Goal: Task Accomplishment & Management: Manage account settings

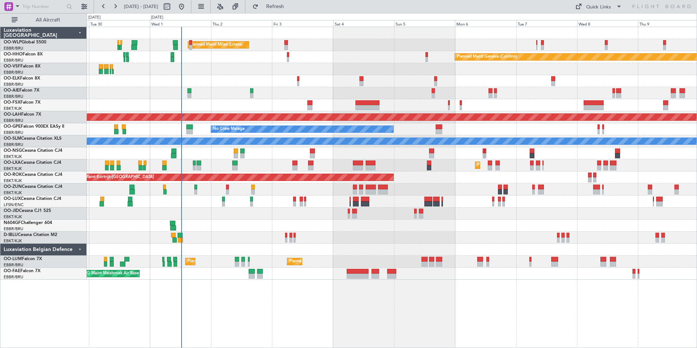
click at [394, 96] on div "Planned Maint Milan (Linate) Planned Maint Geneva ([GEOGRAPHIC_DATA]) Planned M…" at bounding box center [392, 153] width 610 height 253
click at [386, 73] on div at bounding box center [392, 69] width 610 height 12
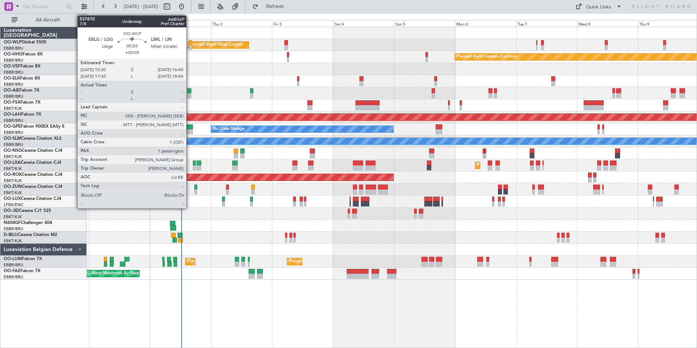
click at [188, 44] on div "Planned Maint Milan (Linate)" at bounding box center [218, 45] width 61 height 7
click at [190, 43] on div at bounding box center [190, 42] width 3 height 5
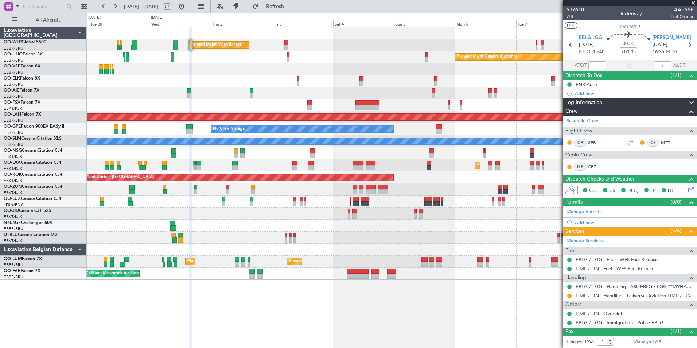
click at [330, 83] on div "Planned Maint Kortrijk-[GEOGRAPHIC_DATA]" at bounding box center [392, 81] width 610 height 12
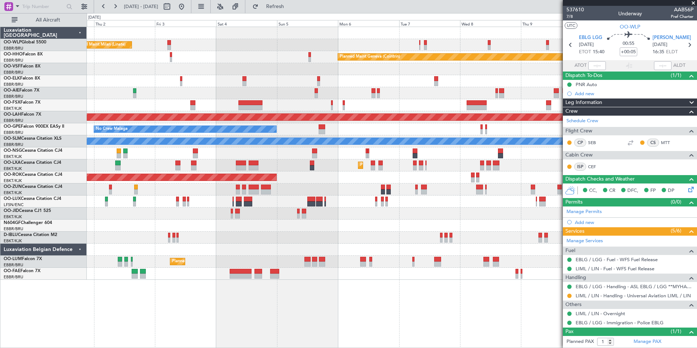
drag, startPoint x: 604, startPoint y: 78, endPoint x: 385, endPoint y: 99, distance: 220.4
click at [370, 98] on fb-app "29 Sep 2025 - 09 Oct 2025 Refresh Quick Links All Aircraft Planned Maint Milan …" at bounding box center [348, 176] width 697 height 342
click at [253, 96] on div at bounding box center [392, 93] width 610 height 12
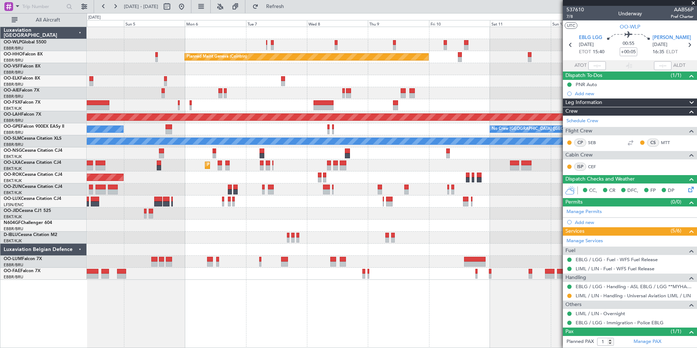
click at [284, 111] on div "Planned Maint Milan (Linate) Planned Maint Geneva (Cointrin) Planned Maint Alto…" at bounding box center [392, 153] width 610 height 253
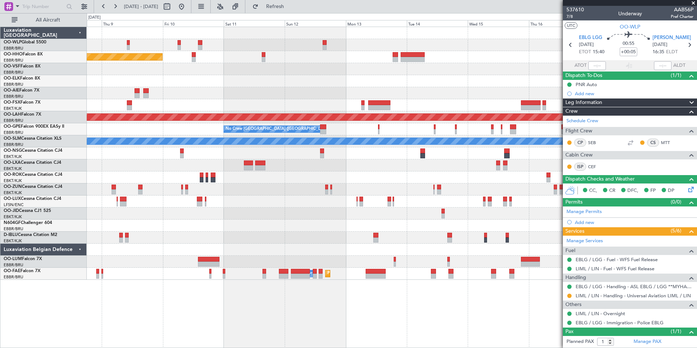
click at [381, 105] on div at bounding box center [392, 105] width 610 height 12
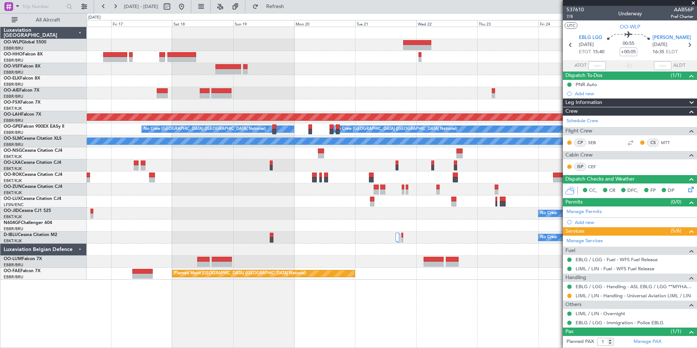
click at [187, 50] on div at bounding box center [392, 45] width 610 height 12
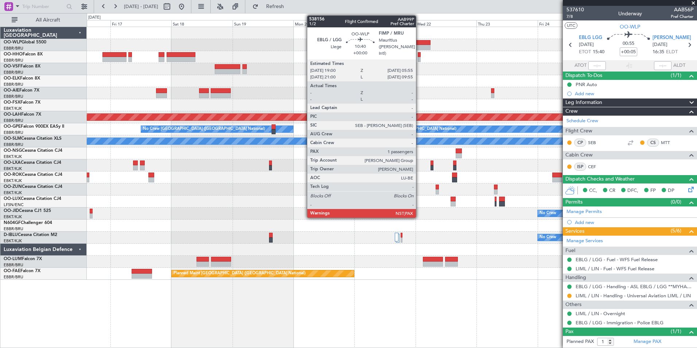
click at [419, 46] on div at bounding box center [416, 47] width 28 height 5
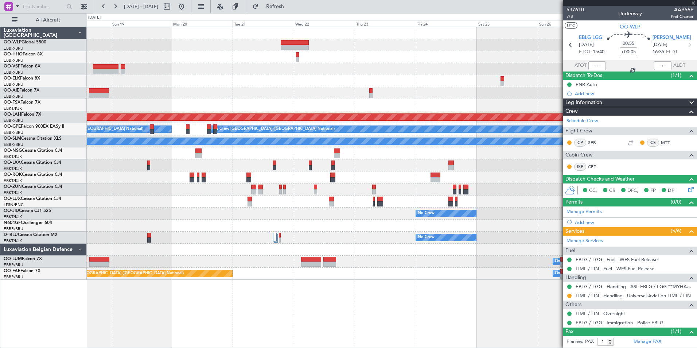
click at [313, 122] on div "Planned Maint Alton-st Louis (St Louis Regl) No Crew Brussels (Brussels Nationa…" at bounding box center [392, 153] width 610 height 253
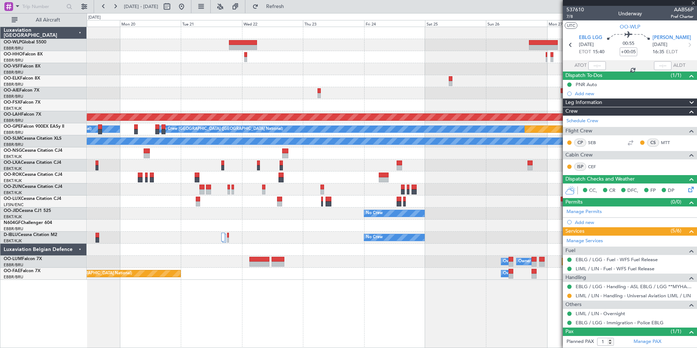
type input "5"
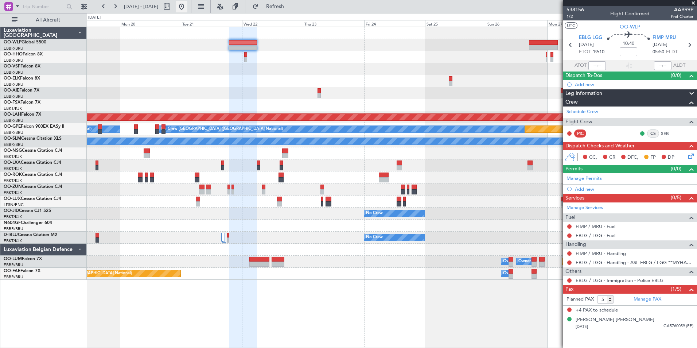
click at [187, 6] on button at bounding box center [182, 7] width 12 height 12
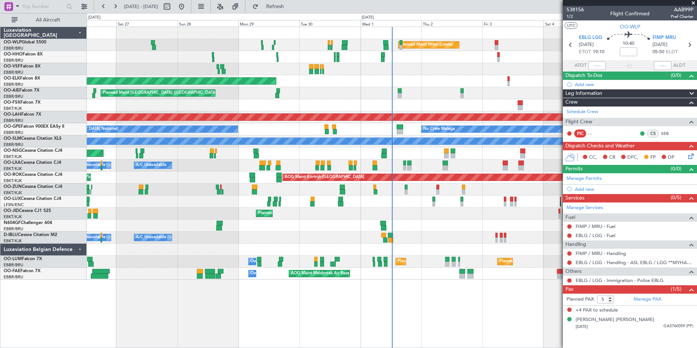
click at [361, 58] on div "Planned Maint Milan (Linate) Planned Maint Geneva (Cointrin) Planned Maint Gene…" at bounding box center [392, 153] width 610 height 253
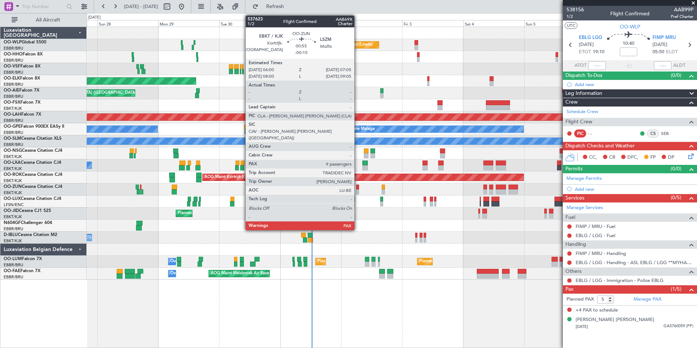
click at [358, 190] on div at bounding box center [357, 191] width 3 height 5
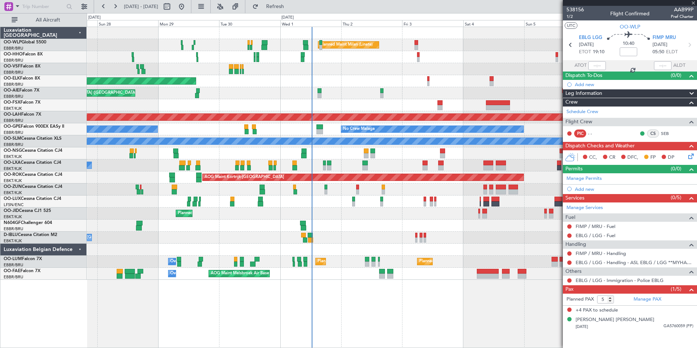
type input "-00:15"
type input "9"
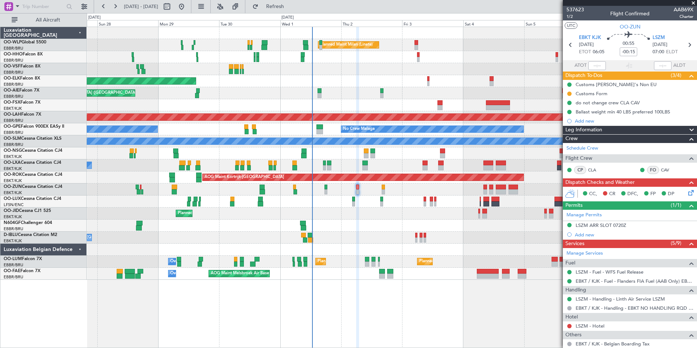
click at [363, 81] on div "Planned Maint Milan (Linate) Planned Maint Geneva ([GEOGRAPHIC_DATA]) Planned M…" at bounding box center [392, 153] width 610 height 253
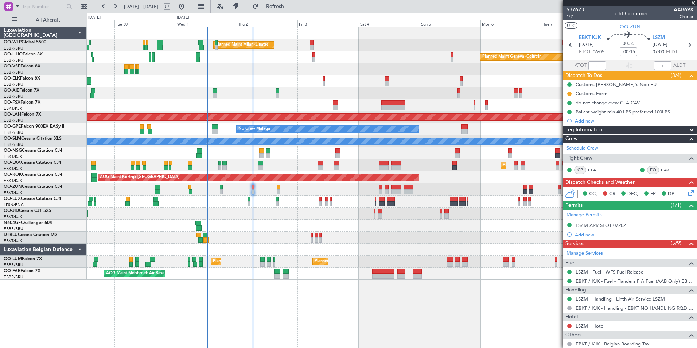
click at [351, 87] on div "Planned Maint Milan (Linate) Planned Maint Geneva ([GEOGRAPHIC_DATA]) Planned M…" at bounding box center [392, 153] width 610 height 253
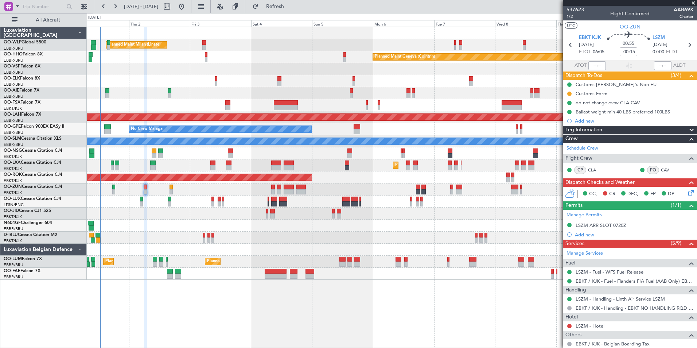
click at [379, 85] on div "Planned Maint Milan (Linate) Planned Maint Geneva (Cointrin) Planned Maint Kort…" at bounding box center [392, 153] width 610 height 253
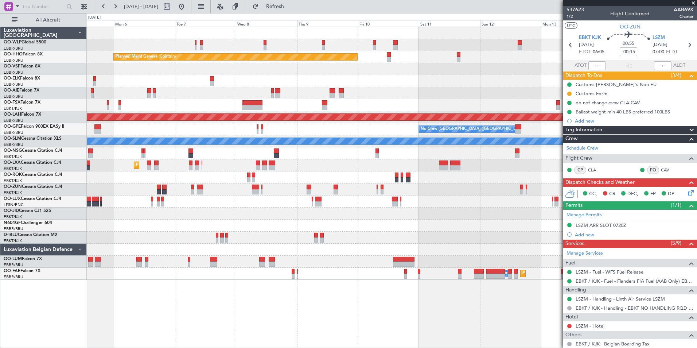
click at [230, 87] on div at bounding box center [392, 81] width 610 height 12
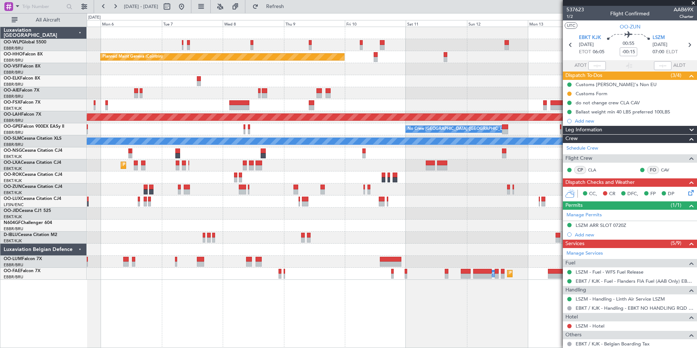
click at [254, 108] on div "Planned Maint Geneva (Cointrin) Planned Maint Alton-st Louis (St Louis Regl) No…" at bounding box center [392, 153] width 610 height 253
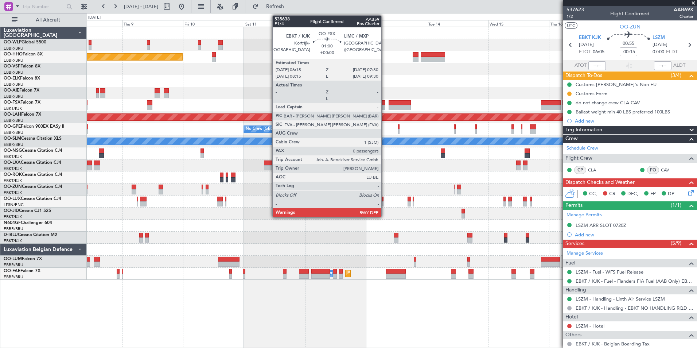
click at [258, 119] on div "Planned Maint Geneva (Cointrin) Planned Maint Alton-st Louis (St Louis Regl) No…" at bounding box center [392, 153] width 610 height 253
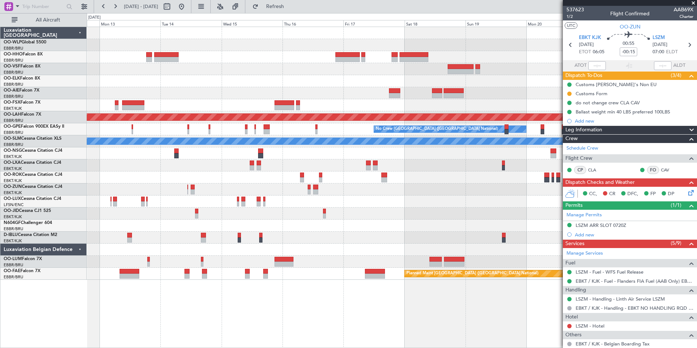
click at [469, 102] on div at bounding box center [392, 105] width 610 height 12
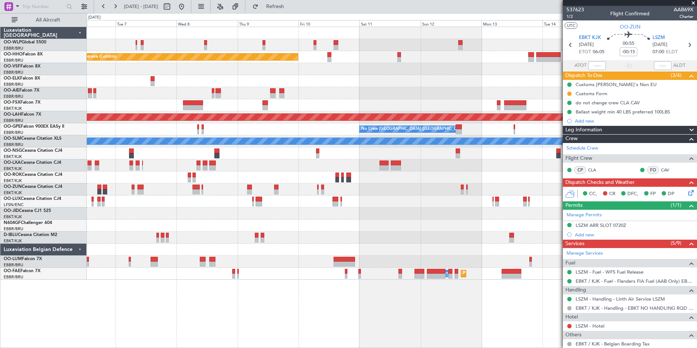
click at [447, 97] on div "Planned Maint Geneva (Cointrin) Planned Maint Alton-st Louis (St Louis Regl) No…" at bounding box center [392, 153] width 610 height 253
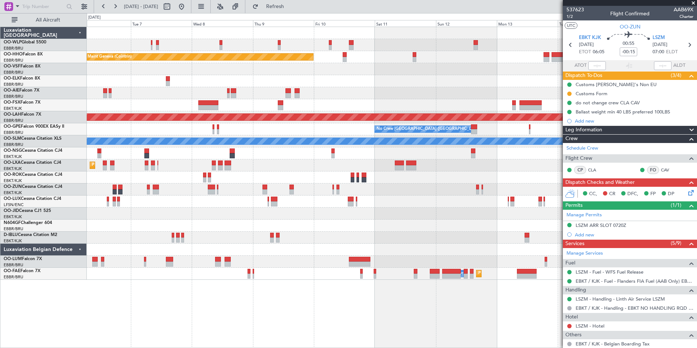
click at [461, 110] on div at bounding box center [392, 105] width 610 height 12
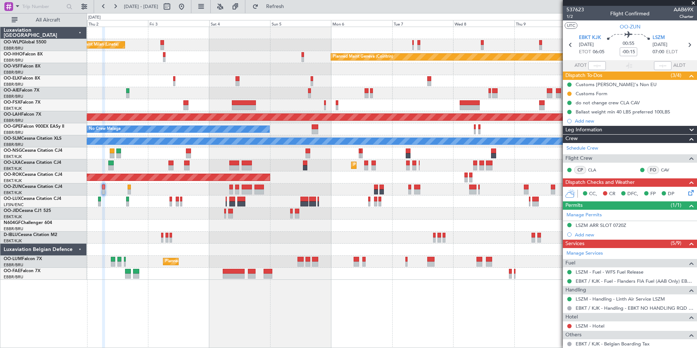
click at [440, 101] on div at bounding box center [392, 105] width 610 height 12
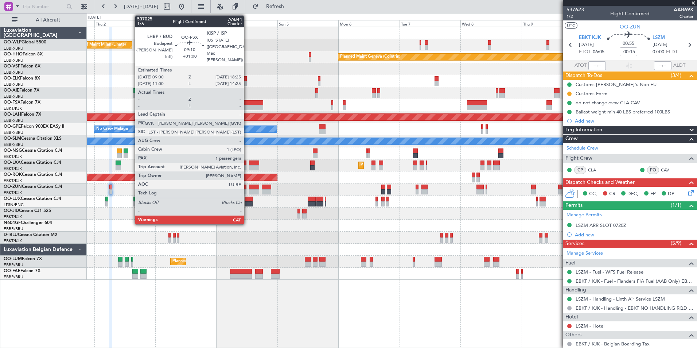
click at [247, 104] on div at bounding box center [251, 102] width 24 height 5
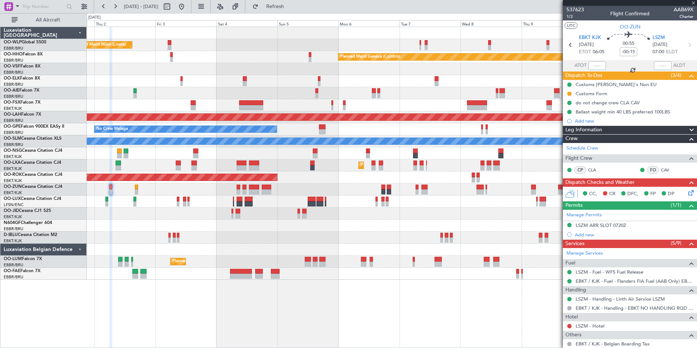
type input "+01:00"
type input "1"
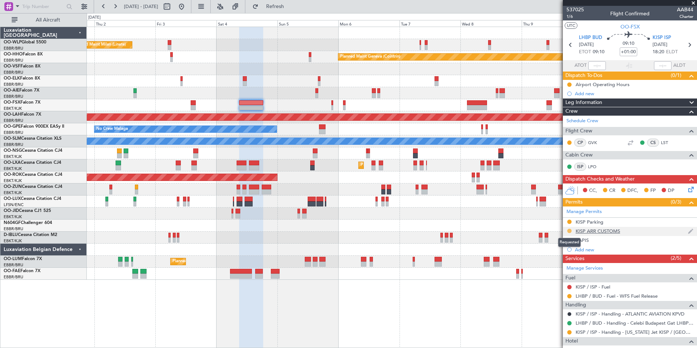
click at [570, 229] on button at bounding box center [569, 231] width 4 height 4
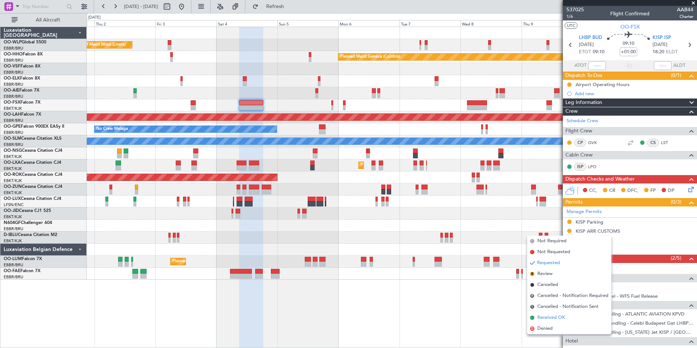
click at [560, 317] on span "Received OK" at bounding box center [551, 317] width 28 height 7
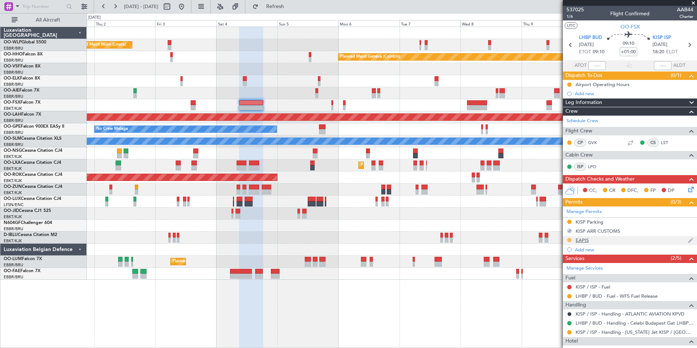
click at [570, 239] on button at bounding box center [569, 240] width 4 height 4
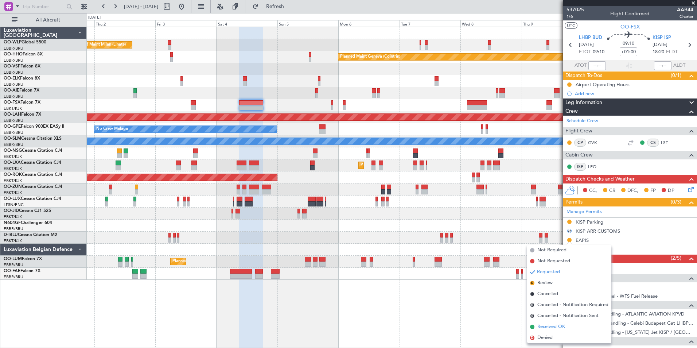
click at [545, 327] on span "Received OK" at bounding box center [551, 326] width 28 height 7
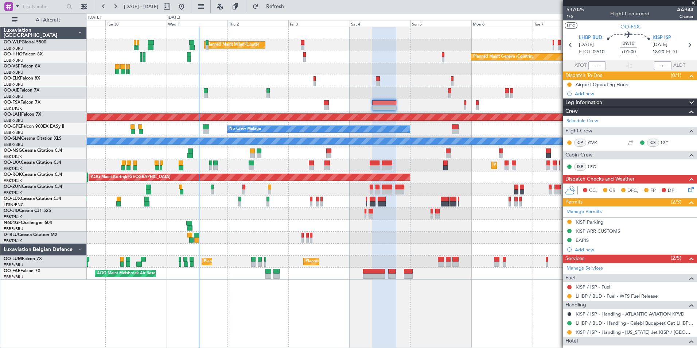
click at [403, 75] on div at bounding box center [392, 69] width 610 height 12
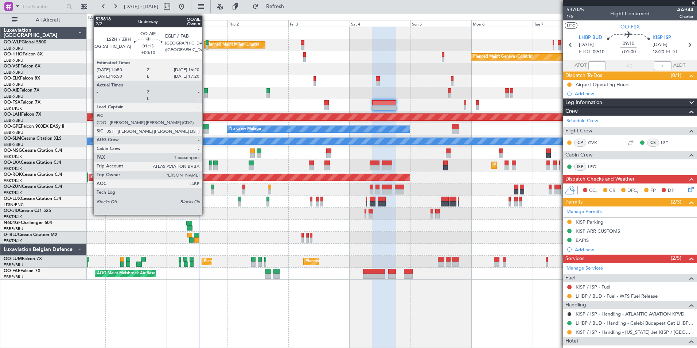
click at [206, 93] on div at bounding box center [206, 95] width 4 height 5
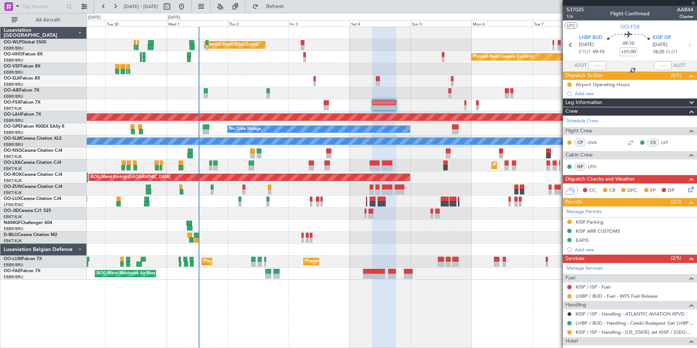
type input "+00:10"
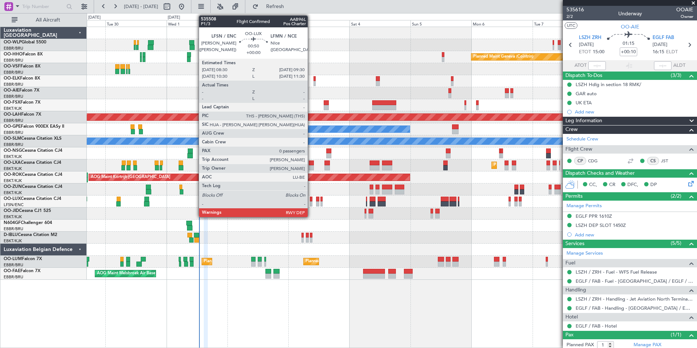
click at [311, 202] on div at bounding box center [311, 203] width 3 height 5
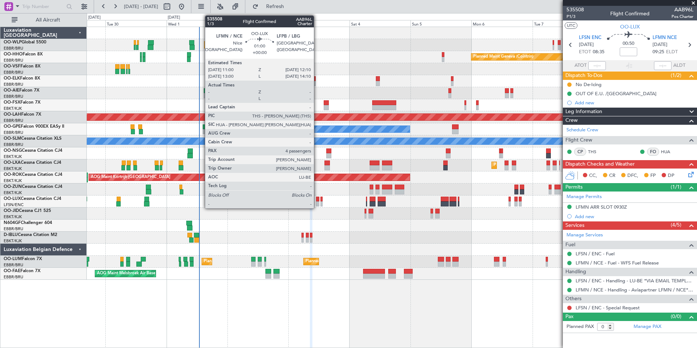
click at [317, 200] on div at bounding box center [317, 198] width 3 height 5
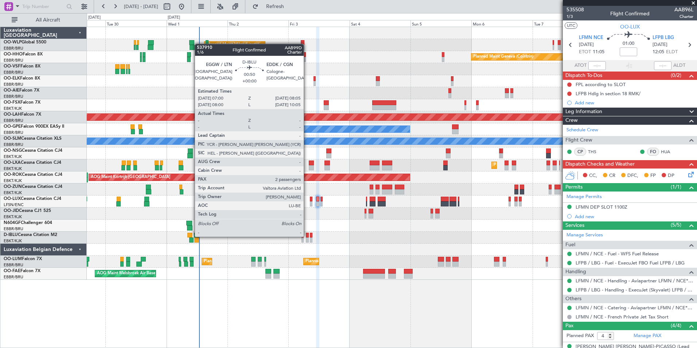
click at [308, 239] on div at bounding box center [307, 239] width 3 height 5
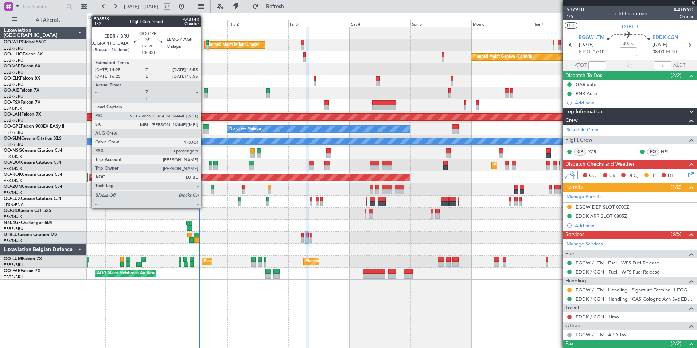
click at [204, 131] on div at bounding box center [206, 131] width 7 height 5
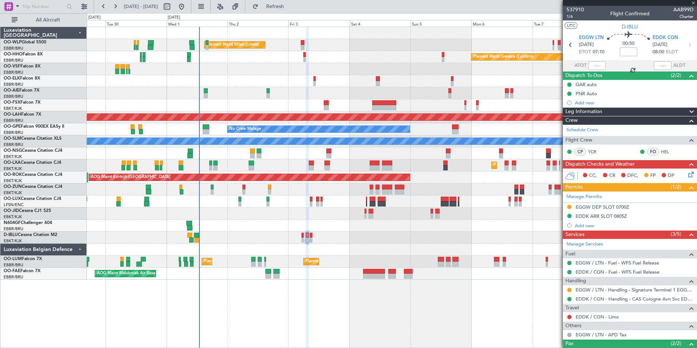
type input "3"
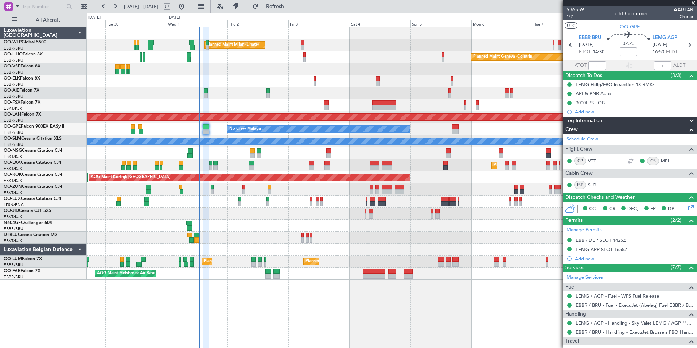
click at [482, 166] on div "Planned Maint Kortrijk-Wevelgem A/C Unavailable" at bounding box center [392, 165] width 610 height 12
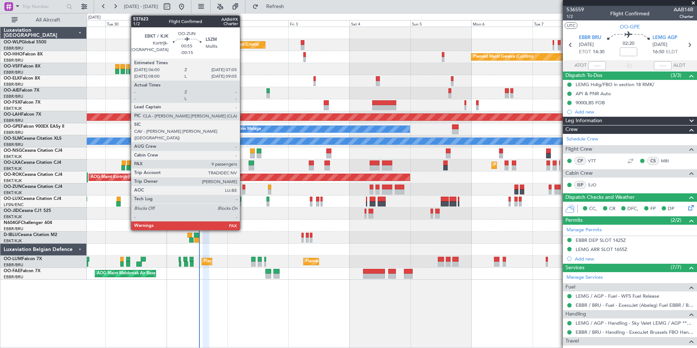
click at [243, 190] on div at bounding box center [243, 191] width 3 height 5
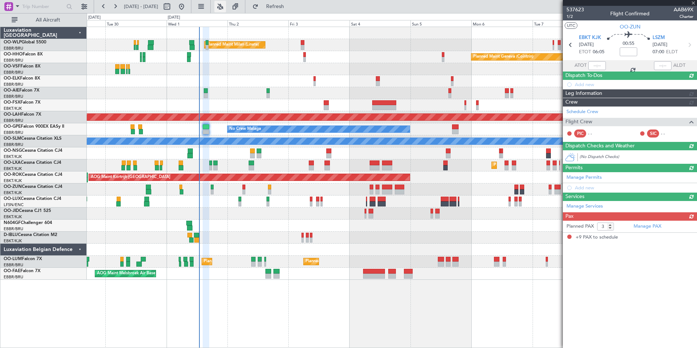
type input "-00:15"
type input "9"
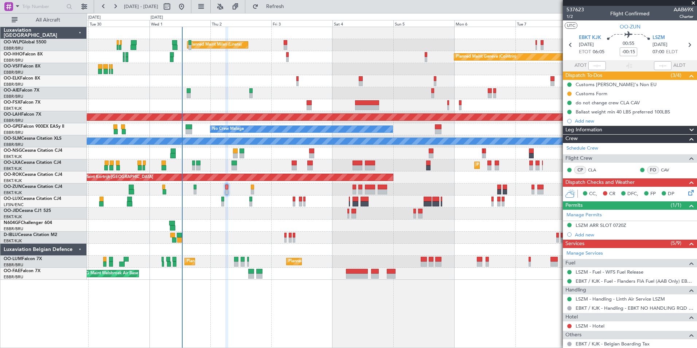
click at [262, 79] on div "Planned Maint Kortrijk-[GEOGRAPHIC_DATA]" at bounding box center [392, 81] width 610 height 12
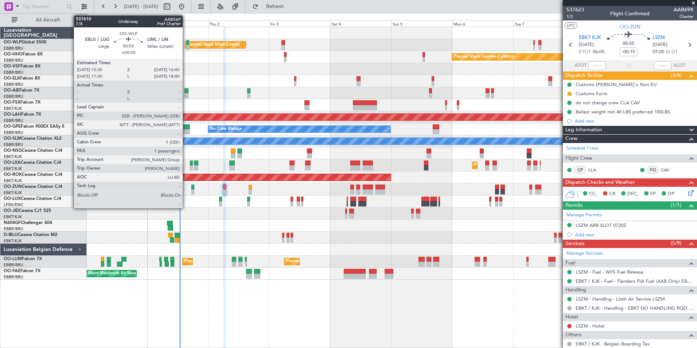
click at [186, 46] on div at bounding box center [187, 47] width 3 height 5
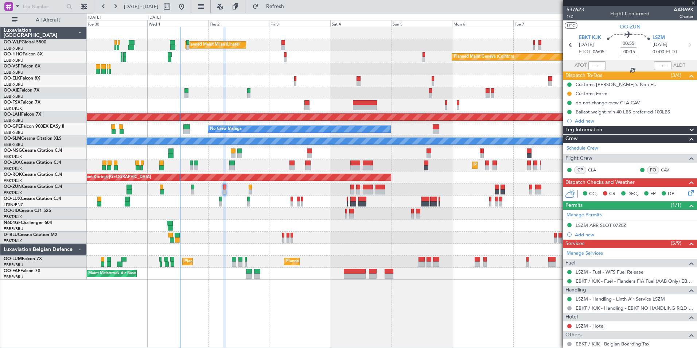
type input "+00:05"
type input "1"
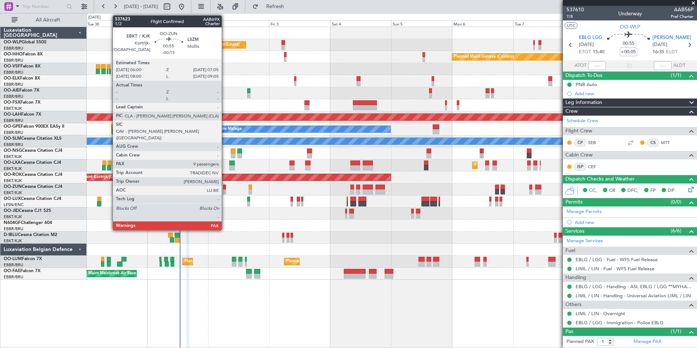
click at [225, 189] on div at bounding box center [224, 186] width 3 height 5
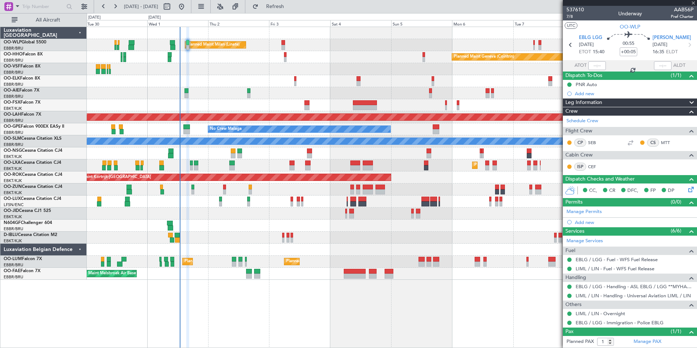
type input "-00:15"
type input "9"
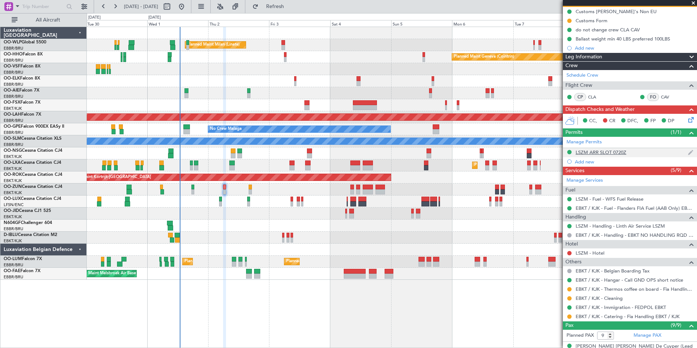
scroll to position [68, 0]
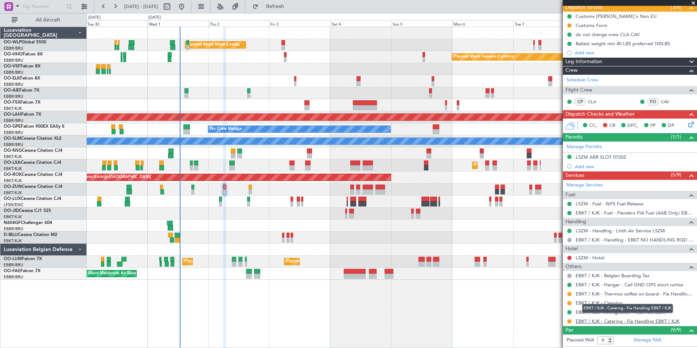
click at [597, 319] on link "EBKT / KJK - Catering - Fia Handling EBKT / KJK" at bounding box center [628, 321] width 104 height 6
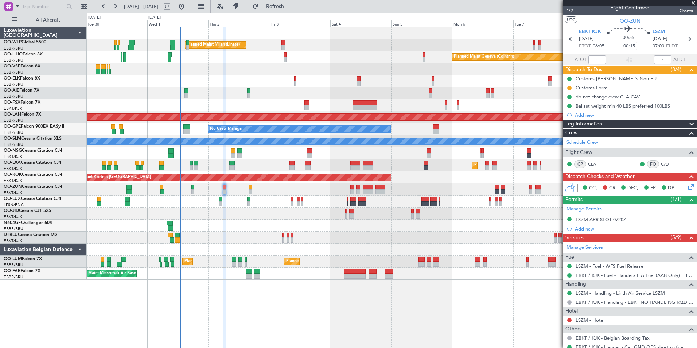
scroll to position [0, 0]
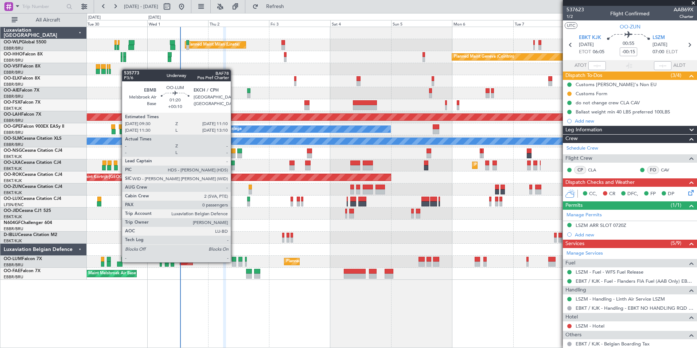
click at [234, 261] on div at bounding box center [234, 263] width 4 height 5
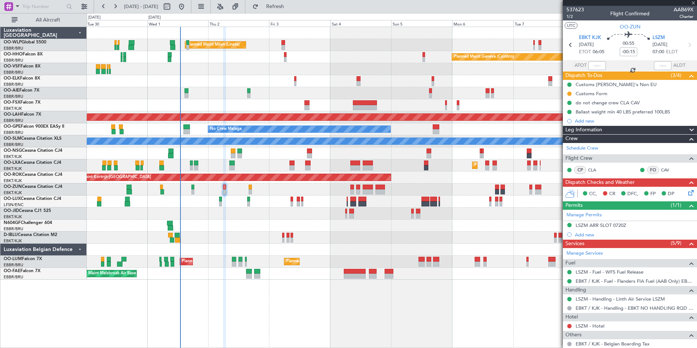
type input "+00:10"
type input "0"
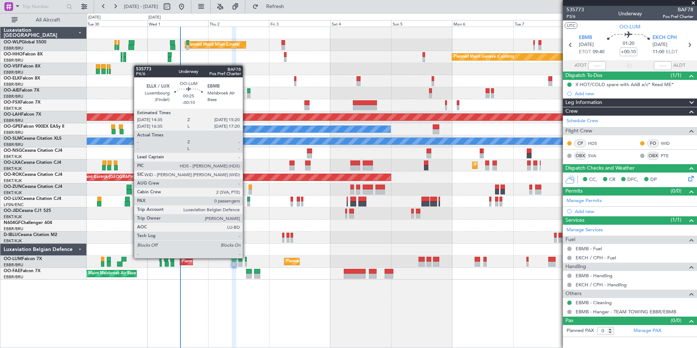
click at [246, 257] on div at bounding box center [246, 259] width 2 height 5
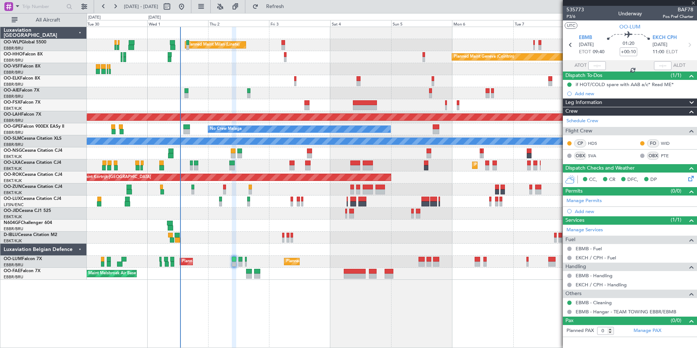
type input "-00:10"
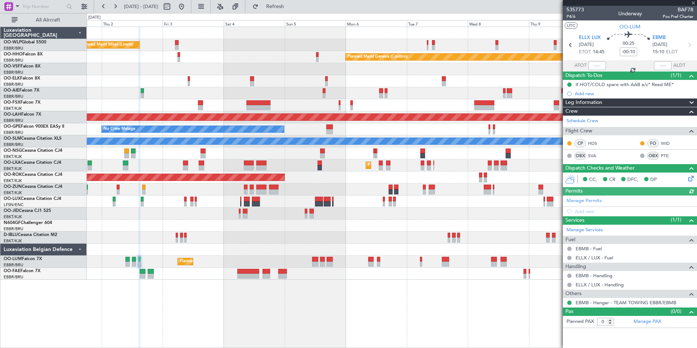
click at [398, 227] on div at bounding box center [392, 225] width 610 height 12
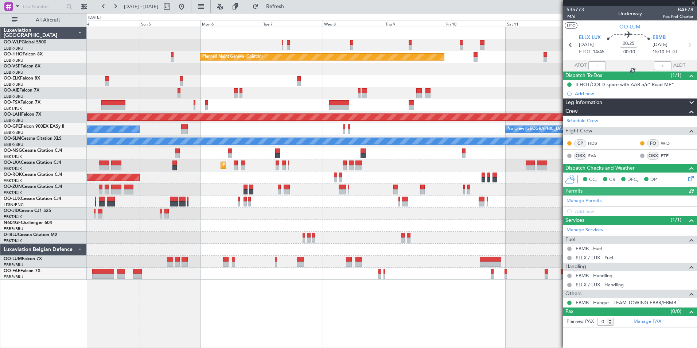
click at [363, 227] on div "Planned Maint Milan (Linate) Planned Maint Geneva (Cointrin) Planned Maint Alto…" at bounding box center [392, 153] width 610 height 253
click at [424, 229] on div at bounding box center [392, 225] width 610 height 12
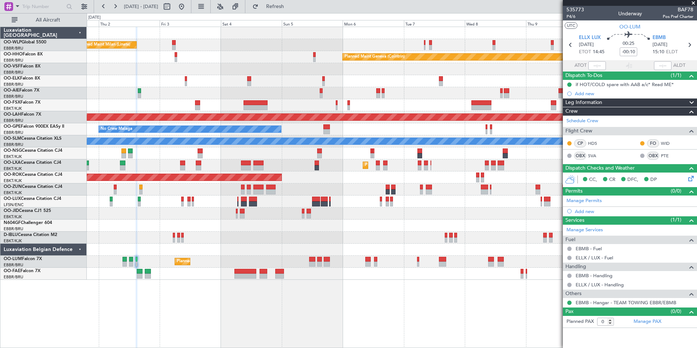
click at [416, 233] on div "Planned Maint Milan (Linate) Planned Maint Geneva (Cointrin) Planned Maint Kort…" at bounding box center [392, 153] width 610 height 253
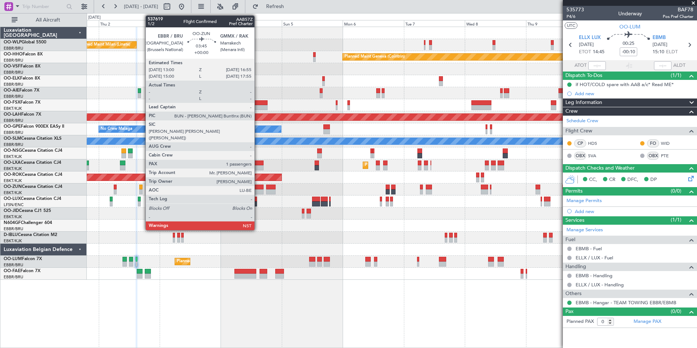
click at [258, 193] on div at bounding box center [258, 191] width 10 height 5
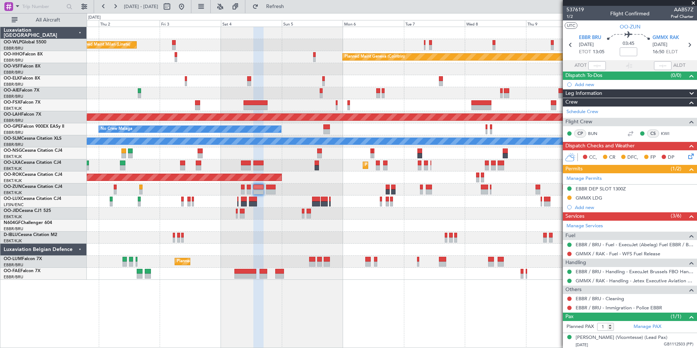
scroll to position [8, 0]
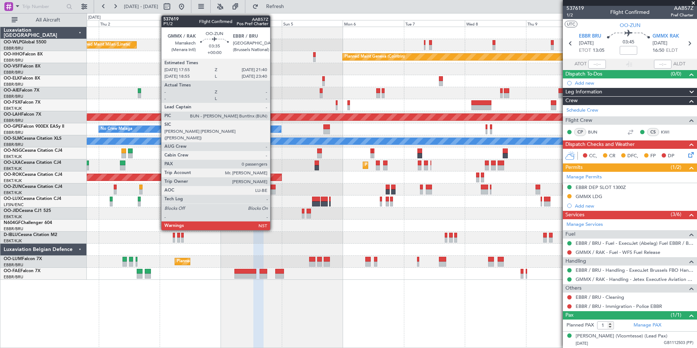
click at [273, 190] on div at bounding box center [271, 191] width 10 height 5
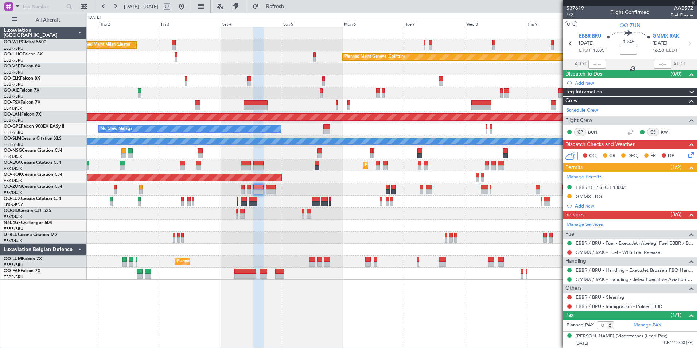
scroll to position [0, 0]
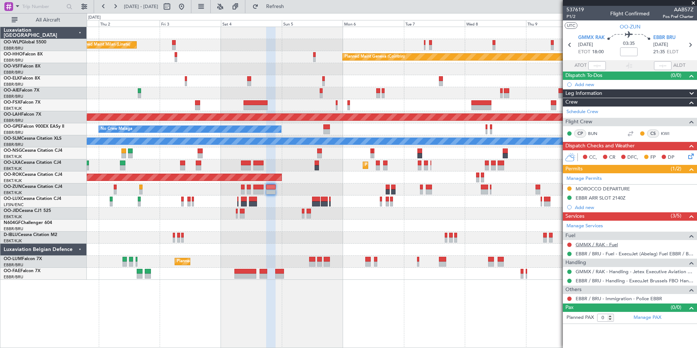
click at [587, 243] on link "GMMX / RAK - Fuel" at bounding box center [597, 244] width 42 height 6
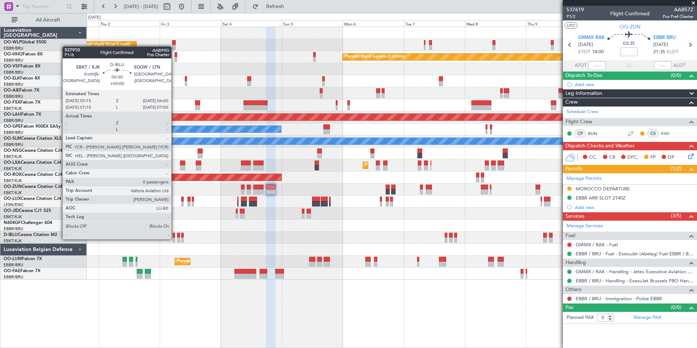
click at [175, 238] on div at bounding box center [174, 239] width 2 height 5
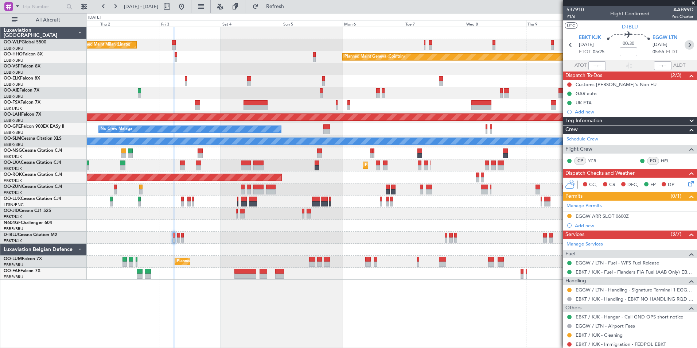
click at [686, 40] on icon at bounding box center [689, 44] width 9 height 9
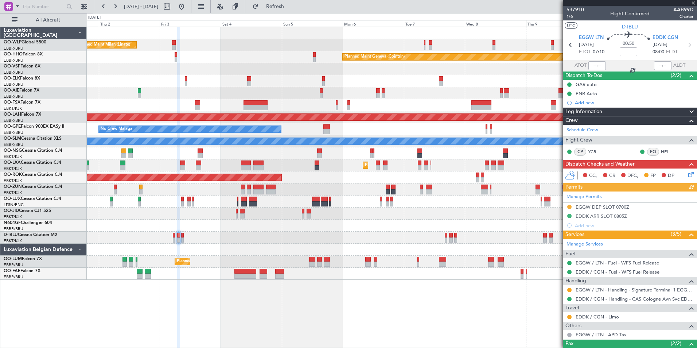
scroll to position [44, 0]
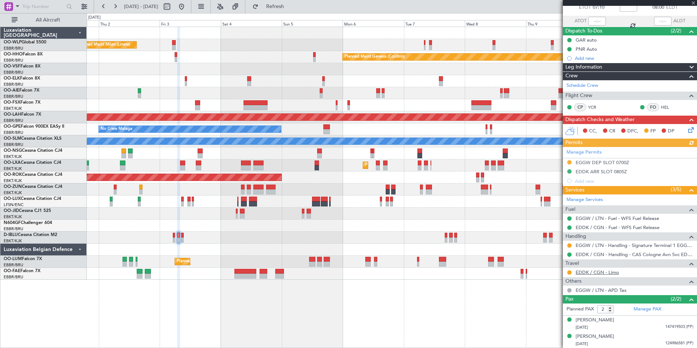
click at [601, 271] on link "EDDK / CGN - Limo" at bounding box center [597, 272] width 43 height 6
click at [601, 274] on link "EDDK / CGN - Limo" at bounding box center [597, 272] width 43 height 6
click at [293, 9] on button "Refresh" at bounding box center [271, 7] width 44 height 12
click at [569, 270] on button at bounding box center [569, 272] width 4 height 4
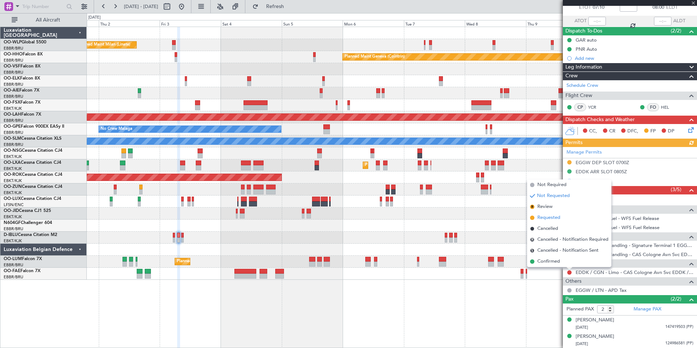
click at [556, 218] on span "Requested" at bounding box center [548, 217] width 23 height 7
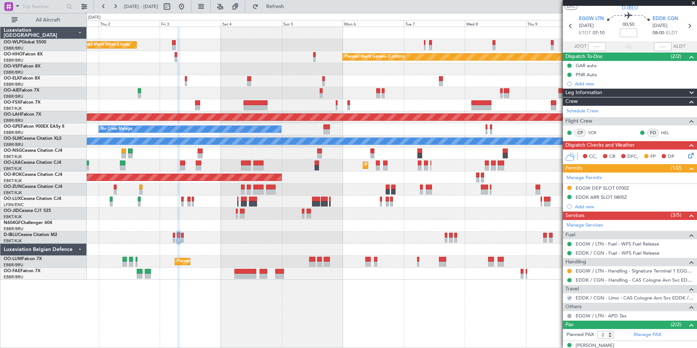
scroll to position [8, 0]
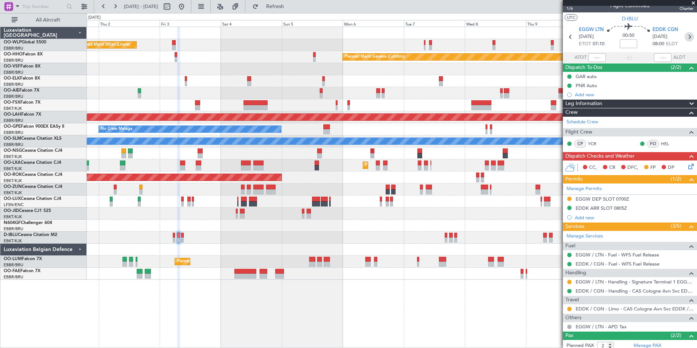
click at [687, 39] on icon at bounding box center [689, 36] width 9 height 9
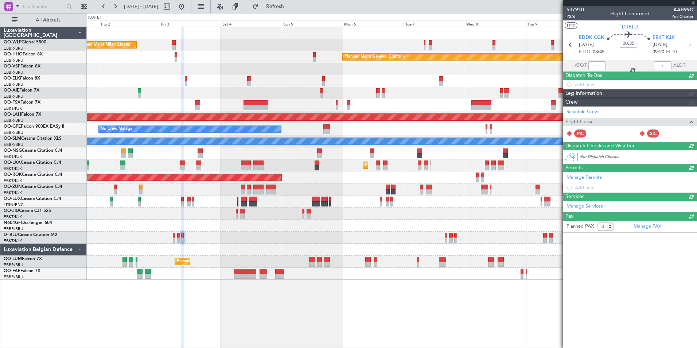
scroll to position [0, 0]
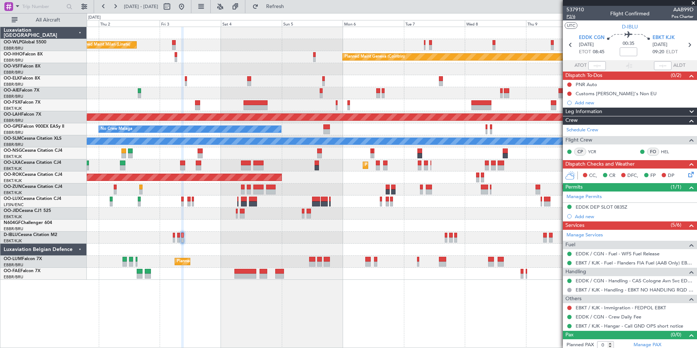
click at [576, 19] on span "P2/6" at bounding box center [574, 16] width 17 height 6
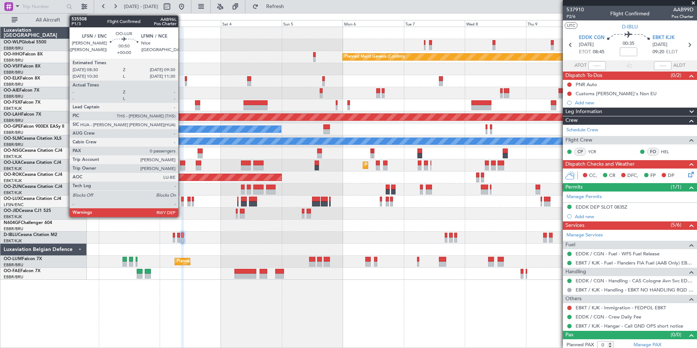
click at [182, 205] on div at bounding box center [182, 203] width 3 height 5
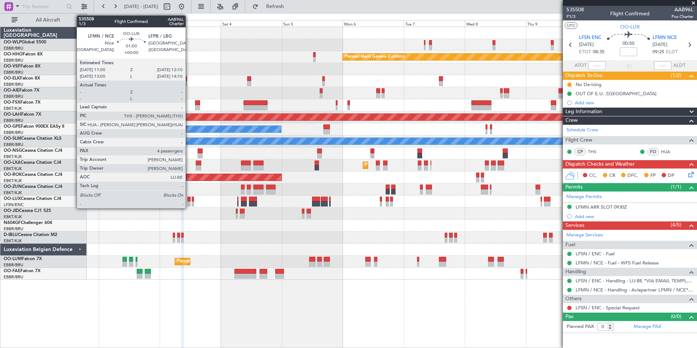
click at [189, 200] on div at bounding box center [188, 198] width 3 height 5
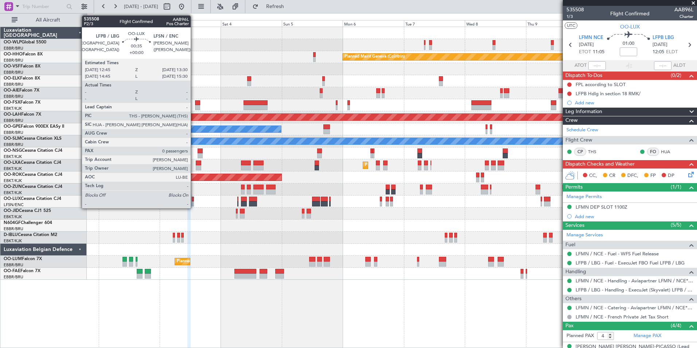
click at [194, 202] on div at bounding box center [193, 203] width 2 height 5
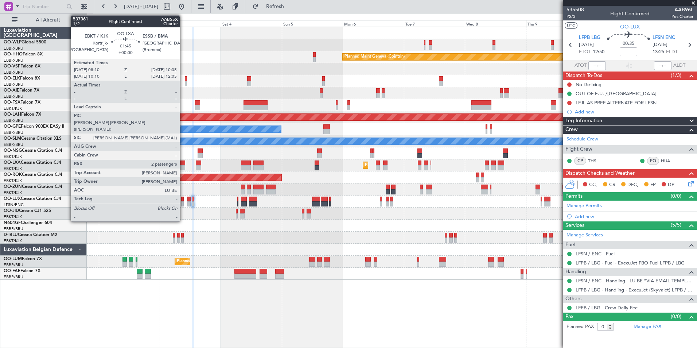
click at [183, 167] on div at bounding box center [182, 167] width 5 height 5
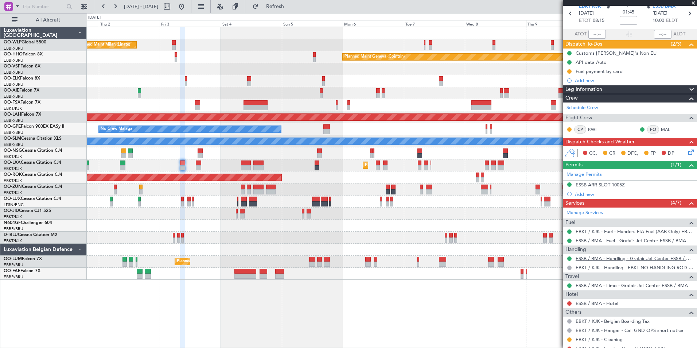
scroll to position [90, 0]
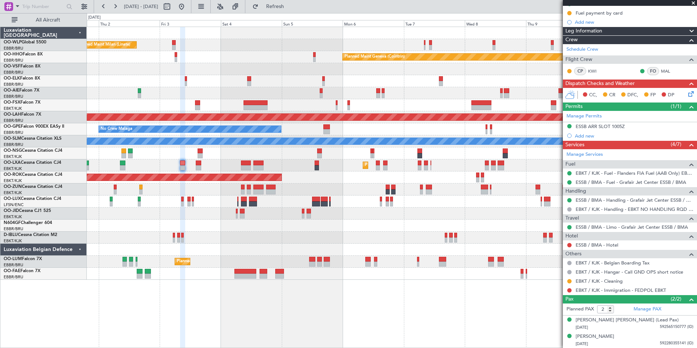
click at [694, 305] on fb-app "[DATE] - [DATE] Refresh Quick Links All Aircraft Planned Maint Milan ([GEOGRAPH…" at bounding box center [348, 176] width 697 height 342
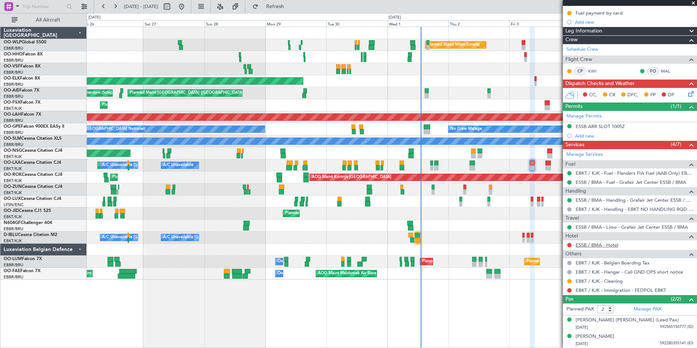
click at [597, 243] on link "ESSB / BMA - Hotel" at bounding box center [597, 245] width 43 height 6
click at [436, 160] on div "Planned Maint Kortrijk-[GEOGRAPHIC_DATA] A/C Unavailable [GEOGRAPHIC_DATA] ([GE…" at bounding box center [392, 165] width 610 height 12
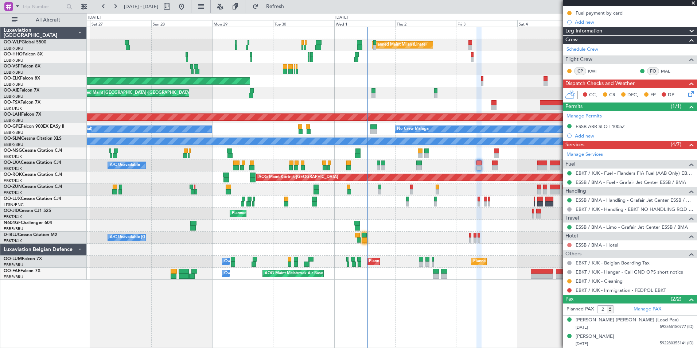
click at [569, 245] on button at bounding box center [569, 245] width 4 height 4
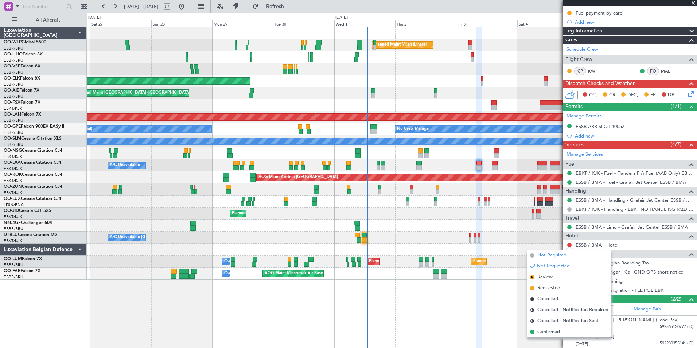
click at [541, 253] on span "Not Required" at bounding box center [551, 255] width 29 height 7
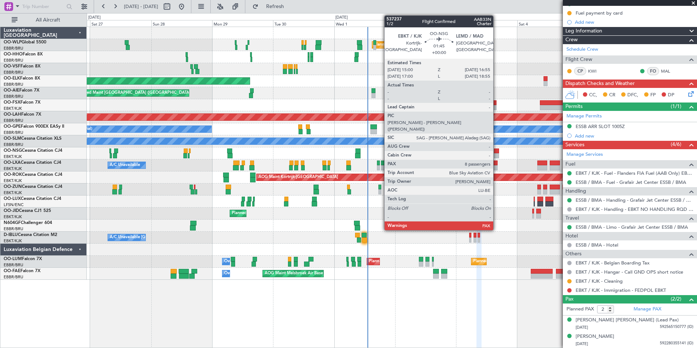
click at [496, 153] on div at bounding box center [496, 155] width 5 height 5
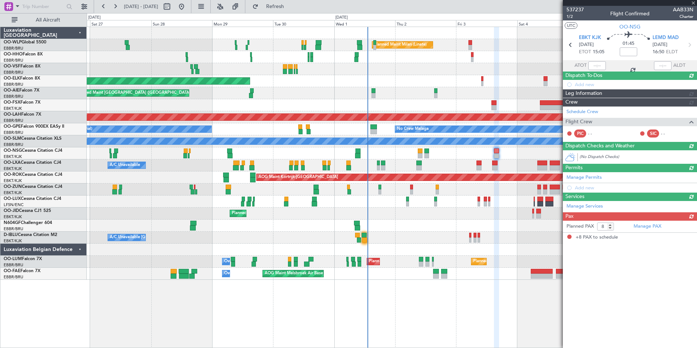
scroll to position [0, 0]
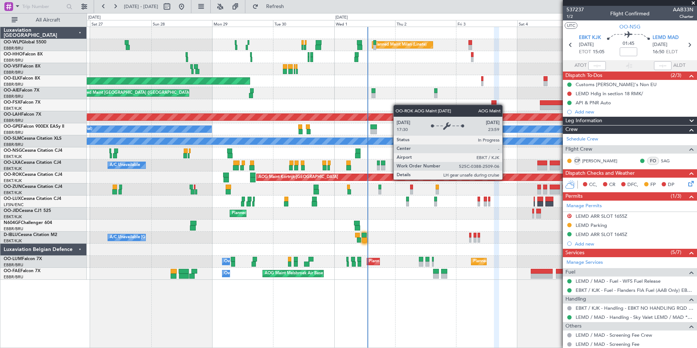
click at [455, 204] on div "Planned Maint Milan (Linate) Planned Maint Geneva ([GEOGRAPHIC_DATA]) Planned M…" at bounding box center [392, 153] width 610 height 253
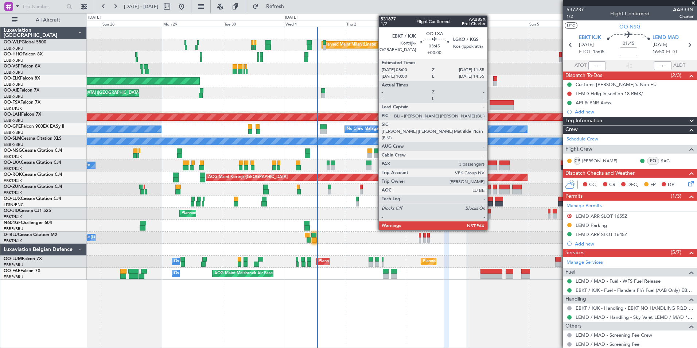
click at [491, 164] on div at bounding box center [492, 162] width 10 height 5
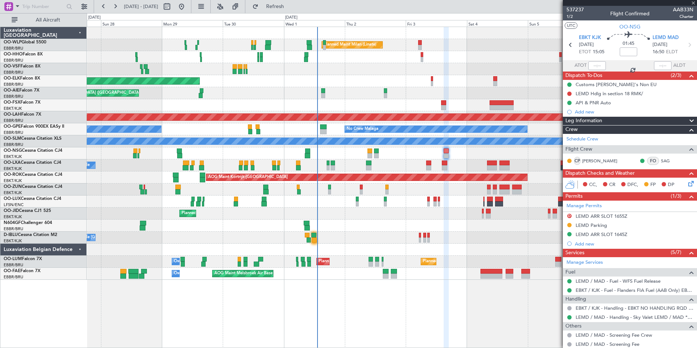
type input "3"
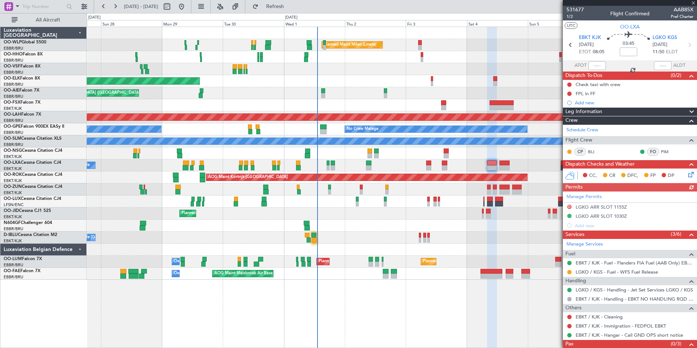
scroll to position [22, 0]
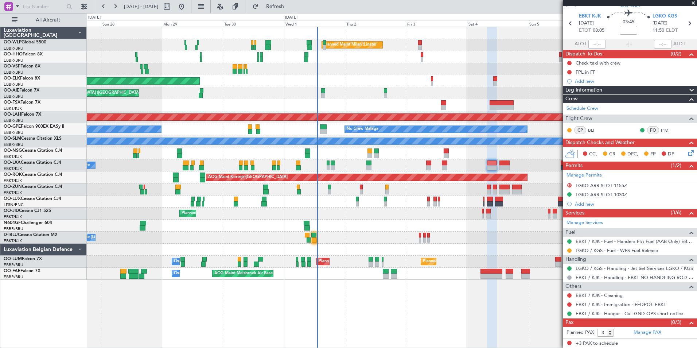
click at [290, 83] on div "Planned Maint Milan (Linate) Planned Maint Geneva ([GEOGRAPHIC_DATA]) Planned M…" at bounding box center [392, 153] width 610 height 253
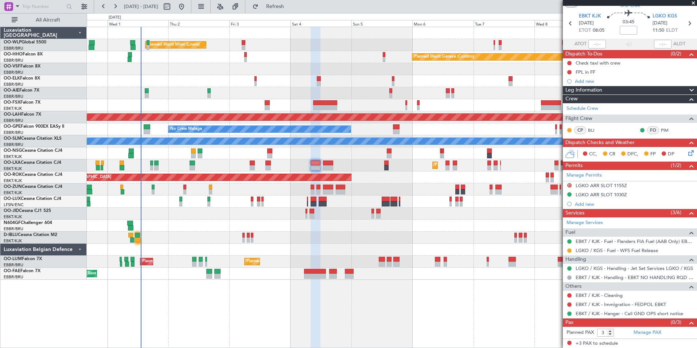
click at [217, 84] on div "Planned Maint Milan (Linate) Planned Maint Geneva ([GEOGRAPHIC_DATA]) Planned M…" at bounding box center [392, 153] width 610 height 253
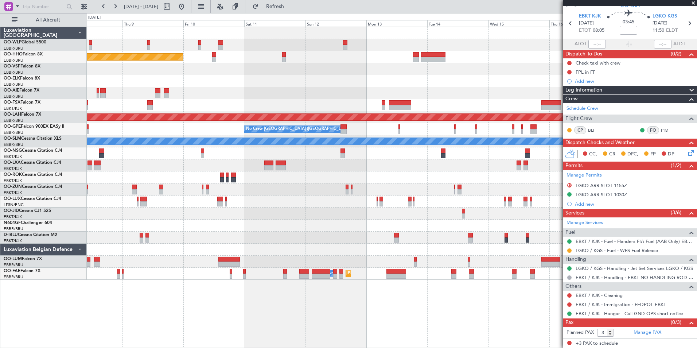
click at [158, 93] on div "Planned Maint Geneva (Cointrin) Planned [GEOGRAPHIC_DATA][PERSON_NAME]-[GEOGRAP…" at bounding box center [392, 153] width 610 height 253
click at [295, 99] on div "Planned Maint Geneva (Cointrin) Planned [GEOGRAPHIC_DATA][PERSON_NAME]-[GEOGRAP…" at bounding box center [392, 153] width 610 height 253
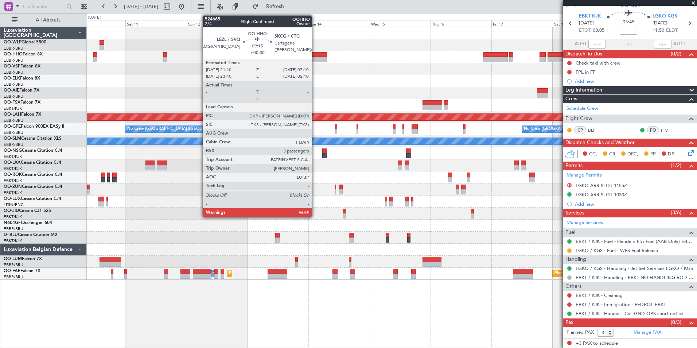
click at [315, 59] on div at bounding box center [314, 59] width 24 height 5
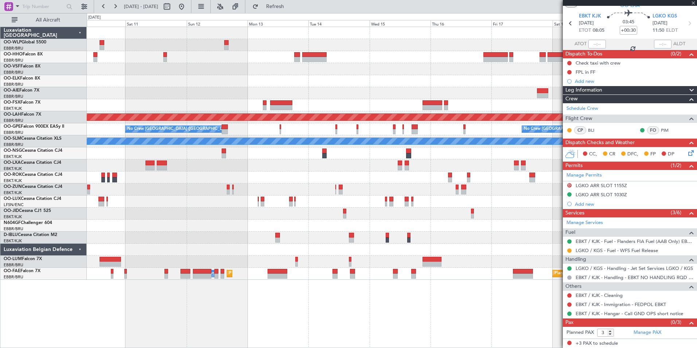
scroll to position [0, 0]
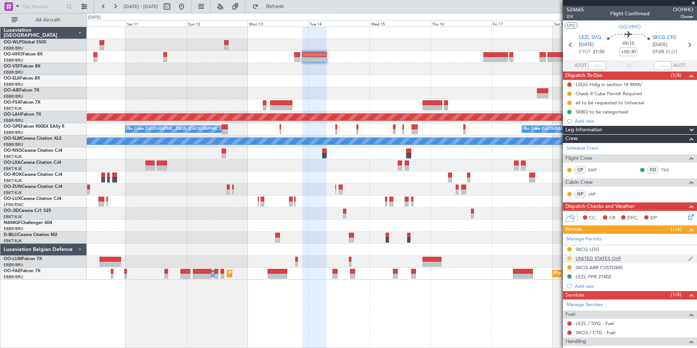
click at [568, 258] on button at bounding box center [569, 258] width 4 height 4
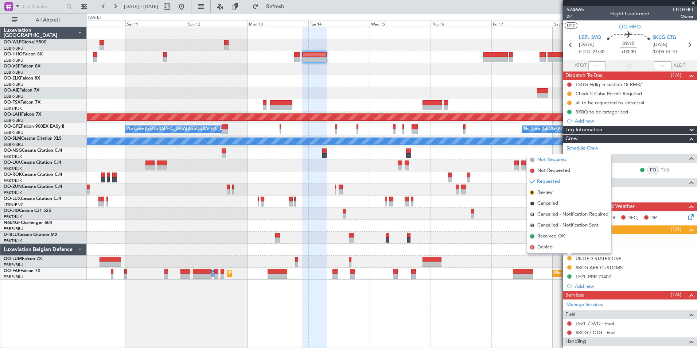
click at [549, 162] on span "Not Required" at bounding box center [551, 159] width 29 height 7
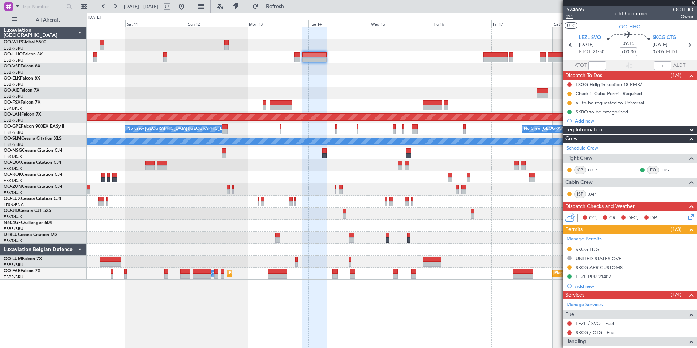
click at [570, 17] on span "2/4" at bounding box center [574, 16] width 17 height 6
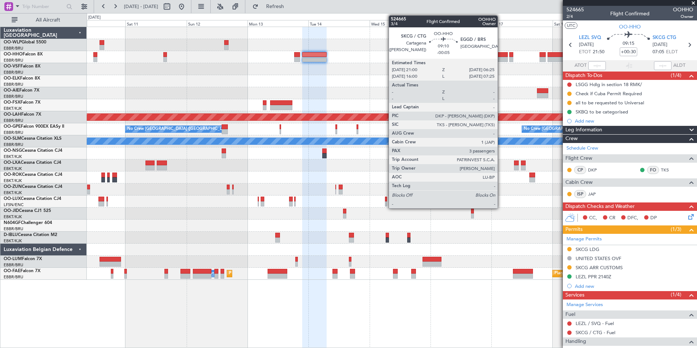
click at [487, 58] on div at bounding box center [495, 59] width 24 height 5
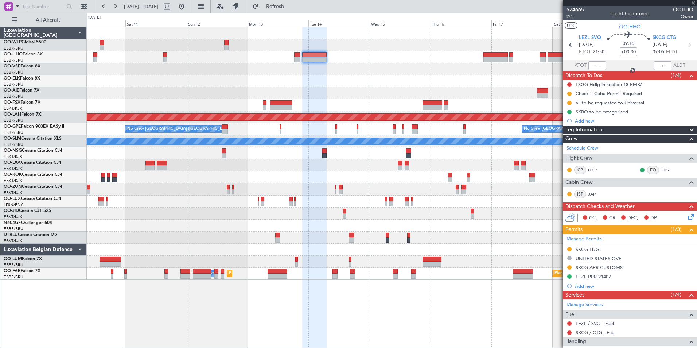
type input "-00:05"
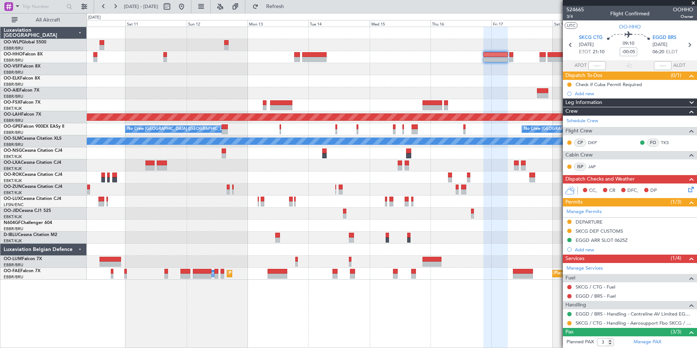
click at [687, 188] on icon at bounding box center [690, 188] width 6 height 6
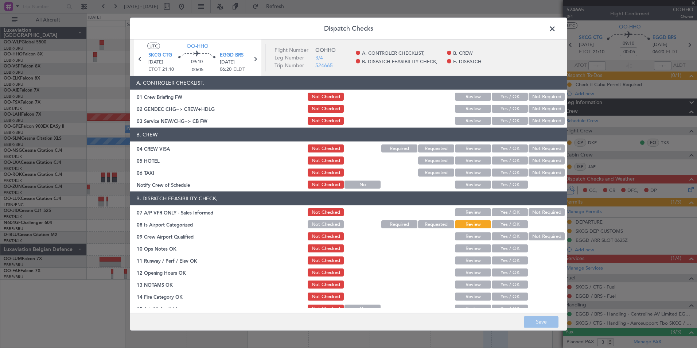
click at [556, 30] on span at bounding box center [556, 30] width 0 height 15
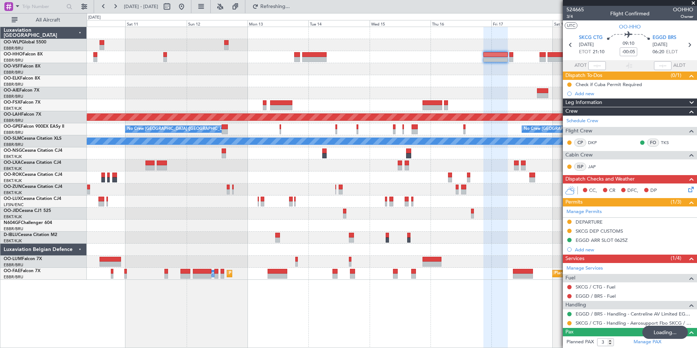
scroll to position [49, 0]
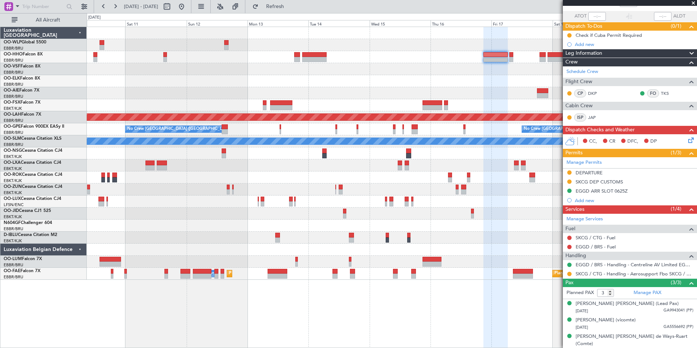
click at [394, 86] on div at bounding box center [392, 81] width 610 height 12
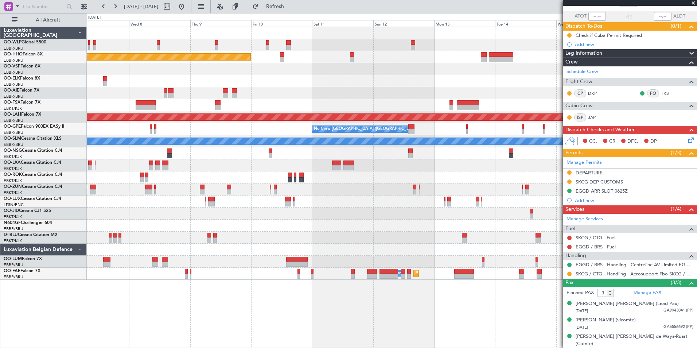
click at [220, 100] on div at bounding box center [392, 105] width 610 height 12
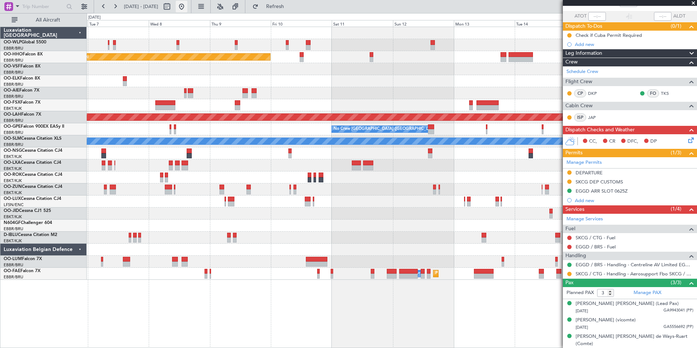
click at [187, 3] on button at bounding box center [182, 7] width 12 height 12
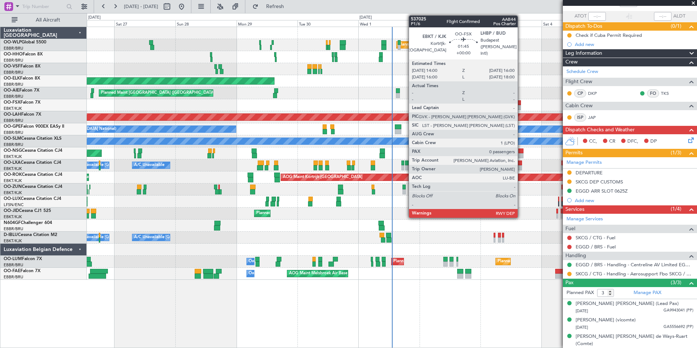
click at [521, 105] on div at bounding box center [518, 107] width 5 height 5
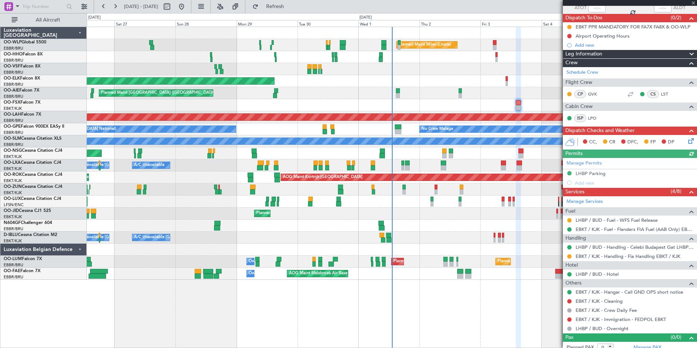
scroll to position [63, 0]
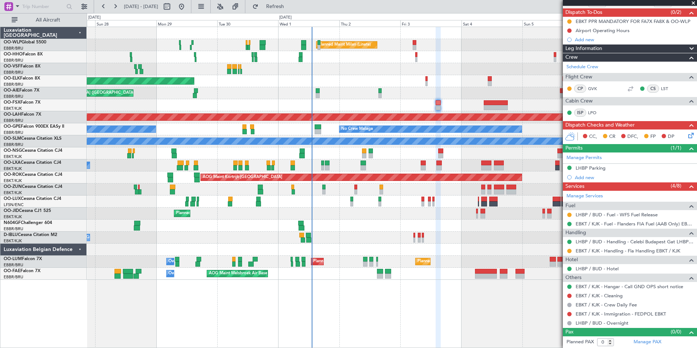
click at [452, 95] on div "Planned Maint London (Farnborough) Unplanned Maint Amsterdam (Schiphol)" at bounding box center [392, 93] width 610 height 12
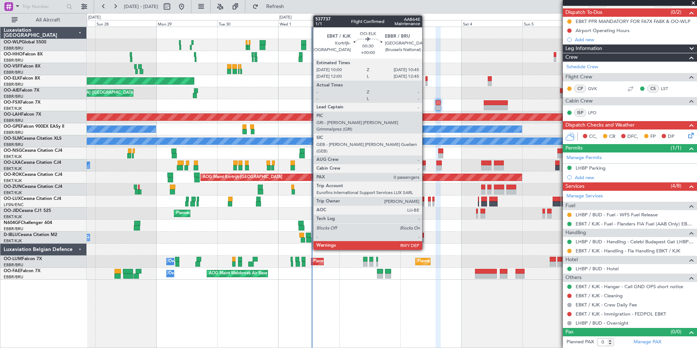
click at [425, 79] on div at bounding box center [426, 78] width 2 height 5
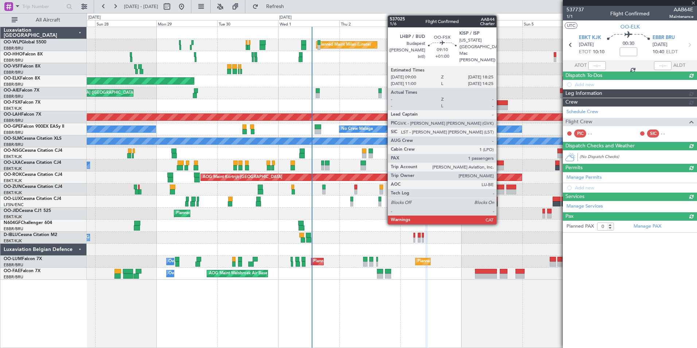
scroll to position [0, 0]
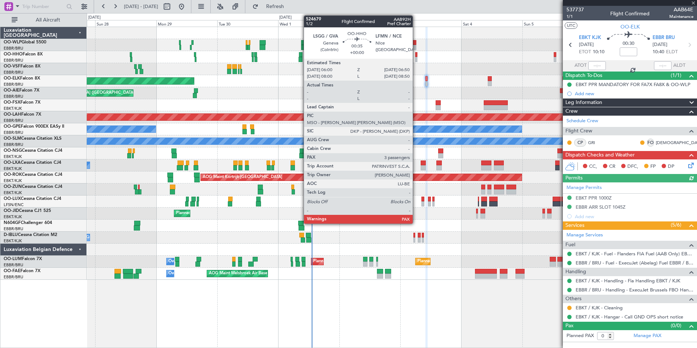
click at [416, 58] on div at bounding box center [416, 59] width 2 height 5
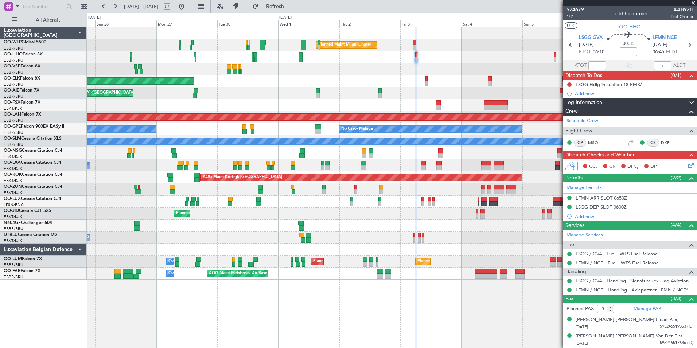
click at [687, 167] on icon at bounding box center [690, 164] width 6 height 6
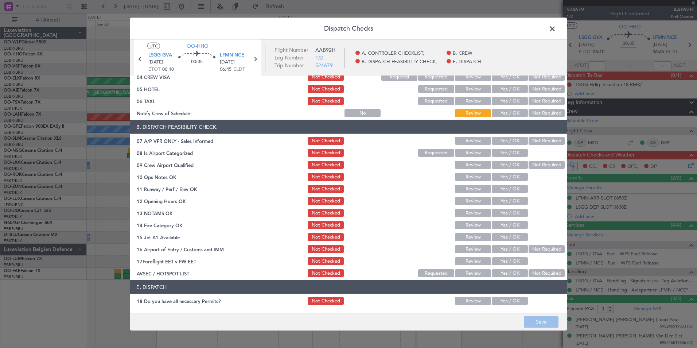
scroll to position [107, 0]
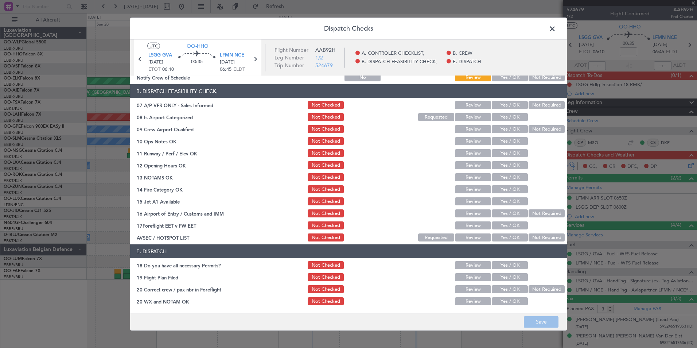
click at [556, 29] on span at bounding box center [556, 30] width 0 height 15
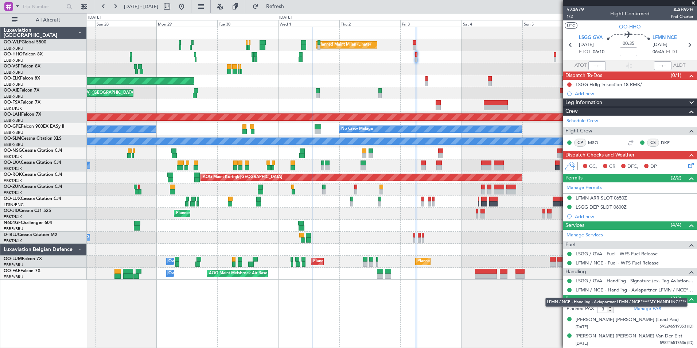
click at [582, 293] on mat-tooltip-component "LFMN / NCE - Handling - Aviapartner LFMN / NCE*****MY HANDLING****" at bounding box center [616, 301] width 152 height 19
click at [586, 285] on div "LFMN / NCE - Handling - Aviapartner LFMN / NCE*****MY HANDLING****" at bounding box center [630, 289] width 134 height 9
click at [587, 289] on link "LFMN / NCE - Handling - Aviapartner LFMN / NCE*****MY HANDLING****" at bounding box center [635, 290] width 118 height 6
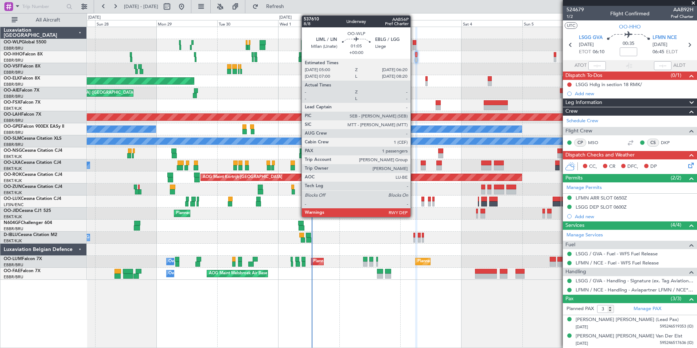
click at [414, 47] on div at bounding box center [415, 47] width 4 height 5
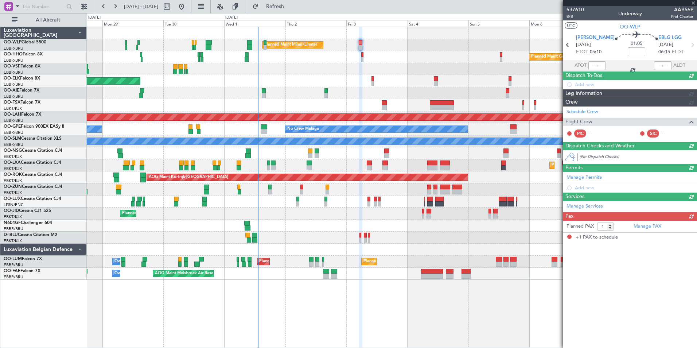
click at [401, 59] on div "Planned Maint Milan (Linate) Planned Maint Geneva (Cointrin) Planned Maint Kort…" at bounding box center [392, 153] width 610 height 253
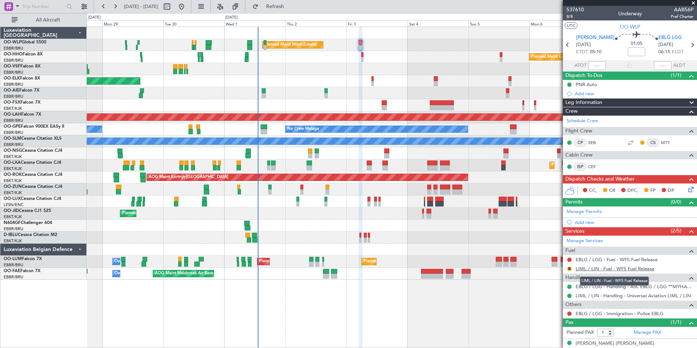
scroll to position [7, 0]
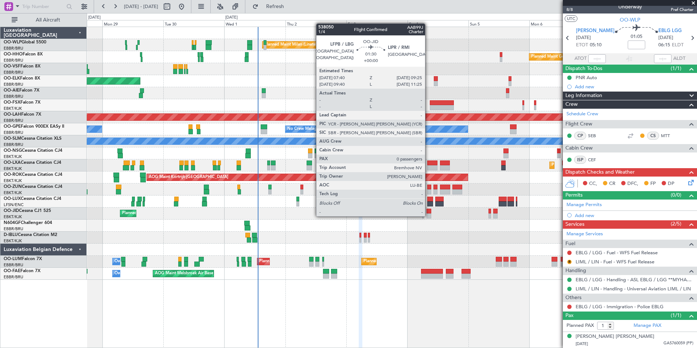
click at [428, 215] on div at bounding box center [428, 215] width 5 height 5
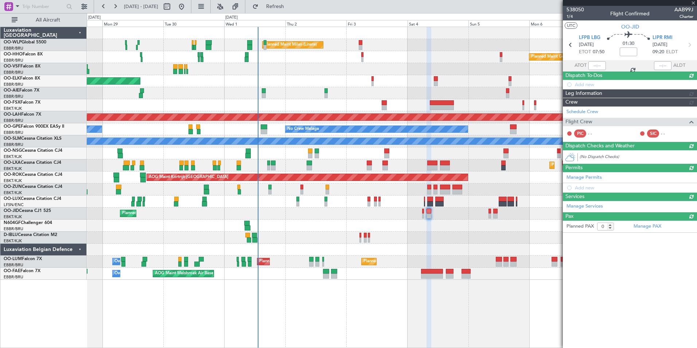
scroll to position [0, 0]
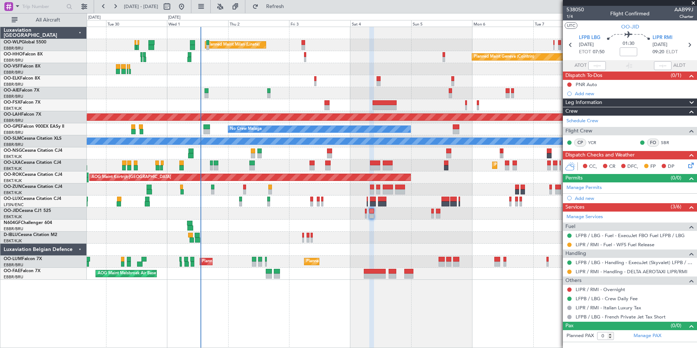
click at [184, 235] on div "Planned Maint Milan (Linate) Planned Maint Geneva (Cointrin) Planned Maint Kort…" at bounding box center [392, 153] width 610 height 253
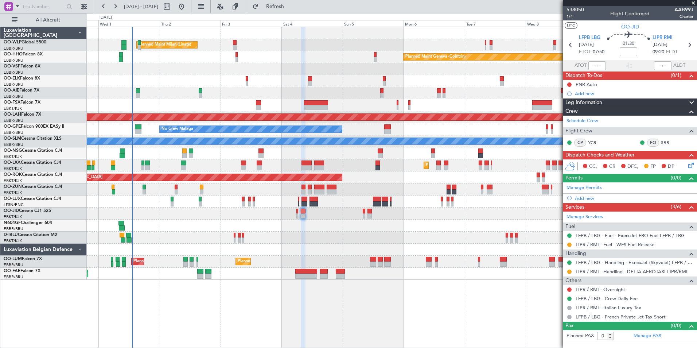
click at [412, 242] on div "Planned Maint Milan (Linate) Planned Maint Geneva (Cointrin) Planned Maint Kort…" at bounding box center [392, 153] width 610 height 253
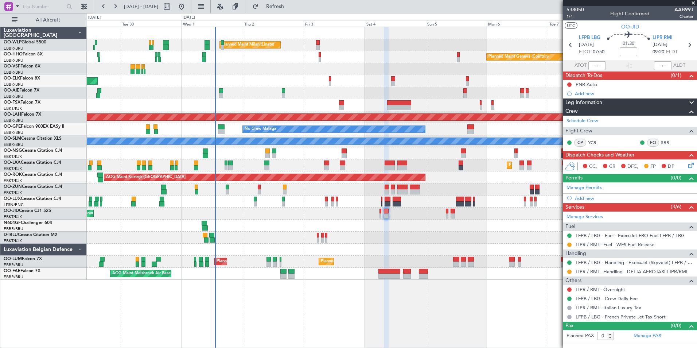
click at [262, 222] on div at bounding box center [392, 225] width 610 height 12
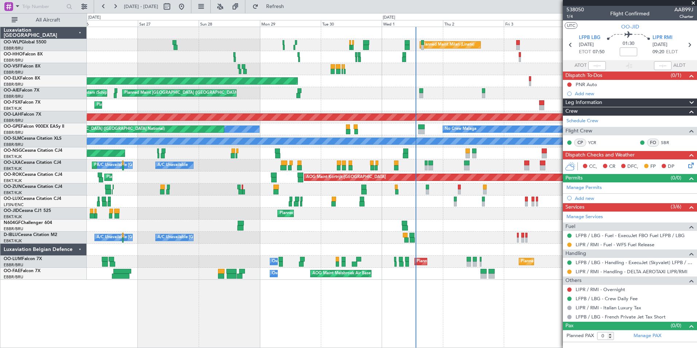
click at [334, 223] on div at bounding box center [392, 225] width 610 height 12
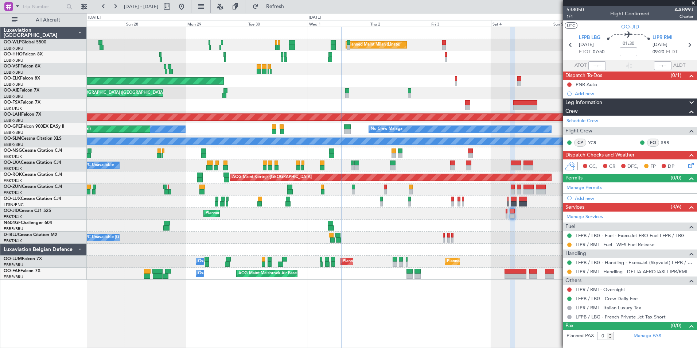
click at [264, 231] on div at bounding box center [392, 225] width 610 height 12
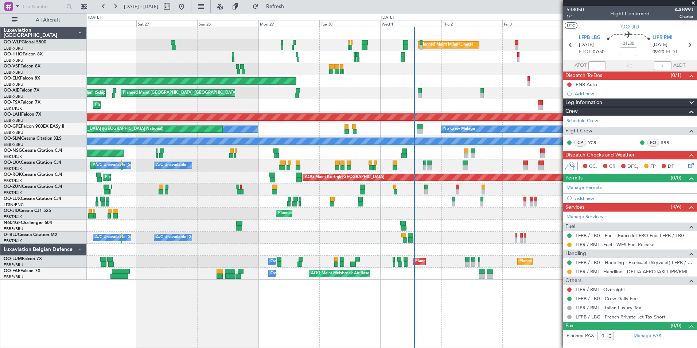
click at [324, 228] on div at bounding box center [392, 225] width 610 height 12
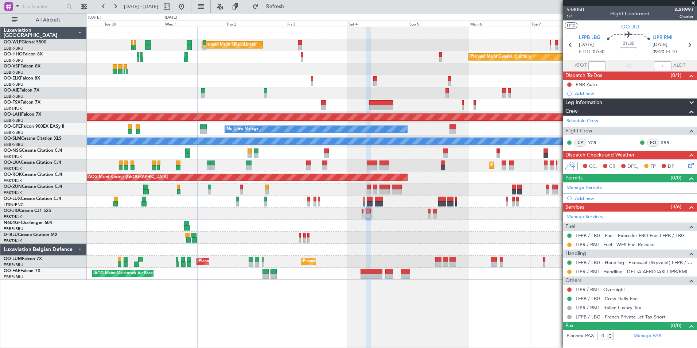
click at [261, 237] on div "Planned Maint Milan (Linate) Planned Maint Geneva (Cointrin) Planned Maint Kort…" at bounding box center [392, 153] width 610 height 253
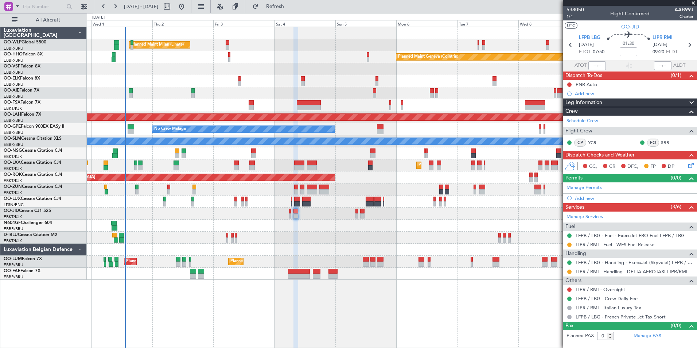
click at [429, 217] on div "Planned Maint Kortrijk-[GEOGRAPHIC_DATA]" at bounding box center [392, 213] width 610 height 12
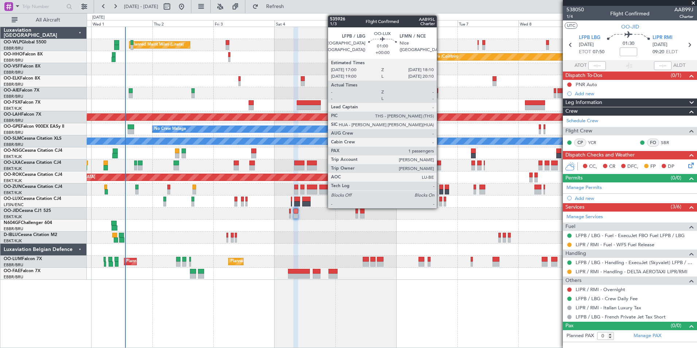
click at [440, 201] on div at bounding box center [440, 203] width 3 height 5
type input "1"
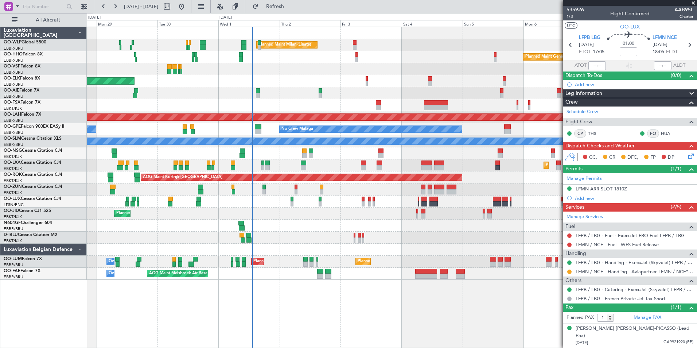
click at [324, 217] on div "Planned Maint Kortrijk-[GEOGRAPHIC_DATA]" at bounding box center [392, 213] width 610 height 12
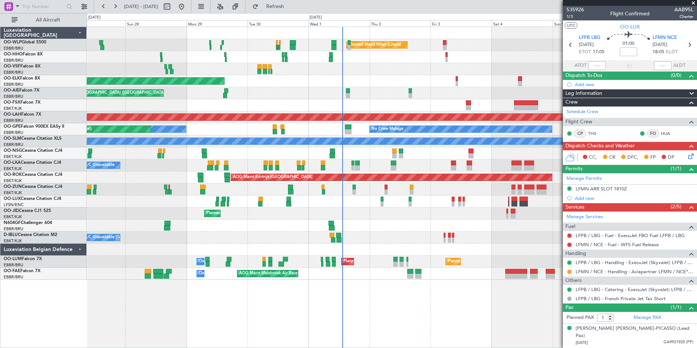
click at [313, 220] on div "Planned Maint Milan (Linate) Planned Maint Geneva (Cointrin) Planned Maint Gene…" at bounding box center [392, 153] width 610 height 253
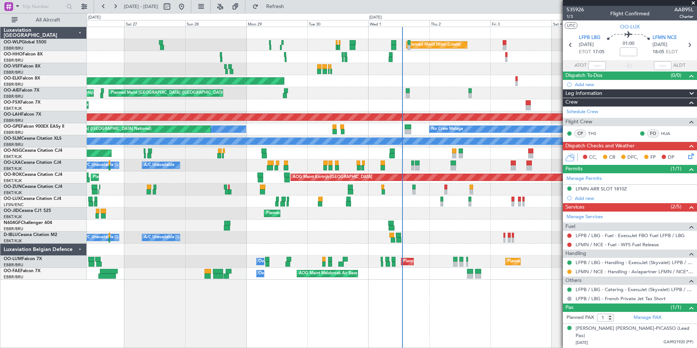
click at [295, 229] on div "Planned Maint Milan (Linate) Planned Maint Geneva (Cointrin) Planned Maint Gene…" at bounding box center [392, 153] width 610 height 253
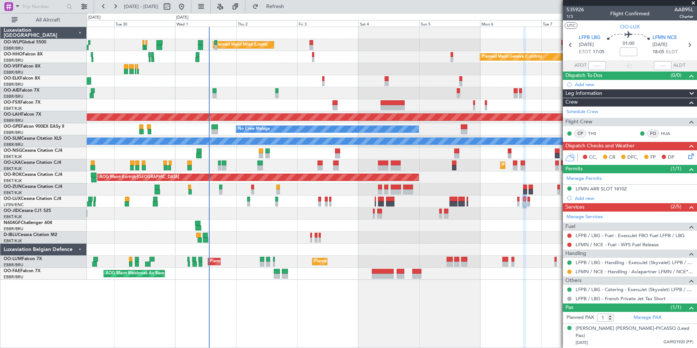
click at [320, 243] on div "Planned Maint Milan (Linate) Planned Maint Geneva (Cointrin) Planned Maint Kort…" at bounding box center [392, 153] width 610 height 253
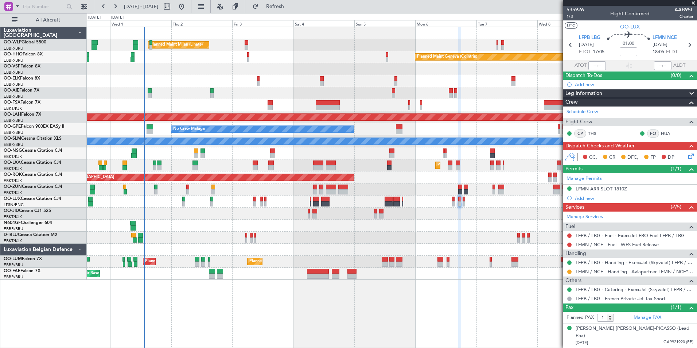
click at [234, 214] on div "Planned Maint Milan (Linate) Planned Maint Geneva ([GEOGRAPHIC_DATA]) Planned M…" at bounding box center [392, 153] width 610 height 253
click at [509, 86] on div "Planned Maint Kortrijk-[GEOGRAPHIC_DATA]" at bounding box center [392, 81] width 610 height 12
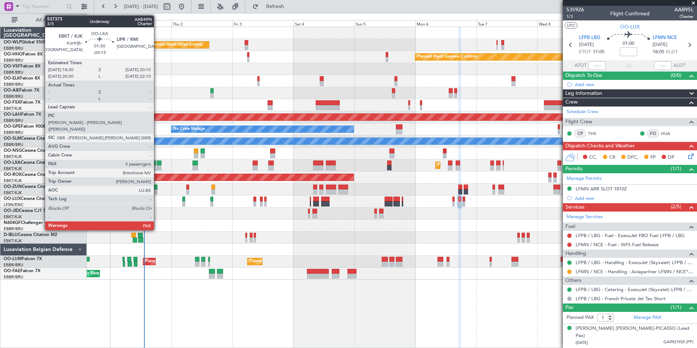
click at [157, 164] on div at bounding box center [159, 162] width 4 height 5
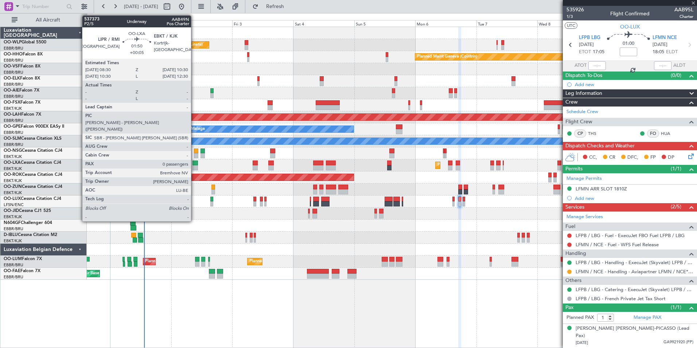
type input "-00:15"
type input "5"
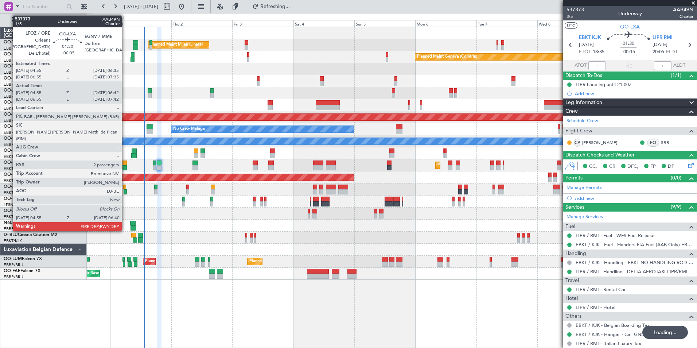
click at [125, 162] on div at bounding box center [124, 162] width 4 height 5
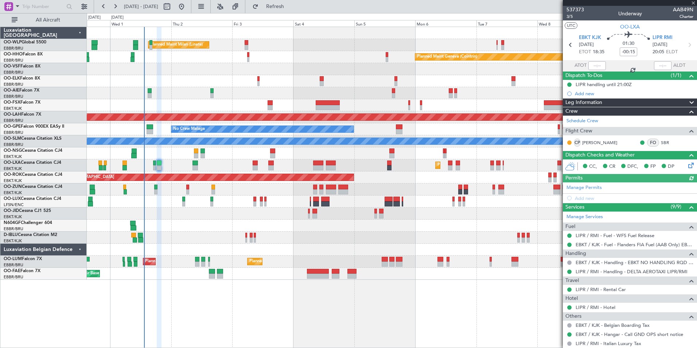
type input "+00:05"
type input "05:00"
type input "06:37"
type input "2"
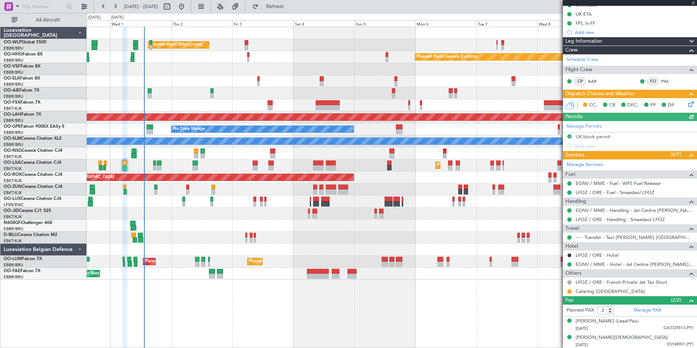
scroll to position [81, 0]
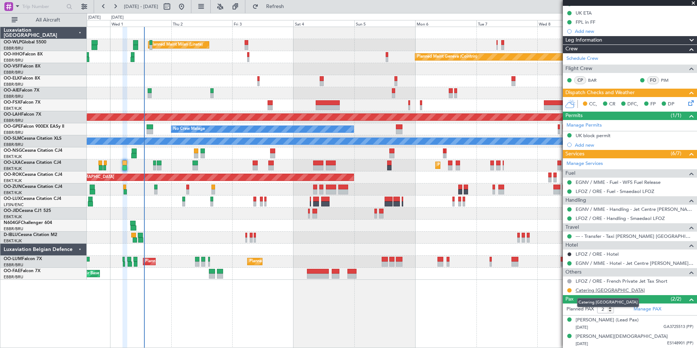
click at [594, 291] on link "Catering Orleans" at bounding box center [610, 290] width 69 height 6
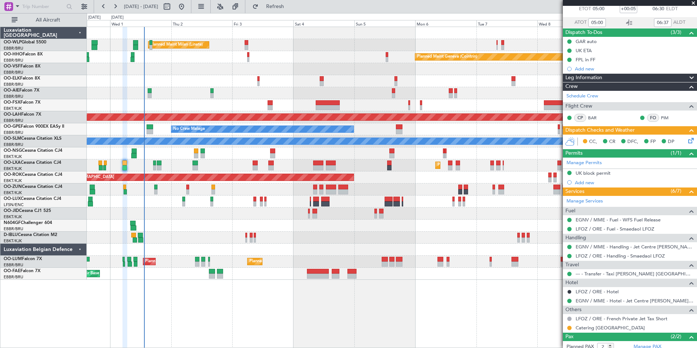
scroll to position [0, 0]
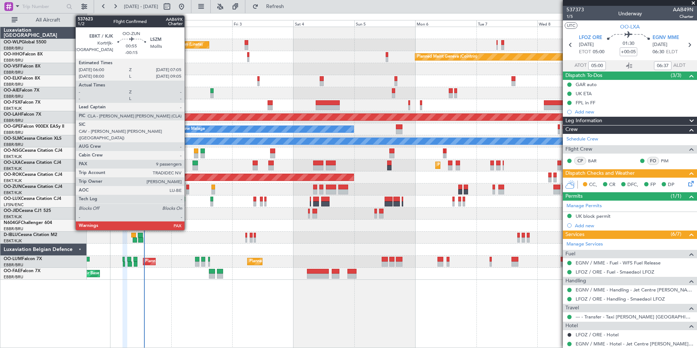
click at [188, 190] on div at bounding box center [187, 191] width 3 height 5
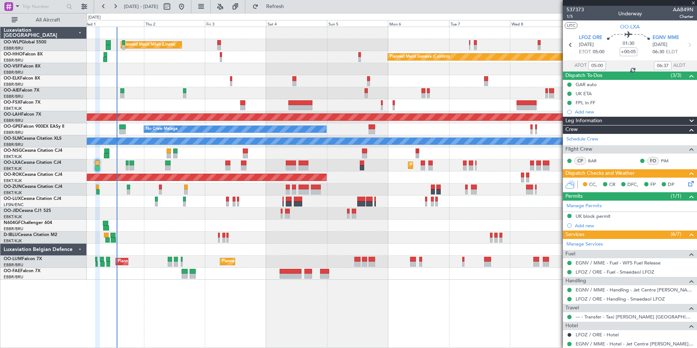
click at [326, 69] on div at bounding box center [392, 69] width 610 height 12
type input "-00:15"
type input "9"
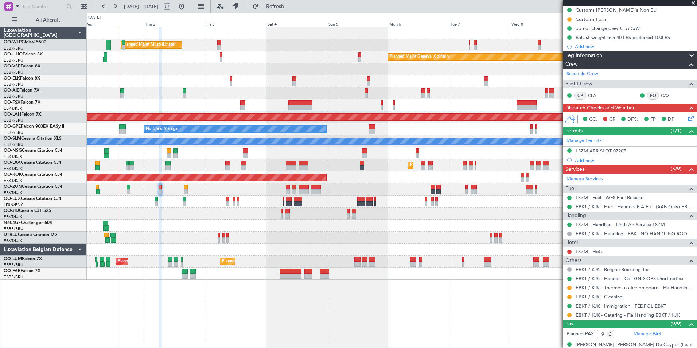
scroll to position [68, 0]
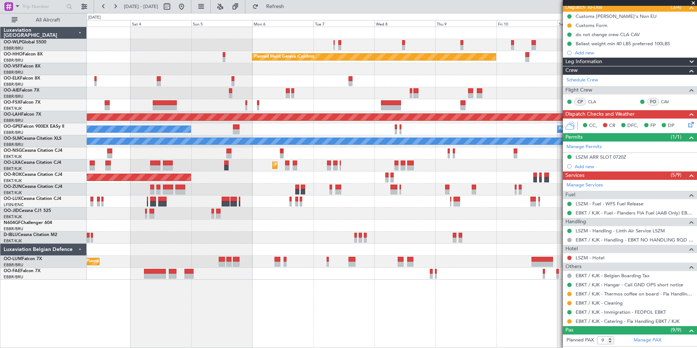
click at [348, 98] on div "Planned Maint Milan (Linate) Planned Maint Geneva (Cointrin) Planned Maint Alto…" at bounding box center [392, 153] width 610 height 253
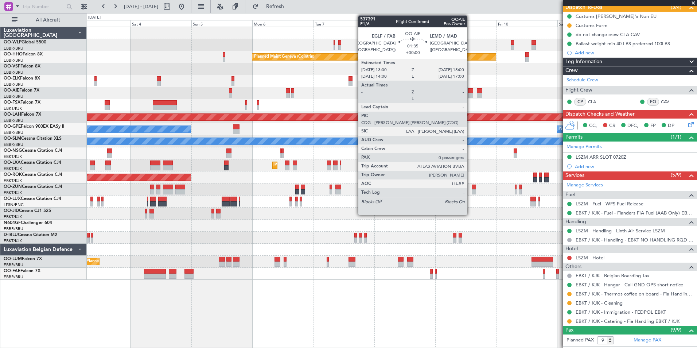
click at [470, 95] on div at bounding box center [470, 95] width 5 height 5
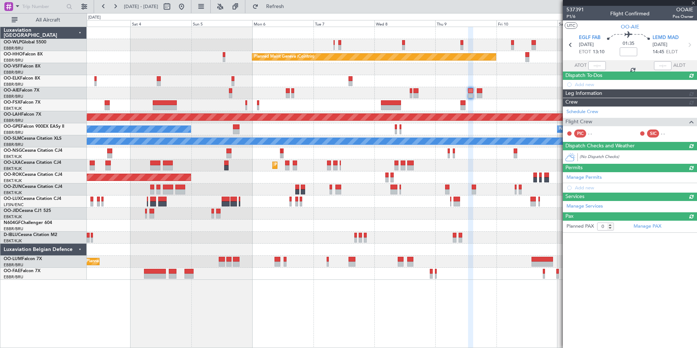
scroll to position [0, 0]
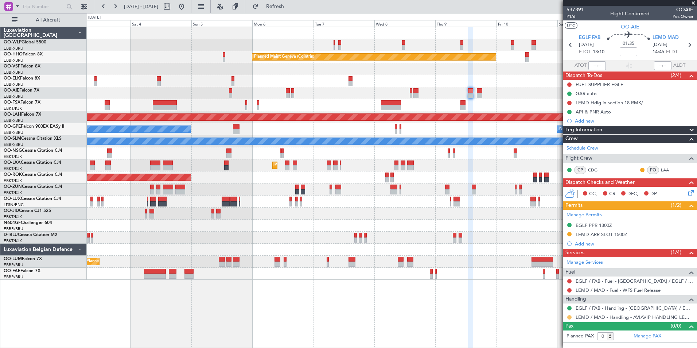
click at [567, 317] on button at bounding box center [569, 317] width 4 height 4
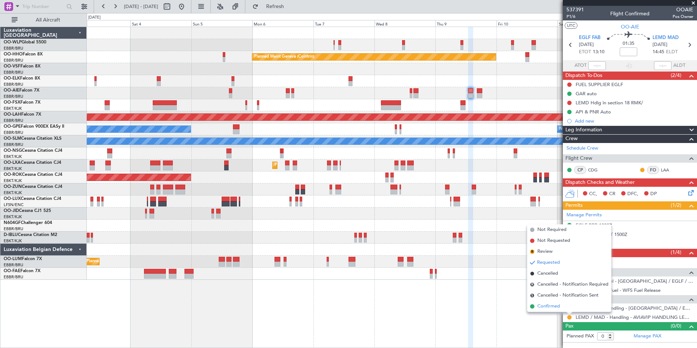
click at [547, 305] on span "Confirmed" at bounding box center [548, 306] width 23 height 7
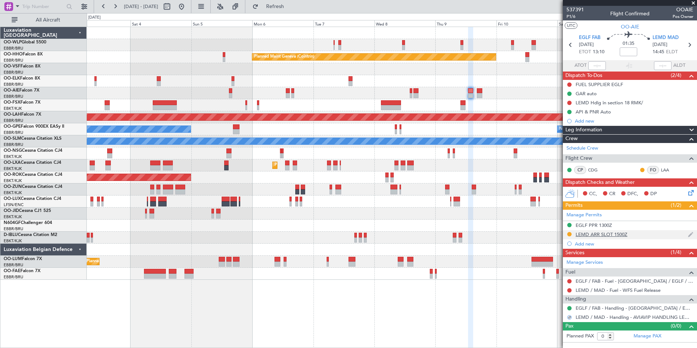
click at [592, 236] on div "LEMD ARR SLOT 1500Z" at bounding box center [602, 234] width 52 height 6
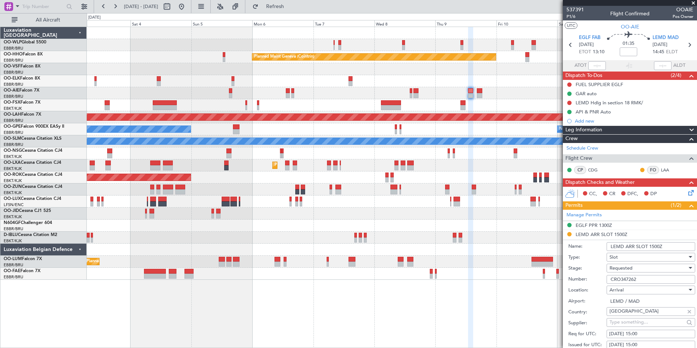
click at [627, 265] on span "Requested" at bounding box center [620, 268] width 23 height 7
click at [623, 327] on span "Received OK" at bounding box center [648, 326] width 77 height 11
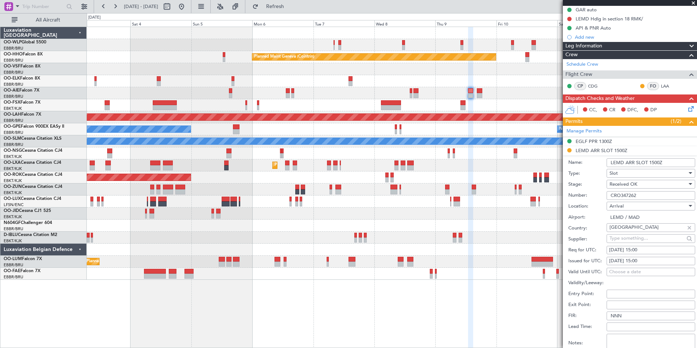
scroll to position [146, 0]
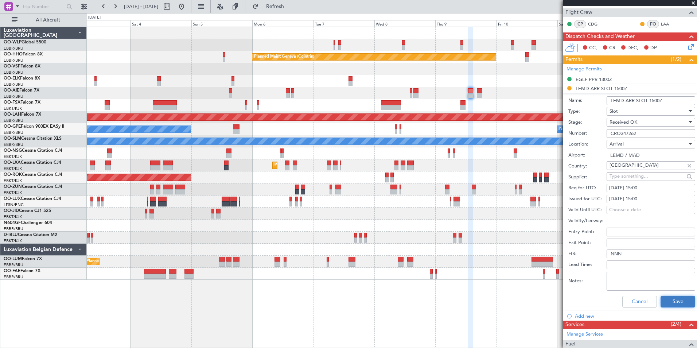
click at [665, 305] on button "Save" at bounding box center [678, 302] width 35 height 12
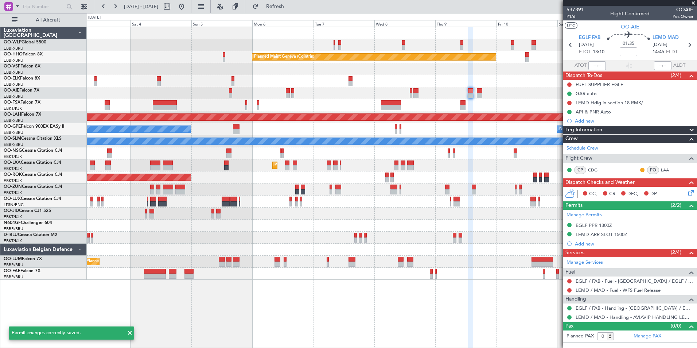
scroll to position [0, 0]
click at [688, 42] on icon at bounding box center [689, 44] width 9 height 9
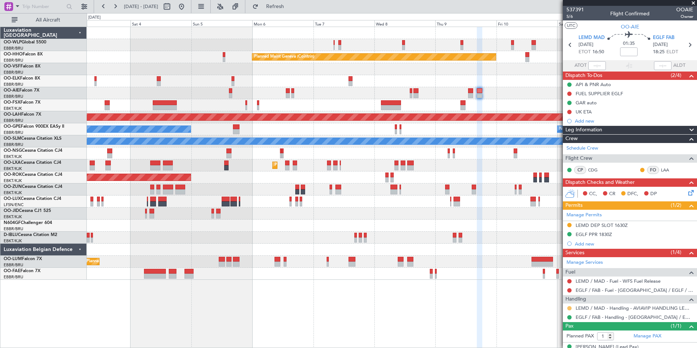
click at [569, 307] on button at bounding box center [569, 308] width 4 height 4
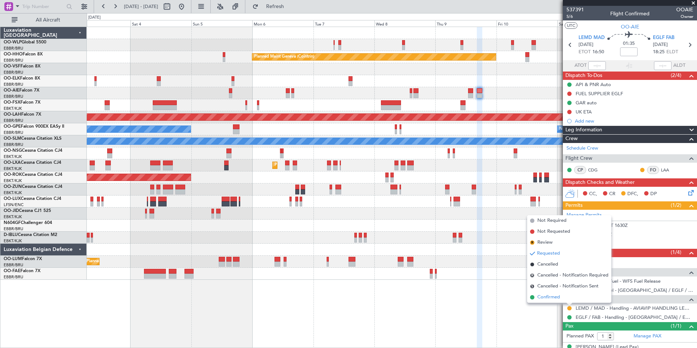
click at [555, 296] on span "Confirmed" at bounding box center [548, 296] width 23 height 7
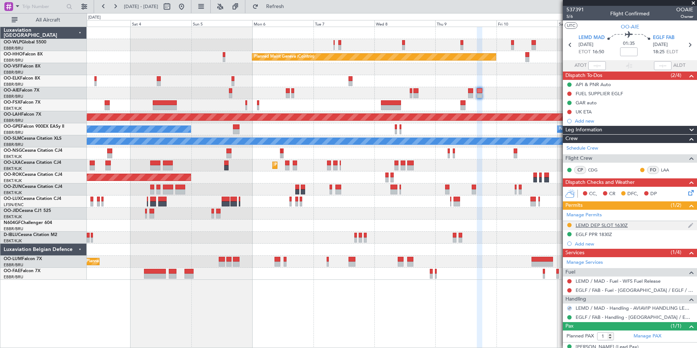
click at [602, 229] on mat-tooltip-component "LEMD DEP SLOT 1630Z" at bounding box center [601, 237] width 57 height 19
click at [611, 226] on div "LEMD DEP SLOT 1630Z" at bounding box center [602, 225] width 52 height 6
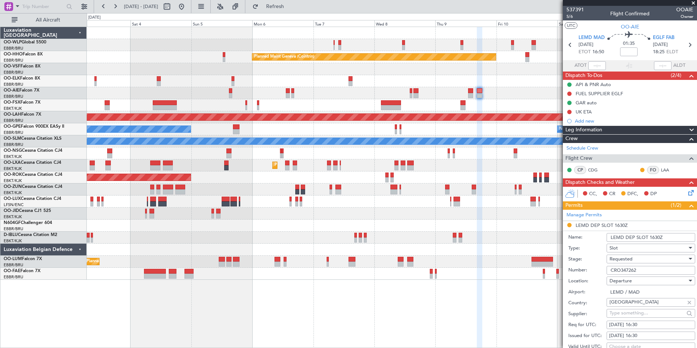
click at [628, 258] on span "Requested" at bounding box center [620, 259] width 23 height 7
click at [635, 318] on span "Received OK" at bounding box center [648, 317] width 77 height 11
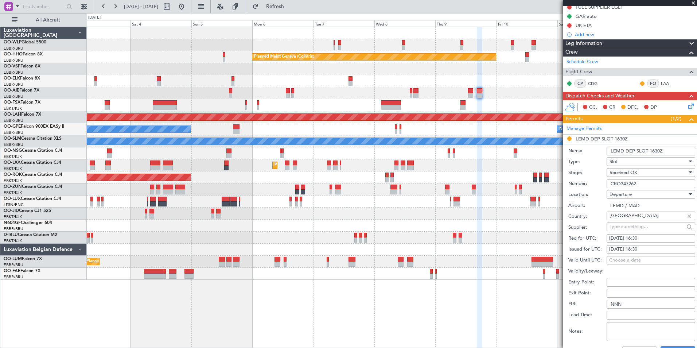
scroll to position [146, 0]
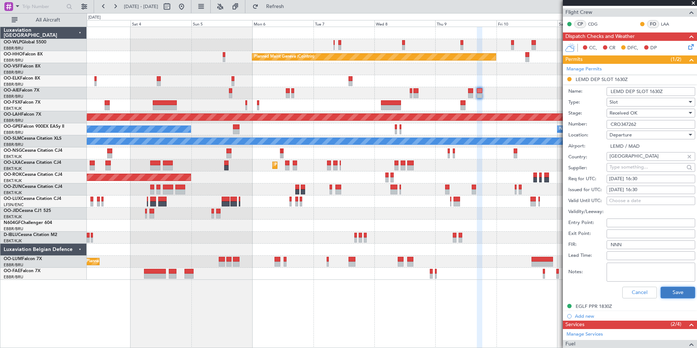
click at [671, 292] on button "Save" at bounding box center [678, 293] width 35 height 12
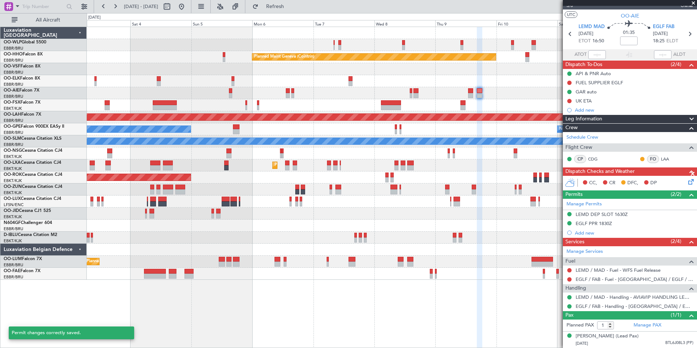
scroll to position [18, 0]
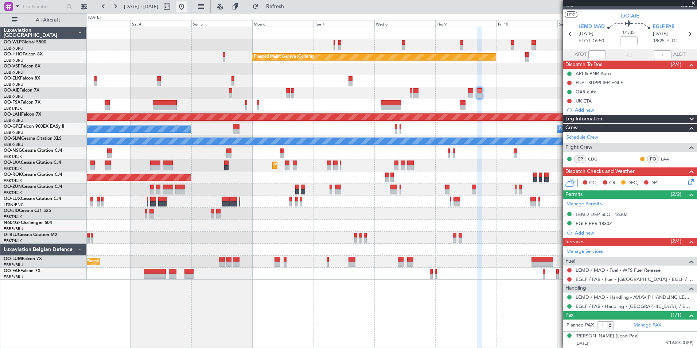
click at [187, 9] on button at bounding box center [182, 7] width 12 height 12
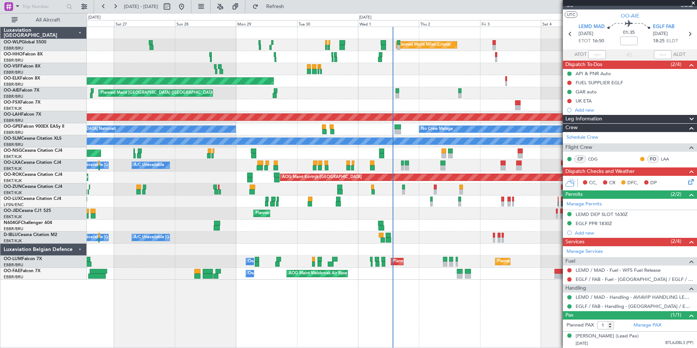
click at [367, 181] on div "Planned Maint Milan (Linate) Planned Maint Geneva (Cointrin) Planned Maint Gene…" at bounding box center [392, 153] width 610 height 253
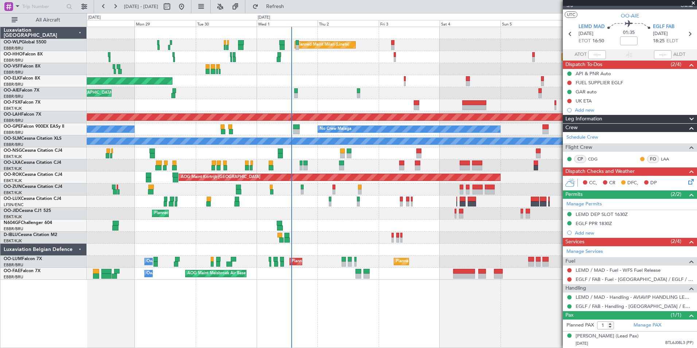
click at [318, 239] on div "Planned Maint Milan (Linate) Planned Maint Geneva (Cointrin) Planned Maint Kort…" at bounding box center [392, 153] width 610 height 253
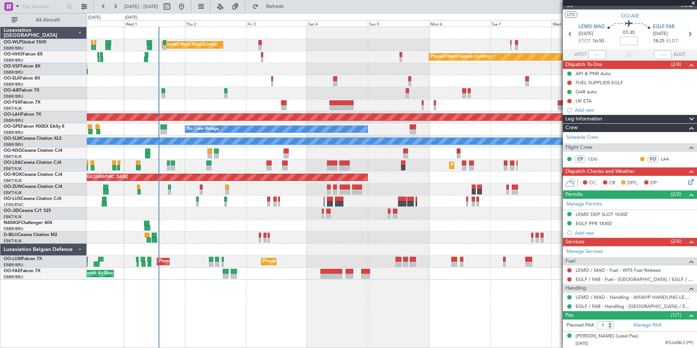
click at [420, 251] on div at bounding box center [392, 249] width 610 height 12
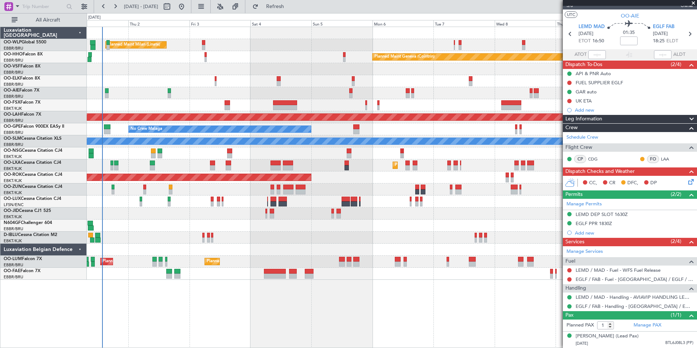
click at [377, 252] on div at bounding box center [392, 249] width 610 height 12
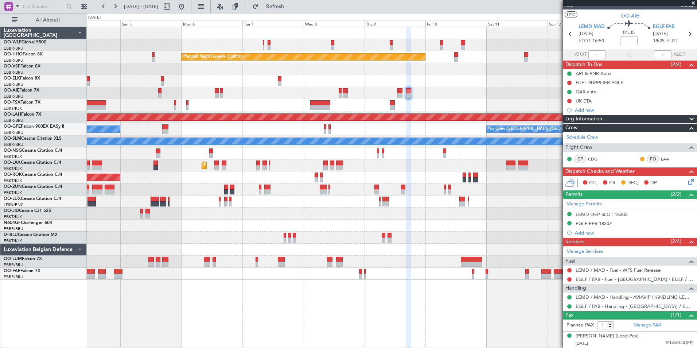
click at [386, 271] on div "Planned Maint Milan (Linate) Planned Maint Geneva (Cointrin) Planned Maint Alto…" at bounding box center [392, 153] width 610 height 253
click at [348, 231] on div at bounding box center [392, 225] width 610 height 12
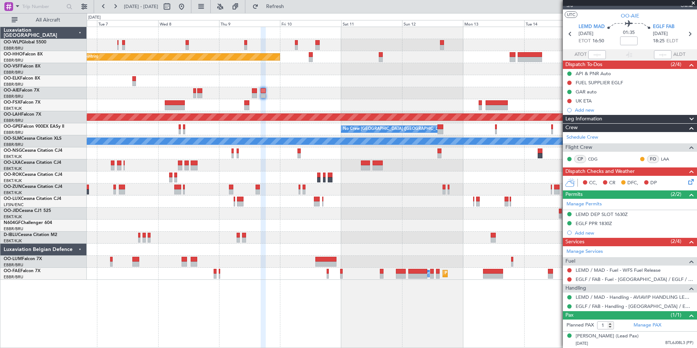
click at [476, 237] on div at bounding box center [392, 237] width 610 height 12
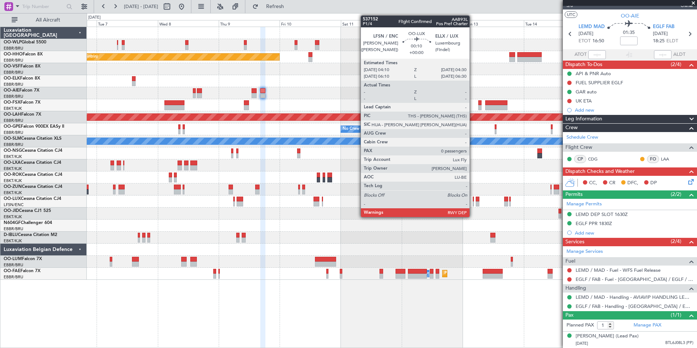
click at [473, 202] on div at bounding box center [473, 203] width 1 height 5
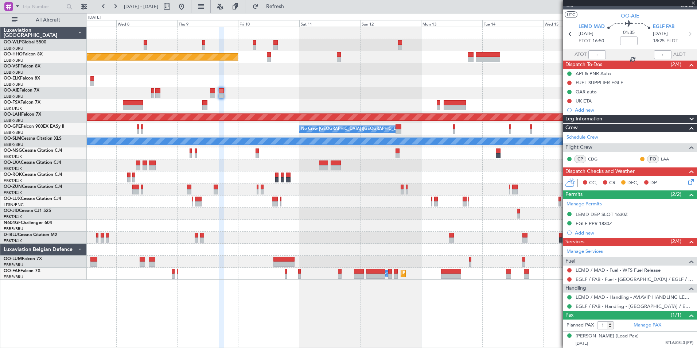
click at [445, 182] on div at bounding box center [392, 177] width 610 height 12
type input "0"
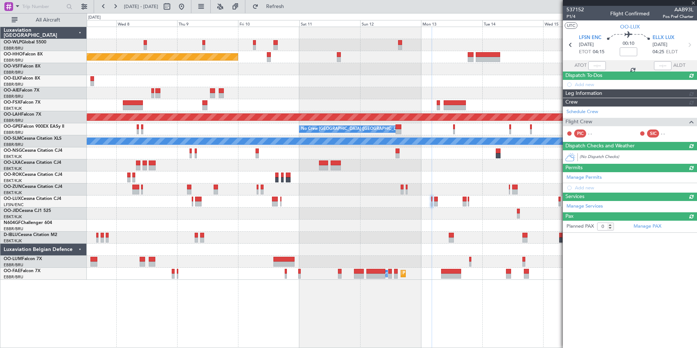
scroll to position [0, 0]
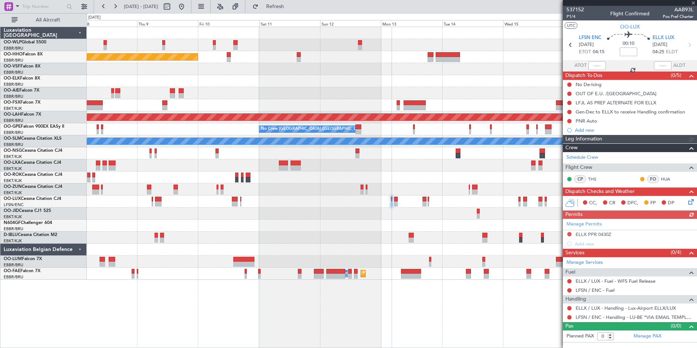
click at [426, 172] on div "Planned Maint Geneva (Cointrin) Planned Maint Alton-st Louis (St Louis Regl) No…" at bounding box center [392, 153] width 610 height 253
click at [570, 289] on button at bounding box center [569, 290] width 4 height 4
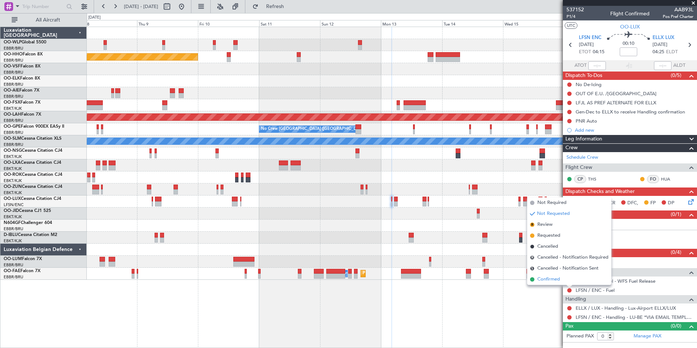
click at [547, 278] on span "Confirmed" at bounding box center [548, 279] width 23 height 7
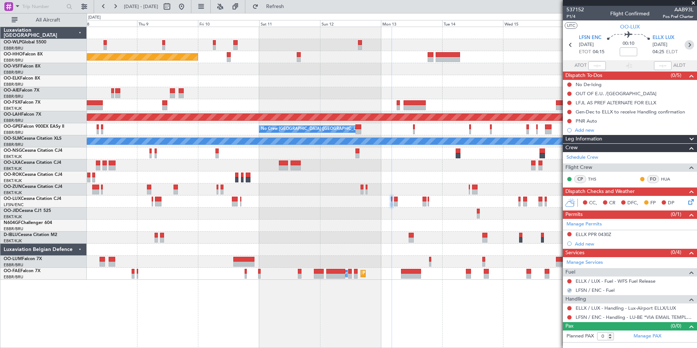
click at [688, 46] on icon at bounding box center [689, 44] width 9 height 9
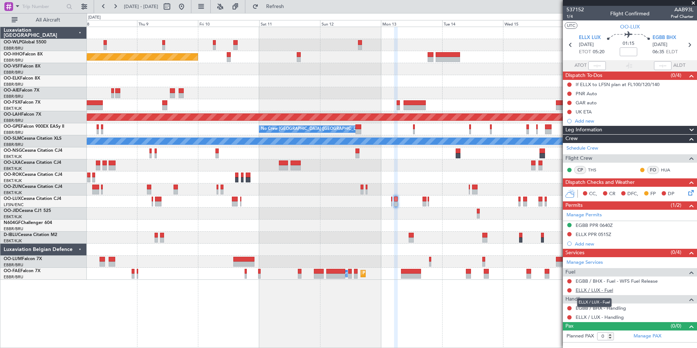
click at [589, 292] on link "ELLX / LUX - Fuel" at bounding box center [595, 290] width 38 height 6
click at [596, 281] on link "EGBB / BHX - Fuel - WFS Fuel Release" at bounding box center [617, 281] width 82 height 6
click at [596, 292] on link "ELLX / LUX - Fuel" at bounding box center [595, 290] width 38 height 6
click at [587, 316] on link "ELLX / LUX - Handling" at bounding box center [600, 317] width 48 height 6
click at [117, 10] on button at bounding box center [115, 7] width 12 height 12
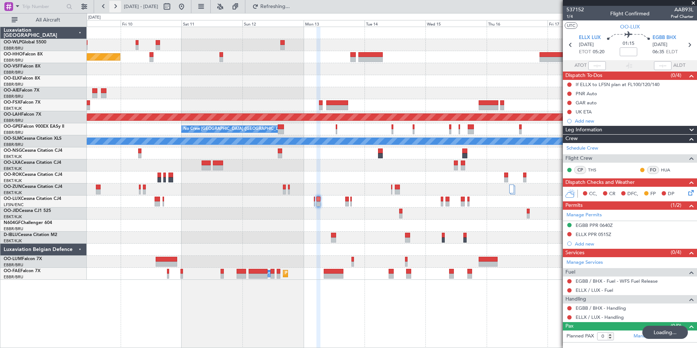
click at [117, 10] on button at bounding box center [115, 7] width 12 height 12
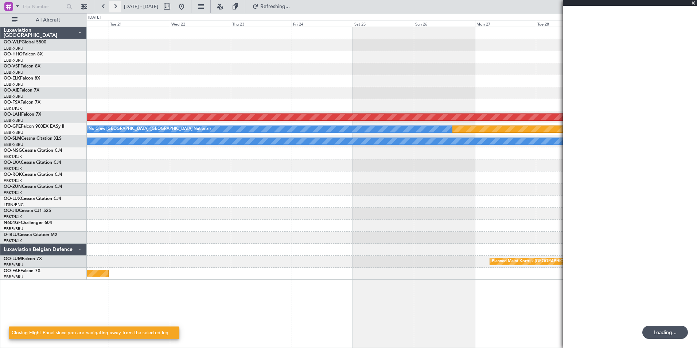
click at [117, 10] on button at bounding box center [115, 7] width 12 height 12
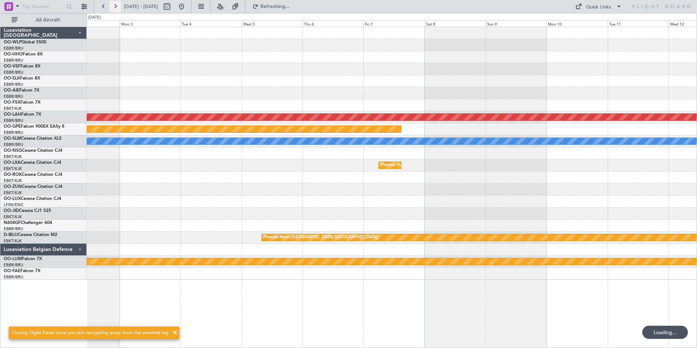
click at [117, 9] on button at bounding box center [115, 7] width 12 height 12
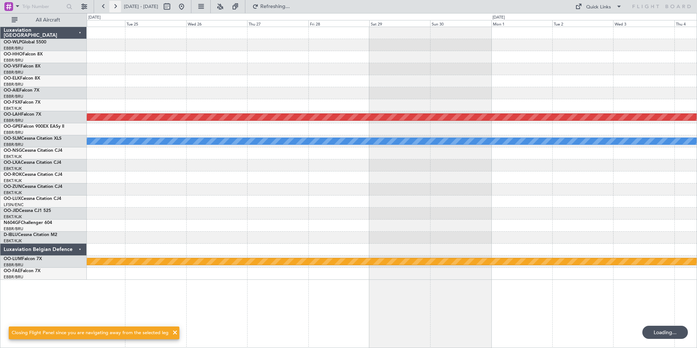
click at [117, 9] on button at bounding box center [115, 7] width 12 height 12
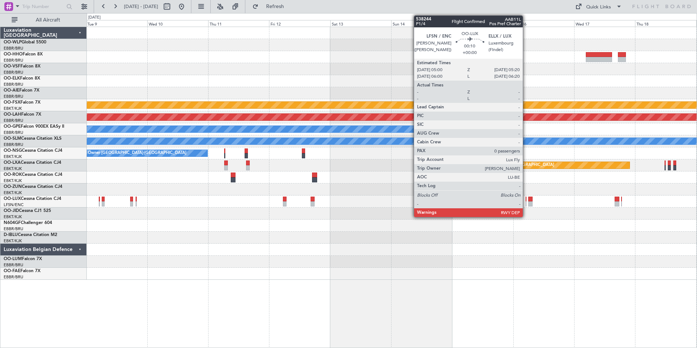
click at [526, 201] on div at bounding box center [526, 198] width 1 height 5
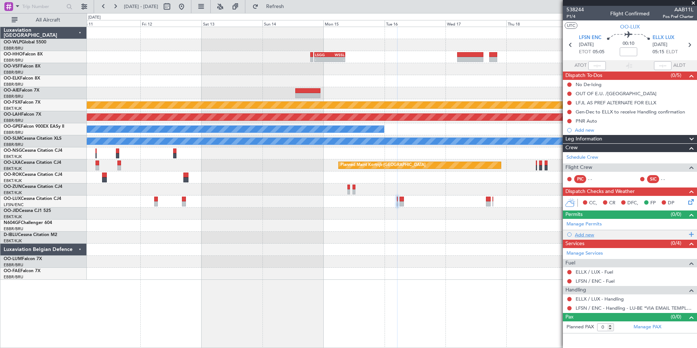
click at [587, 235] on div "Add new" at bounding box center [631, 234] width 112 height 6
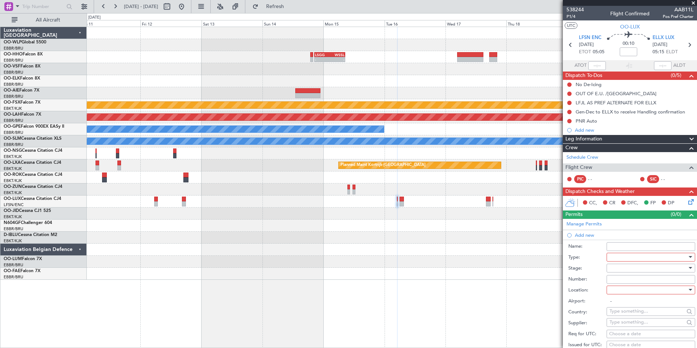
click at [611, 255] on div at bounding box center [648, 257] width 78 height 11
click at [619, 296] on span "PPR" at bounding box center [648, 293] width 77 height 11
click at [615, 267] on div at bounding box center [648, 267] width 78 height 11
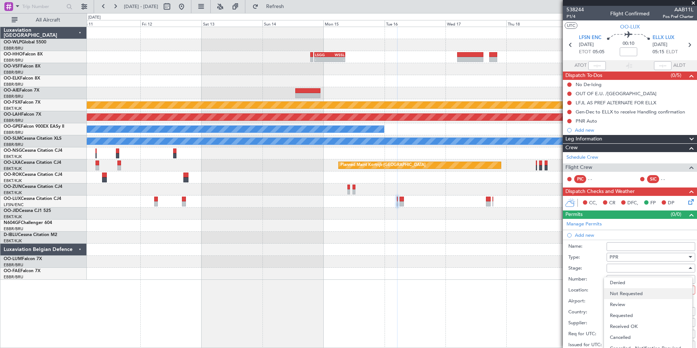
click at [622, 291] on span "Not Requested" at bounding box center [648, 293] width 77 height 11
click at [621, 285] on div at bounding box center [648, 289] width 78 height 11
click at [629, 327] on span "Arrival" at bounding box center [648, 326] width 77 height 11
type input "ELLX / LUX"
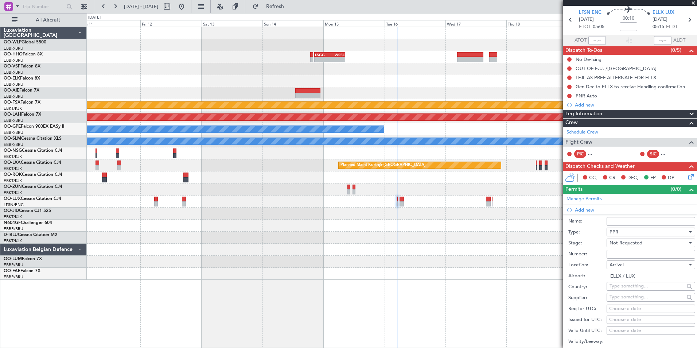
scroll to position [36, 0]
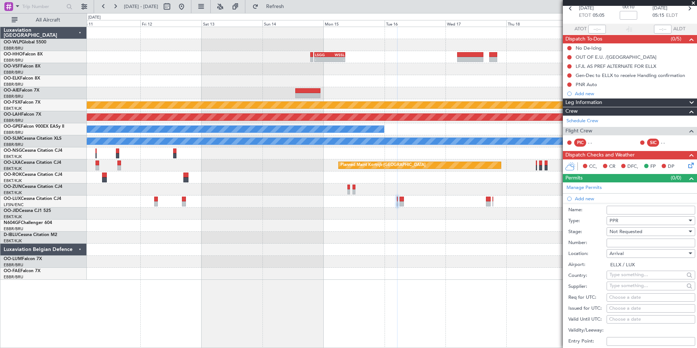
click at [624, 298] on div "Choose a date" at bounding box center [650, 297] width 83 height 7
select select "10"
select select "2025"
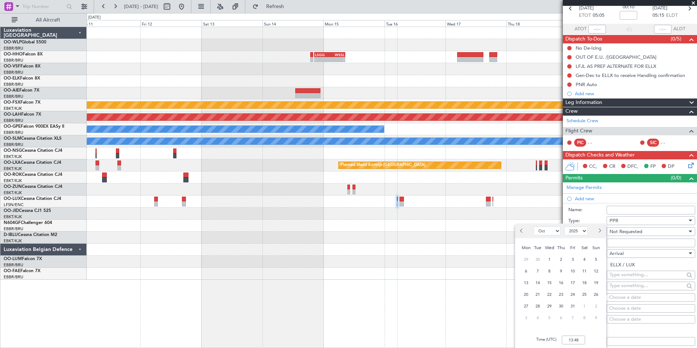
click at [600, 231] on span "Next month" at bounding box center [599, 230] width 4 height 4
select select "12"
click at [539, 283] on span "16" at bounding box center [537, 282] width 9 height 9
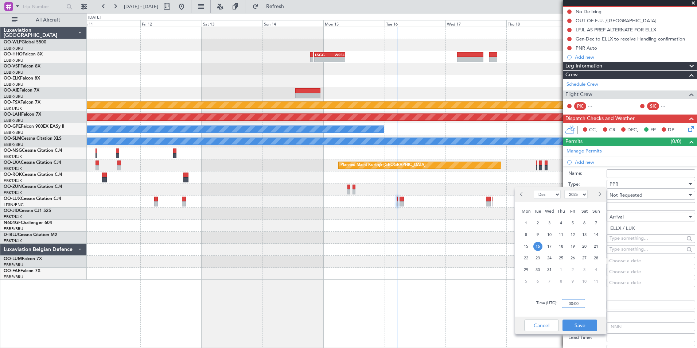
click at [571, 303] on input "00:00" at bounding box center [573, 303] width 23 height 9
type input "05:20"
click at [582, 324] on button "Save" at bounding box center [579, 325] width 35 height 12
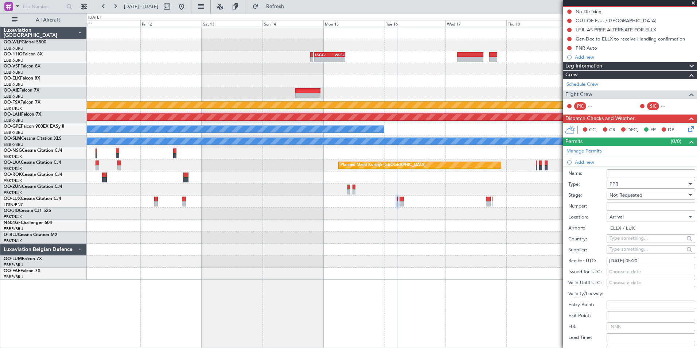
scroll to position [203, 0]
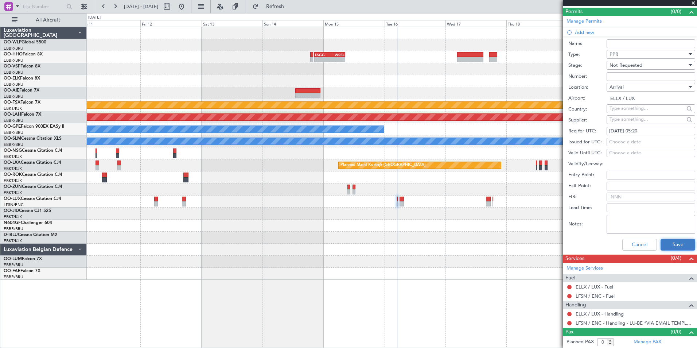
click at [667, 242] on button "Save" at bounding box center [678, 245] width 35 height 12
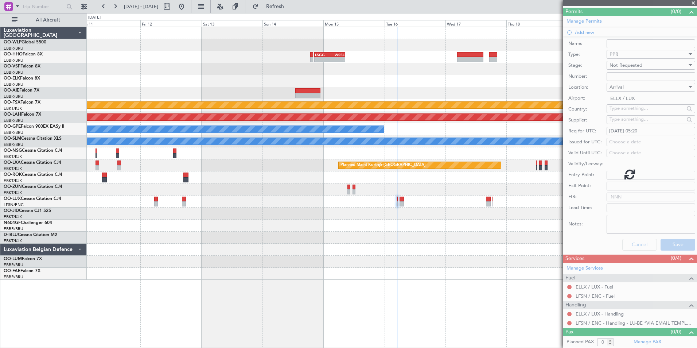
scroll to position [0, 0]
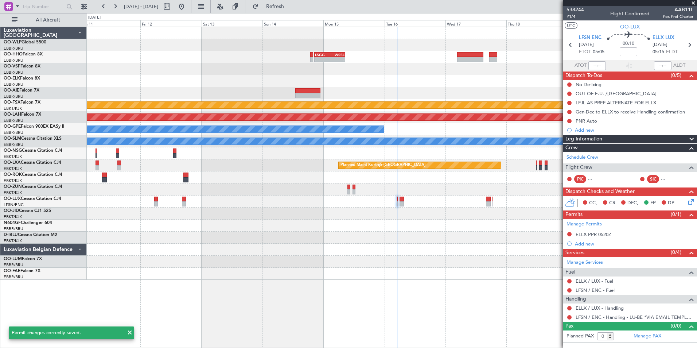
click at [456, 231] on div at bounding box center [392, 237] width 610 height 12
click at [569, 289] on button at bounding box center [569, 290] width 4 height 4
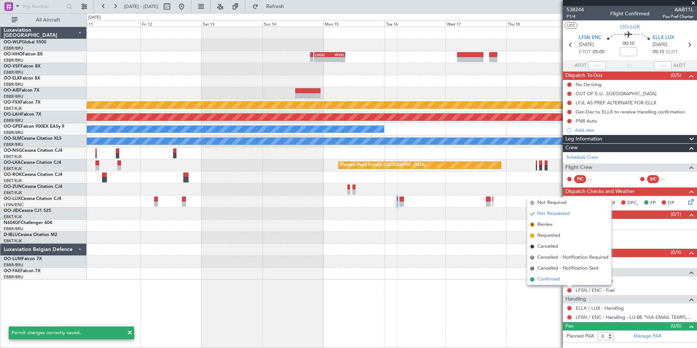
click at [543, 281] on span "Confirmed" at bounding box center [548, 279] width 23 height 7
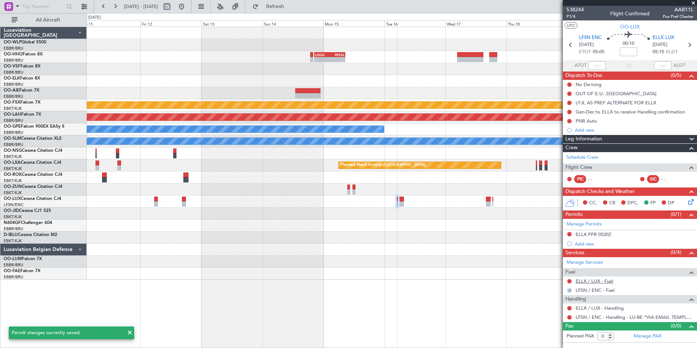
click at [582, 283] on link "ELLX / LUX - Fuel" at bounding box center [595, 281] width 38 height 6
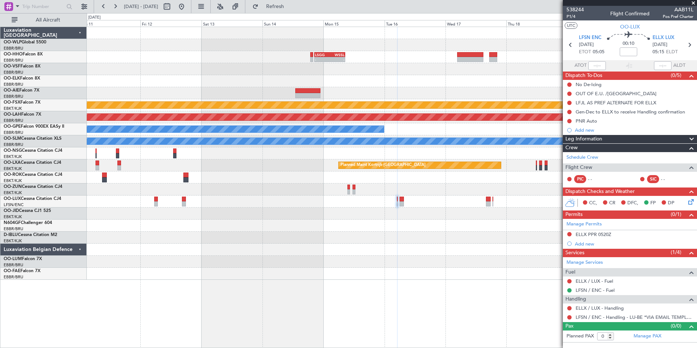
click at [691, 202] on icon at bounding box center [690, 201] width 6 height 6
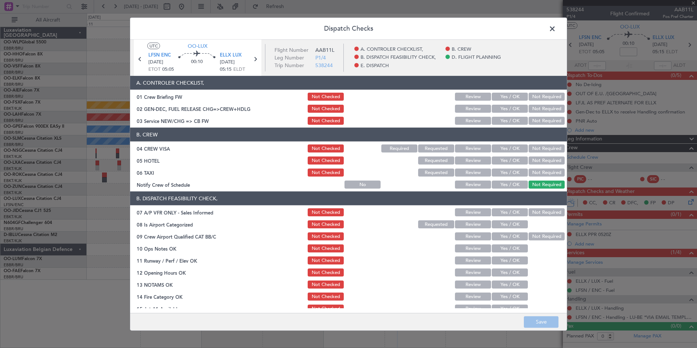
click at [505, 121] on button "Yes / OK" at bounding box center [510, 121] width 36 height 8
click at [548, 149] on button "Not Required" at bounding box center [547, 148] width 36 height 8
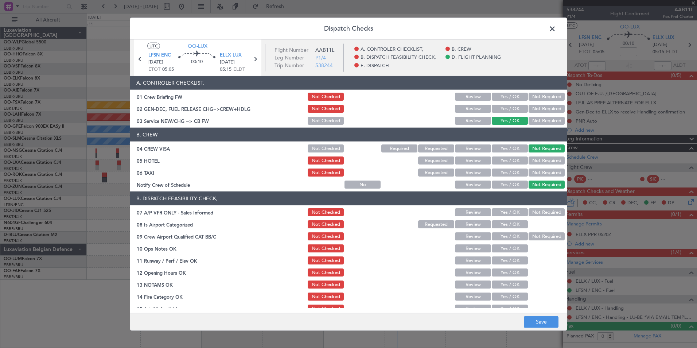
click at [539, 160] on button "Not Required" at bounding box center [547, 160] width 36 height 8
click at [534, 171] on button "Not Required" at bounding box center [547, 172] width 36 height 8
click at [510, 178] on section "B. CREW 04 CREW VISA Not Checked Required Requested Review Yes / OK Not Require…" at bounding box center [348, 159] width 437 height 62
click at [510, 184] on button "Yes / OK" at bounding box center [510, 184] width 36 height 8
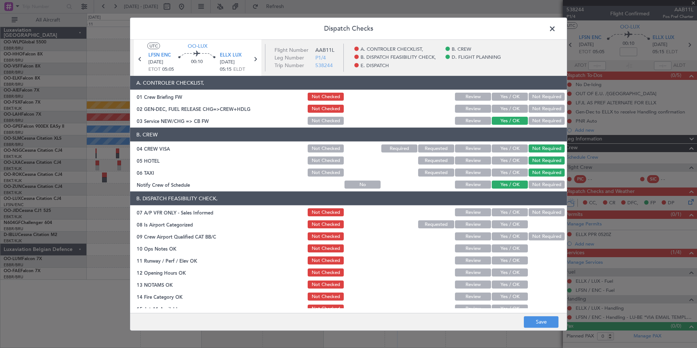
click at [543, 209] on button "Not Required" at bounding box center [547, 212] width 36 height 8
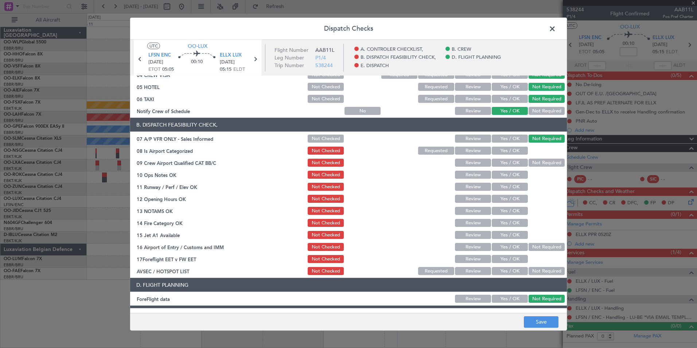
scroll to position [135, 0]
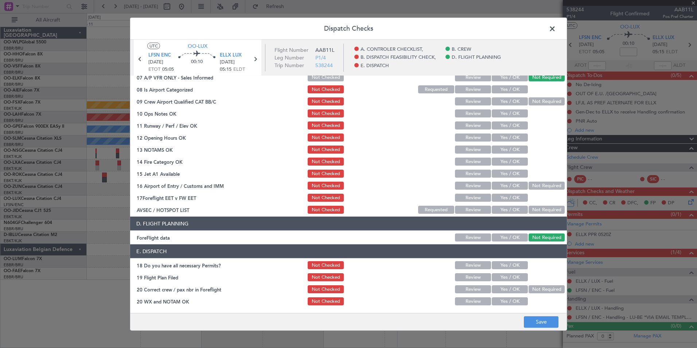
click at [501, 91] on button "Yes / OK" at bounding box center [510, 89] width 36 height 8
click at [500, 100] on button "Yes / OK" at bounding box center [510, 101] width 36 height 8
click at [500, 111] on button "Yes / OK" at bounding box center [510, 113] width 36 height 8
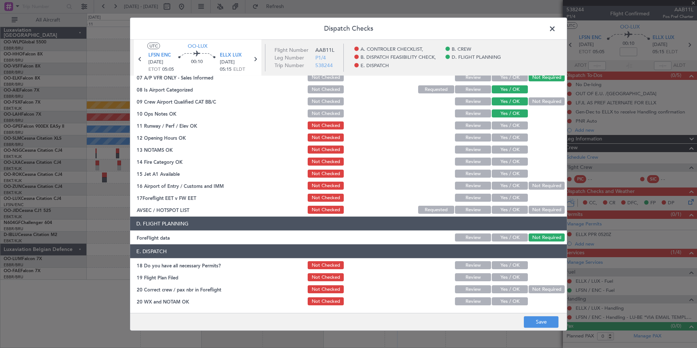
drag, startPoint x: 501, startPoint y: 122, endPoint x: 501, endPoint y: 133, distance: 11.3
click at [501, 122] on button "Yes / OK" at bounding box center [510, 125] width 36 height 8
click at [502, 138] on button "Yes / OK" at bounding box center [510, 137] width 36 height 8
click at [502, 151] on button "Yes / OK" at bounding box center [510, 149] width 36 height 8
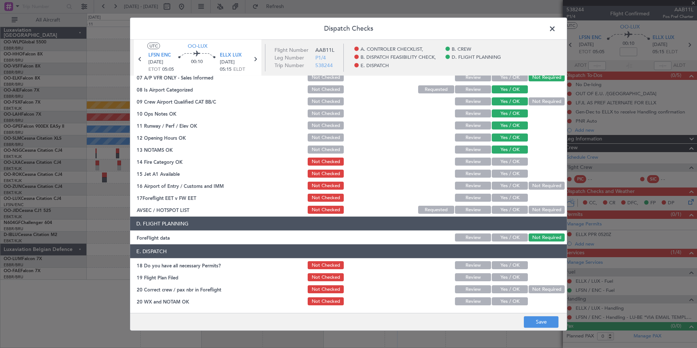
click at [502, 164] on button "Yes / OK" at bounding box center [510, 161] width 36 height 8
click at [503, 171] on button "Yes / OK" at bounding box center [510, 174] width 36 height 8
click at [529, 187] on button "Not Required" at bounding box center [547, 186] width 36 height 8
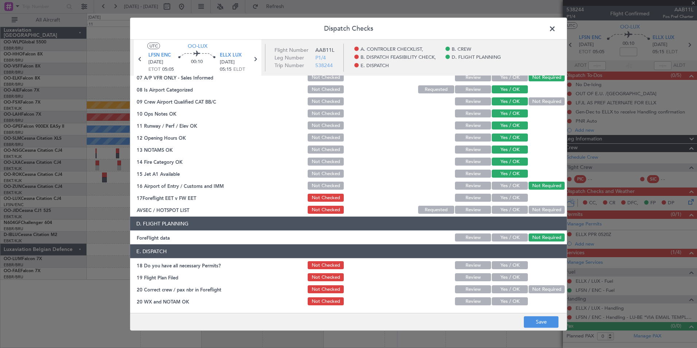
click at [518, 195] on button "Yes / OK" at bounding box center [510, 198] width 36 height 8
click at [529, 207] on button "Not Required" at bounding box center [547, 210] width 36 height 8
click at [517, 264] on button "Yes / OK" at bounding box center [510, 265] width 36 height 8
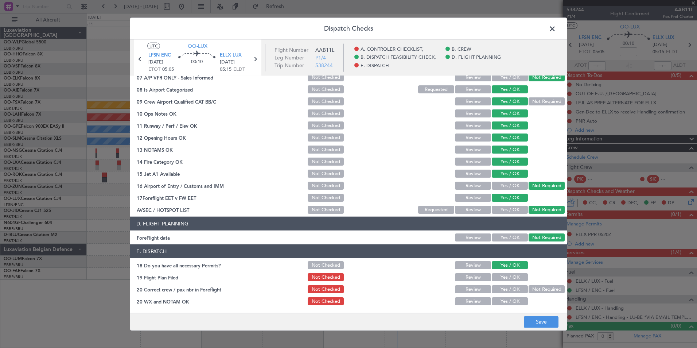
click at [511, 272] on div "Yes / OK" at bounding box center [509, 277] width 37 height 10
click at [510, 276] on button "Yes / OK" at bounding box center [510, 277] width 36 height 8
click at [511, 260] on div "Yes / OK" at bounding box center [509, 265] width 37 height 10
click at [332, 266] on button "Not Checked" at bounding box center [326, 265] width 36 height 8
click at [330, 274] on button "Not Checked" at bounding box center [326, 277] width 36 height 8
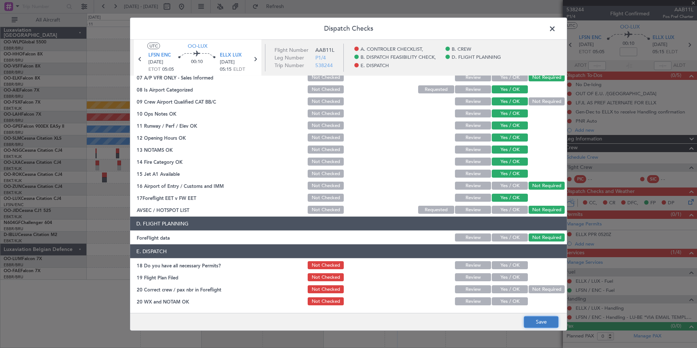
click at [541, 324] on button "Save" at bounding box center [541, 322] width 35 height 12
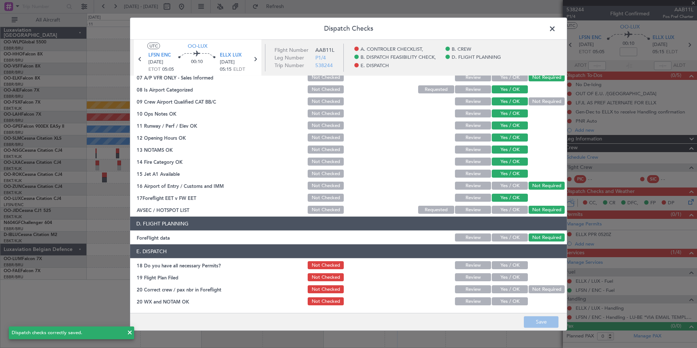
click at [556, 29] on span at bounding box center [556, 30] width 0 height 15
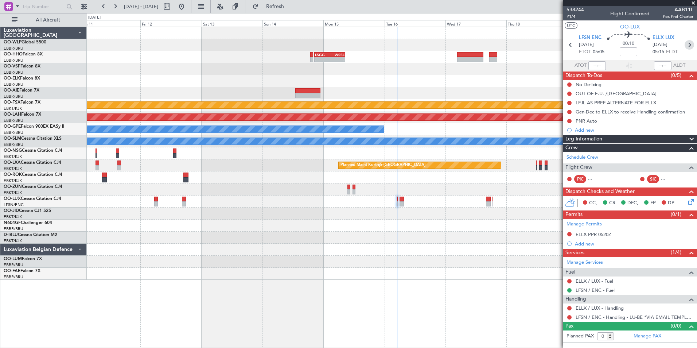
click at [691, 47] on icon at bounding box center [689, 44] width 9 height 9
type input "1"
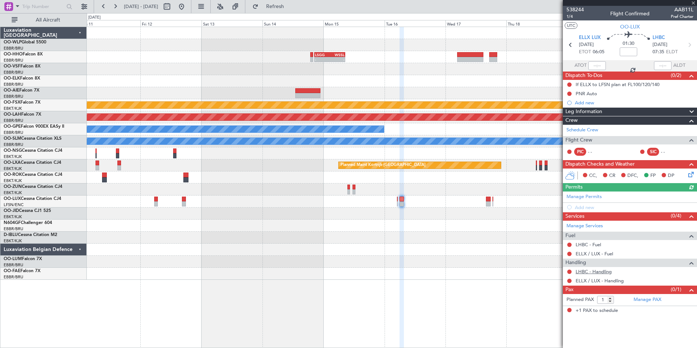
click at [598, 273] on link "LHBC - Handling" at bounding box center [594, 271] width 36 height 6
click at [663, 36] on span "LHBC" at bounding box center [658, 37] width 12 height 7
click at [187, 8] on button at bounding box center [182, 7] width 12 height 12
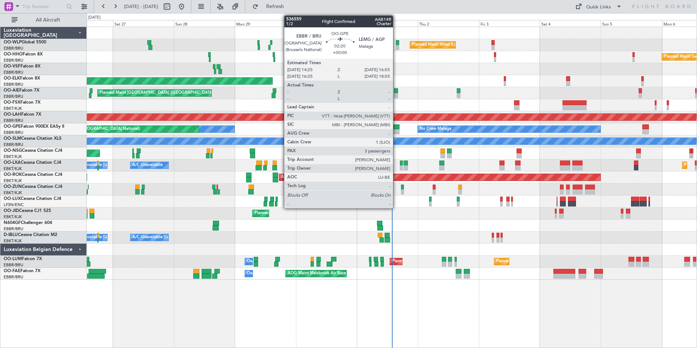
click at [396, 130] on div at bounding box center [396, 131] width 7 height 5
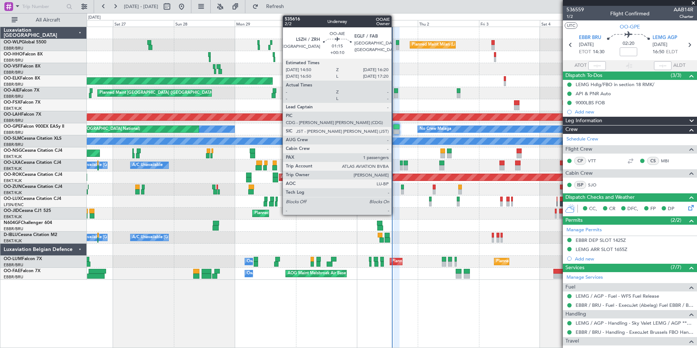
click at [395, 90] on div at bounding box center [396, 90] width 4 height 5
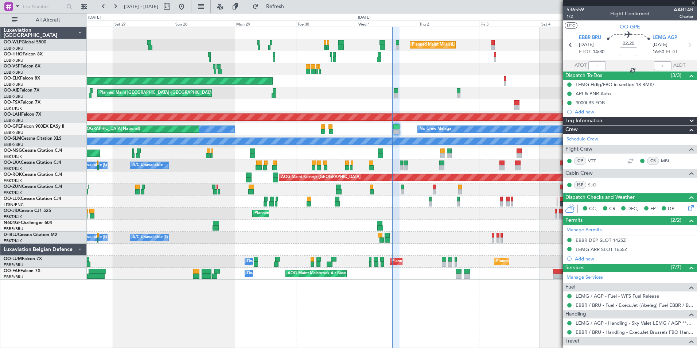
type input "+00:10"
type input "1"
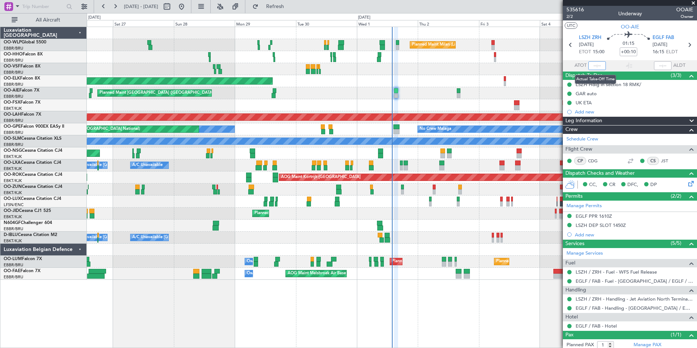
click at [593, 69] on input "text" at bounding box center [596, 65] width 17 height 9
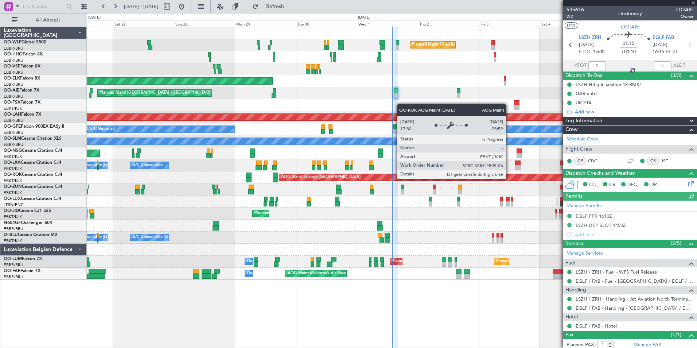
type input "00:01"
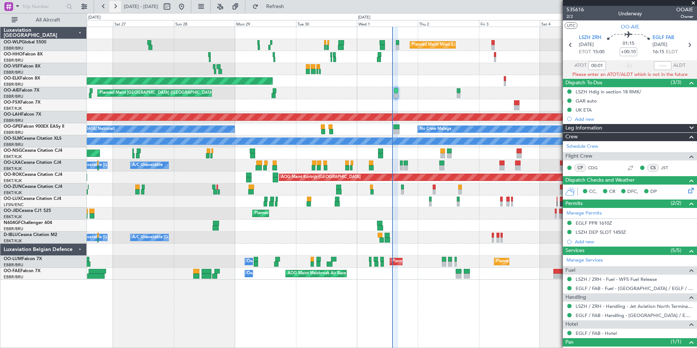
click at [116, 10] on button at bounding box center [115, 7] width 12 height 12
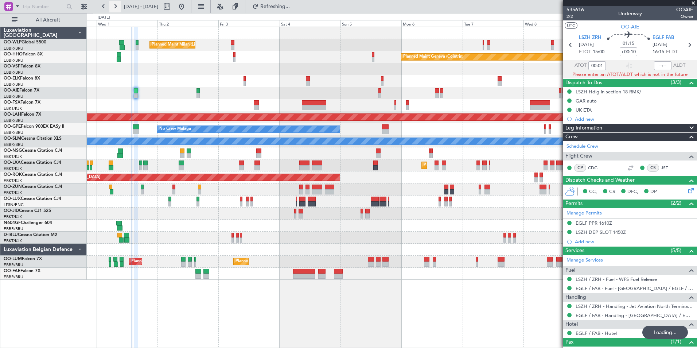
click at [116, 10] on button at bounding box center [115, 7] width 12 height 12
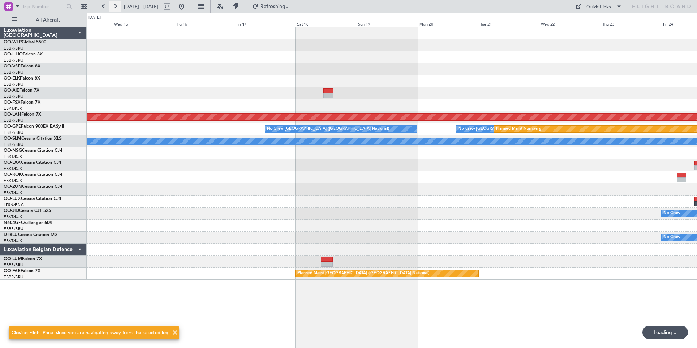
click at [116, 10] on button at bounding box center [115, 7] width 12 height 12
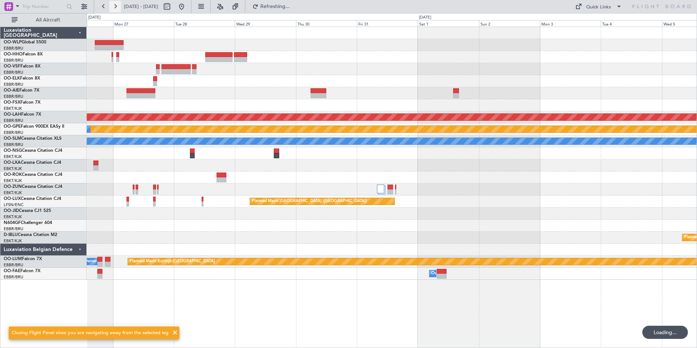
click at [116, 11] on button at bounding box center [115, 7] width 12 height 12
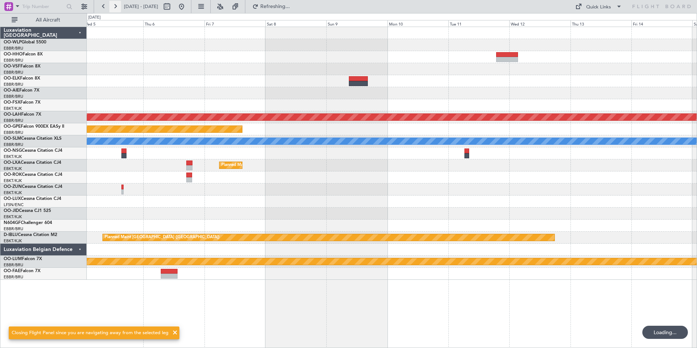
click at [117, 12] on button at bounding box center [115, 7] width 12 height 12
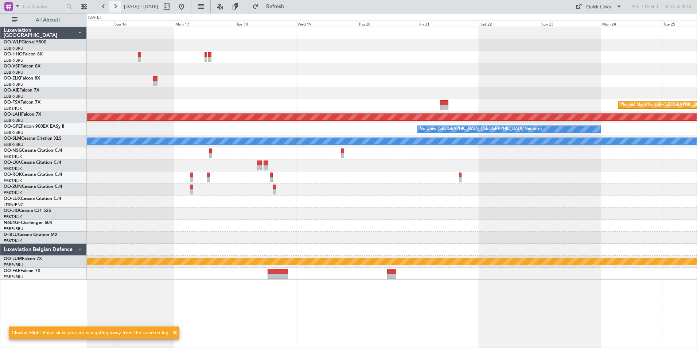
click at [117, 12] on button at bounding box center [115, 7] width 12 height 12
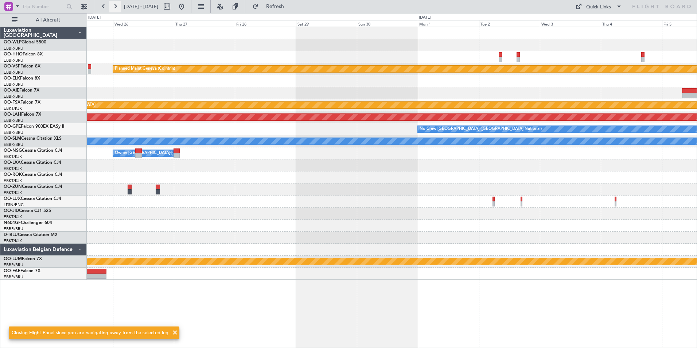
click at [117, 12] on button at bounding box center [115, 7] width 12 height 12
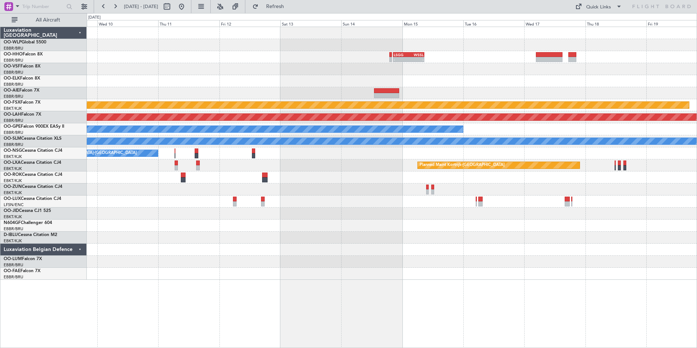
click at [295, 197] on div at bounding box center [392, 201] width 610 height 12
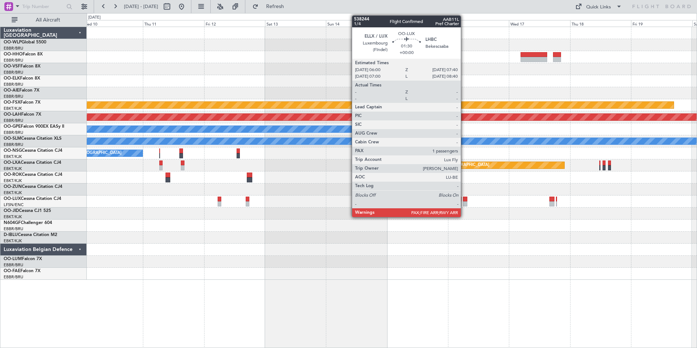
click at [464, 202] on div at bounding box center [465, 203] width 4 height 5
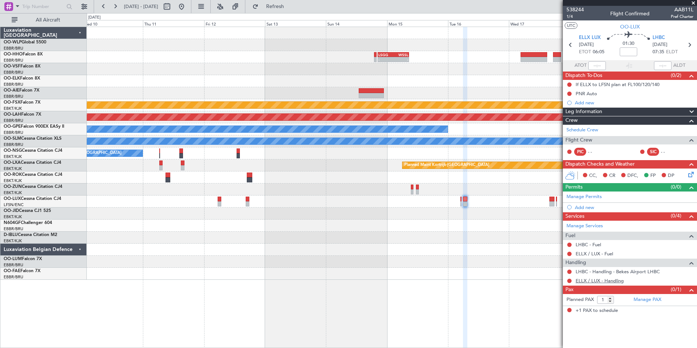
click at [603, 281] on link "ELLX / LUX - Handling" at bounding box center [600, 280] width 48 height 6
click at [592, 245] on link "LHBC - Fuel" at bounding box center [589, 244] width 26 height 6
click at [593, 253] on link "ELLX / LUX - Fuel" at bounding box center [595, 253] width 38 height 6
click at [589, 207] on div "Add new" at bounding box center [631, 207] width 112 height 6
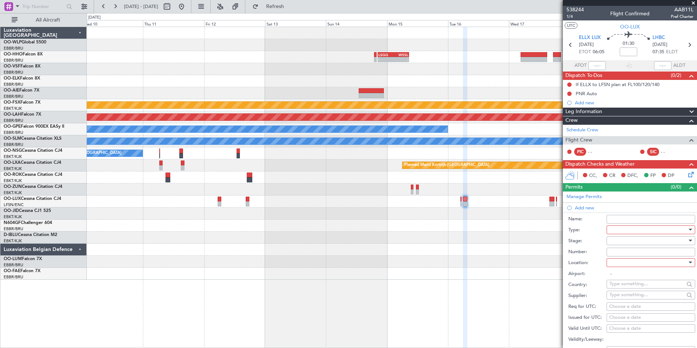
click at [614, 230] on div at bounding box center [648, 229] width 78 height 11
click at [620, 261] on span "PPR" at bounding box center [648, 265] width 77 height 11
click at [617, 234] on div "PPR" at bounding box center [648, 229] width 78 height 11
click at [587, 264] on div at bounding box center [348, 174] width 697 height 348
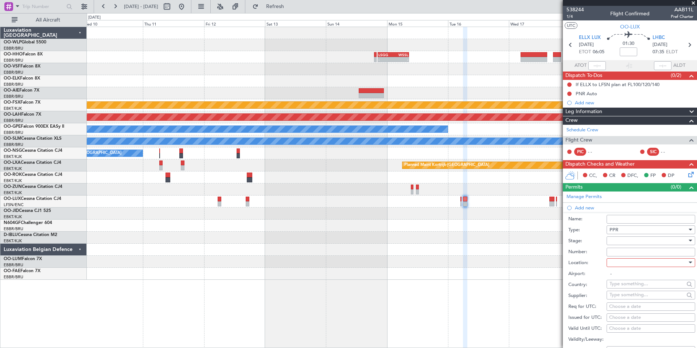
click at [619, 239] on div at bounding box center [648, 240] width 78 height 11
click at [621, 264] on span "Not Requested" at bounding box center [648, 266] width 77 height 11
click at [625, 262] on div at bounding box center [648, 262] width 78 height 11
click at [622, 278] on span "Departure" at bounding box center [648, 277] width 77 height 11
type input "ELLX / LUX"
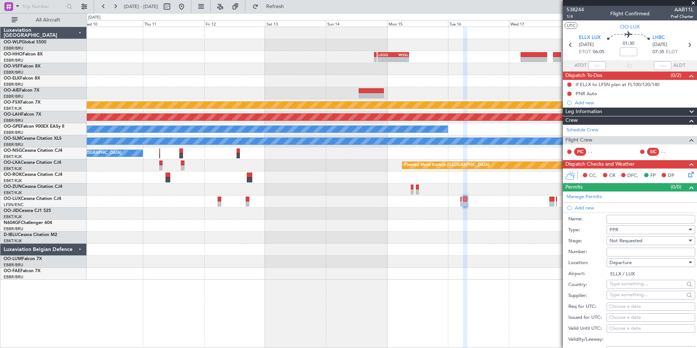
click at [625, 307] on div "Choose a date" at bounding box center [650, 306] width 83 height 7
select select "10"
select select "2025"
click at [599, 238] on span "Next month" at bounding box center [599, 239] width 4 height 4
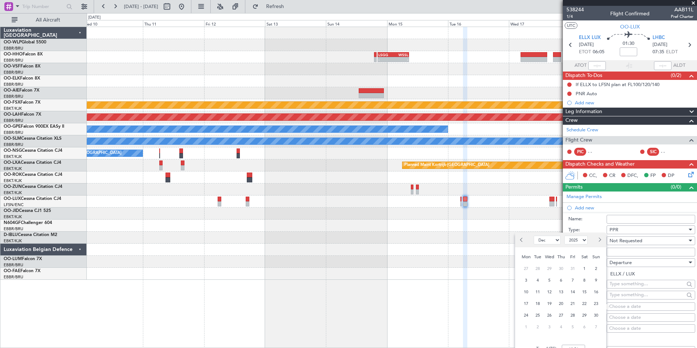
click at [599, 238] on span "Next month" at bounding box center [599, 239] width 4 height 4
select select "1"
select select "2026"
click at [518, 239] on button "Previous month" at bounding box center [522, 240] width 8 height 12
select select "12"
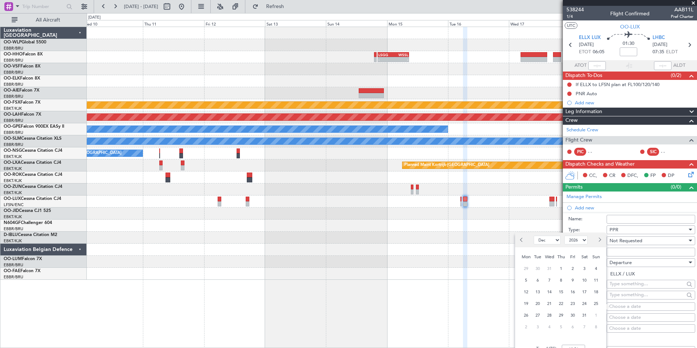
select select "2025"
click at [534, 291] on span "16" at bounding box center [537, 291] width 9 height 9
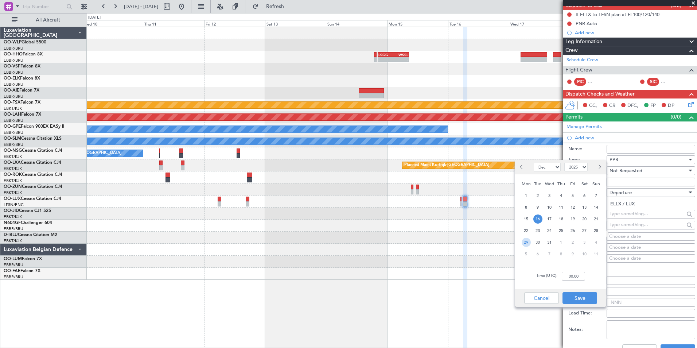
scroll to position [73, 0]
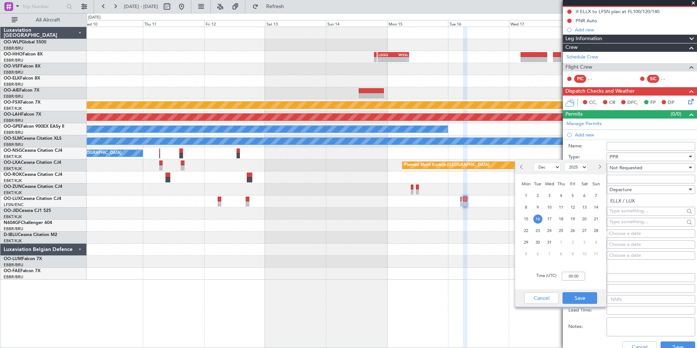
click at [571, 271] on div "Time (UTC): 00:00" at bounding box center [560, 276] width 91 height 26
click at [573, 277] on input "00:00" at bounding box center [573, 276] width 23 height 9
type input "06:00"
click at [592, 297] on button "Save" at bounding box center [579, 298] width 35 height 12
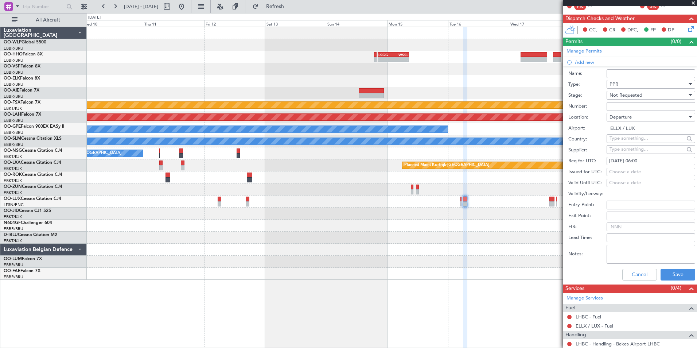
scroll to position [146, 0]
click at [673, 277] on button "Save" at bounding box center [678, 274] width 35 height 12
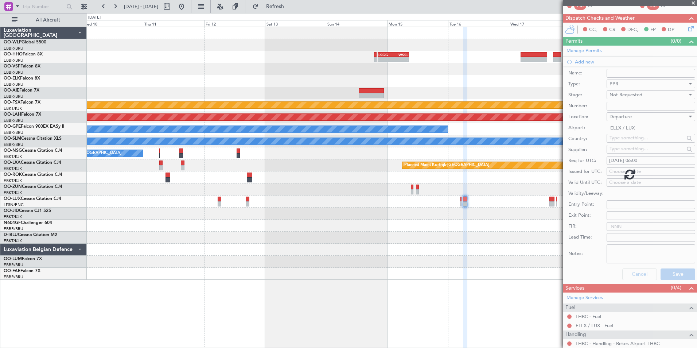
scroll to position [0, 0]
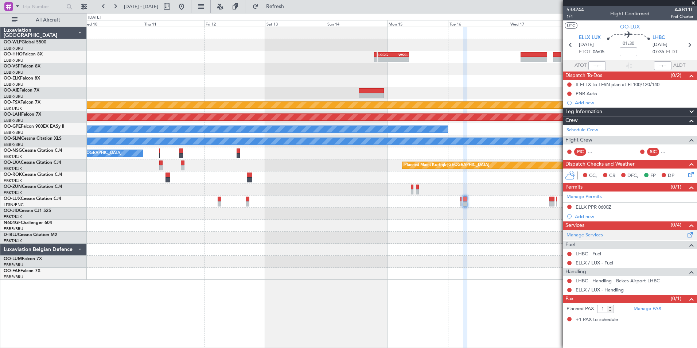
click at [589, 235] on link "Manage Services" at bounding box center [584, 234] width 36 height 7
click at [689, 171] on icon at bounding box center [690, 173] width 6 height 6
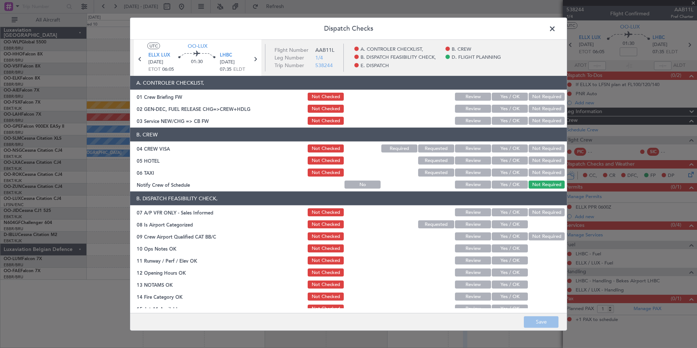
click at [512, 119] on button "Yes / OK" at bounding box center [510, 121] width 36 height 8
click at [533, 144] on button "Not Required" at bounding box center [547, 148] width 36 height 8
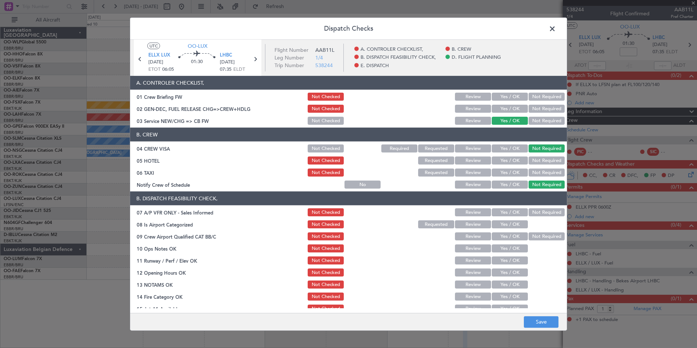
click at [533, 147] on button "Not Required" at bounding box center [547, 148] width 36 height 8
click at [533, 168] on button "Not Required" at bounding box center [547, 172] width 36 height 8
click at [511, 182] on button "Yes / OK" at bounding box center [510, 184] width 36 height 8
click at [534, 213] on button "Not Required" at bounding box center [547, 212] width 36 height 8
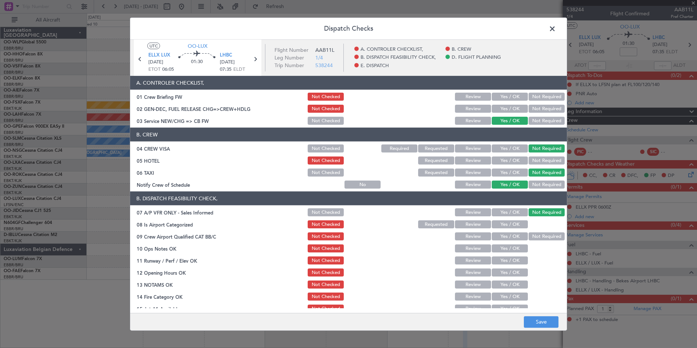
click at [504, 226] on button "Yes / OK" at bounding box center [510, 224] width 36 height 8
click at [508, 237] on button "Yes / OK" at bounding box center [510, 236] width 36 height 8
click at [509, 251] on button "Yes / OK" at bounding box center [510, 248] width 36 height 8
click at [509, 265] on section "B. DISPATCH FEASIBILITY CHECK, 07 A/P VFR ONLY - Sales Informed Not Checked Rev…" at bounding box center [348, 270] width 437 height 158
drag, startPoint x: 505, startPoint y: 259, endPoint x: 500, endPoint y: 275, distance: 16.7
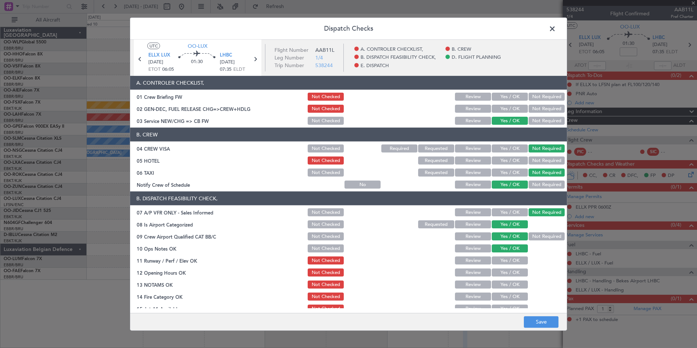
click at [505, 259] on button "Yes / OK" at bounding box center [510, 260] width 36 height 8
click at [500, 276] on button "Yes / OK" at bounding box center [510, 272] width 36 height 8
click at [499, 284] on button "Yes / OK" at bounding box center [510, 284] width 36 height 8
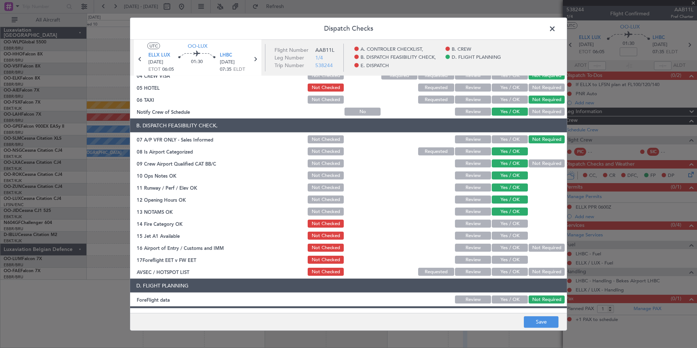
click at [478, 222] on button "Review" at bounding box center [473, 223] width 36 height 8
click at [500, 238] on button "Yes / OK" at bounding box center [510, 235] width 36 height 8
click at [532, 251] on button "Not Required" at bounding box center [547, 247] width 36 height 8
click at [475, 209] on button "Review" at bounding box center [473, 211] width 36 height 8
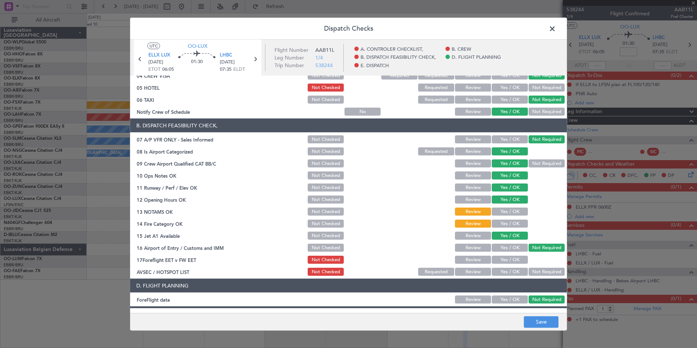
click at [502, 218] on div "Yes / OK" at bounding box center [509, 223] width 37 height 10
click at [504, 221] on button "Yes / OK" at bounding box center [510, 223] width 36 height 8
click at [538, 271] on button "Not Required" at bounding box center [547, 272] width 36 height 8
click at [465, 262] on button "Review" at bounding box center [473, 260] width 36 height 8
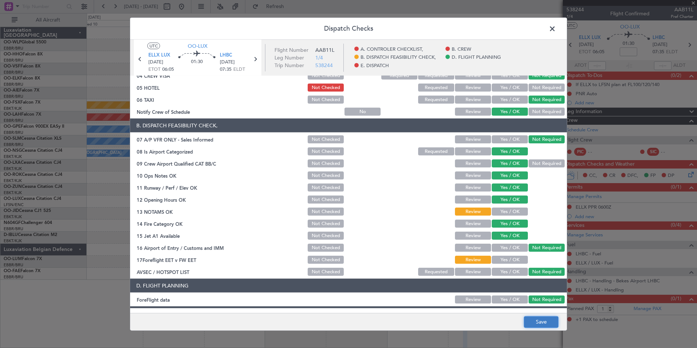
click at [531, 317] on button "Save" at bounding box center [541, 322] width 35 height 12
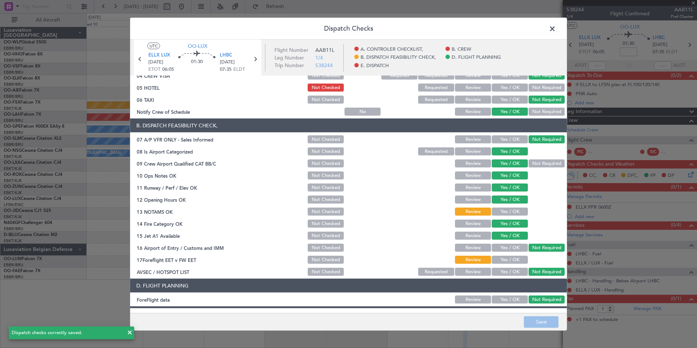
click at [556, 29] on span at bounding box center [556, 30] width 0 height 15
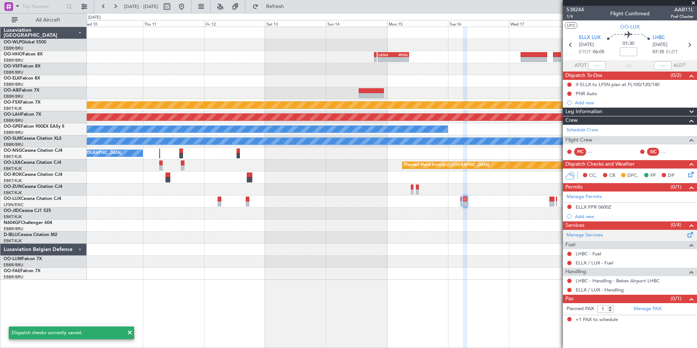
click at [582, 230] on div "Manage Services" at bounding box center [630, 235] width 134 height 11
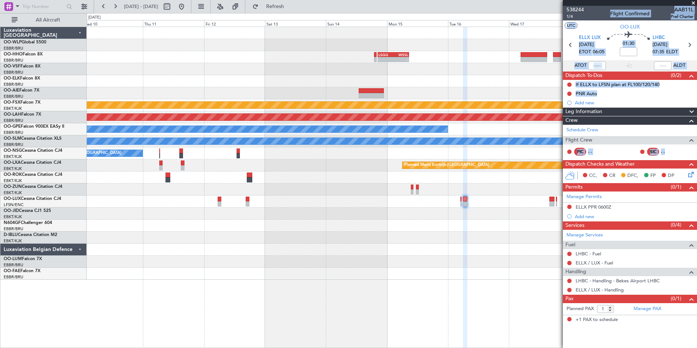
click at [697, 33] on html "10 Dec 2025 - 20 Dec 2025 Refresh Quick Links All Aircraft - - LSGG 20:30 Z WSS…" at bounding box center [348, 174] width 697 height 348
click at [690, 42] on icon at bounding box center [689, 44] width 9 height 9
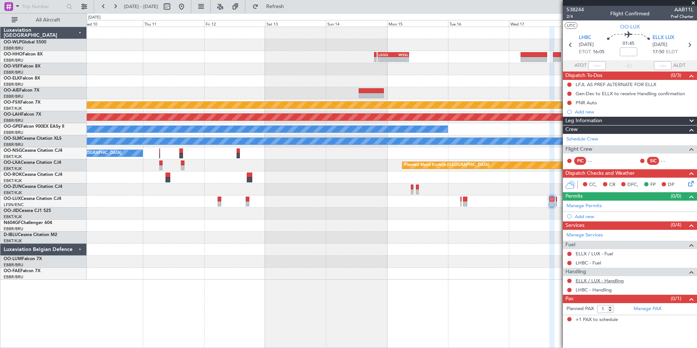
click at [599, 280] on link "ELLX / LUX - Handling" at bounding box center [600, 280] width 48 height 6
click at [582, 291] on link "LHBC - Handling" at bounding box center [594, 290] width 36 height 6
click at [593, 260] on link "LHBC - Fuel" at bounding box center [589, 263] width 26 height 6
click at [586, 255] on link "ELLX / LUX - Fuel" at bounding box center [595, 253] width 38 height 6
click at [573, 217] on div "Add new" at bounding box center [630, 216] width 134 height 9
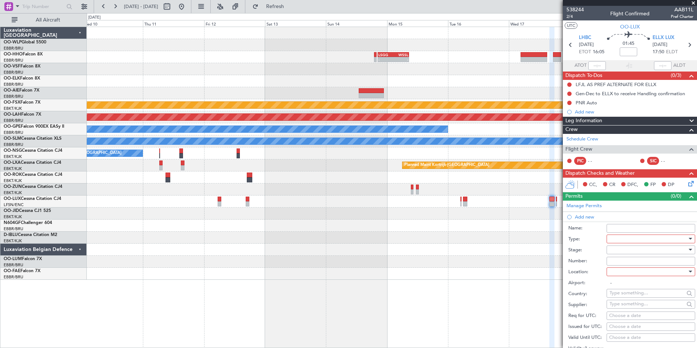
click at [615, 242] on div at bounding box center [648, 238] width 78 height 11
click at [619, 279] on span "PPR" at bounding box center [648, 274] width 77 height 11
click at [618, 250] on div at bounding box center [648, 249] width 78 height 11
click at [619, 278] on span "Not Requested" at bounding box center [648, 275] width 77 height 11
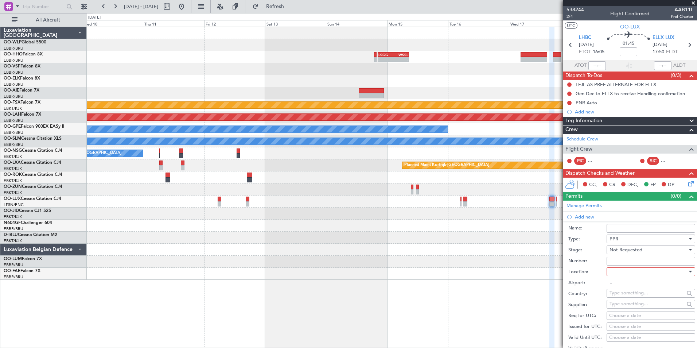
click at [622, 272] on div at bounding box center [648, 271] width 78 height 11
click at [624, 306] on span "Arrival" at bounding box center [648, 308] width 77 height 11
type input "ELLX / LUX"
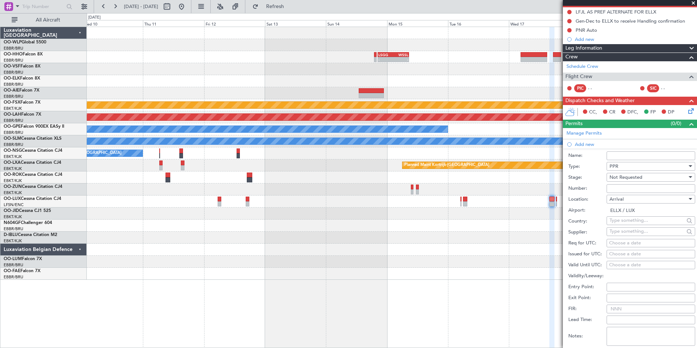
scroll to position [73, 0]
click at [635, 241] on div "Choose a date" at bounding box center [650, 242] width 83 height 7
select select "10"
select select "2025"
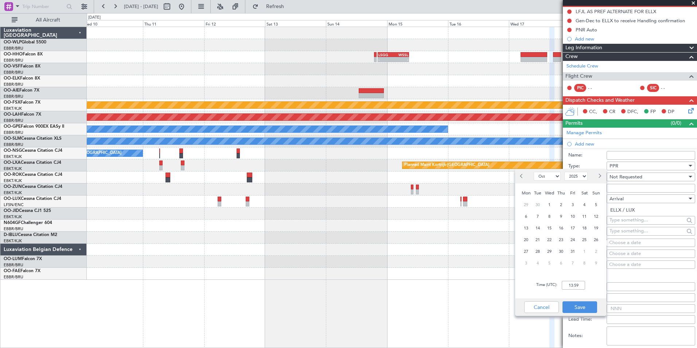
click at [601, 176] on button "Next month" at bounding box center [599, 176] width 8 height 12
select select "12"
click at [549, 229] on span "17" at bounding box center [549, 227] width 9 height 9
type input "00:00"
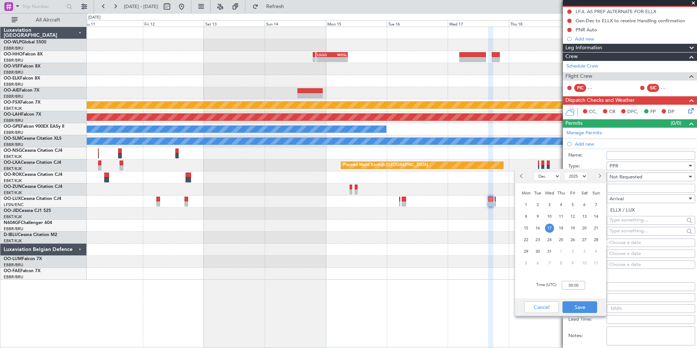
click at [424, 223] on div "- - LSGG 20:30 Z WSSL 08:40 Z Planned Maint Kortrijk-Wevelgem Planned Maint Alt…" at bounding box center [392, 153] width 610 height 253
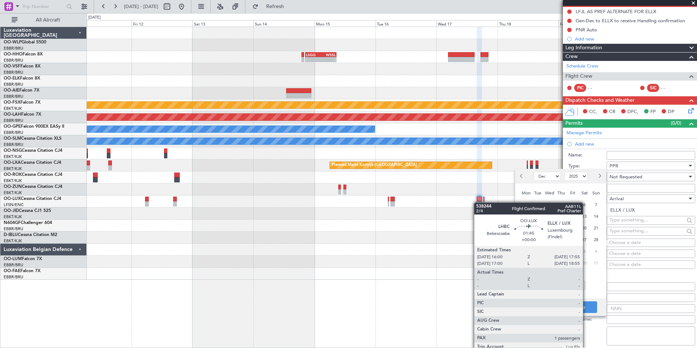
click at [478, 202] on div at bounding box center [479, 203] width 5 height 5
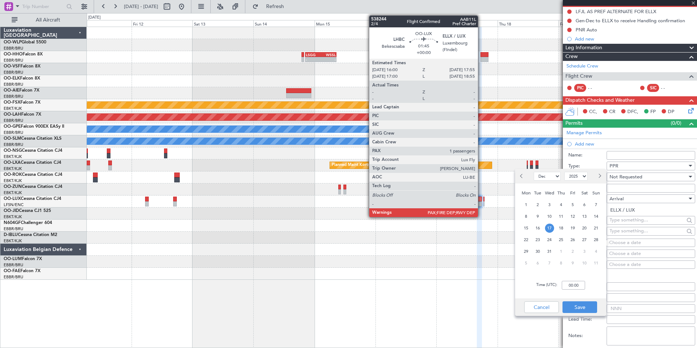
scroll to position [0, 0]
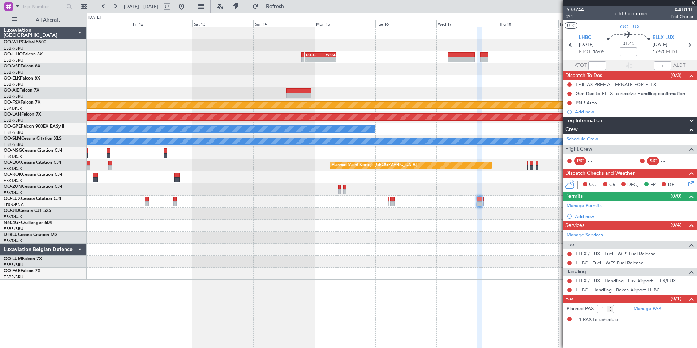
click at [587, 217] on div "Add new" at bounding box center [634, 216] width 118 height 6
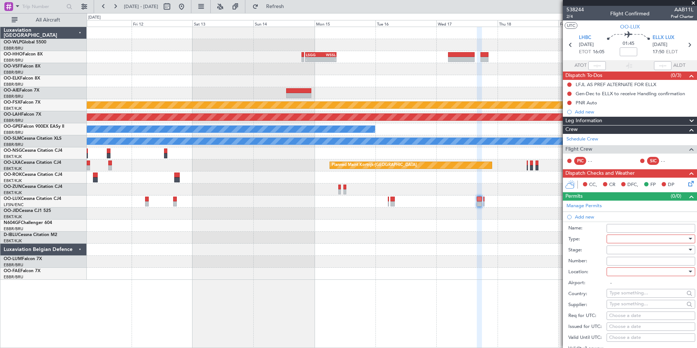
click at [627, 242] on div at bounding box center [648, 238] width 78 height 11
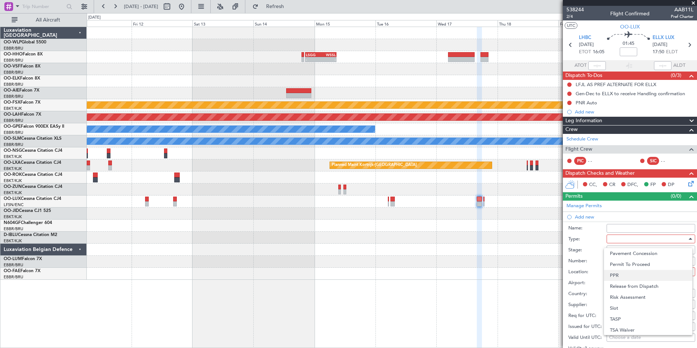
click at [617, 271] on span "PPR" at bounding box center [648, 275] width 77 height 11
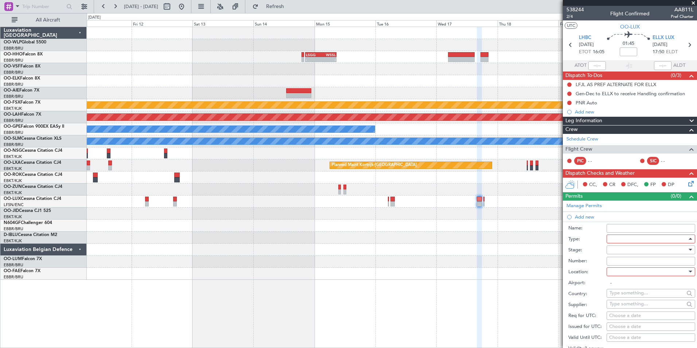
scroll to position [219, 0]
click at [620, 246] on div at bounding box center [648, 249] width 78 height 11
click at [623, 276] on span "Not Requested" at bounding box center [648, 275] width 77 height 11
click at [617, 276] on div at bounding box center [648, 271] width 78 height 11
click at [619, 309] on span "Arrival" at bounding box center [648, 308] width 77 height 11
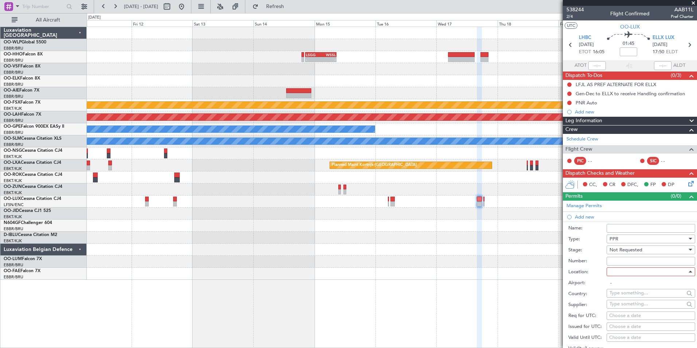
type input "ELLX / LUX"
click at [623, 317] on div "Choose a date" at bounding box center [650, 315] width 83 height 7
select select "10"
select select "2025"
click at [603, 249] on div at bounding box center [597, 249] width 17 height 12
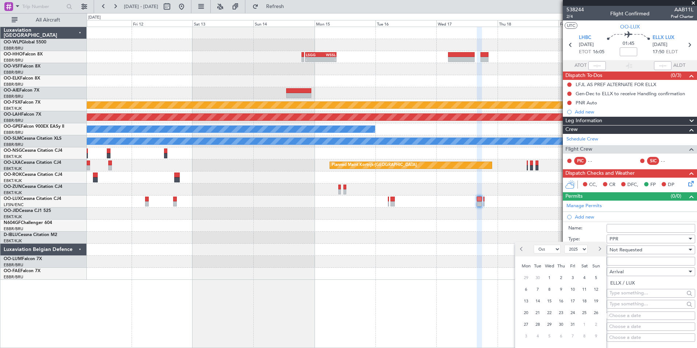
click at [601, 248] on button "Next month" at bounding box center [599, 249] width 8 height 12
select select "12"
click at [549, 303] on span "17" at bounding box center [549, 300] width 9 height 9
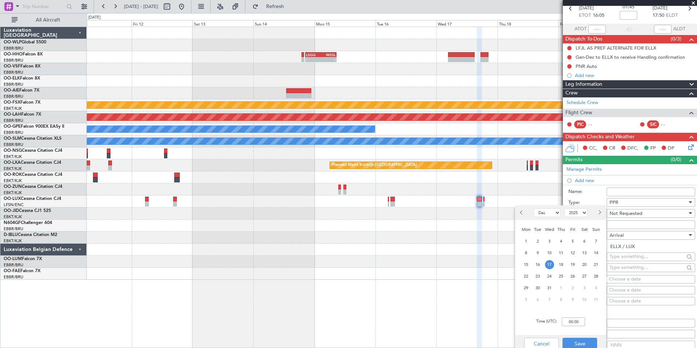
click at [576, 329] on div "Time (UTC): 00:00" at bounding box center [560, 321] width 91 height 26
click at [575, 324] on input "00:00" at bounding box center [573, 321] width 23 height 9
type input "17:55"
click at [586, 339] on button "Save" at bounding box center [579, 344] width 35 height 12
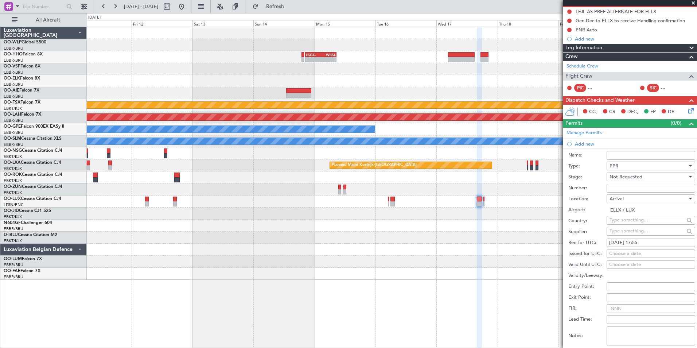
scroll to position [109, 0]
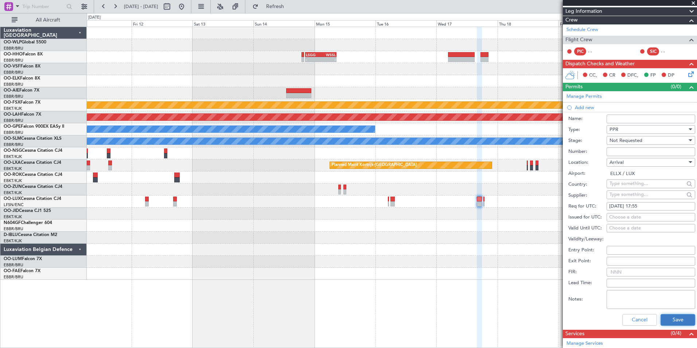
click at [669, 320] on button "Save" at bounding box center [678, 320] width 35 height 12
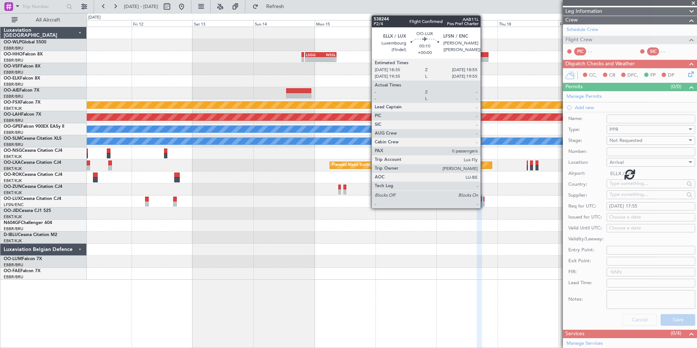
scroll to position [0, 0]
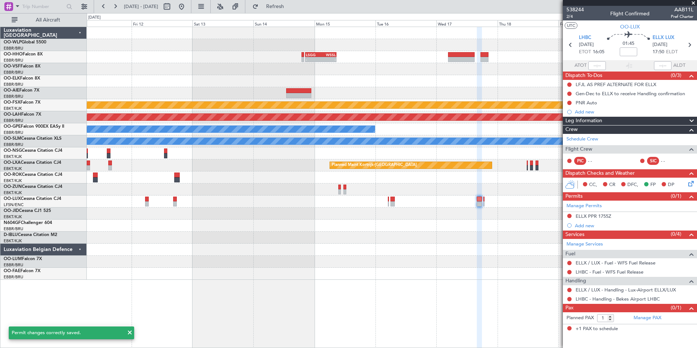
click at [697, 183] on html "11 Dec 2025 - 21 Dec 2025 Refresh Quick Links All Aircraft - - LSGG 20:30 Z WSS…" at bounding box center [348, 174] width 697 height 348
click at [691, 183] on icon at bounding box center [690, 182] width 6 height 6
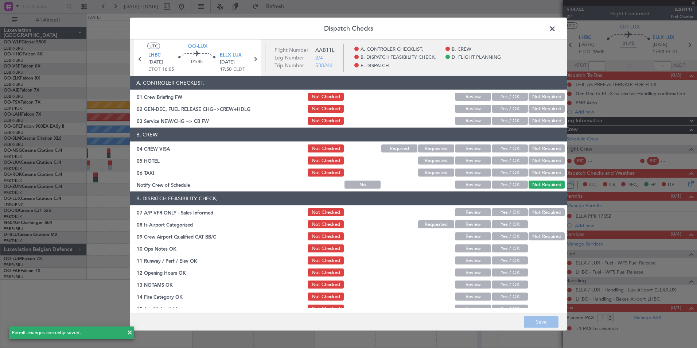
click at [504, 121] on button "Yes / OK" at bounding box center [510, 121] width 36 height 8
click at [530, 146] on button "Not Required" at bounding box center [547, 148] width 36 height 8
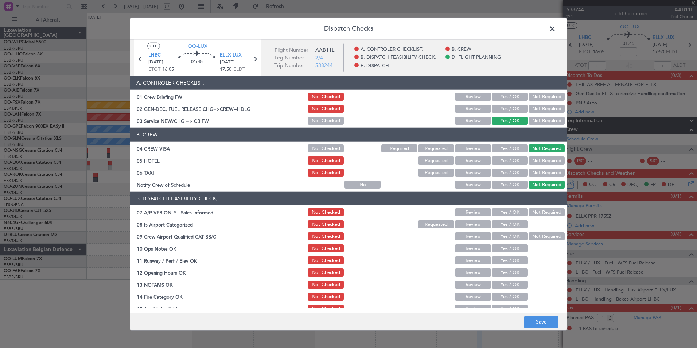
click at [531, 159] on button "Not Required" at bounding box center [547, 160] width 36 height 8
click at [530, 170] on button "Not Required" at bounding box center [547, 172] width 36 height 8
click at [507, 188] on button "Yes / OK" at bounding box center [510, 184] width 36 height 8
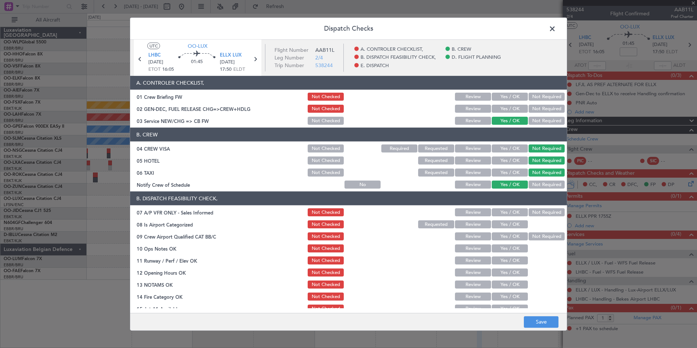
drag, startPoint x: 539, startPoint y: 215, endPoint x: 516, endPoint y: 219, distance: 23.4
click at [539, 215] on button "Not Required" at bounding box center [547, 212] width 36 height 8
click at [504, 227] on button "Yes / OK" at bounding box center [510, 224] width 36 height 8
click at [502, 242] on section "B. DISPATCH FEASIBILITY CHECK, 07 A/P VFR ONLY - Sales Informed Not Checked Rev…" at bounding box center [348, 270] width 437 height 158
click at [500, 251] on button "Yes / OK" at bounding box center [510, 248] width 36 height 8
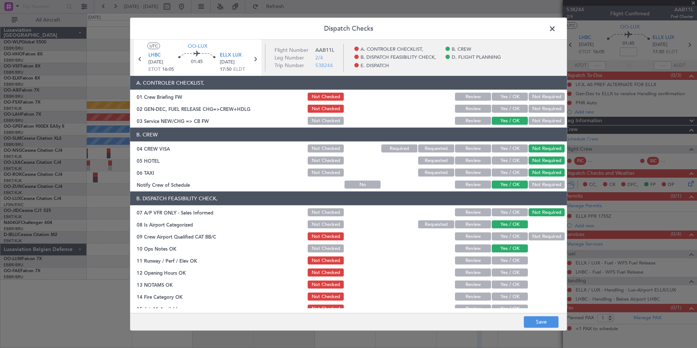
click at [500, 260] on button "Yes / OK" at bounding box center [510, 260] width 36 height 8
drag, startPoint x: 500, startPoint y: 232, endPoint x: 501, endPoint y: 238, distance: 5.9
click at [500, 232] on div "Yes / OK" at bounding box center [509, 236] width 37 height 10
click at [506, 279] on div "Yes / OK" at bounding box center [509, 284] width 37 height 10
click at [502, 274] on button "Yes / OK" at bounding box center [510, 272] width 36 height 8
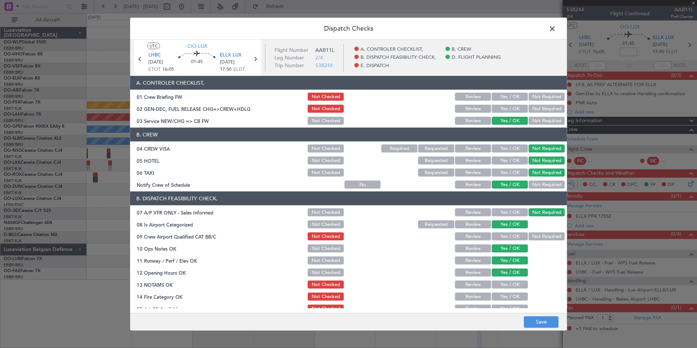
click at [465, 284] on button "Review" at bounding box center [473, 284] width 36 height 8
click at [506, 297] on button "Yes / OK" at bounding box center [510, 296] width 36 height 8
click at [507, 307] on button "Yes / OK" at bounding box center [510, 308] width 36 height 8
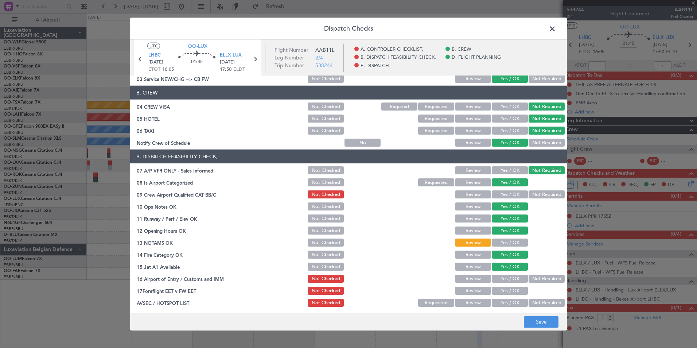
scroll to position [73, 0]
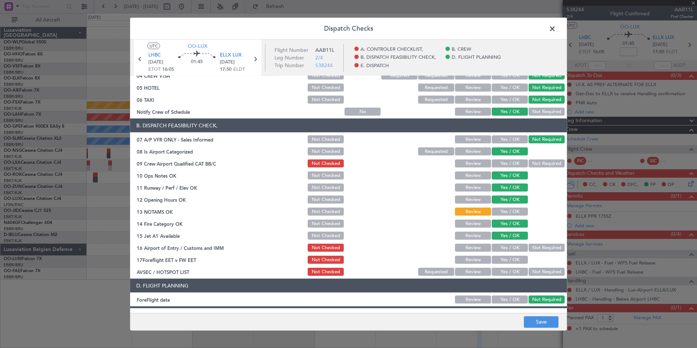
click at [544, 243] on div "Not Required" at bounding box center [545, 247] width 37 height 10
click at [534, 253] on section "B. DISPATCH FEASIBILITY CHECK, 07 A/P VFR ONLY - Sales Informed Not Checked Rev…" at bounding box center [348, 197] width 437 height 158
click at [530, 249] on button "Not Required" at bounding box center [547, 247] width 36 height 8
click at [471, 261] on button "Review" at bounding box center [473, 260] width 36 height 8
click at [540, 274] on button "Not Required" at bounding box center [547, 272] width 36 height 8
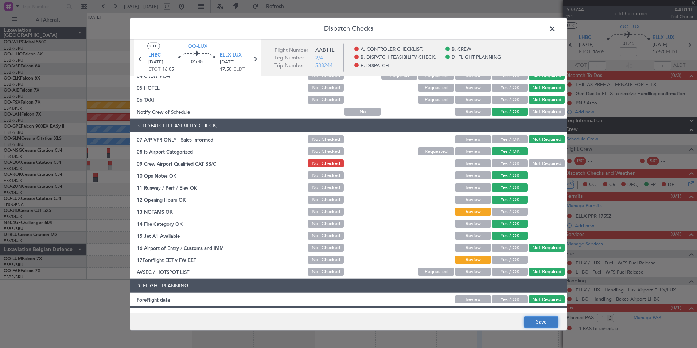
click at [539, 321] on button "Save" at bounding box center [541, 322] width 35 height 12
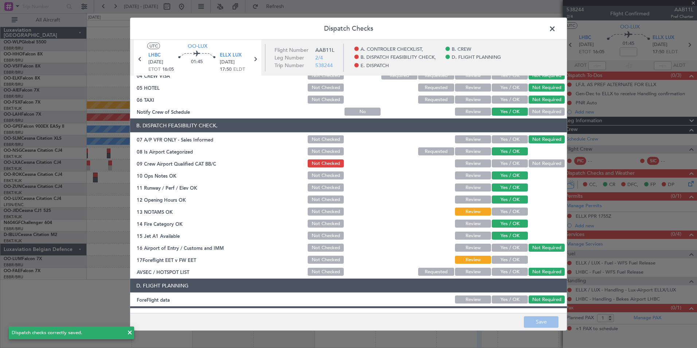
click at [556, 30] on span at bounding box center [556, 30] width 0 height 15
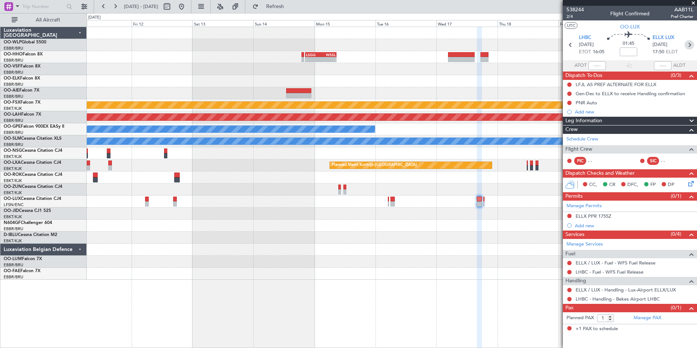
click at [692, 44] on icon at bounding box center [689, 44] width 9 height 9
type input "0"
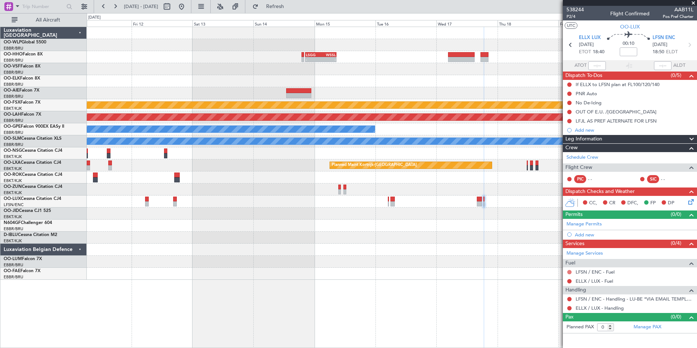
click at [568, 270] on button at bounding box center [569, 272] width 4 height 4
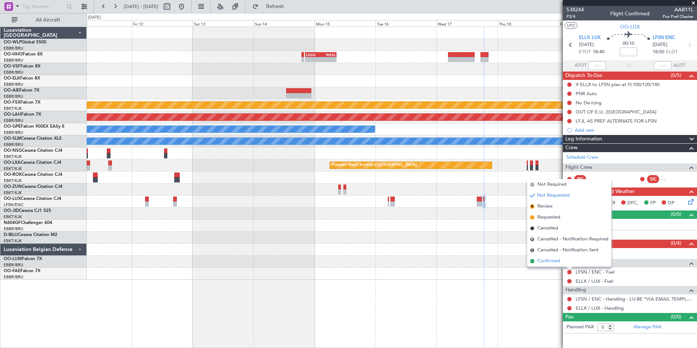
click at [553, 259] on span "Confirmed" at bounding box center [548, 260] width 23 height 7
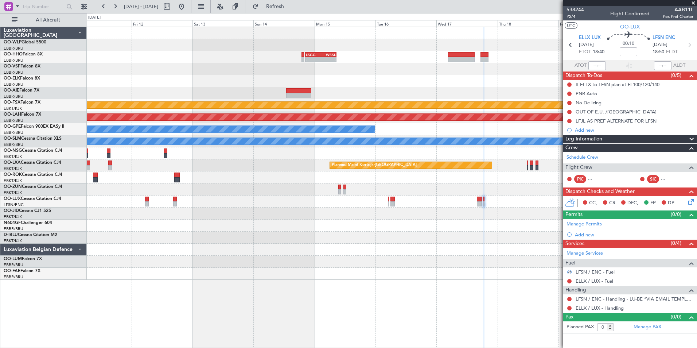
click at [595, 303] on div "ELLX / LUX - Handling" at bounding box center [630, 307] width 134 height 9
click at [592, 311] on mat-tooltip-component "ELLX / LUX - Handling" at bounding box center [600, 320] width 54 height 19
click at [591, 309] on link "ELLX / LUX - Handling" at bounding box center [600, 308] width 48 height 6
click at [601, 280] on link "ELLX / LUX - Fuel" at bounding box center [595, 281] width 38 height 6
click at [692, 202] on icon at bounding box center [690, 201] width 6 height 6
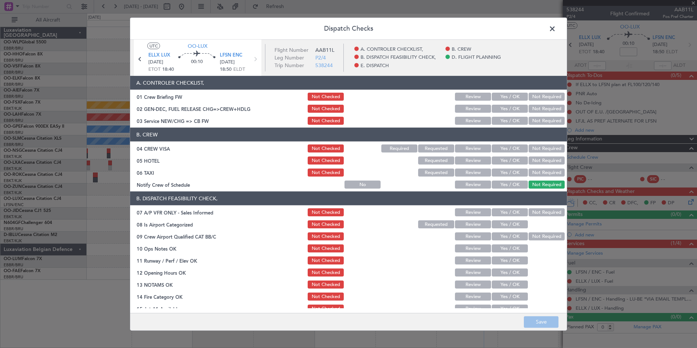
click at [501, 113] on div "Yes / OK" at bounding box center [509, 109] width 37 height 10
click at [502, 122] on button "Yes / OK" at bounding box center [510, 121] width 36 height 8
click at [533, 145] on div "Not Required" at bounding box center [545, 148] width 37 height 10
click at [533, 147] on button "Not Required" at bounding box center [547, 148] width 36 height 8
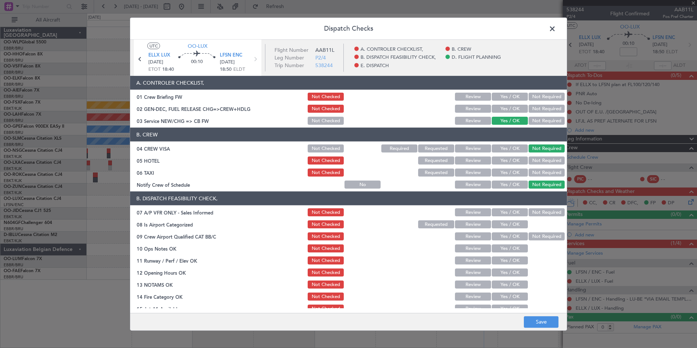
click at [533, 161] on button "Not Required" at bounding box center [547, 160] width 36 height 8
click at [529, 172] on button "Not Required" at bounding box center [547, 172] width 36 height 8
click at [504, 184] on button "Yes / OK" at bounding box center [510, 184] width 36 height 8
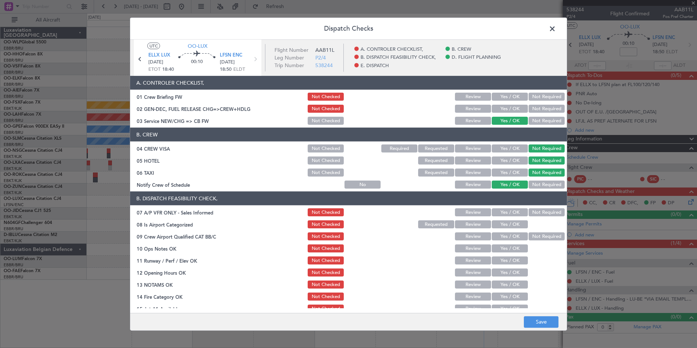
click at [541, 207] on div "Not Required" at bounding box center [545, 212] width 37 height 10
click at [538, 211] on button "Not Required" at bounding box center [547, 212] width 36 height 8
click at [507, 222] on button "Yes / OK" at bounding box center [510, 224] width 36 height 8
click at [509, 234] on button "Yes / OK" at bounding box center [510, 236] width 36 height 8
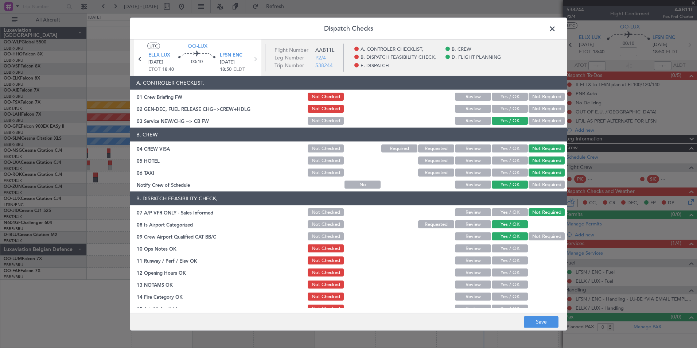
drag, startPoint x: 511, startPoint y: 246, endPoint x: 512, endPoint y: 252, distance: 5.1
click at [511, 248] on button "Yes / OK" at bounding box center [510, 248] width 36 height 8
click at [513, 260] on button "Yes / OK" at bounding box center [510, 260] width 36 height 8
drag, startPoint x: 513, startPoint y: 268, endPoint x: 500, endPoint y: 271, distance: 12.7
click at [512, 269] on div "Yes / OK" at bounding box center [509, 272] width 37 height 10
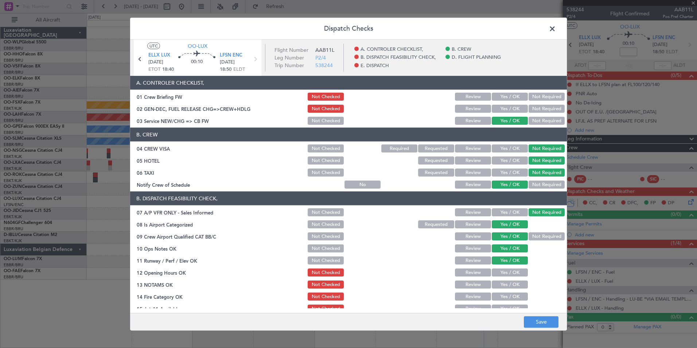
click at [498, 272] on button "Yes / OK" at bounding box center [510, 272] width 36 height 8
click at [478, 283] on button "Review" at bounding box center [473, 284] width 36 height 8
click at [510, 293] on button "Yes / OK" at bounding box center [510, 296] width 36 height 8
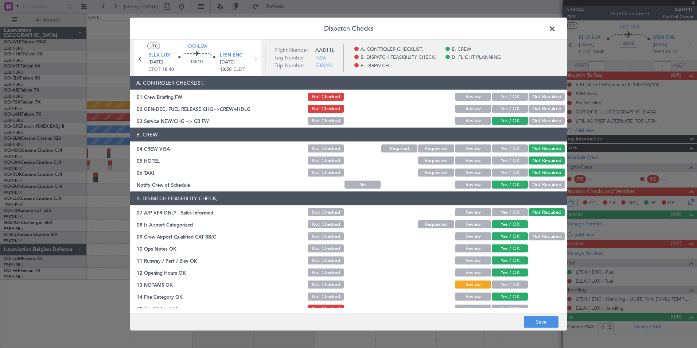
click at [506, 305] on button "Yes / OK" at bounding box center [510, 308] width 36 height 8
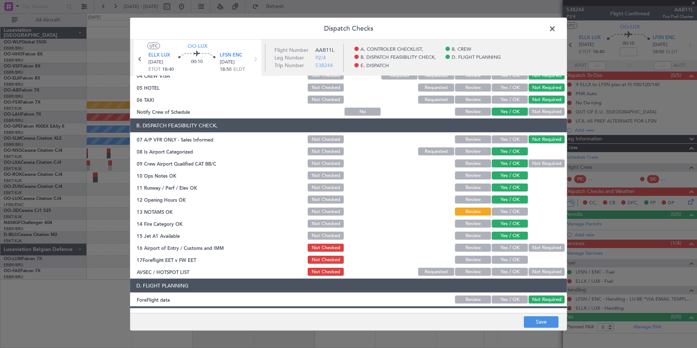
click at [538, 244] on section "B. DISPATCH FEASIBILITY CHECK, 07 A/P VFR ONLY - Sales Informed Not Checked Rev…" at bounding box center [348, 197] width 437 height 158
click at [537, 247] on button "Not Required" at bounding box center [547, 247] width 36 height 8
click at [467, 259] on button "Review" at bounding box center [473, 260] width 36 height 8
click at [532, 271] on button "Not Required" at bounding box center [547, 272] width 36 height 8
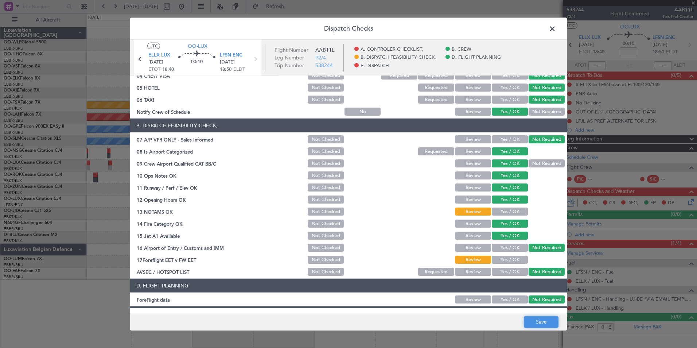
click at [539, 322] on button "Save" at bounding box center [541, 322] width 35 height 12
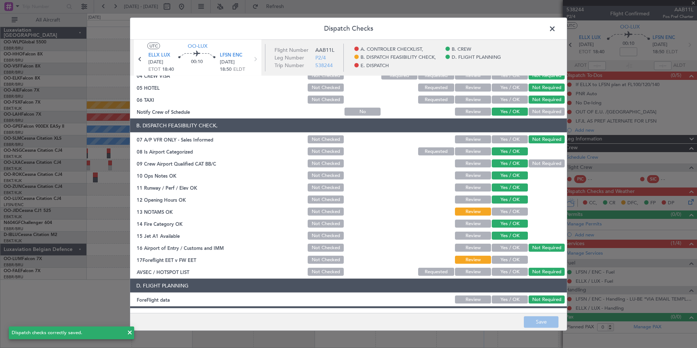
click at [556, 32] on span at bounding box center [556, 30] width 0 height 15
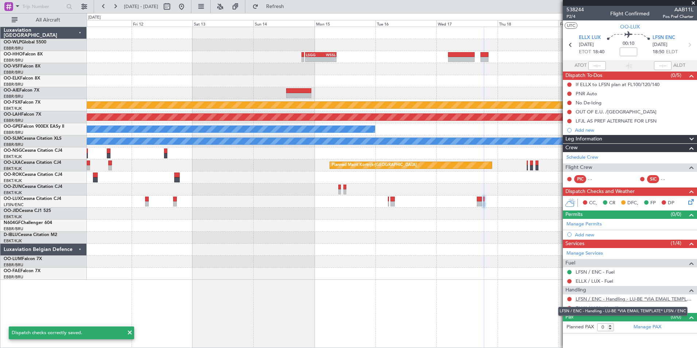
click at [598, 301] on link "LFSN / ENC - Handling - LU-BE *VIA EMAIL TEMPLATE* LFSN / ENC" at bounding box center [635, 299] width 118 height 6
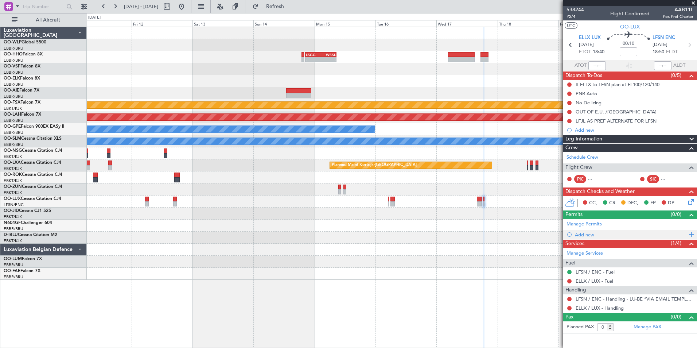
click at [585, 233] on div "Add new" at bounding box center [631, 234] width 112 height 6
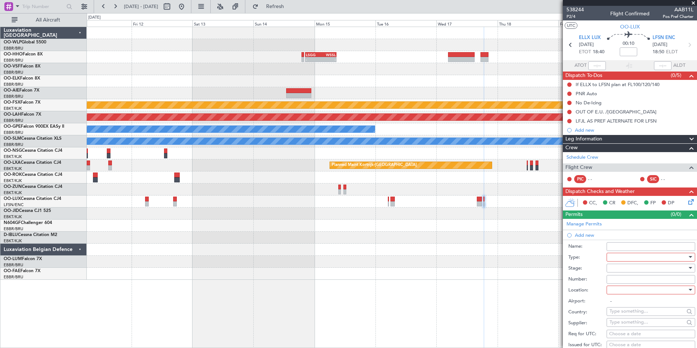
click at [613, 257] on div at bounding box center [648, 257] width 78 height 11
click at [619, 291] on span "PPR" at bounding box center [648, 293] width 77 height 11
click at [619, 270] on div at bounding box center [648, 267] width 78 height 11
click at [625, 292] on span "Not Requested" at bounding box center [648, 293] width 77 height 11
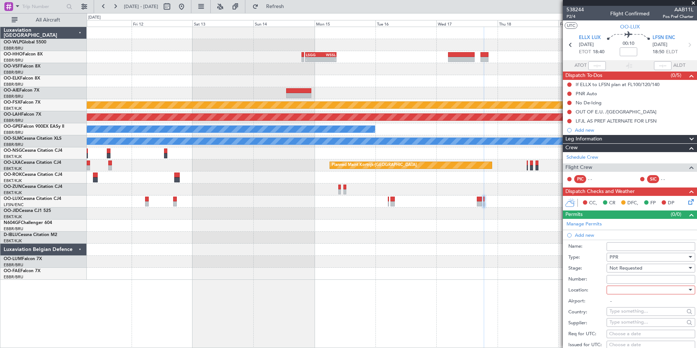
click at [622, 267] on span "Not Requested" at bounding box center [625, 268] width 33 height 7
click at [626, 312] on span "Requested" at bounding box center [648, 315] width 77 height 11
click at [626, 288] on div at bounding box center [648, 289] width 78 height 11
click at [626, 301] on span "Departure" at bounding box center [648, 304] width 77 height 11
type input "ELLX / LUX"
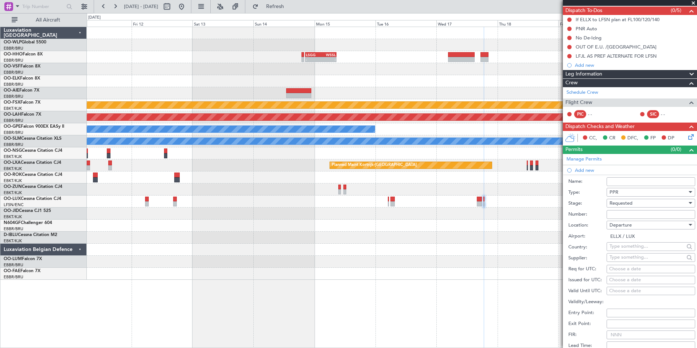
scroll to position [73, 0]
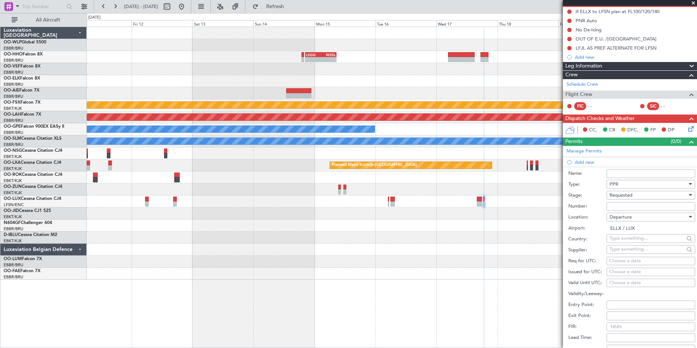
click at [630, 260] on div "Choose a date" at bounding box center [650, 260] width 83 height 7
select select "10"
select select "2025"
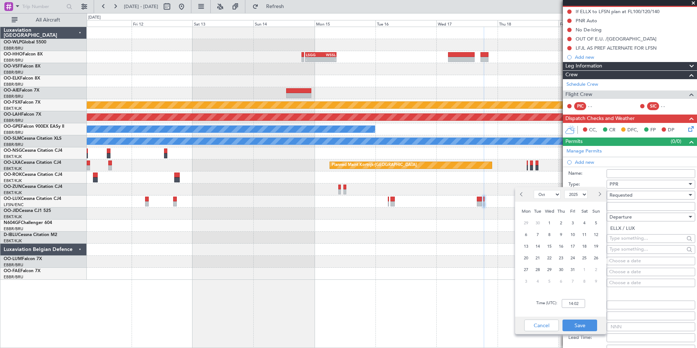
click at [601, 198] on button "Next month" at bounding box center [599, 194] width 8 height 12
select select "12"
click at [551, 244] on span "17" at bounding box center [549, 246] width 9 height 9
click at [578, 304] on input "00:00" at bounding box center [573, 303] width 23 height 9
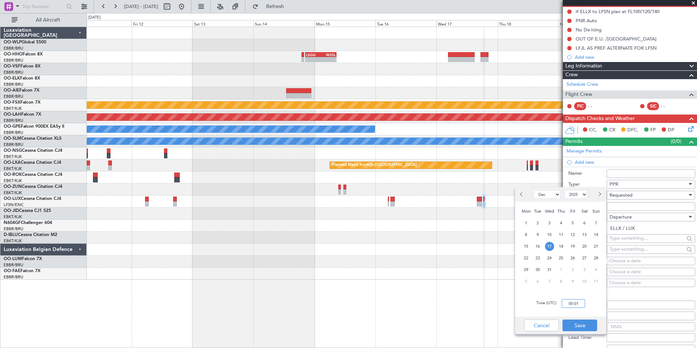
click at [576, 304] on input "00:01" at bounding box center [573, 303] width 23 height 9
type input "18:35"
click at [579, 328] on button "Save" at bounding box center [579, 325] width 35 height 12
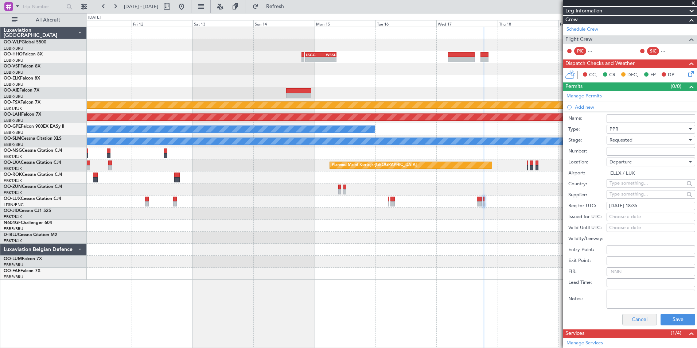
scroll to position [182, 0]
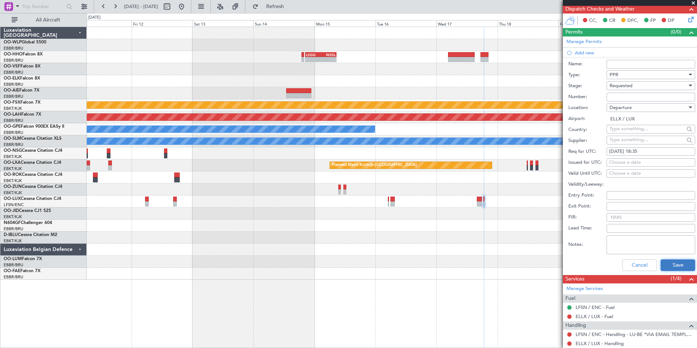
click at [669, 263] on button "Save" at bounding box center [678, 265] width 35 height 12
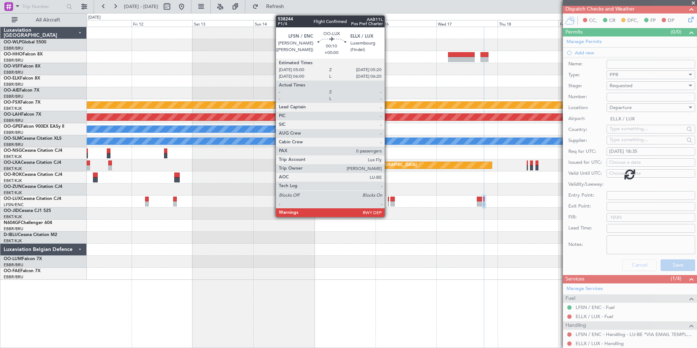
click at [388, 201] on div at bounding box center [388, 203] width 1 height 5
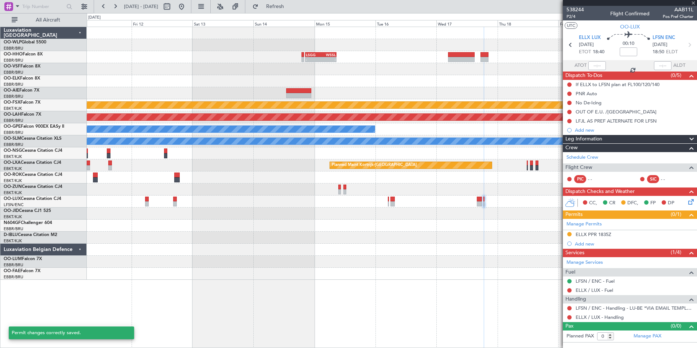
scroll to position [0, 0]
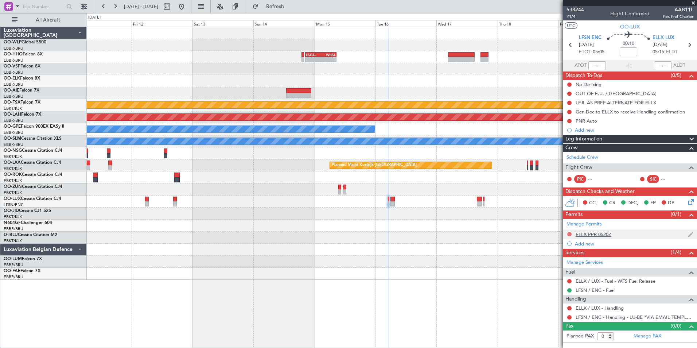
click at [568, 235] on button at bounding box center [569, 234] width 4 height 4
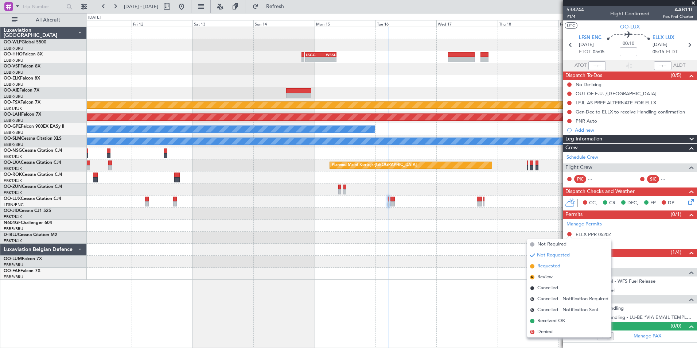
click at [546, 268] on span "Requested" at bounding box center [548, 265] width 23 height 7
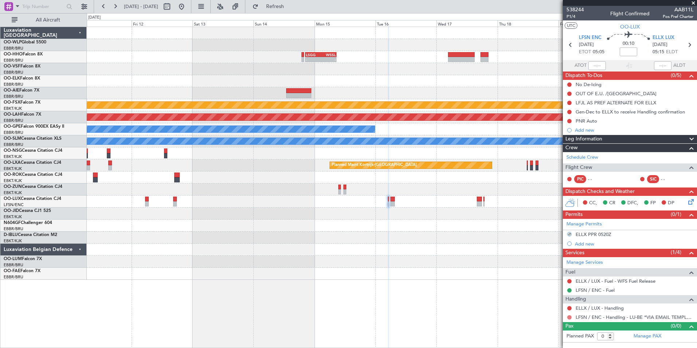
click at [569, 316] on button at bounding box center [569, 317] width 4 height 4
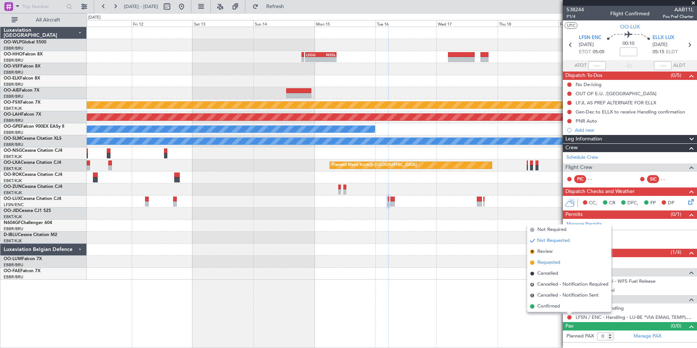
click at [554, 261] on span "Requested" at bounding box center [548, 262] width 23 height 7
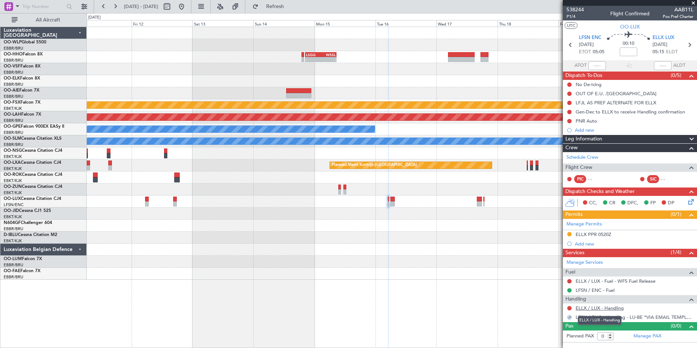
click at [593, 309] on link "ELLX / LUX - Handling" at bounding box center [600, 308] width 48 height 6
click at [611, 311] on div "ELLX / LUX - Handling" at bounding box center [630, 307] width 134 height 9
click at [611, 309] on link "ELLX / LUX - Handling" at bounding box center [600, 308] width 48 height 6
click at [689, 47] on icon at bounding box center [689, 44] width 9 height 9
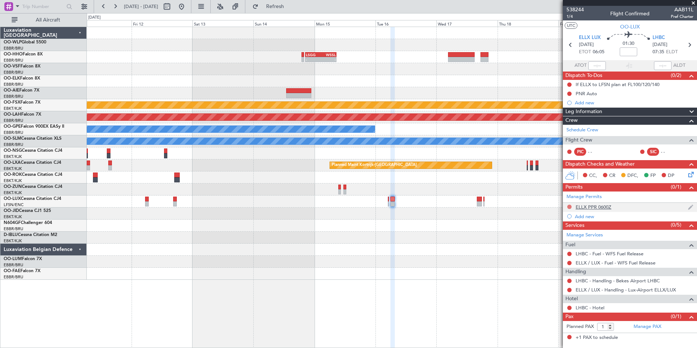
click at [570, 206] on button at bounding box center [569, 206] width 4 height 4
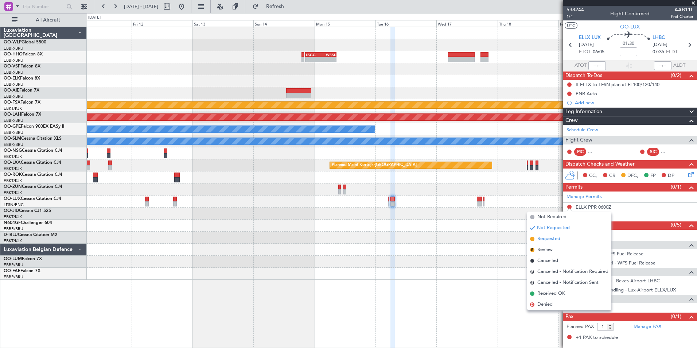
click at [559, 238] on span "Requested" at bounding box center [548, 238] width 23 height 7
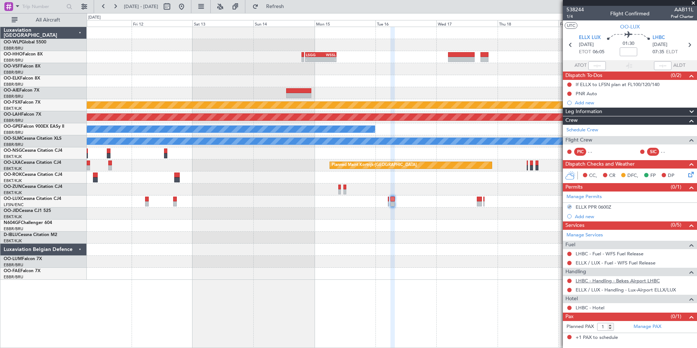
click at [584, 280] on link "LHBC - Handling - Bekes Airport LHBC" at bounding box center [618, 280] width 84 height 6
click at [290, 8] on span "Refresh" at bounding box center [275, 6] width 31 height 5
click at [691, 41] on icon at bounding box center [689, 44] width 9 height 9
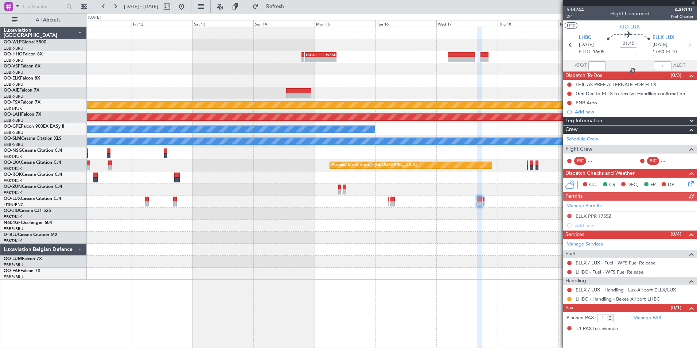
click at [568, 214] on div "Manage Permits ELLX PPR 1755Z Add new" at bounding box center [630, 215] width 134 height 30
click at [570, 215] on button at bounding box center [569, 216] width 4 height 4
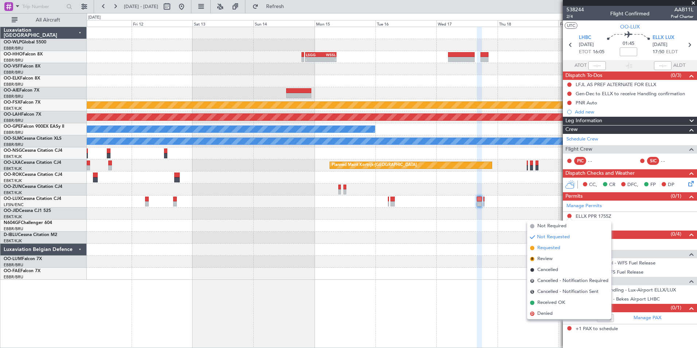
click at [545, 248] on span "Requested" at bounding box center [548, 247] width 23 height 7
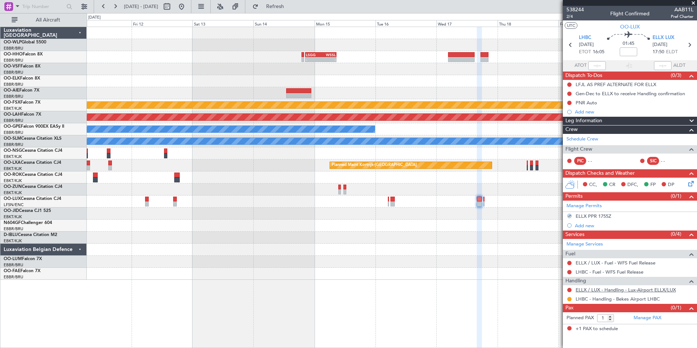
click at [644, 290] on link "ELLX / LUX - Handling - Lux-Airport ELLX/LUX" at bounding box center [626, 290] width 100 height 6
click at [687, 46] on icon at bounding box center [689, 44] width 9 height 9
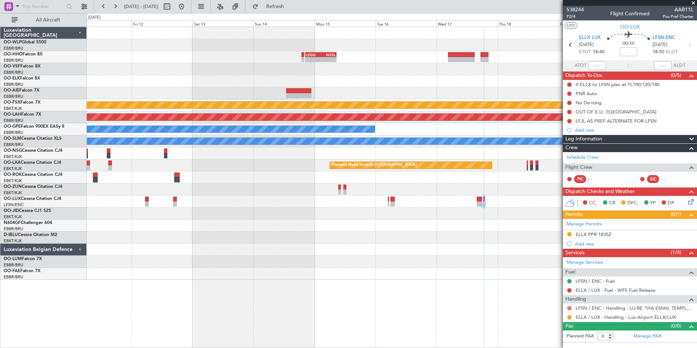
click at [570, 307] on button at bounding box center [569, 308] width 4 height 4
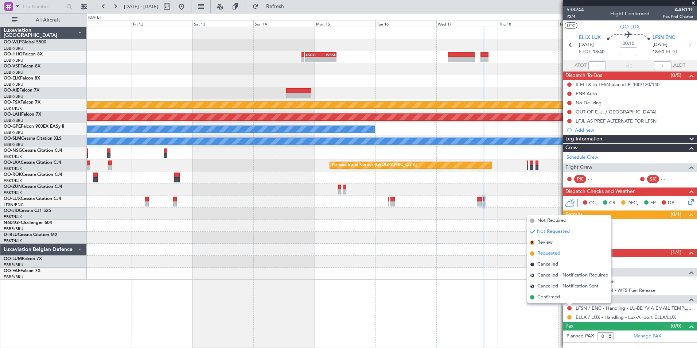
click at [552, 254] on span "Requested" at bounding box center [548, 253] width 23 height 7
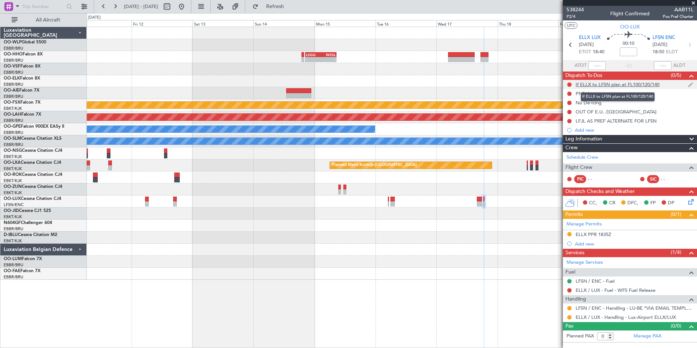
click at [613, 86] on div "If ELLX to LFSN plan at FL100/120/140" at bounding box center [618, 84] width 84 height 6
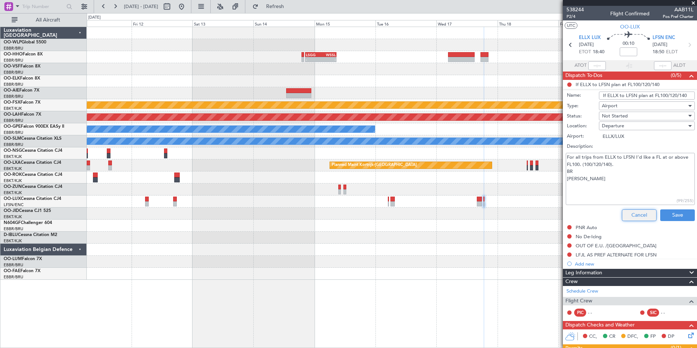
click at [627, 212] on button "Cancel" at bounding box center [639, 215] width 35 height 12
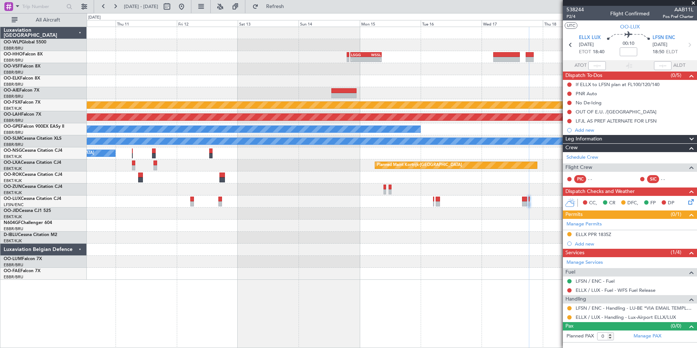
click at [349, 217] on div "- - LSGG 20:30 Z WSSL 08:40 Z Planned Maint Kortrijk-Wevelgem Planned Maint Alt…" at bounding box center [392, 153] width 610 height 253
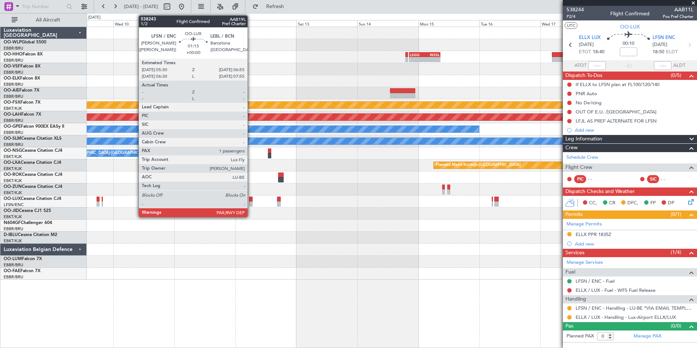
click at [251, 202] on div at bounding box center [251, 203] width 4 height 5
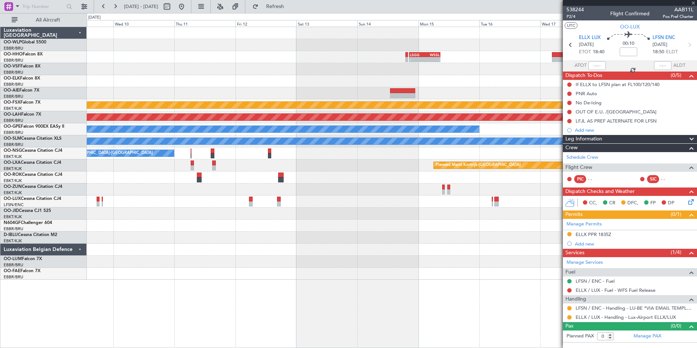
type input "1"
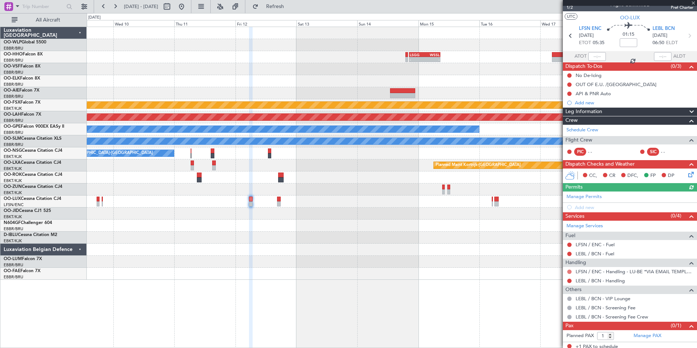
scroll to position [12, 0]
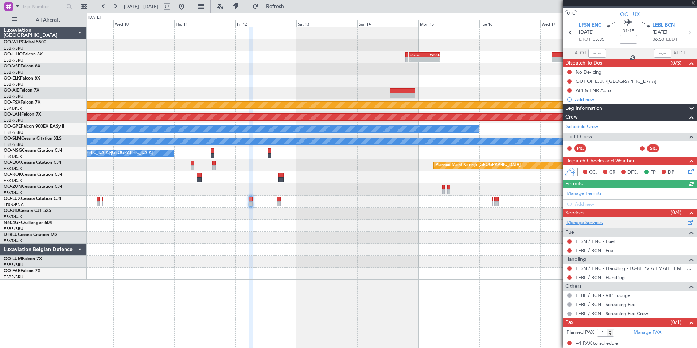
click at [591, 225] on link "Manage Services" at bounding box center [584, 222] width 36 height 7
click at [599, 276] on link "LEBL / BCN - Handling" at bounding box center [600, 277] width 49 height 6
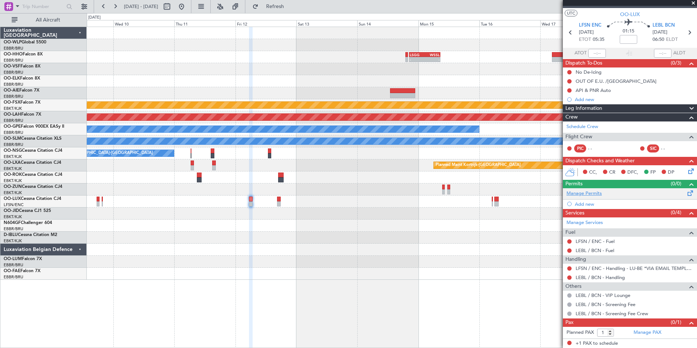
click at [582, 192] on link "Manage Permits" at bounding box center [583, 193] width 35 height 7
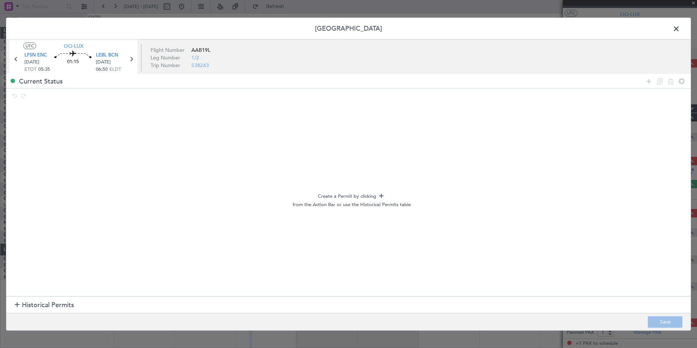
click at [52, 306] on span "Historical Permits" at bounding box center [48, 305] width 52 height 10
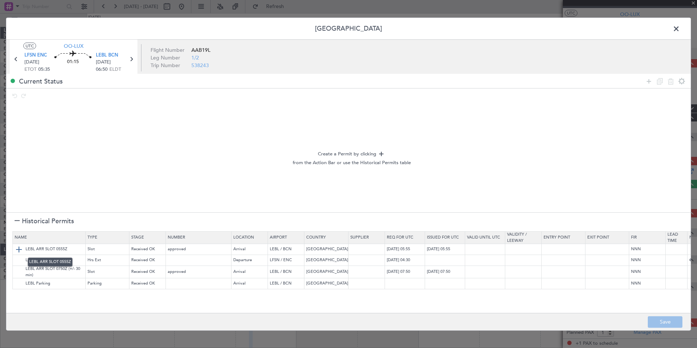
click at [19, 250] on img at bounding box center [19, 249] width 9 height 9
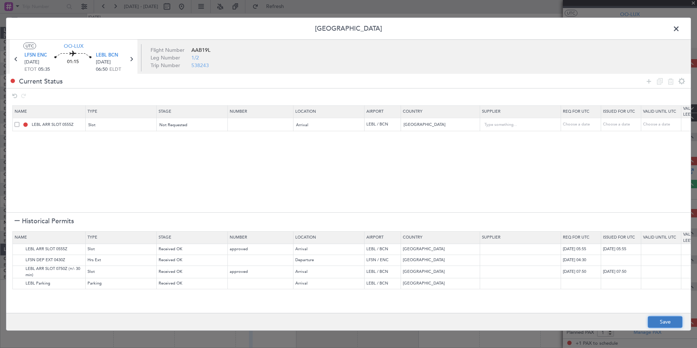
click at [666, 320] on button "Save" at bounding box center [665, 322] width 35 height 12
type input "LEBL ARR SLOT"
type input "NNN"
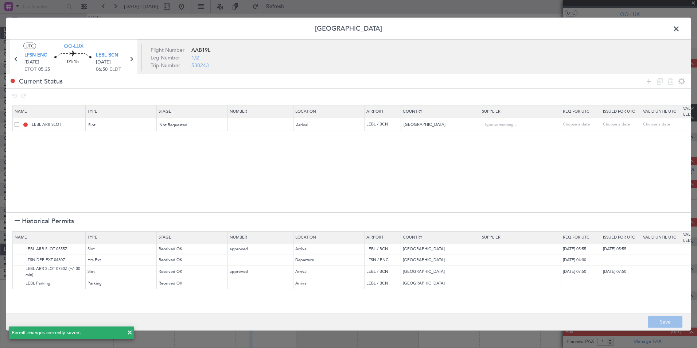
click at [680, 30] on span at bounding box center [680, 30] width 0 height 15
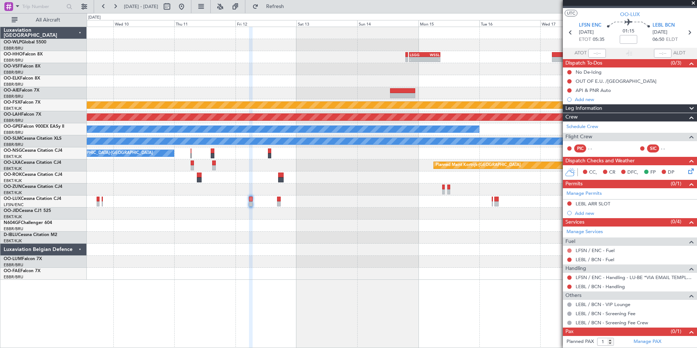
click at [570, 250] on button at bounding box center [569, 250] width 4 height 4
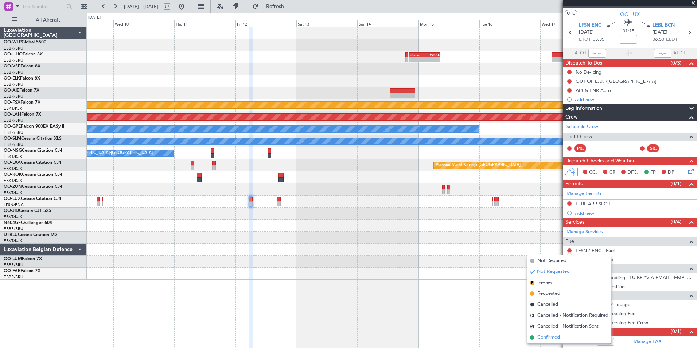
click at [548, 338] on span "Confirmed" at bounding box center [548, 337] width 23 height 7
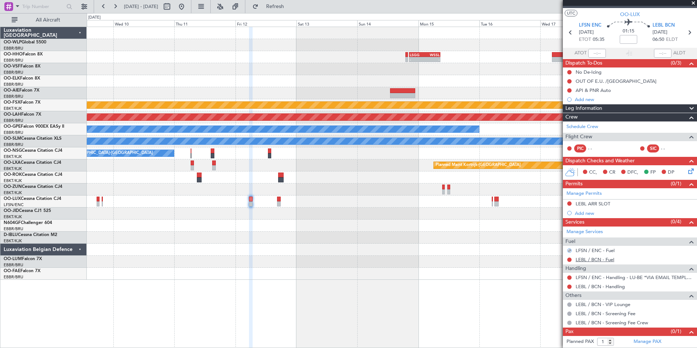
click at [604, 260] on link "LEBL / BCN - Fuel" at bounding box center [595, 259] width 39 height 6
click at [598, 203] on div "LEBL ARR SLOT" at bounding box center [593, 203] width 35 height 6
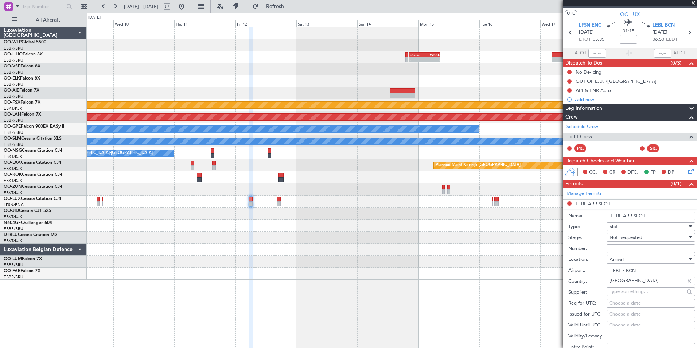
click at [637, 301] on div "Choose a date" at bounding box center [650, 303] width 83 height 7
select select "10"
select select "2025"
click at [601, 237] on button "Next month" at bounding box center [599, 237] width 8 height 12
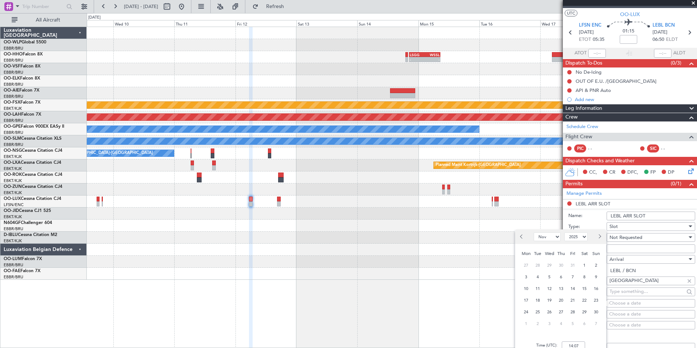
select select "12"
click at [572, 279] on span "12" at bounding box center [572, 276] width 9 height 9
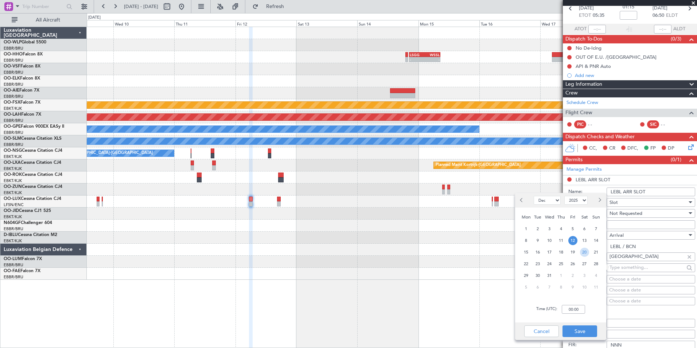
scroll to position [49, 0]
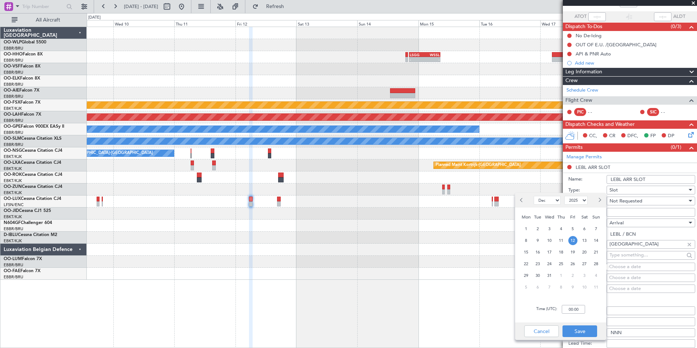
click at [561, 308] on div "Time (UTC): 00:00" at bounding box center [560, 309] width 91 height 26
click at [569, 310] on input "00:00" at bounding box center [573, 309] width 23 height 9
type input "06:55"
click at [580, 331] on button "Save" at bounding box center [579, 331] width 35 height 12
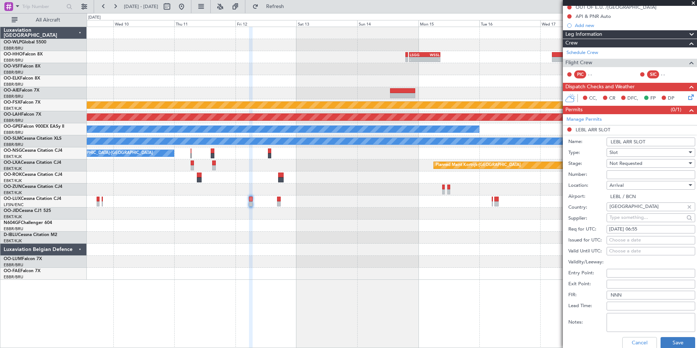
scroll to position [122, 0]
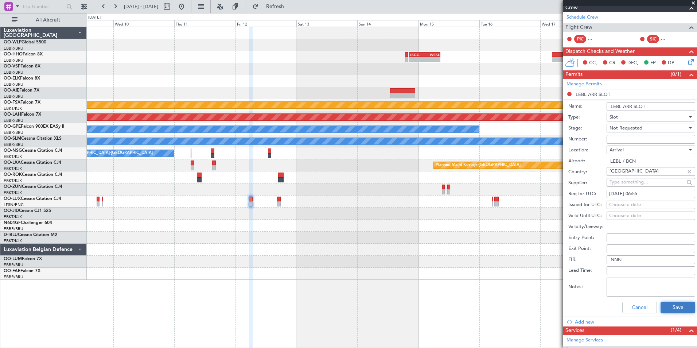
click at [667, 312] on button "Save" at bounding box center [678, 307] width 35 height 12
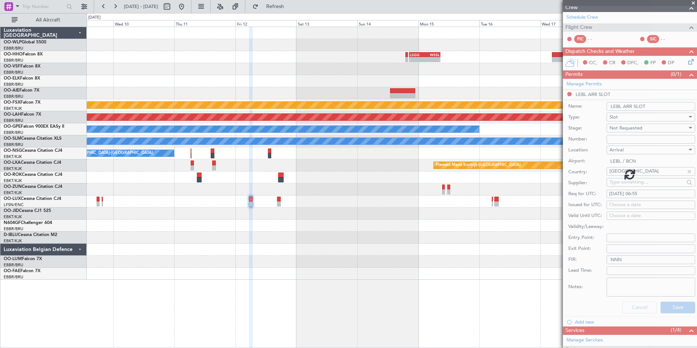
scroll to position [22, 0]
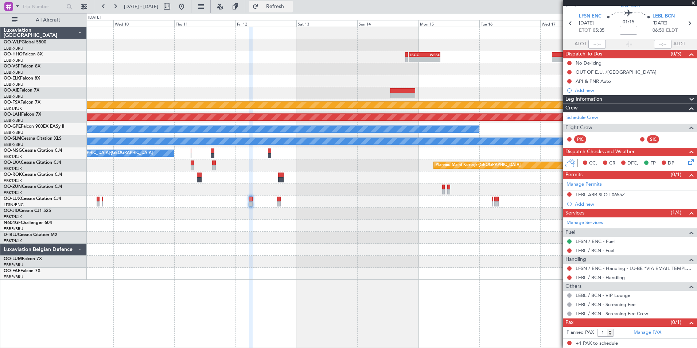
click at [291, 9] on span "Refresh" at bounding box center [275, 6] width 31 height 5
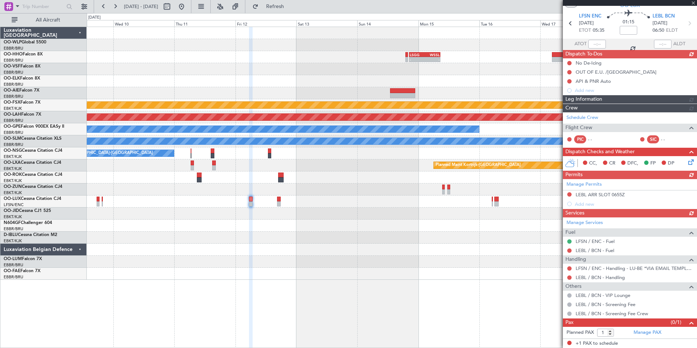
scroll to position [39, 0]
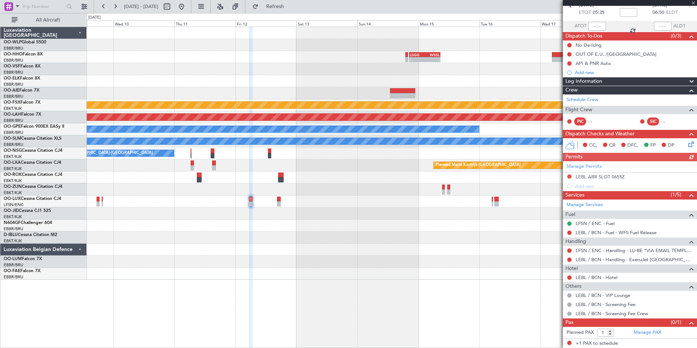
click at [689, 144] on icon at bounding box center [690, 143] width 6 height 6
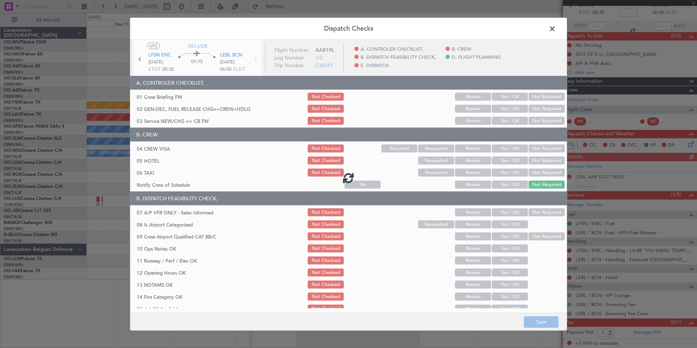
click at [496, 111] on div at bounding box center [348, 178] width 437 height 276
click at [498, 115] on div at bounding box center [348, 178] width 437 height 276
click at [501, 121] on div at bounding box center [348, 178] width 437 height 276
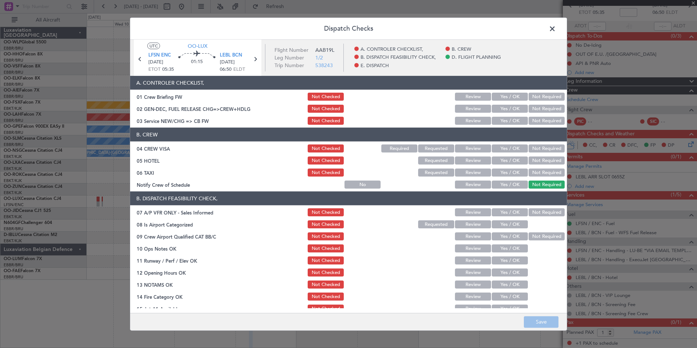
click at [501, 121] on button "Yes / OK" at bounding box center [510, 121] width 36 height 8
click at [537, 150] on button "Not Required" at bounding box center [547, 148] width 36 height 8
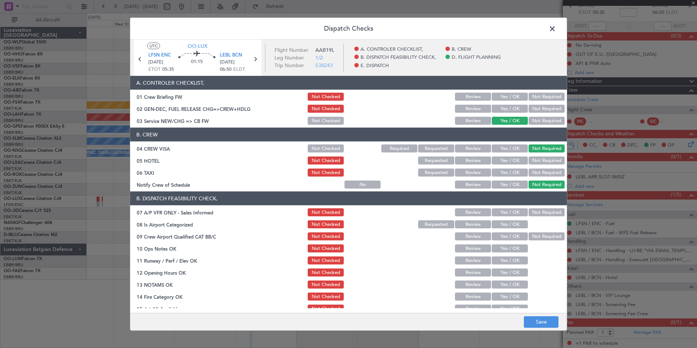
click at [531, 172] on button "Not Required" at bounding box center [547, 172] width 36 height 8
click at [504, 188] on button "Yes / OK" at bounding box center [510, 184] width 36 height 8
click at [534, 210] on button "Not Required" at bounding box center [547, 212] width 36 height 8
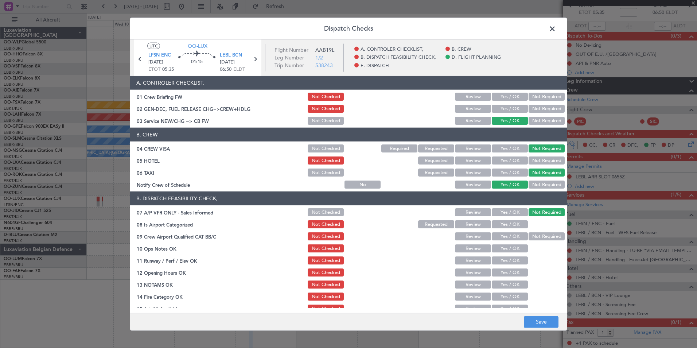
click at [502, 224] on button "Yes / OK" at bounding box center [510, 224] width 36 height 8
click at [500, 235] on button "Yes / OK" at bounding box center [510, 236] width 36 height 8
click at [500, 252] on div "Yes / OK" at bounding box center [509, 248] width 37 height 10
click at [506, 239] on button "Yes / OK" at bounding box center [510, 236] width 36 height 8
click at [500, 248] on button "Yes / OK" at bounding box center [510, 248] width 36 height 8
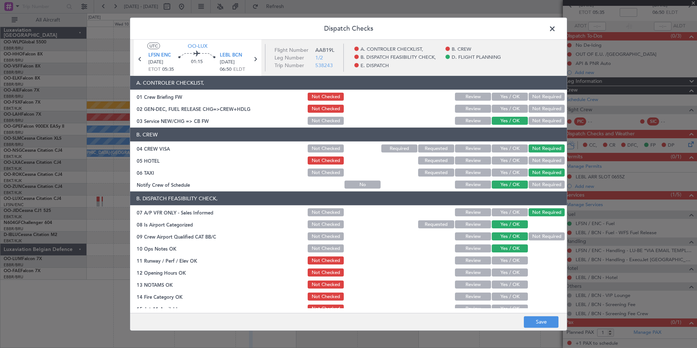
click at [504, 263] on button "Yes / OK" at bounding box center [510, 260] width 36 height 8
click at [504, 274] on button "Yes / OK" at bounding box center [510, 272] width 36 height 8
click at [461, 286] on button "Review" at bounding box center [473, 284] width 36 height 8
click at [508, 300] on button "Yes / OK" at bounding box center [510, 296] width 36 height 8
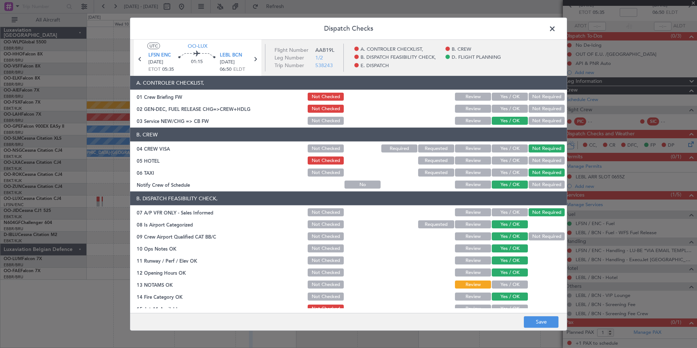
click at [508, 306] on button "Yes / OK" at bounding box center [510, 308] width 36 height 8
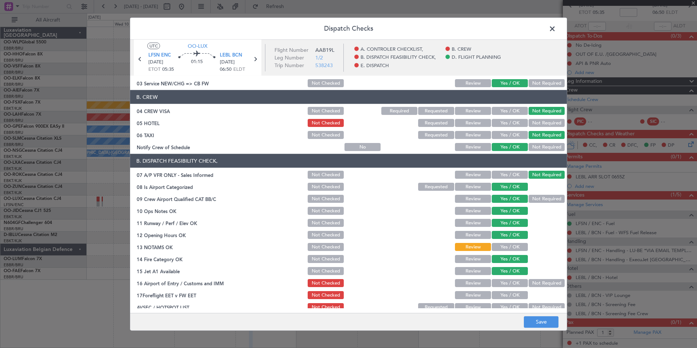
scroll to position [73, 0]
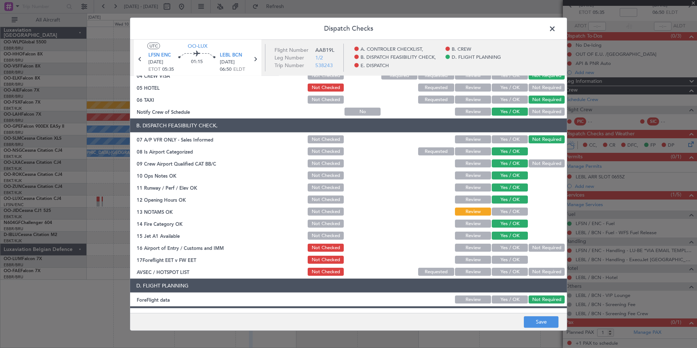
click at [545, 249] on button "Not Required" at bounding box center [547, 247] width 36 height 8
click at [476, 261] on button "Review" at bounding box center [473, 260] width 36 height 8
click at [535, 268] on button "Not Required" at bounding box center [547, 272] width 36 height 8
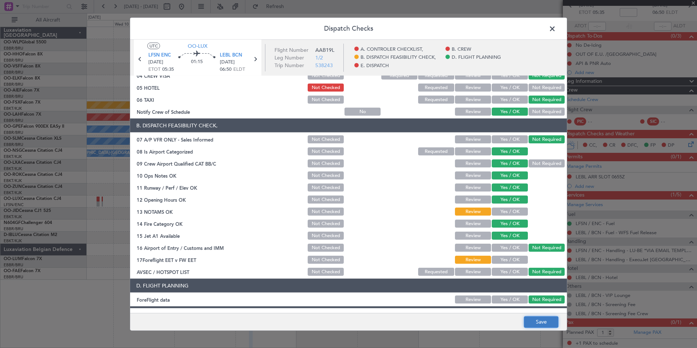
click at [538, 316] on button "Save" at bounding box center [541, 322] width 35 height 12
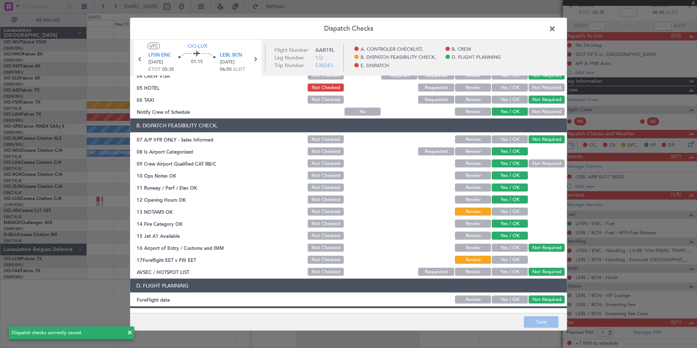
click at [556, 34] on span at bounding box center [556, 30] width 0 height 15
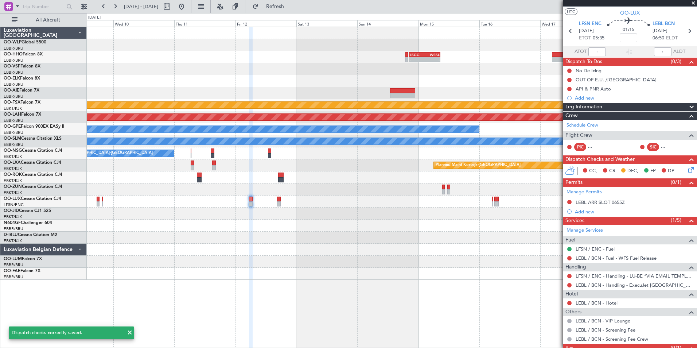
scroll to position [0, 0]
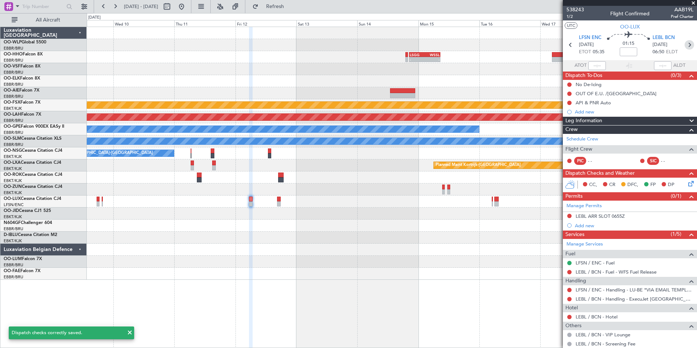
click at [689, 46] on icon at bounding box center [689, 44] width 9 height 9
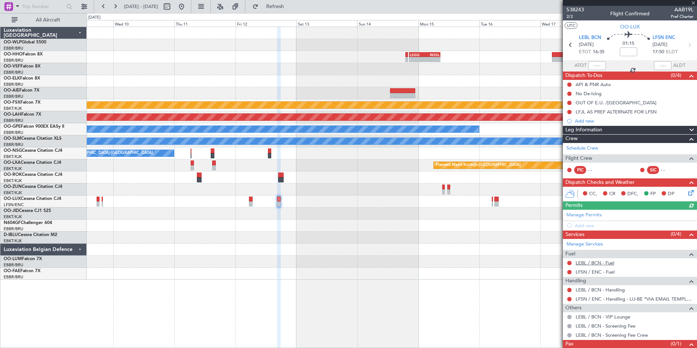
click at [591, 262] on link "LEBL / BCN - Fuel" at bounding box center [595, 263] width 39 height 6
click at [587, 218] on link "Manage Permits" at bounding box center [583, 214] width 35 height 7
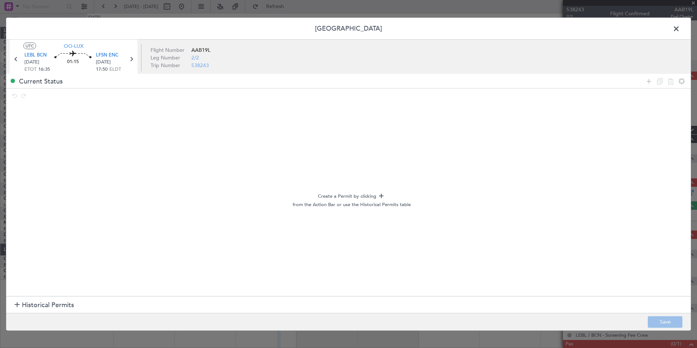
click at [31, 303] on span "Historical Permits" at bounding box center [48, 305] width 52 height 10
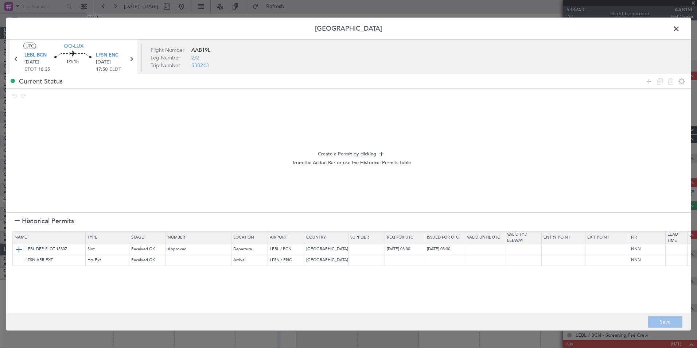
click at [21, 251] on img at bounding box center [19, 249] width 9 height 9
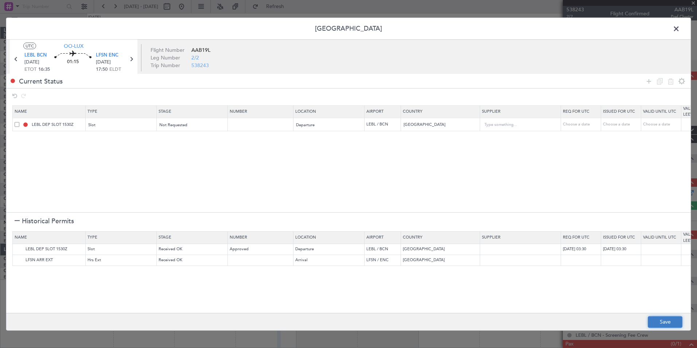
click at [667, 321] on button "Save" at bounding box center [665, 322] width 35 height 12
type input "LEBL DEP SLOT"
type input "NNN"
click at [680, 30] on span at bounding box center [680, 30] width 0 height 15
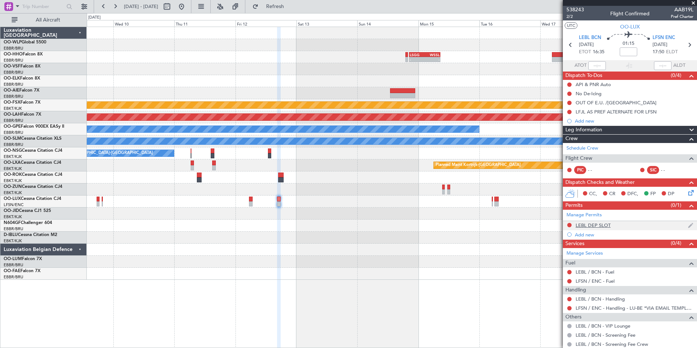
click at [587, 225] on div "LEBL DEP SLOT" at bounding box center [593, 225] width 35 height 6
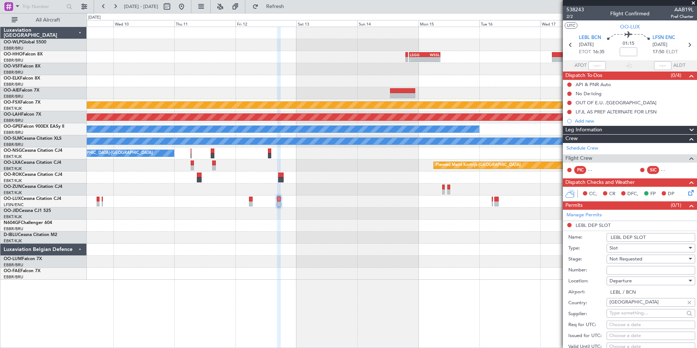
scroll to position [73, 0]
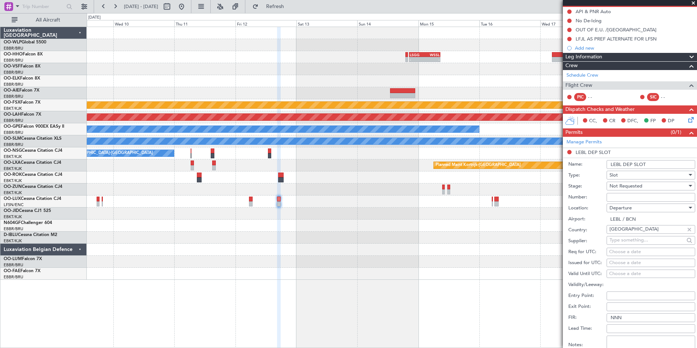
click at [625, 249] on div "Choose a date" at bounding box center [650, 251] width 83 height 7
select select "10"
select select "2025"
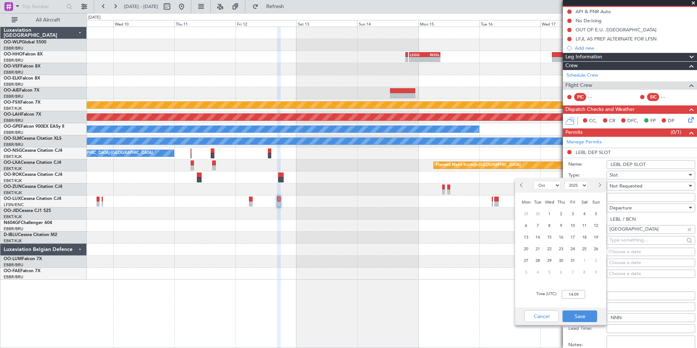
click at [601, 186] on button "Next month" at bounding box center [599, 185] width 8 height 12
select select "12"
click at [574, 225] on span "12" at bounding box center [572, 225] width 9 height 9
click at [578, 293] on input "00:00" at bounding box center [573, 294] width 23 height 9
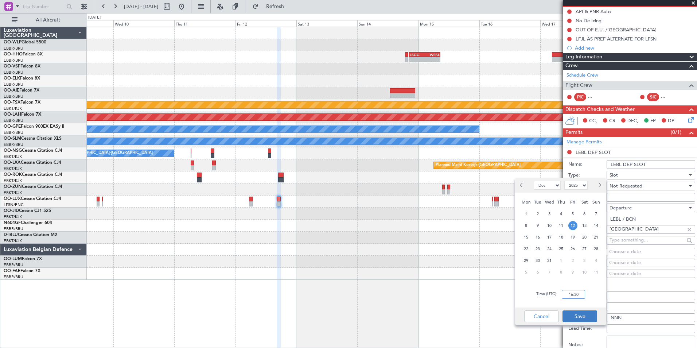
type input "16:30"
click at [576, 312] on button "Save" at bounding box center [579, 316] width 35 height 12
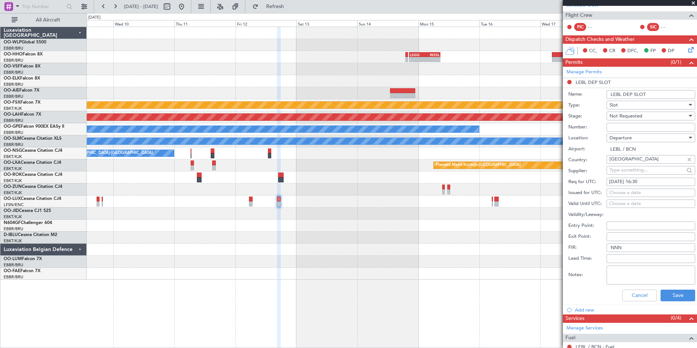
scroll to position [146, 0]
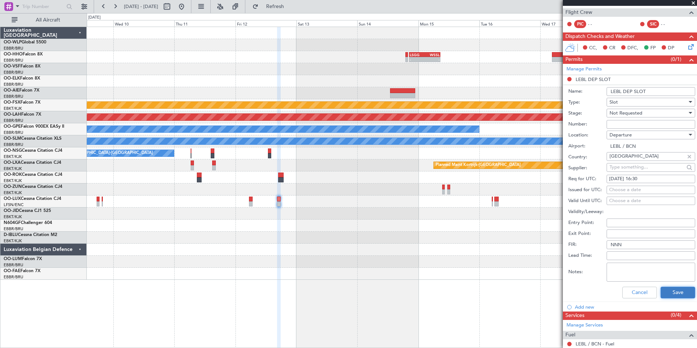
click at [667, 290] on button "Save" at bounding box center [678, 293] width 35 height 12
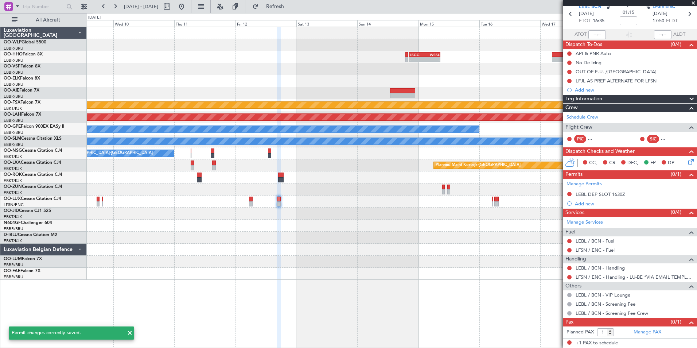
scroll to position [31, 0]
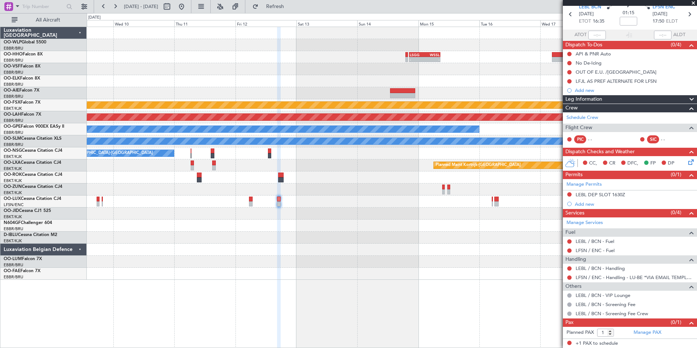
click at [687, 163] on icon at bounding box center [690, 161] width 6 height 6
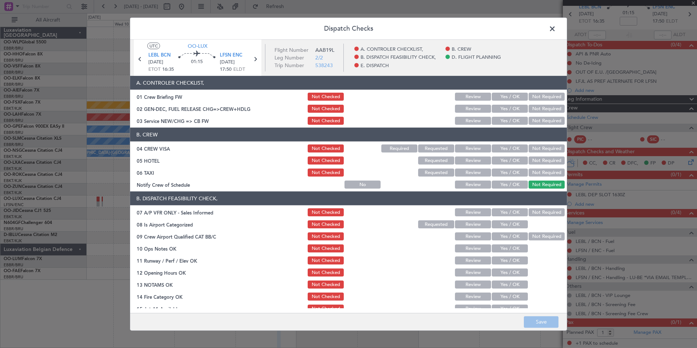
click at [500, 116] on div "Yes / OK" at bounding box center [509, 121] width 37 height 10
click at [500, 117] on button "Yes / OK" at bounding box center [510, 121] width 36 height 8
click at [500, 118] on button "Yes / OK" at bounding box center [510, 121] width 36 height 8
click at [532, 151] on button "Not Required" at bounding box center [547, 148] width 36 height 8
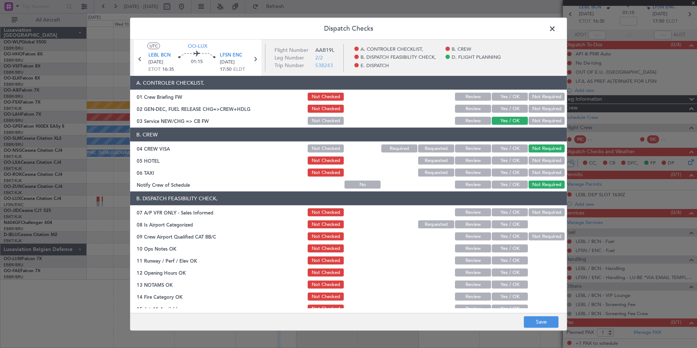
click at [533, 159] on button "Not Required" at bounding box center [547, 160] width 36 height 8
click at [532, 169] on button "Not Required" at bounding box center [547, 172] width 36 height 8
click at [504, 186] on button "Yes / OK" at bounding box center [510, 184] width 36 height 8
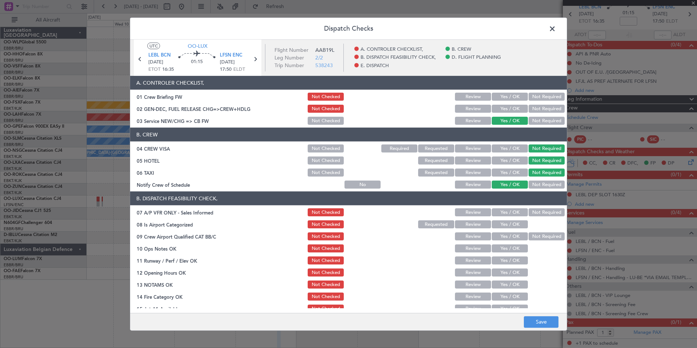
drag, startPoint x: 548, startPoint y: 209, endPoint x: 535, endPoint y: 214, distance: 13.1
click at [546, 210] on button "Not Required" at bounding box center [547, 212] width 36 height 8
click at [504, 223] on button "Yes / OK" at bounding box center [510, 224] width 36 height 8
click at [503, 235] on button "Yes / OK" at bounding box center [510, 236] width 36 height 8
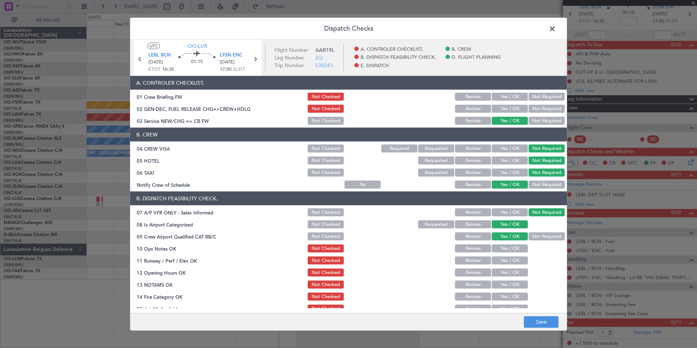
click at [502, 245] on button "Yes / OK" at bounding box center [510, 248] width 36 height 8
click at [502, 261] on button "Yes / OK" at bounding box center [510, 260] width 36 height 8
click at [495, 274] on button "Yes / OK" at bounding box center [510, 272] width 36 height 8
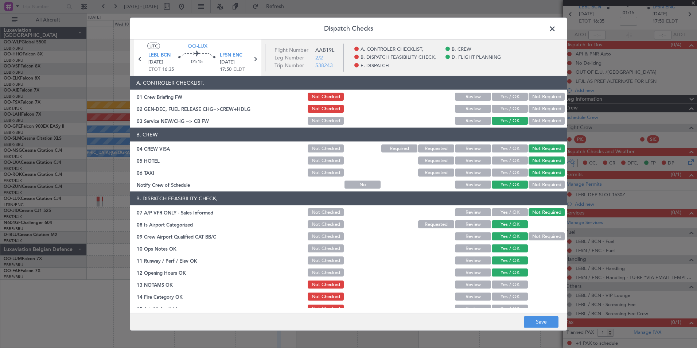
click at [465, 282] on button "Review" at bounding box center [473, 284] width 36 height 8
click at [509, 299] on button "Yes / OK" at bounding box center [510, 296] width 36 height 8
click at [502, 309] on main "UTC OO-LUX LEBL BCN 12/12/2025 ETOT 16:35 01:15 LFSN ENC 12/12/2025 17:50 ELDT …" at bounding box center [348, 178] width 437 height 276
click at [501, 306] on button "Yes / OK" at bounding box center [510, 308] width 36 height 8
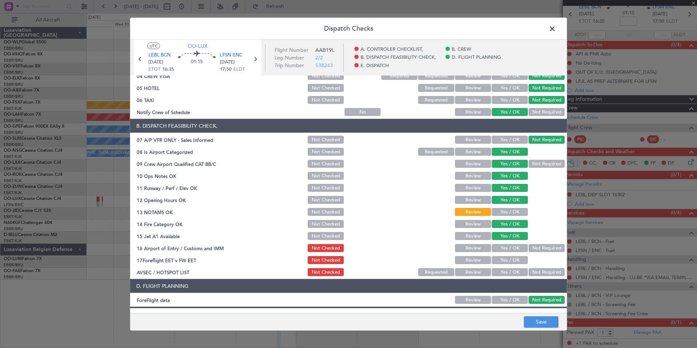
scroll to position [73, 0]
click at [537, 250] on button "Not Required" at bounding box center [547, 247] width 36 height 8
click at [467, 257] on button "Review" at bounding box center [473, 260] width 36 height 8
click at [536, 273] on button "Not Required" at bounding box center [547, 272] width 36 height 8
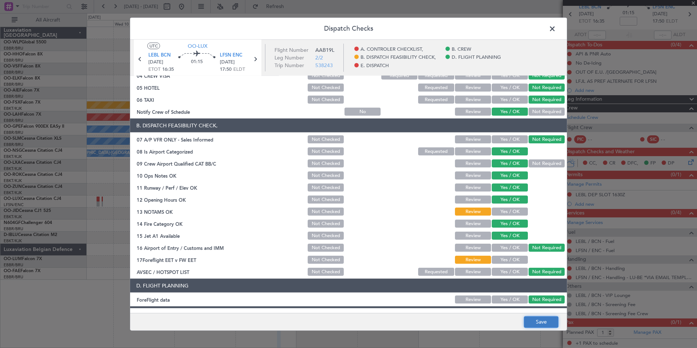
click at [534, 321] on button "Save" at bounding box center [541, 322] width 35 height 12
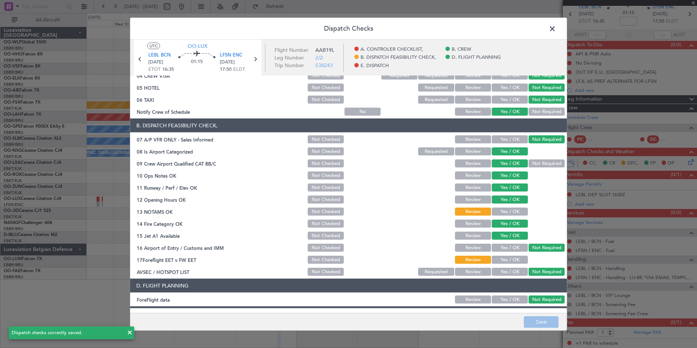
click at [556, 31] on span at bounding box center [556, 30] width 0 height 15
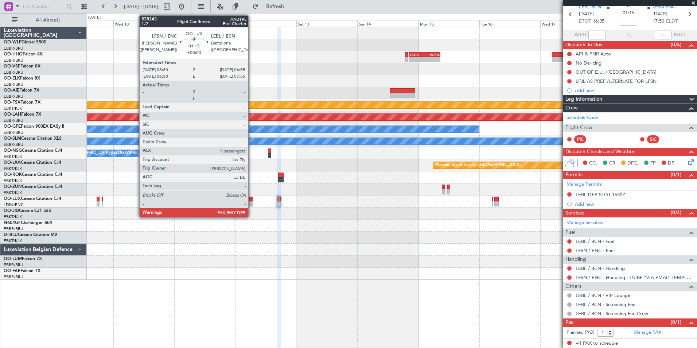
click at [252, 205] on div at bounding box center [251, 203] width 4 height 5
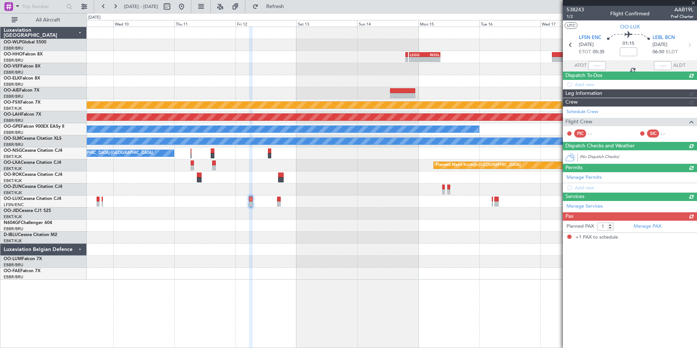
scroll to position [0, 0]
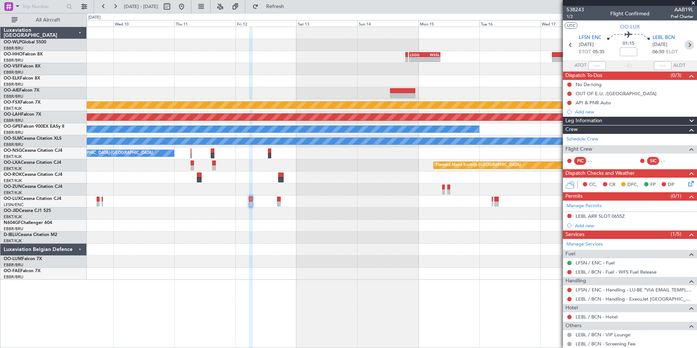
click at [685, 46] on icon at bounding box center [689, 44] width 9 height 9
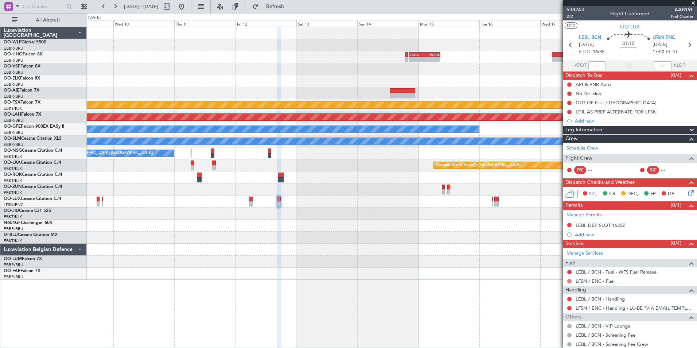
click at [569, 282] on button at bounding box center [569, 281] width 4 height 4
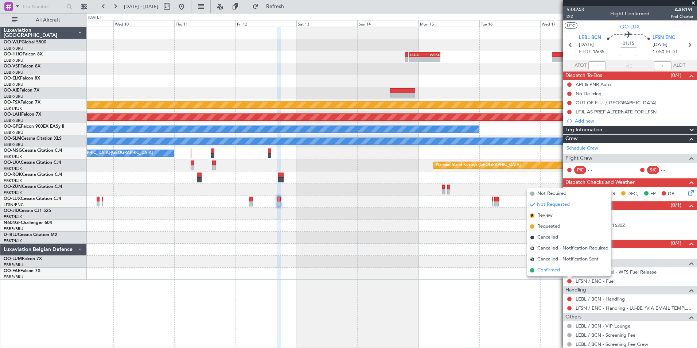
click at [555, 272] on span "Confirmed" at bounding box center [548, 269] width 23 height 7
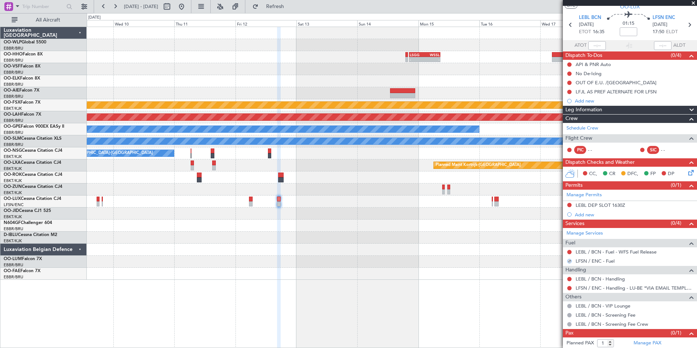
scroll to position [31, 0]
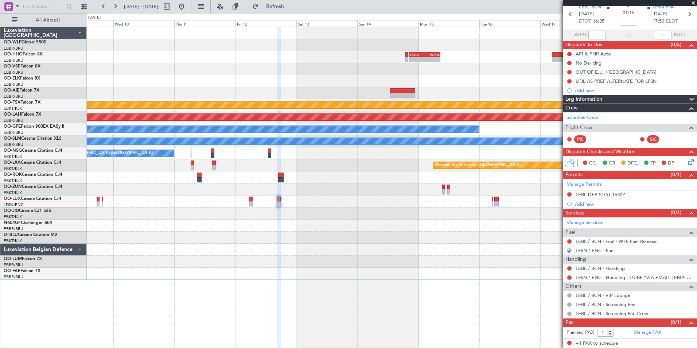
click at [600, 271] on div "LEBL / BCN - Handling" at bounding box center [630, 268] width 134 height 9
click at [589, 267] on link "LEBL / BCN - Handling" at bounding box center [600, 268] width 49 height 6
click at [293, 3] on button "Refresh" at bounding box center [271, 7] width 44 height 12
click at [588, 276] on link "LFSN / ENC - Handling - LU-BE *VIA EMAIL TEMPLATE* LFSN / ENC" at bounding box center [635, 277] width 118 height 6
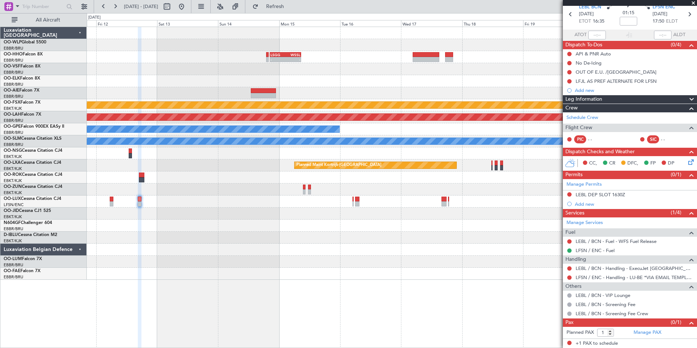
click at [313, 158] on div "- - LSGG 20:30 Z WSSL 08:40 Z Planned Maint Kortrijk-Wevelgem Planned Maint Alt…" at bounding box center [392, 153] width 610 height 253
click at [570, 278] on button at bounding box center [569, 277] width 4 height 4
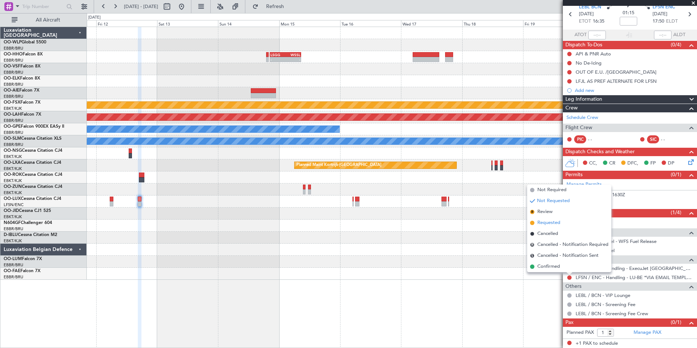
click at [549, 222] on span "Requested" at bounding box center [548, 222] width 23 height 7
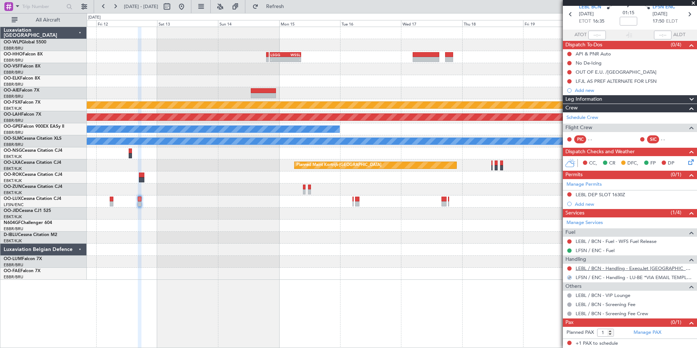
click at [643, 268] on link "LEBL / BCN - Handling - ExecuJet Spain S.L. LEBL/BCN" at bounding box center [635, 268] width 118 height 6
click at [290, 7] on span "Refresh" at bounding box center [275, 6] width 31 height 5
click at [569, 195] on div "Manage Permits LEBL DEP SLOT 1630Z Add new" at bounding box center [630, 194] width 134 height 30
click at [568, 193] on button at bounding box center [569, 194] width 4 height 4
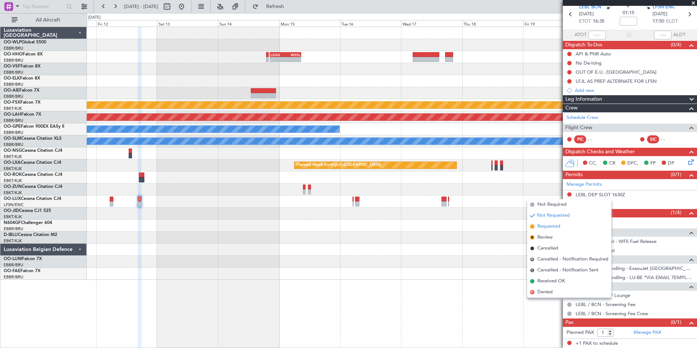
click at [554, 223] on span "Requested" at bounding box center [548, 226] width 23 height 7
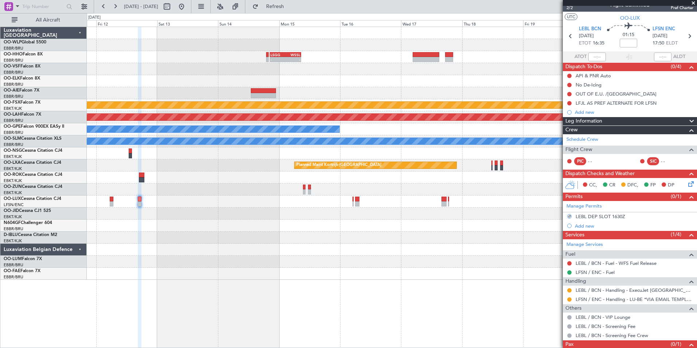
scroll to position [0, 0]
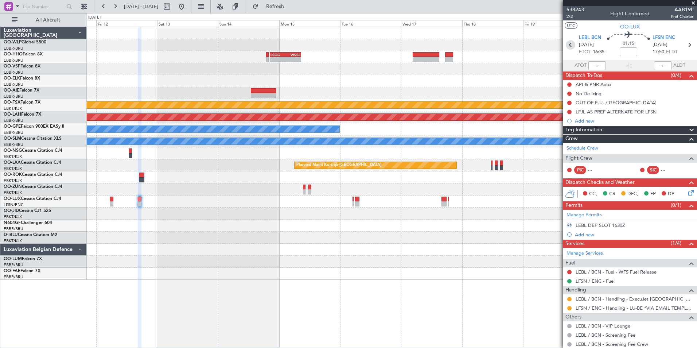
click at [571, 47] on icon at bounding box center [570, 44] width 9 height 9
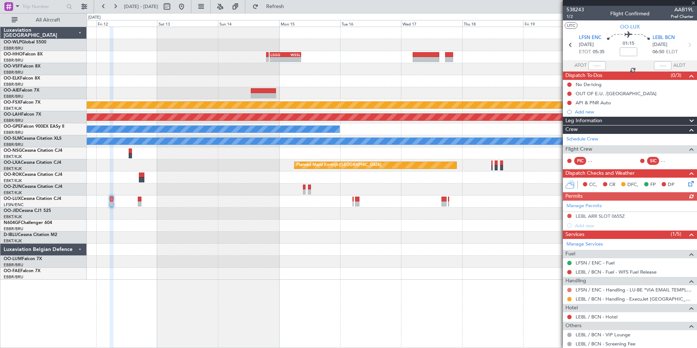
click at [569, 289] on button at bounding box center [569, 290] width 4 height 4
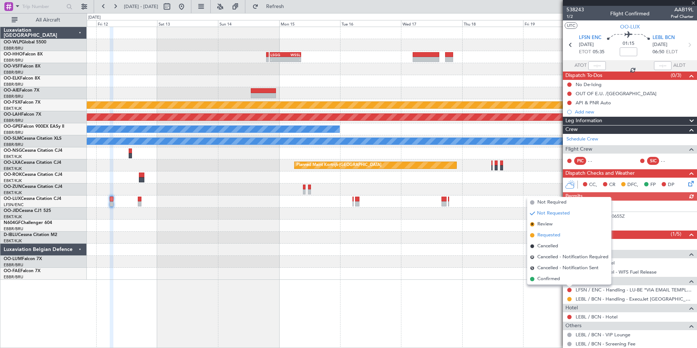
click at [549, 232] on span "Requested" at bounding box center [548, 234] width 23 height 7
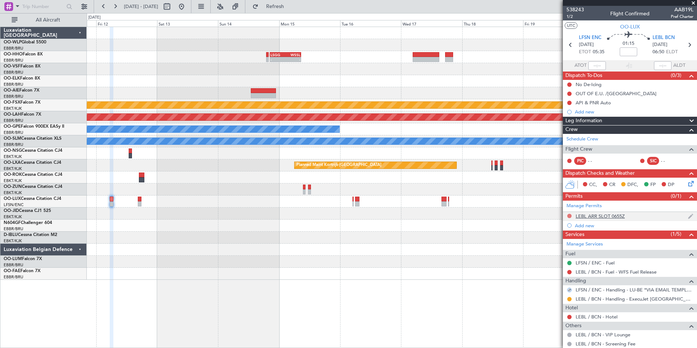
click at [569, 217] on button at bounding box center [569, 216] width 4 height 4
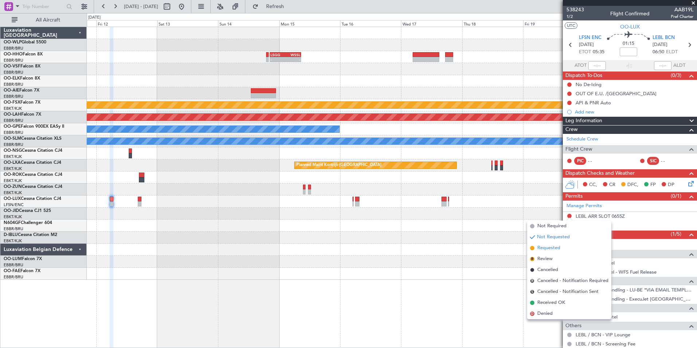
click at [556, 248] on span "Requested" at bounding box center [548, 247] width 23 height 7
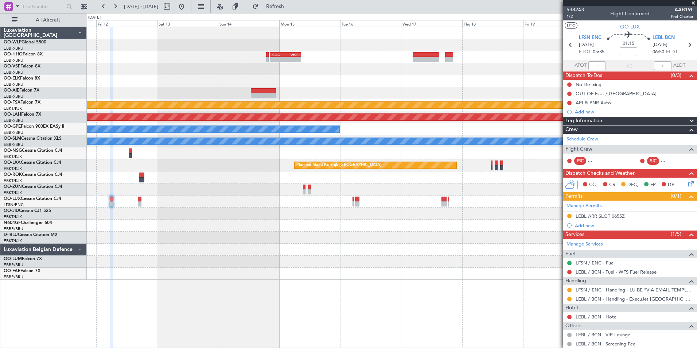
click at [61, 312] on div "Luxaviation Belgium OO-WLP Global 5500 EBBR/BRU Brussels (Brussels National) OO…" at bounding box center [43, 187] width 86 height 321
click at [23, 234] on link "D-IBLU Cessna Citation M2" at bounding box center [31, 235] width 54 height 4
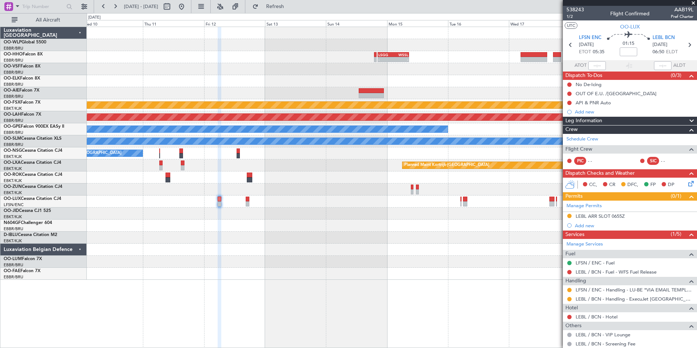
click at [264, 208] on div "- - LSGG 20:30 Z WSSL 08:40 Z Planned Maint Kortrijk-Wevelgem Planned Maint Alt…" at bounding box center [392, 153] width 610 height 253
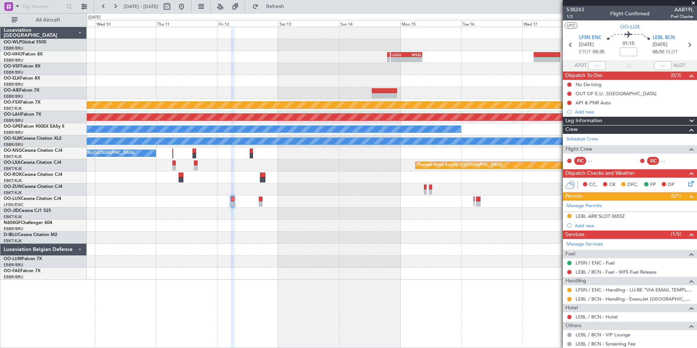
click at [509, 215] on div at bounding box center [392, 213] width 610 height 12
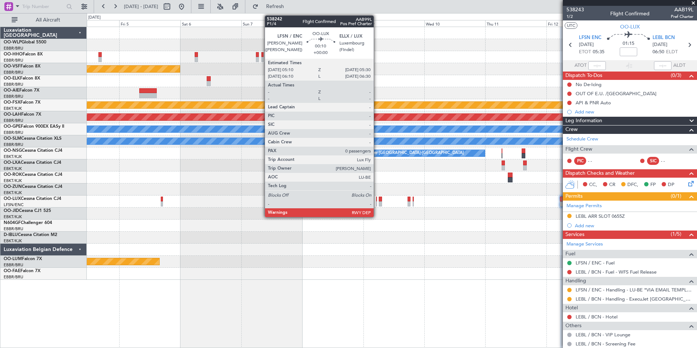
click at [377, 205] on div at bounding box center [376, 203] width 1 height 5
type input "0"
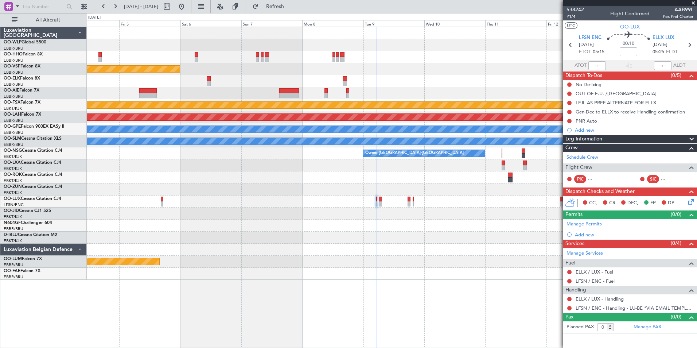
click at [594, 300] on link "ELLX / LUX - Handling" at bounding box center [600, 299] width 48 height 6
click at [583, 273] on link "ELLX / LUX - Fuel" at bounding box center [595, 272] width 38 height 6
click at [573, 221] on link "Manage Permits" at bounding box center [583, 224] width 35 height 7
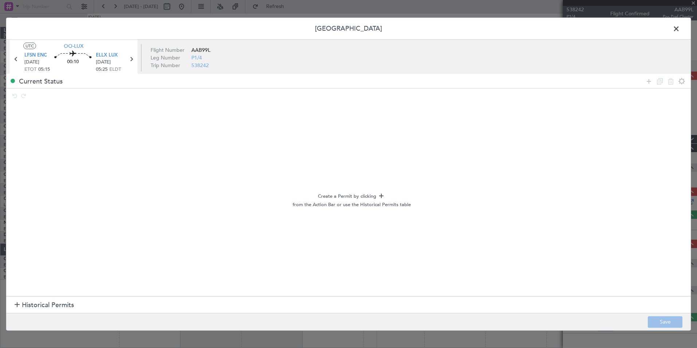
click at [31, 309] on span "Historical Permits" at bounding box center [48, 305] width 52 height 10
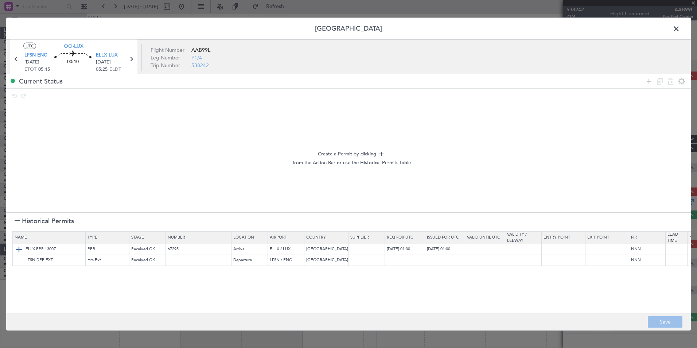
click at [19, 250] on img at bounding box center [19, 249] width 9 height 9
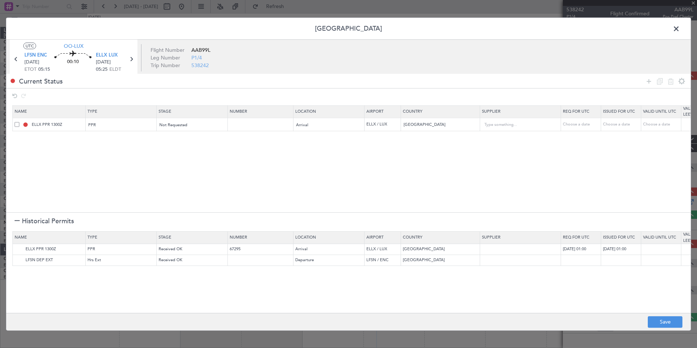
click at [588, 121] on div "Choose a date" at bounding box center [582, 124] width 38 height 6
select select "10"
select select "2025"
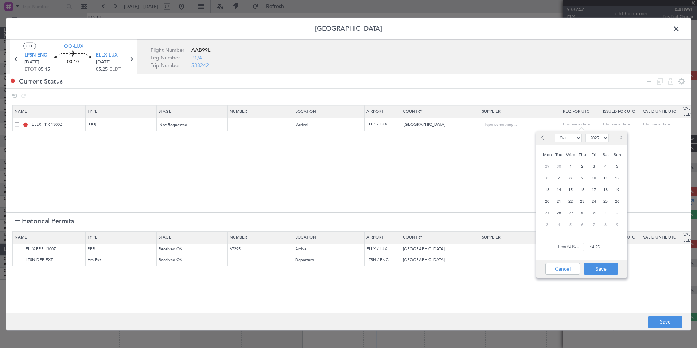
click at [621, 135] on button "Next month" at bounding box center [620, 138] width 8 height 12
select select "12"
click at [557, 179] on span "9" at bounding box center [558, 178] width 9 height 9
click at [587, 244] on input "00:00" at bounding box center [594, 246] width 23 height 9
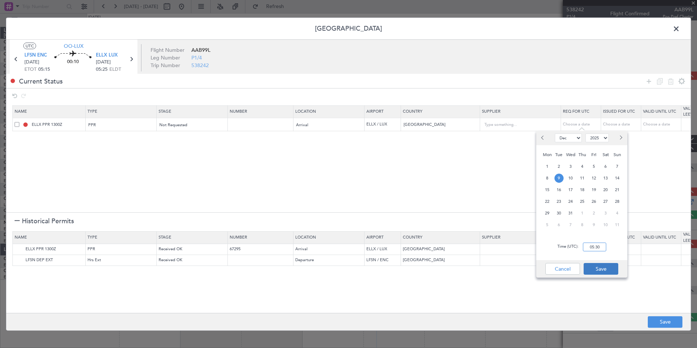
type input "05:30"
click at [600, 268] on button "Save" at bounding box center [601, 269] width 35 height 12
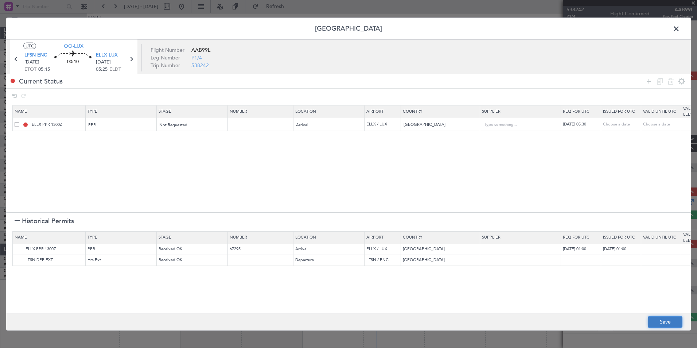
click at [665, 321] on button "Save" at bounding box center [665, 322] width 35 height 12
type input "ELLX PPR 0530Z"
type input "NNN"
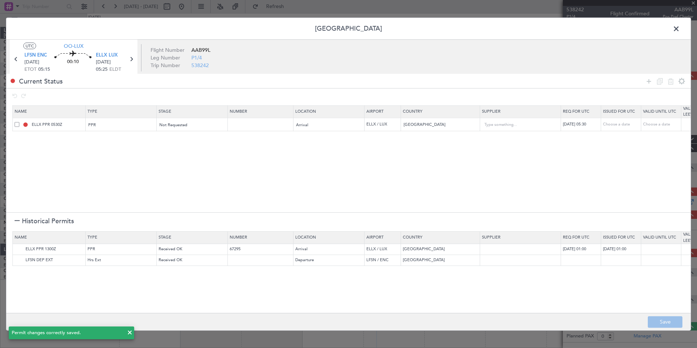
click at [680, 34] on span at bounding box center [680, 30] width 0 height 15
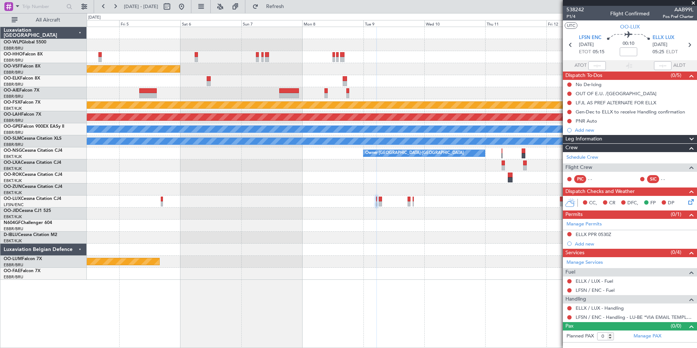
click at [688, 203] on icon at bounding box center [690, 201] width 6 height 6
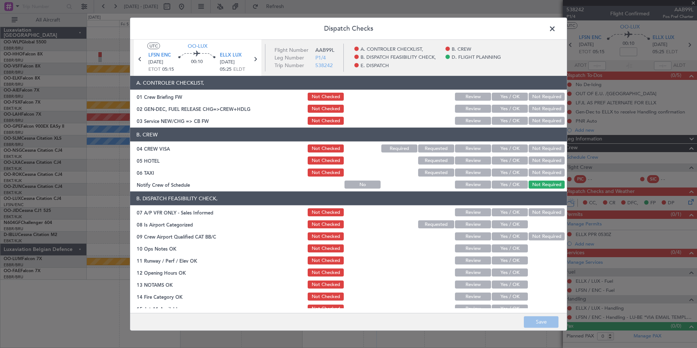
click at [498, 122] on button "Yes / OK" at bounding box center [510, 121] width 36 height 8
click at [531, 147] on button "Not Required" at bounding box center [547, 148] width 36 height 8
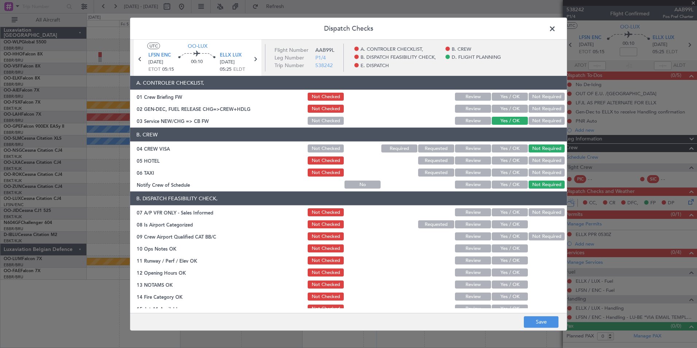
click at [535, 164] on button "Not Required" at bounding box center [547, 160] width 36 height 8
click at [535, 174] on button "Not Required" at bounding box center [547, 172] width 36 height 8
click at [509, 190] on article "A. CONTROLER CHECKLIST, 01 Crew Briefing FW Not Checked Review Yes / OK Not Req…" at bounding box center [348, 192] width 437 height 232
click at [515, 186] on button "Yes / OK" at bounding box center [510, 184] width 36 height 8
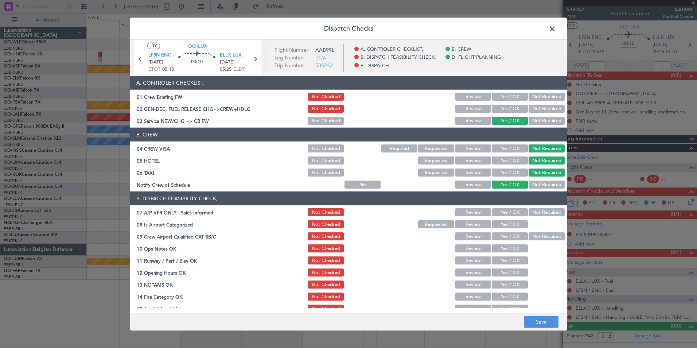
click at [535, 219] on div at bounding box center [545, 224] width 37 height 10
click at [532, 215] on button "Not Required" at bounding box center [547, 212] width 36 height 8
click at [501, 226] on button "Yes / OK" at bounding box center [510, 224] width 36 height 8
click at [503, 243] on div "Yes / OK" at bounding box center [509, 248] width 37 height 10
click at [507, 236] on button "Yes / OK" at bounding box center [510, 236] width 36 height 8
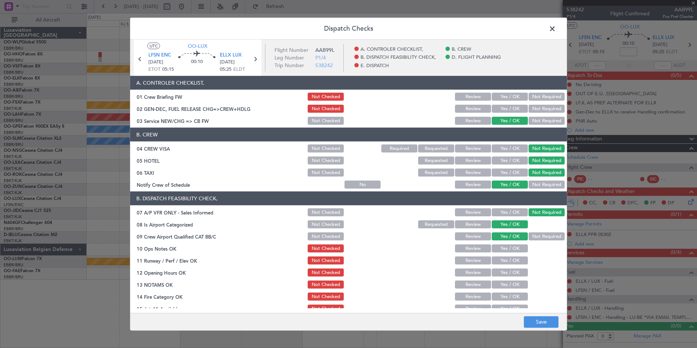
click at [507, 249] on button "Yes / OK" at bounding box center [510, 248] width 36 height 8
click at [507, 258] on button "Yes / OK" at bounding box center [510, 260] width 36 height 8
click at [506, 270] on button "Yes / OK" at bounding box center [510, 272] width 36 height 8
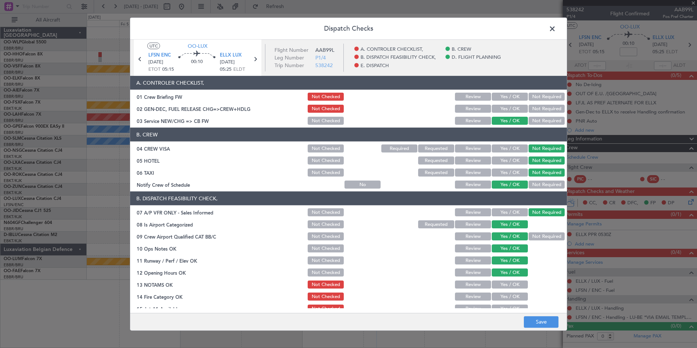
click at [470, 284] on button "Review" at bounding box center [473, 284] width 36 height 8
click at [514, 301] on section "B. DISPATCH FEASIBILITY CHECK, 07 A/P VFR ONLY - Sales Informed Not Checked Rev…" at bounding box center [348, 270] width 437 height 158
click at [511, 296] on button "Yes / OK" at bounding box center [510, 296] width 36 height 8
click at [507, 309] on main "UTC OO-LUX LFSN ENC 09/12/2025 ETOT 05:15 00:10 ELLX LUX 09/12/2025 05:25 ELDT …" at bounding box center [348, 178] width 437 height 276
click at [505, 304] on button "Yes / OK" at bounding box center [510, 308] width 36 height 8
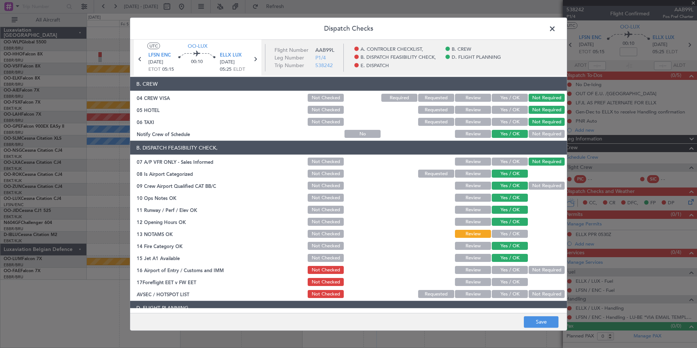
scroll to position [109, 0]
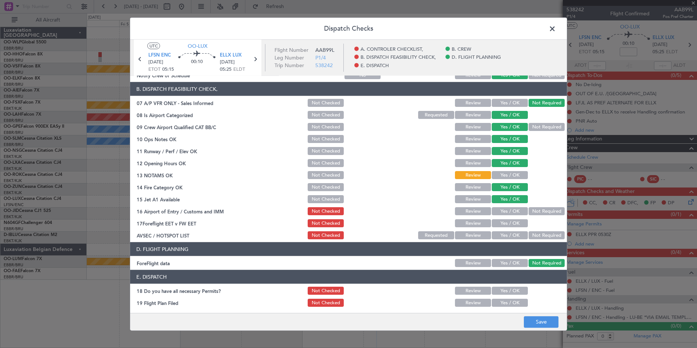
click at [535, 211] on button "Not Required" at bounding box center [547, 211] width 36 height 8
click at [477, 222] on button "Review" at bounding box center [473, 223] width 36 height 8
click at [531, 234] on button "Not Required" at bounding box center [547, 235] width 36 height 8
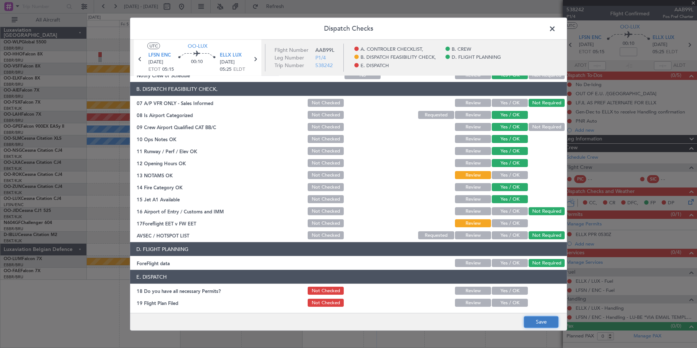
click at [543, 324] on button "Save" at bounding box center [541, 322] width 35 height 12
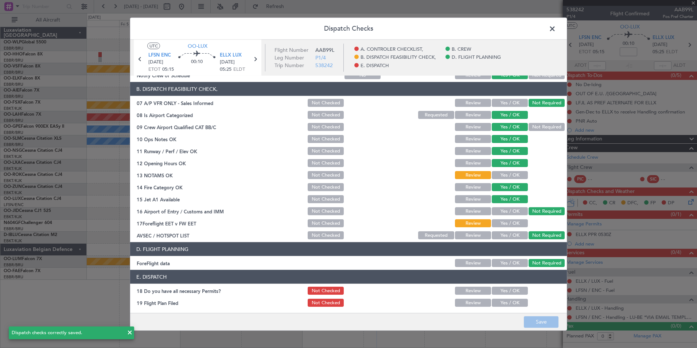
drag, startPoint x: 554, startPoint y: 42, endPoint x: 550, endPoint y: 33, distance: 9.6
click at [554, 40] on article "UTC OO-LUX LFSN ENC 09/12/2025 ETOT 05:15 00:10 ELLX LUX 09/12/2025 05:25 ELDT …" at bounding box center [348, 58] width 437 height 36
click at [556, 32] on span at bounding box center [556, 30] width 0 height 15
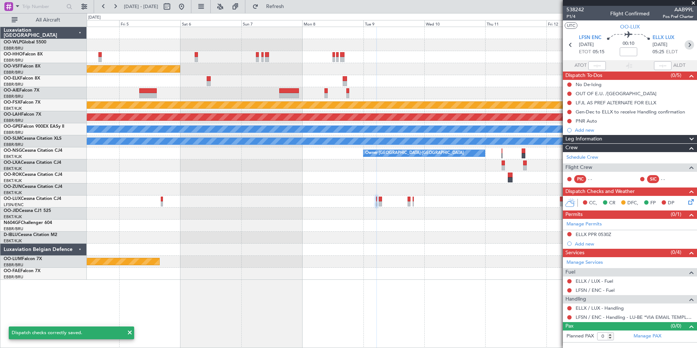
click at [694, 44] on icon at bounding box center [689, 44] width 9 height 9
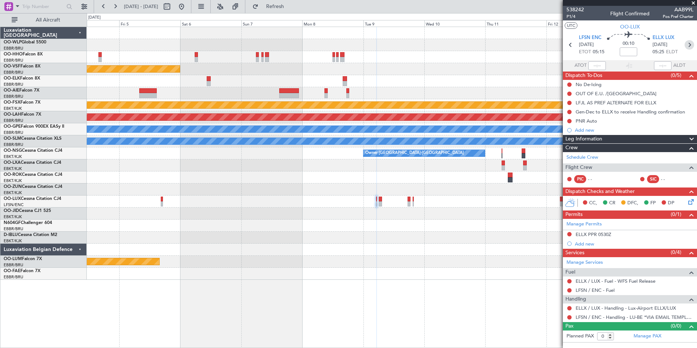
click at [688, 43] on icon at bounding box center [689, 44] width 9 height 9
type input "1"
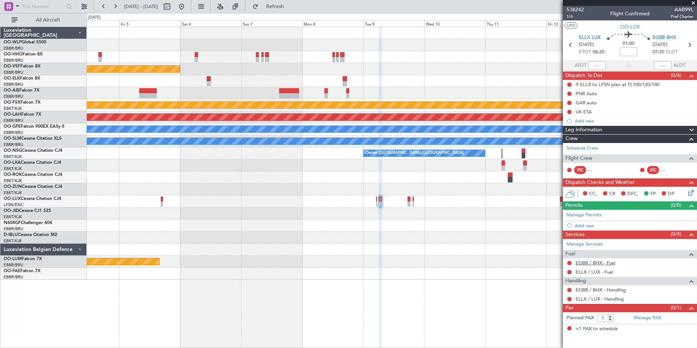
click at [595, 262] on link "EGBB / BHX - Fuel" at bounding box center [596, 263] width 40 height 6
drag, startPoint x: 593, startPoint y: 270, endPoint x: 589, endPoint y: 270, distance: 4.0
click at [593, 270] on mat-tooltip-component "EGBB / BHX - Fuel" at bounding box center [595, 274] width 47 height 19
click at [604, 270] on link "ELLX / LUX - Fuel" at bounding box center [595, 272] width 38 height 6
click at [593, 213] on link "Manage Permits" at bounding box center [583, 214] width 35 height 7
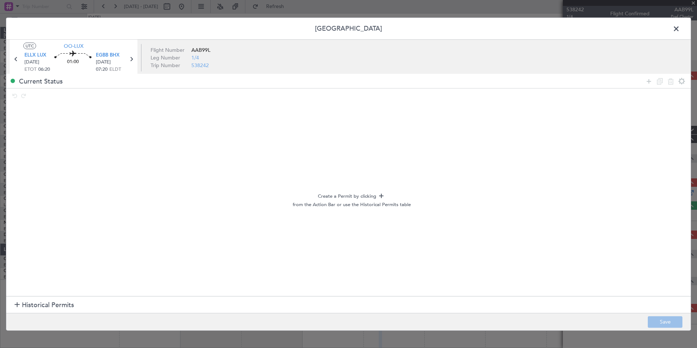
click at [45, 303] on span "Historical Permits" at bounding box center [48, 305] width 52 height 10
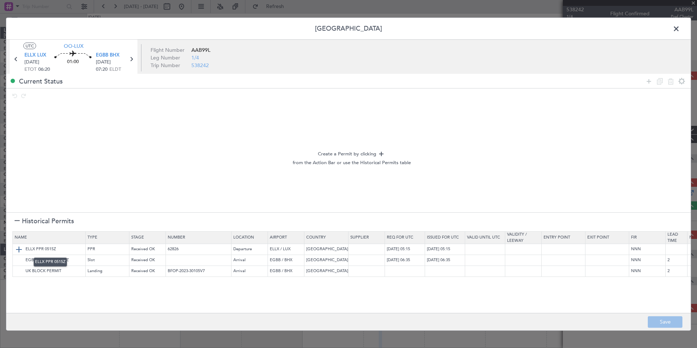
click at [18, 251] on img at bounding box center [19, 249] width 9 height 9
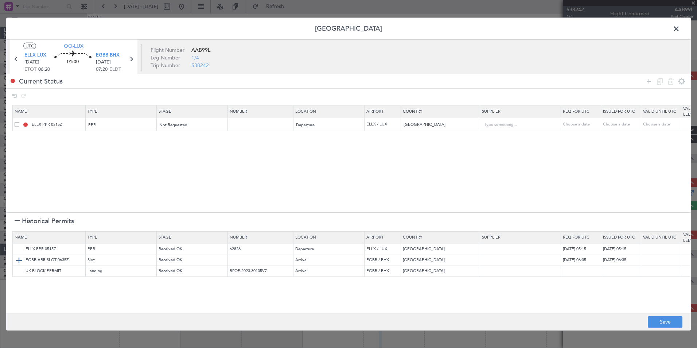
click at [20, 260] on img at bounding box center [19, 260] width 9 height 9
click at [20, 272] on img at bounding box center [19, 270] width 9 height 9
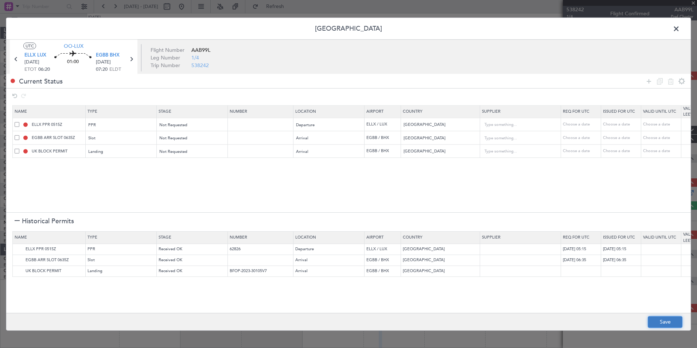
click at [677, 323] on button "Save" at bounding box center [665, 322] width 35 height 12
type input "ELLX PPR"
type input "NNN"
type input "EGBB ARR SLOT"
type input "NNN"
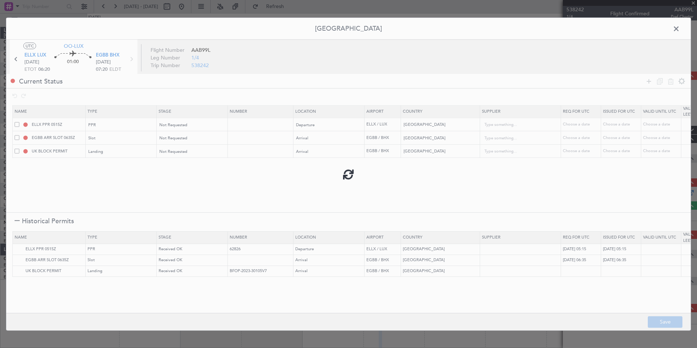
type input "2"
type input "EGBB LDG"
type input "NNN"
type input "2"
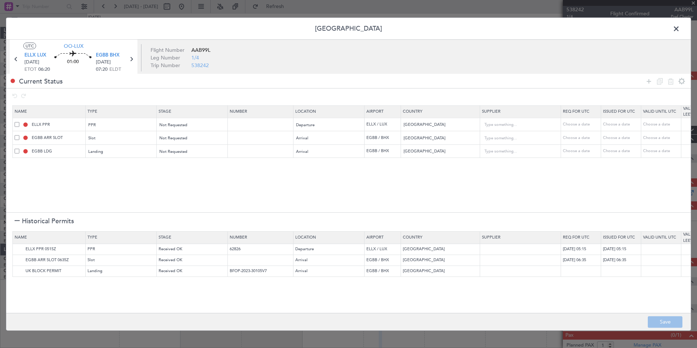
click at [680, 32] on span at bounding box center [680, 30] width 0 height 15
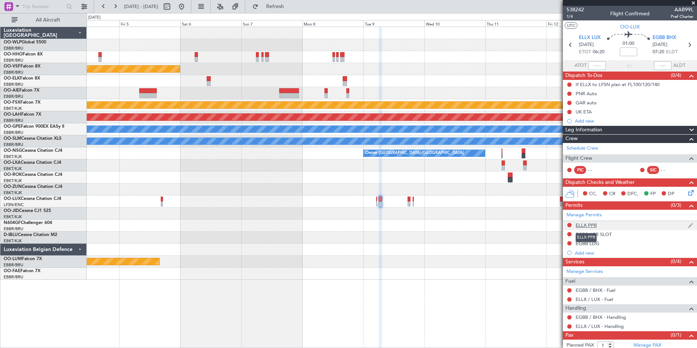
click at [595, 225] on div "ELLX PPR" at bounding box center [586, 225] width 21 height 6
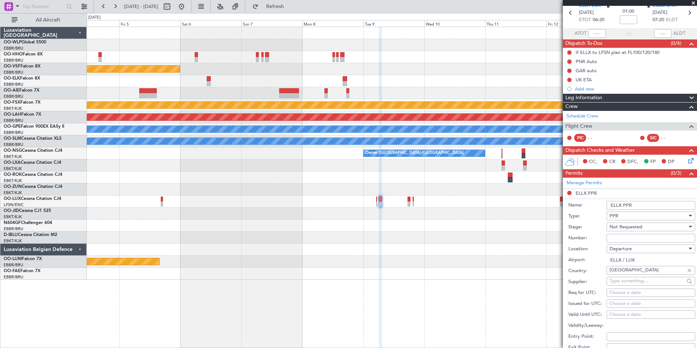
scroll to position [73, 0]
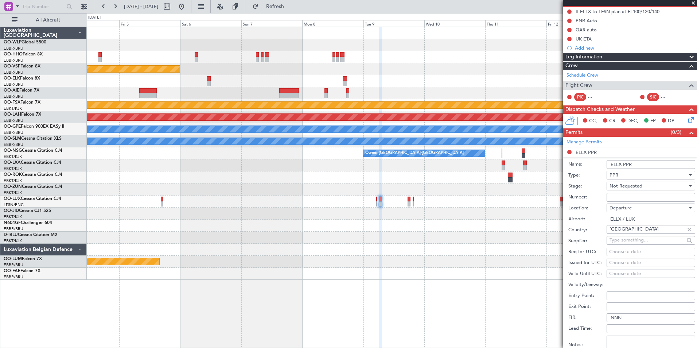
click at [641, 250] on div "Choose a date" at bounding box center [650, 251] width 83 height 7
select select "10"
select select "2025"
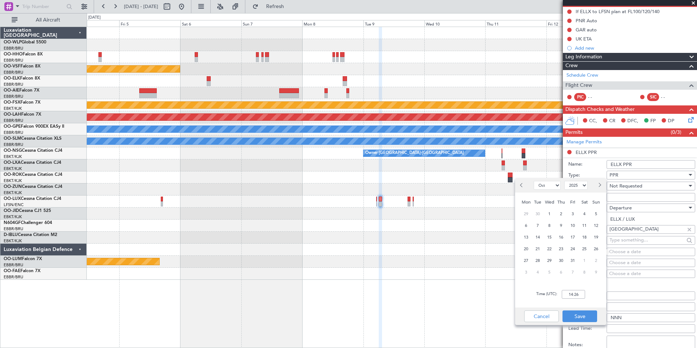
click at [601, 186] on button "Next month" at bounding box center [599, 185] width 8 height 12
select select "12"
click at [538, 225] on span "9" at bounding box center [537, 225] width 9 height 9
click at [573, 298] on input "00:00" at bounding box center [573, 294] width 23 height 9
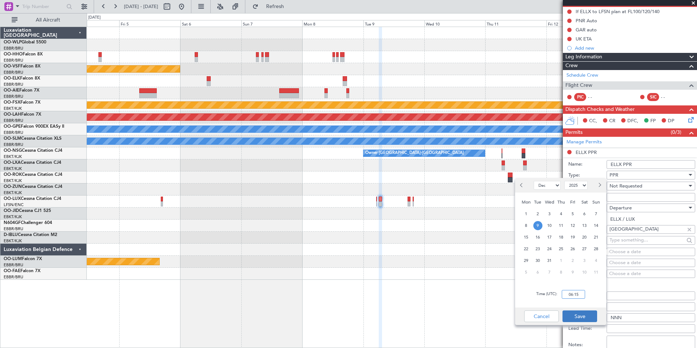
type input "06:15"
click at [573, 318] on button "Save" at bounding box center [579, 316] width 35 height 12
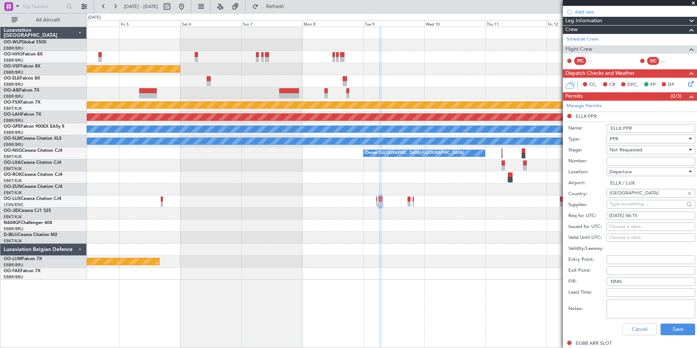
scroll to position [109, 0]
click at [668, 324] on button "Save" at bounding box center [678, 329] width 35 height 12
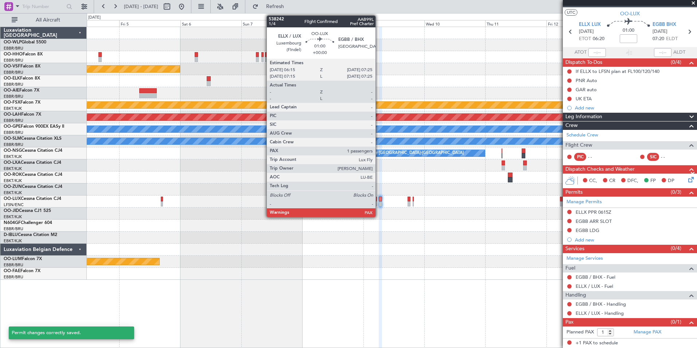
scroll to position [13, 0]
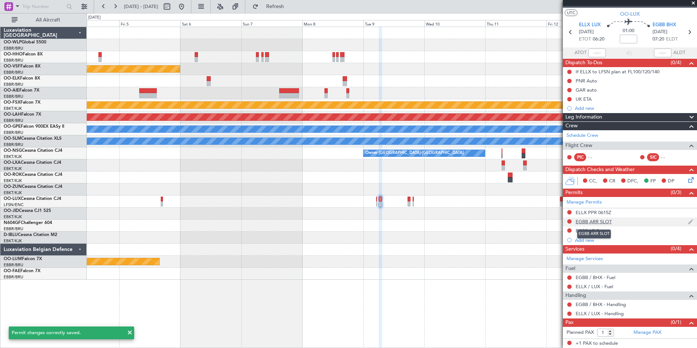
click at [591, 222] on div "EGBB ARR SLOT" at bounding box center [594, 221] width 36 height 6
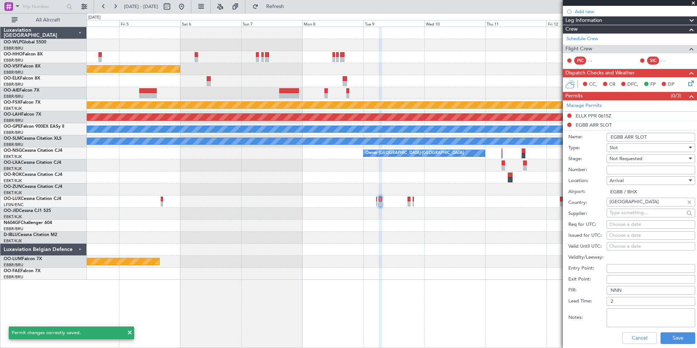
click at [630, 223] on div "Choose a date" at bounding box center [650, 224] width 83 height 7
select select "10"
select select "2025"
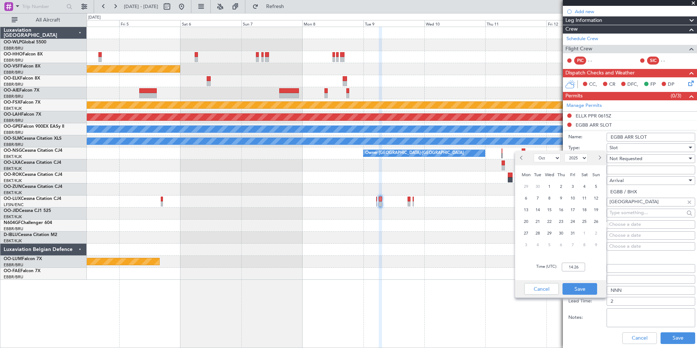
click at [599, 157] on span "Next month" at bounding box center [599, 157] width 4 height 4
select select "12"
click at [537, 195] on span "9" at bounding box center [537, 198] width 9 height 9
click at [570, 268] on input "00:00" at bounding box center [573, 266] width 23 height 9
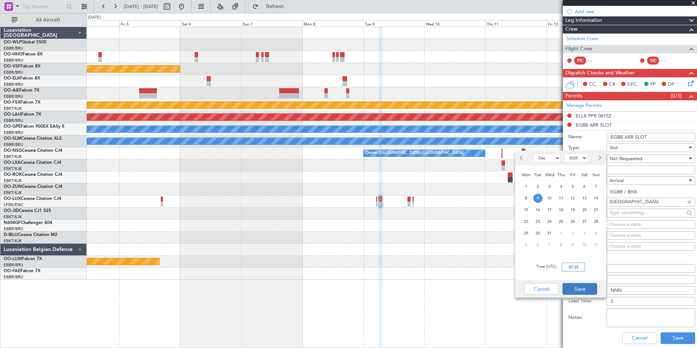
type input "07:25"
drag, startPoint x: 587, startPoint y: 291, endPoint x: 602, endPoint y: 282, distance: 17.0
click at [587, 291] on button "Save" at bounding box center [579, 289] width 35 height 12
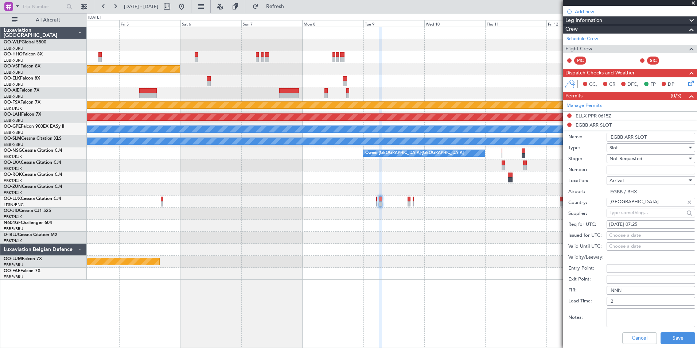
scroll to position [146, 0]
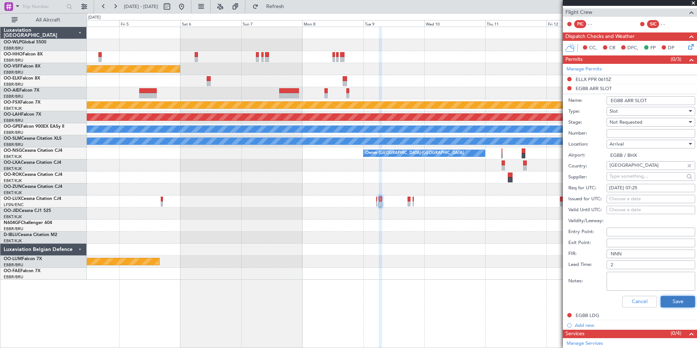
click at [668, 301] on button "Save" at bounding box center [678, 302] width 35 height 12
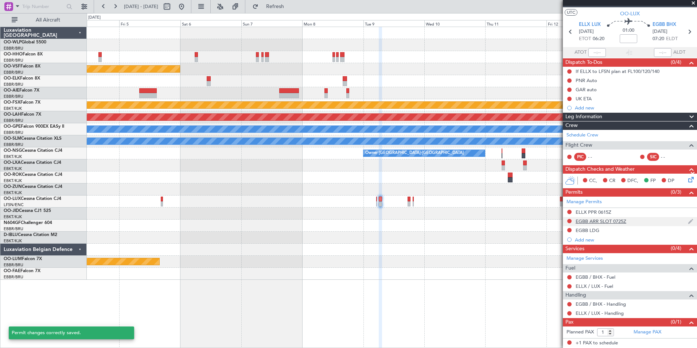
scroll to position [13, 0]
click at [591, 231] on div "EGBB LDG" at bounding box center [588, 230] width 24 height 6
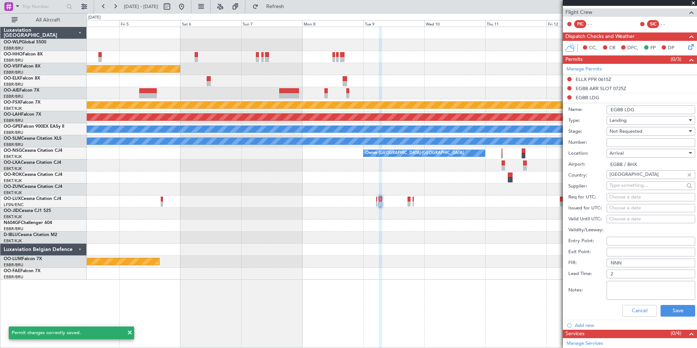
click at [626, 145] on input "Number:" at bounding box center [651, 142] width 89 height 9
type input "BFOP-2024-30105V8"
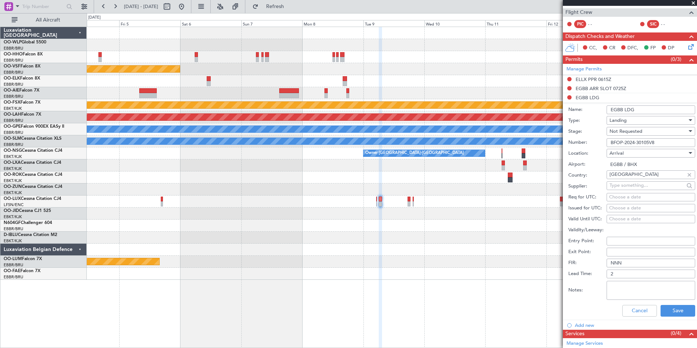
click at [628, 112] on input "EGBB LDG" at bounding box center [651, 109] width 89 height 9
type input "UK BLOCK PERMIT"
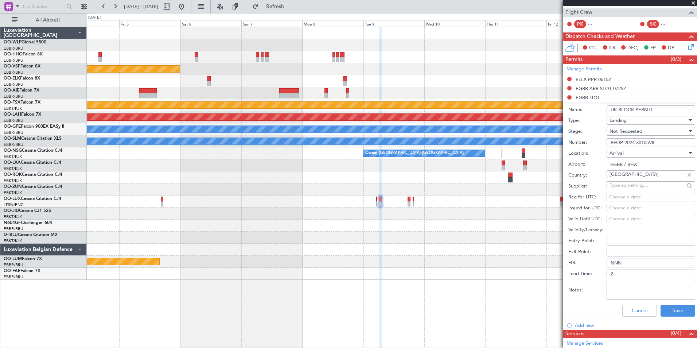
click at [630, 133] on span "Not Requested" at bounding box center [625, 131] width 33 height 7
click at [630, 186] on span "Received OK" at bounding box center [648, 189] width 77 height 11
click at [678, 304] on div "Cancel Save" at bounding box center [631, 310] width 127 height 19
click at [674, 312] on button "Save" at bounding box center [678, 311] width 35 height 12
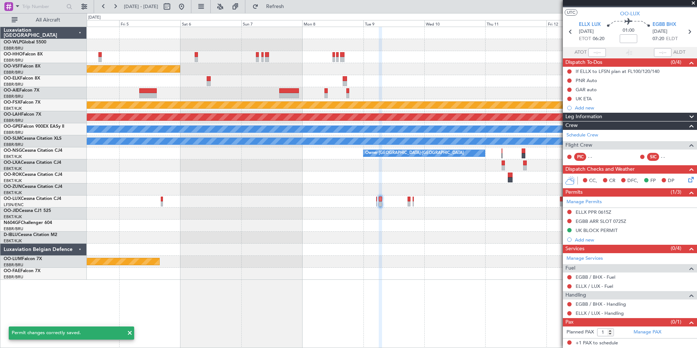
scroll to position [13, 0]
click at [584, 304] on link "EGBB / BHX - Handling" at bounding box center [601, 304] width 50 height 6
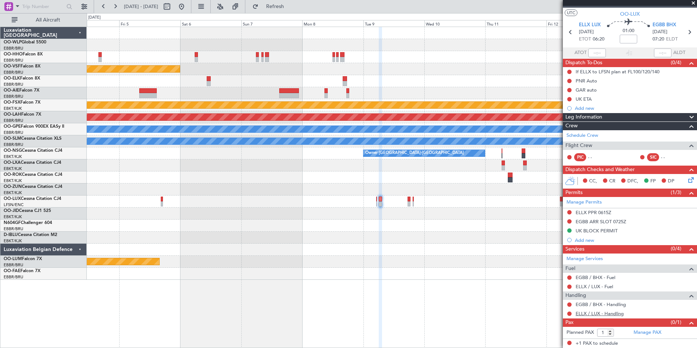
click at [594, 313] on link "ELLX / LUX - Handling" at bounding box center [600, 313] width 48 height 6
click at [601, 277] on link "EGBB / BHX - Fuel" at bounding box center [596, 277] width 40 height 6
click at [687, 180] on icon at bounding box center [690, 179] width 6 height 6
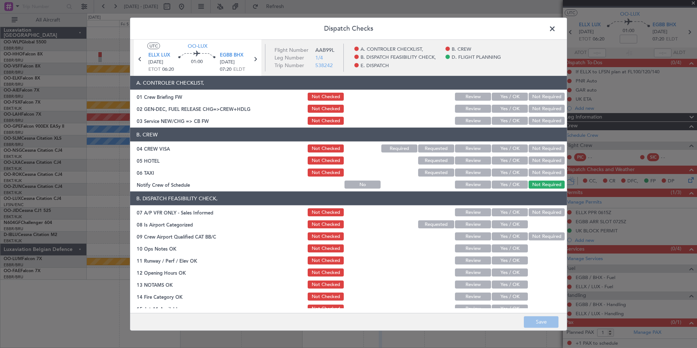
click at [508, 119] on button "Yes / OK" at bounding box center [510, 121] width 36 height 8
click at [542, 141] on section "B. CREW 04 CREW VISA Not Checked Required Requested Review Yes / OK Not Require…" at bounding box center [348, 159] width 437 height 62
drag, startPoint x: 542, startPoint y: 141, endPoint x: 535, endPoint y: 152, distance: 12.3
click at [536, 152] on div "Not Required" at bounding box center [545, 148] width 37 height 10
click at [534, 147] on button "Not Required" at bounding box center [547, 148] width 36 height 8
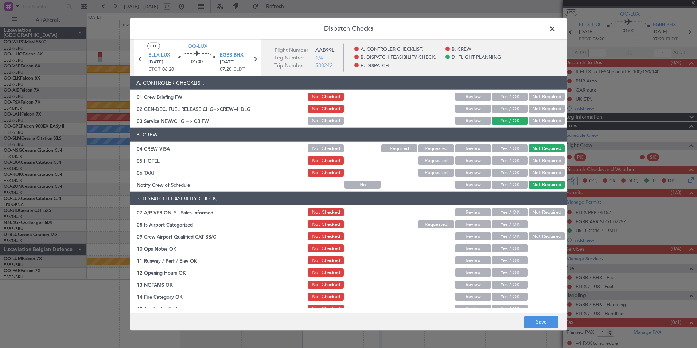
click at [539, 165] on section "B. CREW 04 CREW VISA Not Checked Required Requested Review Yes / OK Not Require…" at bounding box center [348, 159] width 437 height 62
click at [535, 162] on button "Not Required" at bounding box center [547, 160] width 36 height 8
click at [534, 172] on button "Not Required" at bounding box center [547, 172] width 36 height 8
click at [496, 188] on button "Yes / OK" at bounding box center [510, 184] width 36 height 8
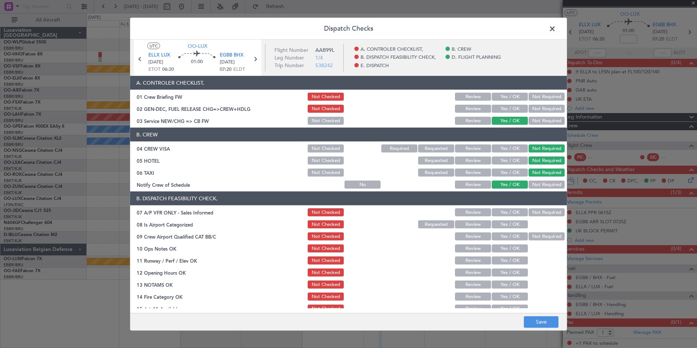
click at [542, 217] on div "Not Required" at bounding box center [545, 212] width 37 height 10
click at [538, 215] on button "Not Required" at bounding box center [547, 212] width 36 height 8
click at [335, 164] on button "Not Checked" at bounding box center [326, 160] width 36 height 8
click at [514, 223] on button "Yes / OK" at bounding box center [510, 224] width 36 height 8
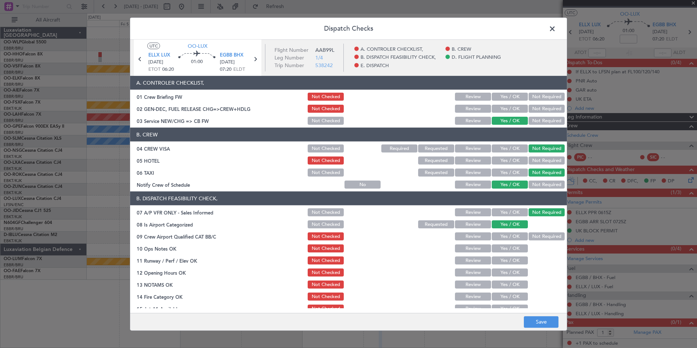
click at [513, 231] on div "Yes / OK" at bounding box center [509, 236] width 37 height 10
drag, startPoint x: 513, startPoint y: 237, endPoint x: 514, endPoint y: 241, distance: 4.4
click at [513, 237] on button "Yes / OK" at bounding box center [510, 236] width 36 height 8
click at [514, 245] on button "Yes / OK" at bounding box center [510, 248] width 36 height 8
click at [513, 259] on button "Yes / OK" at bounding box center [510, 260] width 36 height 8
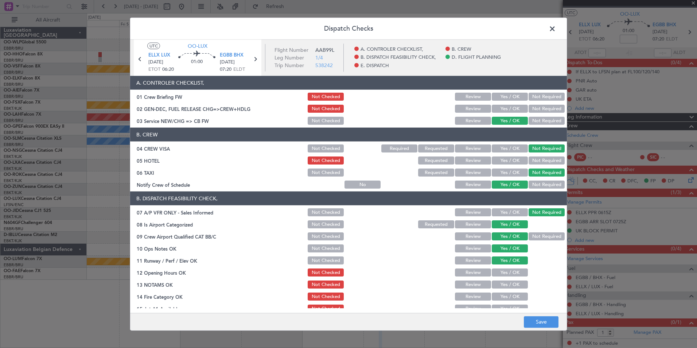
click at [507, 269] on div "Yes / OK" at bounding box center [509, 272] width 37 height 10
click at [500, 259] on button "Yes / OK" at bounding box center [510, 260] width 36 height 8
click at [499, 270] on button "Yes / OK" at bounding box center [510, 272] width 36 height 8
click at [457, 286] on button "Review" at bounding box center [473, 284] width 36 height 8
click at [507, 297] on button "Yes / OK" at bounding box center [510, 296] width 36 height 8
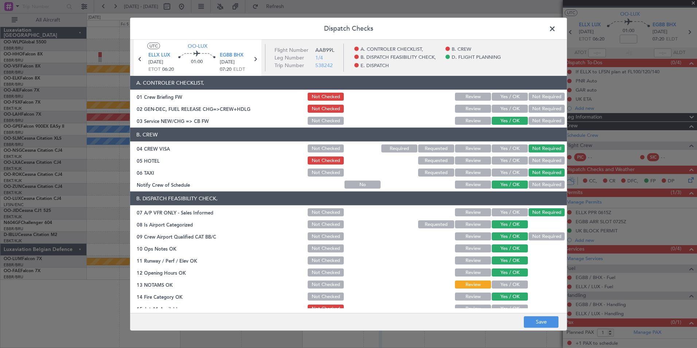
click at [507, 305] on button "Yes / OK" at bounding box center [510, 308] width 36 height 8
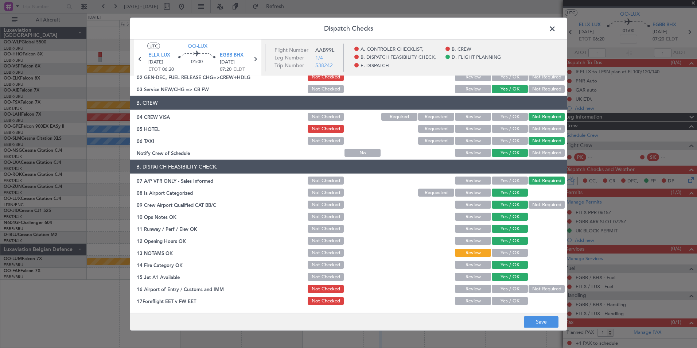
scroll to position [73, 0]
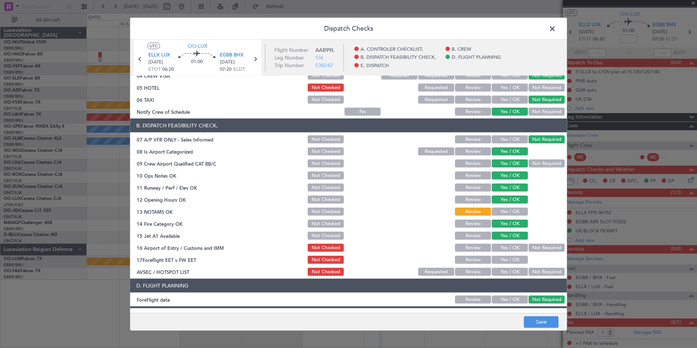
click at [549, 247] on button "Not Required" at bounding box center [547, 247] width 36 height 8
click at [455, 260] on button "Review" at bounding box center [473, 260] width 36 height 8
click at [538, 274] on button "Not Required" at bounding box center [547, 272] width 36 height 8
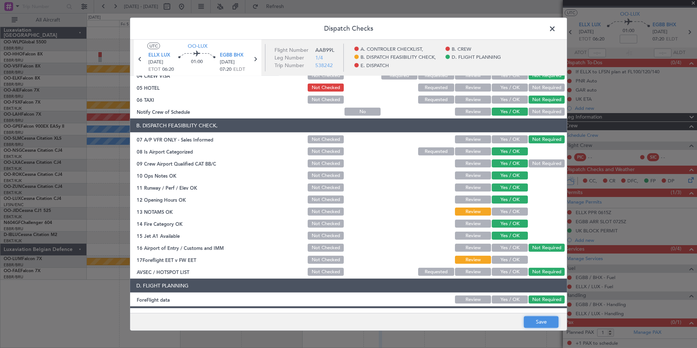
click at [538, 320] on button "Save" at bounding box center [541, 322] width 35 height 12
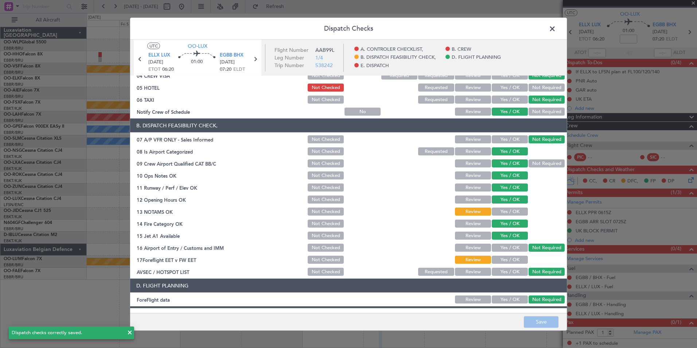
click at [556, 31] on span at bounding box center [556, 30] width 0 height 15
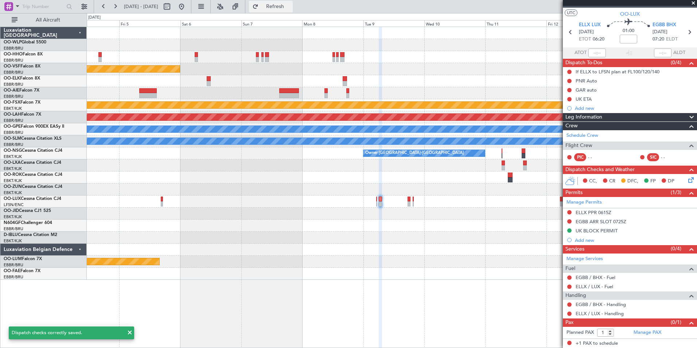
click at [291, 6] on span "Refresh" at bounding box center [275, 6] width 31 height 5
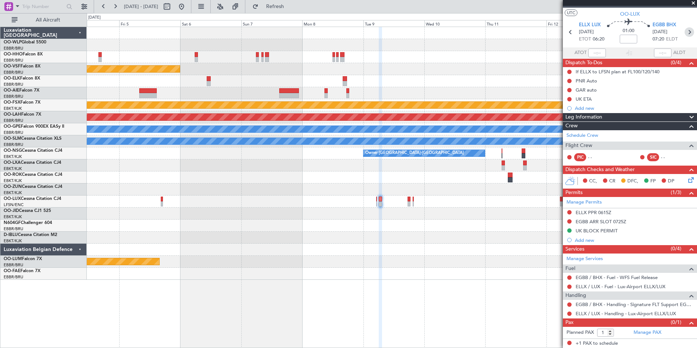
click at [685, 34] on icon at bounding box center [689, 31] width 9 height 9
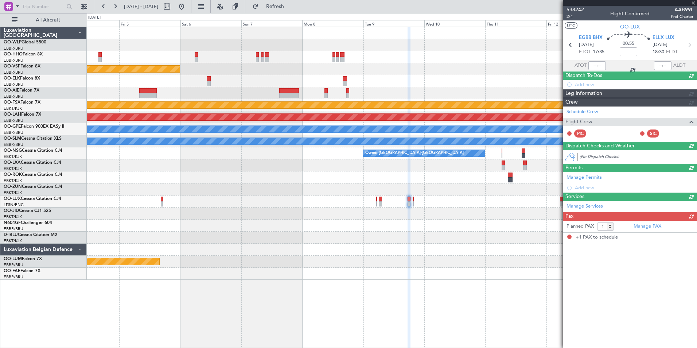
scroll to position [0, 0]
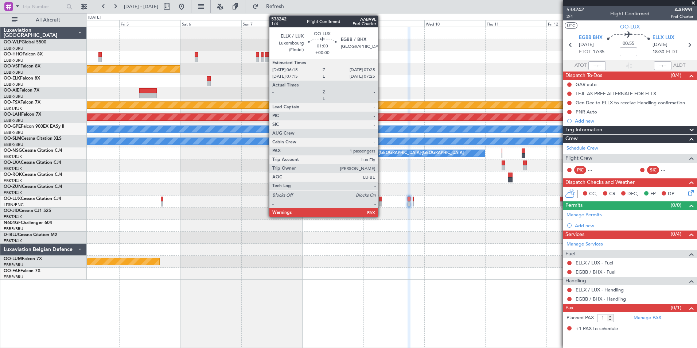
click at [381, 203] on div at bounding box center [380, 203] width 3 height 5
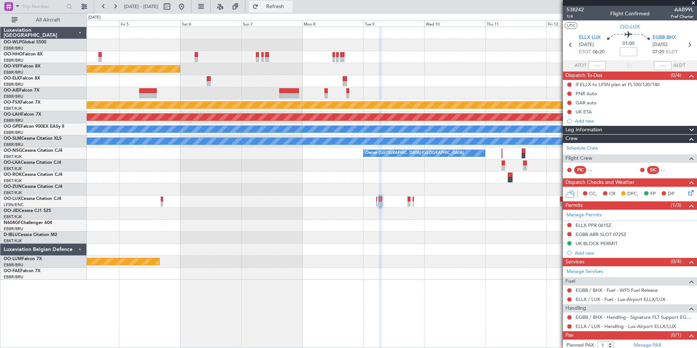
click at [291, 8] on span "Refresh" at bounding box center [275, 6] width 31 height 5
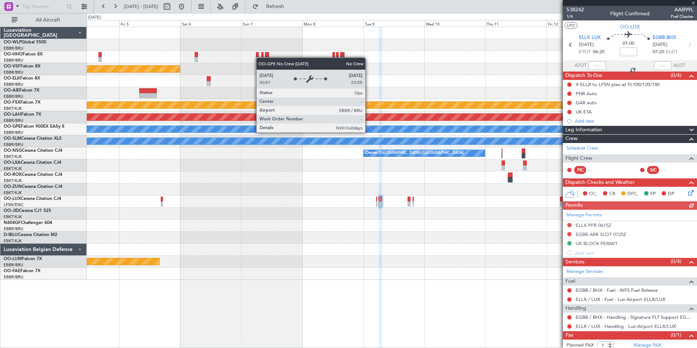
click at [628, 302] on div "ELLX / LUX - Fuel - Lux-Airport ELLX/LUX" at bounding box center [630, 299] width 134 height 9
click at [629, 299] on link "ELLX / LUX - Fuel - Lux-Airport ELLX/LUX" at bounding box center [621, 299] width 90 height 6
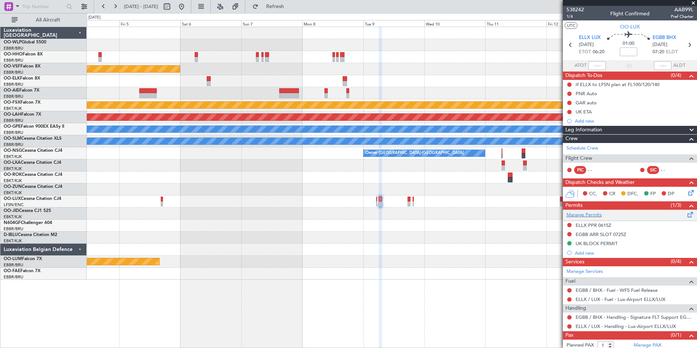
scroll to position [13, 0]
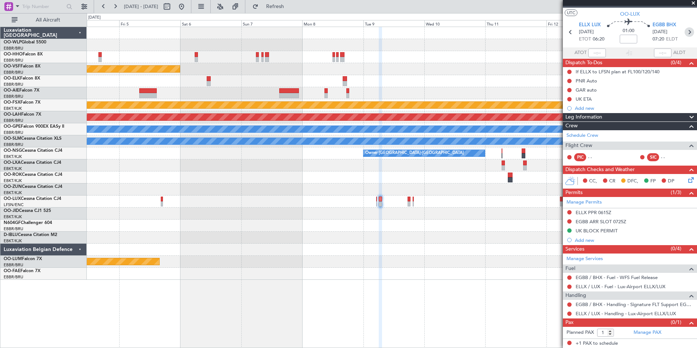
click at [685, 35] on icon at bounding box center [689, 31] width 9 height 9
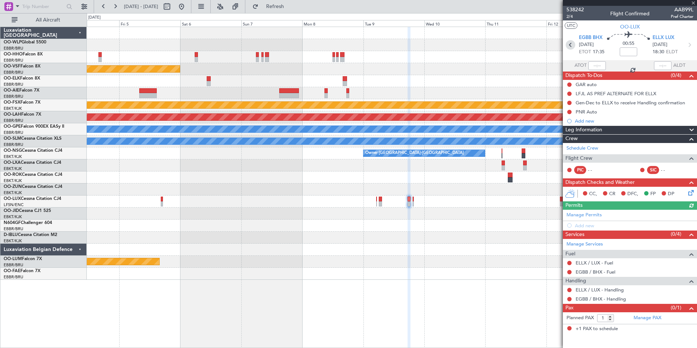
click at [573, 45] on icon at bounding box center [570, 44] width 9 height 9
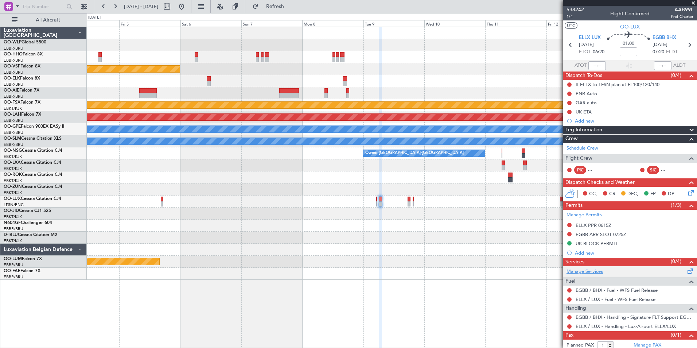
click at [582, 269] on link "Manage Services" at bounding box center [584, 271] width 36 height 7
click at [686, 45] on icon at bounding box center [689, 44] width 9 height 9
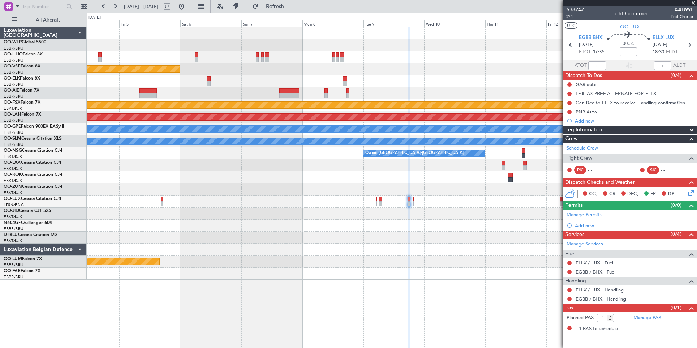
click at [594, 263] on link "ELLX / LUX - Fuel" at bounding box center [595, 263] width 38 height 6
click at [591, 273] on link "EGBB / BHX - Fuel" at bounding box center [596, 272] width 40 height 6
click at [598, 290] on link "ELLX / LUX - Handling" at bounding box center [600, 290] width 48 height 6
click at [607, 298] on link "EGBB / BHX - Handling" at bounding box center [601, 299] width 50 height 6
click at [691, 191] on icon at bounding box center [690, 191] width 6 height 6
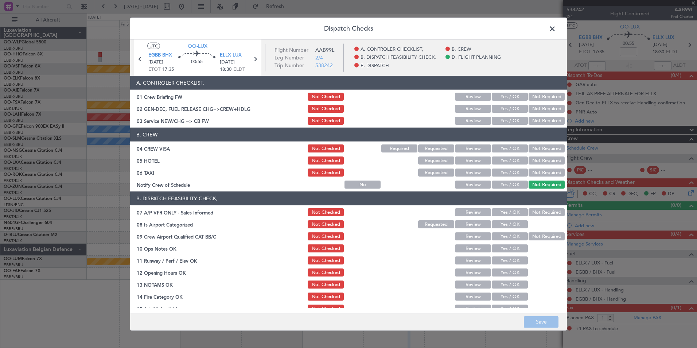
click at [498, 120] on button "Yes / OK" at bounding box center [510, 121] width 36 height 8
click at [534, 141] on section "B. CREW 04 CREW VISA Not Checked Required Requested Review Yes / OK Not Require…" at bounding box center [348, 159] width 437 height 62
drag, startPoint x: 534, startPoint y: 141, endPoint x: 534, endPoint y: 146, distance: 4.7
click at [534, 143] on section "B. CREW 04 CREW VISA Not Checked Required Requested Review Yes / OK Not Require…" at bounding box center [348, 159] width 437 height 62
click at [534, 149] on button "Not Required" at bounding box center [547, 148] width 36 height 8
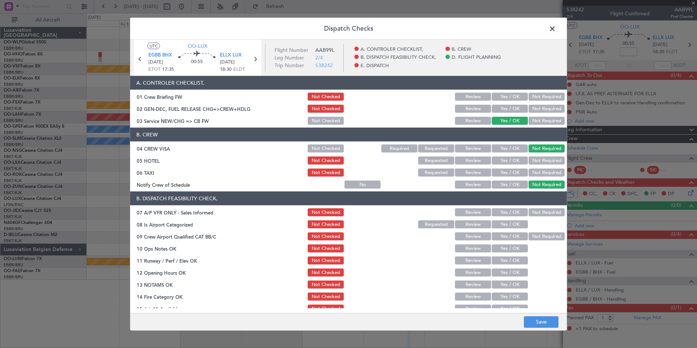
click at [532, 160] on button "Not Required" at bounding box center [547, 160] width 36 height 8
click at [529, 174] on button "Not Required" at bounding box center [547, 172] width 36 height 8
click at [502, 183] on button "Yes / OK" at bounding box center [510, 184] width 36 height 8
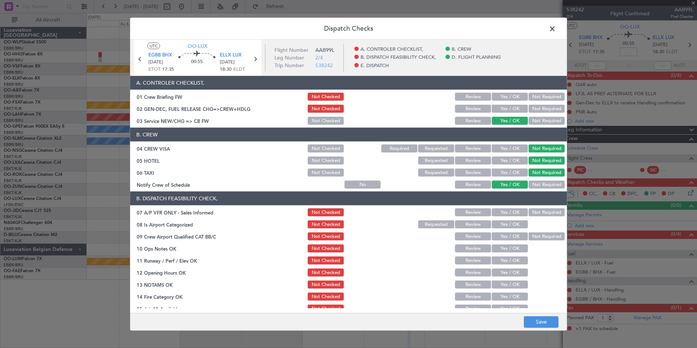
click at [536, 212] on button "Not Required" at bounding box center [547, 212] width 36 height 8
click at [502, 223] on button "Yes / OK" at bounding box center [510, 224] width 36 height 8
click at [501, 239] on button "Yes / OK" at bounding box center [510, 236] width 36 height 8
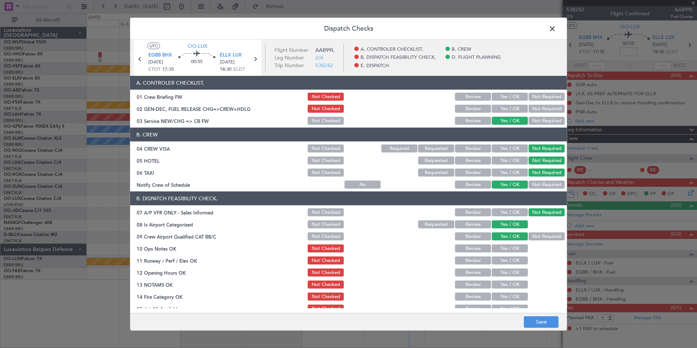
click at [502, 254] on section "B. DISPATCH FEASIBILITY CHECK, 07 A/P VFR ONLY - Sales Informed Not Checked Rev…" at bounding box center [348, 270] width 437 height 158
click at [500, 251] on button "Yes / OK" at bounding box center [510, 248] width 36 height 8
click at [497, 265] on section "B. DISPATCH FEASIBILITY CHECK, 07 A/P VFR ONLY - Sales Informed Not Checked Rev…" at bounding box center [348, 270] width 437 height 158
drag, startPoint x: 497, startPoint y: 265, endPoint x: 494, endPoint y: 260, distance: 6.9
click at [494, 259] on button "Yes / OK" at bounding box center [510, 260] width 36 height 8
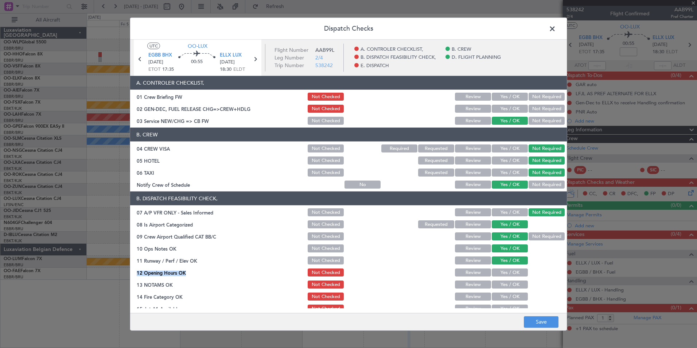
click at [493, 282] on button "Yes / OK" at bounding box center [510, 284] width 36 height 8
click at [492, 277] on section "B. DISPATCH FEASIBILITY CHECK, 07 A/P VFR ONLY - Sales Informed Not Checked Rev…" at bounding box center [348, 270] width 437 height 158
drag, startPoint x: 492, startPoint y: 277, endPoint x: 484, endPoint y: 275, distance: 7.9
click at [492, 274] on button "Yes / OK" at bounding box center [510, 272] width 36 height 8
click at [474, 283] on button "Review" at bounding box center [473, 284] width 36 height 8
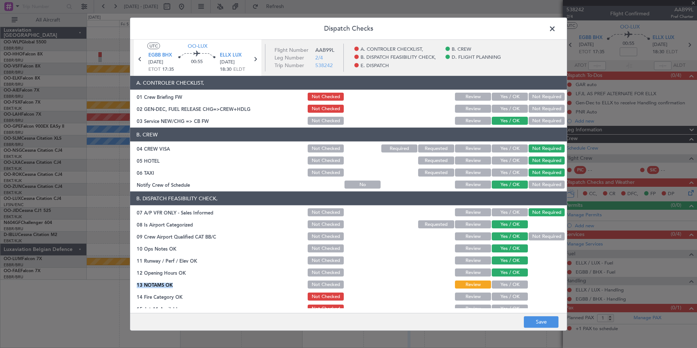
click at [497, 296] on button "Yes / OK" at bounding box center [510, 296] width 36 height 8
click at [500, 311] on main "UTC OO-LUX EGBB BHX [DATE] ETOT 17:35 00:55 ELLX LUX [DATE] 18:30 ELDT Flight N…" at bounding box center [348, 178] width 437 height 276
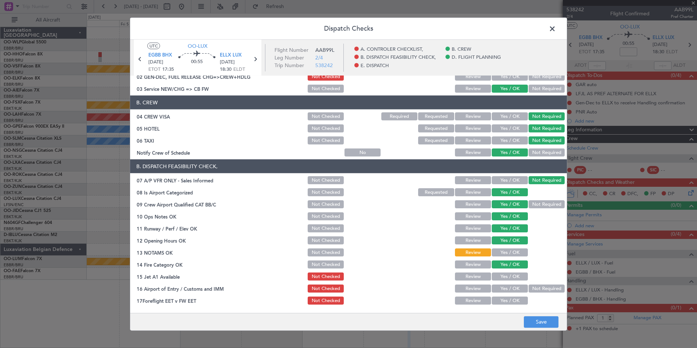
scroll to position [73, 0]
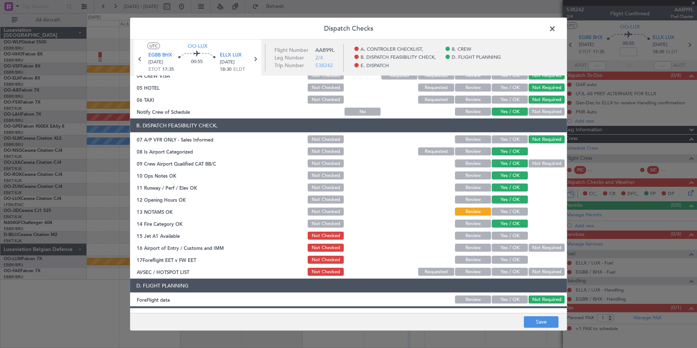
click at [512, 233] on button "Yes / OK" at bounding box center [510, 235] width 36 height 8
click at [524, 241] on section "B. DISPATCH FEASIBILITY CHECK, 07 A/P VFR ONLY - Sales Informed Not Checked Rev…" at bounding box center [348, 197] width 437 height 158
drag, startPoint x: 524, startPoint y: 241, endPoint x: 527, endPoint y: 246, distance: 6.0
click at [529, 245] on button "Not Required" at bounding box center [547, 247] width 36 height 8
click at [471, 264] on div "Review" at bounding box center [472, 259] width 37 height 10
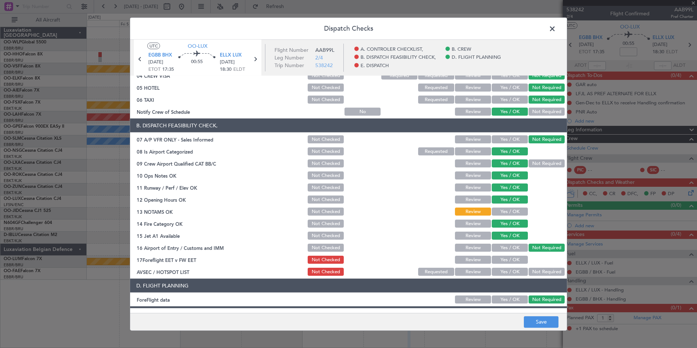
click at [472, 260] on button "Review" at bounding box center [473, 260] width 36 height 8
click at [547, 274] on button "Not Required" at bounding box center [547, 272] width 36 height 8
click at [548, 327] on button "Save" at bounding box center [541, 322] width 35 height 12
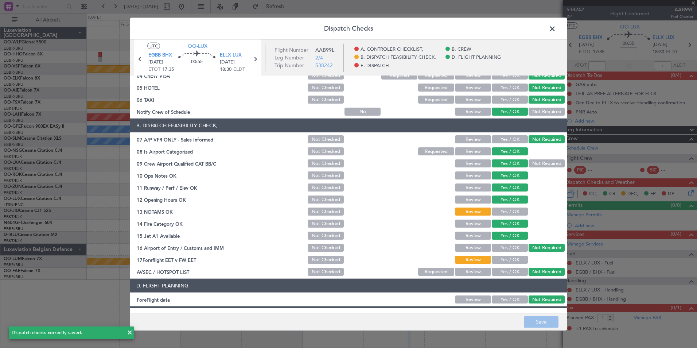
click at [551, 37] on header "Dispatch Checks" at bounding box center [348, 29] width 437 height 22
click at [551, 34] on header "Dispatch Checks" at bounding box center [348, 29] width 437 height 22
click at [554, 37] on header "Dispatch Checks" at bounding box center [348, 29] width 437 height 22
click at [556, 24] on span at bounding box center [556, 30] width 0 height 15
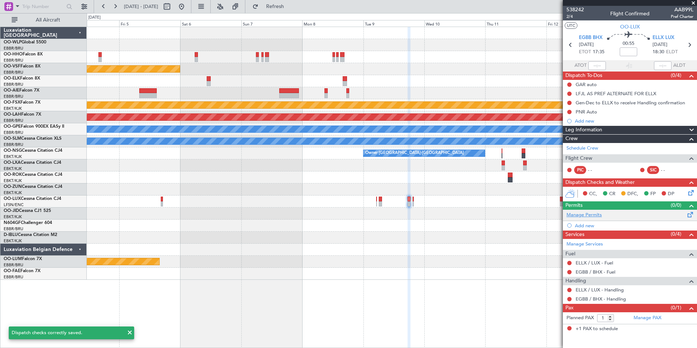
click at [601, 215] on link "Manage Permits" at bounding box center [583, 214] width 35 height 7
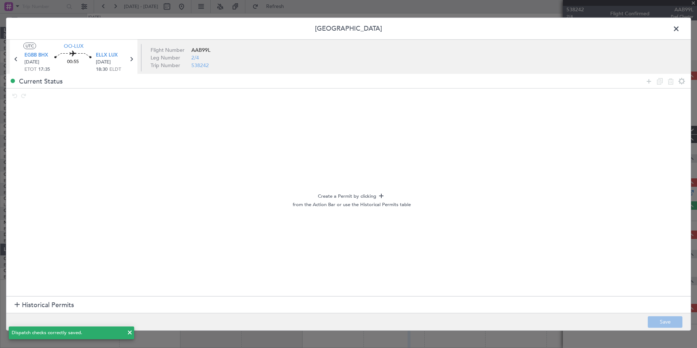
click at [23, 308] on span "Historical Permits" at bounding box center [48, 305] width 52 height 10
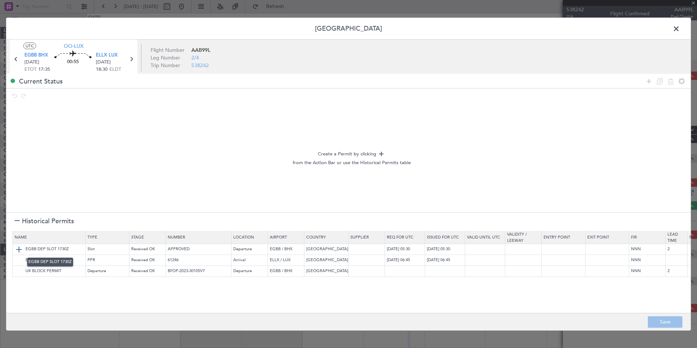
click at [18, 249] on img at bounding box center [19, 249] width 9 height 9
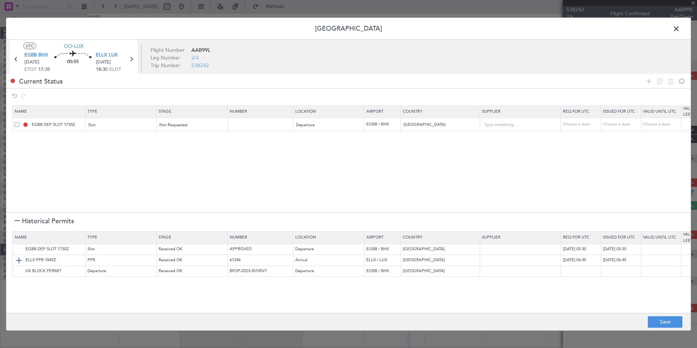
click at [20, 259] on img at bounding box center [19, 260] width 9 height 9
click at [20, 270] on img at bounding box center [19, 270] width 9 height 9
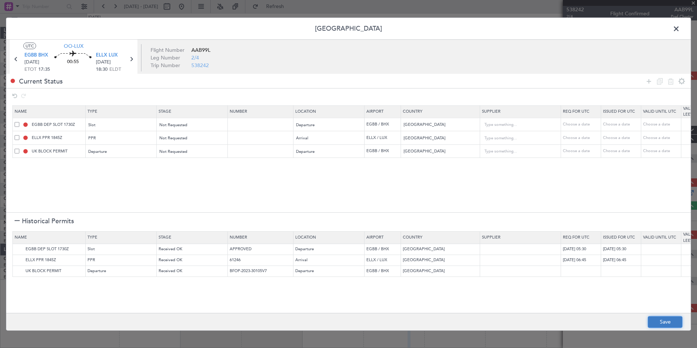
click at [659, 323] on button "Save" at bounding box center [665, 322] width 35 height 12
type input "EGBB DEP SLOT"
type input "NNN"
type input "2"
type input "ELLX PPR"
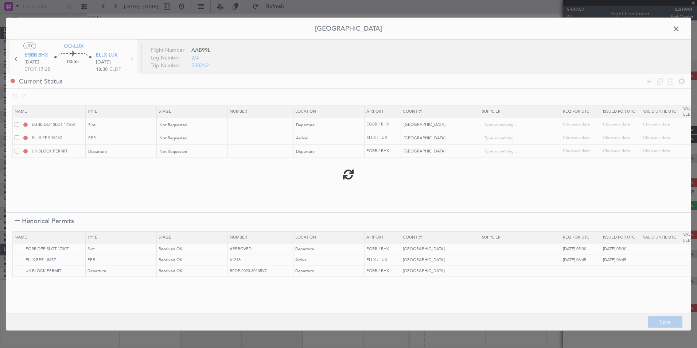
type input "NNN"
type input "UNITED KINGDOM DEPARTURE"
type input "NNN"
type input "2"
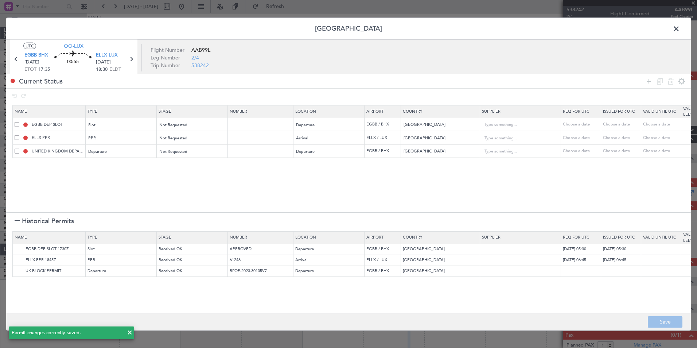
click at [680, 32] on span at bounding box center [680, 30] width 0 height 15
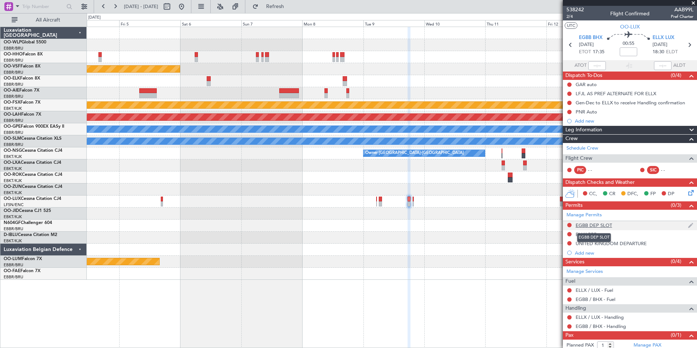
click at [601, 227] on div "EGBB DEP SLOT" at bounding box center [594, 225] width 36 height 6
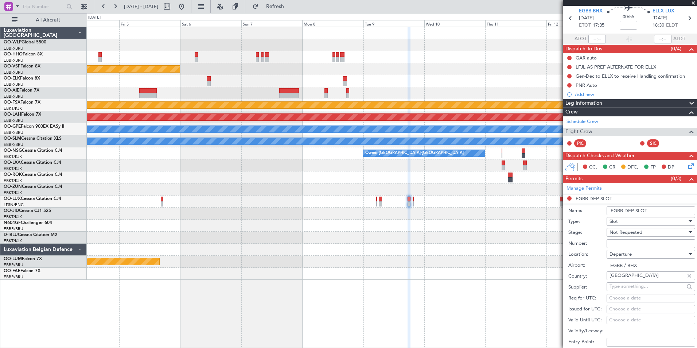
scroll to position [36, 0]
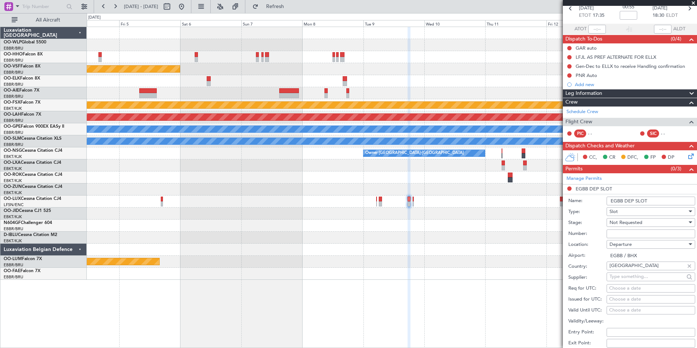
click at [647, 287] on div "Choose a date" at bounding box center [650, 288] width 83 height 7
select select "10"
select select "2025"
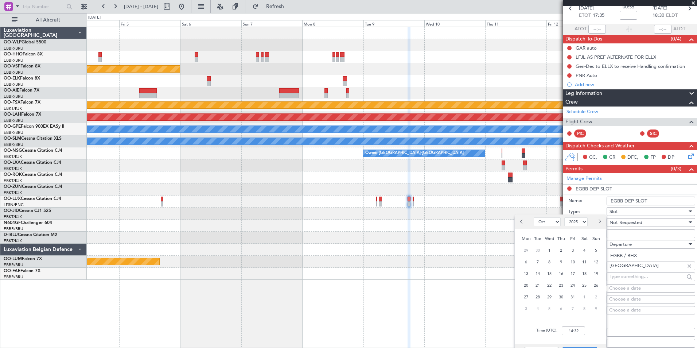
click at [600, 221] on span "Next month" at bounding box center [599, 221] width 4 height 4
select select "12"
click at [537, 264] on span "9" at bounding box center [537, 261] width 9 height 9
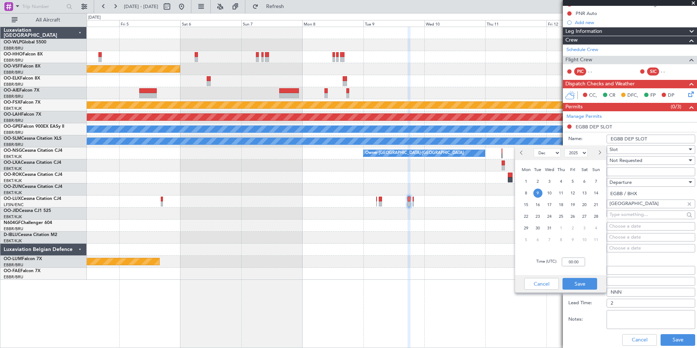
scroll to position [109, 0]
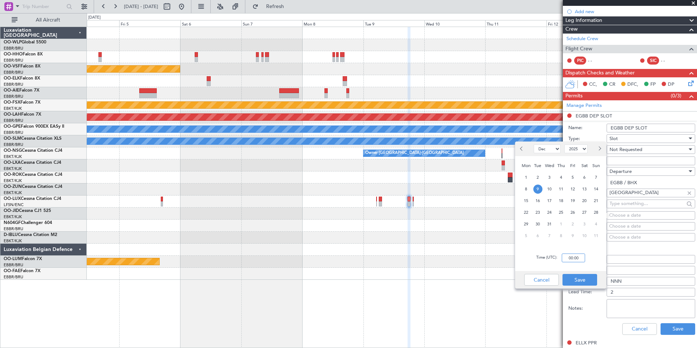
click at [575, 255] on input "00:00" at bounding box center [573, 257] width 23 height 9
type input "17:30"
click at [569, 284] on button "Save" at bounding box center [579, 280] width 35 height 12
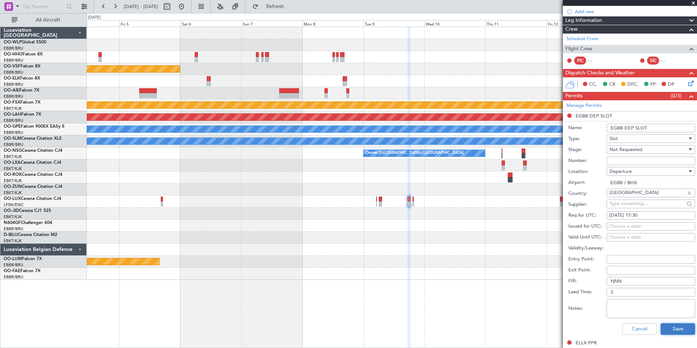
click at [662, 329] on button "Save" at bounding box center [678, 329] width 35 height 12
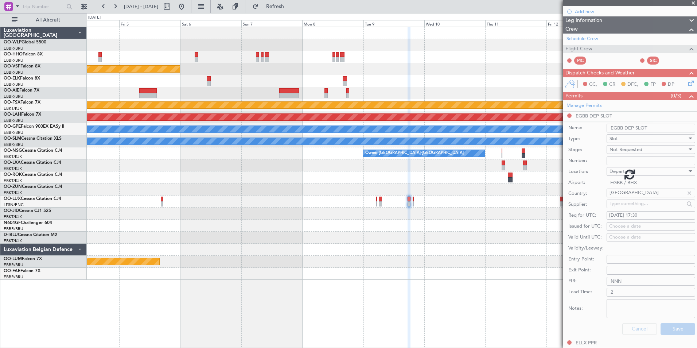
scroll to position [13, 0]
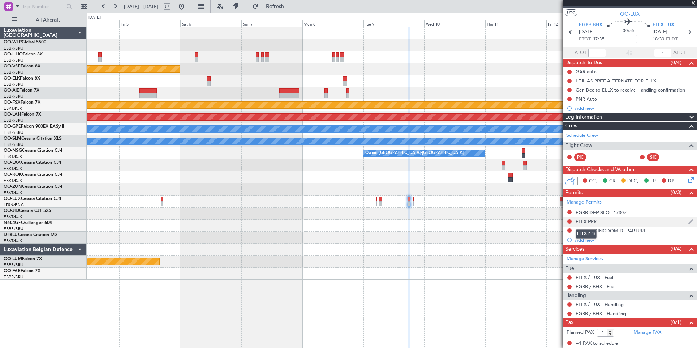
click at [585, 223] on div "ELLX PPR" at bounding box center [586, 221] width 21 height 6
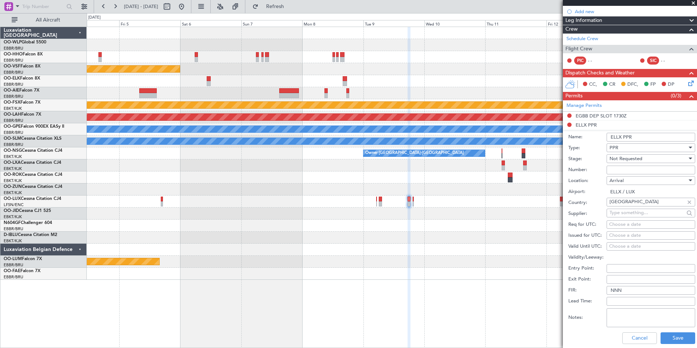
click at [634, 223] on div "Choose a date" at bounding box center [650, 224] width 83 height 7
select select "10"
select select "2025"
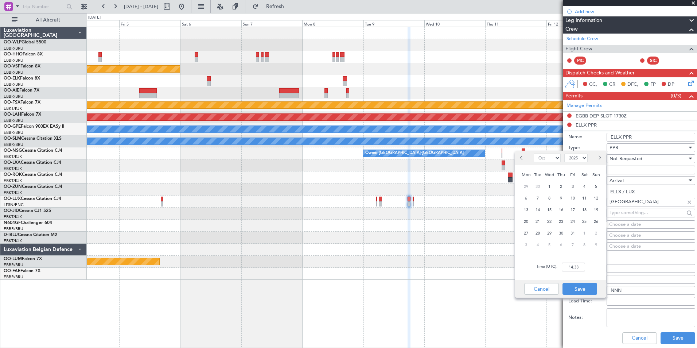
click at [602, 159] on button "Next month" at bounding box center [599, 158] width 8 height 12
select select "12"
click at [537, 199] on span "9" at bounding box center [537, 198] width 9 height 9
click at [572, 267] on input "00:00" at bounding box center [573, 266] width 23 height 9
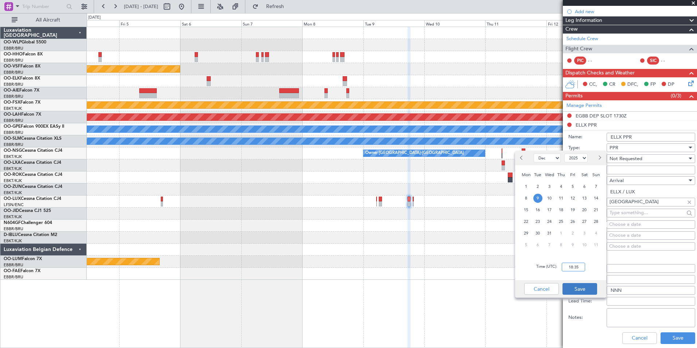
type input "18:35"
click at [584, 288] on button "Save" at bounding box center [579, 289] width 35 height 12
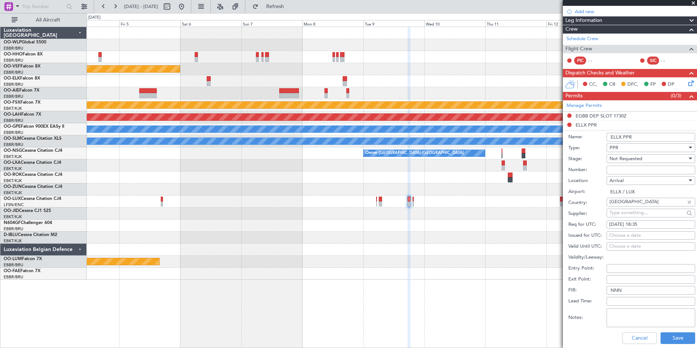
scroll to position [146, 0]
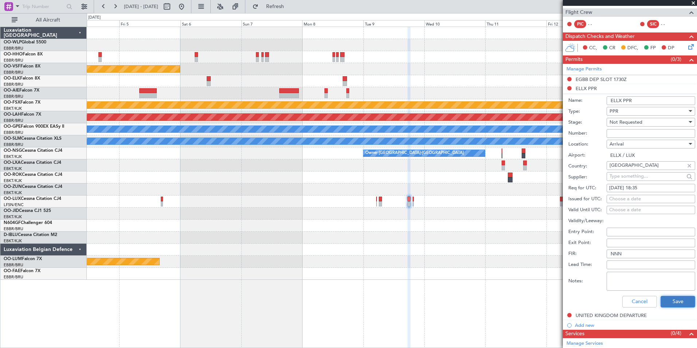
click at [670, 296] on button "Save" at bounding box center [678, 302] width 35 height 12
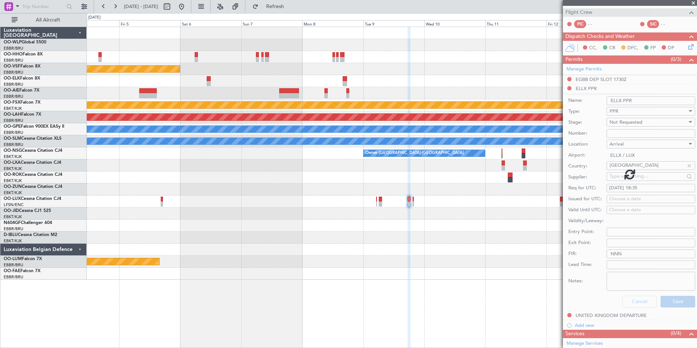
scroll to position [13, 0]
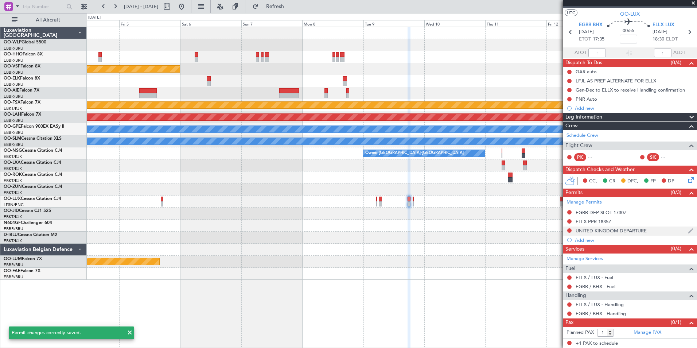
click at [625, 227] on div "UNITED KINGDOM DEPARTURE" at bounding box center [611, 230] width 71 height 6
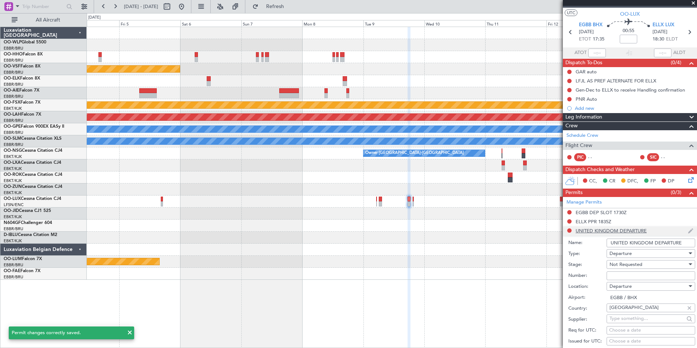
scroll to position [146, 0]
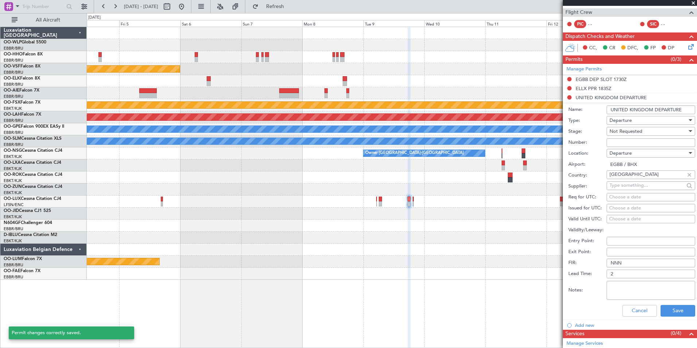
click at [636, 108] on input "UNITED KINGDOM DEPARTURE" at bounding box center [651, 109] width 89 height 9
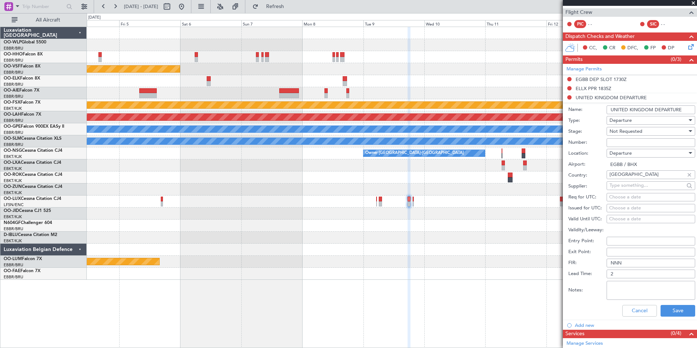
click at [636, 108] on input "UNITED KINGDOM DEPARTURE" at bounding box center [651, 109] width 89 height 9
type input "UK BLOCK PERMIT"
type input "BFOP-2024-30105V8"
click at [621, 130] on span "Not Requested" at bounding box center [625, 131] width 33 height 7
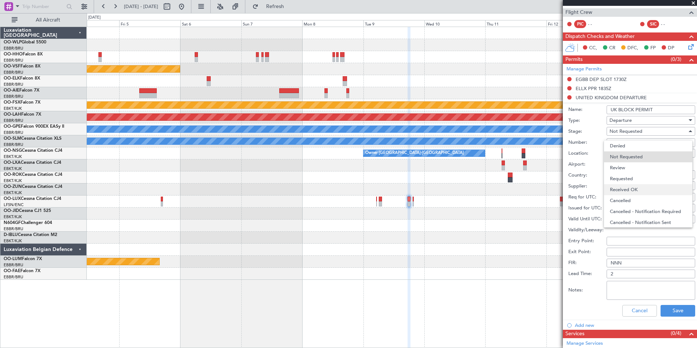
click at [634, 187] on span "Received OK" at bounding box center [648, 189] width 77 height 11
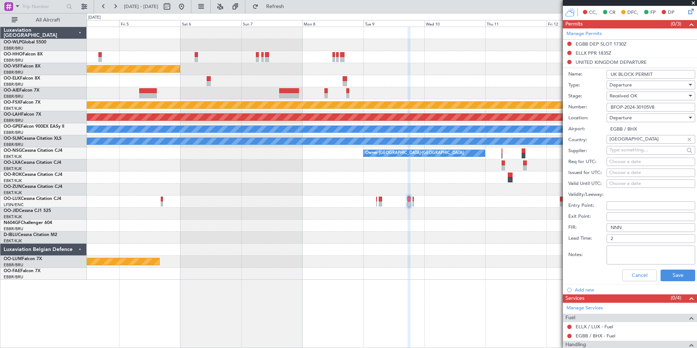
scroll to position [219, 0]
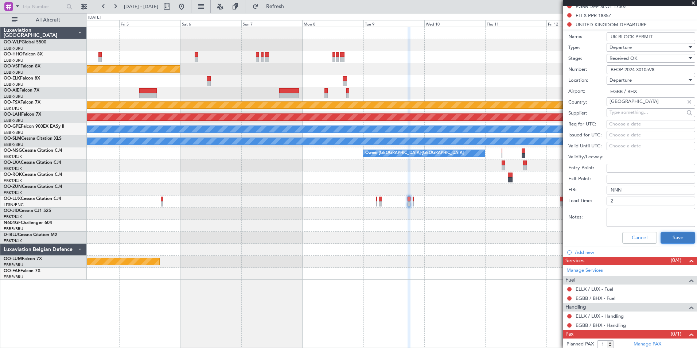
click at [679, 238] on button "Save" at bounding box center [678, 238] width 35 height 12
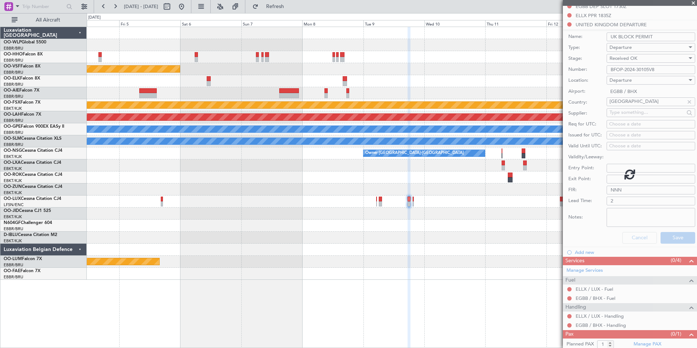
scroll to position [13, 0]
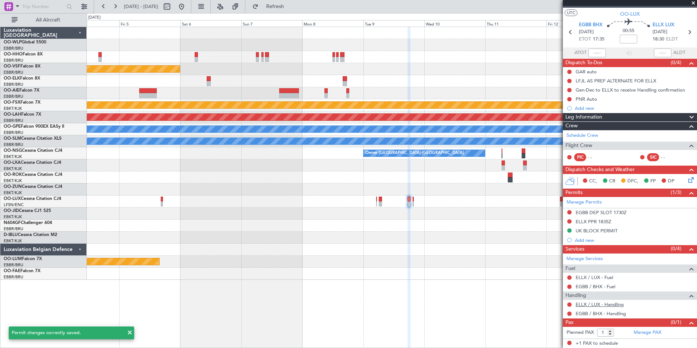
click at [593, 305] on link "ELLX / LUX - Handling" at bounding box center [600, 304] width 48 height 6
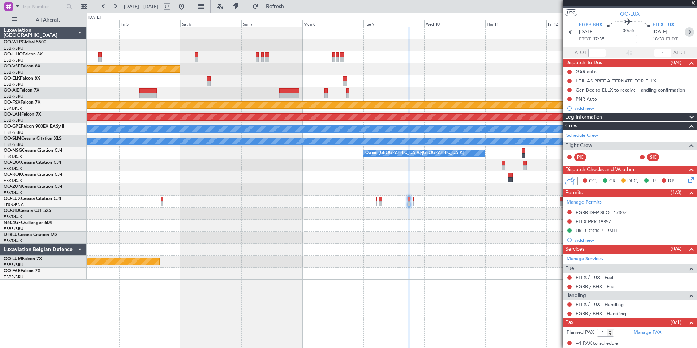
click at [686, 32] on icon at bounding box center [689, 31] width 9 height 9
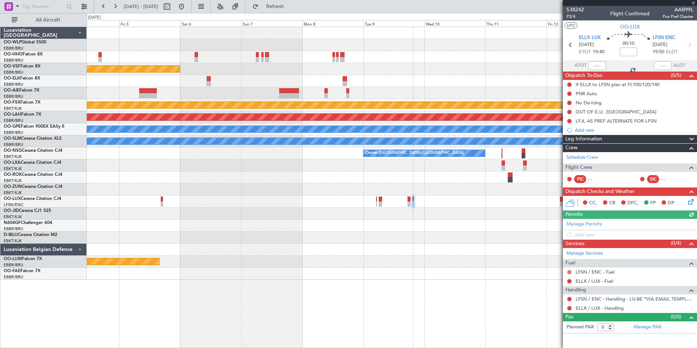
click at [569, 272] on button at bounding box center [569, 272] width 4 height 4
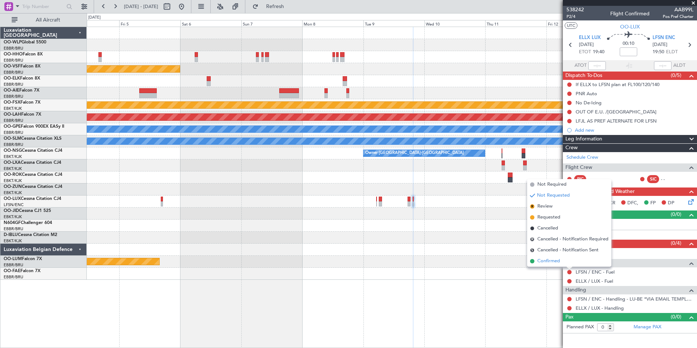
click at [543, 261] on span "Confirmed" at bounding box center [548, 260] width 23 height 7
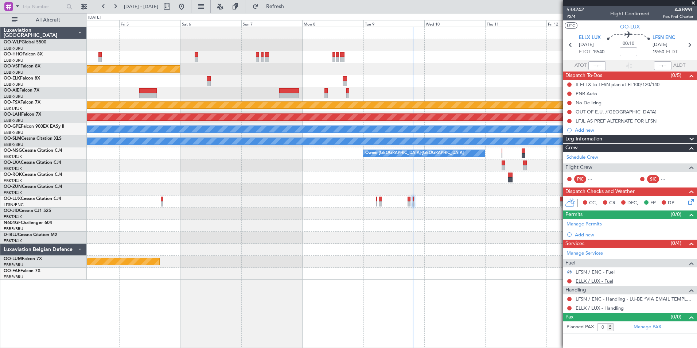
click at [595, 279] on link "ELLX / LUX - Fuel" at bounding box center [595, 281] width 38 height 6
click at [583, 309] on link "ELLX / LUX - Handling" at bounding box center [600, 308] width 48 height 6
click at [690, 203] on icon at bounding box center [690, 201] width 6 height 6
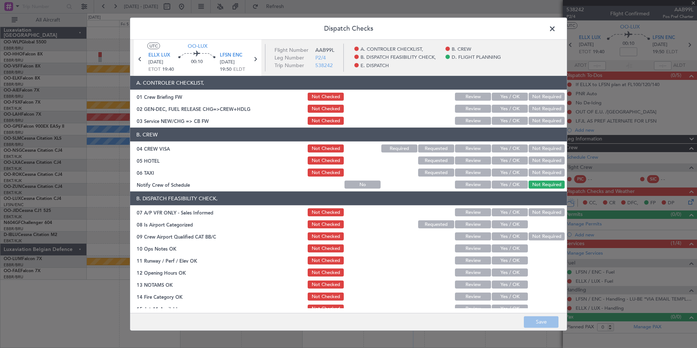
click at [506, 116] on div "Yes / OK" at bounding box center [509, 121] width 37 height 10
click at [508, 120] on button "Yes / OK" at bounding box center [510, 121] width 36 height 8
drag, startPoint x: 527, startPoint y: 146, endPoint x: 530, endPoint y: 155, distance: 9.9
click at [529, 146] on button "Not Required" at bounding box center [547, 148] width 36 height 8
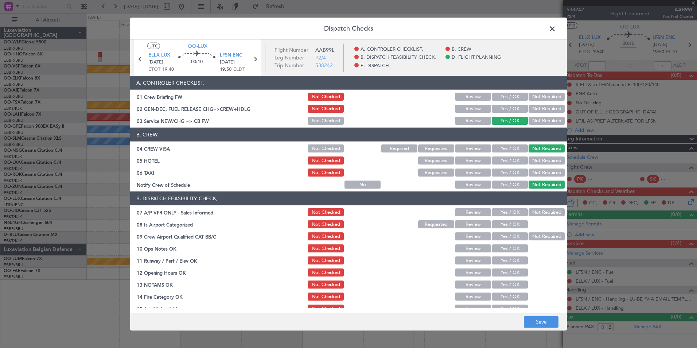
click at [531, 162] on button "Not Required" at bounding box center [547, 160] width 36 height 8
drag, startPoint x: 530, startPoint y: 167, endPoint x: 522, endPoint y: 175, distance: 11.9
click at [530, 167] on section "B. CREW 04 CREW VISA Not Checked Required Requested Review Yes / OK Not Require…" at bounding box center [348, 159] width 437 height 62
click at [522, 175] on button "Yes / OK" at bounding box center [510, 172] width 36 height 8
click at [532, 171] on button "Not Required" at bounding box center [547, 172] width 36 height 8
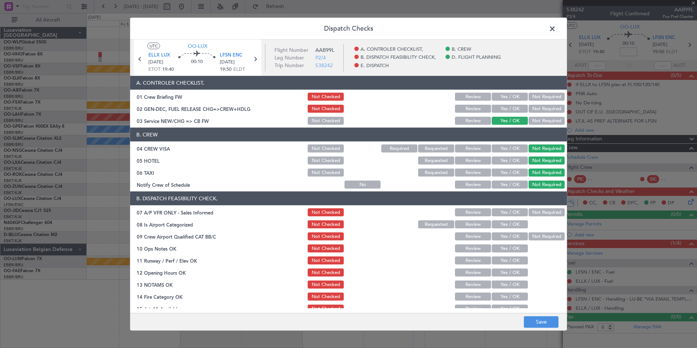
click at [509, 184] on button "Yes / OK" at bounding box center [510, 184] width 36 height 8
click at [539, 215] on button "Not Required" at bounding box center [547, 212] width 36 height 8
click at [503, 223] on button "Yes / OK" at bounding box center [510, 224] width 36 height 8
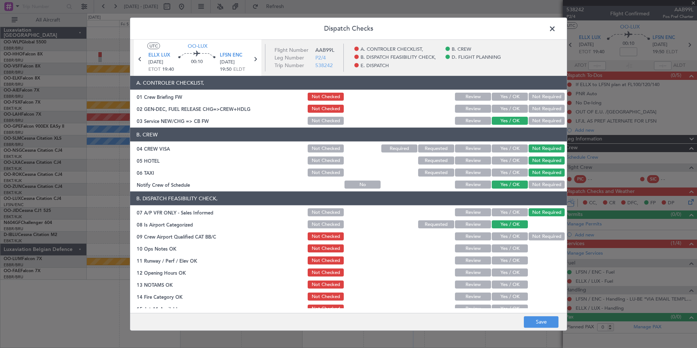
click at [503, 235] on button "Yes / OK" at bounding box center [510, 236] width 36 height 8
click at [502, 243] on div "Yes / OK" at bounding box center [509, 248] width 37 height 10
click at [502, 254] on section "B. DISPATCH FEASIBILITY CHECK, 07 A/P VFR ONLY - Sales Informed Not Checked Rev…" at bounding box center [348, 270] width 437 height 158
click at [500, 248] on button "Yes / OK" at bounding box center [510, 248] width 36 height 8
click at [501, 257] on div "Yes / OK" at bounding box center [509, 260] width 37 height 10
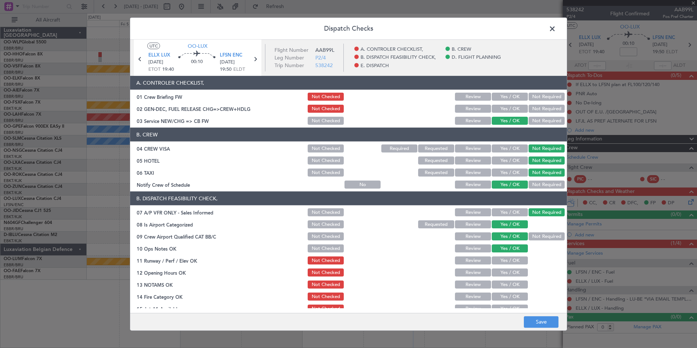
click at [501, 265] on div "Yes / OK" at bounding box center [509, 260] width 37 height 10
click at [499, 261] on button "Yes / OK" at bounding box center [510, 260] width 36 height 8
click at [499, 279] on section "B. DISPATCH FEASIBILITY CHECK, 07 A/P VFR ONLY - Sales Informed Not Checked Rev…" at bounding box center [348, 270] width 437 height 158
click at [492, 274] on button "Yes / OK" at bounding box center [510, 272] width 36 height 8
click at [474, 281] on button "Review" at bounding box center [473, 284] width 36 height 8
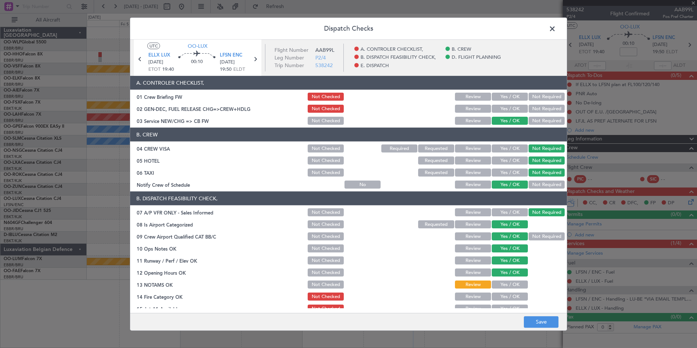
click at [501, 293] on button "Yes / OK" at bounding box center [510, 296] width 36 height 8
click at [502, 310] on main "UTC OO-LUX ELLX LUX 09/12/2025 ETOT 19:40 00:10 LFSN ENC 09/12/2025 19:50 ELDT …" at bounding box center [348, 178] width 437 height 276
click at [501, 304] on button "Yes / OK" at bounding box center [510, 308] width 36 height 8
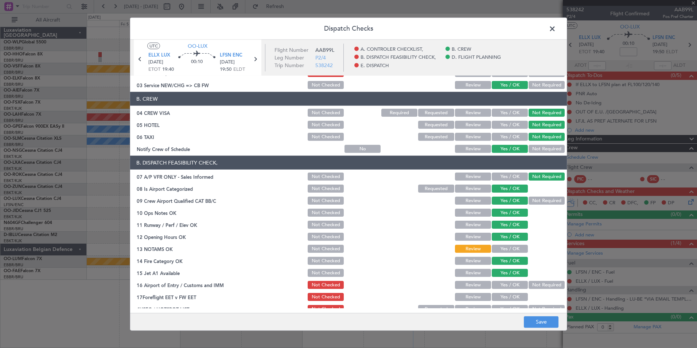
scroll to position [73, 0]
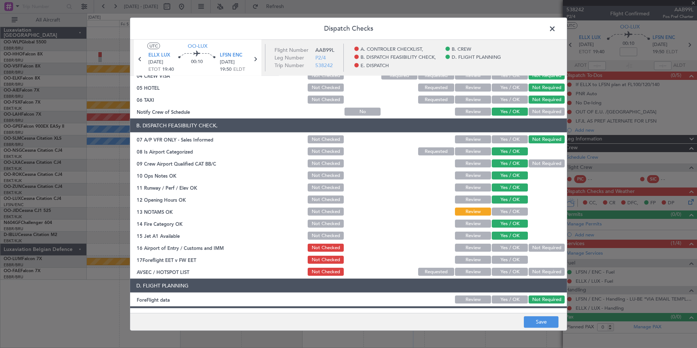
click at [537, 250] on button "Not Required" at bounding box center [547, 247] width 36 height 8
drag, startPoint x: 470, startPoint y: 259, endPoint x: 522, endPoint y: 265, distance: 51.7
click at [474, 262] on button "Review" at bounding box center [473, 260] width 36 height 8
click at [538, 271] on button "Not Required" at bounding box center [547, 272] width 36 height 8
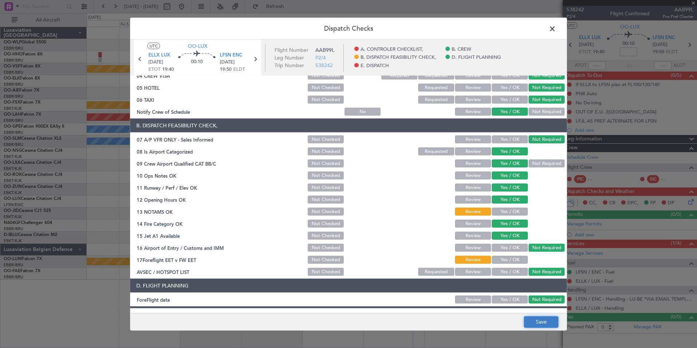
click at [538, 321] on button "Save" at bounding box center [541, 322] width 35 height 12
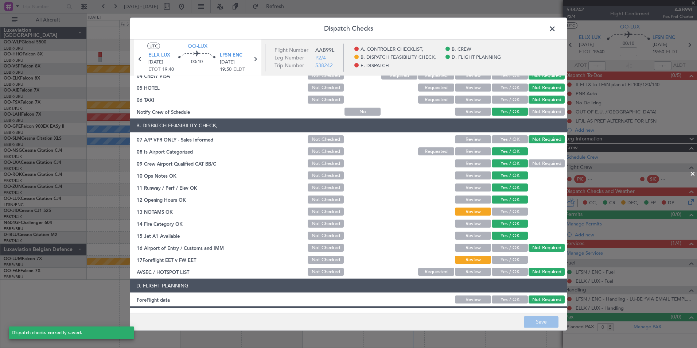
click at [556, 30] on span at bounding box center [556, 30] width 0 height 15
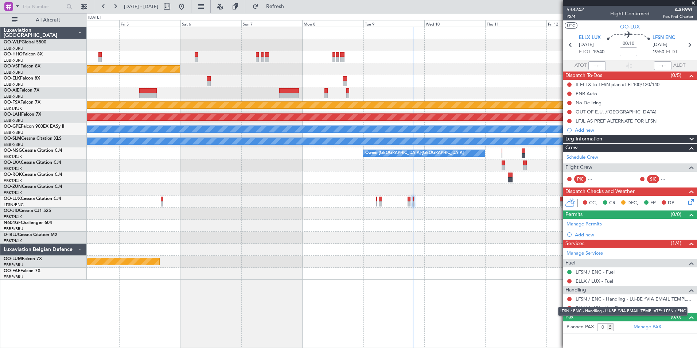
click at [619, 298] on link "LFSN / ENC - Handling - LU-BE *VIA EMAIL TEMPLATE* LFSN / ENC" at bounding box center [635, 299] width 118 height 6
click at [570, 299] on button at bounding box center [569, 299] width 4 height 4
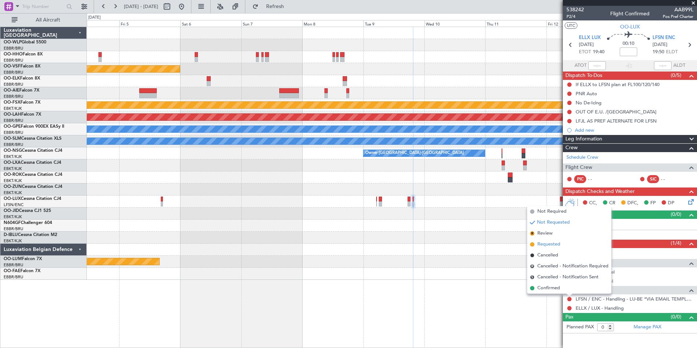
click at [545, 247] on span "Requested" at bounding box center [548, 244] width 23 height 7
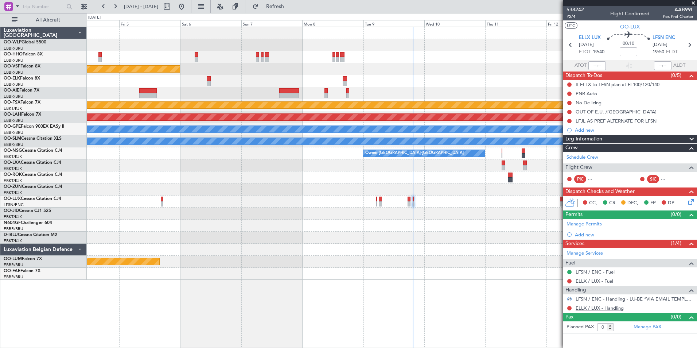
click at [591, 308] on link "ELLX / LUX - Handling" at bounding box center [600, 308] width 48 height 6
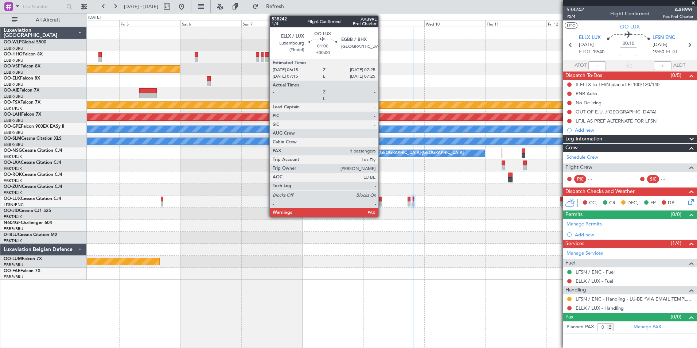
click at [382, 200] on div at bounding box center [380, 198] width 3 height 5
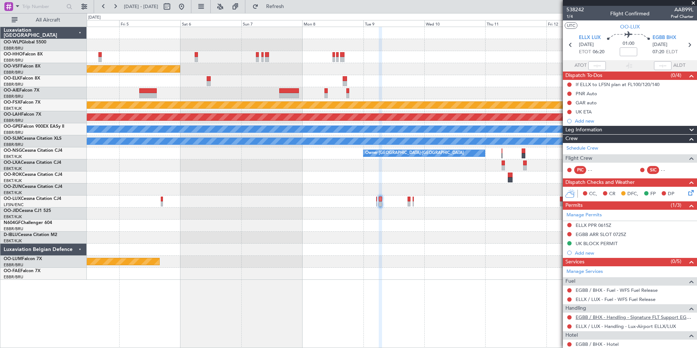
click at [594, 318] on link "EGBB / BHX - Handling - Signature FLT Support EGBB / BHX" at bounding box center [635, 317] width 118 height 6
click at [569, 234] on button at bounding box center [569, 234] width 4 height 4
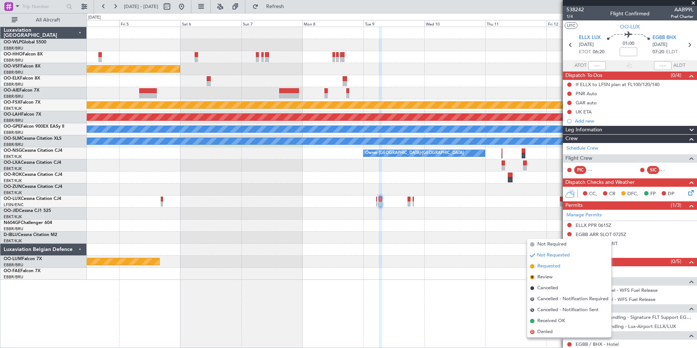
click at [552, 267] on span "Requested" at bounding box center [548, 265] width 23 height 7
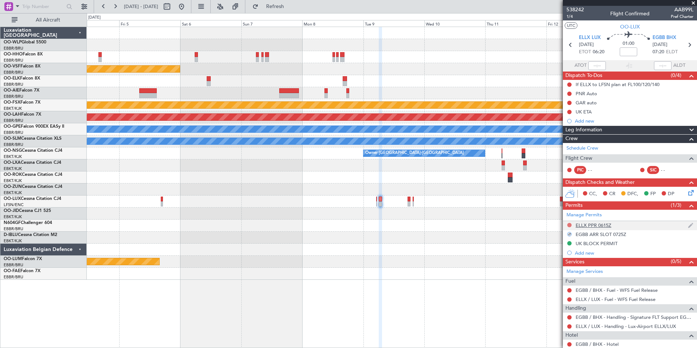
click at [568, 224] on button at bounding box center [569, 225] width 4 height 4
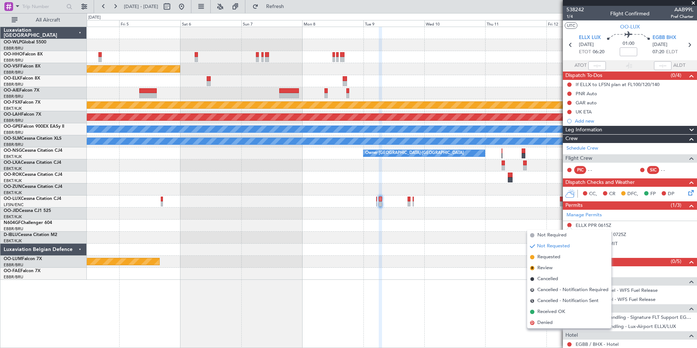
drag, startPoint x: 550, startPoint y: 257, endPoint x: 562, endPoint y: 233, distance: 27.4
click at [550, 257] on span "Requested" at bounding box center [548, 256] width 23 height 7
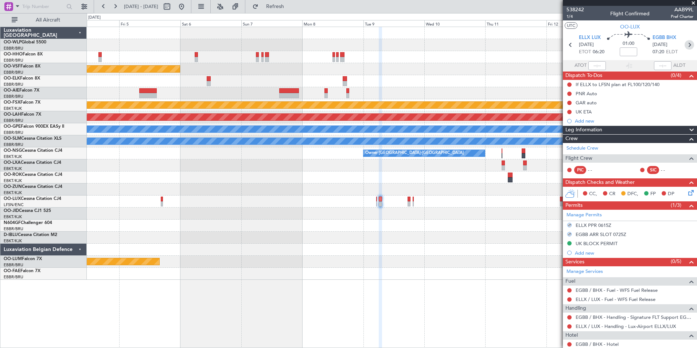
click at [685, 45] on icon at bounding box center [689, 44] width 9 height 9
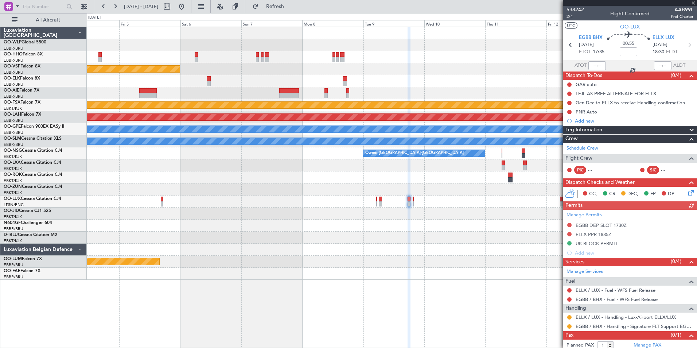
click at [570, 234] on div "Manage Permits EGBB DEP SLOT 1730Z ELLX PPR 1835Z UK BLOCK PERMIT Add new" at bounding box center [630, 234] width 134 height 48
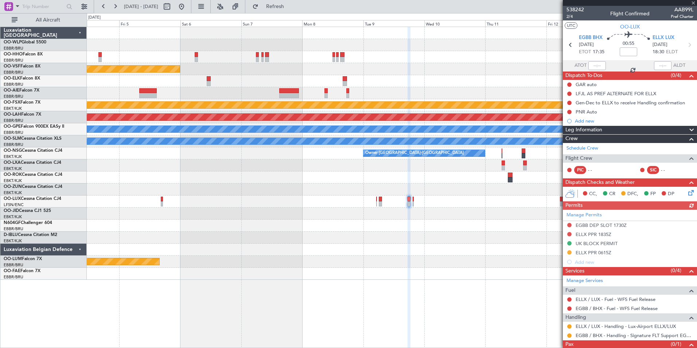
click at [570, 234] on div "Manage Permits EGBB DEP SLOT 1730Z ELLX PPR 1835Z UK BLOCK PERMIT ELLX PPR 0615…" at bounding box center [630, 238] width 134 height 57
click at [570, 234] on button at bounding box center [569, 234] width 4 height 4
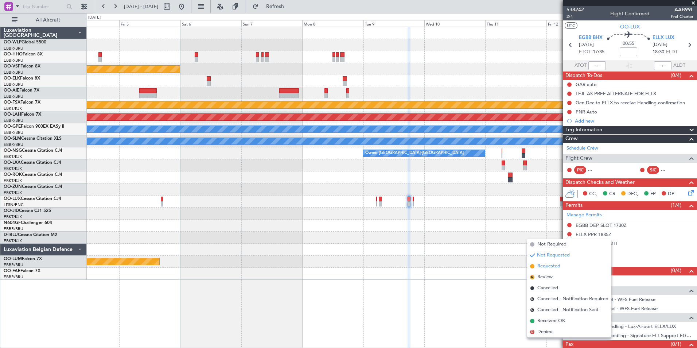
click at [562, 269] on li "Requested" at bounding box center [569, 266] width 84 height 11
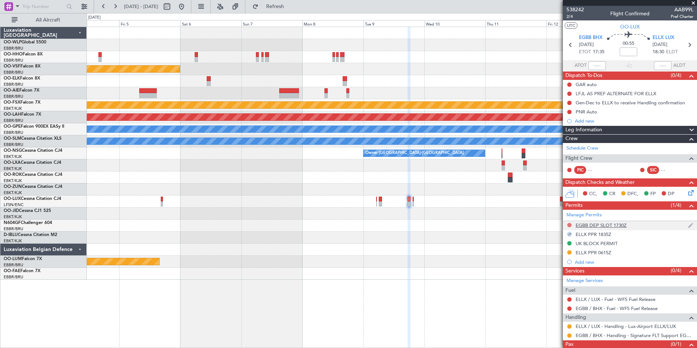
click at [570, 224] on button at bounding box center [569, 225] width 4 height 4
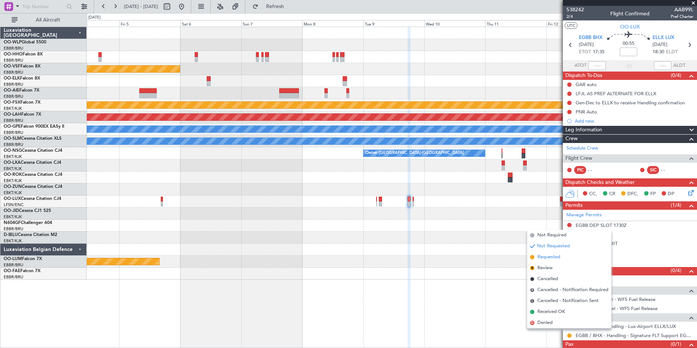
click at [558, 261] on li "Requested" at bounding box center [569, 257] width 84 height 11
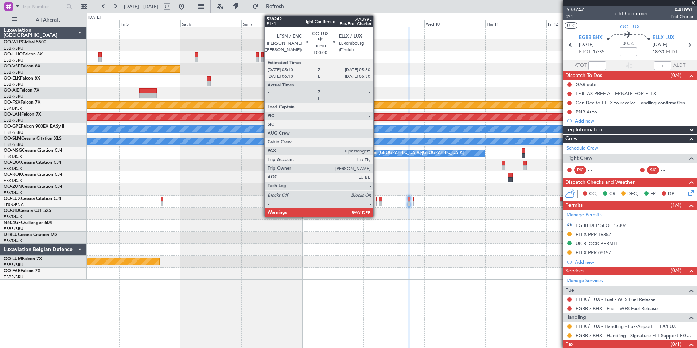
click at [377, 201] on div at bounding box center [376, 203] width 1 height 5
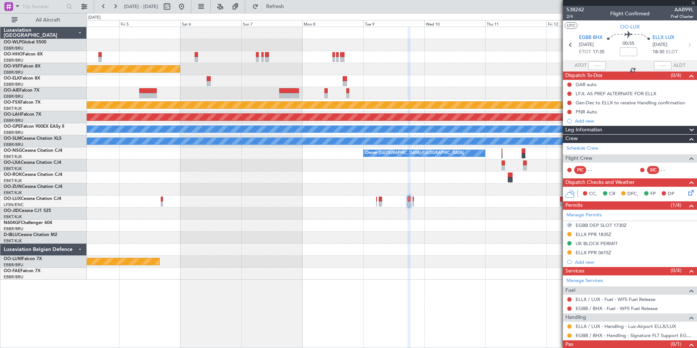
type input "0"
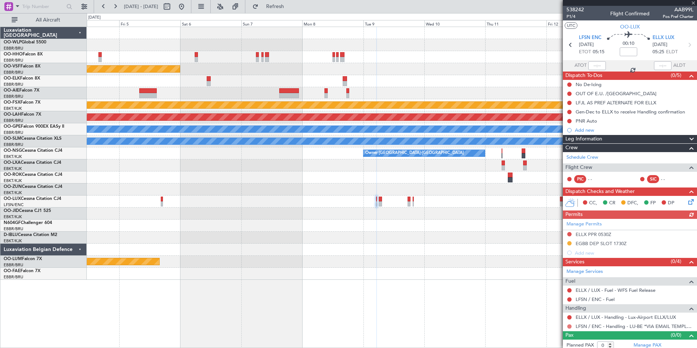
click at [569, 328] on button at bounding box center [569, 326] width 4 height 4
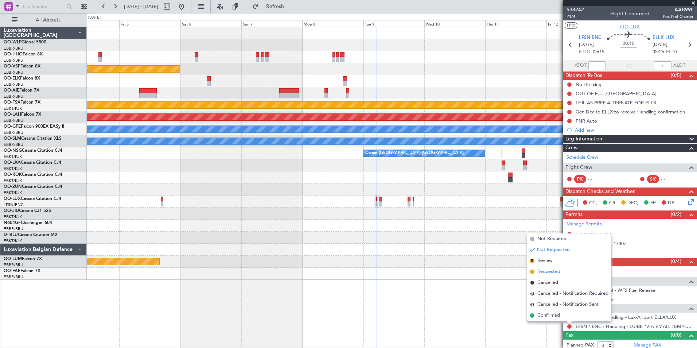
click at [550, 275] on li "Requested" at bounding box center [569, 271] width 84 height 11
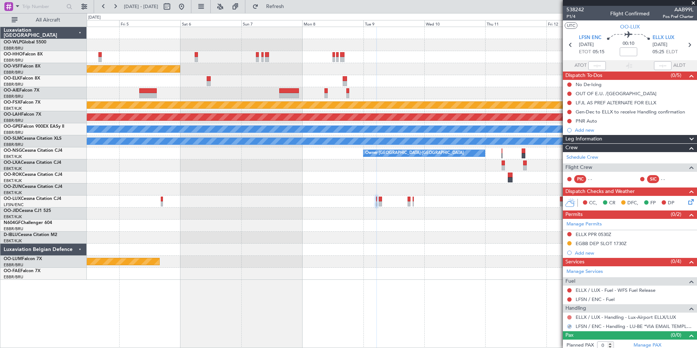
click at [570, 317] on button at bounding box center [569, 317] width 4 height 4
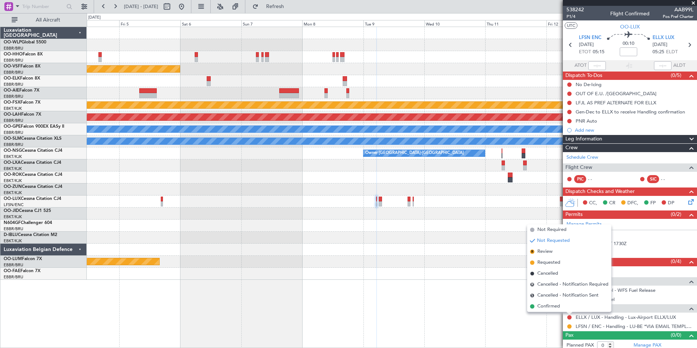
click at [484, 312] on div "- - LSGG 20:30 Z WSSL 08:40 Z Planned Maint Geneva ([GEOGRAPHIC_DATA]) Planned …" at bounding box center [392, 187] width 610 height 321
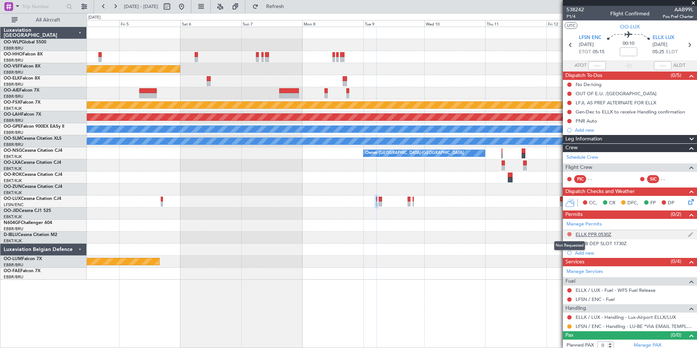
click at [570, 232] on button at bounding box center [569, 234] width 4 height 4
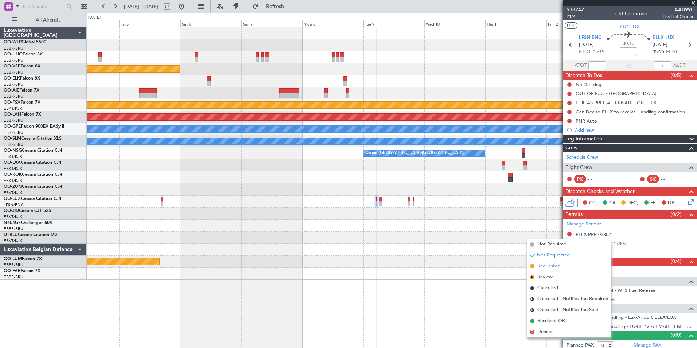
click at [551, 265] on span "Requested" at bounding box center [548, 265] width 23 height 7
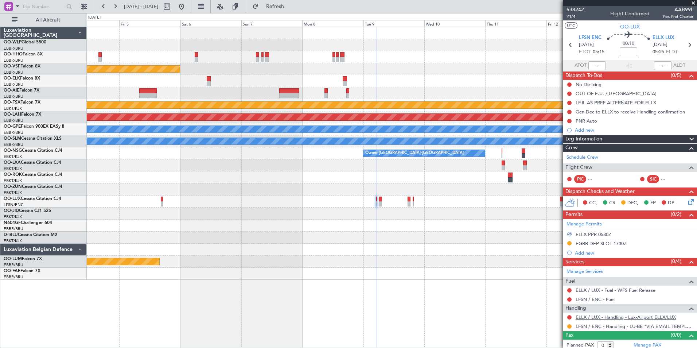
click at [589, 317] on link "ELLX / LUX - Handling - Lux-Airport ELLX/LUX" at bounding box center [626, 317] width 100 height 6
click at [569, 299] on button at bounding box center [569, 299] width 4 height 4
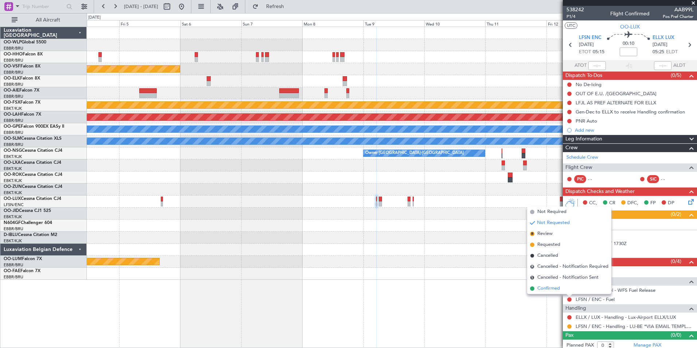
click at [540, 290] on span "Confirmed" at bounding box center [548, 288] width 23 height 7
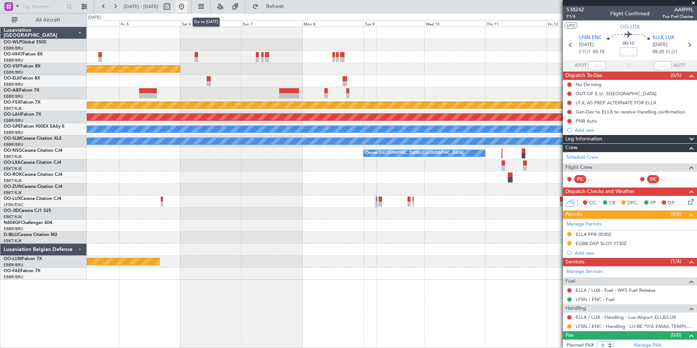
click at [187, 4] on button at bounding box center [182, 7] width 12 height 12
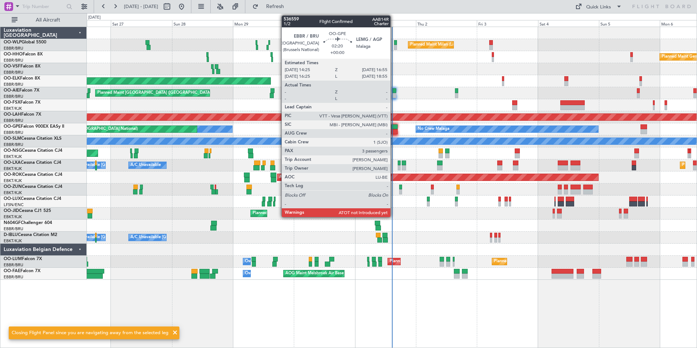
click at [394, 127] on div at bounding box center [394, 126] width 7 height 5
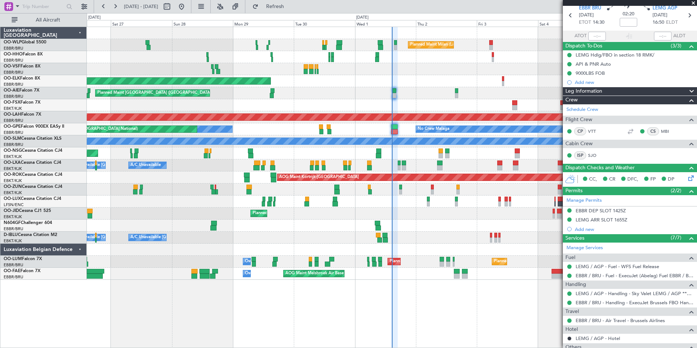
scroll to position [0, 0]
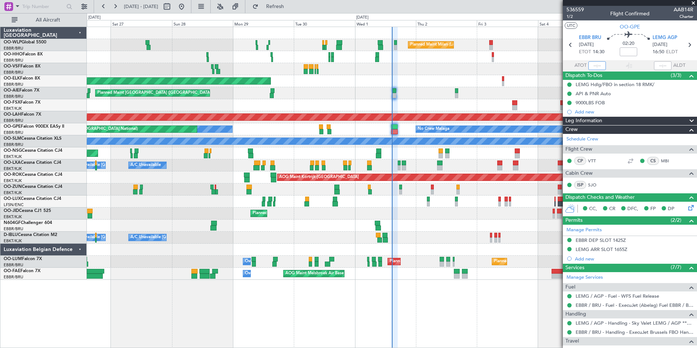
click at [588, 65] on input "text" at bounding box center [596, 65] width 17 height 9
click at [458, 71] on div at bounding box center [392, 69] width 610 height 12
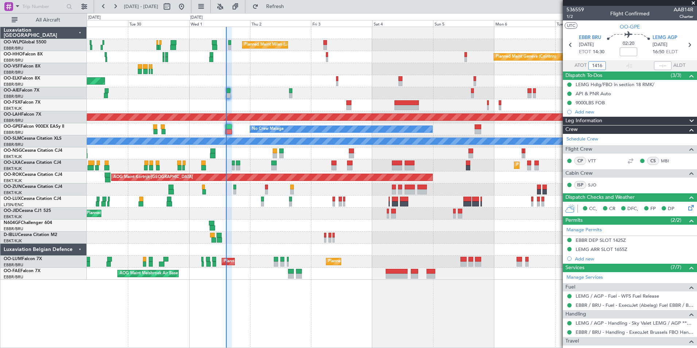
click at [294, 62] on div "Planned Maint Milan (Linate) Planned Maint Geneva (Cointrin) Planned Maint Kort…" at bounding box center [392, 153] width 610 height 253
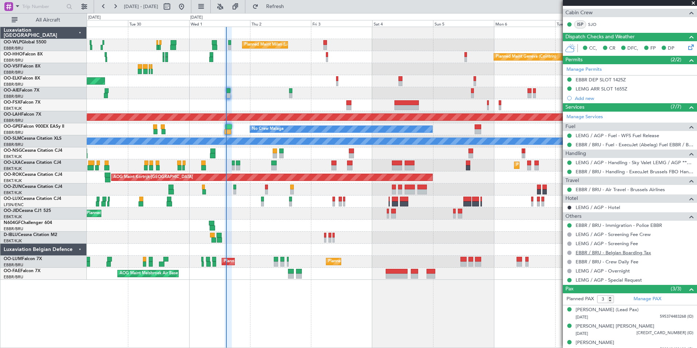
scroll to position [167, 0]
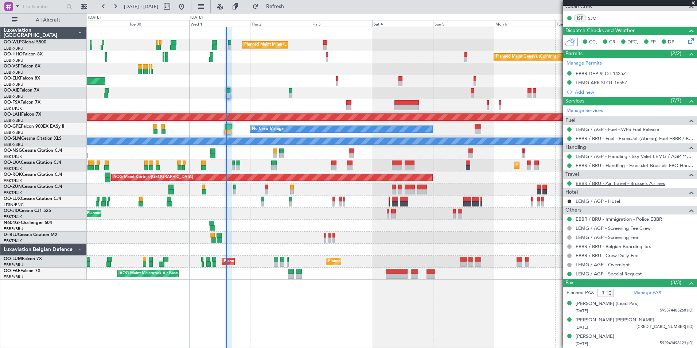
type input "14:16"
click at [608, 182] on link "EBBR / BRU - Air Travel - Brussels Airlines" at bounding box center [620, 183] width 89 height 6
click at [617, 275] on link "LEMG / AGP - Special Request" at bounding box center [609, 273] width 66 height 6
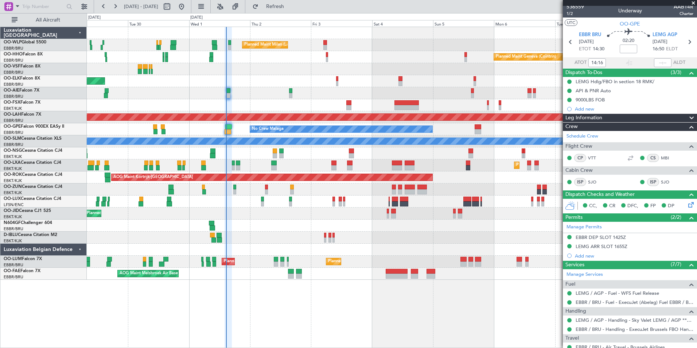
scroll to position [0, 0]
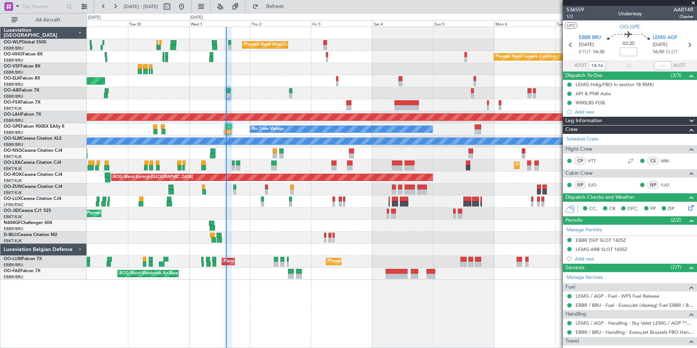
click at [305, 79] on div "Planned Maint Kortrijk-[GEOGRAPHIC_DATA]" at bounding box center [392, 81] width 610 height 12
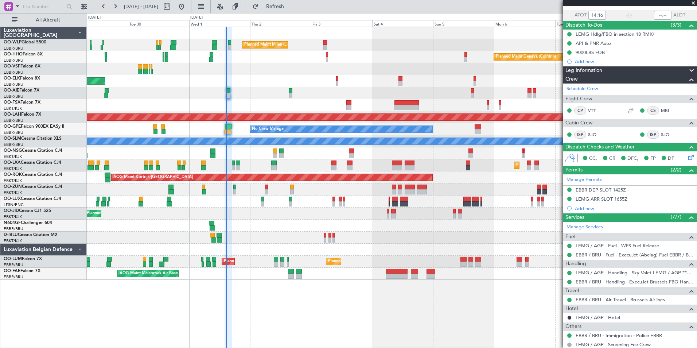
scroll to position [167, 0]
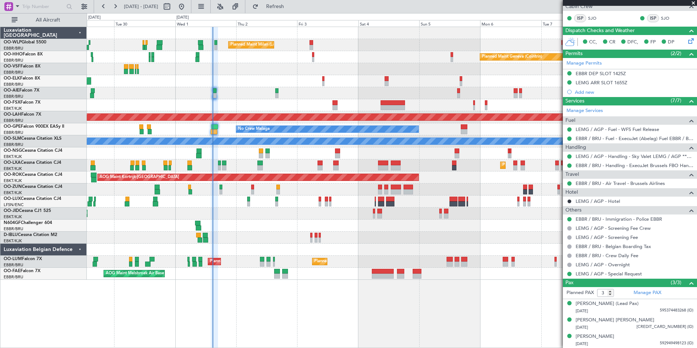
click at [382, 56] on div "Planned Maint Geneva (Cointrin)" at bounding box center [392, 57] width 610 height 12
click at [115, 7] on button at bounding box center [115, 7] width 12 height 12
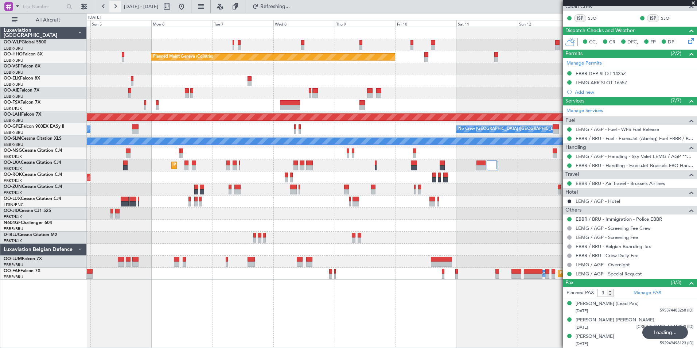
click at [115, 7] on button at bounding box center [115, 7] width 12 height 12
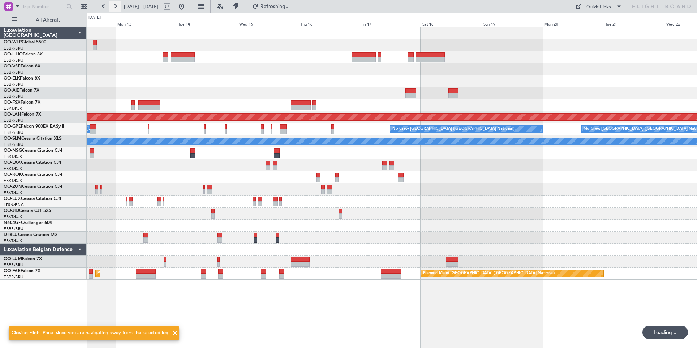
scroll to position [0, 0]
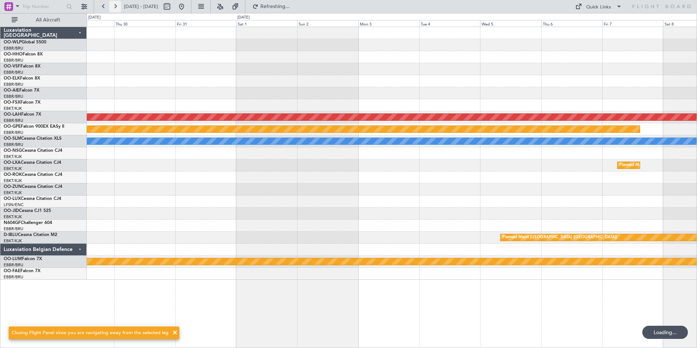
click at [115, 7] on button at bounding box center [115, 7] width 12 height 12
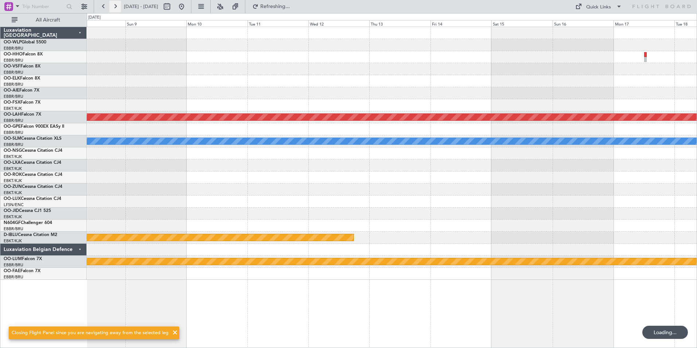
click at [115, 7] on button at bounding box center [115, 7] width 12 height 12
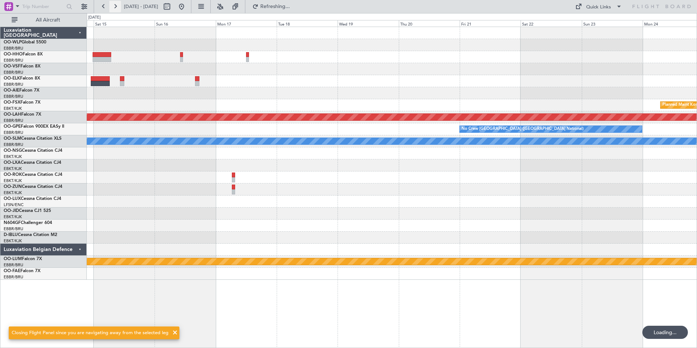
click at [115, 7] on button at bounding box center [115, 7] width 12 height 12
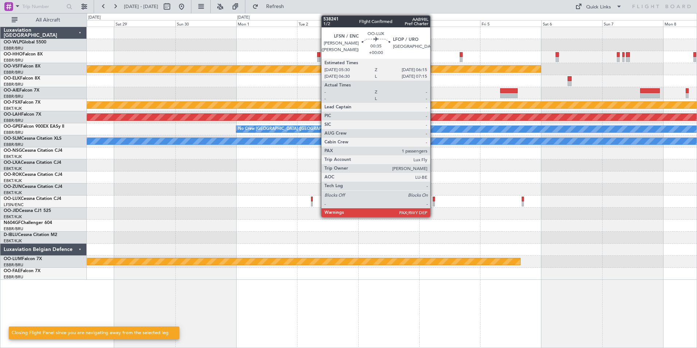
click at [433, 198] on div at bounding box center [434, 198] width 2 height 5
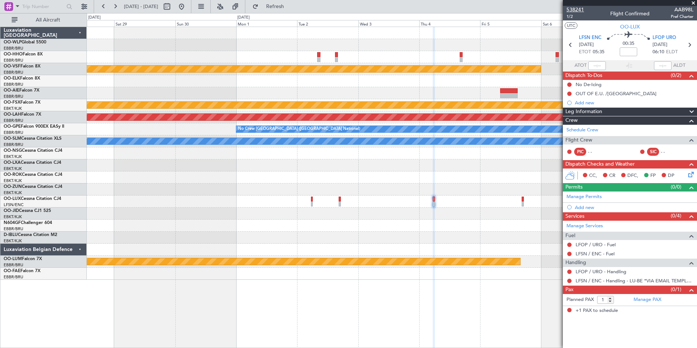
click at [578, 12] on span "538241" at bounding box center [574, 10] width 17 height 8
click at [570, 253] on button at bounding box center [569, 254] width 4 height 4
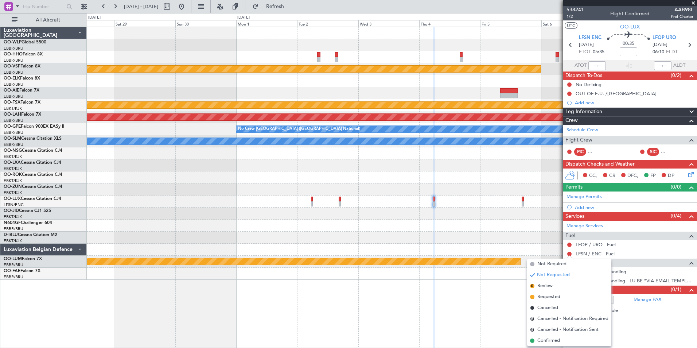
click at [550, 340] on span "Confirmed" at bounding box center [548, 340] width 23 height 7
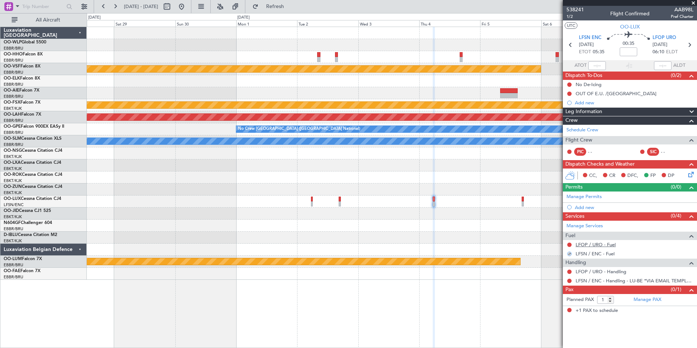
click at [601, 241] on link "LFOP / URO - Fuel" at bounding box center [596, 244] width 40 height 6
click at [600, 270] on link "LFOP / URO - Handling" at bounding box center [601, 271] width 51 height 6
click at [291, 8] on span "Refresh" at bounding box center [275, 6] width 31 height 5
click at [595, 244] on link "LFOP / URO - Fuel - S.E.A.R. - Snc Lavalin Aeroports LFOP / URO" at bounding box center [635, 244] width 118 height 6
click at [574, 198] on link "Manage Permits" at bounding box center [583, 196] width 35 height 7
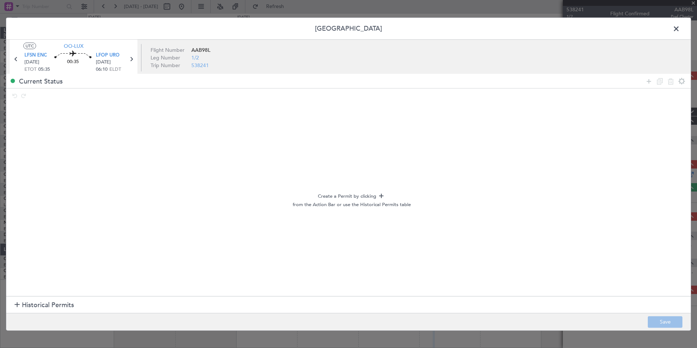
click at [65, 301] on span "Historical Permits" at bounding box center [48, 305] width 52 height 10
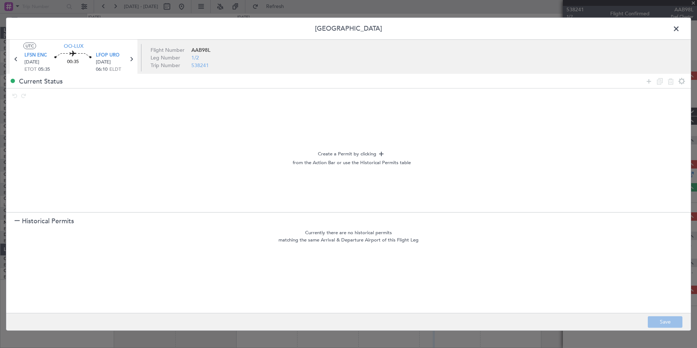
click at [680, 28] on span at bounding box center [680, 30] width 0 height 15
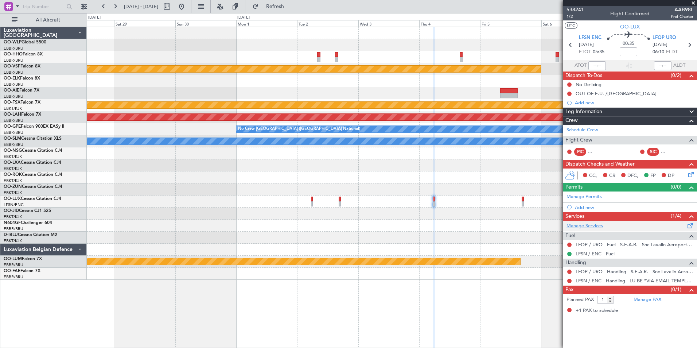
click at [589, 226] on link "Manage Services" at bounding box center [584, 225] width 36 height 7
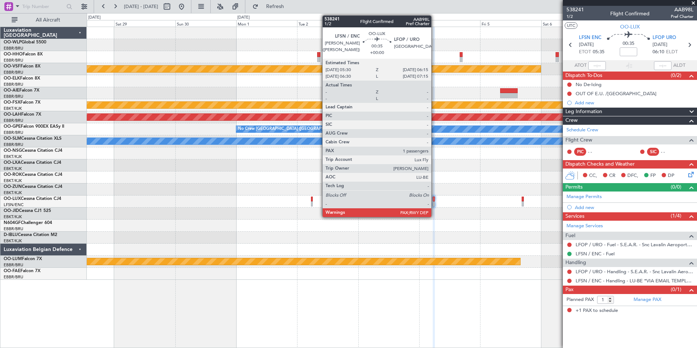
click at [697, 262] on html "28 Nov 2025 - 08 Dec 2025 Refresh Quick Links All Aircraft Planned Maint Geneva…" at bounding box center [348, 174] width 697 height 348
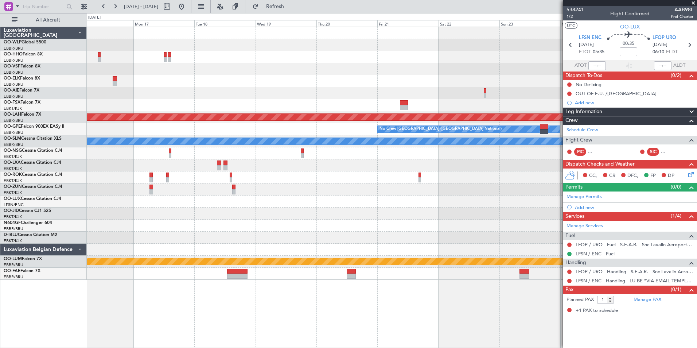
click at [257, 196] on div "Planned Maint Geneva (Cointrin) Planned Maint Kortrijk-Wevelgem Planned Maint A…" at bounding box center [392, 153] width 610 height 253
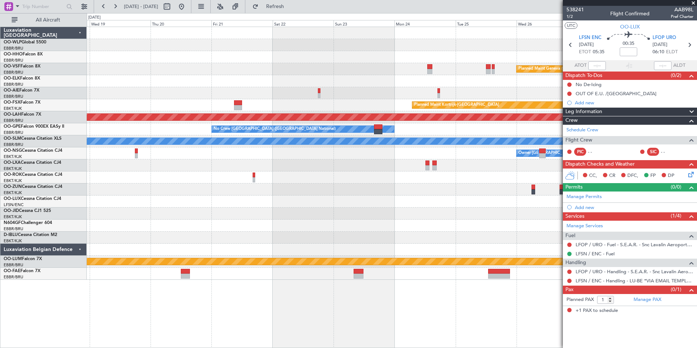
click at [381, 203] on div "Planned Maint Geneva (Cointrin) Planned Maint Kortrijk-Wevelgem Planned Maint A…" at bounding box center [392, 153] width 610 height 253
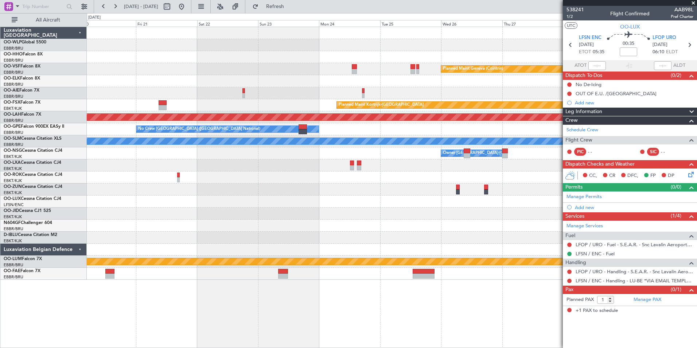
click at [342, 192] on div at bounding box center [392, 189] width 610 height 12
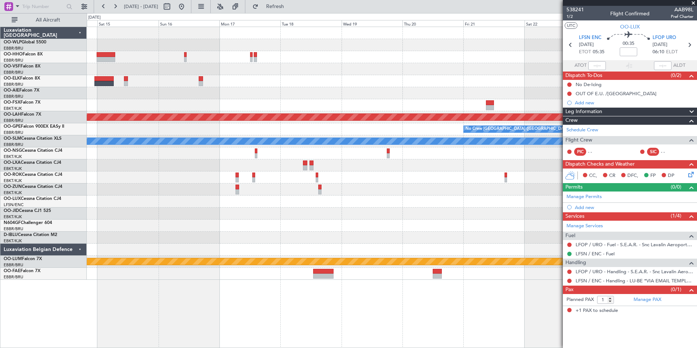
click at [614, 210] on fb-app "18 Nov 2025 - 28 Nov 2025 Refresh Quick Links All Aircraft Planned Maint Geneva…" at bounding box center [348, 176] width 697 height 342
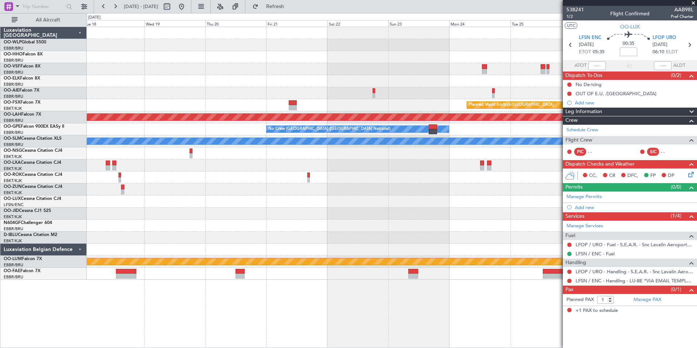
click at [166, 195] on div at bounding box center [392, 201] width 610 height 12
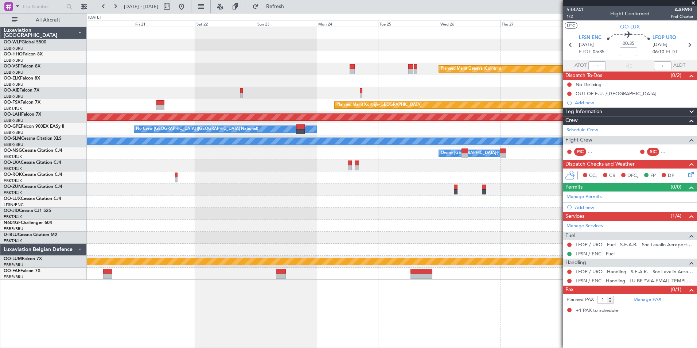
click at [206, 203] on div at bounding box center [392, 201] width 610 height 12
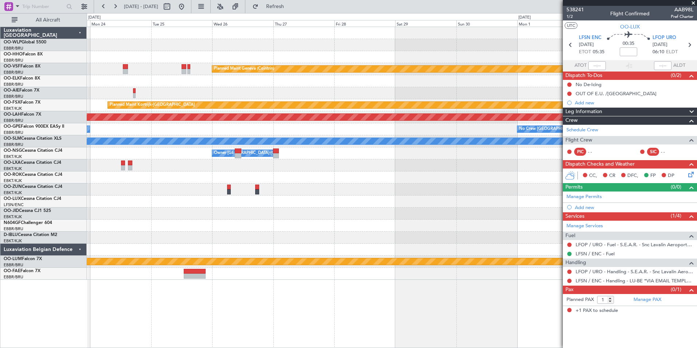
click at [159, 204] on div at bounding box center [392, 201] width 610 height 12
click at [120, 209] on div "Planned Maint Geneva (Cointrin) Planned Maint Kortrijk-Wevelgem Planned Maint A…" at bounding box center [392, 153] width 610 height 253
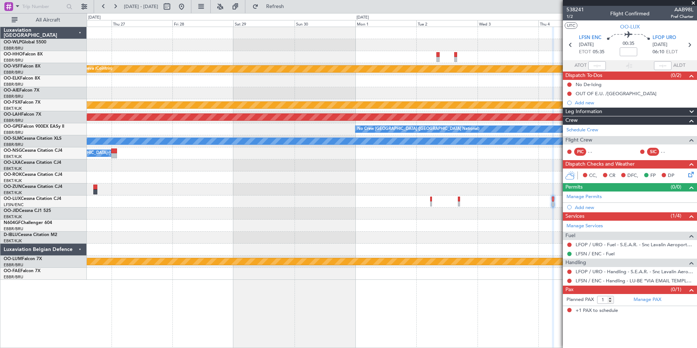
click at [204, 199] on div "Planned Maint Geneva (Cointrin) Planned Maint [GEOGRAPHIC_DATA]-[GEOGRAPHIC_DAT…" at bounding box center [392, 153] width 610 height 253
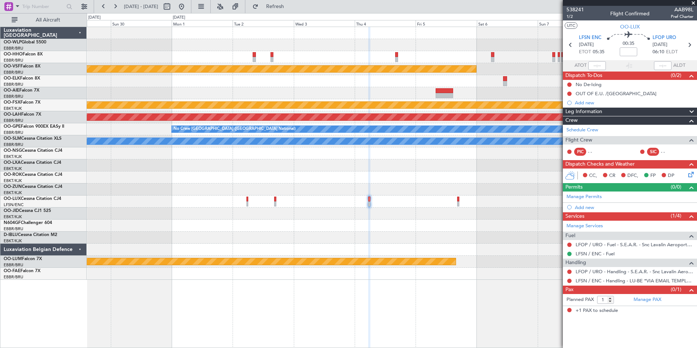
click at [191, 204] on div "Planned Maint Geneva (Cointrin) Planned Maint Kortrijk-Wevelgem Planned Maint A…" at bounding box center [392, 153] width 610 height 253
click at [623, 280] on link "LFSN / ENC - Handling - LU-BE *VIA EMAIL TEMPLATE* LFSN / ENC" at bounding box center [635, 280] width 118 height 6
click at [281, 9] on button "Refresh" at bounding box center [271, 7] width 44 height 12
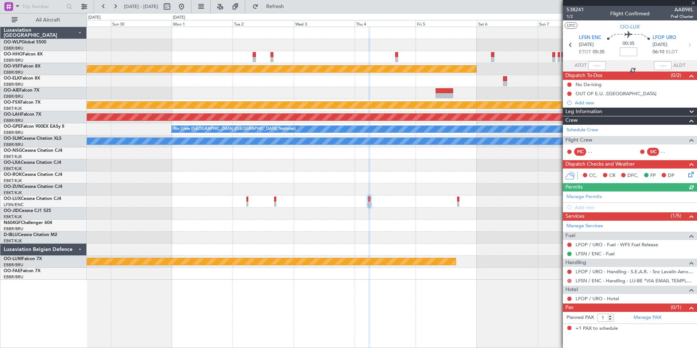
click at [569, 279] on button at bounding box center [569, 280] width 4 height 4
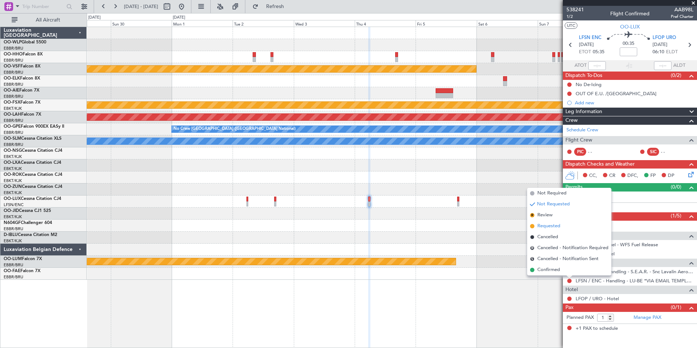
click at [544, 221] on li "Requested" at bounding box center [569, 226] width 84 height 11
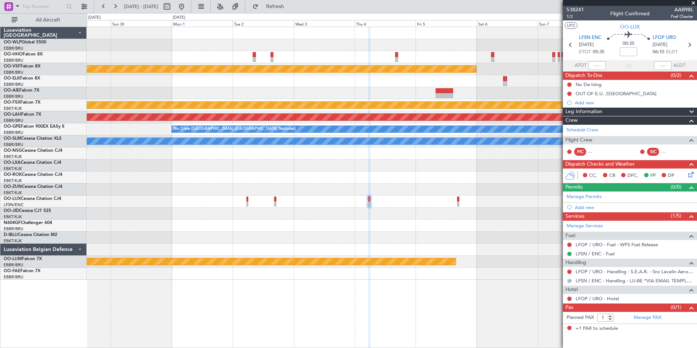
click at [690, 171] on icon at bounding box center [690, 173] width 6 height 6
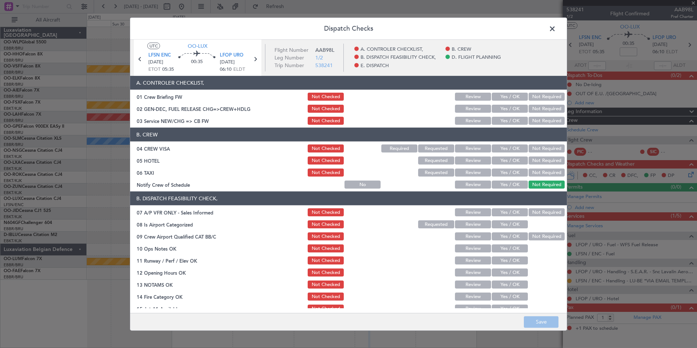
click at [510, 120] on button "Yes / OK" at bounding box center [510, 121] width 36 height 8
click at [537, 150] on button "Not Required" at bounding box center [547, 148] width 36 height 8
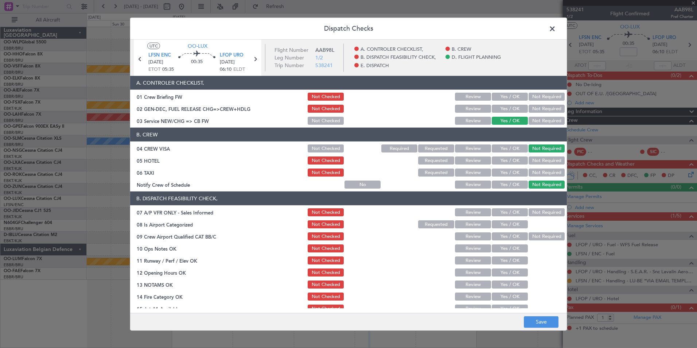
click at [537, 160] on button "Not Required" at bounding box center [547, 160] width 36 height 8
drag, startPoint x: 531, startPoint y: 168, endPoint x: 525, endPoint y: 170, distance: 6.6
click at [531, 168] on div "Not Required" at bounding box center [545, 172] width 37 height 10
click at [531, 172] on button "Not Required" at bounding box center [547, 172] width 36 height 8
click at [502, 189] on div "Yes / OK" at bounding box center [509, 184] width 37 height 10
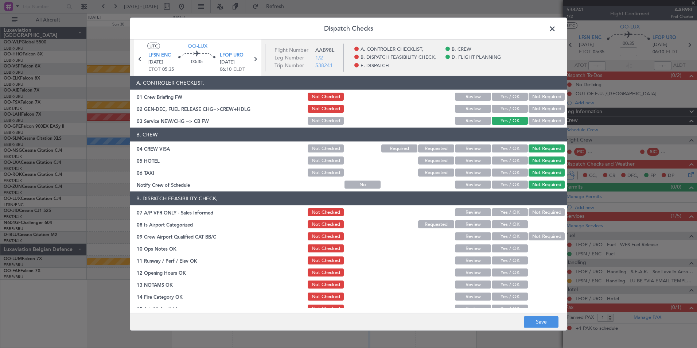
click at [506, 184] on button "Yes / OK" at bounding box center [510, 184] width 36 height 8
click at [529, 209] on button "Not Required" at bounding box center [547, 212] width 36 height 8
click at [500, 223] on button "Yes / OK" at bounding box center [510, 224] width 36 height 8
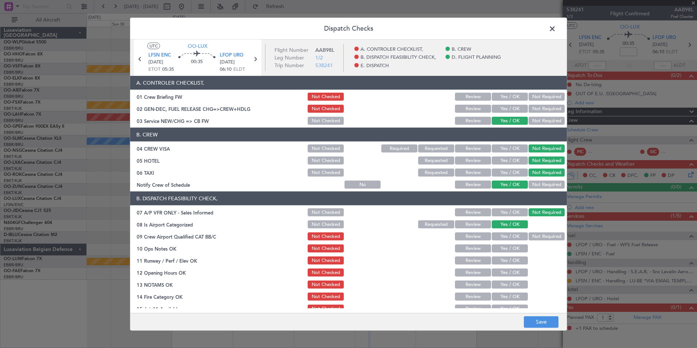
click at [502, 235] on button "Yes / OK" at bounding box center [510, 236] width 36 height 8
click at [506, 247] on button "Yes / OK" at bounding box center [510, 248] width 36 height 8
click at [506, 260] on button "Yes / OK" at bounding box center [510, 260] width 36 height 8
click at [500, 275] on button "Yes / OK" at bounding box center [510, 272] width 36 height 8
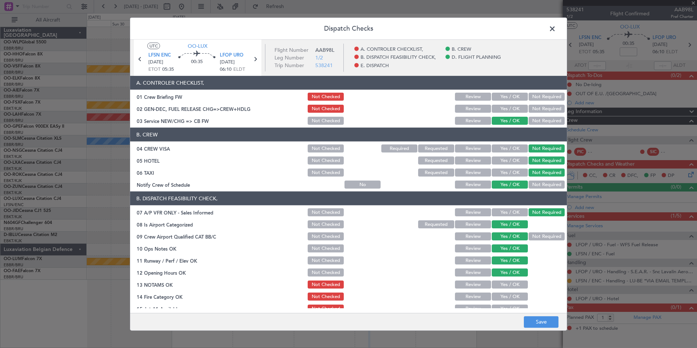
click at [497, 283] on button "Yes / OK" at bounding box center [510, 284] width 36 height 8
click at [476, 281] on button "Review" at bounding box center [473, 284] width 36 height 8
click at [492, 297] on button "Yes / OK" at bounding box center [510, 296] width 36 height 8
click at [495, 305] on button "Yes / OK" at bounding box center [510, 308] width 36 height 8
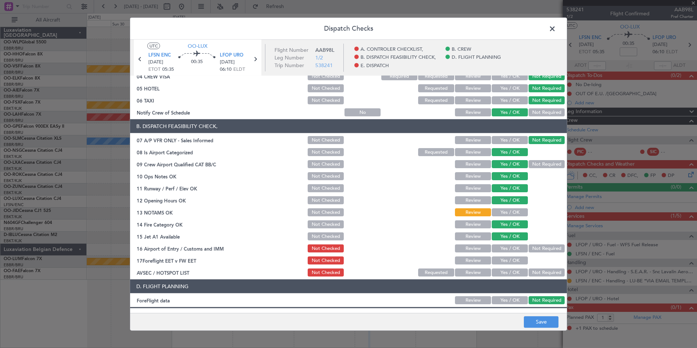
scroll to position [73, 0]
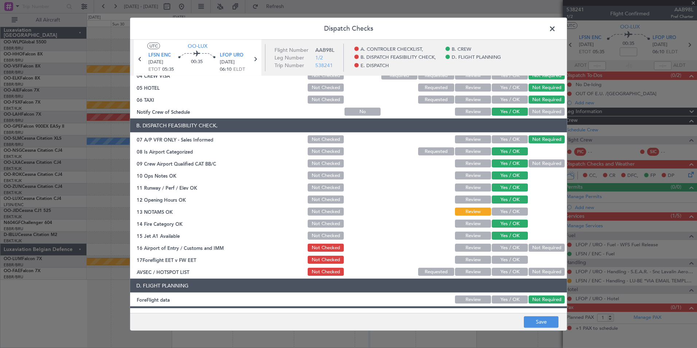
click at [549, 242] on section "B. DISPATCH FEASIBILITY CHECK, 07 A/P VFR ONLY - Sales Informed Not Checked Rev…" at bounding box center [348, 197] width 437 height 158
click at [541, 246] on button "Not Required" at bounding box center [547, 247] width 36 height 8
click at [463, 257] on button "Review" at bounding box center [473, 260] width 36 height 8
click at [535, 274] on button "Not Required" at bounding box center [547, 272] width 36 height 8
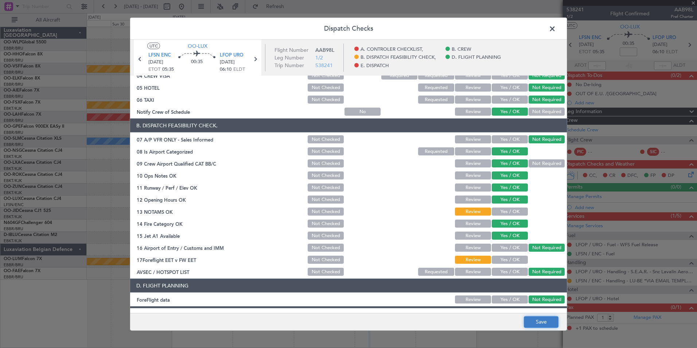
click at [540, 320] on button "Save" at bounding box center [541, 322] width 35 height 12
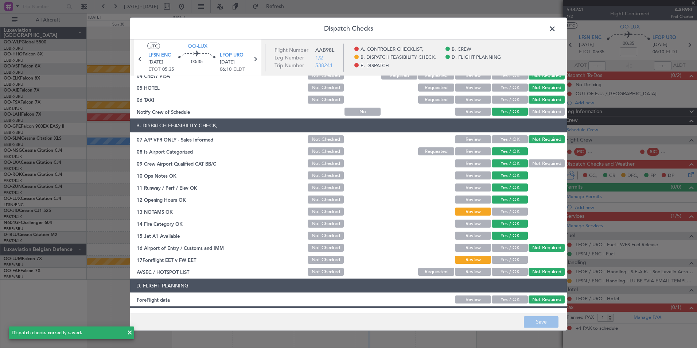
click at [556, 28] on span at bounding box center [556, 30] width 0 height 15
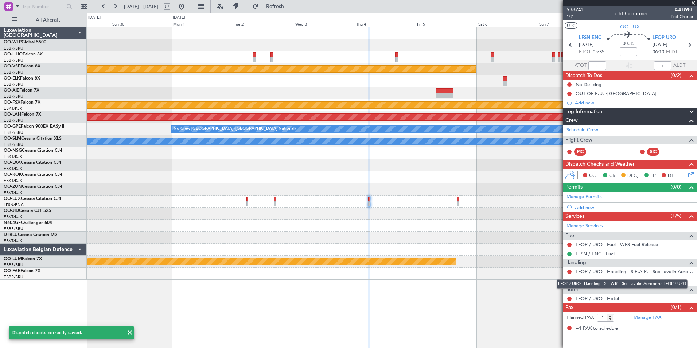
click at [598, 271] on link "LFOP / URO - Handling - S.E.A.R. - Snc Lavalin Aeroports LFOP / URO" at bounding box center [635, 271] width 118 height 6
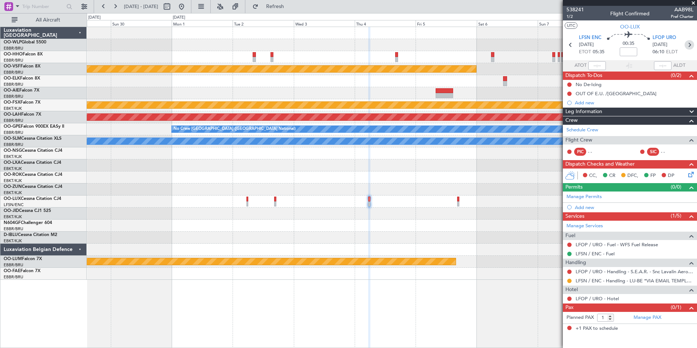
click at [689, 45] on icon at bounding box center [689, 44] width 9 height 9
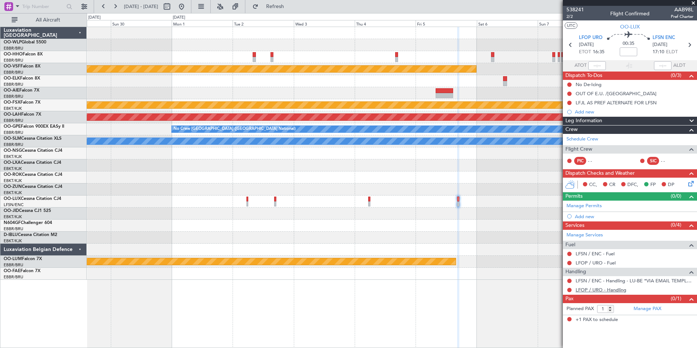
click at [601, 291] on link "LFOP / URO - Handling" at bounding box center [601, 290] width 51 height 6
click at [568, 254] on button at bounding box center [569, 254] width 4 height 4
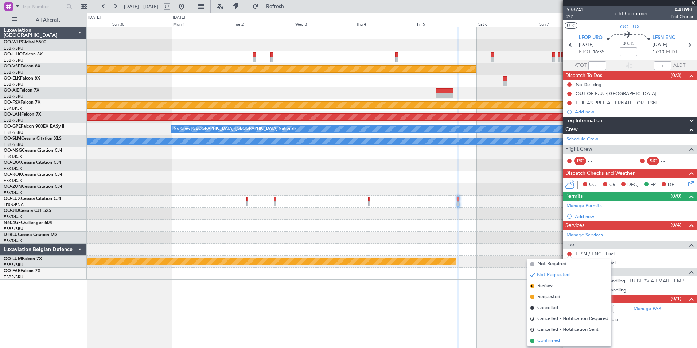
click at [541, 339] on span "Confirmed" at bounding box center [548, 340] width 23 height 7
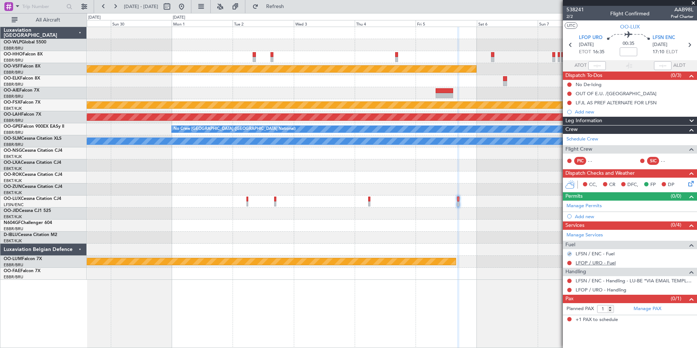
click at [598, 262] on link "LFOP / URO - Fuel" at bounding box center [596, 263] width 40 height 6
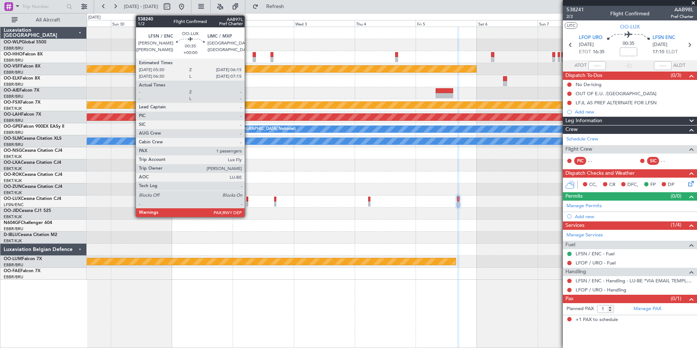
click at [248, 198] on div at bounding box center [247, 198] width 2 height 5
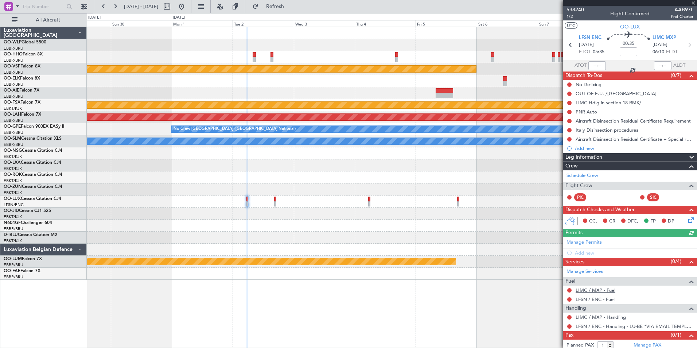
click at [585, 292] on link "LIMC / MXP - Fuel" at bounding box center [596, 290] width 40 height 6
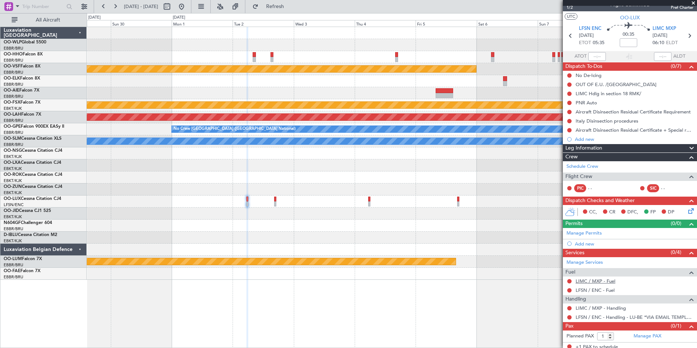
scroll to position [13, 0]
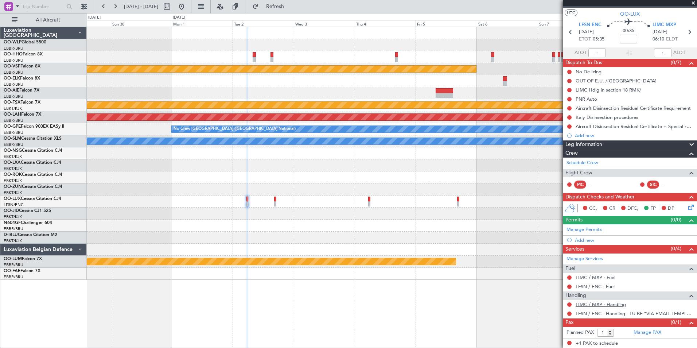
click at [589, 307] on link "LIMC / MXP - Handling" at bounding box center [601, 304] width 50 height 6
click at [291, 9] on span "Refresh" at bounding box center [275, 6] width 31 height 5
click at [569, 287] on button at bounding box center [569, 286] width 4 height 4
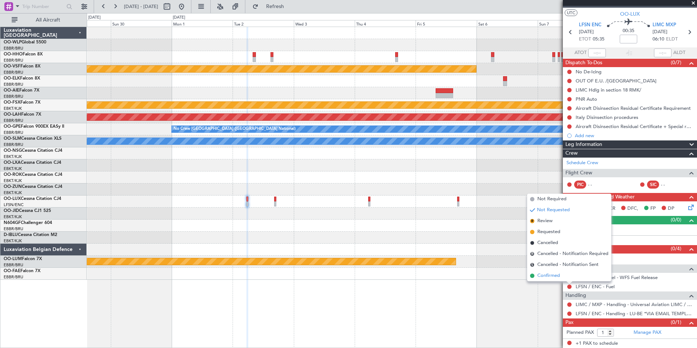
click at [540, 277] on span "Confirmed" at bounding box center [548, 275] width 23 height 7
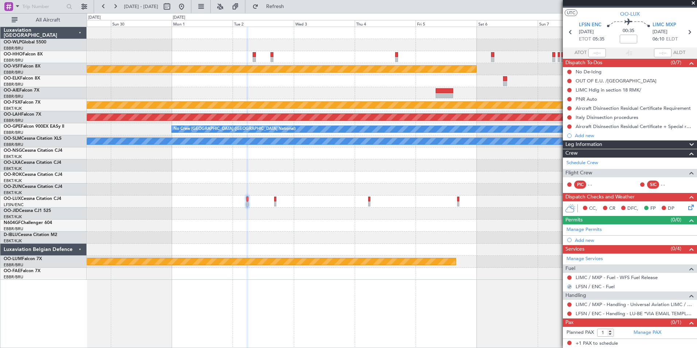
click at [687, 207] on icon at bounding box center [690, 206] width 6 height 6
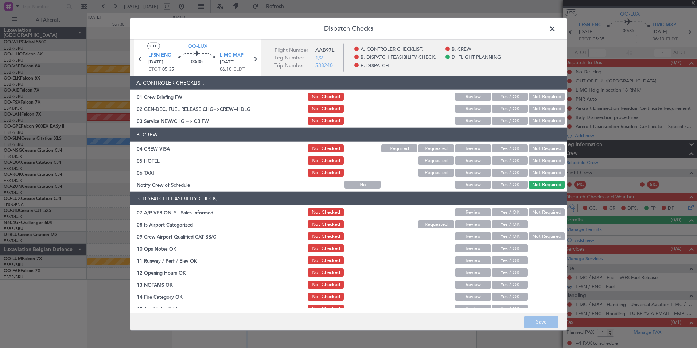
click at [510, 119] on button "Yes / OK" at bounding box center [510, 121] width 36 height 8
click at [540, 148] on button "Not Required" at bounding box center [547, 148] width 36 height 8
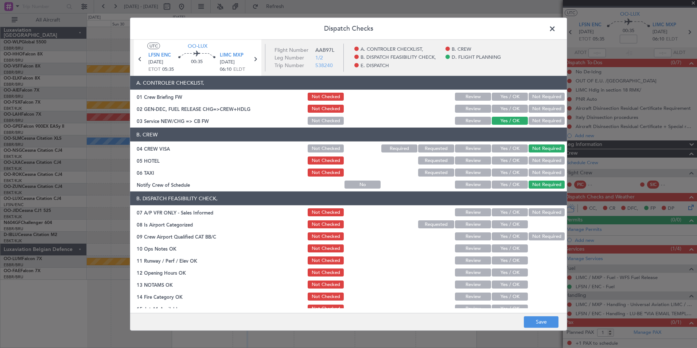
click at [538, 171] on button "Not Required" at bounding box center [547, 172] width 36 height 8
click at [514, 185] on button "Yes / OK" at bounding box center [510, 184] width 36 height 8
click at [540, 218] on section "B. DISPATCH FEASIBILITY CHECK, 07 A/P VFR ONLY - Sales Informed Not Checked Rev…" at bounding box center [348, 270] width 437 height 158
click at [537, 209] on button "Not Required" at bounding box center [547, 212] width 36 height 8
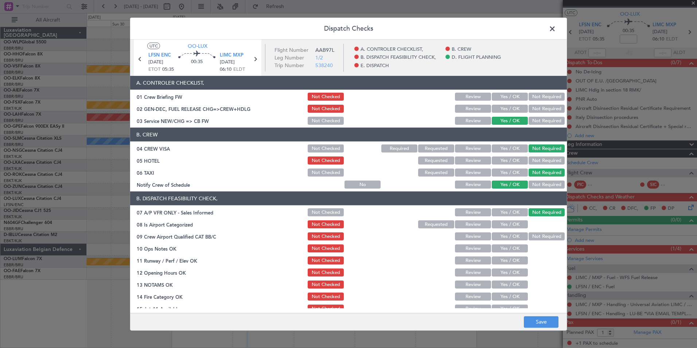
click at [510, 221] on button "Yes / OK" at bounding box center [510, 224] width 36 height 8
click at [510, 234] on button "Yes / OK" at bounding box center [510, 236] width 36 height 8
click at [510, 243] on div "Yes / OK" at bounding box center [509, 248] width 37 height 10
click at [508, 252] on button "Yes / OK" at bounding box center [510, 248] width 36 height 8
click at [506, 267] on div "Yes / OK" at bounding box center [509, 272] width 37 height 10
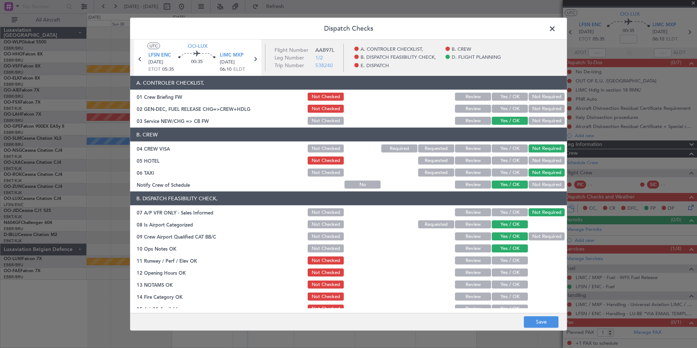
click at [503, 263] on button "Yes / OK" at bounding box center [510, 260] width 36 height 8
click at [504, 275] on button "Yes / OK" at bounding box center [510, 272] width 36 height 8
click at [483, 286] on button "Review" at bounding box center [473, 284] width 36 height 8
click at [492, 297] on button "Yes / OK" at bounding box center [510, 296] width 36 height 8
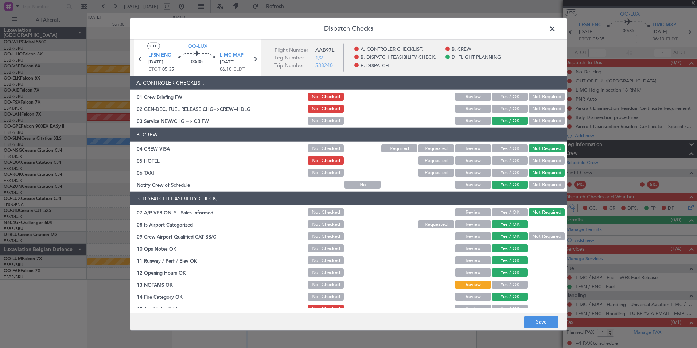
click at [503, 305] on button "Yes / OK" at bounding box center [510, 308] width 36 height 8
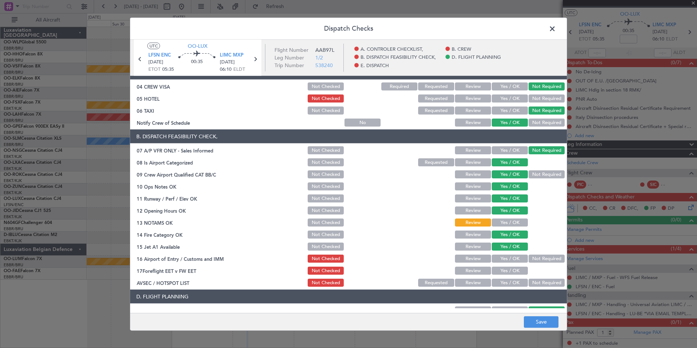
scroll to position [73, 0]
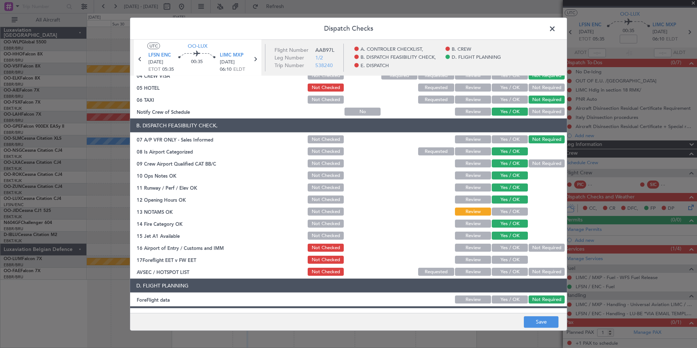
click at [541, 253] on section "B. DISPATCH FEASIBILITY CHECK, 07 A/P VFR ONLY - Sales Informed Not Checked Rev…" at bounding box center [348, 197] width 437 height 158
click at [533, 246] on button "Not Required" at bounding box center [547, 247] width 36 height 8
drag, startPoint x: 475, startPoint y: 251, endPoint x: 475, endPoint y: 255, distance: 4.0
click at [475, 252] on div "Review" at bounding box center [472, 247] width 37 height 10
click at [476, 256] on button "Review" at bounding box center [473, 260] width 36 height 8
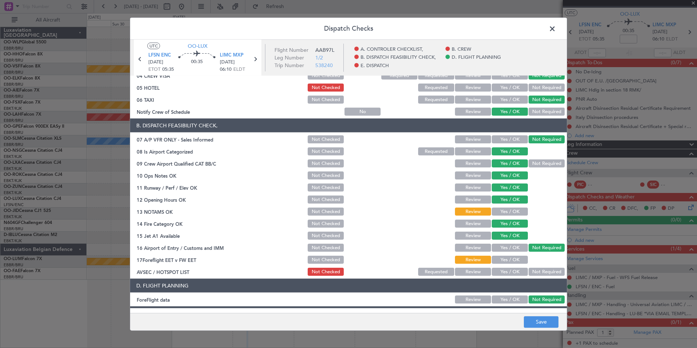
click at [529, 271] on button "Not Required" at bounding box center [547, 272] width 36 height 8
click at [548, 324] on button "Save" at bounding box center [541, 322] width 35 height 12
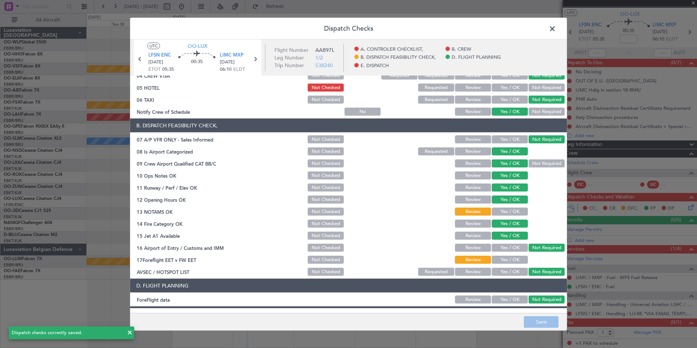
click at [547, 36] on header "Dispatch Checks" at bounding box center [348, 29] width 437 height 22
click at [556, 30] on span at bounding box center [556, 30] width 0 height 15
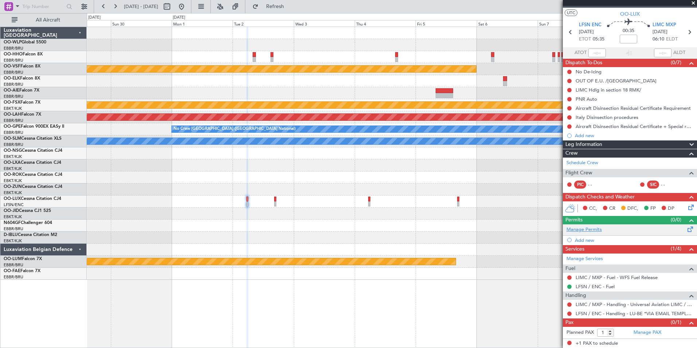
click at [576, 230] on link "Manage Permits" at bounding box center [583, 229] width 35 height 7
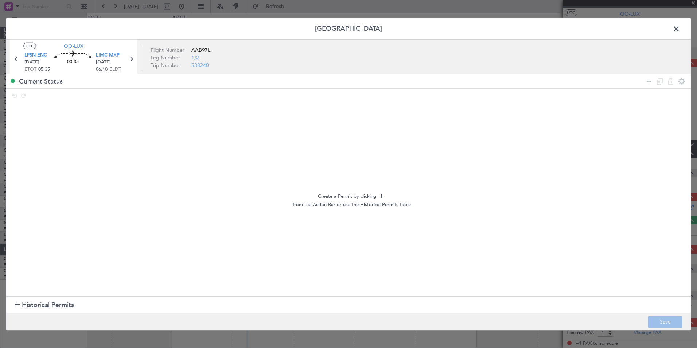
click at [680, 27] on span at bounding box center [680, 30] width 0 height 15
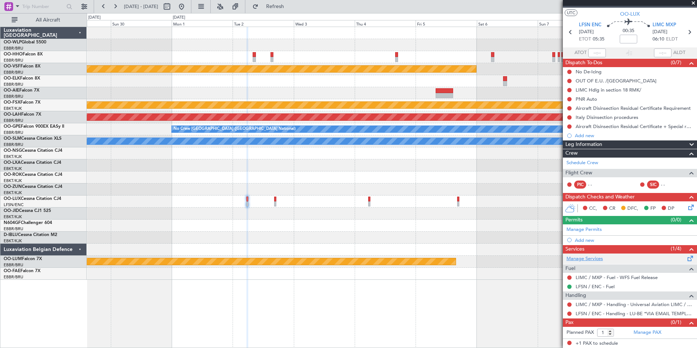
click at [588, 255] on link "Manage Services" at bounding box center [584, 258] width 36 height 7
click at [254, 191] on div at bounding box center [392, 189] width 610 height 12
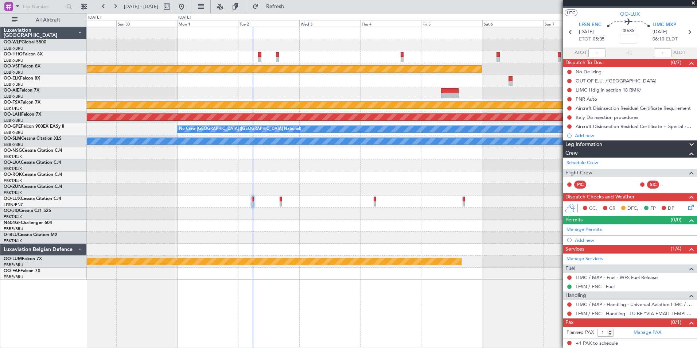
click at [191, 5] on fb-range-datepicker "29 Nov 2025 - 09 Dec 2025" at bounding box center [143, 6] width 98 height 13
click at [187, 11] on button at bounding box center [182, 7] width 12 height 12
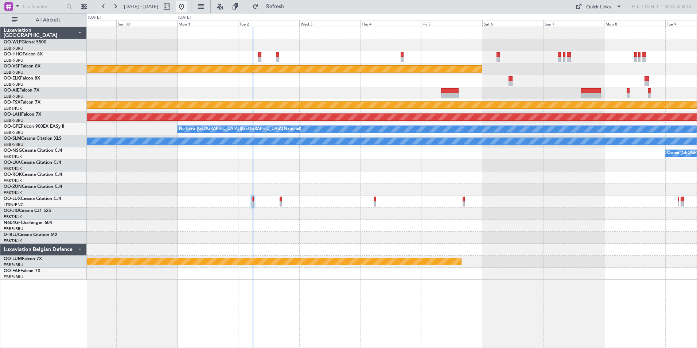
scroll to position [0, 0]
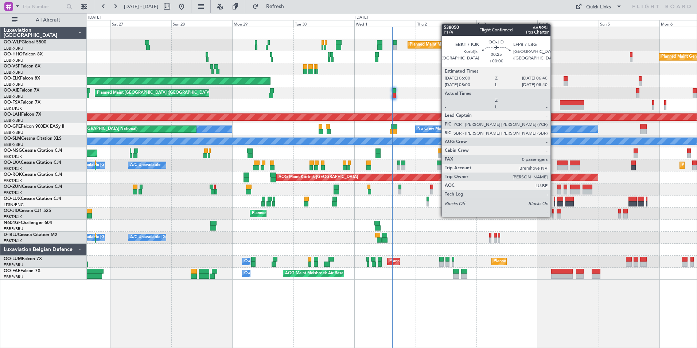
click at [554, 216] on div at bounding box center [553, 215] width 2 height 5
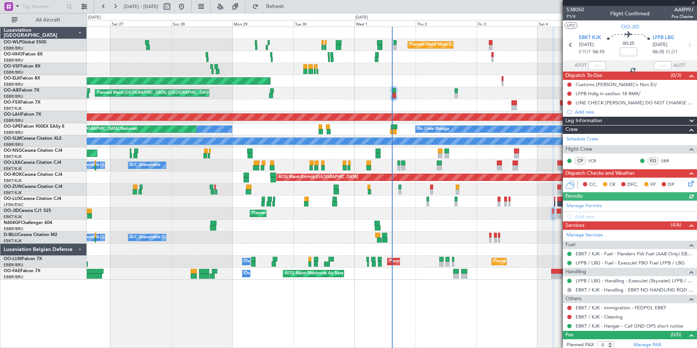
click at [459, 220] on div "Planned Maint Milan (Linate) Planned Maint Geneva (Cointrin) Planned Maint Gene…" at bounding box center [392, 153] width 610 height 253
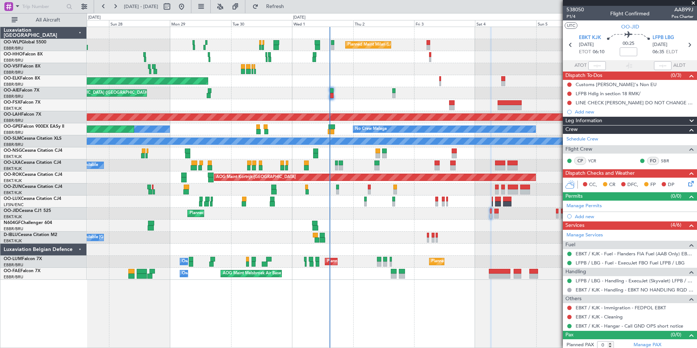
click at [463, 232] on div "Planned Maint Milan (Linate) Planned Maint Geneva (Cointrin) Planned Maint Gene…" at bounding box center [392, 153] width 610 height 253
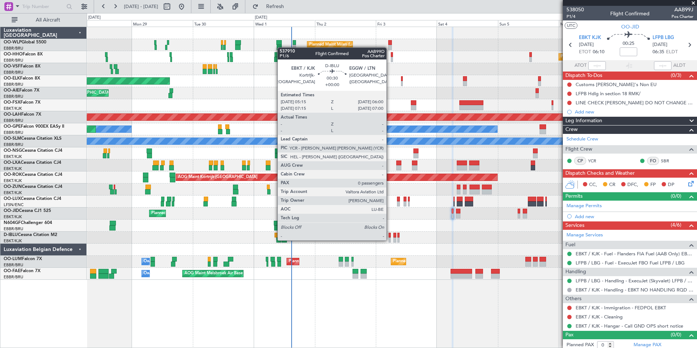
click at [390, 239] on div at bounding box center [390, 239] width 2 height 5
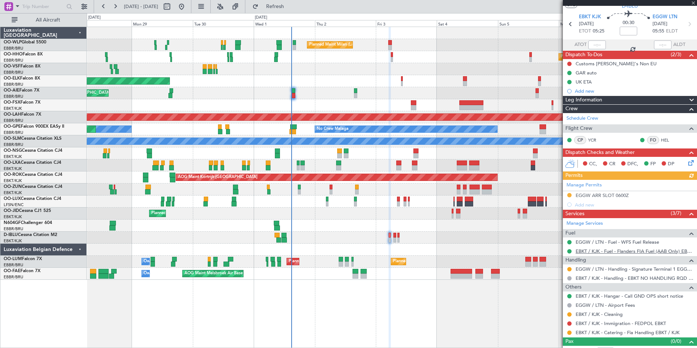
scroll to position [30, 0]
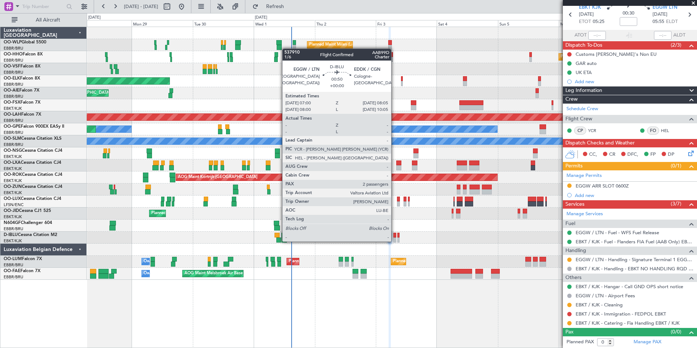
click at [394, 241] on div at bounding box center [394, 239] width 3 height 5
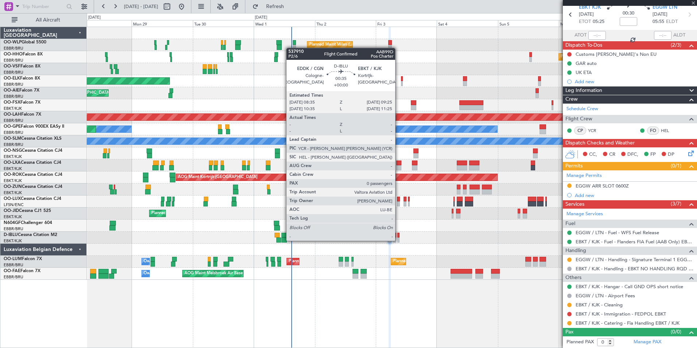
type input "2"
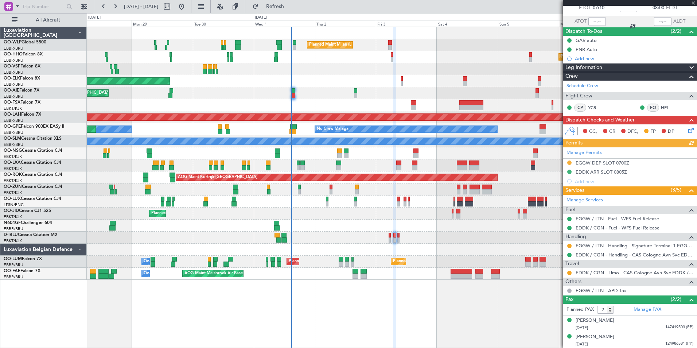
scroll to position [44, 0]
click at [120, 10] on button at bounding box center [115, 7] width 12 height 12
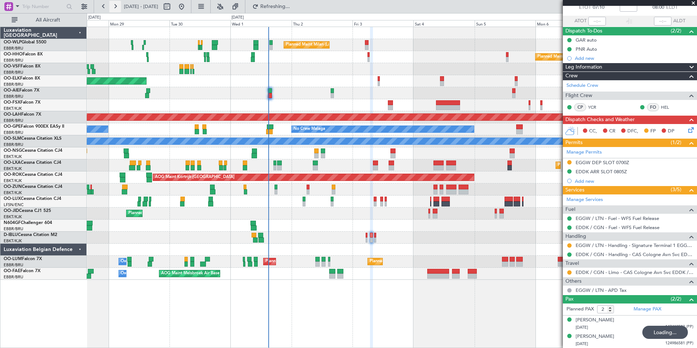
click at [120, 10] on button at bounding box center [115, 7] width 12 height 12
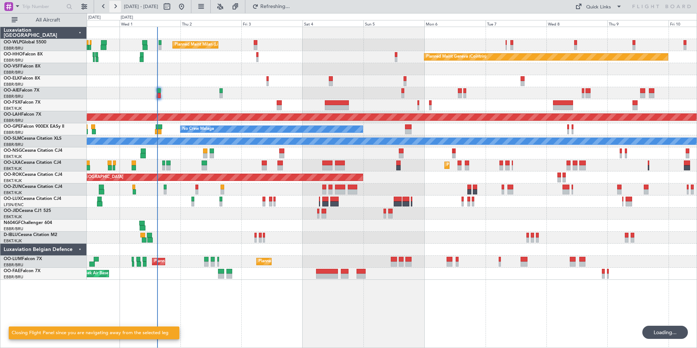
scroll to position [0, 0]
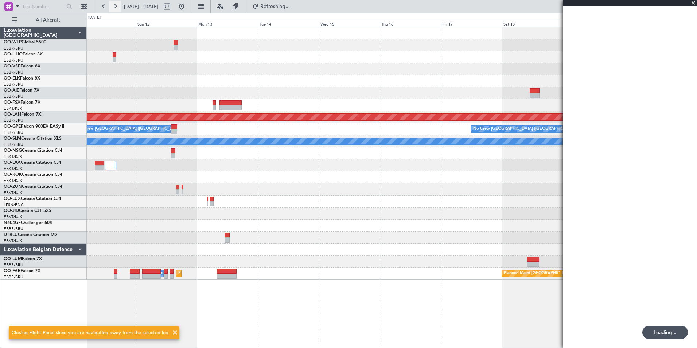
click at [120, 10] on button at bounding box center [115, 7] width 12 height 12
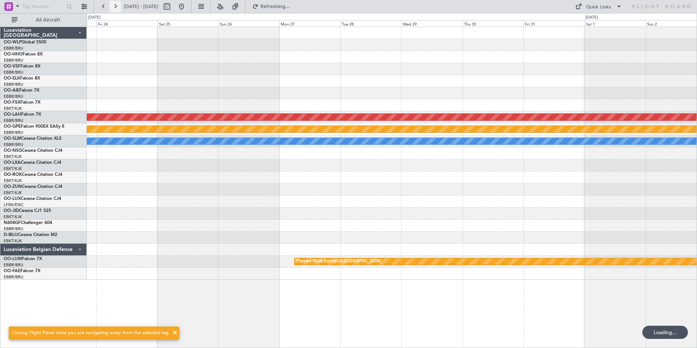
click at [120, 10] on button at bounding box center [115, 7] width 12 height 12
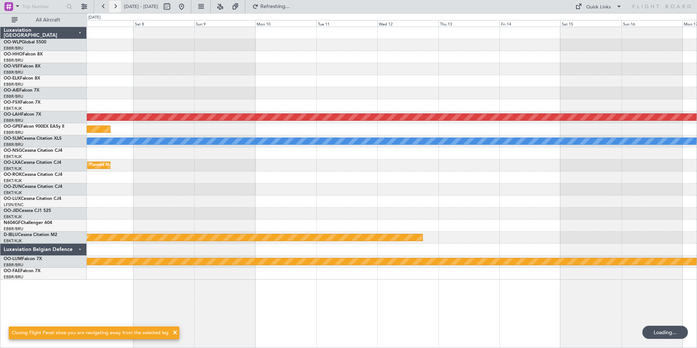
click at [120, 10] on button at bounding box center [115, 7] width 12 height 12
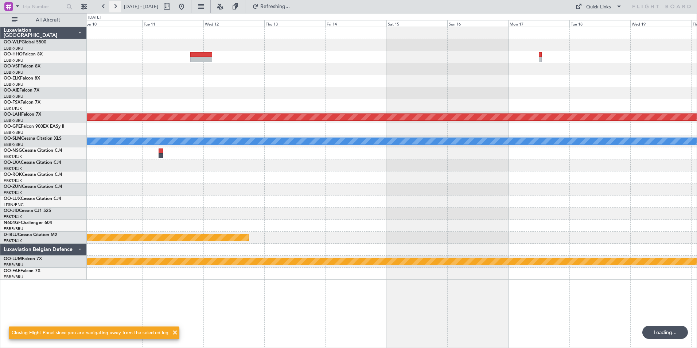
click at [120, 10] on button at bounding box center [115, 7] width 12 height 12
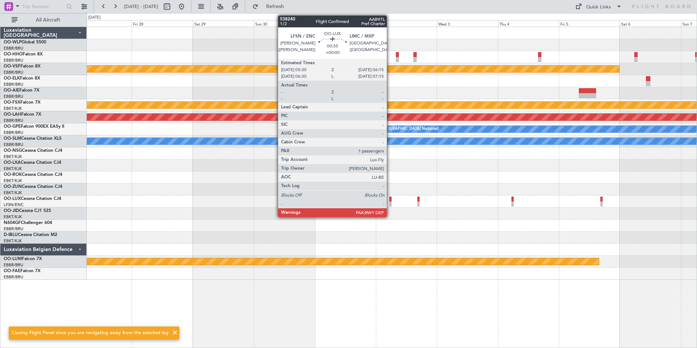
click at [390, 204] on div at bounding box center [390, 203] width 2 height 5
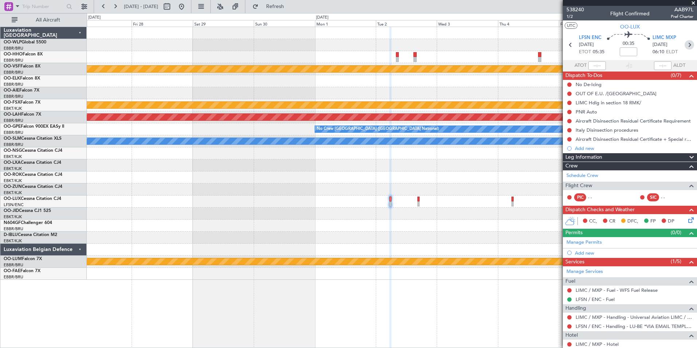
click at [686, 49] on icon at bounding box center [689, 44] width 9 height 9
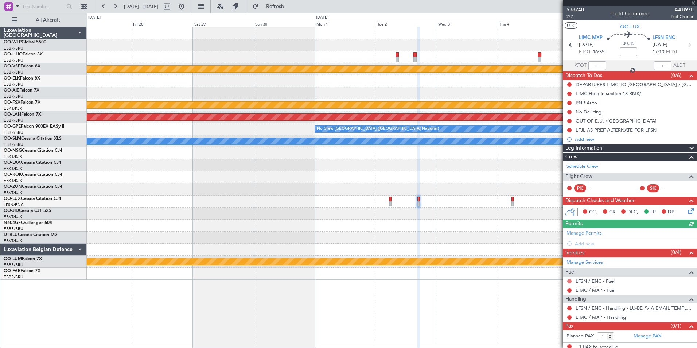
click at [569, 282] on button at bounding box center [569, 281] width 4 height 4
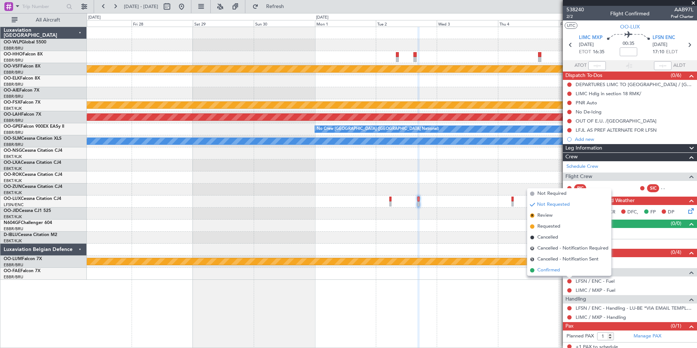
click at [546, 270] on span "Confirmed" at bounding box center [548, 269] width 23 height 7
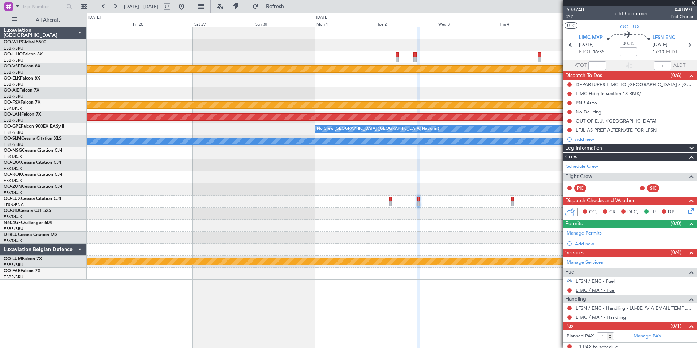
click at [585, 289] on link "LIMC / MXP - Fuel" at bounding box center [596, 290] width 40 height 6
click at [584, 317] on link "LIMC / MXP - Handling" at bounding box center [601, 317] width 50 height 6
click at [689, 213] on icon at bounding box center [690, 210] width 6 height 6
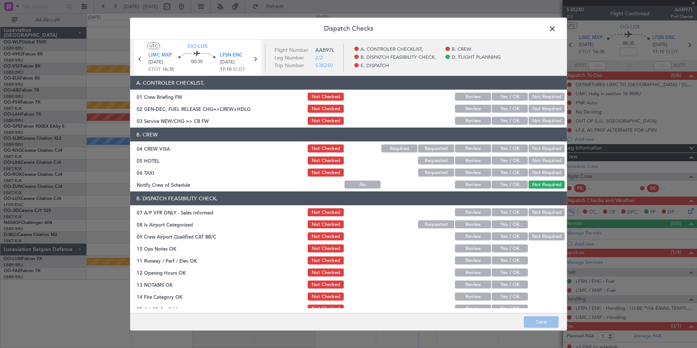
click at [498, 119] on button "Yes / OK" at bounding box center [510, 121] width 36 height 8
click at [533, 155] on section "B. CREW 04 CREW VISA Not Checked Required Requested Review Yes / OK Not Require…" at bounding box center [348, 159] width 437 height 62
click at [538, 132] on header "B. CREW" at bounding box center [348, 135] width 437 height 14
drag, startPoint x: 535, startPoint y: 147, endPoint x: 532, endPoint y: 158, distance: 11.6
click at [534, 148] on button "Not Required" at bounding box center [547, 148] width 36 height 8
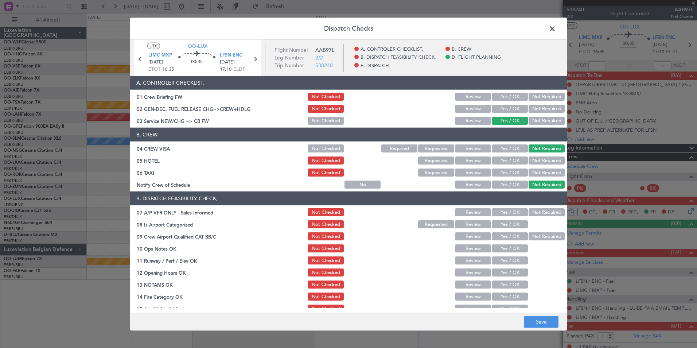
click at [532, 159] on button "Not Required" at bounding box center [547, 160] width 36 height 8
click at [531, 167] on section "B. CREW 04 CREW VISA Not Checked Required Requested Review Yes / OK Not Require…" at bounding box center [348, 159] width 437 height 62
drag, startPoint x: 528, startPoint y: 172, endPoint x: 518, endPoint y: 178, distance: 11.6
click at [529, 172] on button "Not Required" at bounding box center [547, 172] width 36 height 8
click at [518, 178] on section "B. CREW 04 CREW VISA Not Checked Required Requested Review Yes / OK Not Require…" at bounding box center [348, 159] width 437 height 62
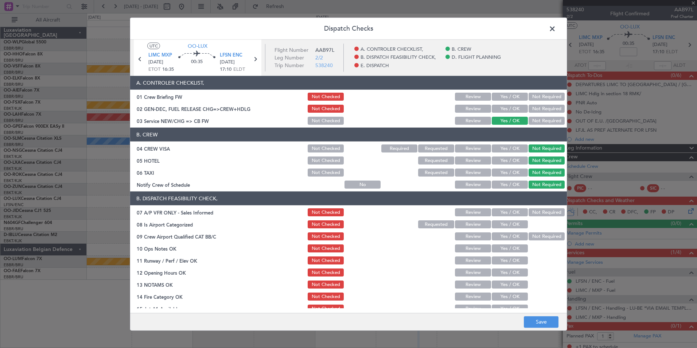
click at [518, 180] on button "Yes / OK" at bounding box center [510, 184] width 36 height 8
click at [532, 209] on button "Not Required" at bounding box center [547, 212] width 36 height 8
click at [514, 223] on button "Yes / OK" at bounding box center [510, 224] width 36 height 8
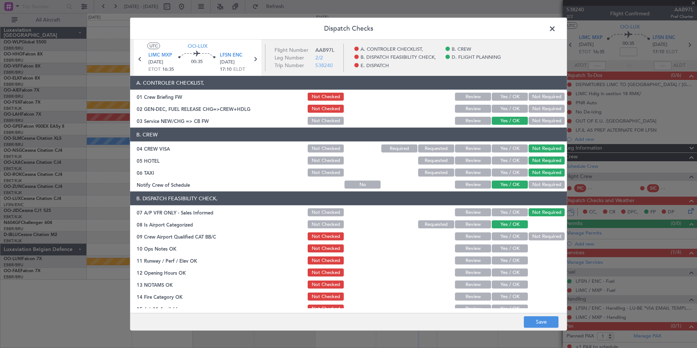
drag, startPoint x: 511, startPoint y: 236, endPoint x: 510, endPoint y: 241, distance: 5.5
click at [510, 236] on button "Yes / OK" at bounding box center [510, 236] width 36 height 8
drag, startPoint x: 509, startPoint y: 249, endPoint x: 509, endPoint y: 256, distance: 7.7
click at [509, 249] on button "Yes / OK" at bounding box center [510, 248] width 36 height 8
click at [510, 261] on button "Yes / OK" at bounding box center [510, 260] width 36 height 8
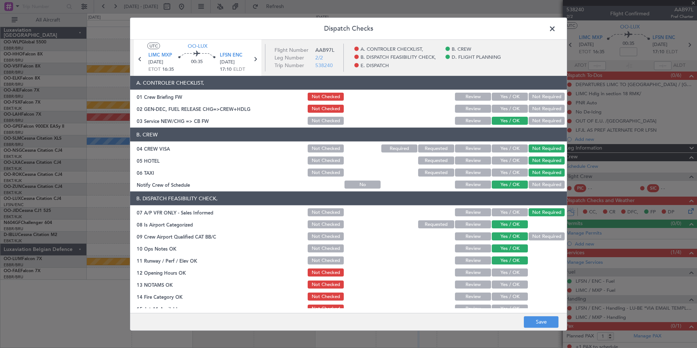
click at [507, 274] on button "Yes / OK" at bounding box center [510, 272] width 36 height 8
click at [467, 286] on button "Review" at bounding box center [473, 284] width 36 height 8
click at [499, 301] on section "B. DISPATCH FEASIBILITY CHECK, 07 A/P VFR ONLY - Sales Informed Not Checked Rev…" at bounding box center [348, 270] width 437 height 158
click at [498, 298] on button "Yes / OK" at bounding box center [510, 296] width 36 height 8
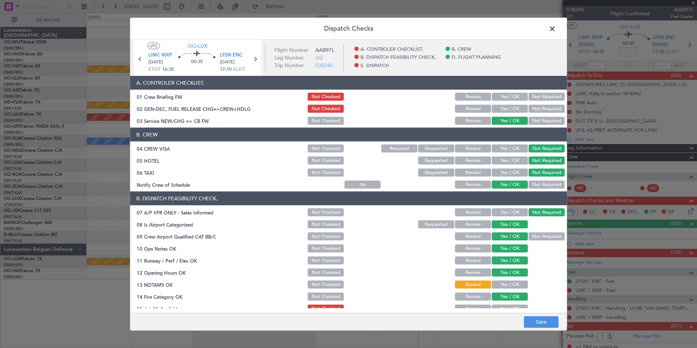
click at [499, 308] on main "UTC OO-LUX LIMC MXP 02/12/2025 ETOT 16:35 00:35 LFSN ENC 02/12/2025 17:10 ELDT …" at bounding box center [348, 178] width 437 height 276
click at [498, 308] on button "Yes / OK" at bounding box center [510, 308] width 36 height 8
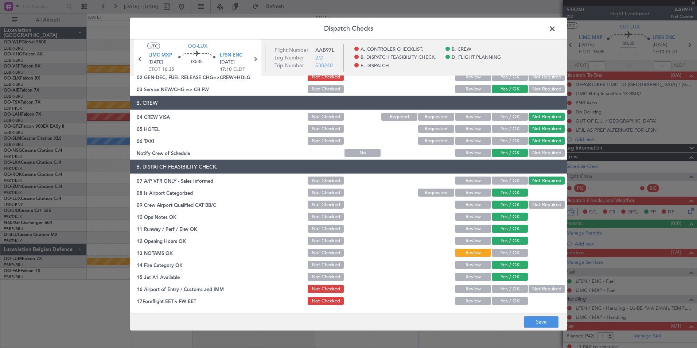
scroll to position [73, 0]
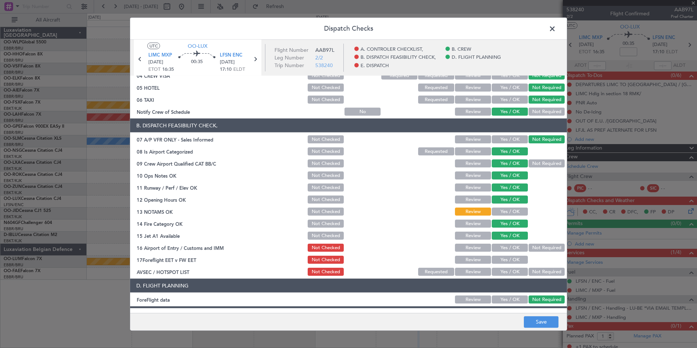
drag, startPoint x: 546, startPoint y: 248, endPoint x: 513, endPoint y: 241, distance: 33.9
click at [546, 248] on button "Not Required" at bounding box center [547, 247] width 36 height 8
click at [474, 259] on button "Review" at bounding box center [473, 260] width 36 height 8
click at [543, 266] on section "B. DISPATCH FEASIBILITY CHECK, 07 A/P VFR ONLY - Sales Informed Not Checked Rev…" at bounding box center [348, 197] width 437 height 158
click at [541, 271] on button "Not Required" at bounding box center [547, 272] width 36 height 8
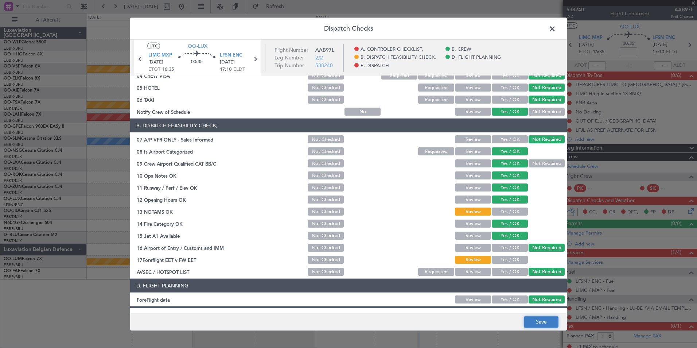
click at [534, 322] on button "Save" at bounding box center [541, 322] width 35 height 12
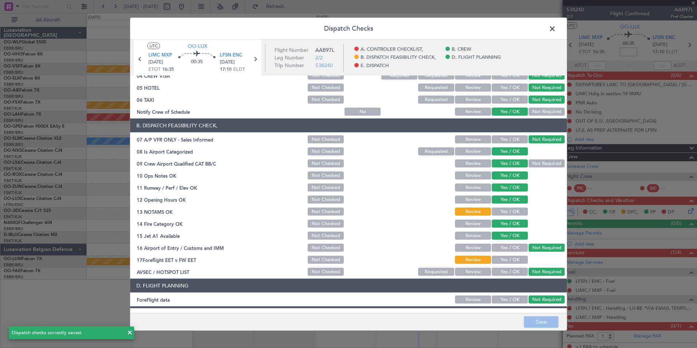
click at [556, 27] on span at bounding box center [556, 30] width 0 height 15
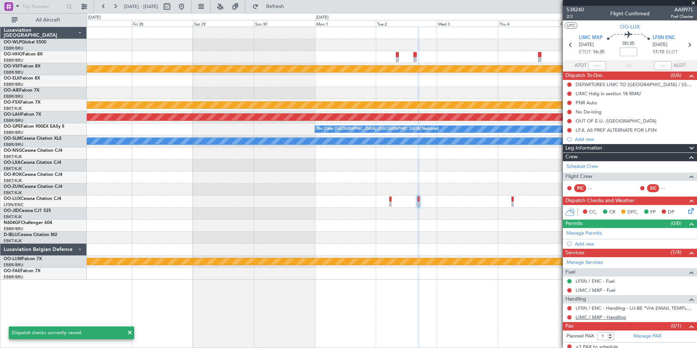
click at [592, 317] on link "LIMC / MXP - Handling" at bounding box center [601, 317] width 50 height 6
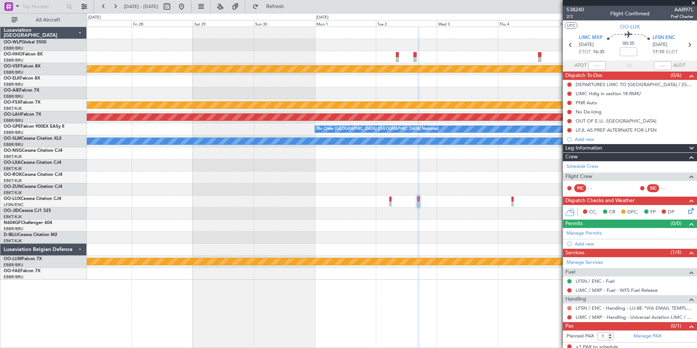
click at [568, 306] on button at bounding box center [569, 308] width 4 height 4
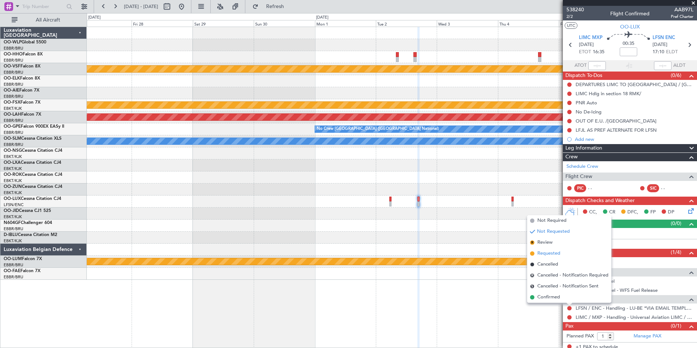
click at [549, 254] on span "Requested" at bounding box center [548, 253] width 23 height 7
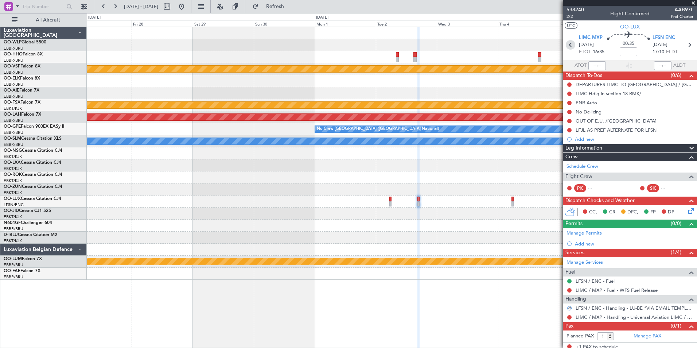
click at [572, 49] on icon at bounding box center [570, 44] width 9 height 9
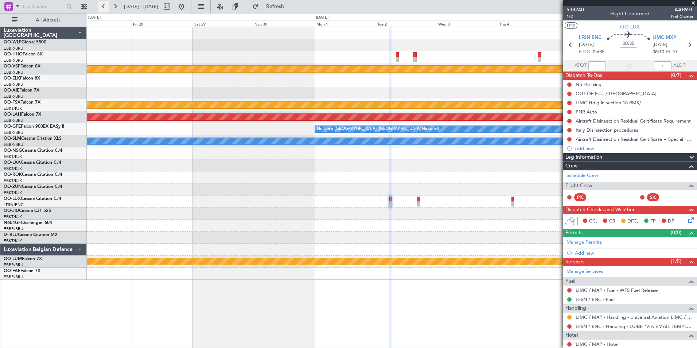
click at [108, 8] on button at bounding box center [104, 7] width 12 height 12
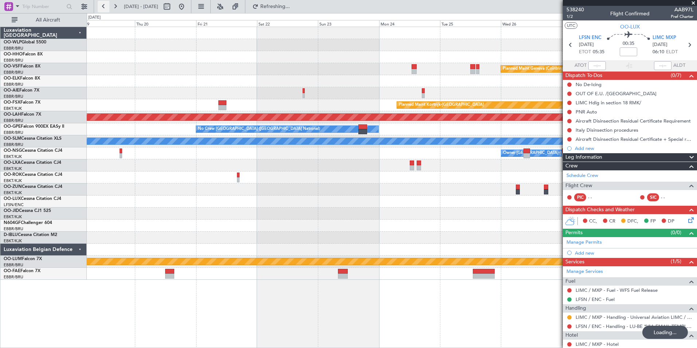
click at [108, 8] on button at bounding box center [104, 7] width 12 height 12
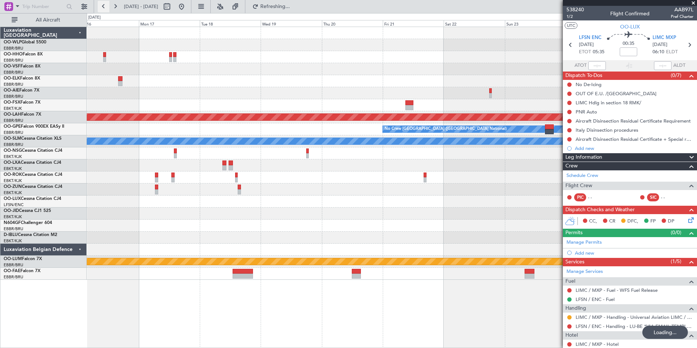
click at [108, 8] on button at bounding box center [104, 7] width 12 height 12
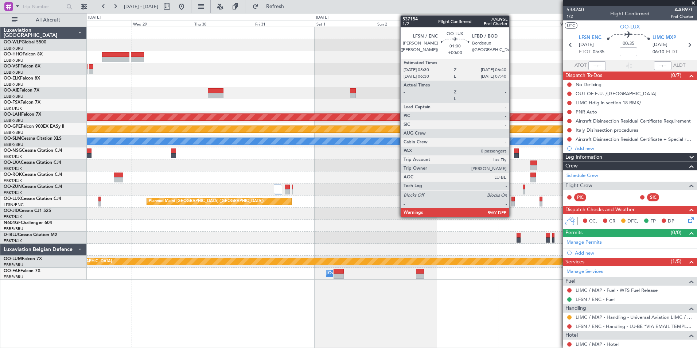
click at [513, 203] on div at bounding box center [512, 203] width 3 height 5
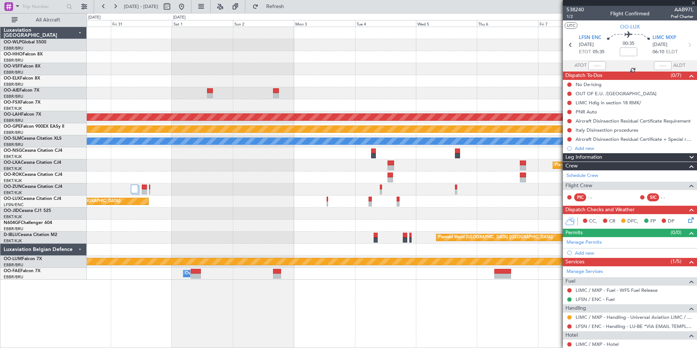
click at [323, 180] on div "Planned Maint Alton-st Louis (St Louis Regl) Planned Maint Nurnberg A/C Unavail…" at bounding box center [392, 153] width 610 height 253
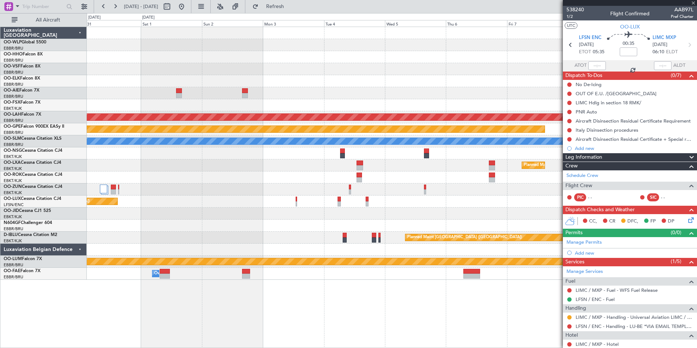
type input "0"
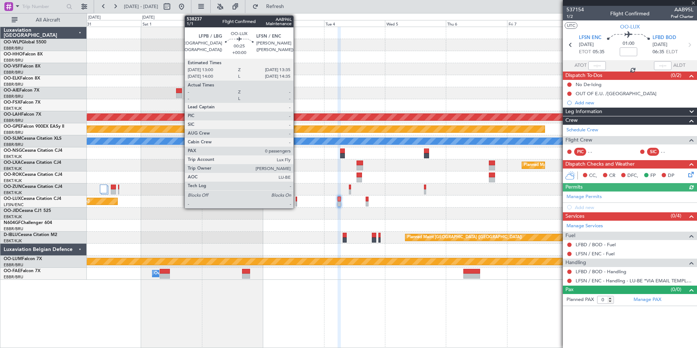
click at [297, 199] on div at bounding box center [297, 198] width 2 height 5
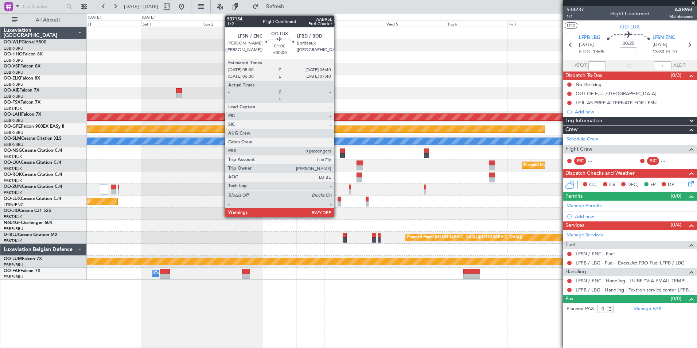
click at [338, 200] on div at bounding box center [339, 198] width 3 height 5
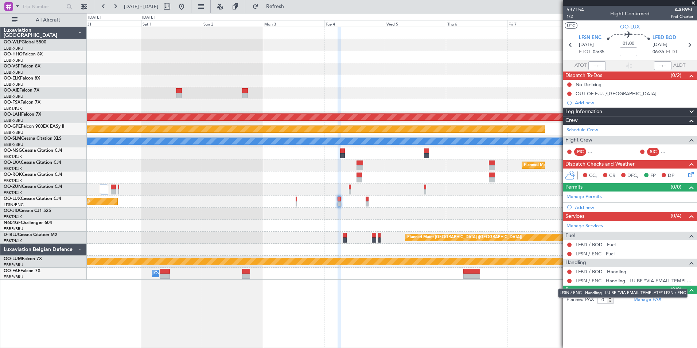
click at [585, 279] on link "LFSN / ENC - Handling - LU-BE *VIA EMAIL TEMPLATE* LFSN / ENC" at bounding box center [635, 280] width 118 height 6
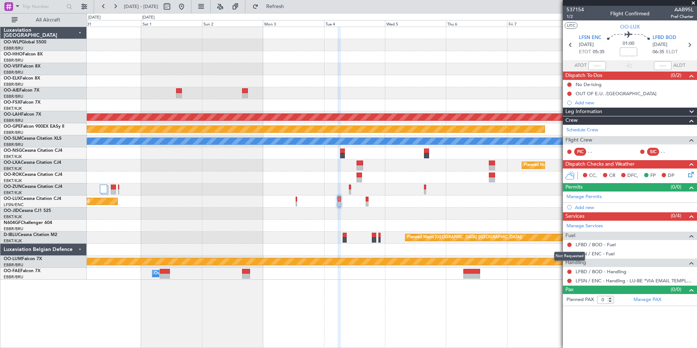
click at [570, 253] on div "Not Requested" at bounding box center [569, 256] width 31 height 9
click at [569, 253] on button at bounding box center [569, 254] width 4 height 4
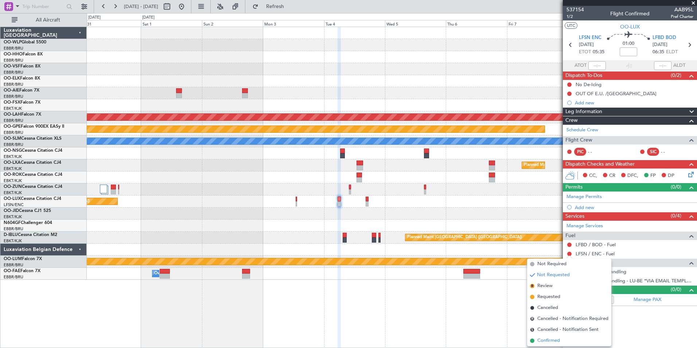
click at [547, 337] on span "Confirmed" at bounding box center [548, 340] width 23 height 7
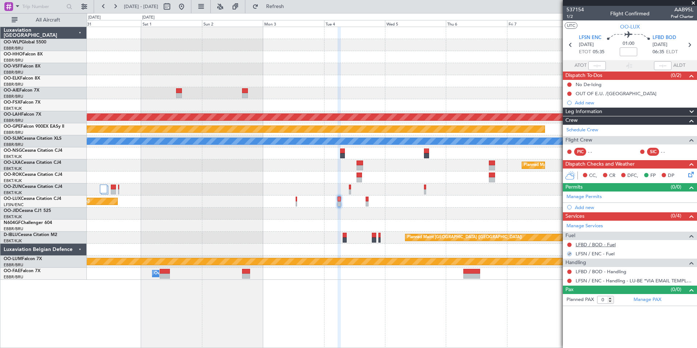
click at [594, 243] on link "LFBD / BOD - Fuel" at bounding box center [596, 244] width 40 height 6
click at [584, 272] on link "LFBD / BOD - Handling" at bounding box center [601, 271] width 51 height 6
click at [572, 220] on div "Services (1/4) Manage Services Fuel LFBD / BOD - Fuel LFSN / ENC - Fuel Handlin…" at bounding box center [630, 249] width 134 height 74
click at [578, 222] on link "Manage Services" at bounding box center [584, 225] width 36 height 7
click at [291, 4] on span "Refresh" at bounding box center [275, 6] width 31 height 5
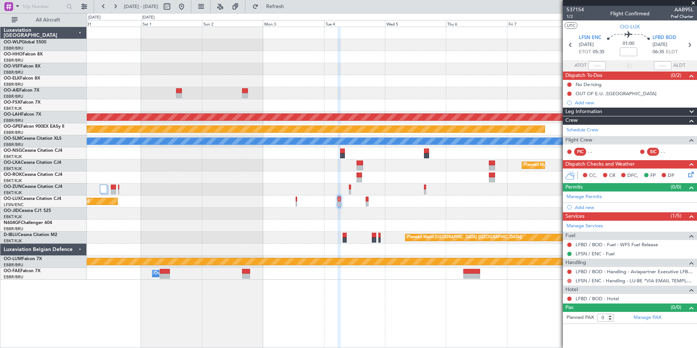
click at [571, 281] on button at bounding box center [569, 280] width 4 height 4
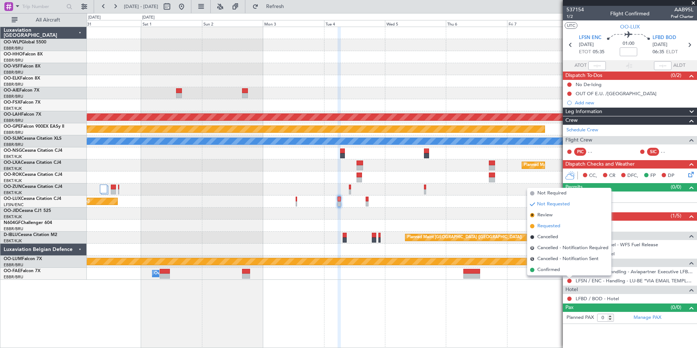
click at [548, 225] on span "Requested" at bounding box center [548, 225] width 23 height 7
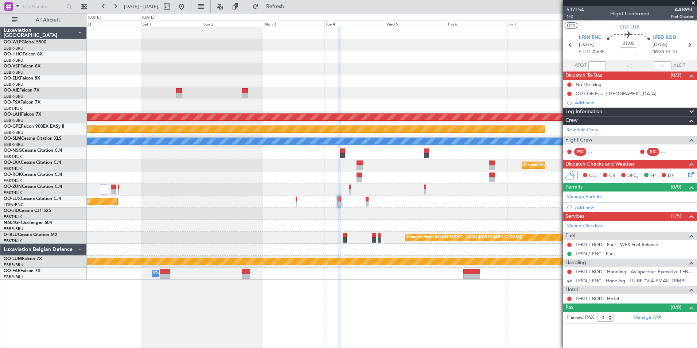
click at [685, 175] on div "CC, CR DFC, FP DP" at bounding box center [633, 175] width 107 height 11
click at [689, 174] on icon at bounding box center [690, 173] width 6 height 6
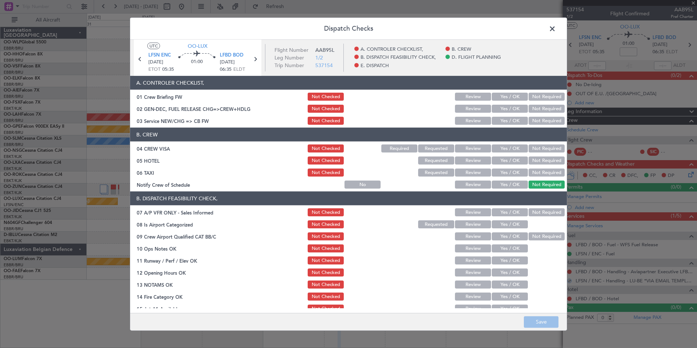
drag, startPoint x: 499, startPoint y: 120, endPoint x: 508, endPoint y: 123, distance: 9.1
click at [499, 120] on button "Yes / OK" at bounding box center [510, 121] width 36 height 8
click at [546, 151] on button "Not Required" at bounding box center [547, 148] width 36 height 8
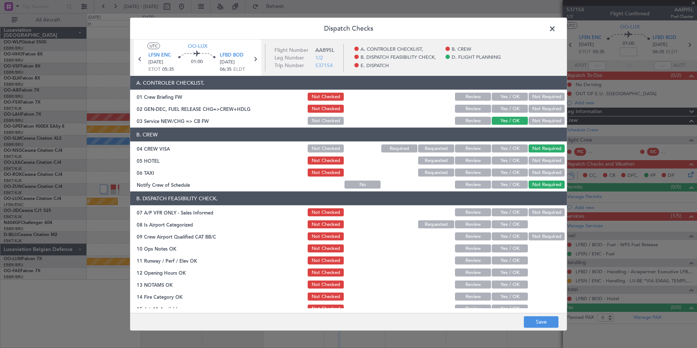
click at [533, 176] on button "Not Required" at bounding box center [547, 172] width 36 height 8
click at [506, 182] on button "Yes / OK" at bounding box center [510, 184] width 36 height 8
click at [542, 210] on button "Not Required" at bounding box center [547, 212] width 36 height 8
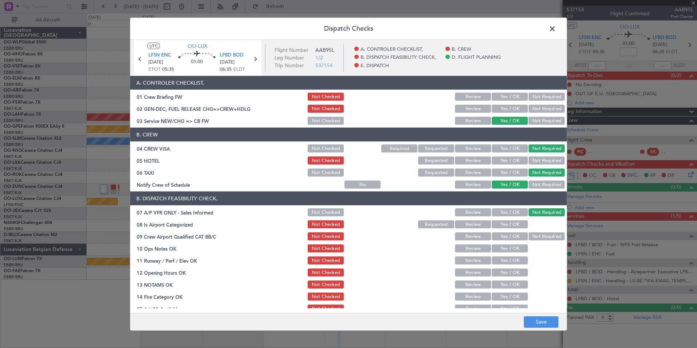
click at [505, 221] on button "Yes / OK" at bounding box center [510, 224] width 36 height 8
click at [502, 231] on section "B. DISPATCH FEASIBILITY CHECK, 07 A/P VFR ONLY - Sales Informed Not Checked Rev…" at bounding box center [348, 270] width 437 height 158
click at [500, 240] on div "Yes / OK" at bounding box center [509, 236] width 37 height 10
click at [495, 233] on button "Yes / OK" at bounding box center [510, 236] width 36 height 8
click at [493, 246] on button "Yes / OK" at bounding box center [510, 248] width 36 height 8
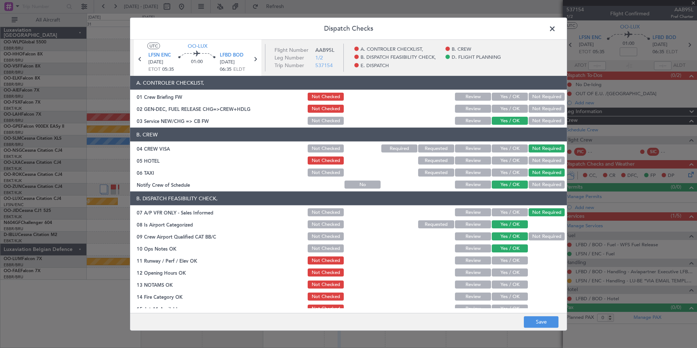
click at [493, 261] on button "Yes / OK" at bounding box center [510, 260] width 36 height 8
click at [492, 274] on button "Yes / OK" at bounding box center [510, 272] width 36 height 8
click at [478, 281] on button "Review" at bounding box center [473, 284] width 36 height 8
click at [502, 301] on div "Yes / OK" at bounding box center [509, 296] width 37 height 10
click at [503, 291] on div "Yes / OK" at bounding box center [509, 296] width 37 height 10
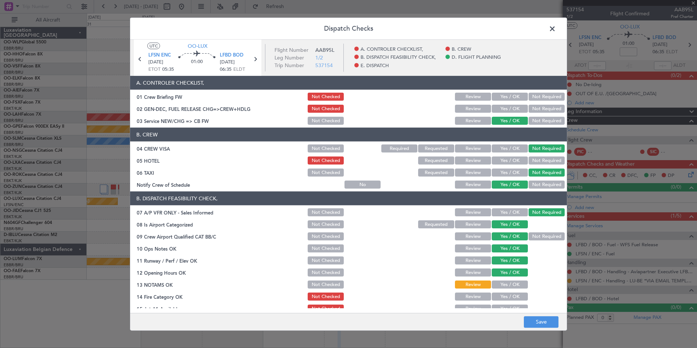
click at [503, 297] on button "Yes / OK" at bounding box center [510, 296] width 36 height 8
click at [505, 305] on button "Yes / OK" at bounding box center [510, 308] width 36 height 8
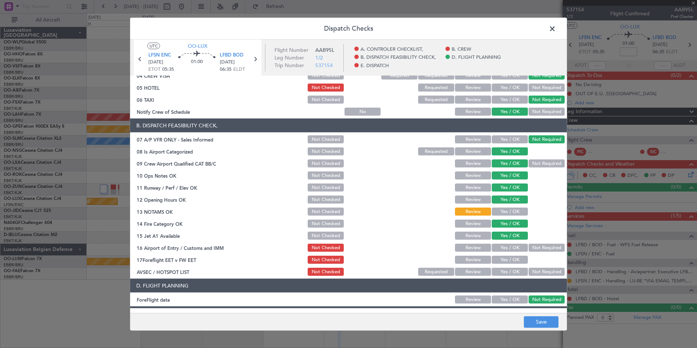
click at [545, 256] on div at bounding box center [545, 259] width 37 height 10
click at [544, 252] on div "Not Required" at bounding box center [545, 247] width 37 height 10
click at [538, 253] on section "B. DISPATCH FEASIBILITY CHECK, 07 A/P VFR ONLY - Sales Informed Not Checked Rev…" at bounding box center [348, 197] width 437 height 158
click at [538, 250] on button "Not Required" at bounding box center [547, 247] width 36 height 8
click at [460, 262] on section "B. DISPATCH FEASIBILITY CHECK, 07 A/P VFR ONLY - Sales Informed Not Checked Rev…" at bounding box center [348, 197] width 437 height 158
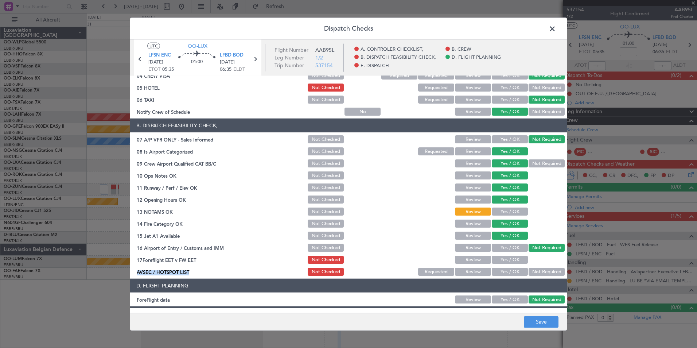
drag, startPoint x: 460, startPoint y: 262, endPoint x: 467, endPoint y: 259, distance: 8.5
click at [467, 259] on button "Review" at bounding box center [473, 260] width 36 height 8
click at [538, 272] on button "Not Required" at bounding box center [547, 272] width 36 height 8
click at [536, 316] on button "Save" at bounding box center [541, 322] width 35 height 12
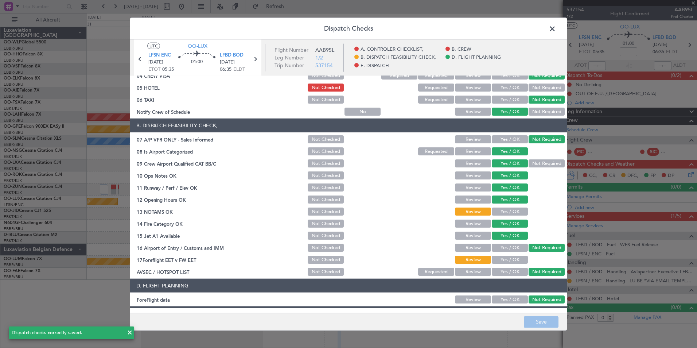
drag, startPoint x: 547, startPoint y: 31, endPoint x: 546, endPoint y: 36, distance: 4.4
click at [556, 33] on span at bounding box center [556, 30] width 0 height 15
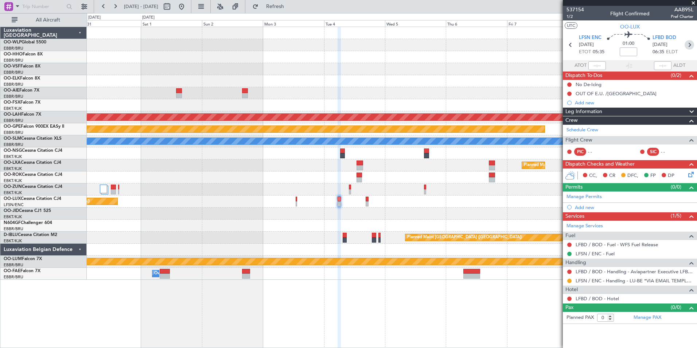
click at [687, 44] on icon at bounding box center [689, 44] width 9 height 9
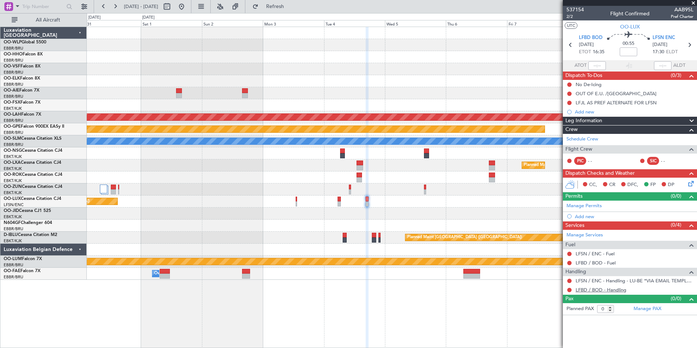
click at [584, 292] on link "LFBD / BOD - Handling" at bounding box center [601, 290] width 51 height 6
click at [291, 4] on span "Refresh" at bounding box center [275, 6] width 31 height 5
click at [568, 254] on button at bounding box center [569, 254] width 4 height 4
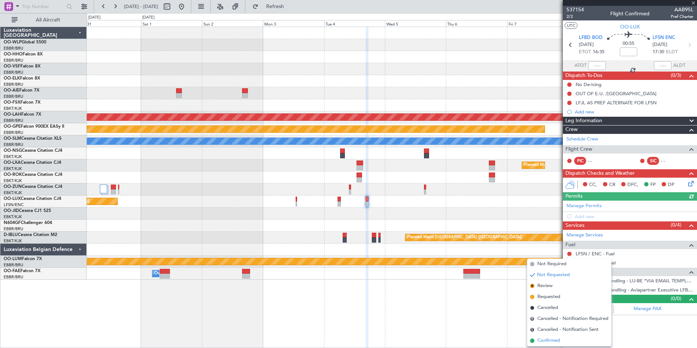
click at [552, 337] on span "Confirmed" at bounding box center [548, 340] width 23 height 7
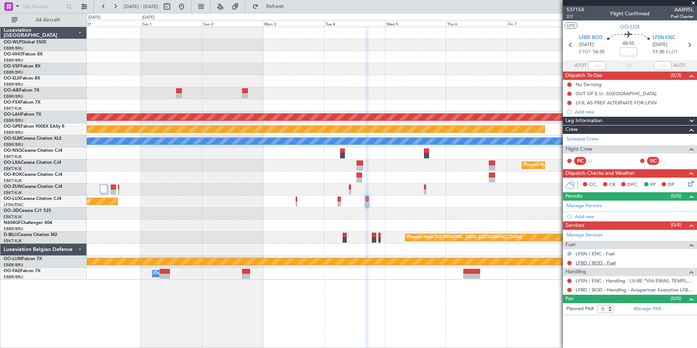
click at [589, 263] on link "LFBD / BOD - Fuel" at bounding box center [596, 263] width 40 height 6
click at [290, 5] on span "Refresh" at bounding box center [275, 6] width 31 height 5
click at [569, 290] on button at bounding box center [569, 290] width 4 height 4
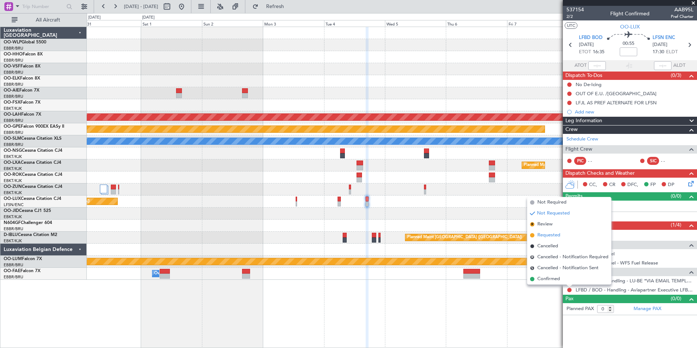
click at [550, 233] on span "Requested" at bounding box center [548, 234] width 23 height 7
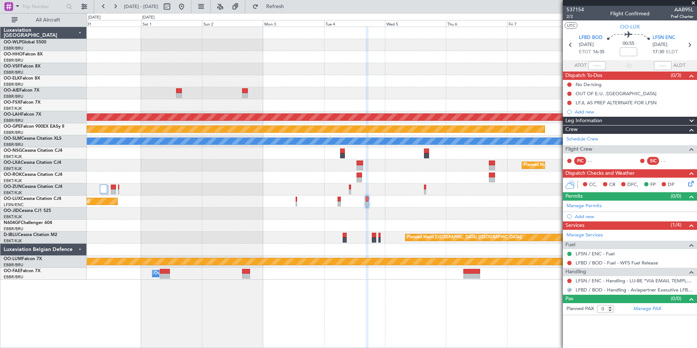
click at [636, 280] on mat-tooltip-component "Incomplete" at bounding box center [630, 285] width 34 height 19
click at [693, 180] on icon at bounding box center [690, 182] width 6 height 6
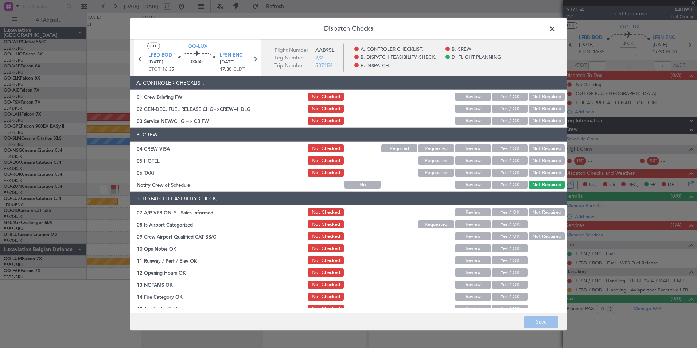
click at [498, 118] on button "Yes / OK" at bounding box center [510, 121] width 36 height 8
click at [541, 149] on button "Not Required" at bounding box center [547, 148] width 36 height 8
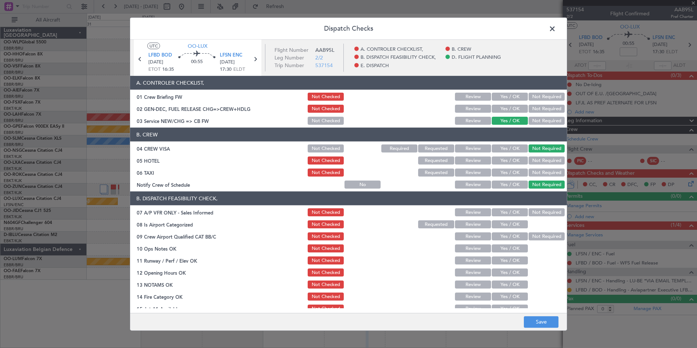
click at [542, 157] on button "Not Required" at bounding box center [547, 160] width 36 height 8
drag, startPoint x: 543, startPoint y: 171, endPoint x: 530, endPoint y: 175, distance: 13.2
click at [542, 171] on button "Not Required" at bounding box center [547, 172] width 36 height 8
click at [508, 181] on button "Yes / OK" at bounding box center [510, 184] width 36 height 8
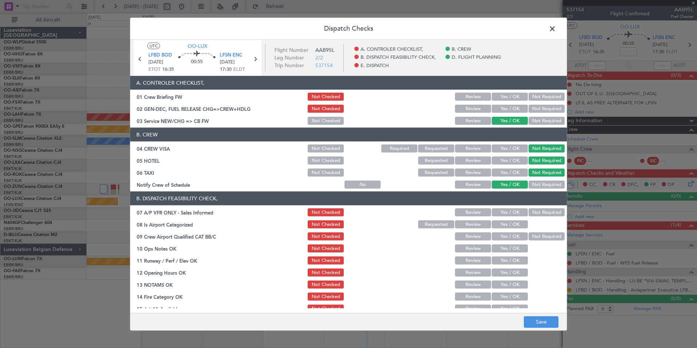
click at [532, 212] on button "Not Required" at bounding box center [547, 212] width 36 height 8
click at [504, 223] on button "Yes / OK" at bounding box center [510, 224] width 36 height 8
click at [504, 234] on button "Yes / OK" at bounding box center [510, 236] width 36 height 8
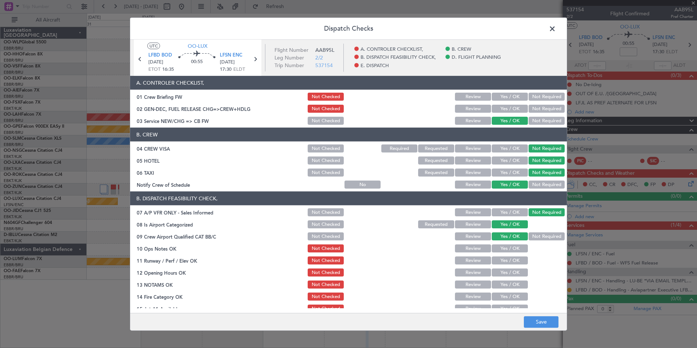
click at [506, 247] on button "Yes / OK" at bounding box center [510, 248] width 36 height 8
click at [507, 258] on button "Yes / OK" at bounding box center [510, 260] width 36 height 8
click at [507, 266] on section "B. DISPATCH FEASIBILITY CHECK, 07 A/P VFR ONLY - Sales Informed Not Checked Rev…" at bounding box center [348, 270] width 437 height 158
click at [504, 265] on section "B. DISPATCH FEASIBILITY CHECK, 07 A/P VFR ONLY - Sales Informed Not Checked Rev…" at bounding box center [348, 270] width 437 height 158
click at [501, 273] on button "Yes / OK" at bounding box center [510, 272] width 36 height 8
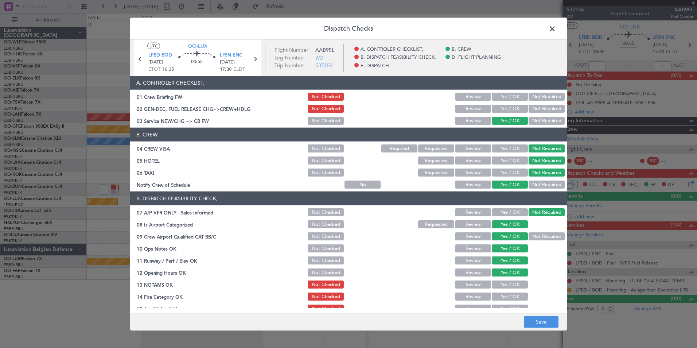
click at [464, 286] on button "Review" at bounding box center [473, 284] width 36 height 8
click at [512, 297] on button "Yes / OK" at bounding box center [510, 296] width 36 height 8
click at [514, 307] on button "Yes / OK" at bounding box center [510, 308] width 36 height 8
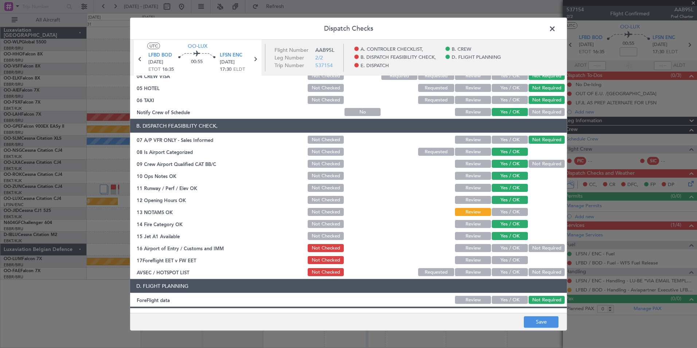
scroll to position [73, 0]
click at [531, 252] on div "Not Required" at bounding box center [545, 247] width 37 height 10
click at [531, 249] on button "Not Required" at bounding box center [547, 247] width 36 height 8
click at [465, 251] on button "Review" at bounding box center [473, 247] width 36 height 8
click at [469, 260] on button "Review" at bounding box center [473, 260] width 36 height 8
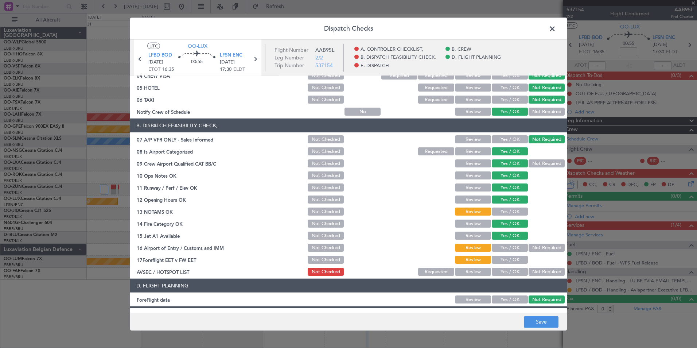
click at [530, 270] on button "Not Required" at bounding box center [547, 272] width 36 height 8
click at [539, 243] on button "Not Required" at bounding box center [547, 247] width 36 height 8
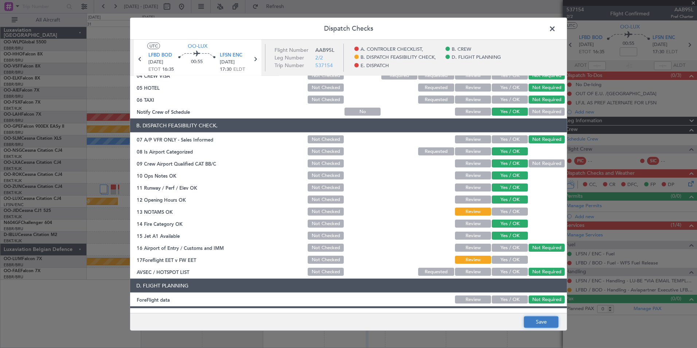
click at [545, 319] on button "Save" at bounding box center [541, 322] width 35 height 12
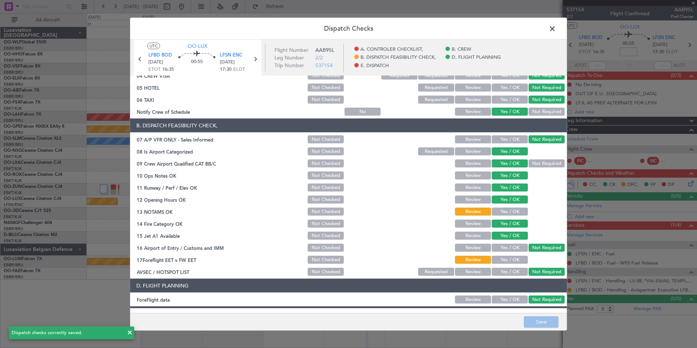
click at [556, 28] on span at bounding box center [556, 30] width 0 height 15
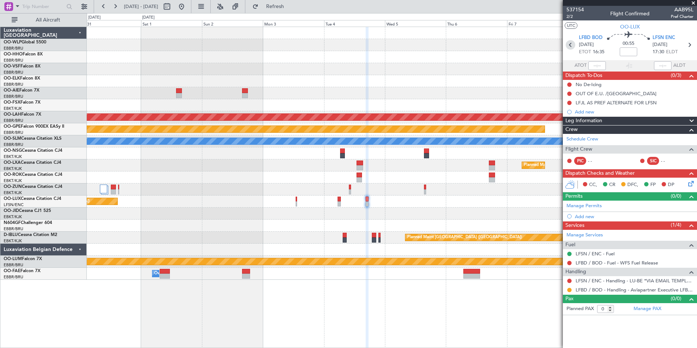
click at [571, 46] on icon at bounding box center [570, 44] width 9 height 9
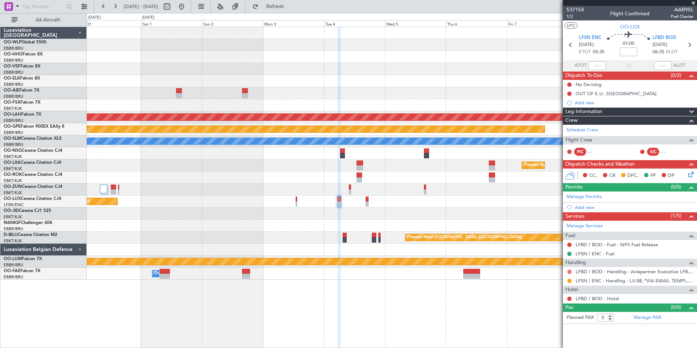
click at [570, 271] on button at bounding box center [569, 271] width 4 height 4
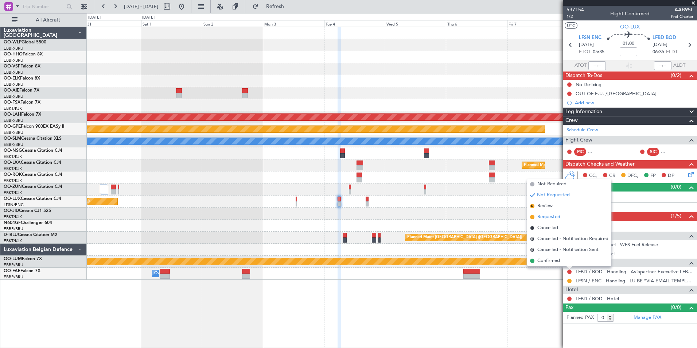
click at [537, 217] on li "Requested" at bounding box center [569, 216] width 84 height 11
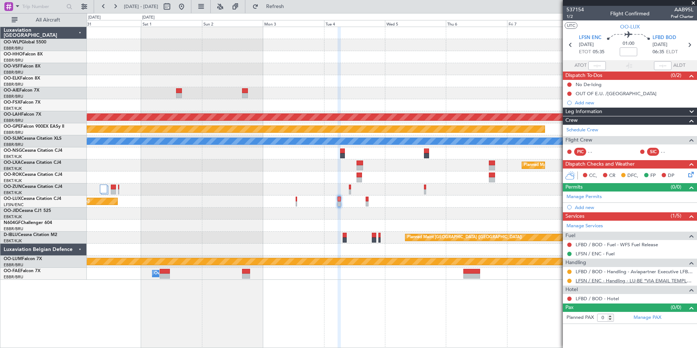
click at [597, 280] on link "LFSN / ENC - Handling - LU-BE *VIA EMAIL TEMPLATE* LFSN / ENC" at bounding box center [635, 280] width 118 height 6
click at [241, 104] on div at bounding box center [392, 105] width 610 height 12
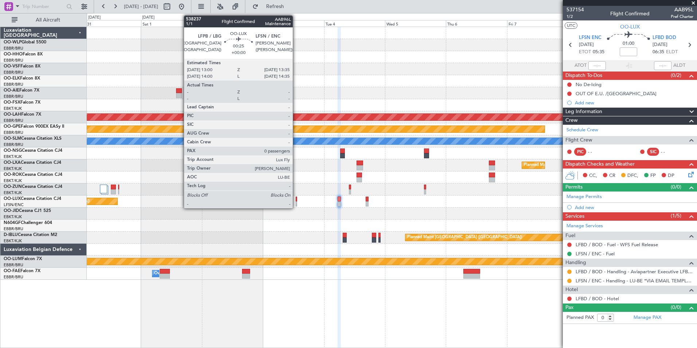
click at [296, 201] on div at bounding box center [297, 198] width 2 height 5
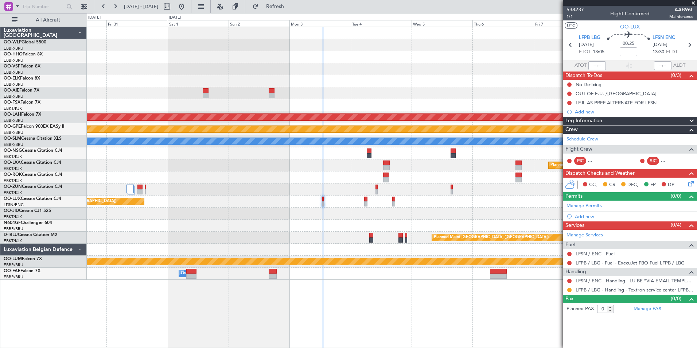
click at [261, 83] on div "Planned Maint Alton-st Louis (St Louis Regl) Planned Maint Nurnberg A/C Unavail…" at bounding box center [392, 153] width 610 height 253
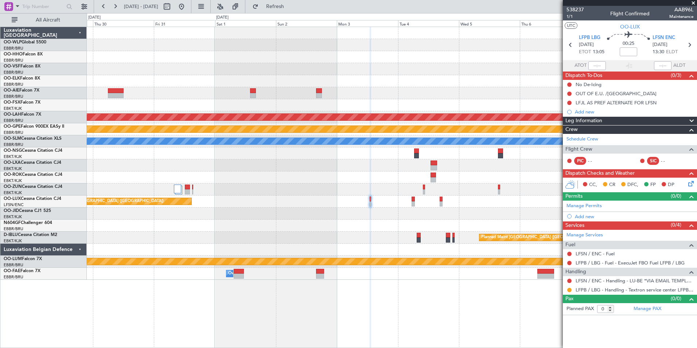
click at [270, 94] on div at bounding box center [392, 93] width 610 height 12
click at [291, 5] on span "Refresh" at bounding box center [275, 6] width 31 height 5
click at [187, 3] on button at bounding box center [182, 7] width 12 height 12
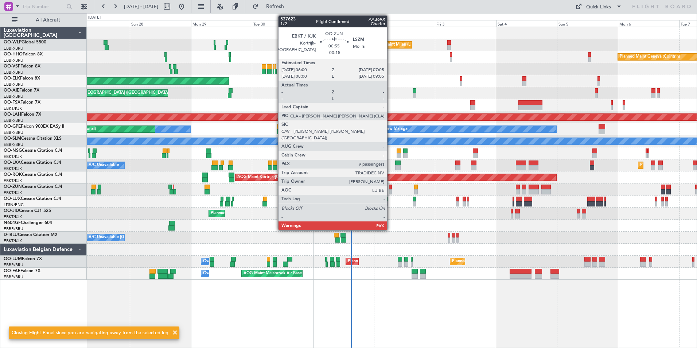
click at [392, 186] on div at bounding box center [392, 189] width 610 height 12
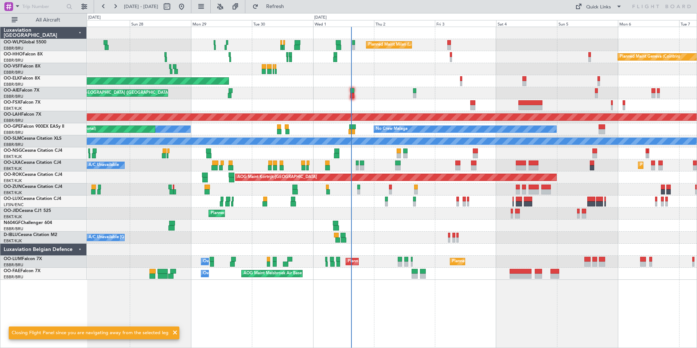
click at [392, 186] on div at bounding box center [392, 189] width 610 height 12
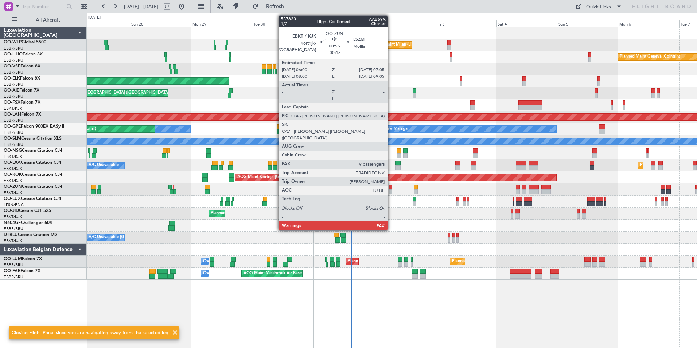
click at [390, 187] on div at bounding box center [390, 186] width 3 height 5
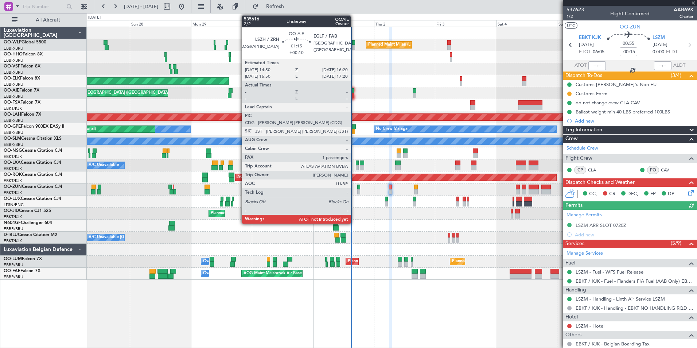
click at [354, 93] on div at bounding box center [352, 90] width 4 height 5
type input "+00:10"
type input "1"
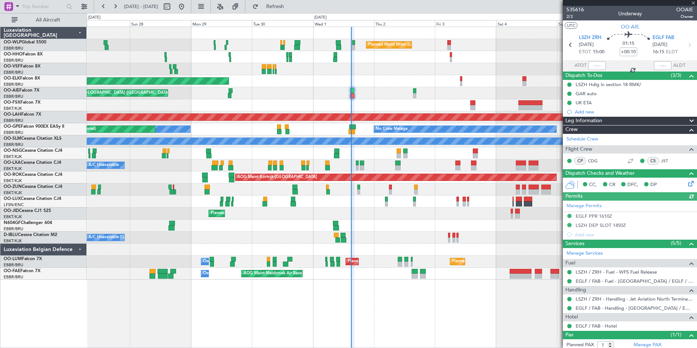
click at [597, 61] on section "ATOT ALDT" at bounding box center [630, 65] width 134 height 11
click at [592, 63] on input "text" at bounding box center [596, 65] width 17 height 9
click at [662, 62] on div at bounding box center [662, 65] width 17 height 9
type input "13:46"
click at [655, 67] on div at bounding box center [662, 65] width 17 height 9
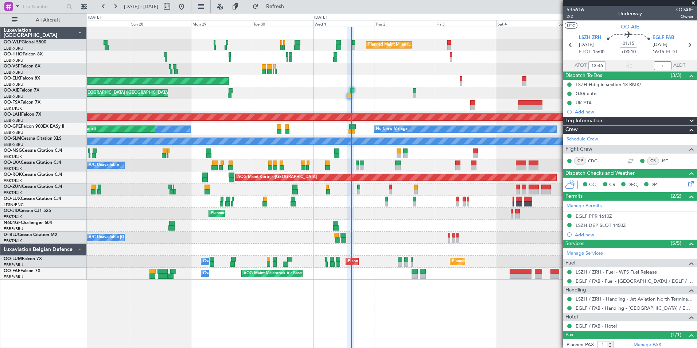
click at [655, 66] on input "text" at bounding box center [662, 65] width 17 height 9
click at [484, 68] on div at bounding box center [392, 69] width 610 height 12
click at [388, 74] on div at bounding box center [392, 69] width 610 height 12
type input "15:02"
click at [446, 93] on div "Planned Maint London (Farnborough) Unplanned Maint Amsterdam (Schiphol)" at bounding box center [392, 93] width 610 height 12
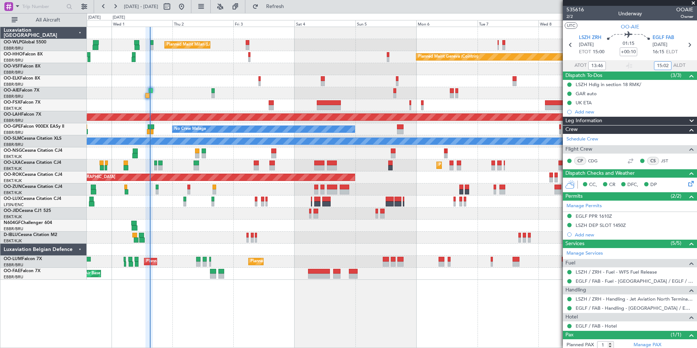
click at [389, 104] on div "Planned Maint Milan (Linate) Planned Maint Geneva (Cointrin) Planned Maint Kort…" at bounding box center [392, 153] width 610 height 253
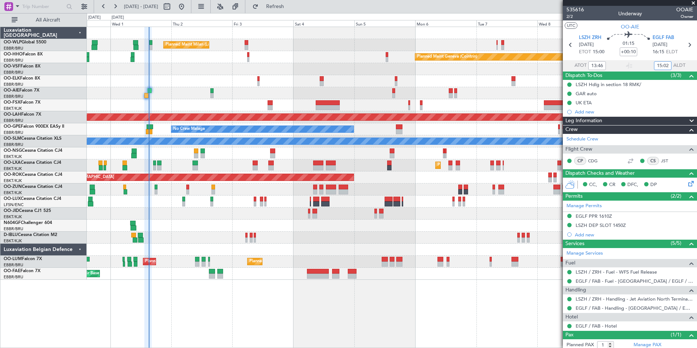
click at [309, 109] on div at bounding box center [392, 105] width 610 height 12
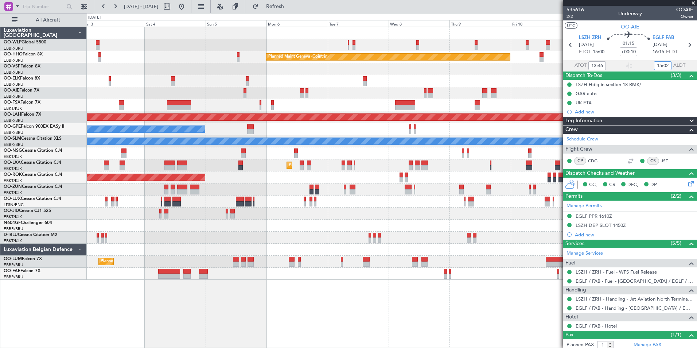
click at [389, 122] on div "Planned Maint Milan (Linate) Planned Maint Geneva (Cointrin) Planned Maint Alto…" at bounding box center [392, 153] width 610 height 253
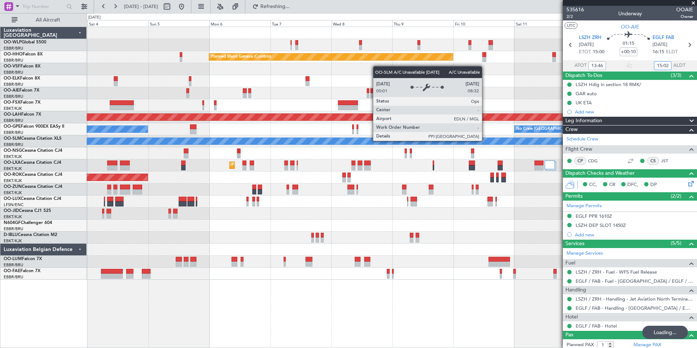
click at [354, 141] on div "A/C Unavailable [GEOGRAPHIC_DATA]" at bounding box center [391, 141] width 1829 height 7
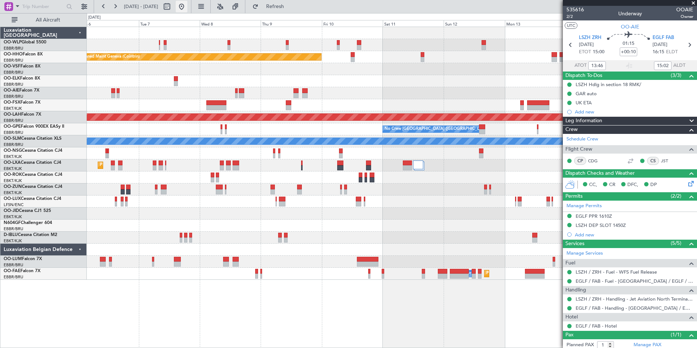
click at [187, 12] on button at bounding box center [182, 7] width 12 height 12
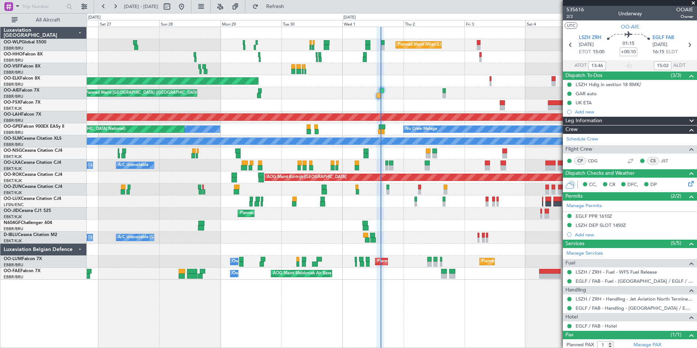
click at [412, 73] on div at bounding box center [392, 69] width 610 height 12
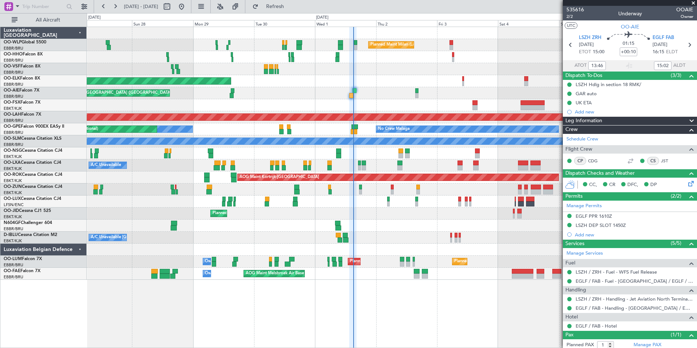
click at [443, 92] on div "Planned Maint Milan (Linate) Planned Maint Geneva (Cointrin) Planned Maint Gene…" at bounding box center [392, 153] width 610 height 253
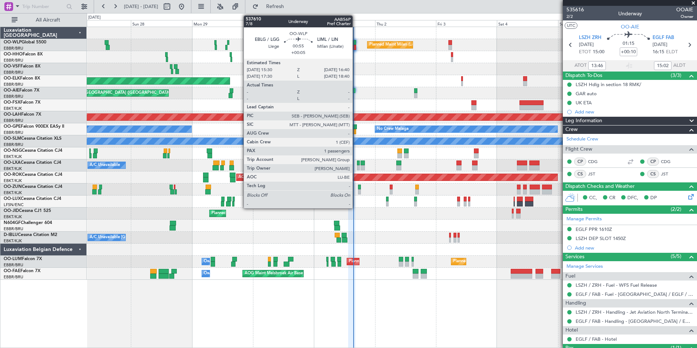
click at [356, 44] on div "Planned Maint Milan (Linate)" at bounding box center [392, 45] width 610 height 12
click at [355, 45] on div at bounding box center [354, 47] width 3 height 5
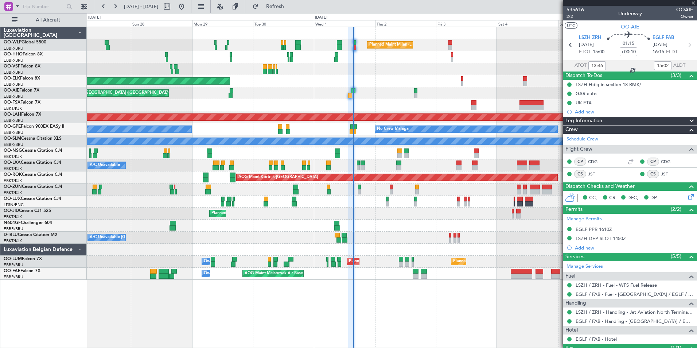
type input "+00:05"
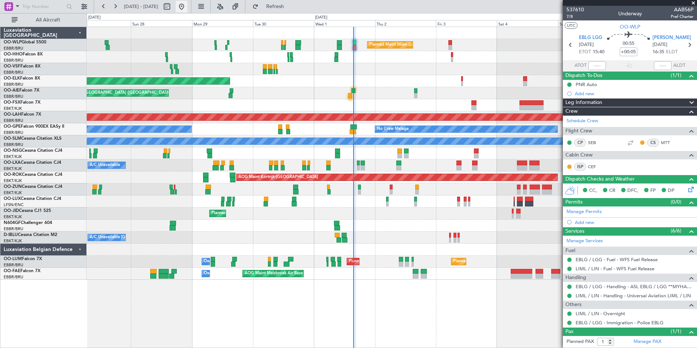
click at [187, 7] on button at bounding box center [182, 7] width 12 height 12
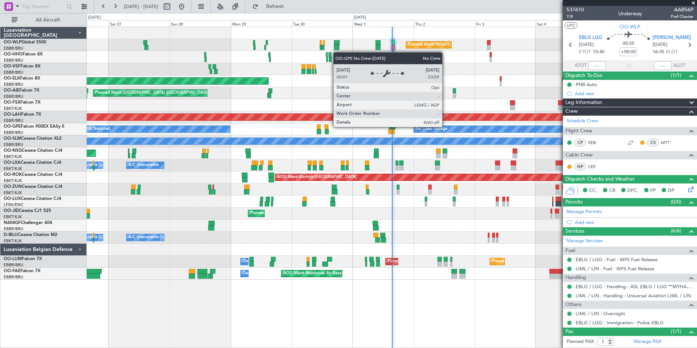
click at [282, 143] on div "Planned Maint Milan (Linate) Planned Maint Geneva (Cointrin) Planned Maint Gene…" at bounding box center [392, 153] width 610 height 253
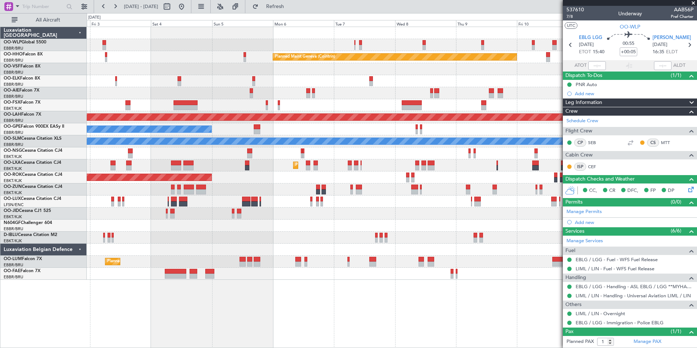
click at [136, 123] on div "Planned Maint Milan (Linate) Planned Maint Geneva (Cointrin) Planned Maint Alto…" at bounding box center [392, 153] width 610 height 253
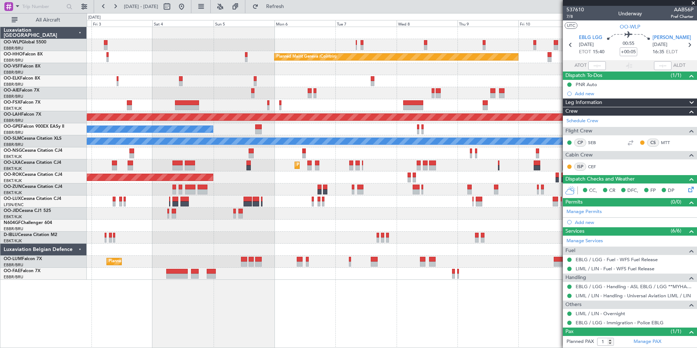
click at [195, 140] on div "Planned Maint Milan (Linate) Planned Maint Geneva (Cointrin) Planned Maint Alto…" at bounding box center [392, 153] width 610 height 253
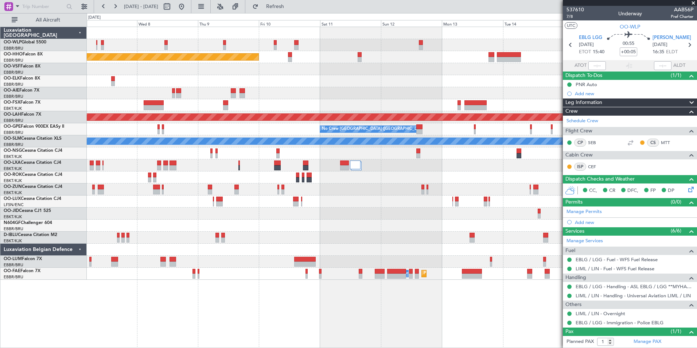
click at [225, 153] on div "Planned Maint Geneva (Cointrin) Planned Maint Alton-st Louis (St Louis Regl) No…" at bounding box center [392, 153] width 610 height 253
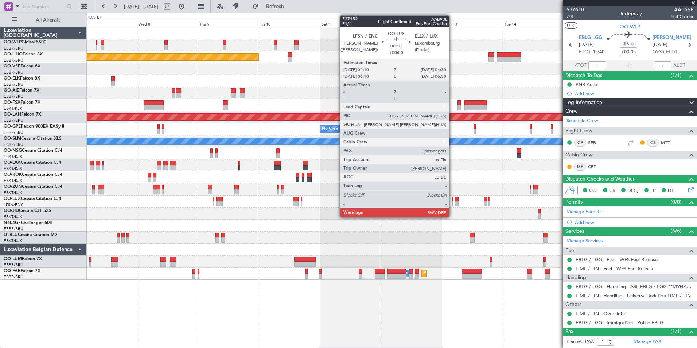
click at [452, 199] on div at bounding box center [452, 198] width 1 height 5
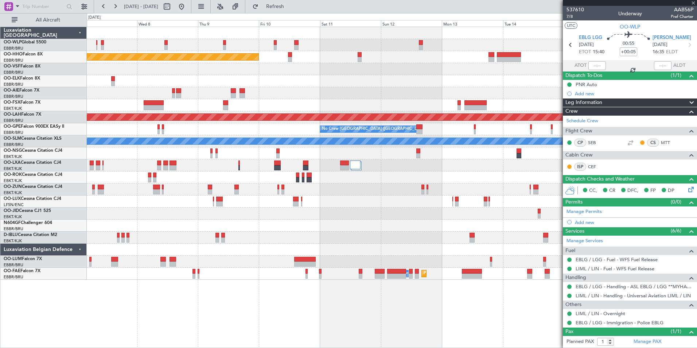
type input "0"
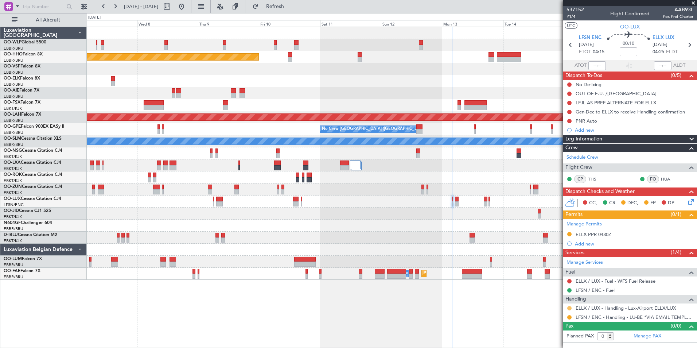
click at [567, 307] on button at bounding box center [569, 308] width 4 height 4
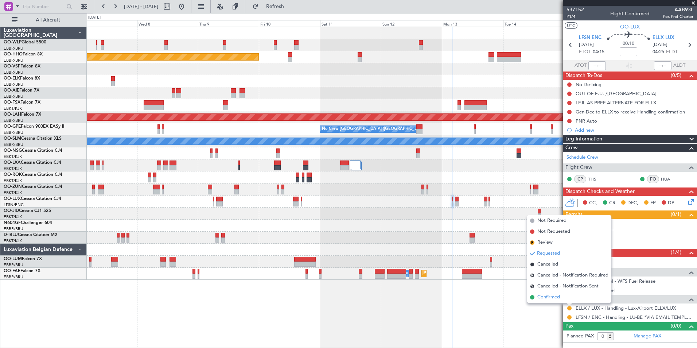
click at [558, 296] on span "Confirmed" at bounding box center [548, 296] width 23 height 7
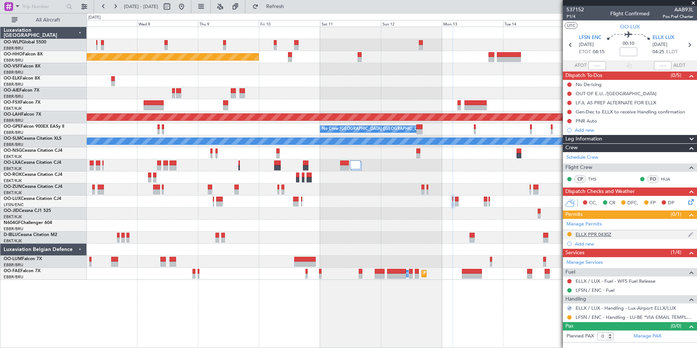
click at [595, 235] on div "ELLX PPR 0430Z" at bounding box center [594, 234] width 36 height 6
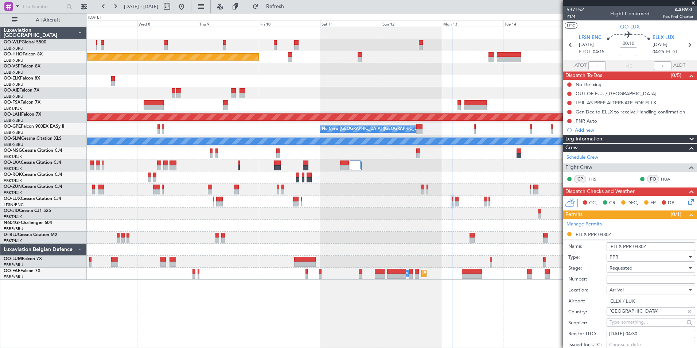
click at [616, 281] on input "Number:" at bounding box center [651, 279] width 89 height 9
paste input "67744"
type input "67744"
click at [621, 264] on div "Requested" at bounding box center [648, 267] width 78 height 11
drag, startPoint x: 630, startPoint y: 326, endPoint x: 630, endPoint y: 310, distance: 16.0
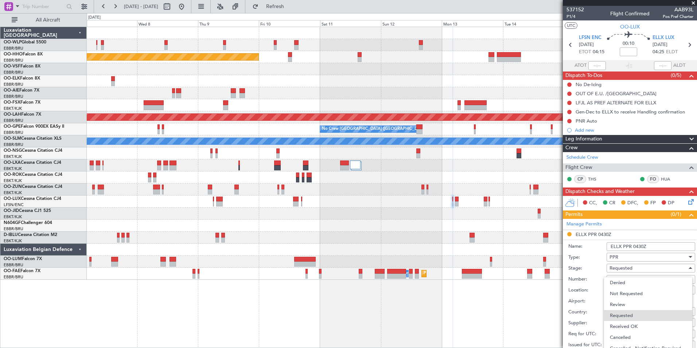
click at [631, 327] on span "Received OK" at bounding box center [648, 326] width 77 height 11
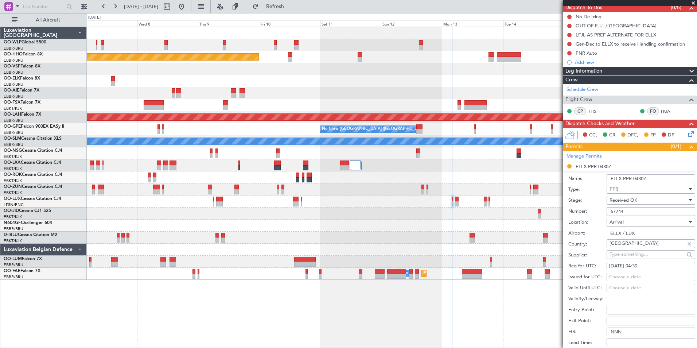
scroll to position [146, 0]
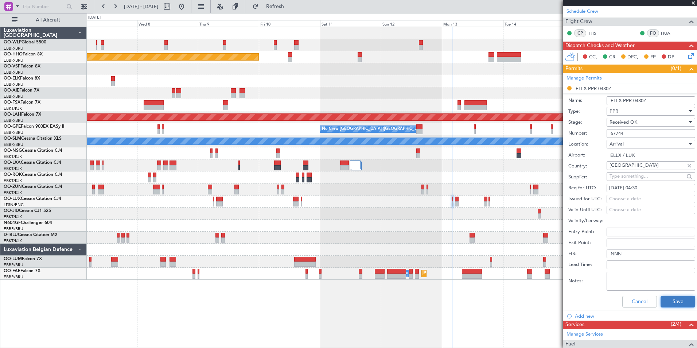
click at [674, 300] on button "Save" at bounding box center [678, 302] width 35 height 12
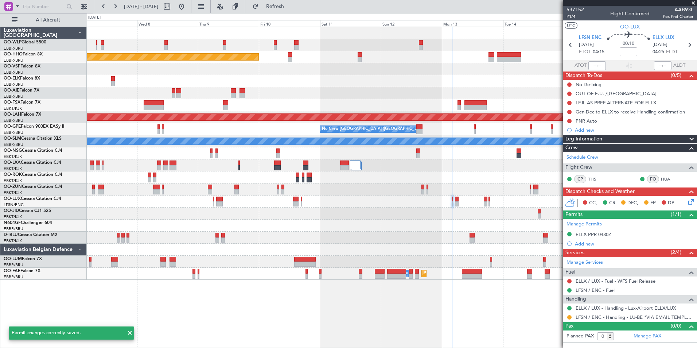
scroll to position [0, 0]
click at [690, 42] on icon at bounding box center [689, 44] width 9 height 9
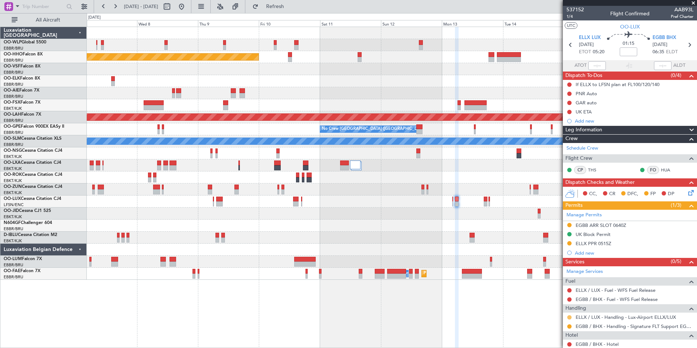
click at [569, 316] on button at bounding box center [569, 317] width 4 height 4
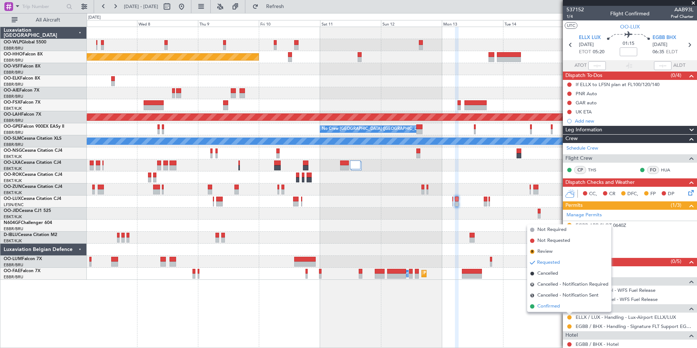
click at [544, 307] on span "Confirmed" at bounding box center [548, 306] width 23 height 7
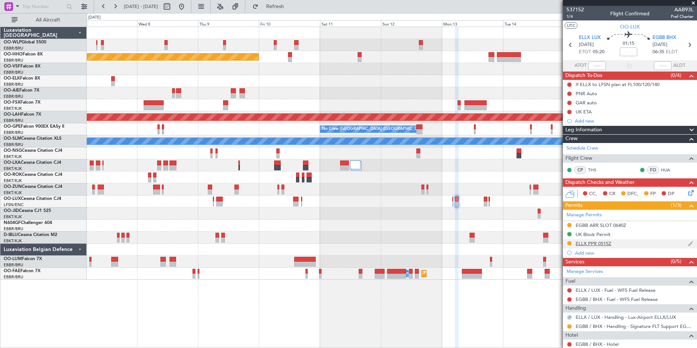
click at [586, 245] on div "ELLX PPR 0515Z" at bounding box center [594, 243] width 36 height 6
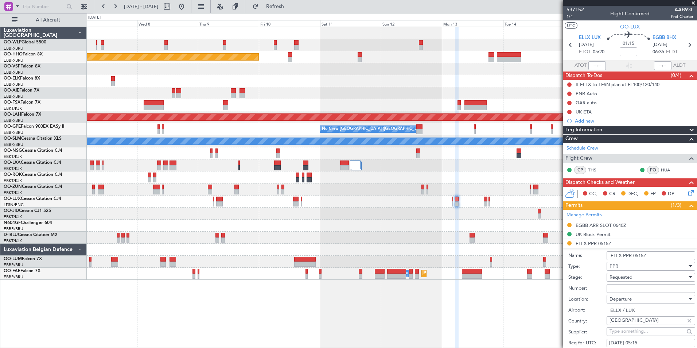
click at [621, 288] on input "Number:" at bounding box center [651, 288] width 89 height 9
paste input "67744"
type input "67744"
click at [620, 277] on span "Requested" at bounding box center [620, 277] width 23 height 7
click at [621, 336] on span "Received OK" at bounding box center [648, 335] width 77 height 11
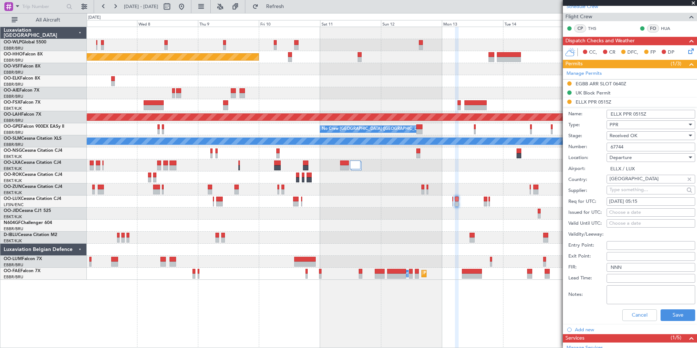
scroll to position [146, 0]
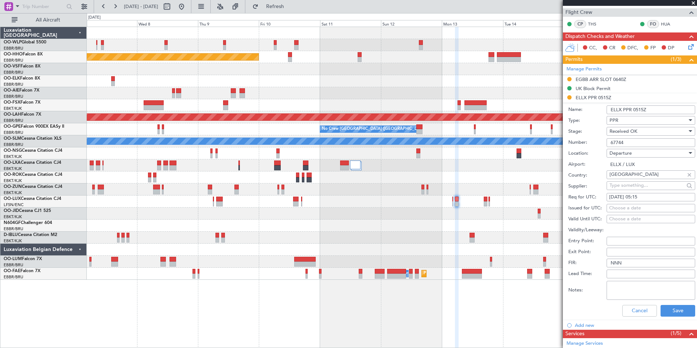
click at [673, 316] on div "Cancel Save" at bounding box center [631, 310] width 127 height 19
click at [672, 315] on button "Save" at bounding box center [678, 311] width 35 height 12
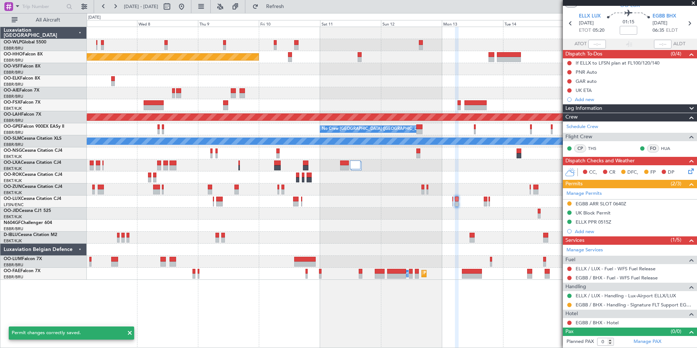
scroll to position [21, 0]
click at [686, 25] on icon at bounding box center [689, 23] width 9 height 9
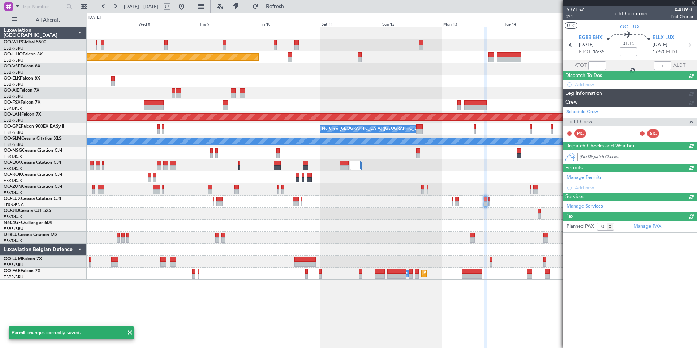
scroll to position [0, 0]
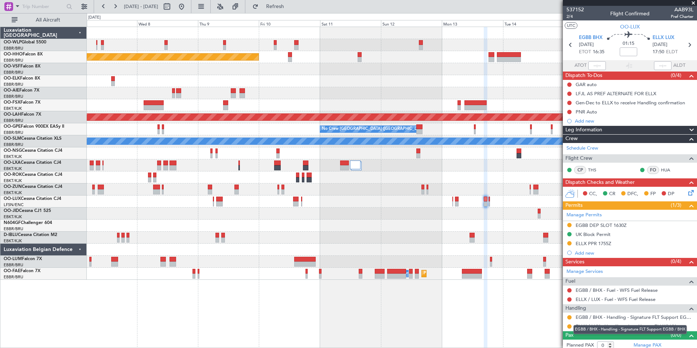
click at [569, 326] on mat-tooltip-component "EGBB / BHX - Handling - Signature FLT Support EGBB / BHX" at bounding box center [630, 329] width 124 height 19
click at [568, 325] on button at bounding box center [569, 326] width 4 height 4
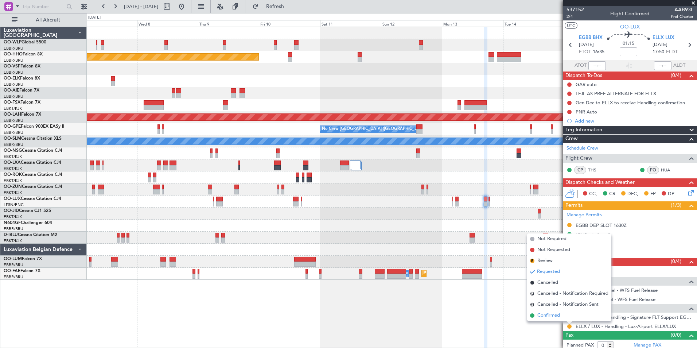
click at [547, 316] on span "Confirmed" at bounding box center [548, 315] width 23 height 7
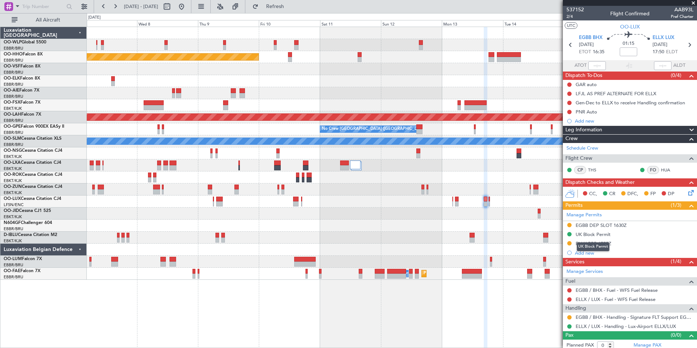
click at [591, 244] on div "UK Block Permit" at bounding box center [593, 246] width 33 height 9
click at [588, 245] on div "ELLX PPR 1755Z" at bounding box center [594, 243] width 36 height 6
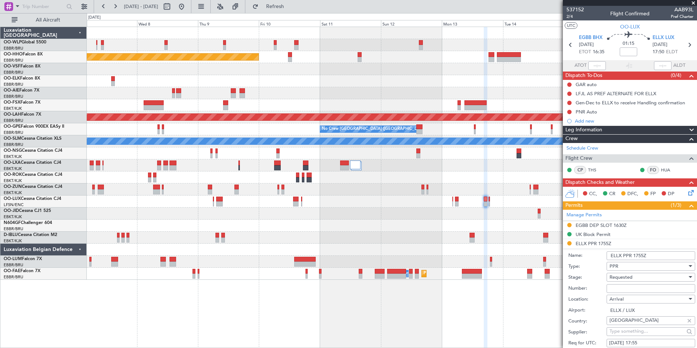
click at [632, 286] on input "Number:" at bounding box center [651, 288] width 89 height 9
paste input "67445"
type input "67445"
click at [628, 274] on span "Requested" at bounding box center [620, 277] width 23 height 7
click at [631, 335] on span "Received OK" at bounding box center [648, 335] width 77 height 11
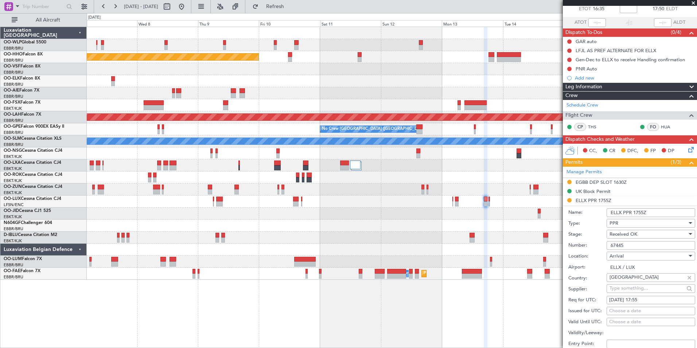
scroll to position [109, 0]
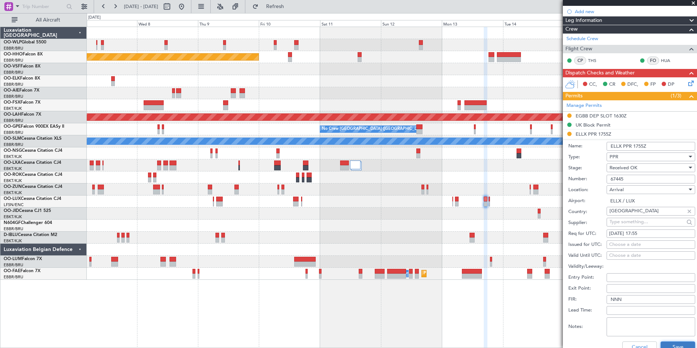
click at [661, 344] on button "Save" at bounding box center [678, 347] width 35 height 12
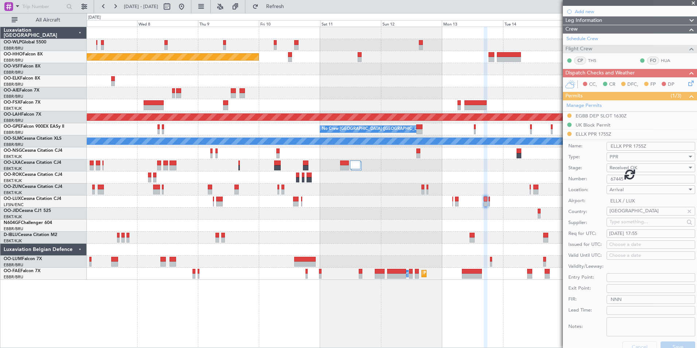
scroll to position [3, 0]
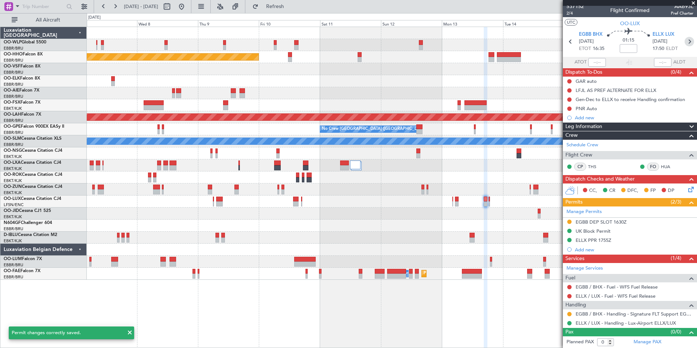
click at [685, 43] on icon at bounding box center [689, 41] width 9 height 9
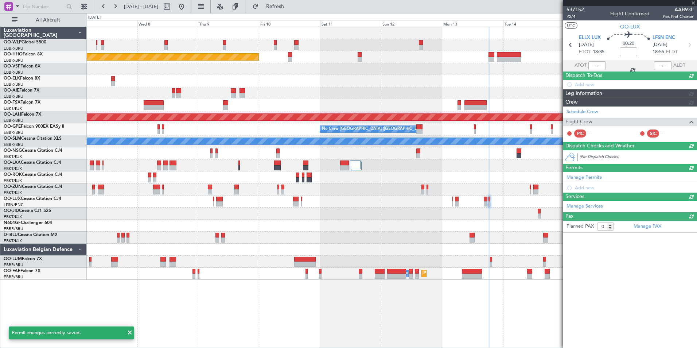
scroll to position [0, 0]
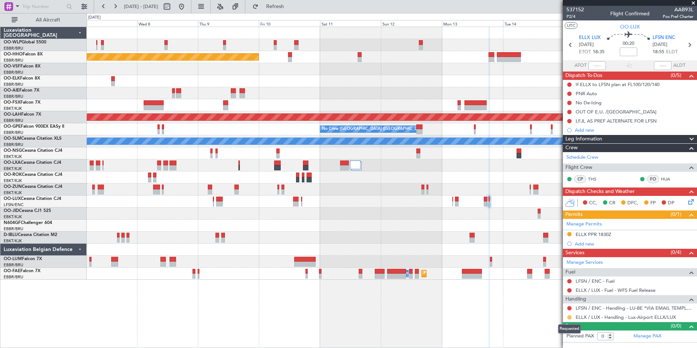
click at [569, 318] on button at bounding box center [569, 317] width 4 height 4
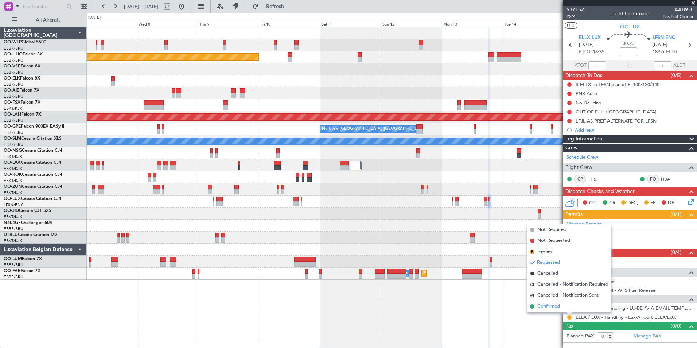
click at [559, 308] on span "Confirmed" at bounding box center [548, 306] width 23 height 7
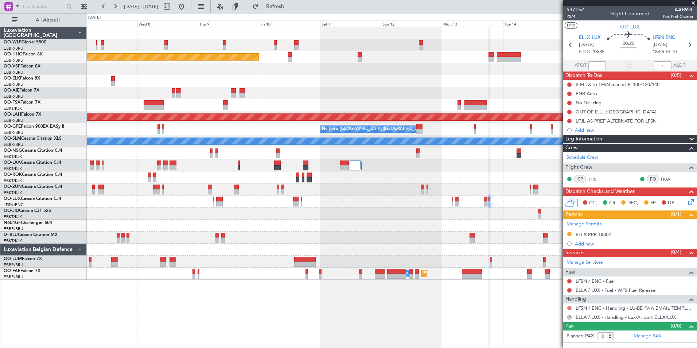
click at [568, 307] on button at bounding box center [569, 308] width 4 height 4
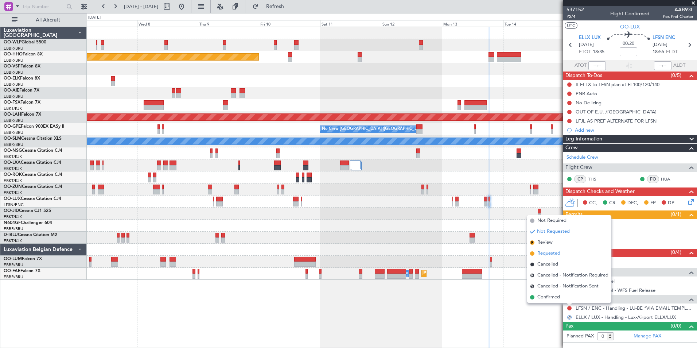
click at [553, 251] on span "Requested" at bounding box center [548, 253] width 23 height 7
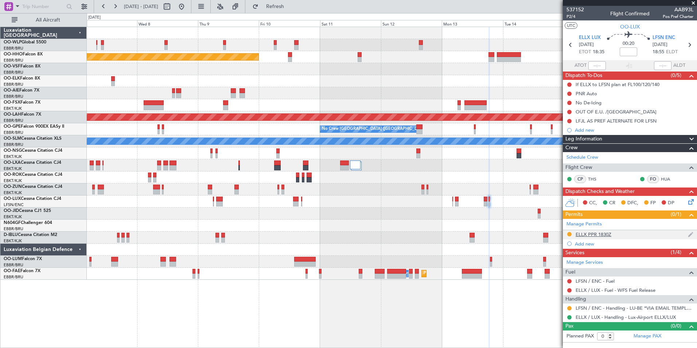
click at [587, 231] on div "ELLX PPR 1830Z" at bounding box center [594, 234] width 36 height 6
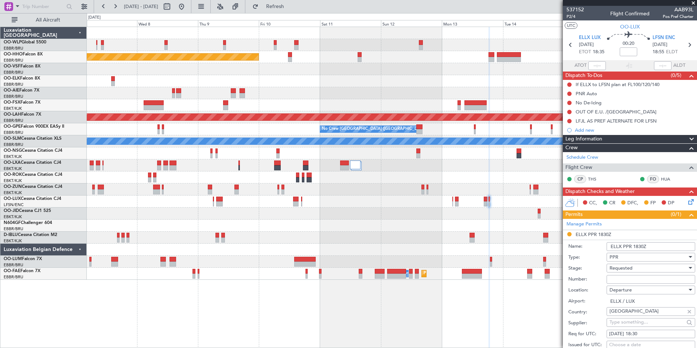
click at [635, 274] on div "Number:" at bounding box center [631, 279] width 127 height 11
click at [630, 281] on input "Number:" at bounding box center [651, 279] width 89 height 9
paste input "67445"
type input "67445"
click at [633, 267] on div "Requested" at bounding box center [648, 267] width 78 height 11
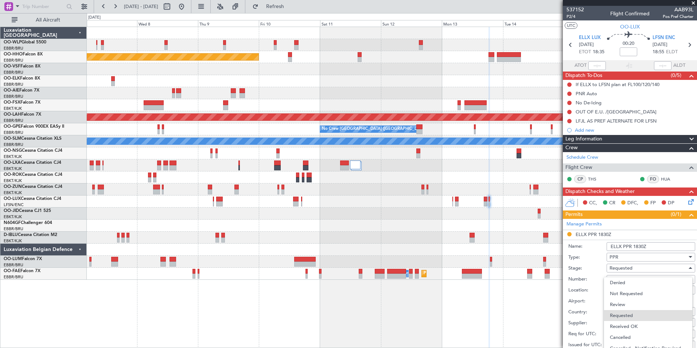
drag, startPoint x: 631, startPoint y: 326, endPoint x: 636, endPoint y: 283, distance: 44.0
click at [631, 326] on span "Received OK" at bounding box center [648, 326] width 77 height 11
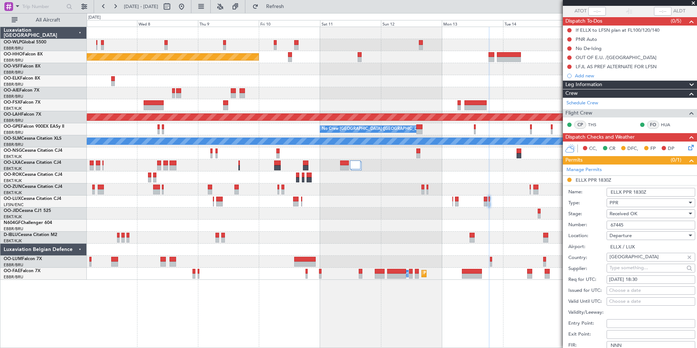
scroll to position [146, 0]
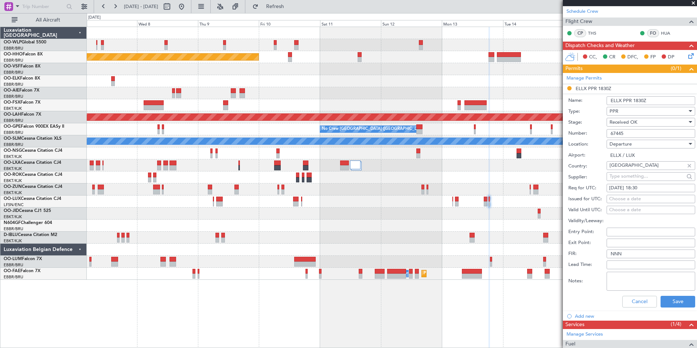
click at [667, 292] on div "Cancel Save" at bounding box center [631, 301] width 127 height 19
click at [666, 304] on button "Save" at bounding box center [678, 302] width 35 height 12
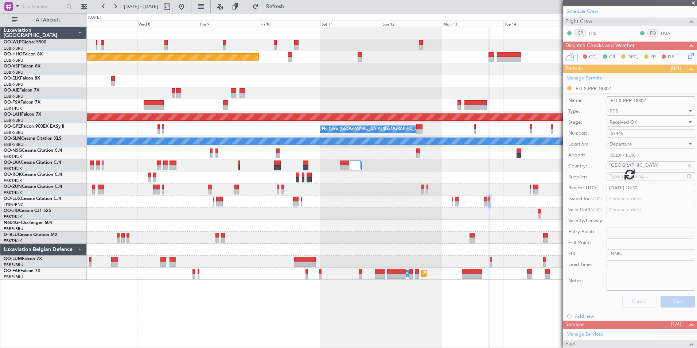
scroll to position [0, 0]
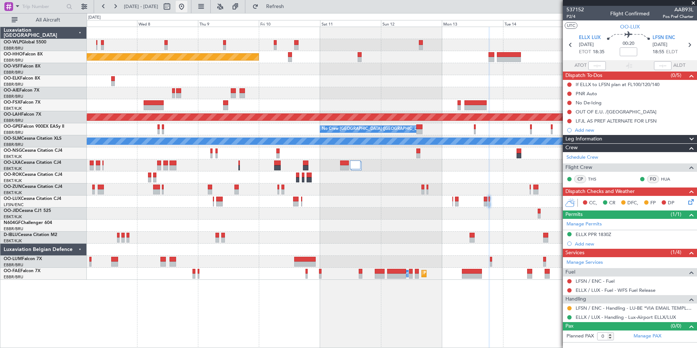
click at [187, 9] on button at bounding box center [182, 7] width 12 height 12
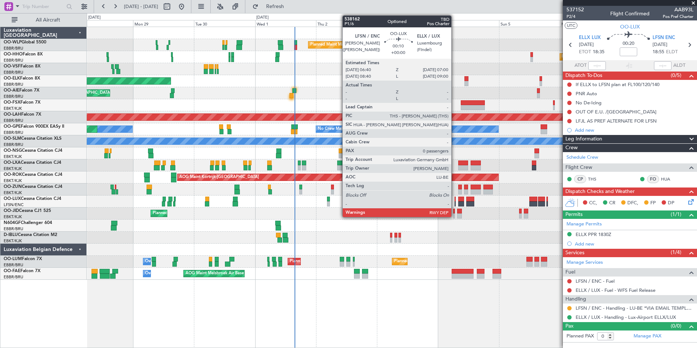
click at [455, 202] on div at bounding box center [455, 203] width 1 height 5
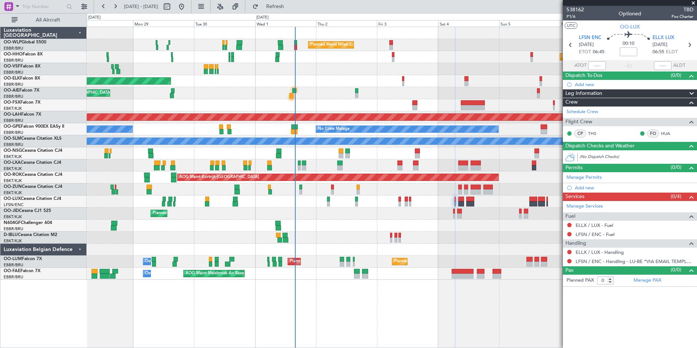
click at [445, 63] on div at bounding box center [392, 69] width 610 height 12
click at [273, 124] on div "Planned Maint Milan (Linate) Planned Maint Geneva (Cointrin) Planned Maint Kort…" at bounding box center [392, 153] width 610 height 253
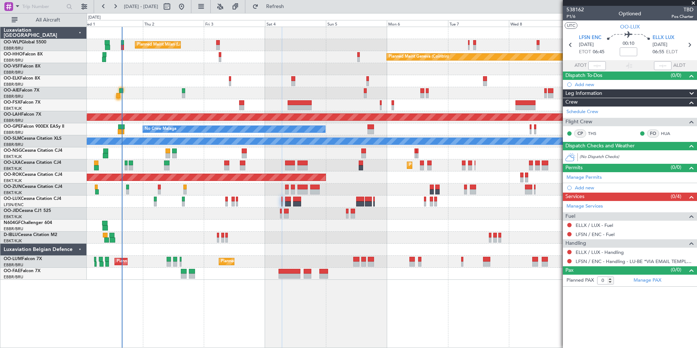
click at [226, 139] on div "A/C Unavailable [GEOGRAPHIC_DATA]" at bounding box center [391, 141] width 1829 height 7
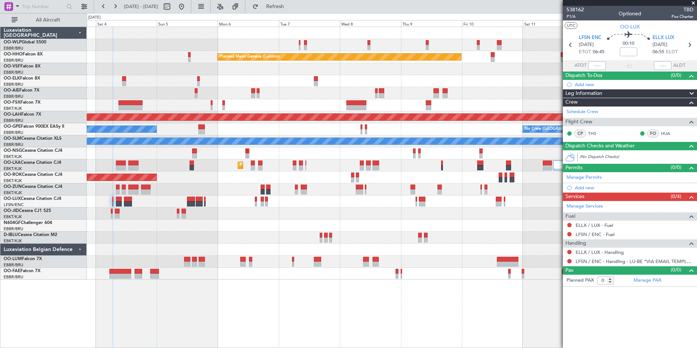
click at [275, 173] on div "AOG Maint Kortrijk-[GEOGRAPHIC_DATA]" at bounding box center [392, 177] width 610 height 12
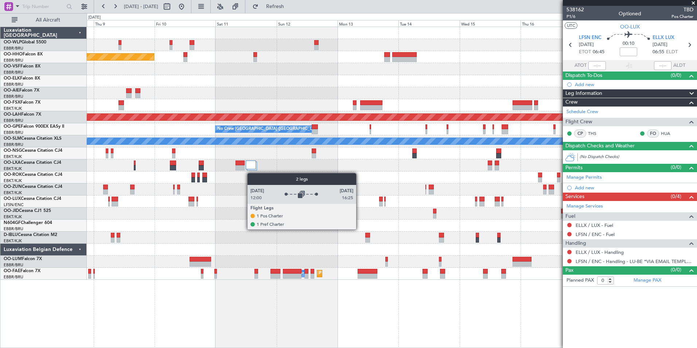
click at [250, 173] on div at bounding box center [251, 167] width 11 height 15
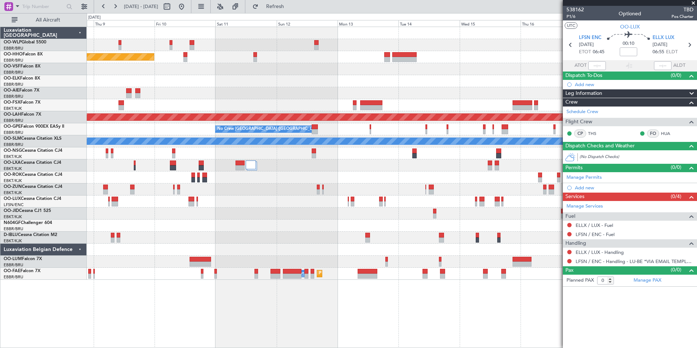
click at [324, 171] on div "Planned Maint Kortrijk-[GEOGRAPHIC_DATA]" at bounding box center [392, 165] width 610 height 12
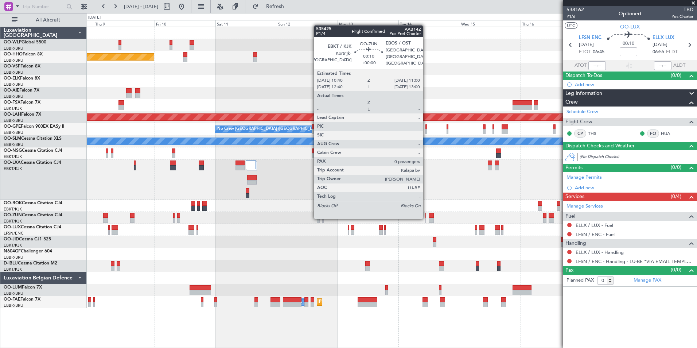
click at [426, 217] on div at bounding box center [425, 215] width 1 height 5
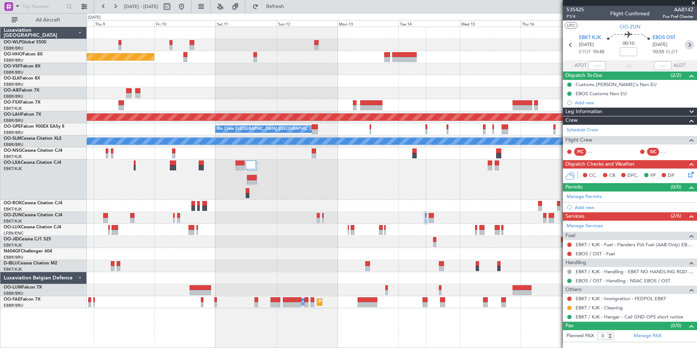
click at [689, 48] on icon at bounding box center [689, 44] width 9 height 9
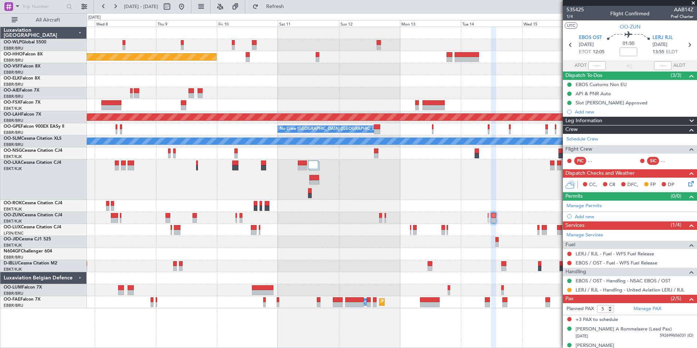
click at [205, 237] on div at bounding box center [392, 242] width 610 height 12
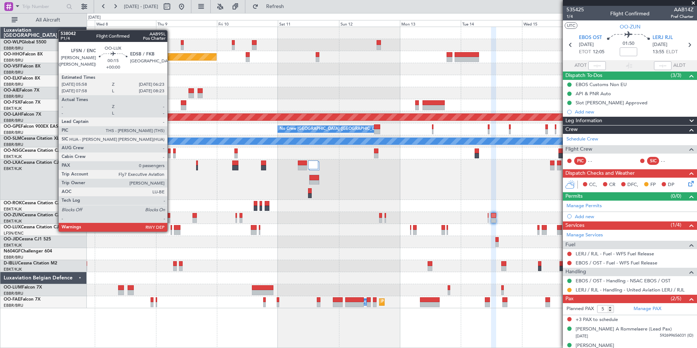
click at [171, 231] on div at bounding box center [171, 232] width 1 height 5
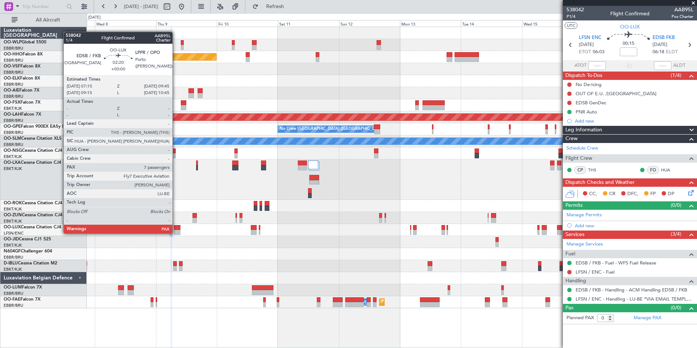
click at [176, 233] on div at bounding box center [177, 232] width 7 height 5
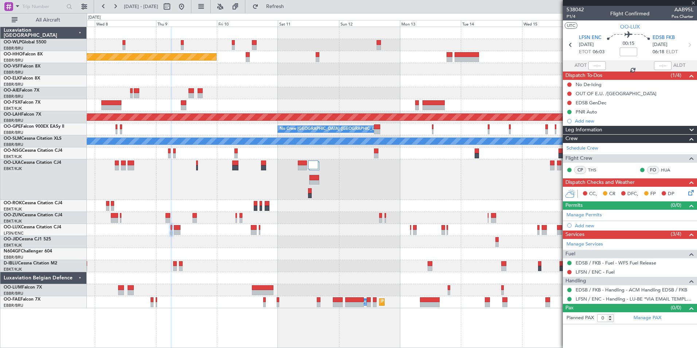
type input "7"
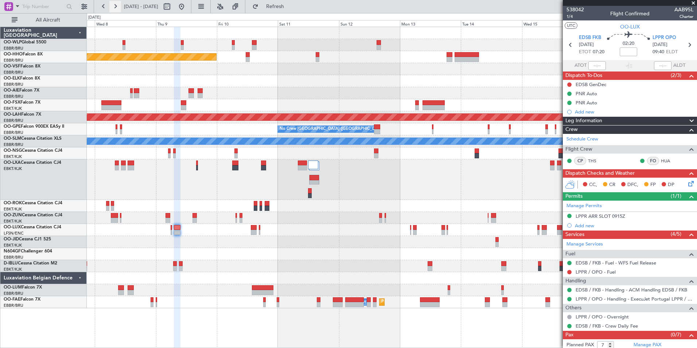
click at [114, 9] on button at bounding box center [115, 7] width 12 height 12
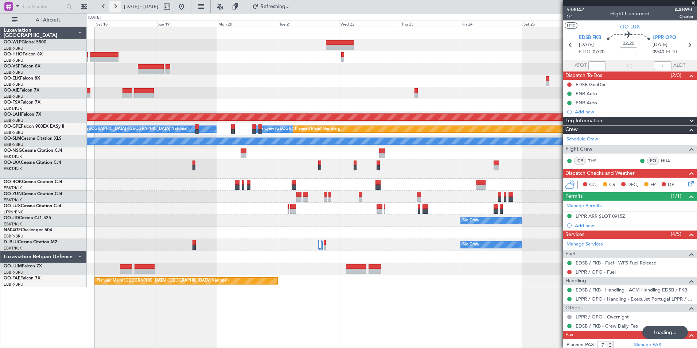
click at [114, 9] on button at bounding box center [115, 7] width 12 height 12
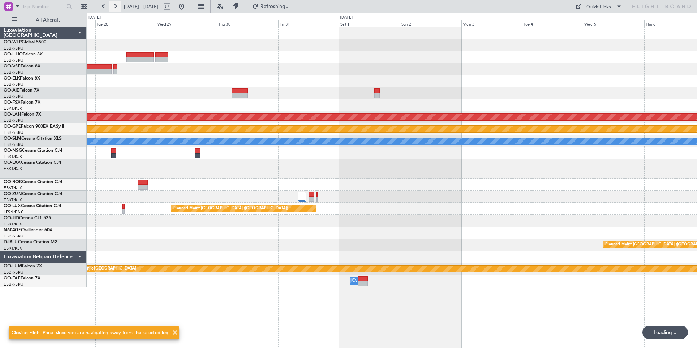
click at [114, 9] on button at bounding box center [115, 7] width 12 height 12
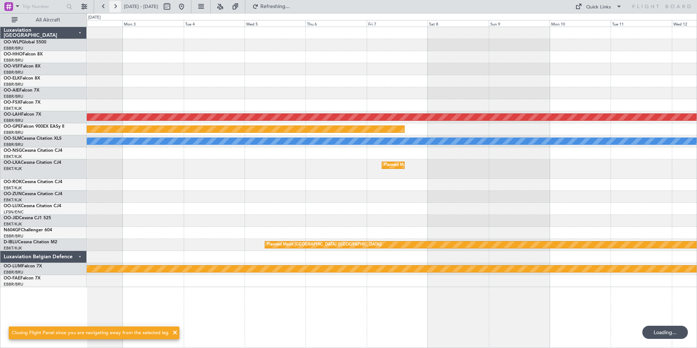
click at [114, 9] on button at bounding box center [115, 7] width 12 height 12
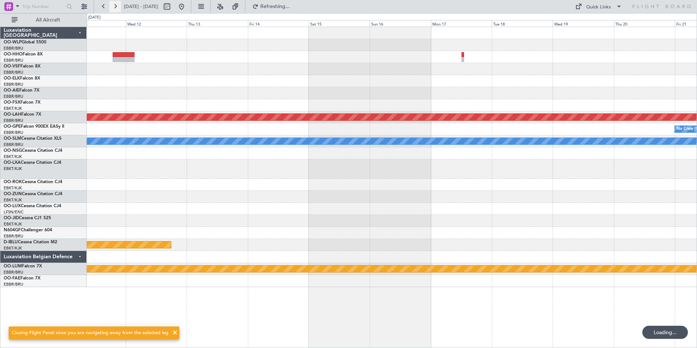
click at [114, 9] on button at bounding box center [115, 7] width 12 height 12
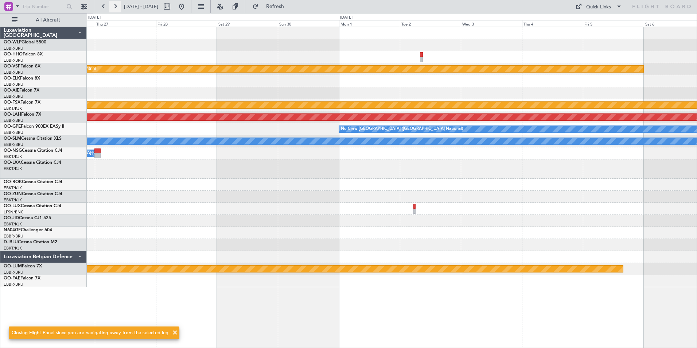
click at [114, 9] on button at bounding box center [115, 7] width 12 height 12
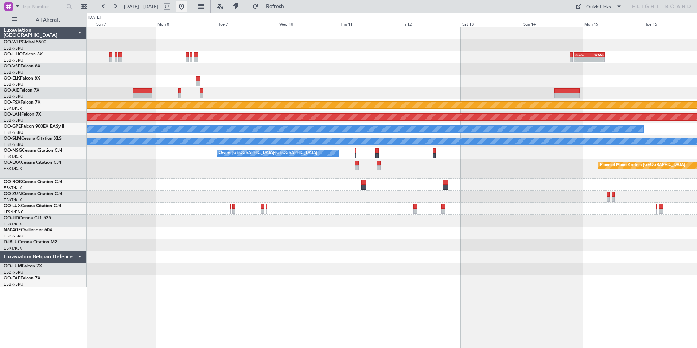
click at [187, 10] on button at bounding box center [182, 7] width 12 height 12
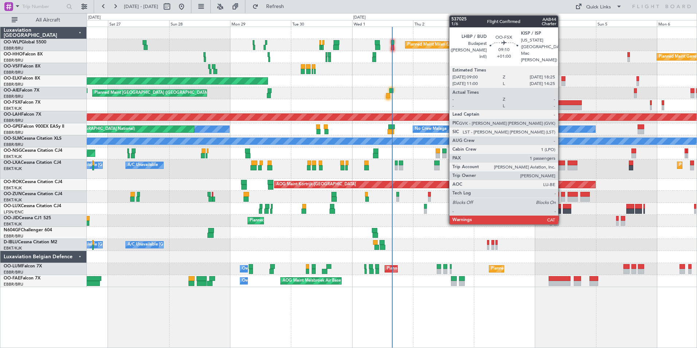
click at [561, 104] on div at bounding box center [569, 102] width 24 height 5
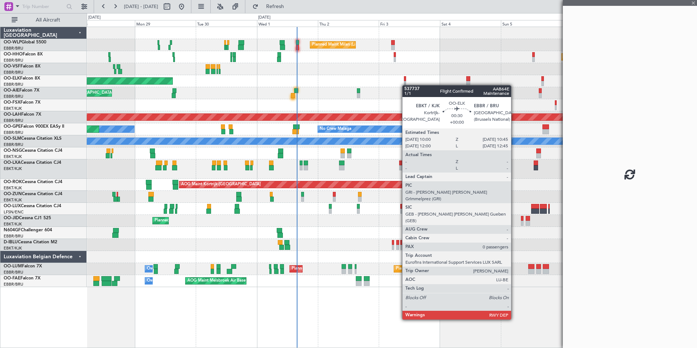
click at [405, 85] on div "Planned Maint Milan (Linate) Planned Maint Geneva (Cointrin) Planned Maint Kort…" at bounding box center [392, 157] width 610 height 260
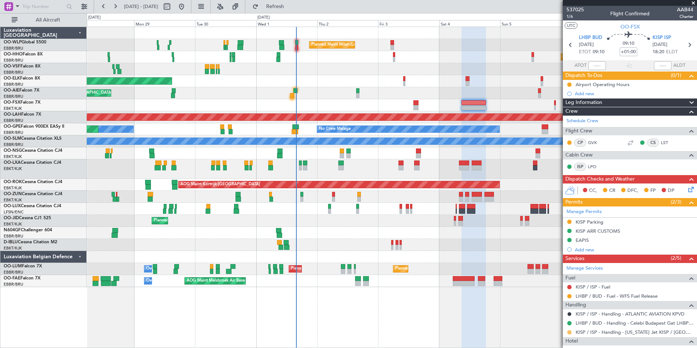
click at [569, 331] on button at bounding box center [569, 332] width 4 height 4
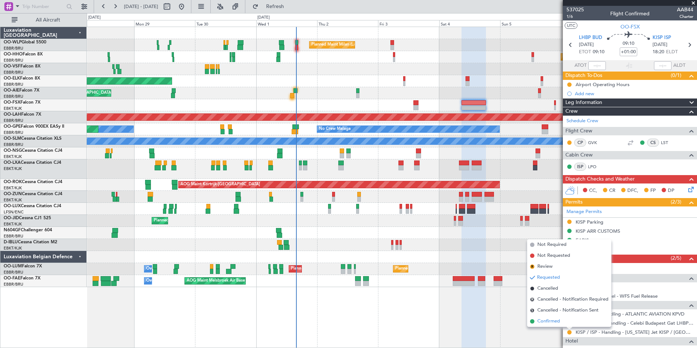
click at [553, 323] on span "Confirmed" at bounding box center [548, 320] width 23 height 7
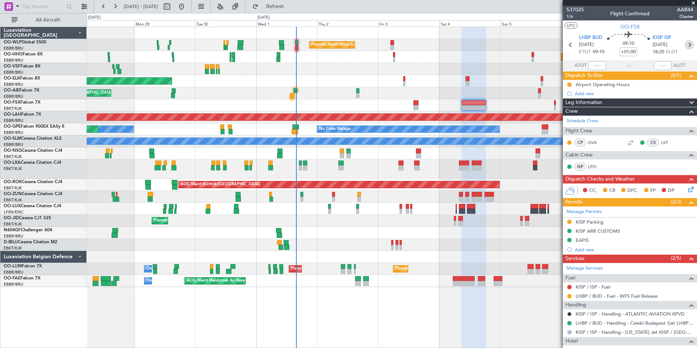
click at [686, 44] on icon at bounding box center [689, 44] width 9 height 9
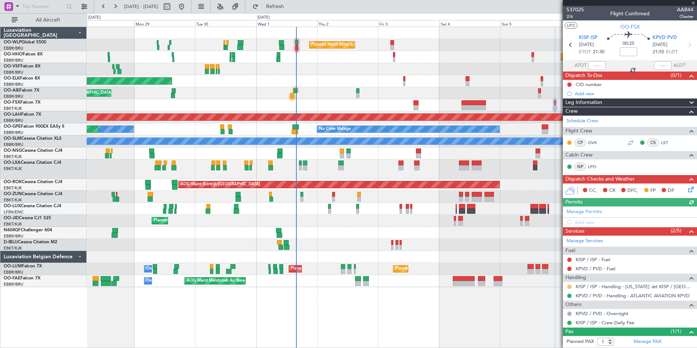
click at [568, 286] on button at bounding box center [569, 286] width 4 height 4
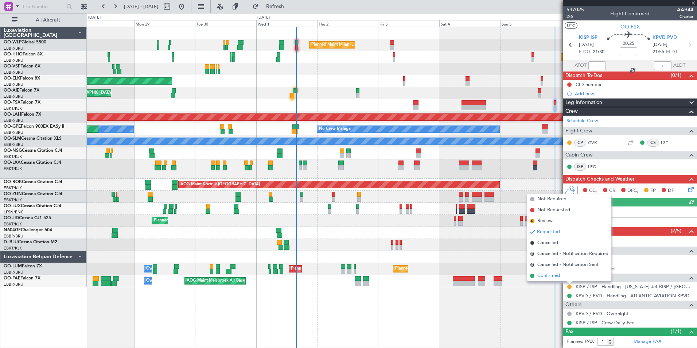
click at [554, 274] on span "Confirmed" at bounding box center [548, 275] width 23 height 7
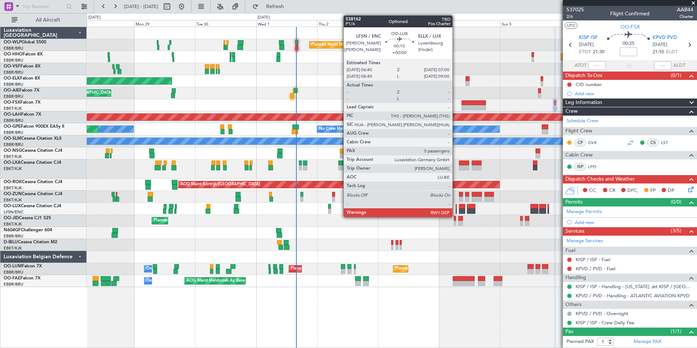
click at [455, 209] on div "No Crew Nancy (Essey)" at bounding box center [392, 209] width 610 height 12
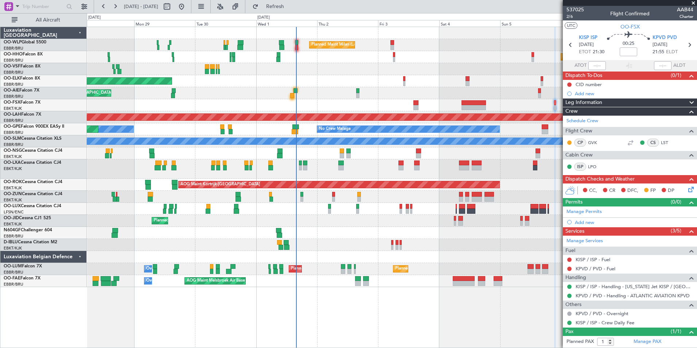
click at [457, 209] on div "No Crew Nancy (Essey)" at bounding box center [392, 209] width 610 height 12
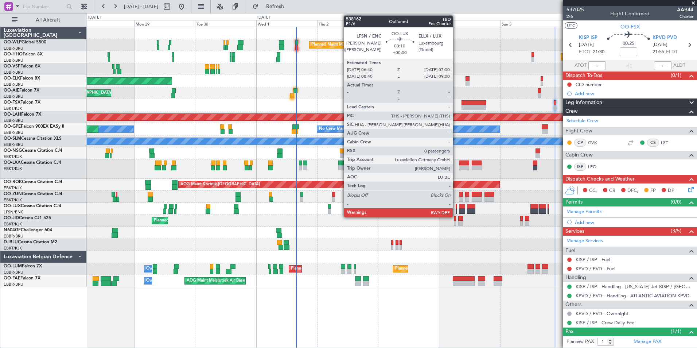
click at [456, 209] on div at bounding box center [456, 211] width 1 height 5
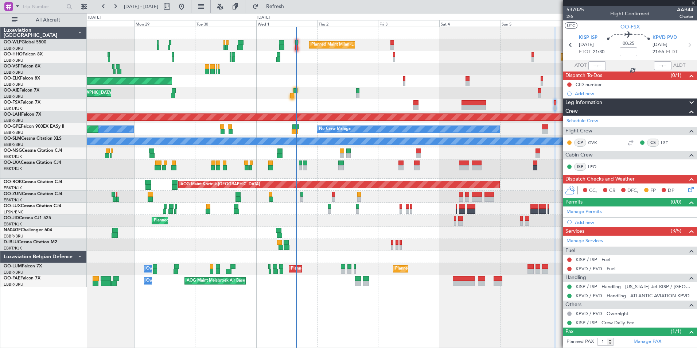
type input "0"
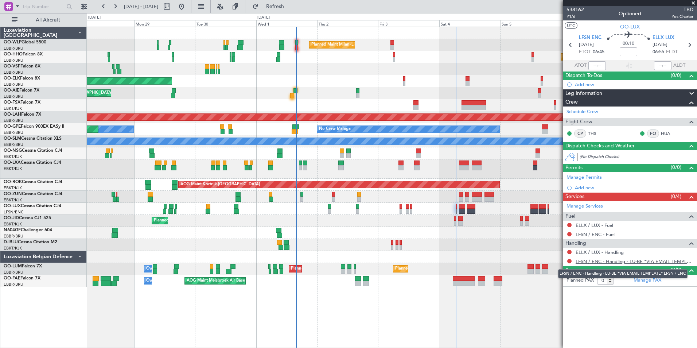
click at [615, 263] on link "LFSN / ENC - Handling - LU-BE *VIA EMAIL TEMPLATE* LFSN / ENC" at bounding box center [635, 261] width 118 height 6
click at [114, 8] on button at bounding box center [115, 7] width 12 height 12
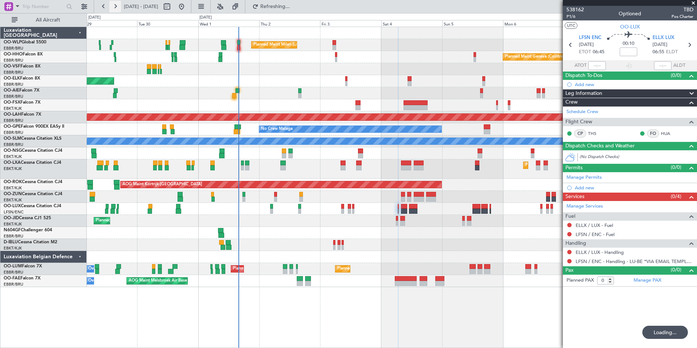
click at [114, 8] on button at bounding box center [115, 7] width 12 height 12
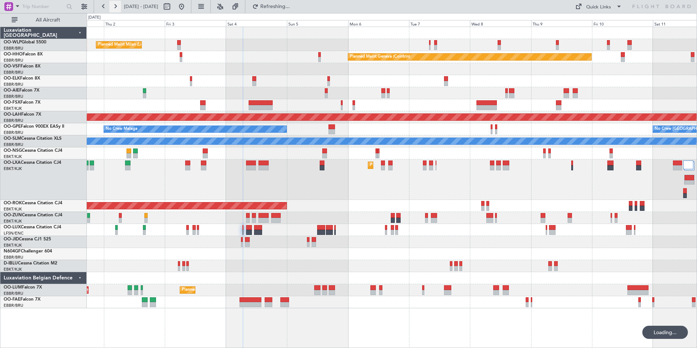
click at [114, 8] on button at bounding box center [115, 7] width 12 height 12
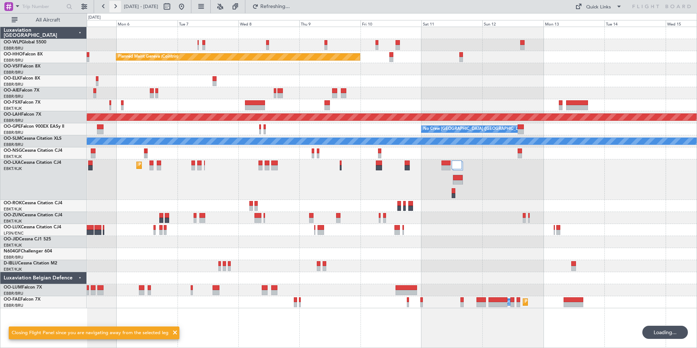
click at [114, 8] on button at bounding box center [115, 7] width 12 height 12
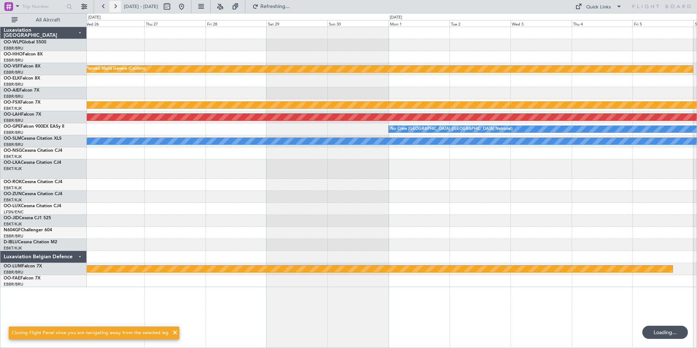
click at [114, 8] on button at bounding box center [115, 7] width 12 height 12
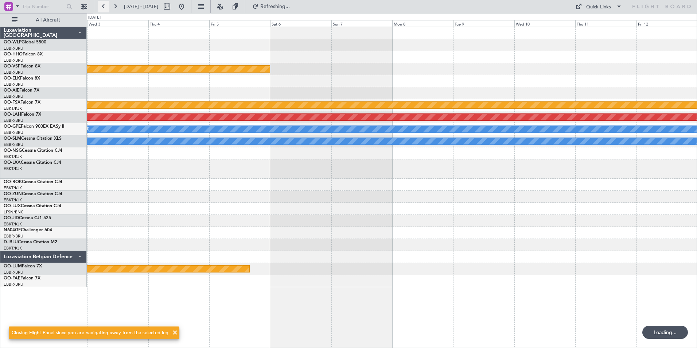
click at [100, 7] on button at bounding box center [104, 7] width 12 height 12
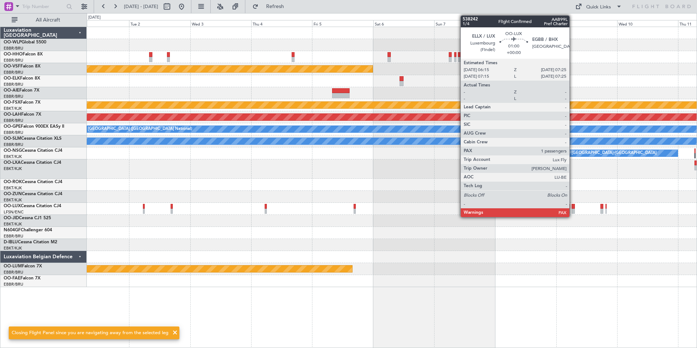
click at [573, 208] on div at bounding box center [573, 206] width 3 height 5
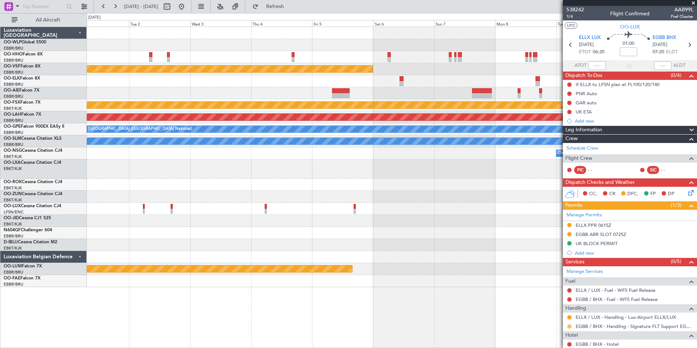
click at [570, 326] on button at bounding box center [569, 326] width 4 height 4
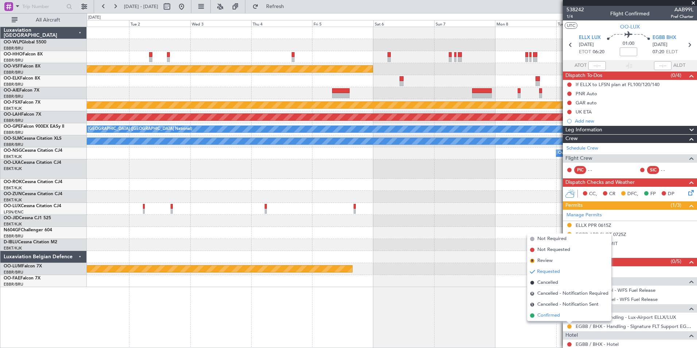
click at [544, 316] on span "Confirmed" at bounding box center [548, 315] width 23 height 7
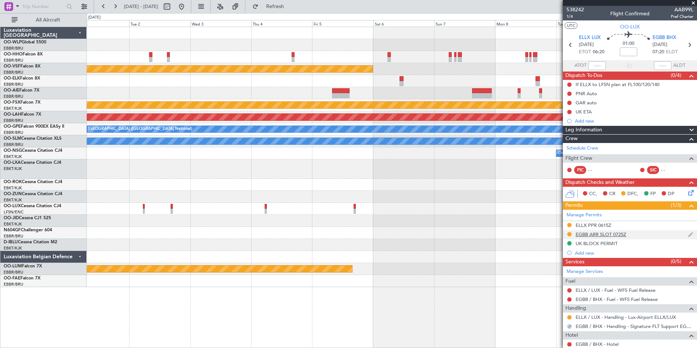
click at [588, 238] on div "EGBB ARR SLOT 0725Z" at bounding box center [630, 234] width 134 height 9
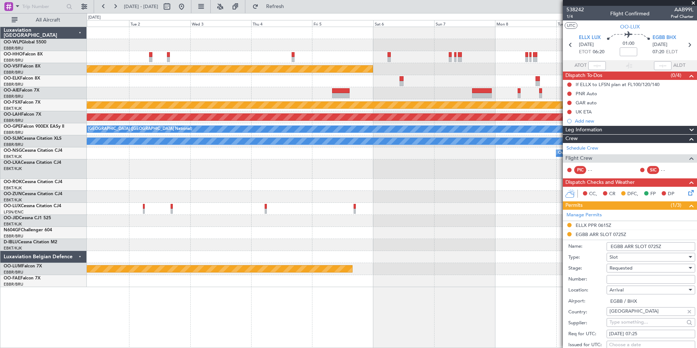
click at [628, 281] on input "Number:" at bounding box center [651, 279] width 89 height 9
paste input "2937"
type input "2937"
click at [622, 270] on span "Requested" at bounding box center [620, 268] width 23 height 7
click at [632, 327] on span "Received OK" at bounding box center [648, 326] width 77 height 11
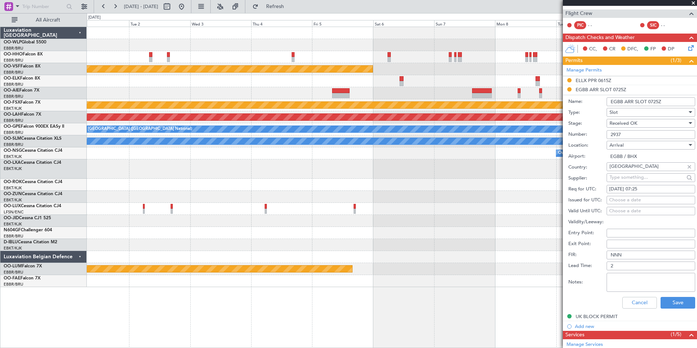
scroll to position [146, 0]
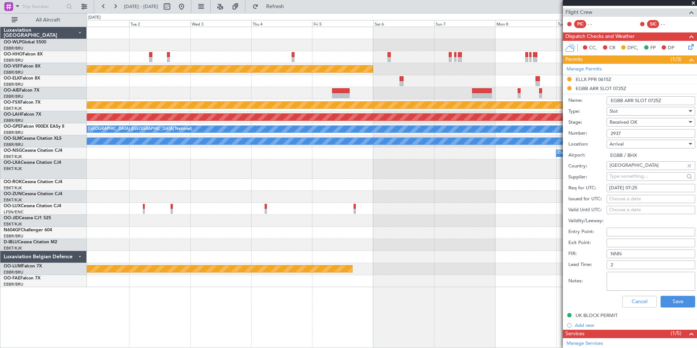
click at [671, 293] on div "Cancel Save" at bounding box center [631, 301] width 127 height 19
click at [670, 299] on button "Save" at bounding box center [678, 302] width 35 height 12
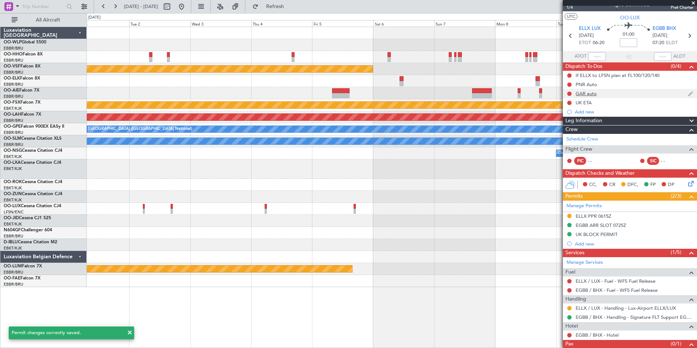
scroll to position [0, 0]
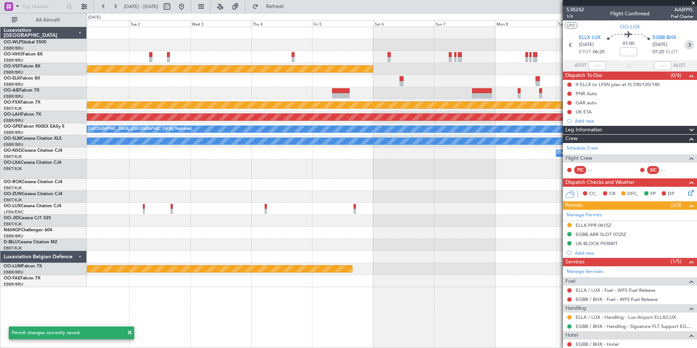
click at [686, 47] on icon at bounding box center [689, 44] width 9 height 9
click at [262, 179] on div "Planned Maint Geneva (Cointrin) Planned Maint [GEOGRAPHIC_DATA]-[GEOGRAPHIC_DAT…" at bounding box center [392, 157] width 610 height 260
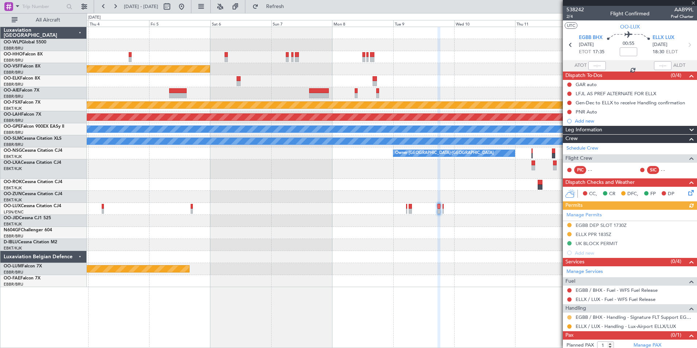
click at [570, 317] on button at bounding box center [569, 317] width 4 height 4
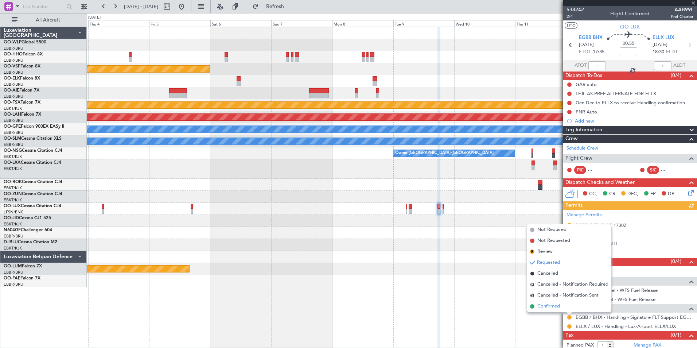
click at [554, 309] on span "Confirmed" at bounding box center [548, 306] width 23 height 7
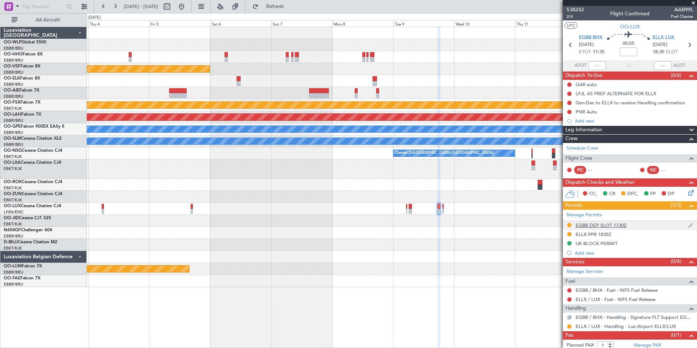
click at [611, 225] on div "EGBB DEP SLOT 1730Z" at bounding box center [601, 225] width 51 height 6
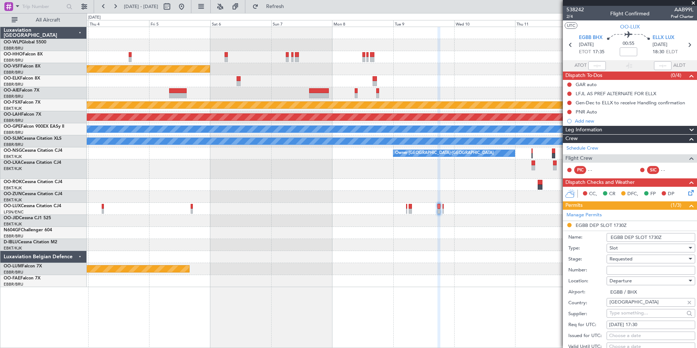
click at [623, 267] on input "Number:" at bounding box center [651, 270] width 89 height 9
paste input "2937"
type input "2937"
click at [620, 257] on span "Requested" at bounding box center [620, 259] width 23 height 7
click at [619, 318] on span "Received OK" at bounding box center [648, 317] width 77 height 11
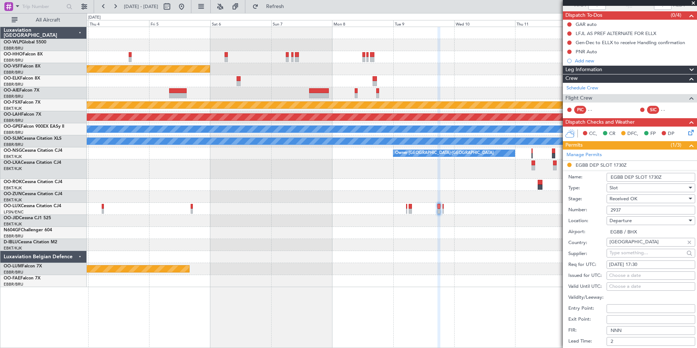
scroll to position [146, 0]
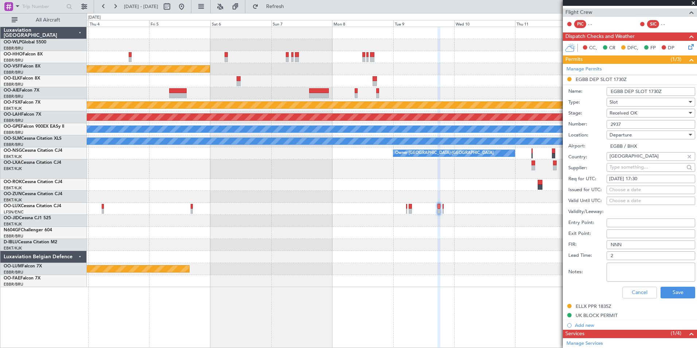
click at [670, 300] on div "Cancel Save" at bounding box center [631, 292] width 127 height 19
click at [670, 294] on button "Save" at bounding box center [678, 293] width 35 height 12
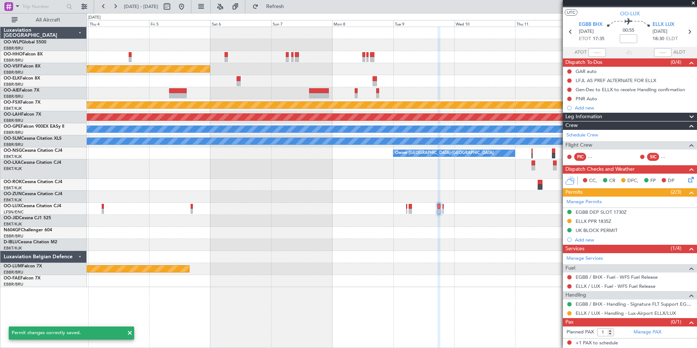
scroll to position [13, 0]
click at [623, 213] on div "EGBB DEP SLOT 1730Z" at bounding box center [601, 212] width 51 height 6
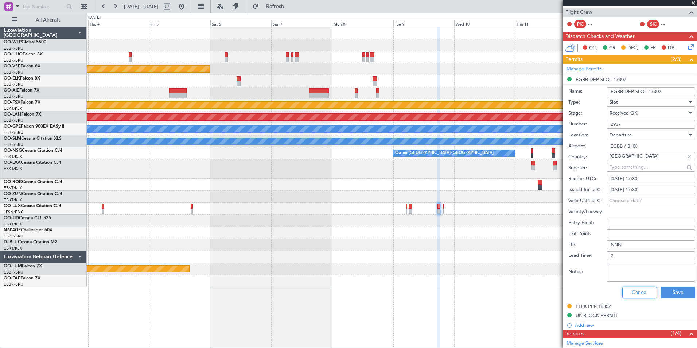
click at [640, 292] on button "Cancel" at bounding box center [639, 293] width 35 height 12
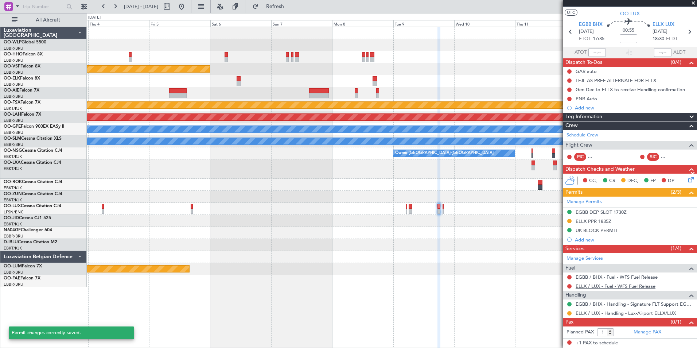
scroll to position [13, 0]
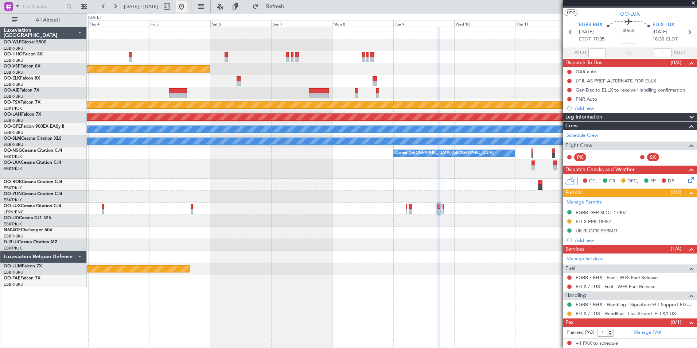
click at [187, 12] on button at bounding box center [182, 7] width 12 height 12
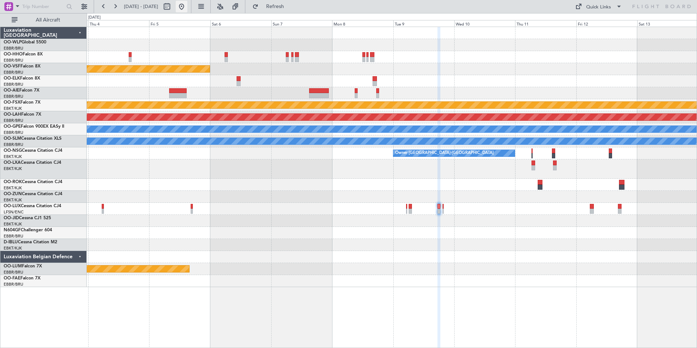
scroll to position [0, 0]
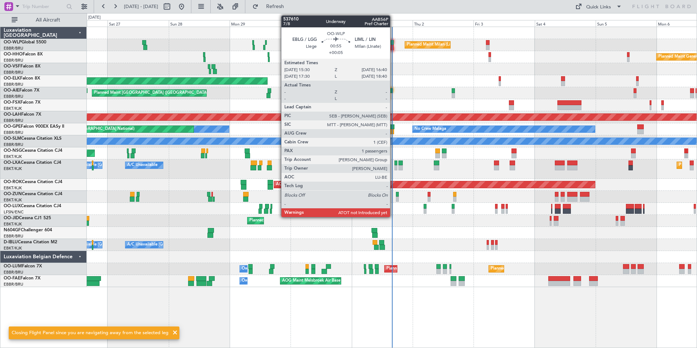
click at [393, 46] on div at bounding box center [392, 47] width 3 height 5
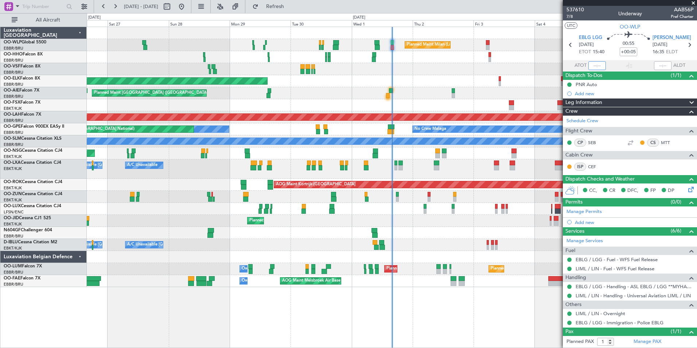
click at [589, 69] on input "text" at bounding box center [596, 65] width 17 height 9
click at [596, 66] on input "text" at bounding box center [596, 65] width 17 height 9
click at [545, 67] on div at bounding box center [392, 69] width 610 height 12
type input "15:29"
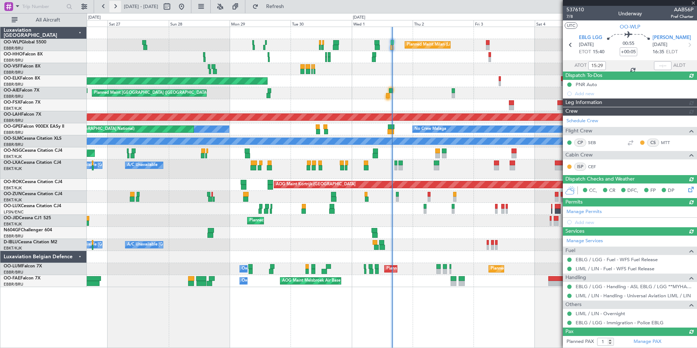
click at [117, 10] on button at bounding box center [115, 7] width 12 height 12
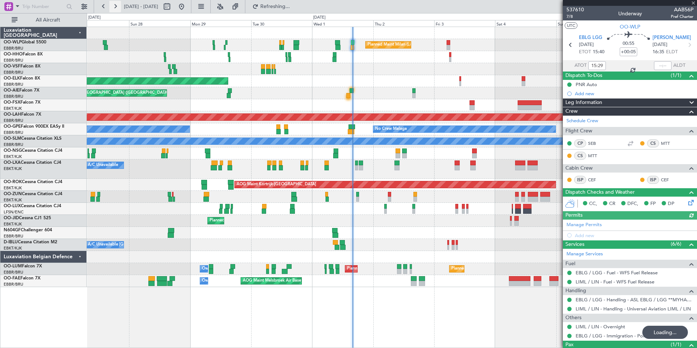
click at [117, 10] on button at bounding box center [115, 7] width 12 height 12
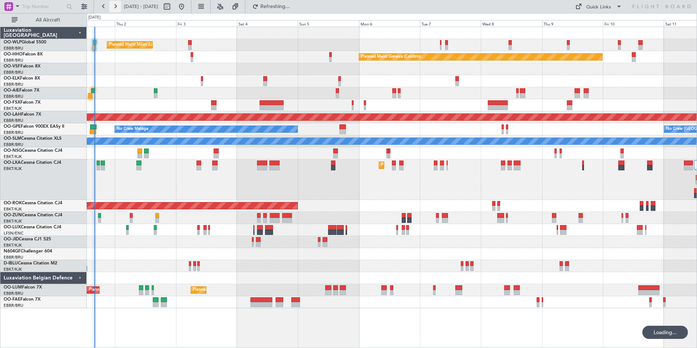
click at [117, 10] on button at bounding box center [115, 7] width 12 height 12
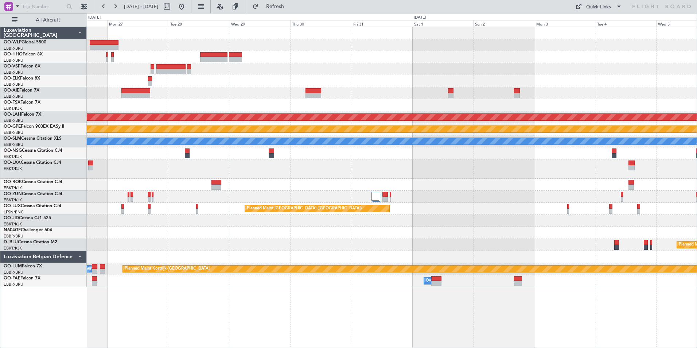
click at [504, 166] on div "Planned Maint Kortrijk-[GEOGRAPHIC_DATA]" at bounding box center [392, 168] width 610 height 19
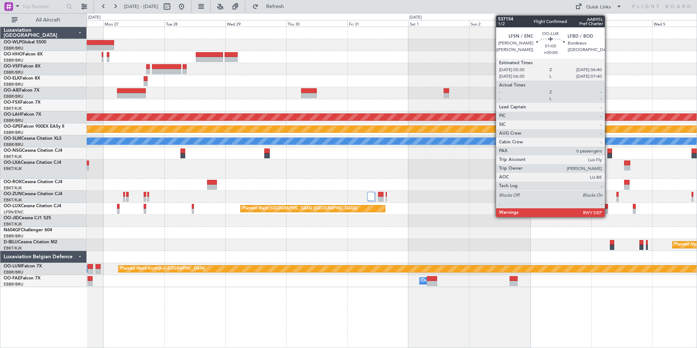
click at [608, 209] on div at bounding box center [606, 211] width 3 height 5
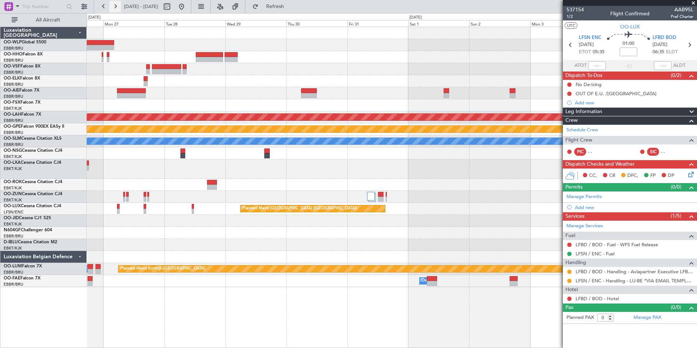
click at [113, 10] on button at bounding box center [115, 7] width 12 height 12
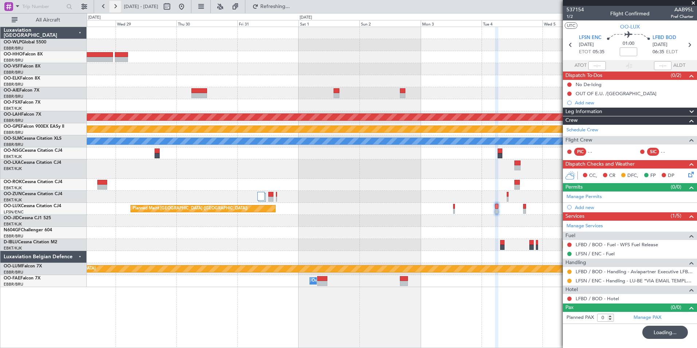
click at [113, 10] on button at bounding box center [115, 7] width 12 height 12
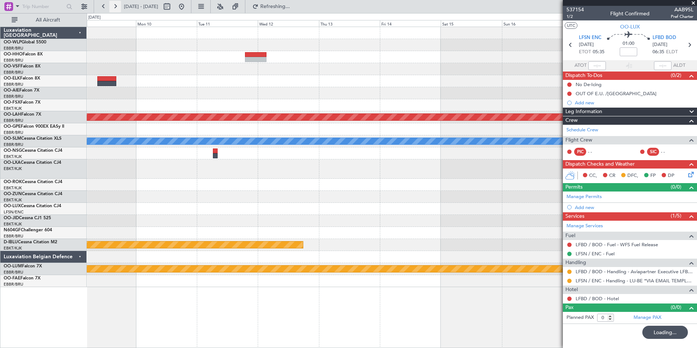
click at [113, 10] on button at bounding box center [115, 7] width 12 height 12
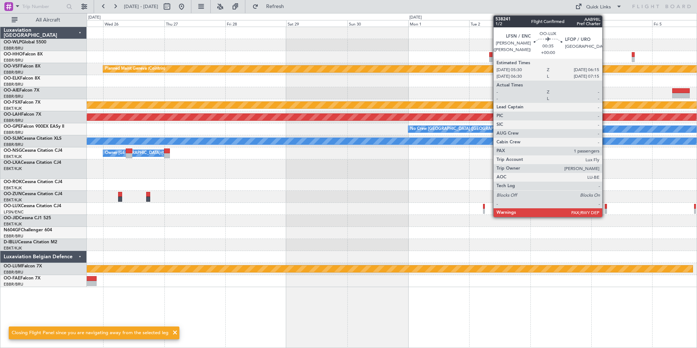
click at [605, 209] on div at bounding box center [606, 211] width 2 height 5
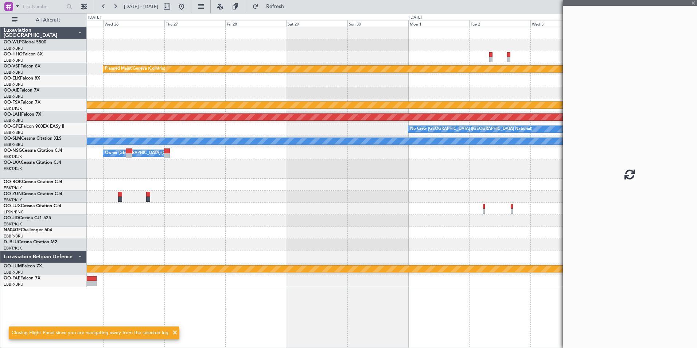
drag, startPoint x: 605, startPoint y: 208, endPoint x: 513, endPoint y: 190, distance: 94.1
click at [513, 190] on fb-app "25 Nov 2025 - 05 Dec 2025 Refresh Quick Links All Aircraft Planned Maint Geneva…" at bounding box center [348, 176] width 697 height 342
click at [391, 178] on div "Planned Maint Geneva (Cointrin) Planned Maint Kortrijk-Wevelgem Planned Maint A…" at bounding box center [392, 157] width 610 height 260
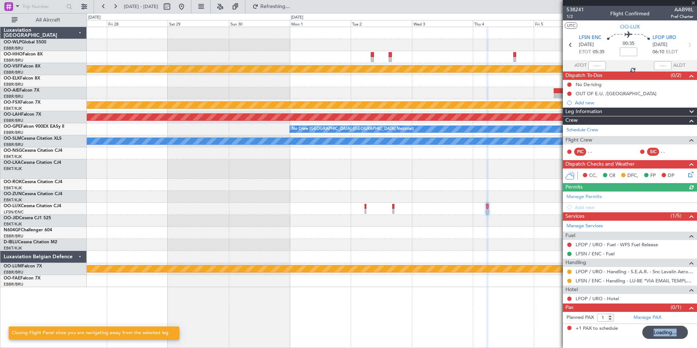
click at [238, 199] on div "Planned Maint Geneva (Cointrin) Planned Maint Kortrijk-Wevelgem Planned Maint A…" at bounding box center [392, 157] width 610 height 260
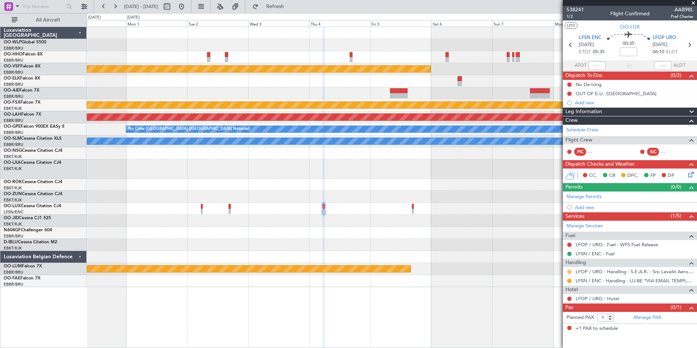
click at [570, 272] on button at bounding box center [569, 271] width 4 height 4
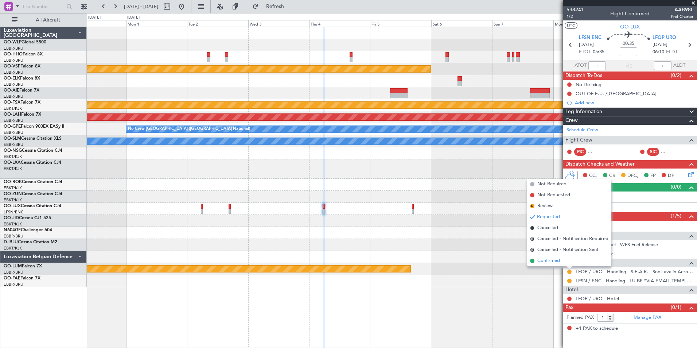
click at [549, 263] on span "Confirmed" at bounding box center [548, 260] width 23 height 7
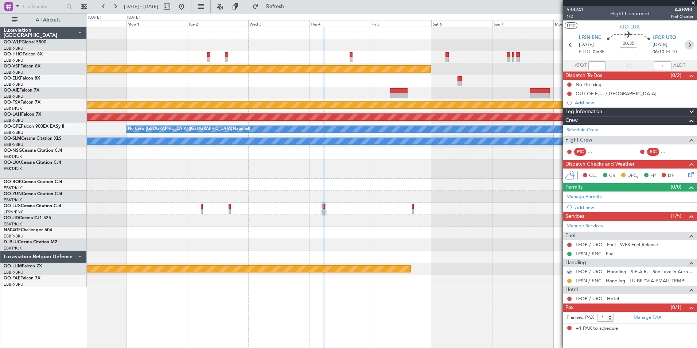
click at [687, 48] on icon at bounding box center [689, 44] width 9 height 9
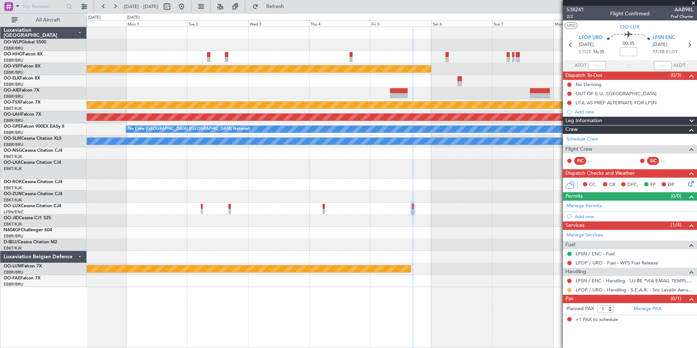
click at [570, 291] on button at bounding box center [569, 290] width 4 height 4
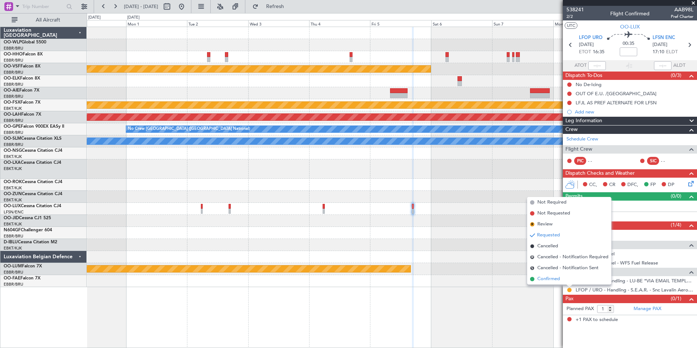
click at [547, 278] on span "Confirmed" at bounding box center [548, 278] width 23 height 7
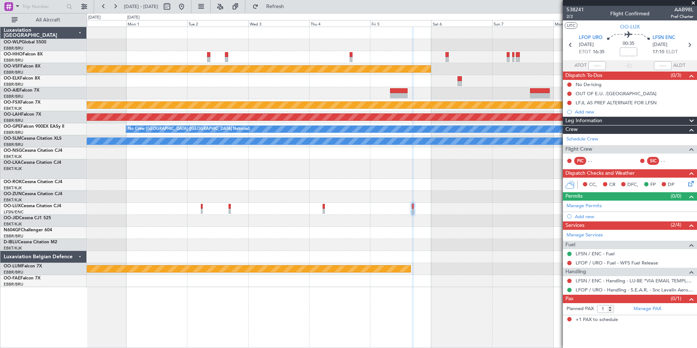
click at [199, 209] on div at bounding box center [392, 209] width 610 height 12
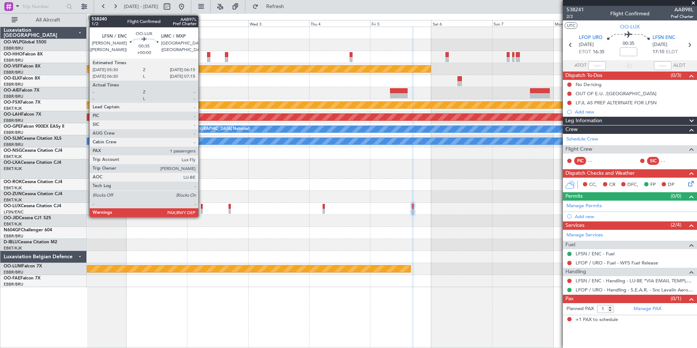
click at [202, 209] on div at bounding box center [202, 211] width 2 height 5
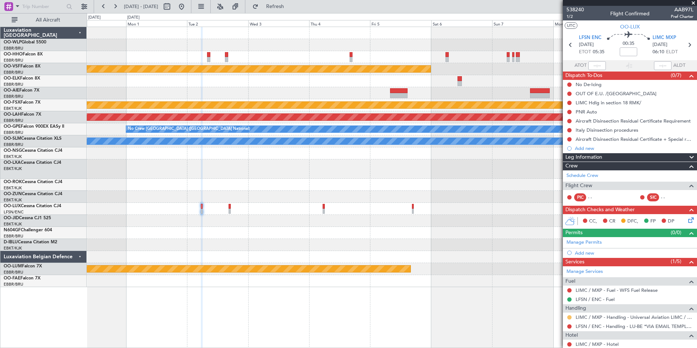
click at [569, 316] on button at bounding box center [569, 317] width 4 height 4
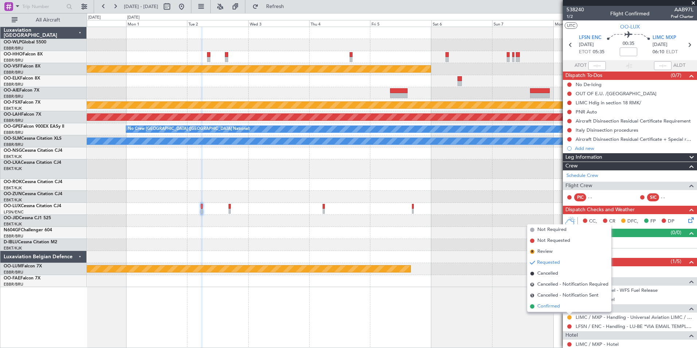
click at [547, 308] on span "Confirmed" at bounding box center [548, 306] width 23 height 7
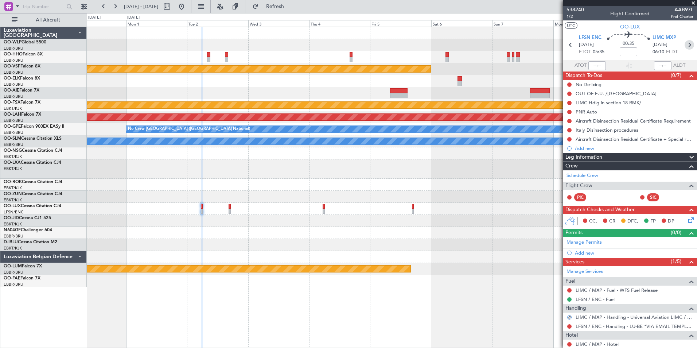
click at [685, 46] on icon at bounding box center [689, 44] width 9 height 9
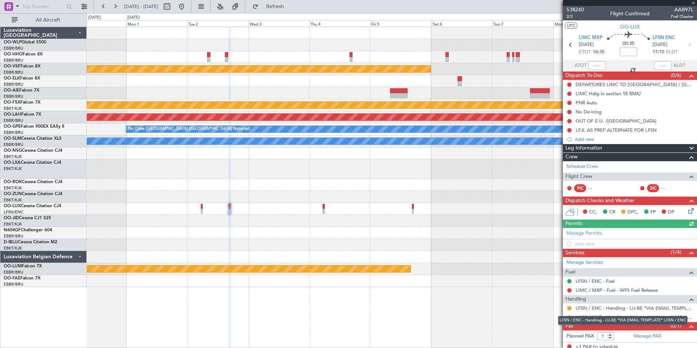
click at [571, 318] on div "LFSN / ENC - Handling - LU-BE *VIA EMAIL TEMPLATE* LFSN / ENC" at bounding box center [622, 320] width 129 height 9
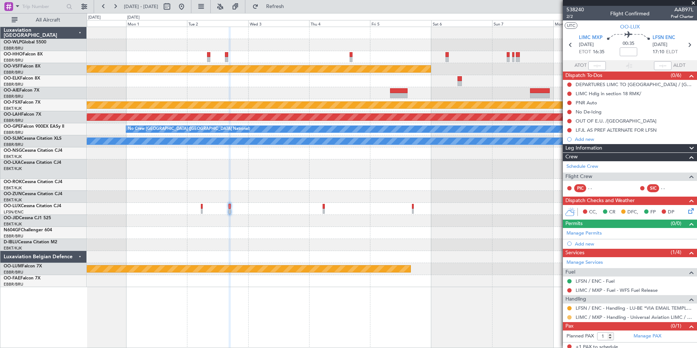
click at [571, 316] on button at bounding box center [569, 317] width 4 height 4
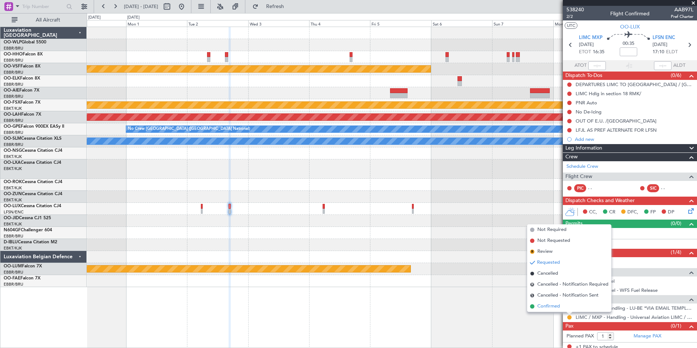
click at [553, 304] on span "Confirmed" at bounding box center [548, 306] width 23 height 7
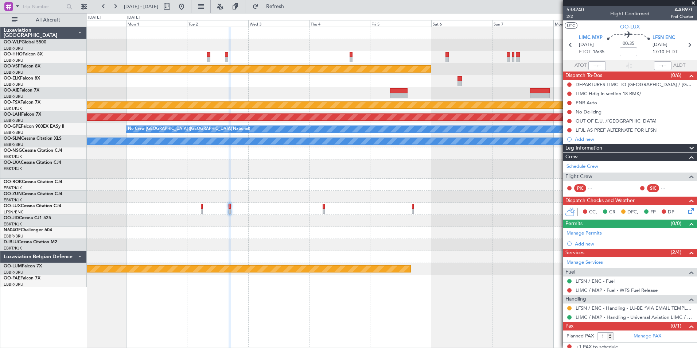
click at [424, 195] on div at bounding box center [392, 197] width 610 height 12
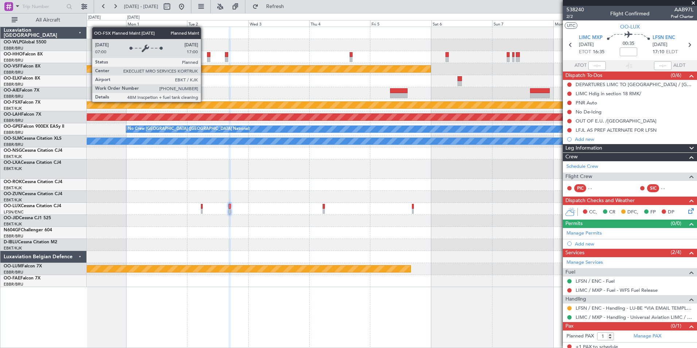
click at [343, 105] on div "Planned Maint Kortrijk-[GEOGRAPHIC_DATA]" at bounding box center [491, 104] width 1551 height 7
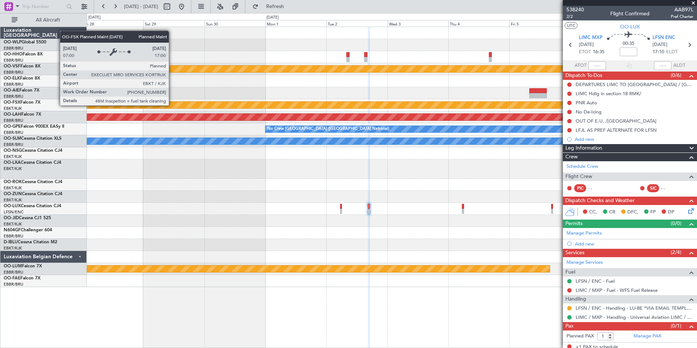
click at [332, 105] on div "Planned Maint Kortrijk-[GEOGRAPHIC_DATA]" at bounding box center [581, 105] width 1450 height 7
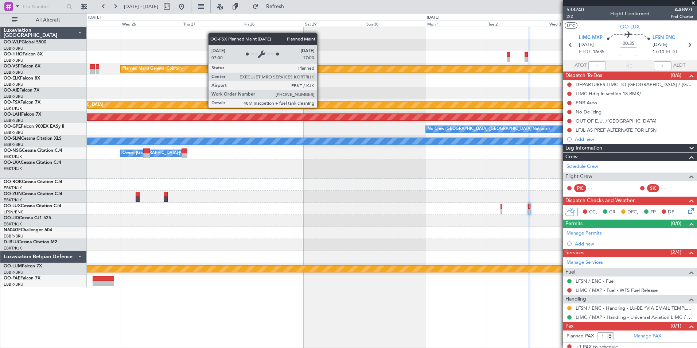
click at [261, 107] on div "Planned Maint Geneva (Cointrin) Planned Maint Kortrijk-Wevelgem Planned Maint A…" at bounding box center [392, 157] width 610 height 260
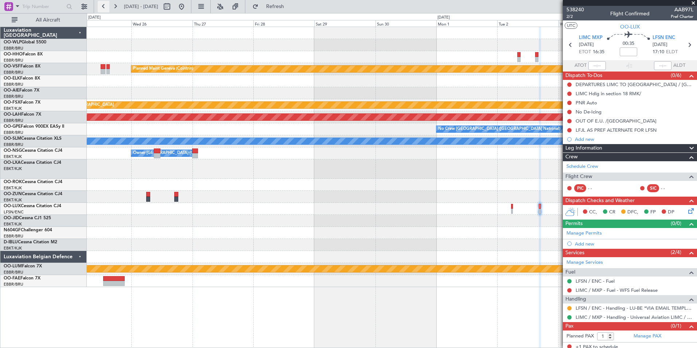
click at [101, 5] on button at bounding box center [104, 7] width 12 height 12
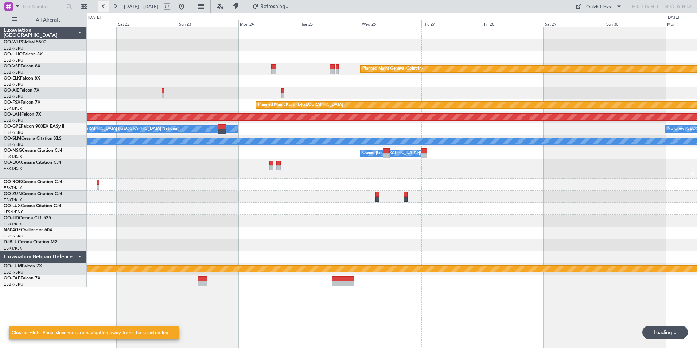
click at [101, 5] on button at bounding box center [104, 7] width 12 height 12
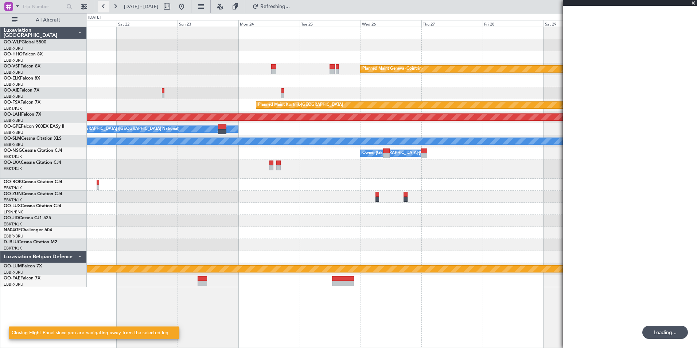
click at [101, 5] on button at bounding box center [104, 7] width 12 height 12
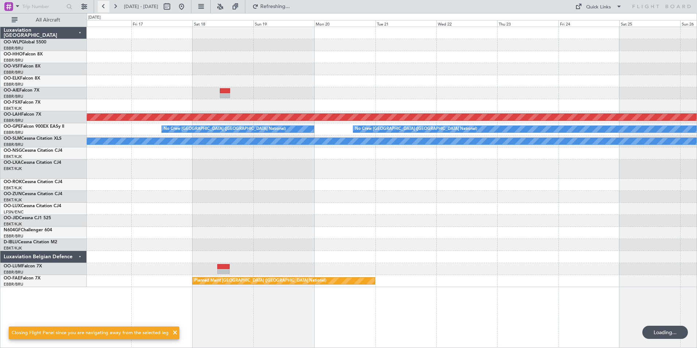
click at [101, 5] on button at bounding box center [104, 7] width 12 height 12
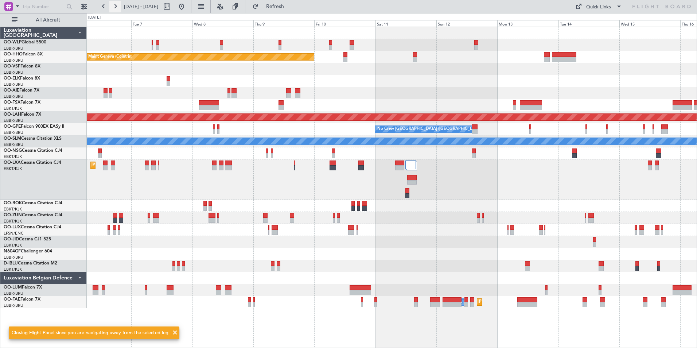
click at [120, 11] on button at bounding box center [115, 7] width 12 height 12
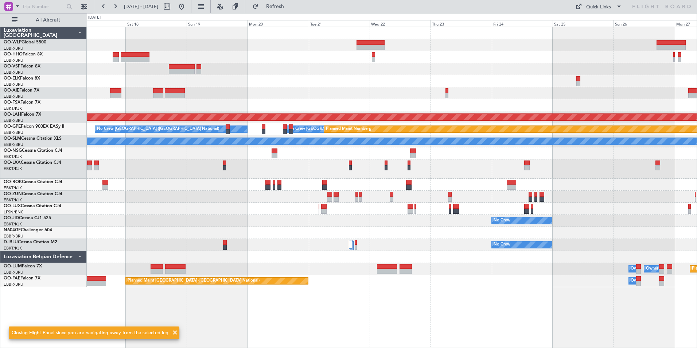
click at [157, 83] on div "Planned Maint Alton-st Louis (St Louis Regl) No Crew Brussels (Brussels Nationa…" at bounding box center [392, 157] width 610 height 260
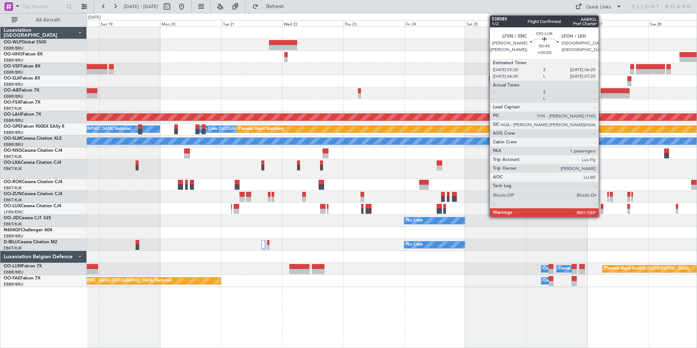
click at [602, 212] on div at bounding box center [602, 211] width 3 height 5
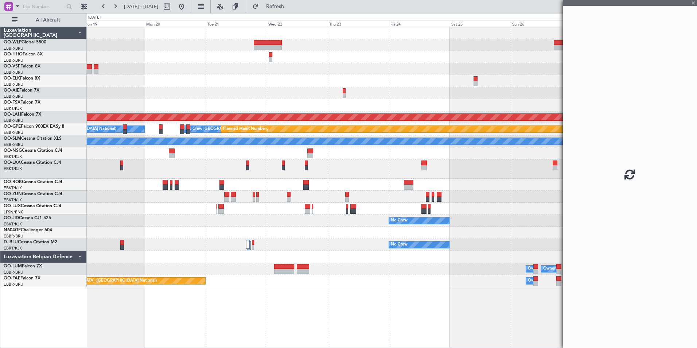
click at [392, 212] on div "Planned Maint [GEOGRAPHIC_DATA] ([GEOGRAPHIC_DATA])" at bounding box center [392, 209] width 610 height 12
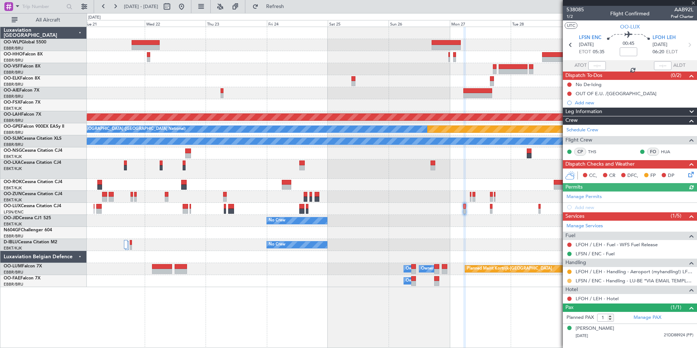
click at [568, 281] on button at bounding box center [569, 280] width 4 height 4
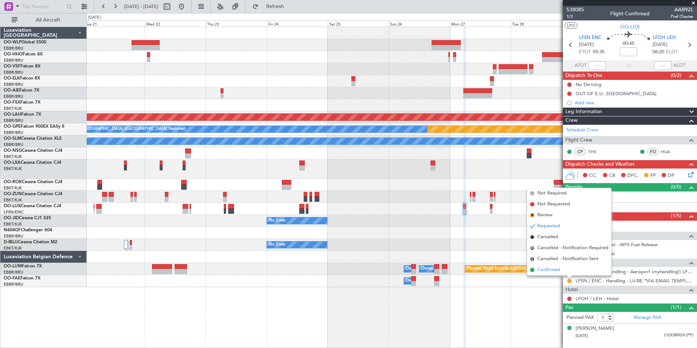
click at [546, 270] on span "Confirmed" at bounding box center [548, 269] width 23 height 7
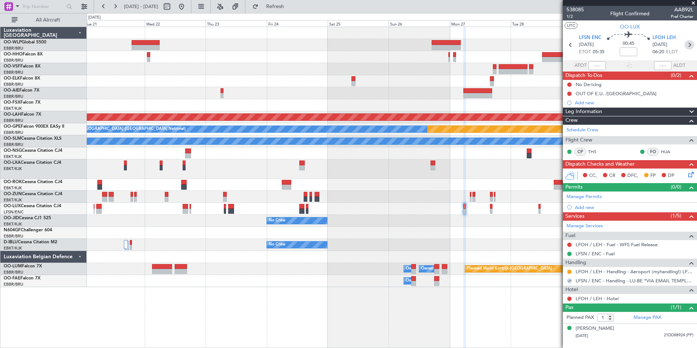
click at [691, 47] on icon at bounding box center [689, 44] width 9 height 9
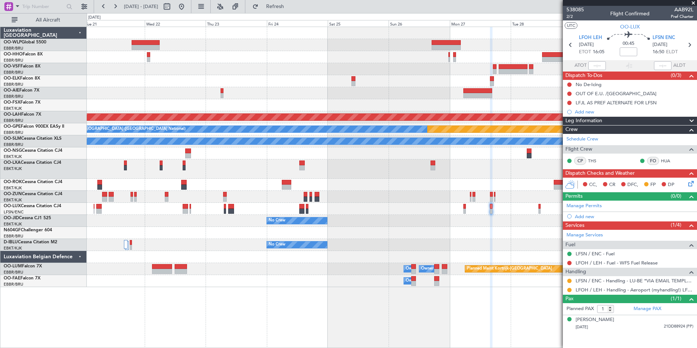
click at [371, 205] on div "Planned Maint [GEOGRAPHIC_DATA] ([GEOGRAPHIC_DATA])" at bounding box center [392, 209] width 610 height 12
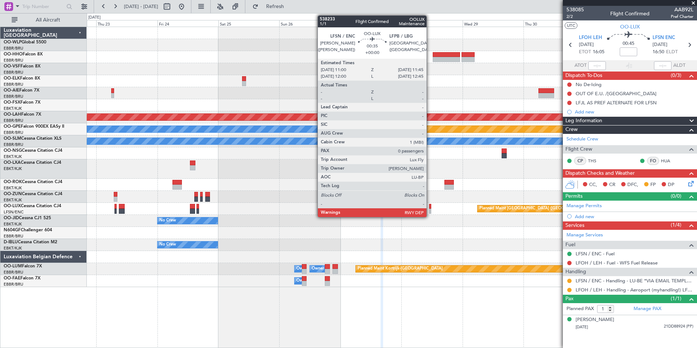
click at [430, 207] on div at bounding box center [430, 206] width 2 height 5
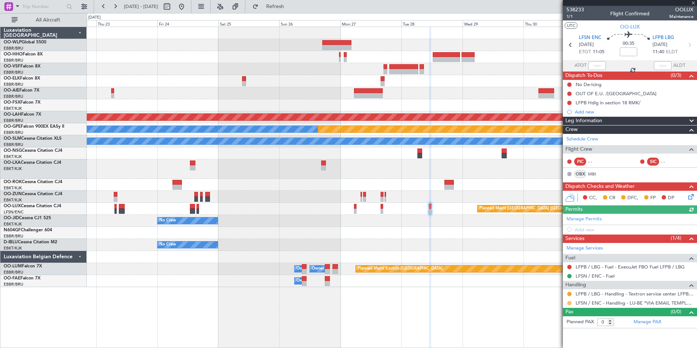
click at [569, 304] on button at bounding box center [569, 303] width 4 height 4
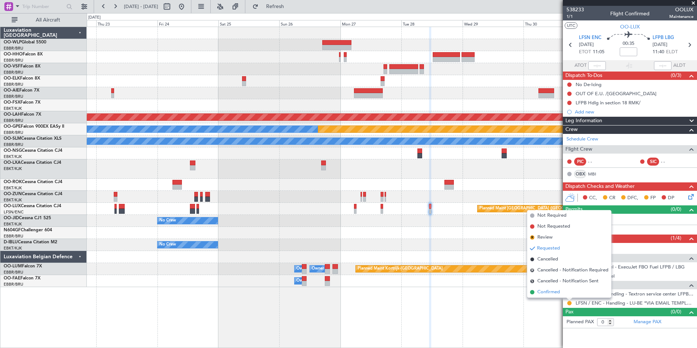
click at [548, 293] on span "Confirmed" at bounding box center [548, 291] width 23 height 7
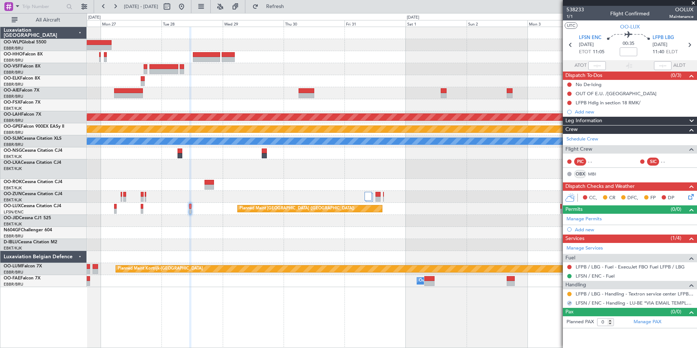
click at [285, 238] on div "Planned Maint Alton-st Louis (St Louis Regl) Planned Maint Nurnberg No Crew Bru…" at bounding box center [392, 157] width 610 height 260
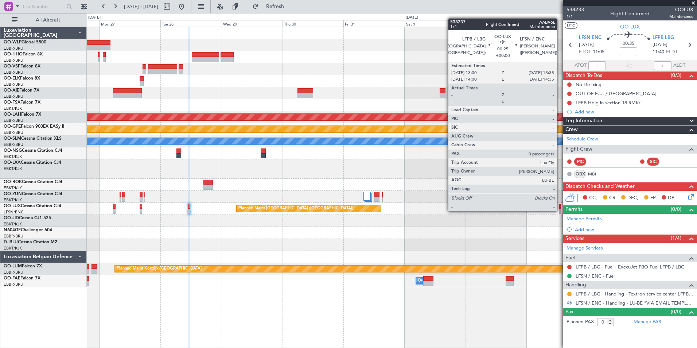
click at [560, 210] on div at bounding box center [560, 211] width 2 height 5
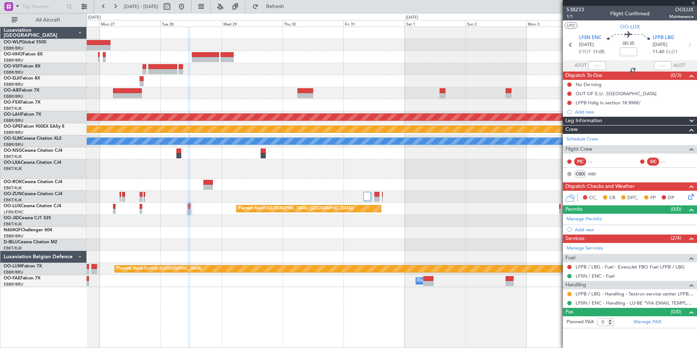
click at [489, 223] on div "Planned Maint Alton-st Louis (St Louis Regl) Planned Maint Nurnberg No Crew Bru…" at bounding box center [392, 157] width 610 height 260
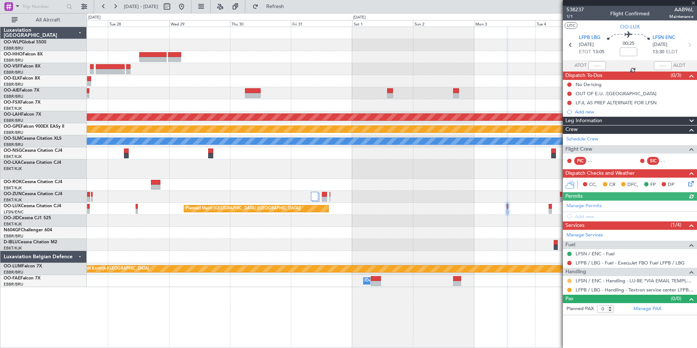
click at [570, 280] on button at bounding box center [569, 280] width 4 height 4
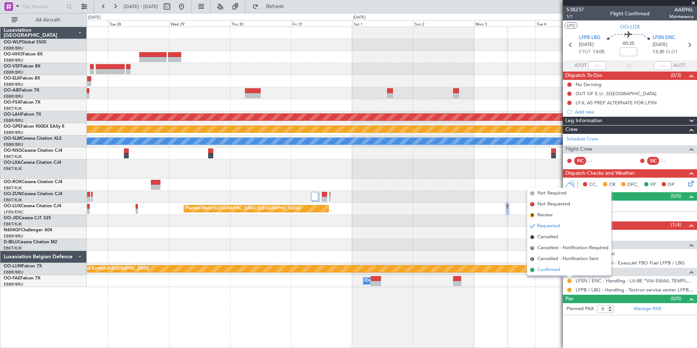
click at [555, 270] on span "Confirmed" at bounding box center [548, 269] width 23 height 7
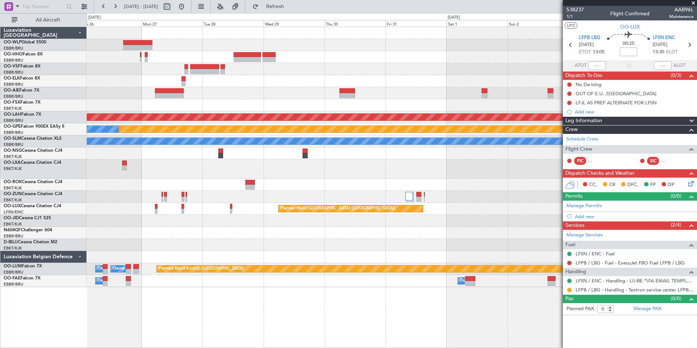
click at [375, 151] on div at bounding box center [392, 153] width 610 height 12
click at [405, 168] on div "Planned Maint Alton-st Louis (St Louis Regl) Planned Maint Nurnberg No Crew Bru…" at bounding box center [392, 157] width 610 height 260
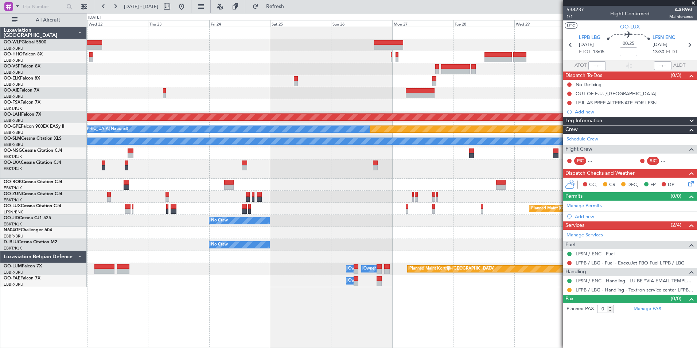
click at [366, 153] on div "Planned Maint Alton-st Louis (St Louis Regl) Planned Maint Nurnberg No Crew Bru…" at bounding box center [348, 180] width 697 height 335
click at [429, 132] on div "Planned Maint Nurnberg No Crew Brussels (Brussels National) No Crew Brussels (B…" at bounding box center [392, 129] width 610 height 12
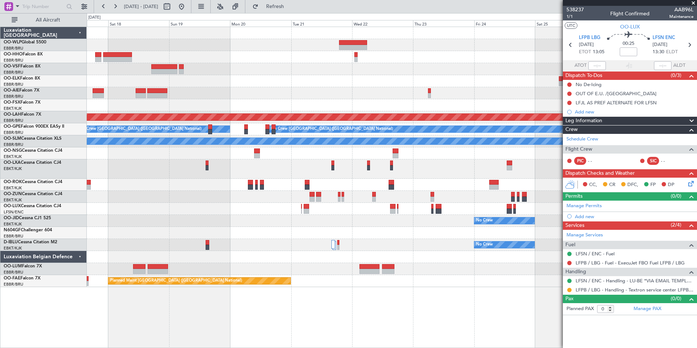
click at [230, 126] on div "No Crew [GEOGRAPHIC_DATA] ([GEOGRAPHIC_DATA] National)" at bounding box center [154, 129] width 152 height 7
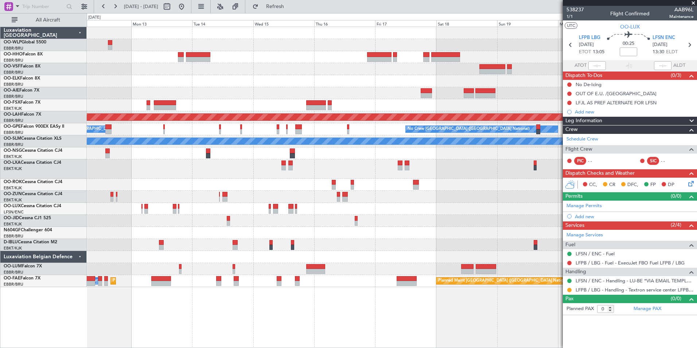
click at [354, 199] on div at bounding box center [392, 197] width 610 height 12
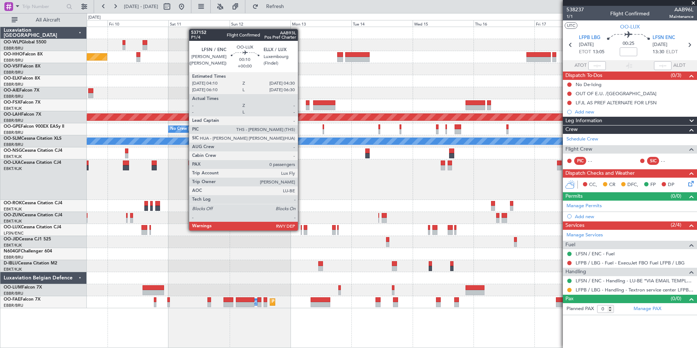
click at [301, 230] on div at bounding box center [301, 232] width 1 height 5
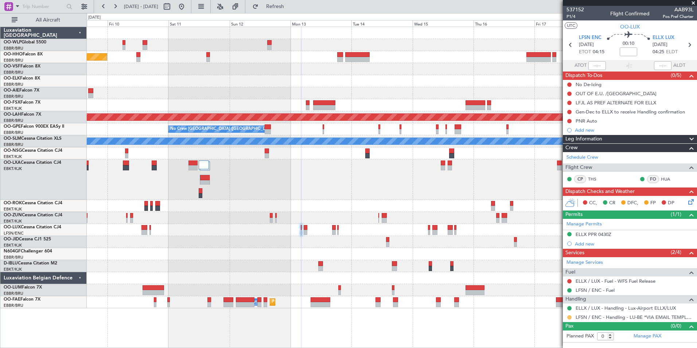
click at [570, 316] on button at bounding box center [569, 317] width 4 height 4
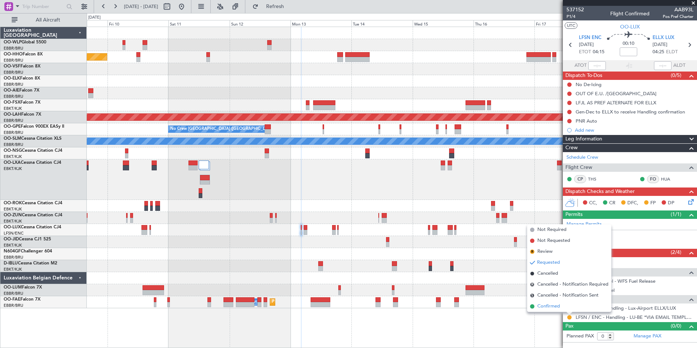
click at [548, 305] on span "Confirmed" at bounding box center [548, 306] width 23 height 7
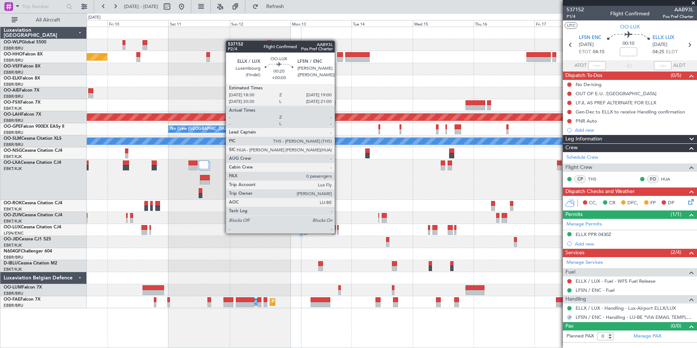
click at [338, 233] on div at bounding box center [337, 232] width 1 height 5
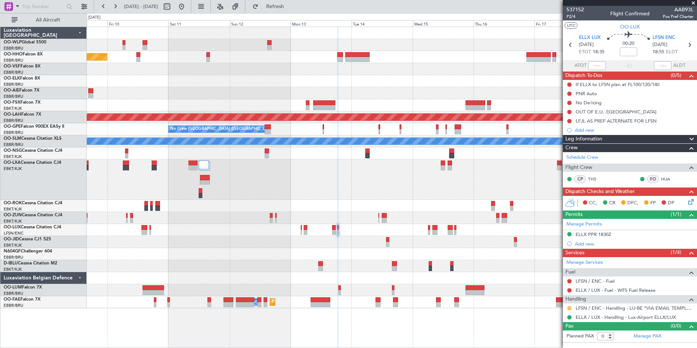
click at [569, 309] on button at bounding box center [569, 308] width 4 height 4
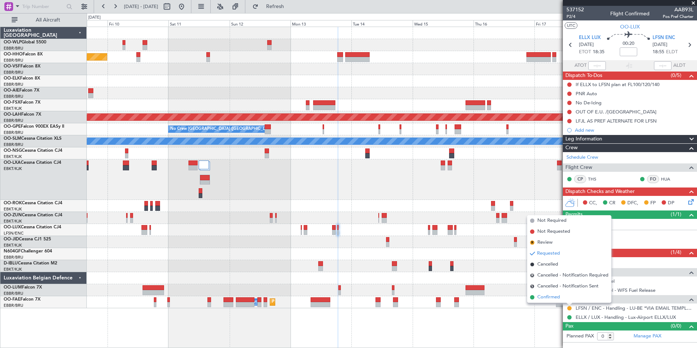
click at [536, 295] on li "Confirmed" at bounding box center [569, 297] width 84 height 11
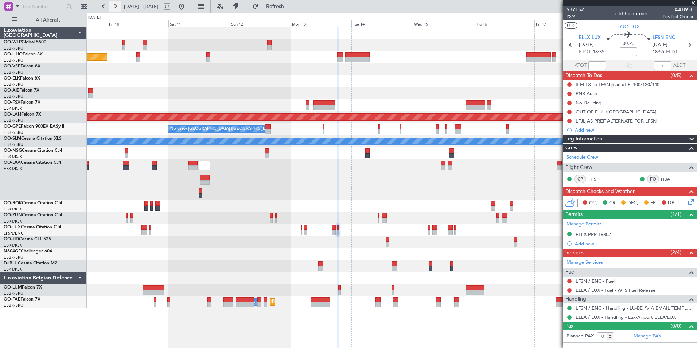
click at [115, 1] on button at bounding box center [115, 7] width 12 height 12
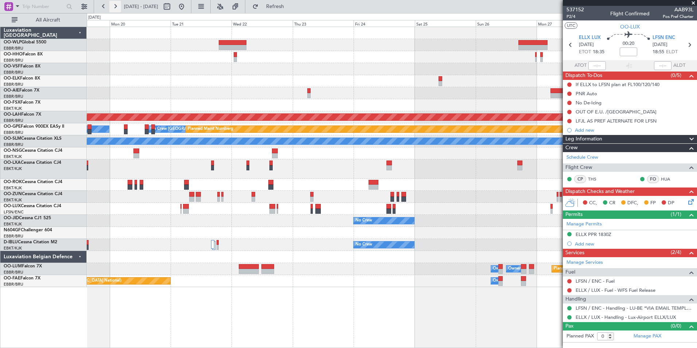
click at [115, 1] on button at bounding box center [115, 7] width 12 height 12
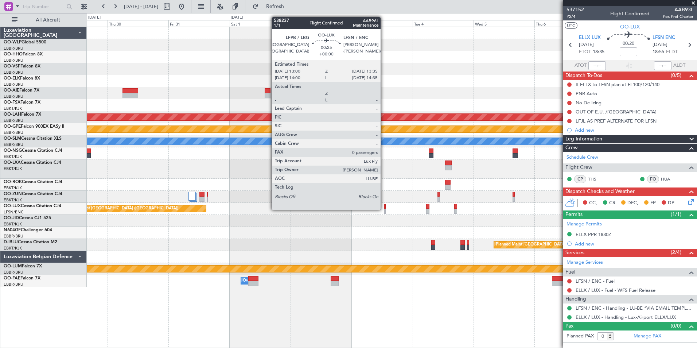
click at [384, 209] on div at bounding box center [385, 211] width 2 height 5
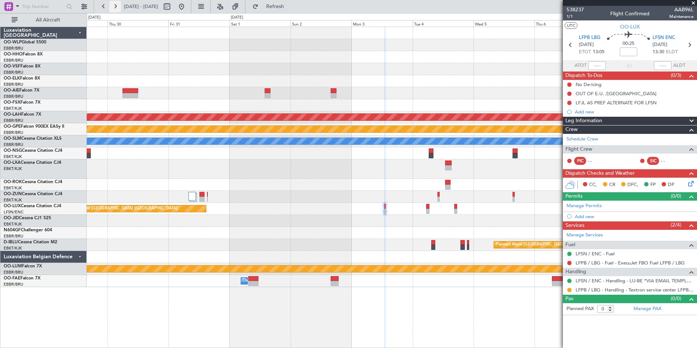
click at [117, 11] on button at bounding box center [115, 7] width 12 height 12
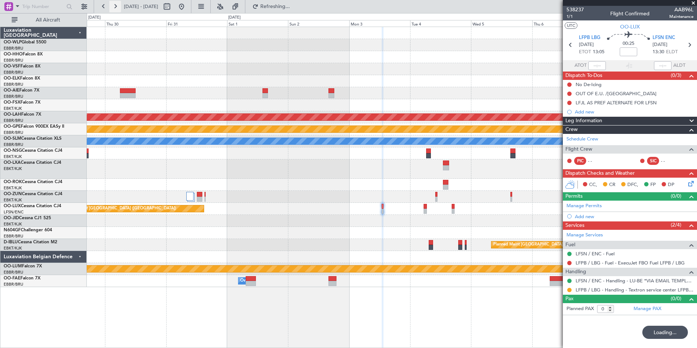
click at [117, 11] on button at bounding box center [115, 7] width 12 height 12
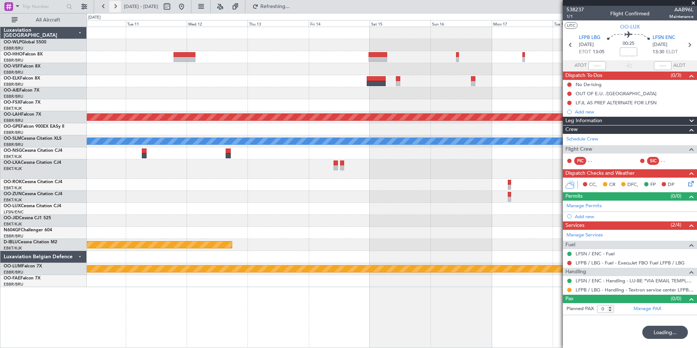
click at [117, 11] on button at bounding box center [115, 7] width 12 height 12
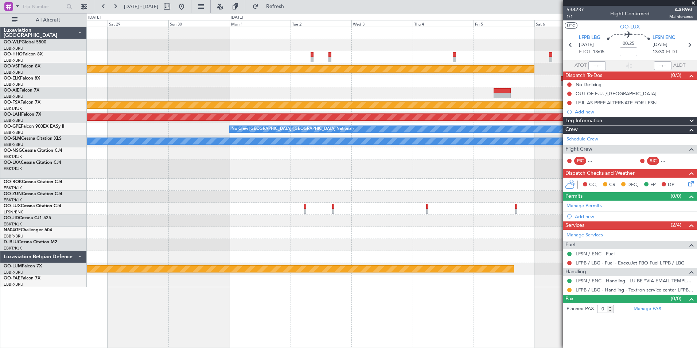
click at [306, 207] on div at bounding box center [392, 209] width 610 height 12
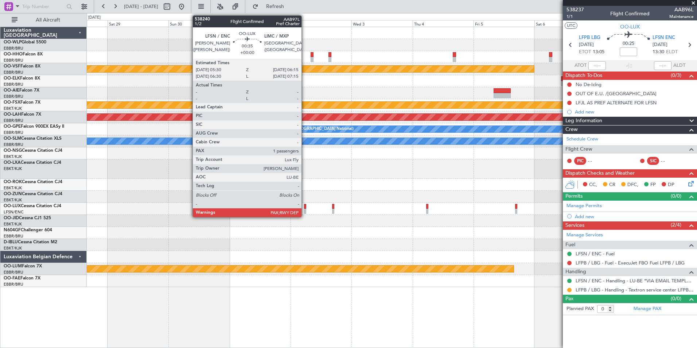
click at [304, 207] on div at bounding box center [305, 206] width 2 height 5
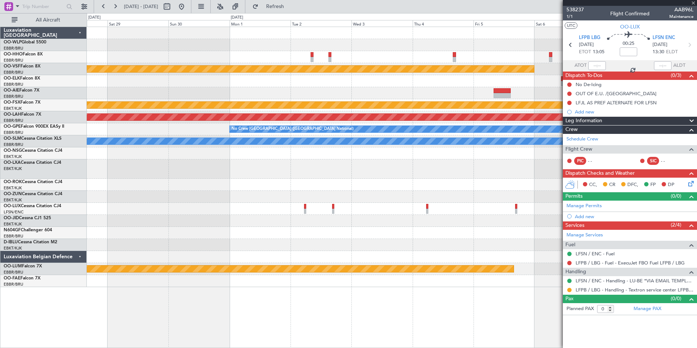
type input "1"
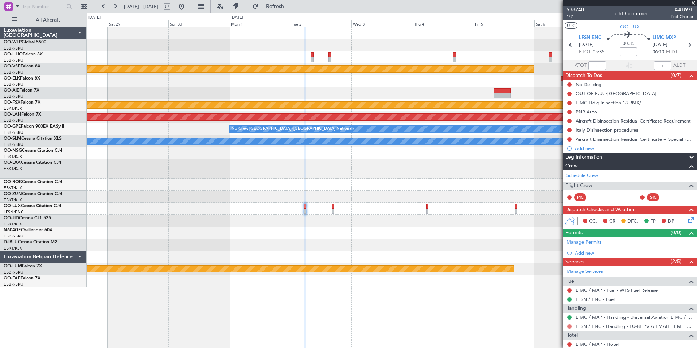
click at [569, 326] on button at bounding box center [569, 326] width 4 height 4
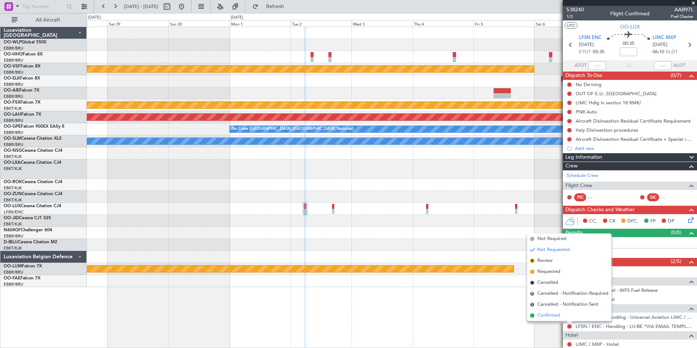
click at [531, 314] on span at bounding box center [532, 315] width 4 height 4
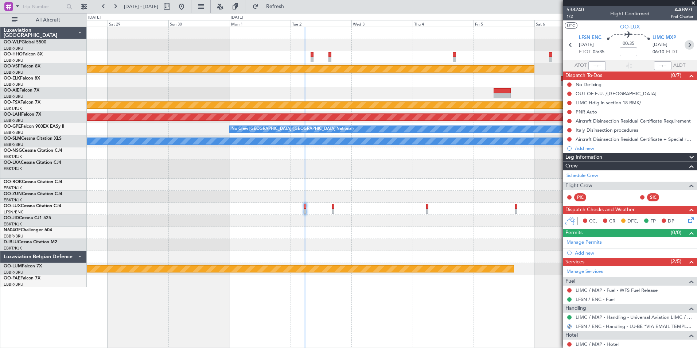
click at [687, 46] on icon at bounding box center [689, 44] width 9 height 9
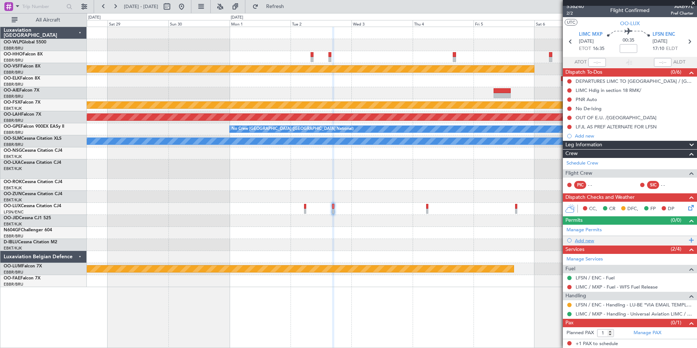
scroll to position [4, 0]
click at [570, 304] on button at bounding box center [569, 304] width 4 height 4
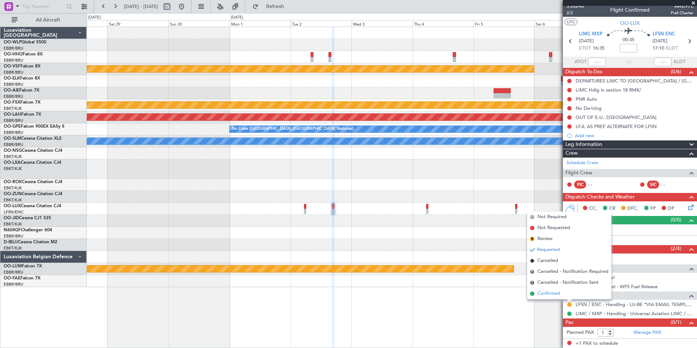
click at [541, 294] on span "Confirmed" at bounding box center [548, 293] width 23 height 7
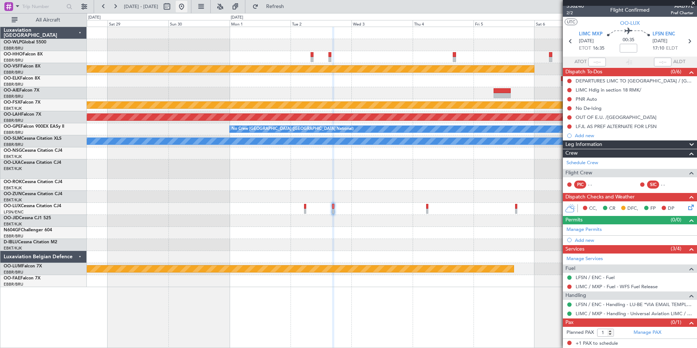
click at [187, 8] on button at bounding box center [182, 7] width 12 height 12
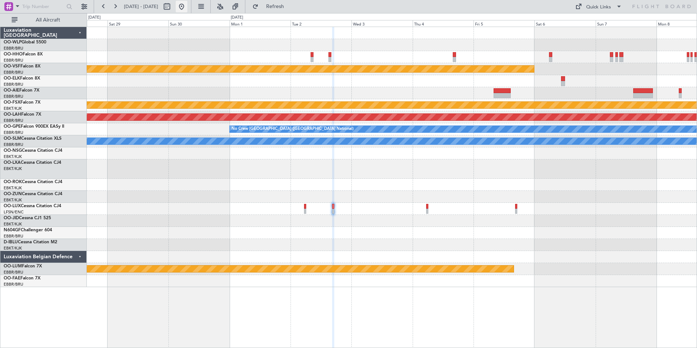
scroll to position [0, 0]
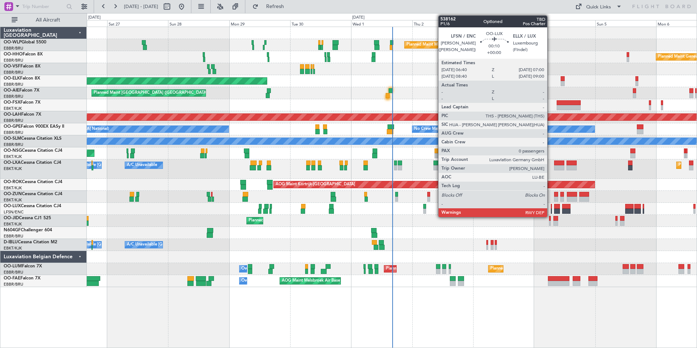
click at [551, 209] on div at bounding box center [551, 211] width 1 height 5
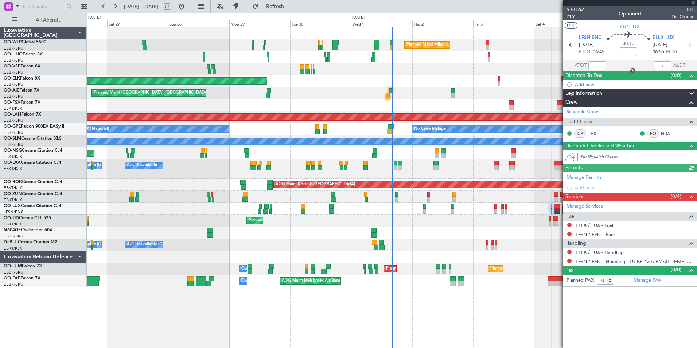
click at [580, 10] on span "538162" at bounding box center [574, 10] width 17 height 8
click at [116, 8] on button at bounding box center [115, 7] width 12 height 12
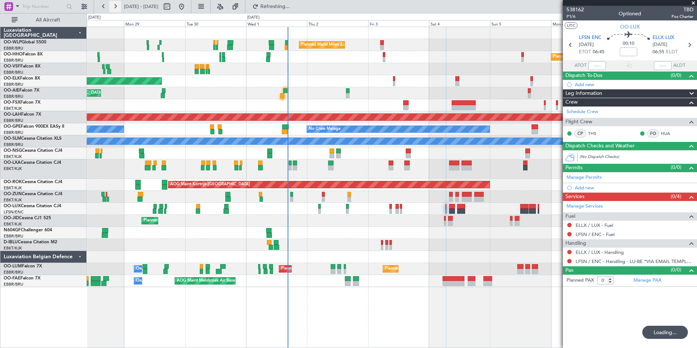
click at [116, 8] on button at bounding box center [115, 7] width 12 height 12
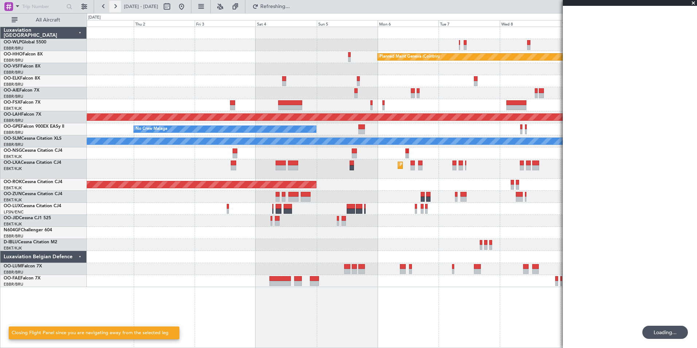
click at [116, 8] on button at bounding box center [115, 7] width 12 height 12
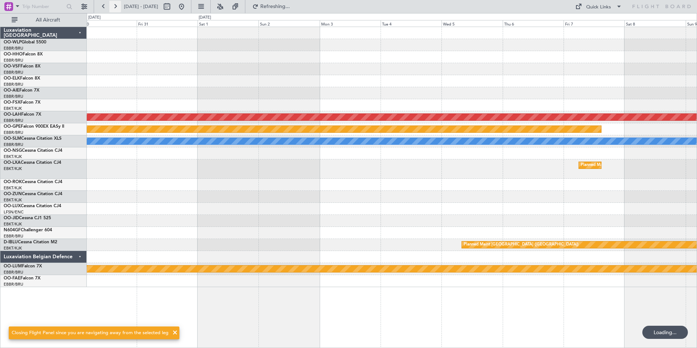
click at [116, 8] on button at bounding box center [115, 7] width 12 height 12
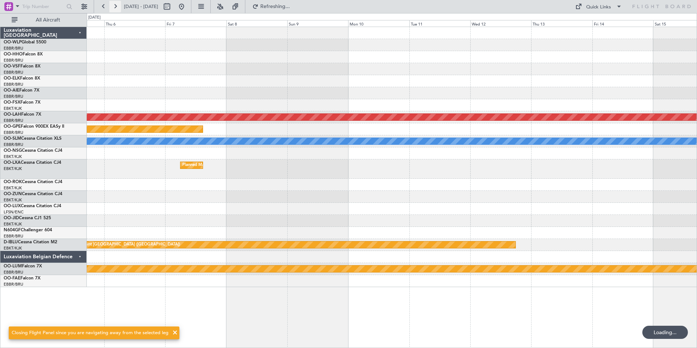
click at [116, 8] on button at bounding box center [115, 7] width 12 height 12
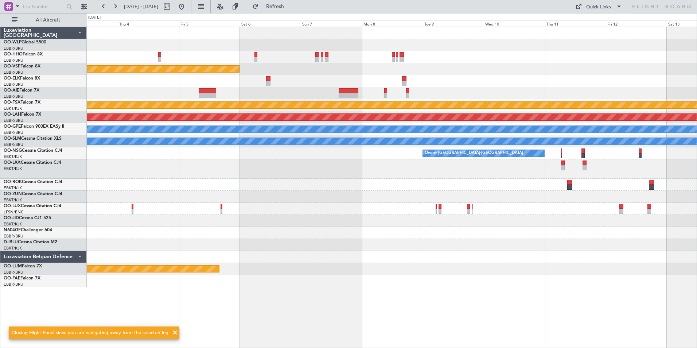
click at [362, 85] on div "- - LSGG 20:30 Z WSSL 08:40 Z Planned Maint Geneva (Cointrin) Planned Maint Kor…" at bounding box center [392, 157] width 610 height 260
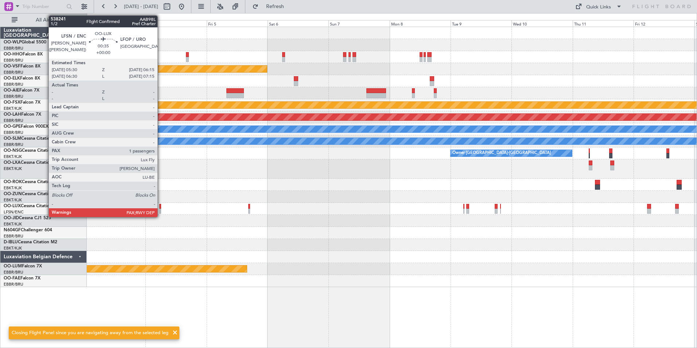
click at [161, 211] on div at bounding box center [160, 211] width 2 height 5
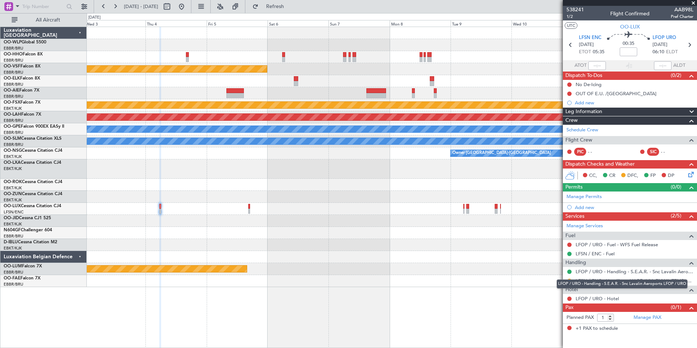
click at [569, 281] on div "LFOP / URO - Handling - S.E.A.R. - Snc Lavalin Aeroports LFOP / URO" at bounding box center [622, 283] width 131 height 9
click at [571, 280] on button at bounding box center [569, 280] width 4 height 4
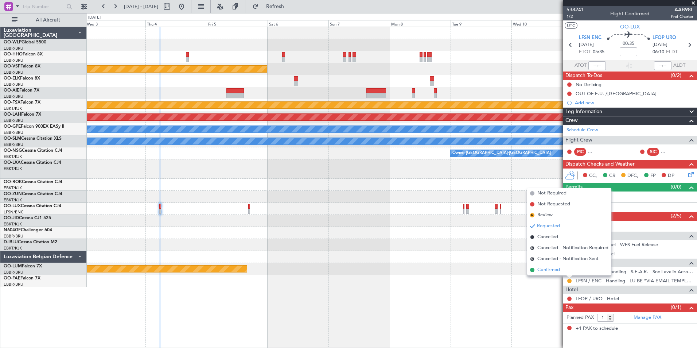
click at [541, 267] on span "Confirmed" at bounding box center [548, 269] width 23 height 7
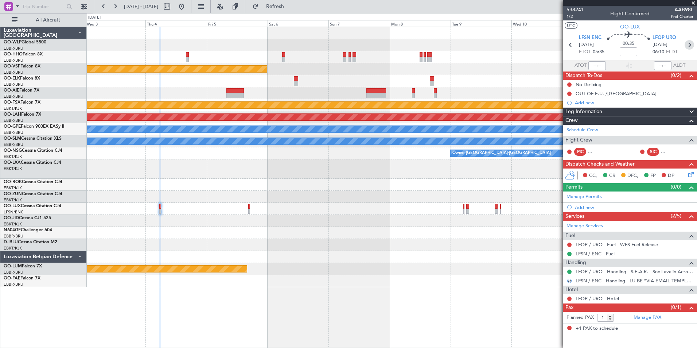
click at [687, 48] on icon at bounding box center [689, 44] width 9 height 9
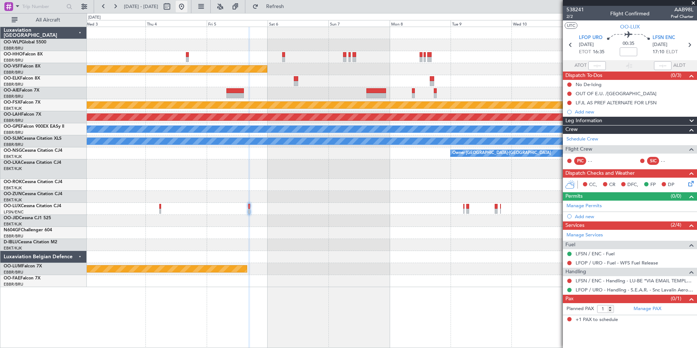
click at [187, 7] on button at bounding box center [182, 7] width 12 height 12
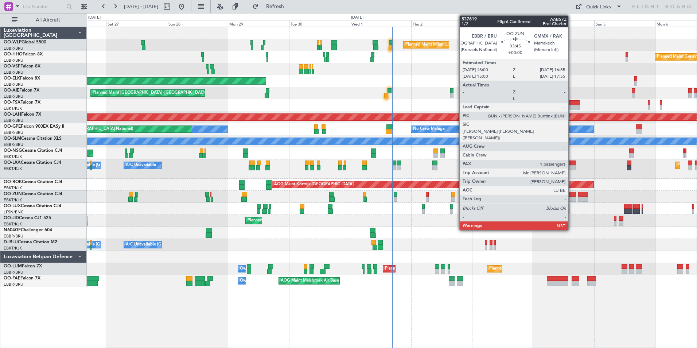
click at [572, 196] on div at bounding box center [571, 198] width 10 height 5
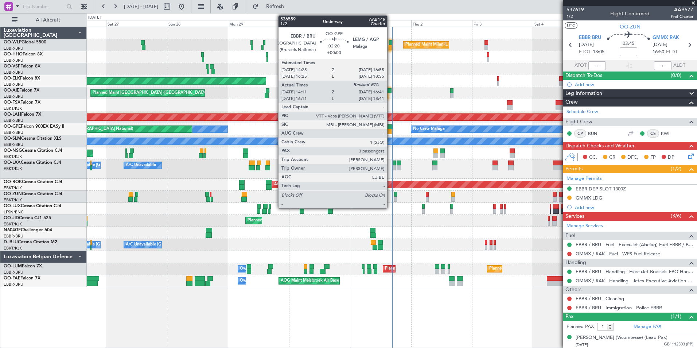
click at [390, 130] on div at bounding box center [389, 131] width 7 height 5
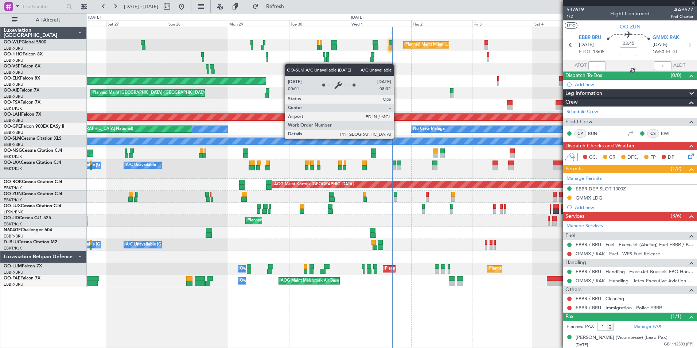
type input "14:16"
type input "3"
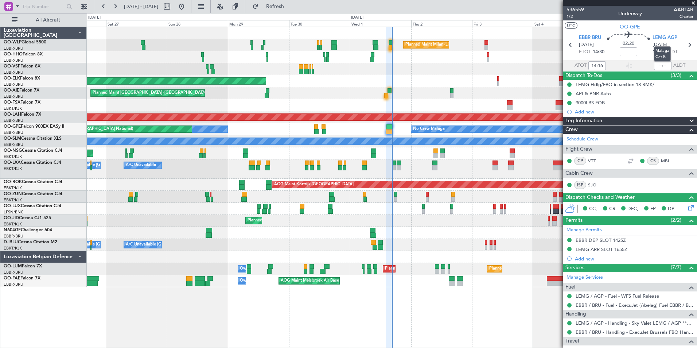
click at [657, 64] on mat-tooltip-component "Malaga Cat B" at bounding box center [662, 53] width 27 height 25
click at [654, 64] on input "text" at bounding box center [662, 65] width 17 height 9
click at [521, 53] on div "Planned Maint Geneva (Cointrin) Planned Maint Geneva ([GEOGRAPHIC_DATA])" at bounding box center [392, 57] width 610 height 12
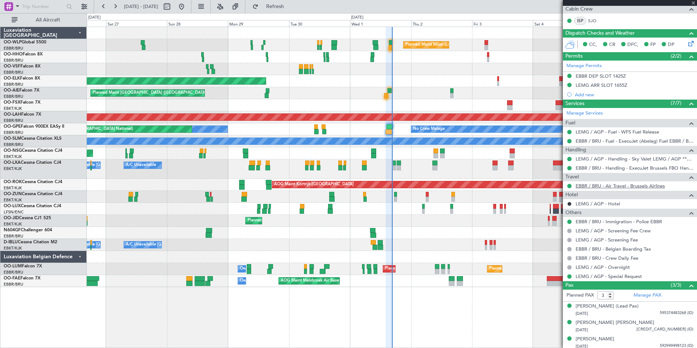
scroll to position [167, 0]
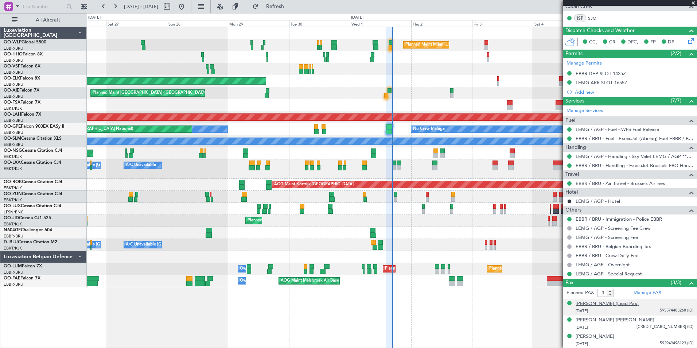
type input "16:25"
click at [618, 305] on div "[PERSON_NAME] (Lead Pax)" at bounding box center [607, 303] width 63 height 7
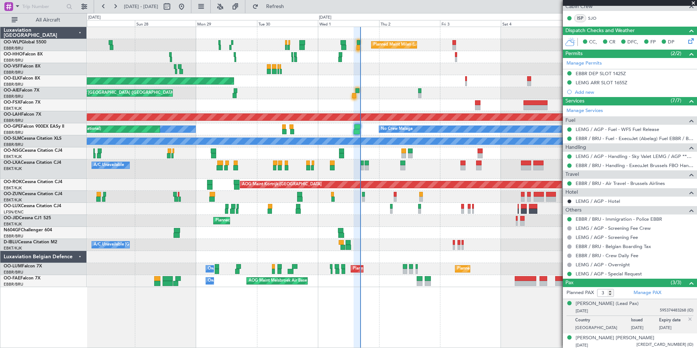
click at [441, 89] on div "Planned Maint [GEOGRAPHIC_DATA] ([GEOGRAPHIC_DATA]) Unplanned Maint Amsterdam (…" at bounding box center [392, 93] width 610 height 12
click at [120, 8] on button at bounding box center [115, 7] width 12 height 12
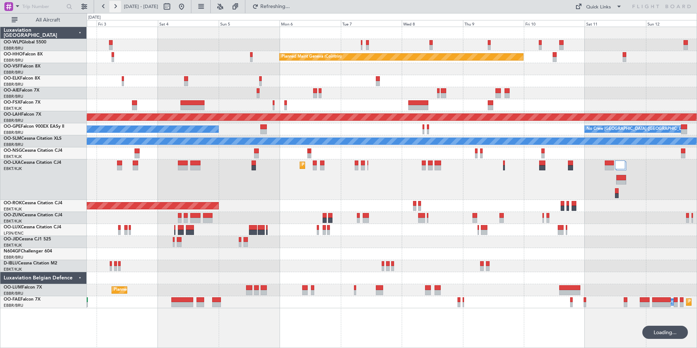
click at [120, 8] on button at bounding box center [115, 7] width 12 height 12
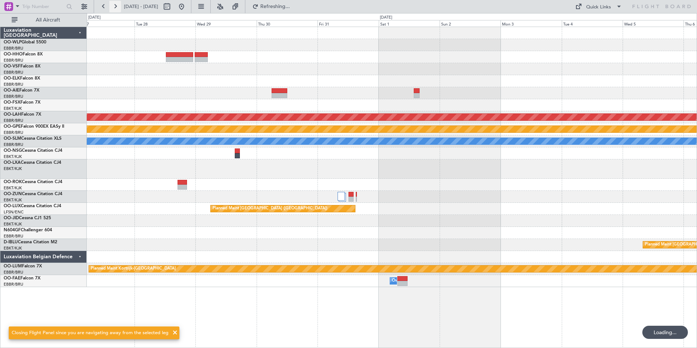
click at [120, 8] on button at bounding box center [115, 7] width 12 height 12
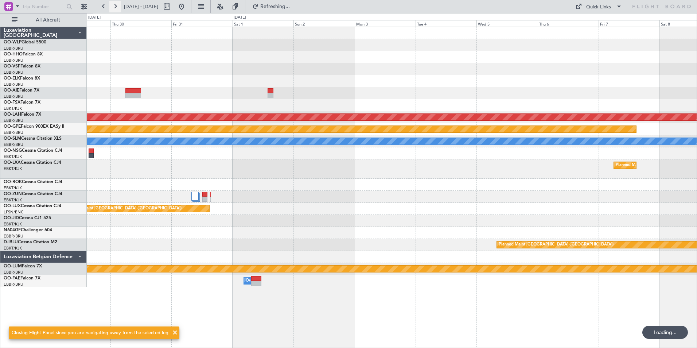
click at [120, 8] on button at bounding box center [115, 7] width 12 height 12
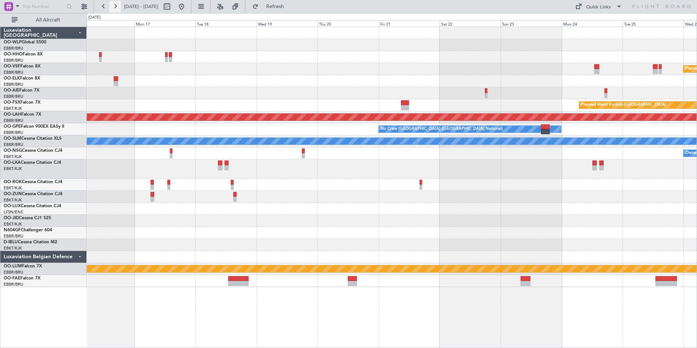
click at [118, 7] on button at bounding box center [115, 7] width 12 height 12
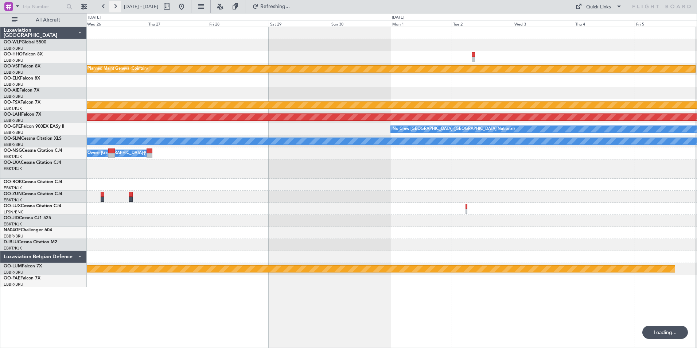
click at [118, 7] on button at bounding box center [115, 7] width 12 height 12
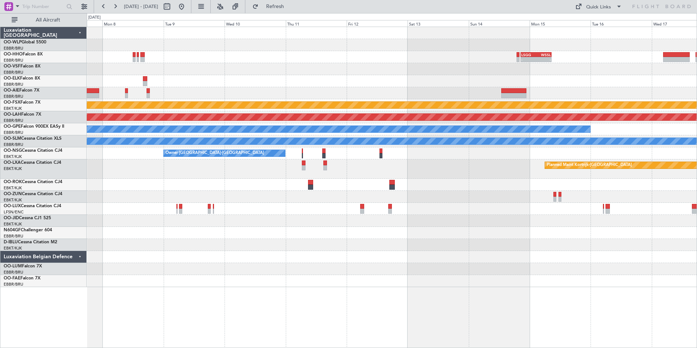
click at [468, 193] on div "- - LSGG 20:30 Z WSSL 08:40 Z Planned Maint Geneva ([GEOGRAPHIC_DATA]) Planned …" at bounding box center [392, 157] width 610 height 260
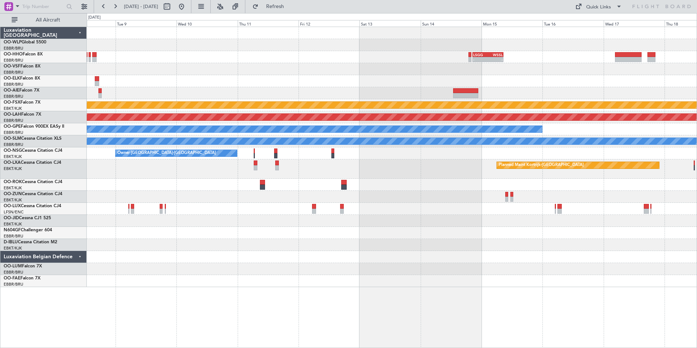
click at [485, 218] on div "- - LSGG 20:30 Z WSSL 08:40 Z Planned Maint [GEOGRAPHIC_DATA]-[GEOGRAPHIC_DATA]…" at bounding box center [392, 157] width 610 height 260
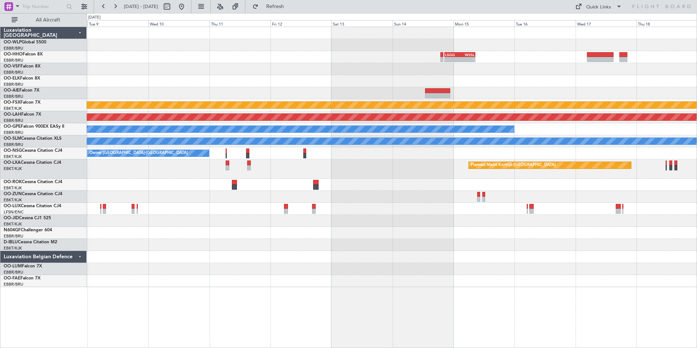
click at [459, 270] on div at bounding box center [392, 269] width 610 height 12
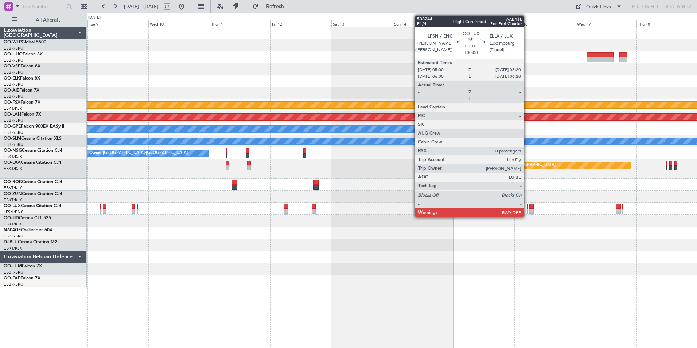
click at [527, 211] on div at bounding box center [527, 211] width 1 height 5
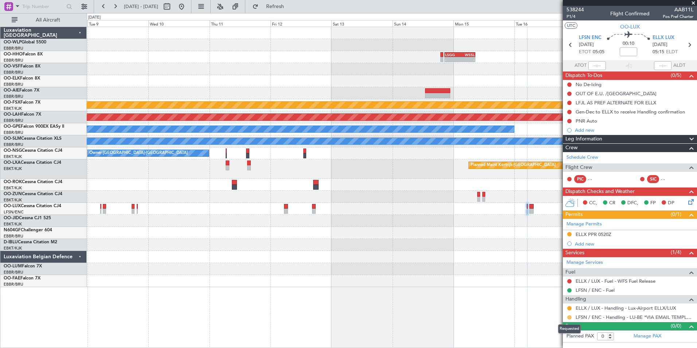
click at [568, 317] on button at bounding box center [569, 317] width 4 height 4
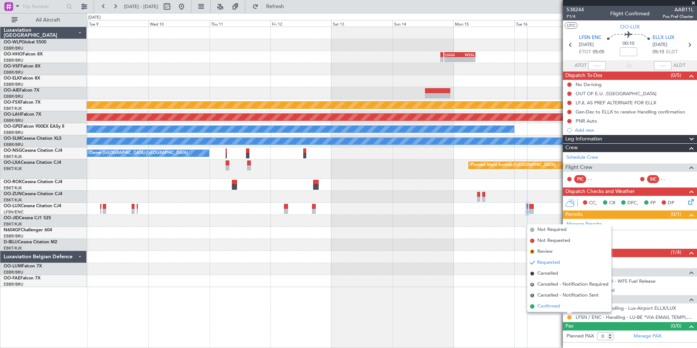
click at [543, 305] on span "Confirmed" at bounding box center [548, 306] width 23 height 7
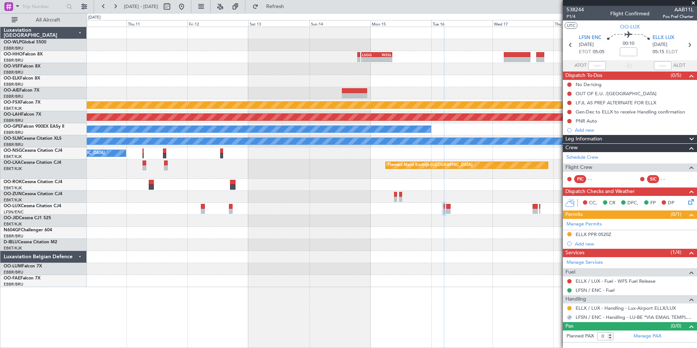
click at [391, 209] on div "- - LSGG 20:30 Z WSSL 08:40 Z Planned Maint [GEOGRAPHIC_DATA]-[GEOGRAPHIC_DATA]…" at bounding box center [392, 157] width 610 height 260
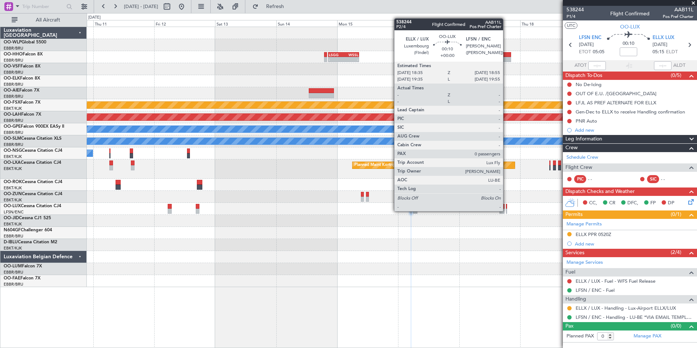
click at [506, 210] on div at bounding box center [506, 211] width 1 height 5
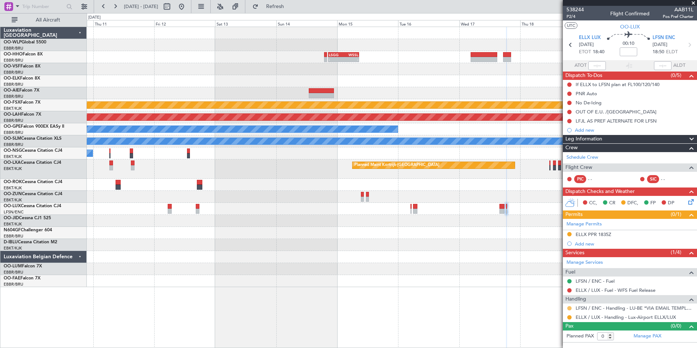
click at [570, 308] on button at bounding box center [569, 308] width 4 height 4
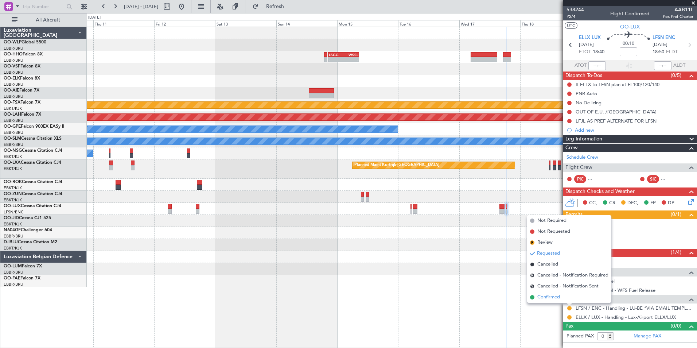
click at [554, 298] on span "Confirmed" at bounding box center [548, 296] width 23 height 7
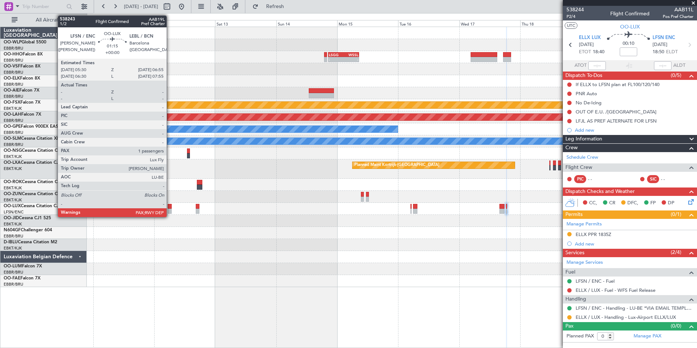
click at [170, 209] on div at bounding box center [170, 211] width 4 height 5
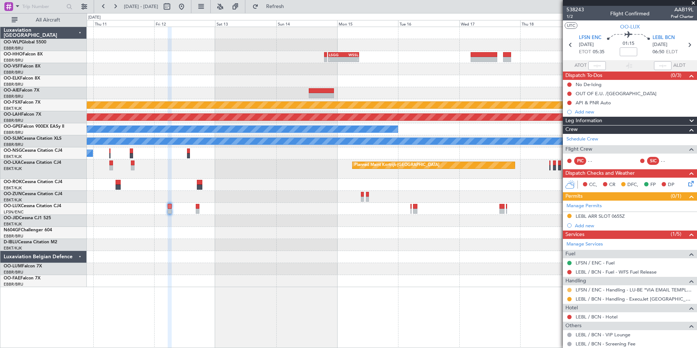
click at [569, 290] on button at bounding box center [569, 290] width 4 height 4
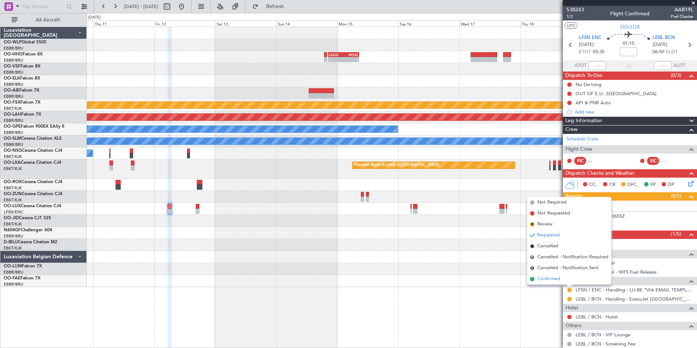
click at [548, 279] on span "Confirmed" at bounding box center [548, 278] width 23 height 7
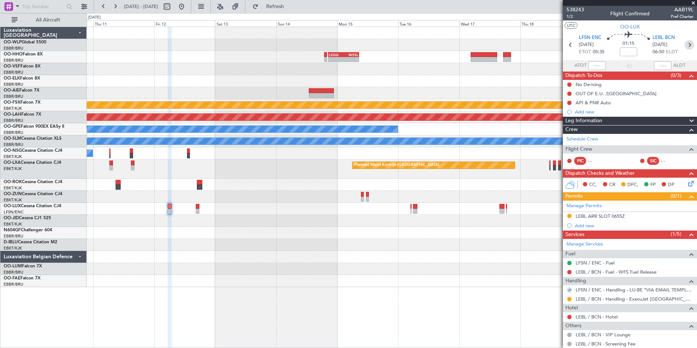
click at [688, 49] on icon at bounding box center [689, 44] width 9 height 9
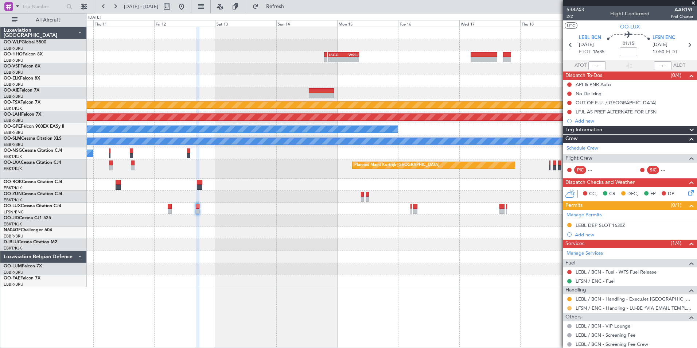
click at [569, 307] on button at bounding box center [569, 308] width 4 height 4
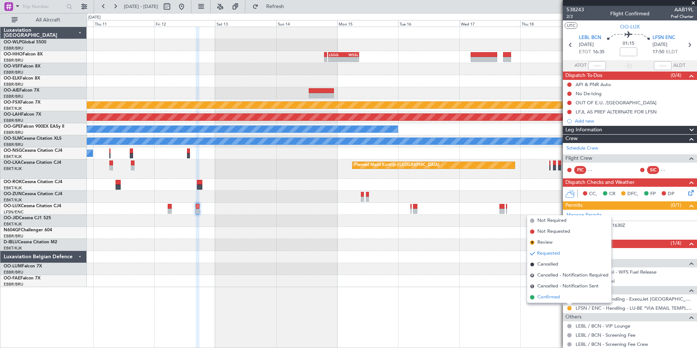
click at [543, 295] on span "Confirmed" at bounding box center [548, 296] width 23 height 7
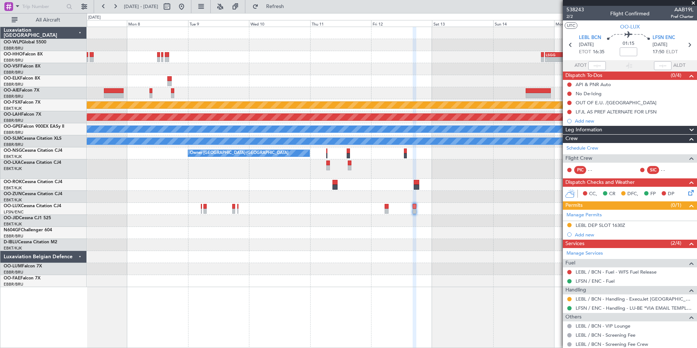
click at [508, 274] on div "- - LSGG 20:30 Z WSSL 08:40 Z Planned Maint Geneva ([GEOGRAPHIC_DATA]) Planned …" at bounding box center [392, 157] width 610 height 260
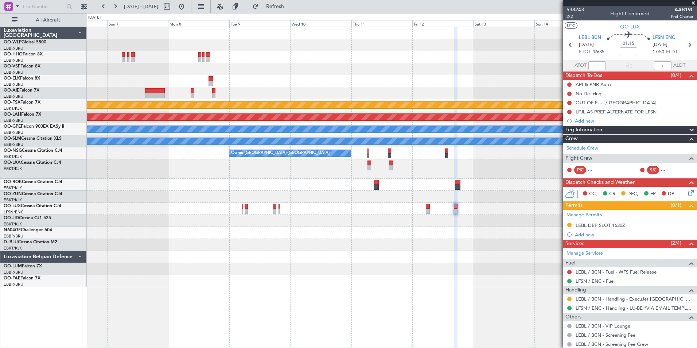
click at [243, 209] on div at bounding box center [392, 209] width 610 height 12
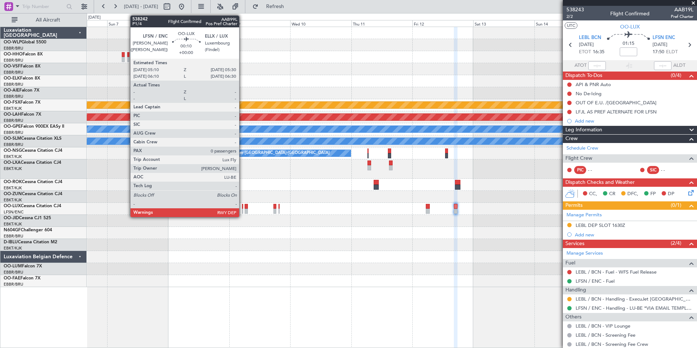
click at [242, 210] on div at bounding box center [242, 211] width 1 height 5
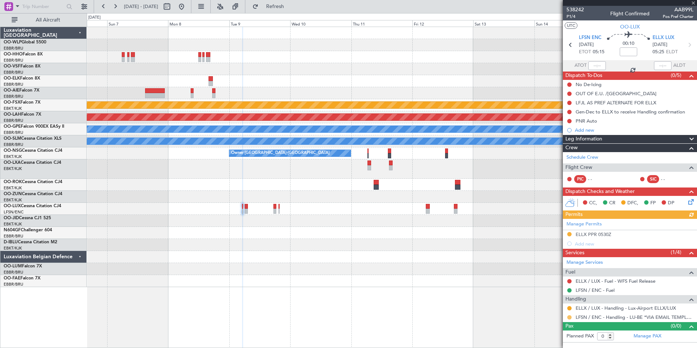
click at [569, 317] on button at bounding box center [569, 317] width 4 height 4
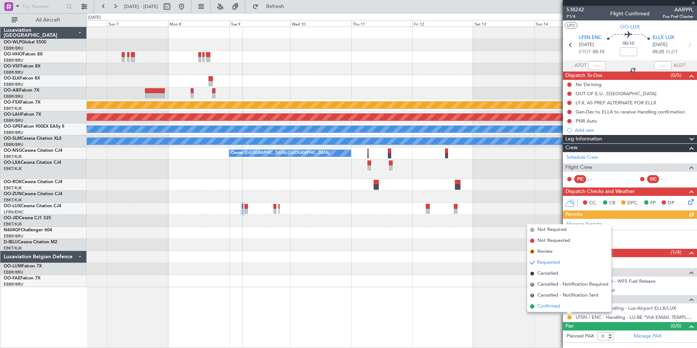
click at [543, 305] on span "Confirmed" at bounding box center [548, 306] width 23 height 7
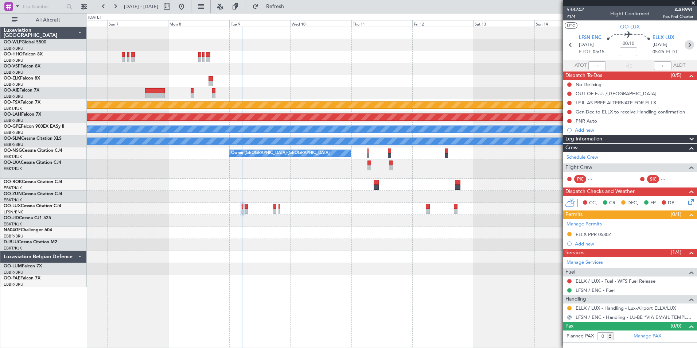
click at [686, 47] on icon at bounding box center [689, 44] width 9 height 9
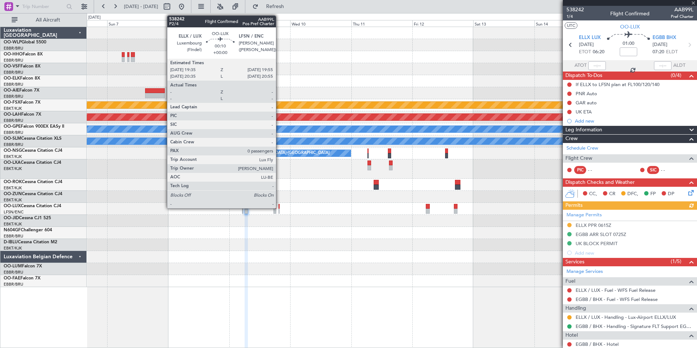
click at [279, 207] on div at bounding box center [278, 206] width 1 height 5
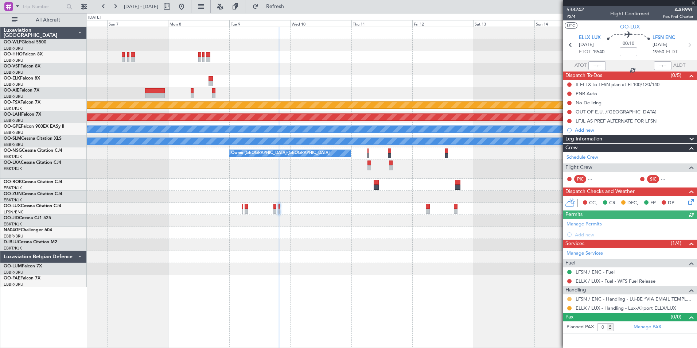
click at [568, 300] on button at bounding box center [569, 299] width 4 height 4
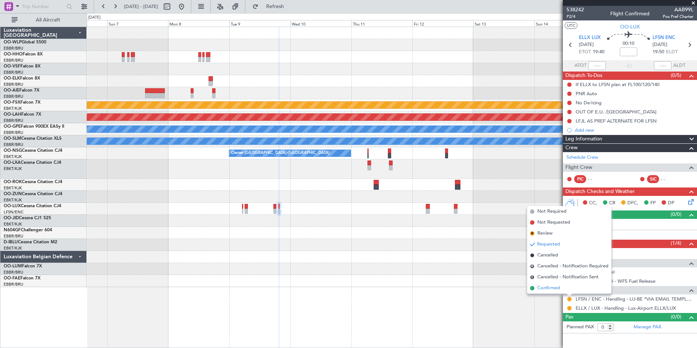
click at [547, 291] on span "Confirmed" at bounding box center [548, 287] width 23 height 7
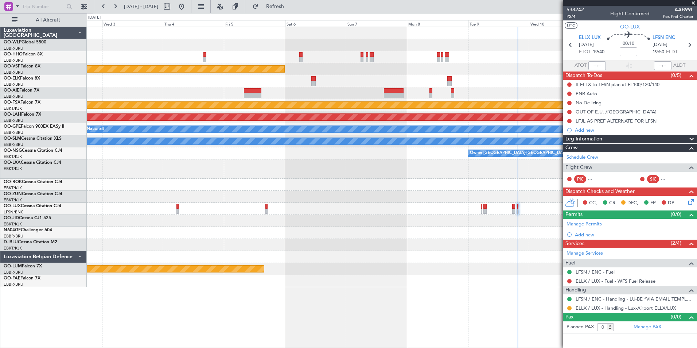
click at [457, 223] on div "- - LSGG 20:30 Z WSSL 08:40 Z Planned Maint Geneva (Cointrin) Planned Maint Kor…" at bounding box center [392, 157] width 610 height 260
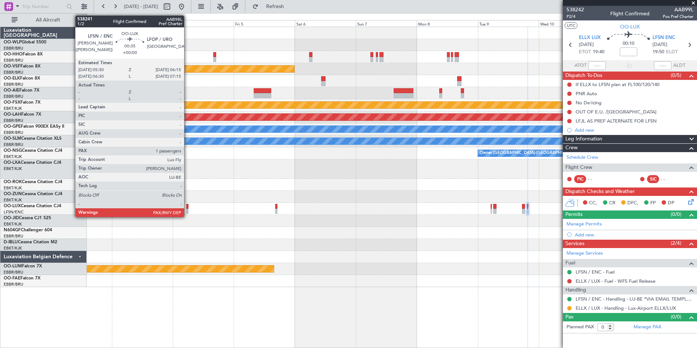
click at [187, 210] on div at bounding box center [187, 211] width 2 height 5
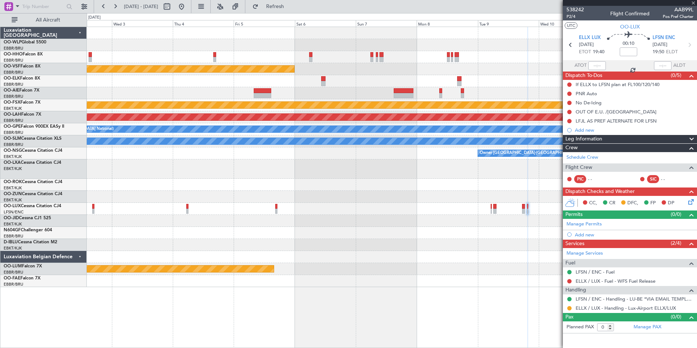
type input "1"
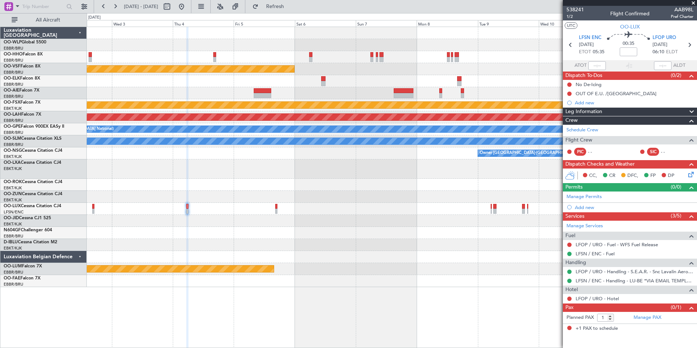
click at [191, 8] on fb-range-datepicker "02 Dec 2025 - 12 Dec 2025" at bounding box center [143, 6] width 98 height 13
click at [187, 8] on button at bounding box center [182, 7] width 12 height 12
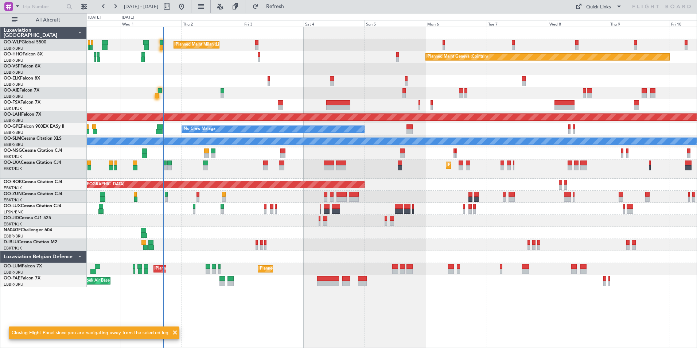
click at [316, 63] on div "Planned Maint Milan (Linate) Planned Maint Geneva (Cointrin) Planned Maint Kort…" at bounding box center [392, 157] width 610 height 260
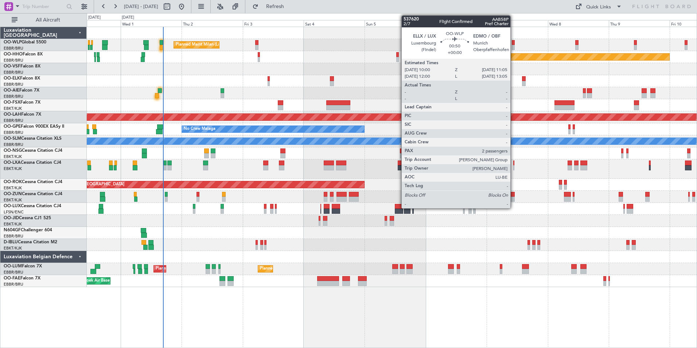
click at [514, 47] on div at bounding box center [513, 47] width 3 height 5
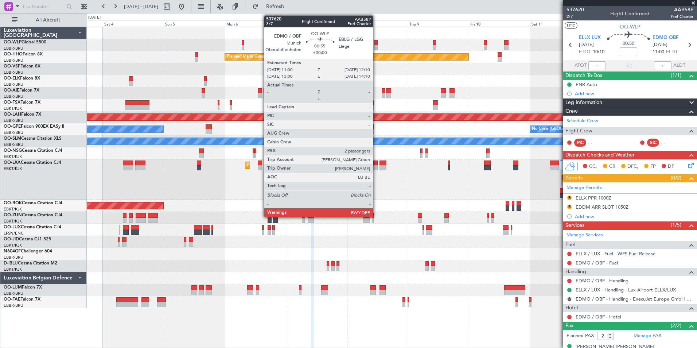
click at [376, 48] on div at bounding box center [375, 47] width 3 height 5
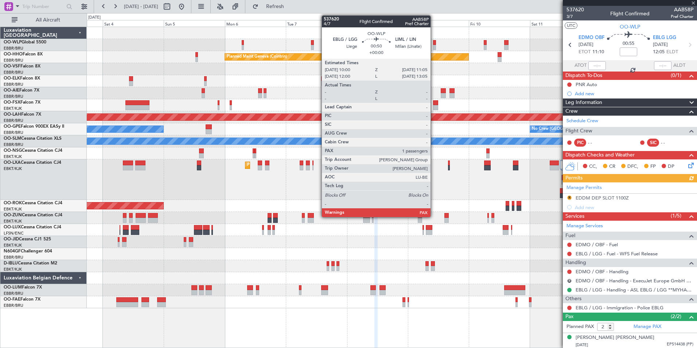
click at [434, 46] on div at bounding box center [434, 47] width 3 height 5
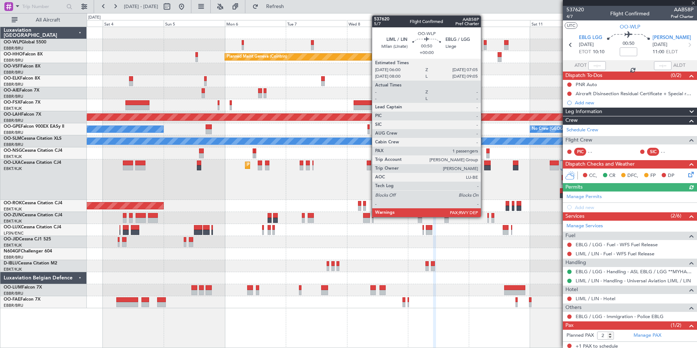
click at [484, 44] on div at bounding box center [485, 42] width 3 height 5
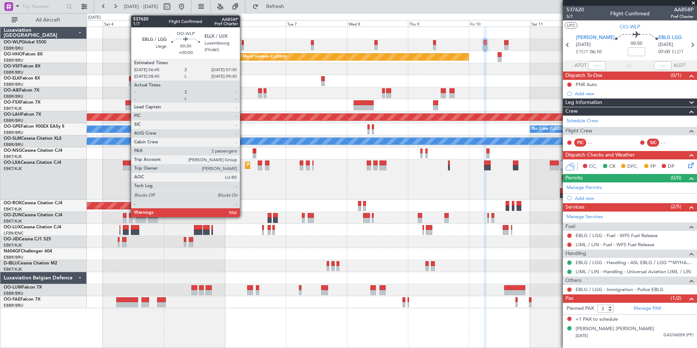
click at [243, 46] on div at bounding box center [243, 47] width 2 height 5
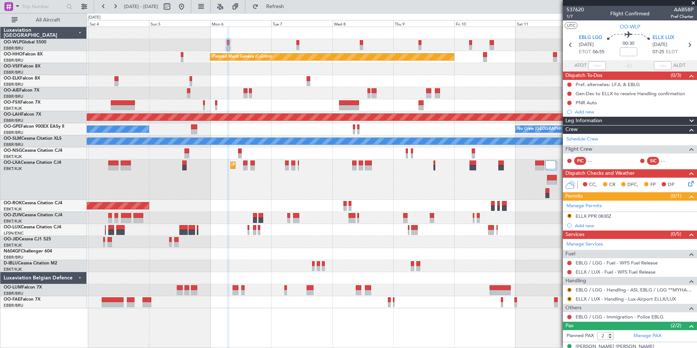
click at [227, 50] on div "Planned Maint Milan (Linate)" at bounding box center [392, 45] width 610 height 12
click at [569, 290] on button "R" at bounding box center [569, 290] width 4 height 4
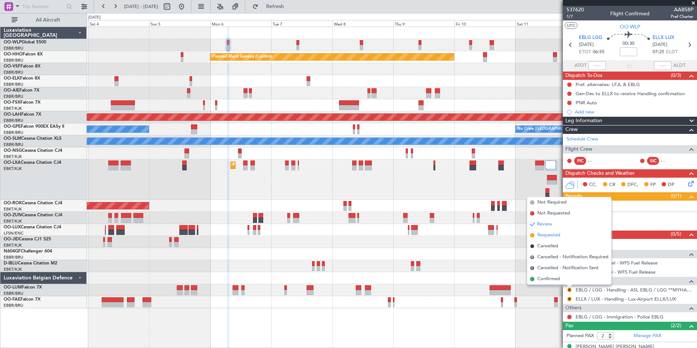
click at [553, 238] on span "Requested" at bounding box center [548, 234] width 23 height 7
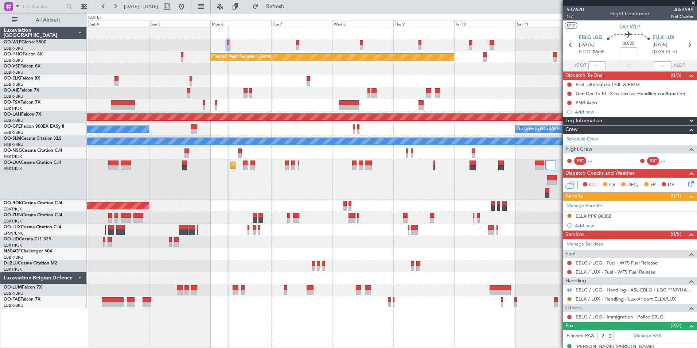
drag, startPoint x: 589, startPoint y: 217, endPoint x: 595, endPoint y: 217, distance: 5.1
click at [590, 217] on div "ELLX PPR 0830Z" at bounding box center [594, 216] width 36 height 6
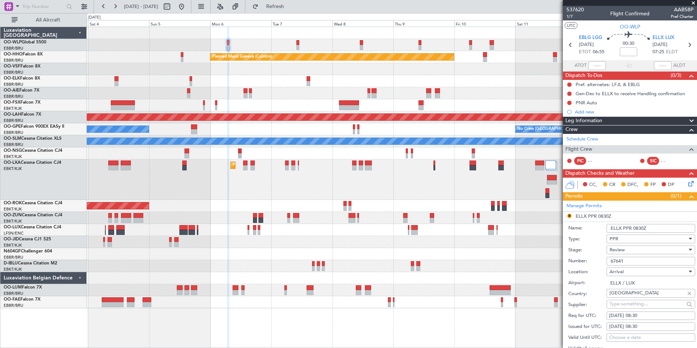
click at [641, 312] on div "07/10/2025 08:30" at bounding box center [650, 315] width 83 height 7
select select "10"
select select "2025"
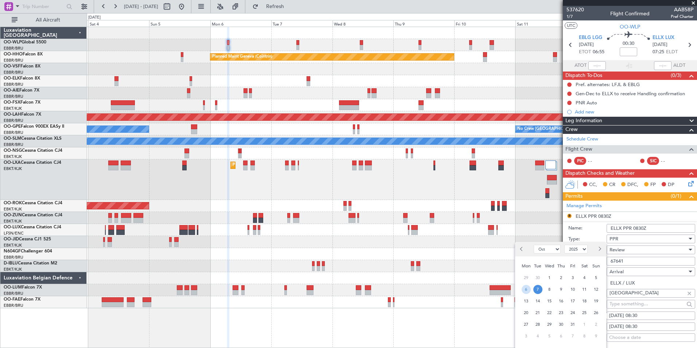
click at [527, 287] on span "6" at bounding box center [526, 289] width 9 height 9
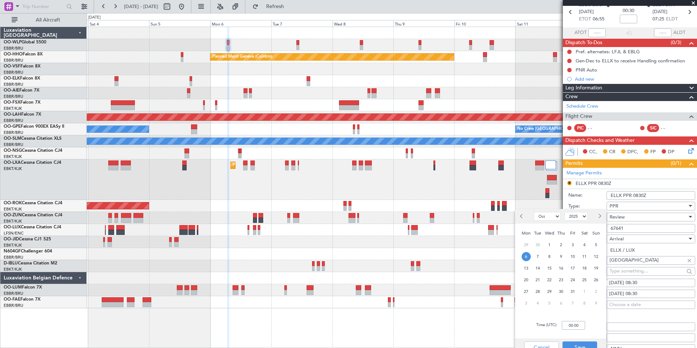
scroll to position [73, 0]
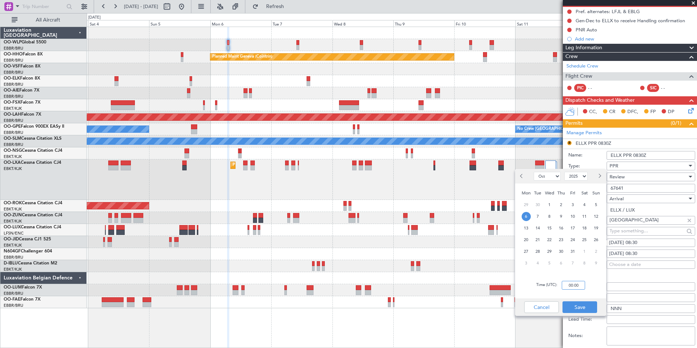
click at [569, 282] on input "00:00" at bounding box center [573, 285] width 23 height 9
type input "06:45"
click at [585, 309] on button "Save" at bounding box center [579, 307] width 35 height 12
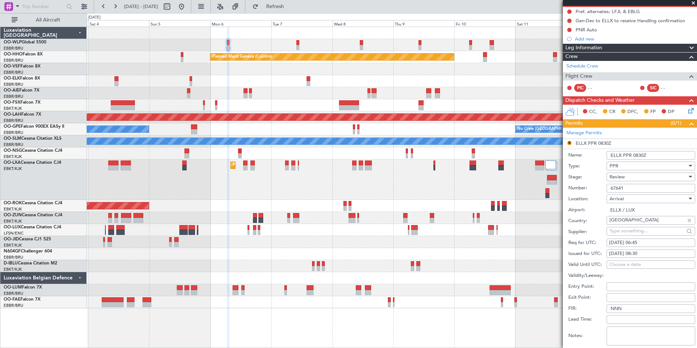
click at [645, 253] on div "07/10/2025 08:30" at bounding box center [650, 253] width 83 height 7
select select "10"
select select "2025"
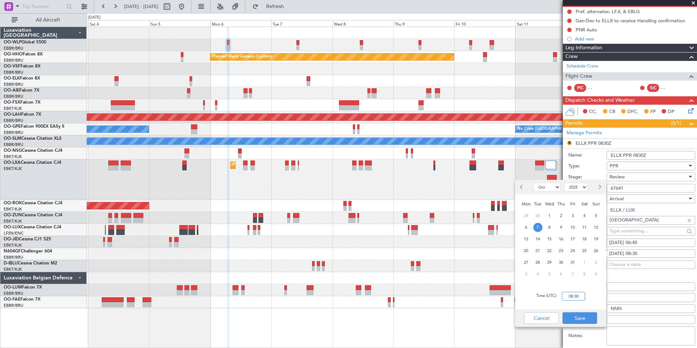
click at [577, 297] on input "08:30" at bounding box center [573, 296] width 23 height 9
type input "06:45"
click at [580, 317] on button "Save" at bounding box center [579, 318] width 35 height 12
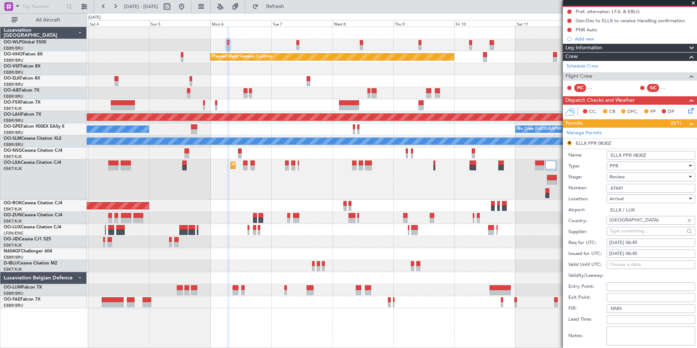
scroll to position [109, 0]
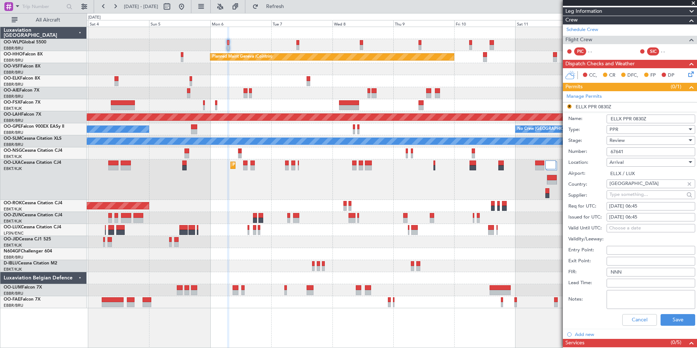
click at [623, 141] on span "Review" at bounding box center [616, 140] width 15 height 7
click at [626, 187] on span "Requested" at bounding box center [648, 187] width 77 height 11
click at [676, 319] on button "Save" at bounding box center [678, 320] width 35 height 12
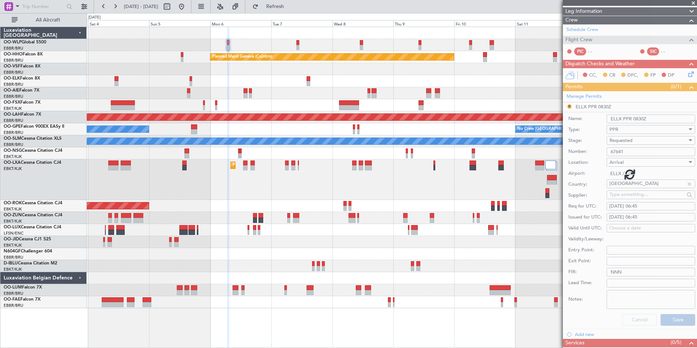
click at [676, 319] on div at bounding box center [630, 174] width 134 height 348
drag, startPoint x: 599, startPoint y: 219, endPoint x: 612, endPoint y: 217, distance: 13.4
click at [600, 219] on div at bounding box center [630, 174] width 134 height 348
click at [613, 217] on div at bounding box center [630, 174] width 134 height 348
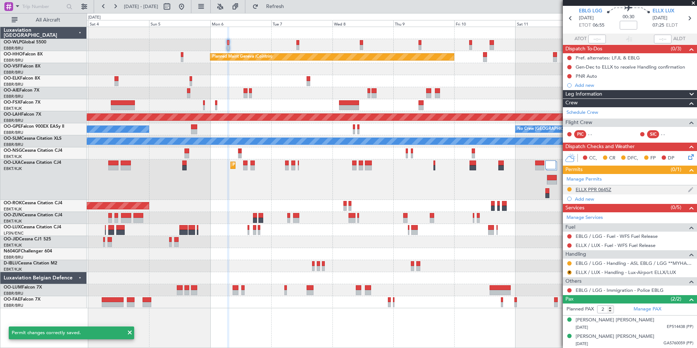
click at [604, 190] on div "ELLX PPR 0645Z" at bounding box center [594, 189] width 36 height 6
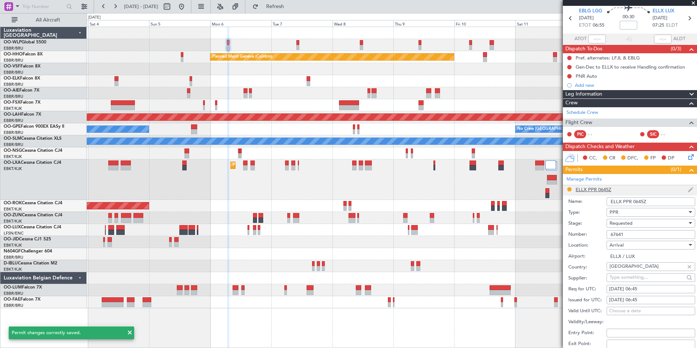
scroll to position [109, 0]
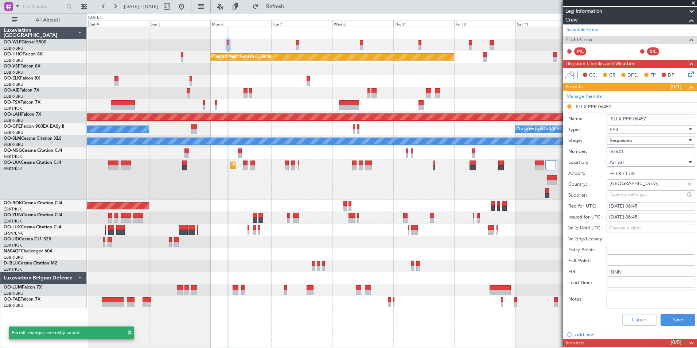
click at [617, 214] on div "07/10/2025 06:45" at bounding box center [650, 217] width 83 height 7
select select "10"
select select "2025"
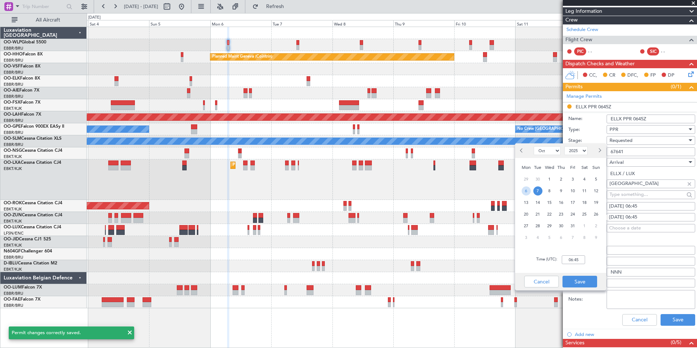
click at [530, 192] on span "6" at bounding box center [526, 190] width 9 height 9
click at [569, 259] on input "00:00" at bounding box center [573, 259] width 23 height 9
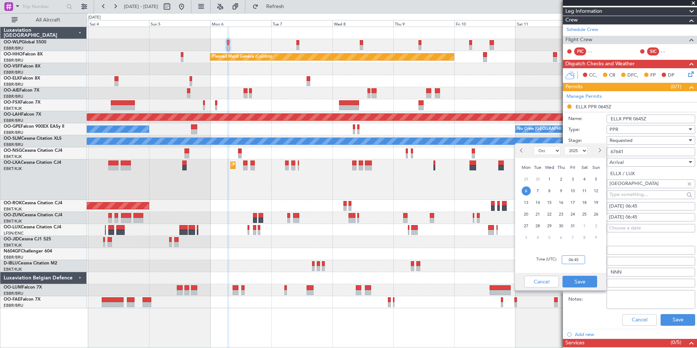
type input "06:45"
click at [583, 274] on div "Cancel Save" at bounding box center [560, 281] width 91 height 17
click at [584, 278] on button "Save" at bounding box center [579, 282] width 35 height 12
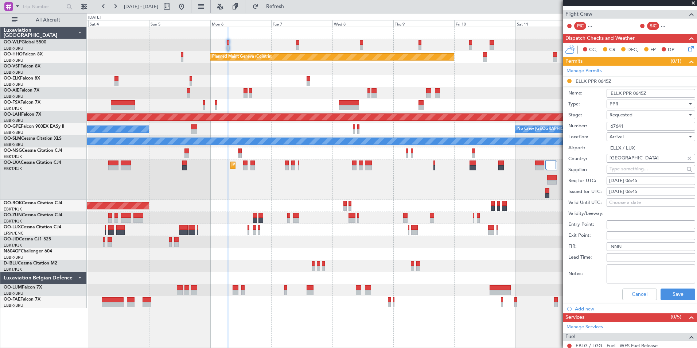
scroll to position [146, 0]
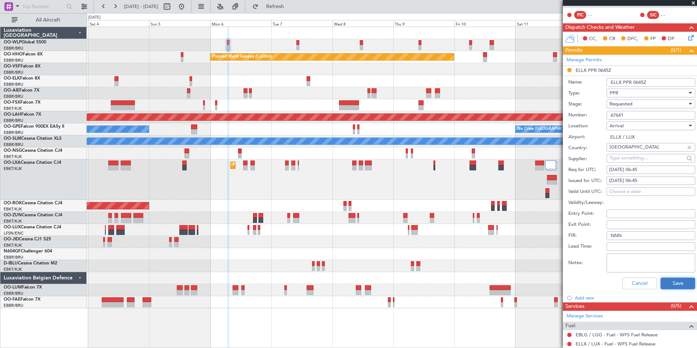
click at [668, 279] on button "Save" at bounding box center [678, 283] width 35 height 12
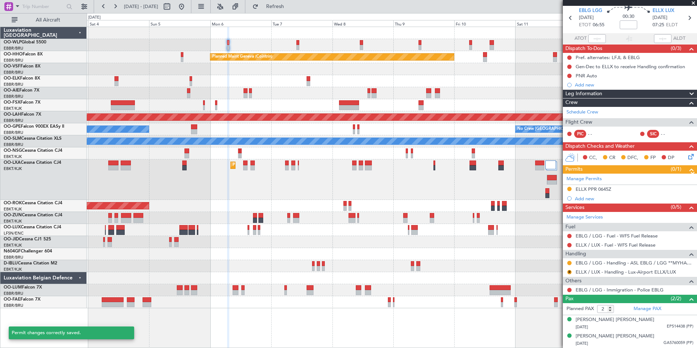
scroll to position [27, 0]
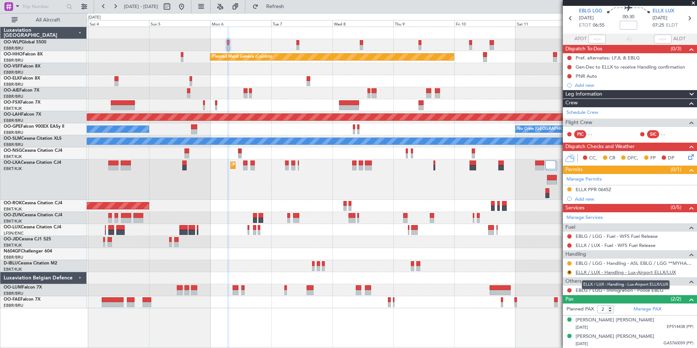
click at [600, 273] on link "ELLX / LUX - Handling - Lux-Airport ELLX/LUX" at bounding box center [626, 272] width 100 height 6
click at [570, 271] on button "R" at bounding box center [569, 272] width 4 height 4
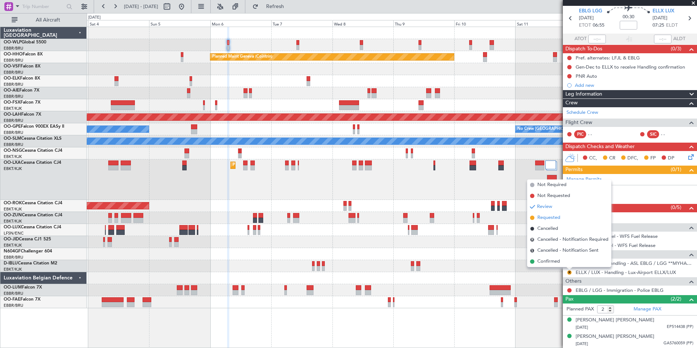
click at [553, 217] on span "Requested" at bounding box center [548, 217] width 23 height 7
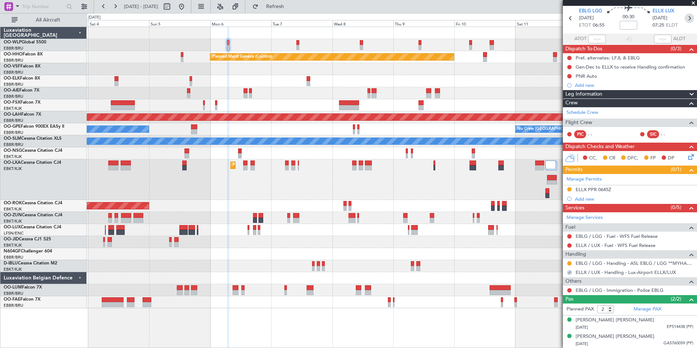
click at [686, 22] on icon at bounding box center [689, 17] width 9 height 9
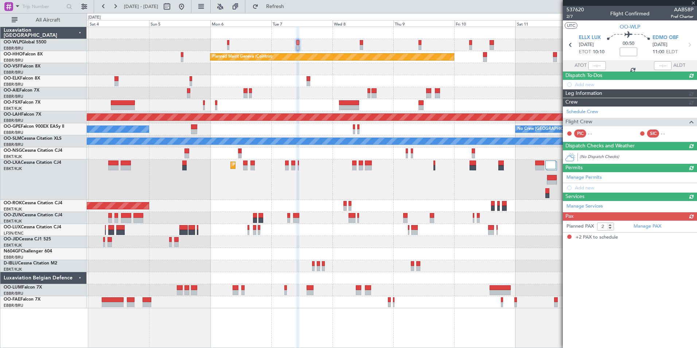
scroll to position [0, 0]
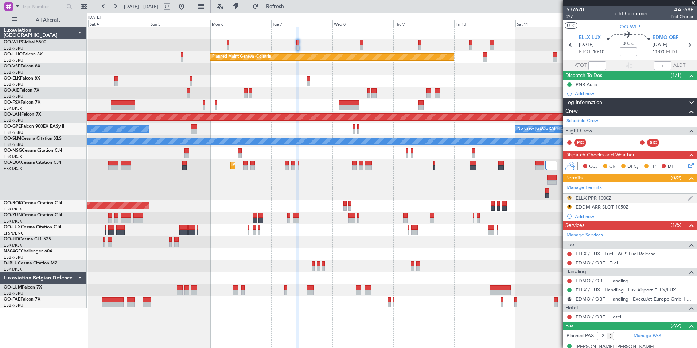
click at [569, 198] on button "R" at bounding box center [569, 197] width 4 height 4
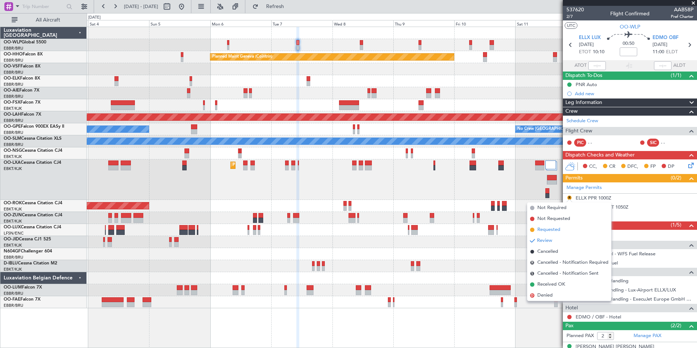
click at [540, 232] on span "Requested" at bounding box center [548, 229] width 23 height 7
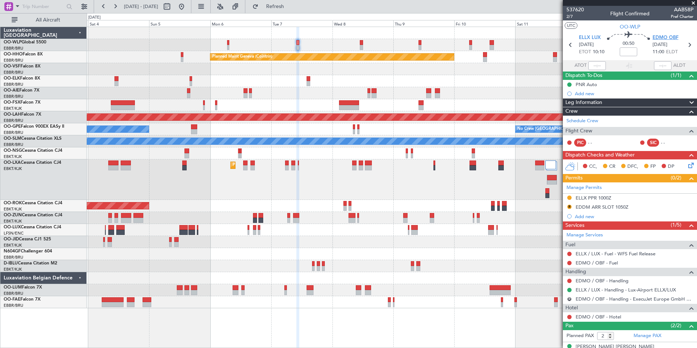
click at [673, 39] on span "EDMO OBF" at bounding box center [665, 37] width 26 height 7
click at [569, 207] on button "R" at bounding box center [569, 206] width 4 height 4
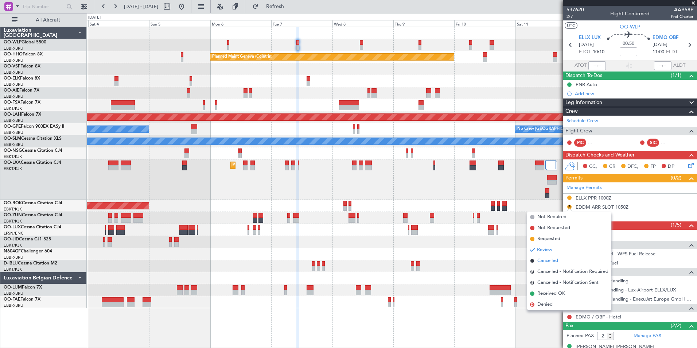
click at [560, 260] on li "Cancelled" at bounding box center [569, 260] width 84 height 11
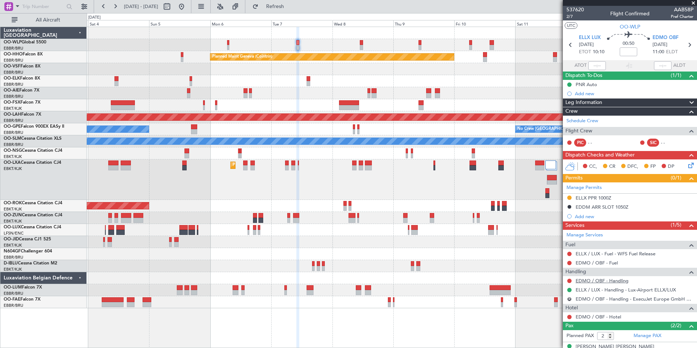
click at [599, 281] on link "EDMO / OBF - Handling" at bounding box center [602, 280] width 53 height 6
click at [587, 220] on div "Add new" at bounding box center [630, 216] width 134 height 9
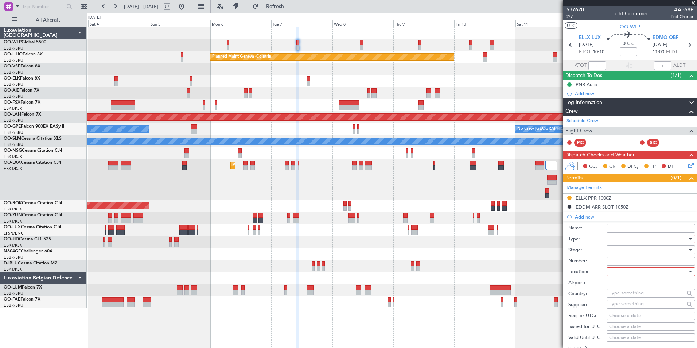
click at [626, 238] on div at bounding box center [648, 238] width 78 height 11
click at [626, 279] on span "PPR" at bounding box center [648, 274] width 77 height 11
click at [619, 248] on div at bounding box center [648, 249] width 78 height 11
click at [623, 293] on span "Requested" at bounding box center [648, 297] width 77 height 11
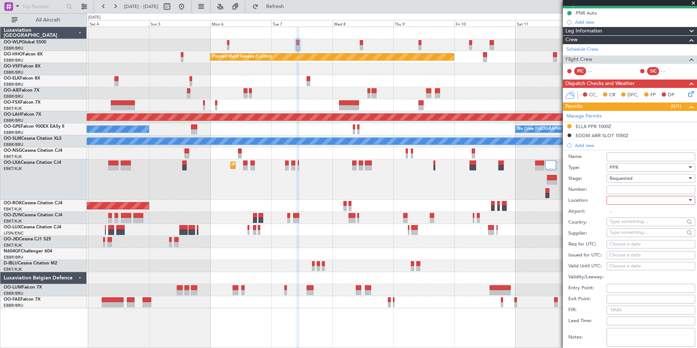
scroll to position [73, 0]
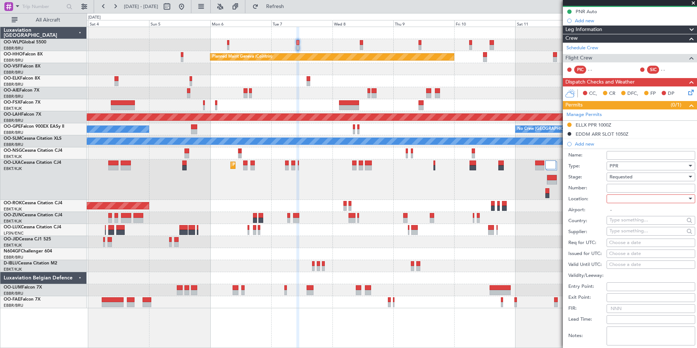
click at [634, 206] on input "-" at bounding box center [651, 210] width 89 height 9
click at [634, 202] on div at bounding box center [648, 198] width 78 height 11
click at [631, 237] on span "Arrival" at bounding box center [648, 235] width 77 height 11
type input "EDMO / OBF"
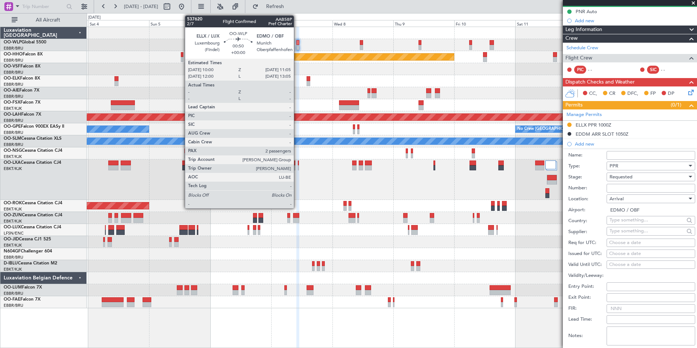
click at [297, 43] on div at bounding box center [297, 42] width 3 height 5
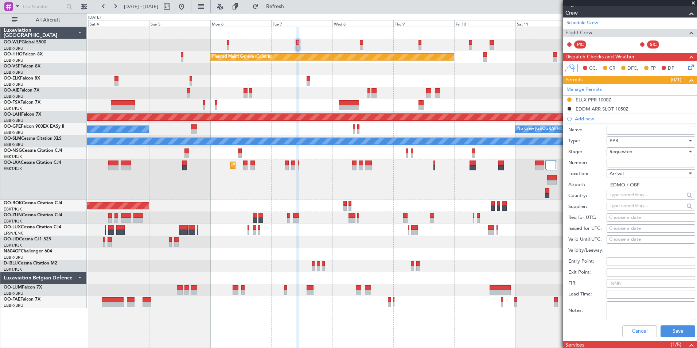
scroll to position [109, 0]
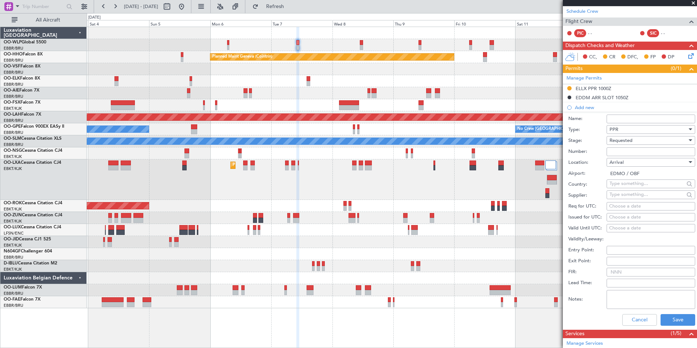
click at [644, 205] on div "Choose a date" at bounding box center [650, 206] width 83 height 7
select select "10"
select select "2025"
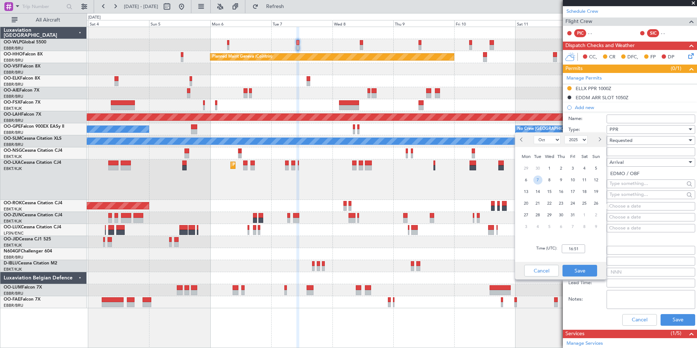
click at [542, 179] on div "7" at bounding box center [538, 180] width 12 height 12
click at [572, 246] on input "00:00" at bounding box center [573, 248] width 23 height 9
click at [573, 245] on input "10:05" at bounding box center [573, 248] width 23 height 9
click at [573, 246] on input "10:05" at bounding box center [573, 248] width 23 height 9
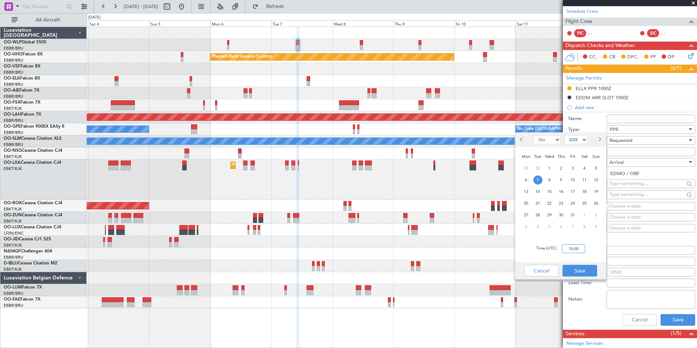
click at [573, 246] on input "10:05" at bounding box center [573, 248] width 23 height 9
type input "11:05"
click at [578, 269] on button "Save" at bounding box center [579, 271] width 35 height 12
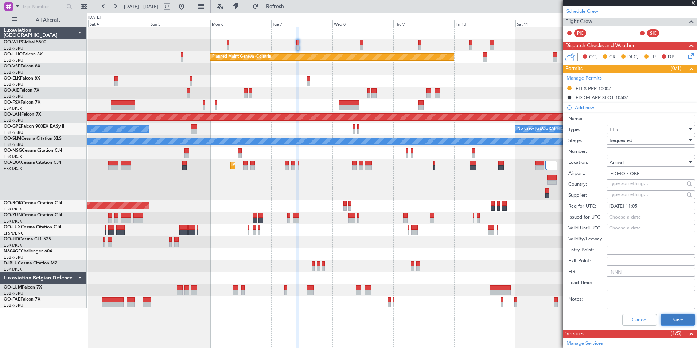
click at [670, 321] on button "Save" at bounding box center [678, 320] width 35 height 12
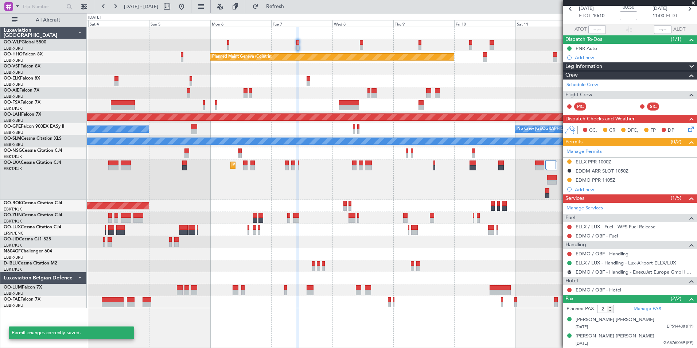
scroll to position [36, 0]
click at [570, 272] on button "R" at bounding box center [569, 272] width 4 height 4
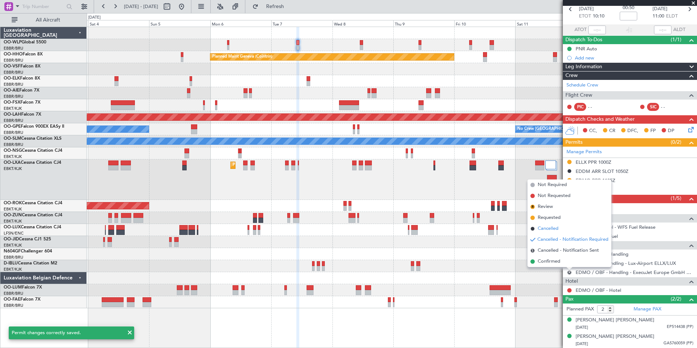
click at [549, 231] on span "Cancelled" at bounding box center [548, 228] width 21 height 7
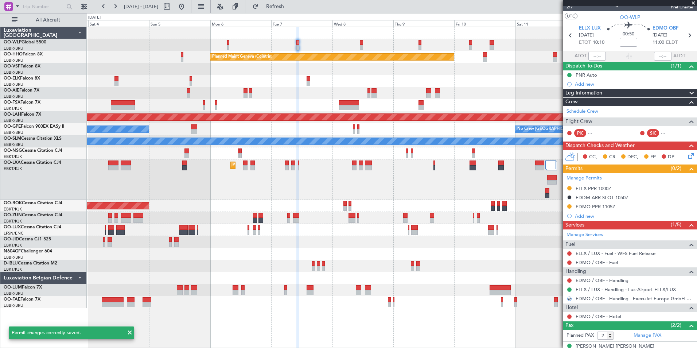
scroll to position [0, 0]
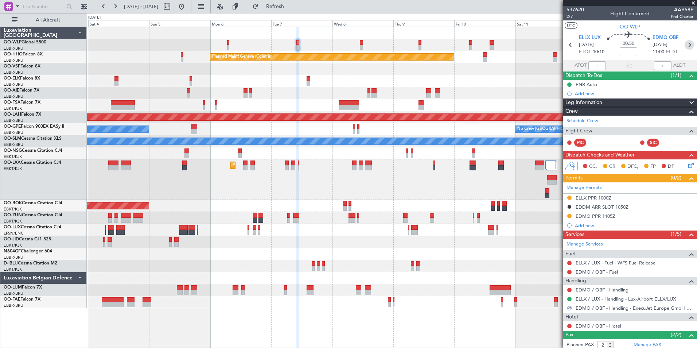
click at [685, 45] on icon at bounding box center [689, 44] width 9 height 9
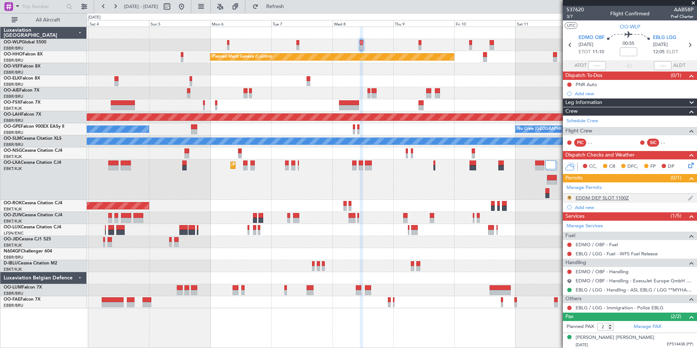
click at [569, 198] on button "R" at bounding box center [569, 197] width 4 height 4
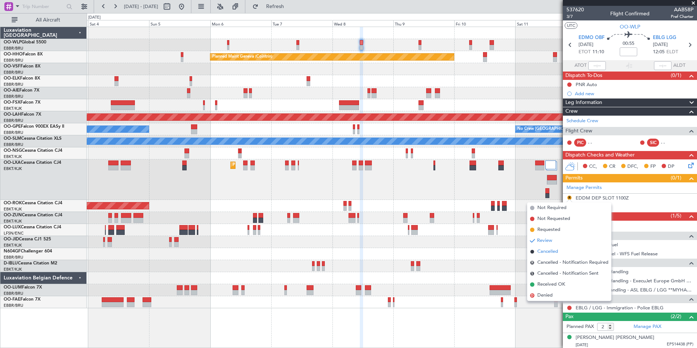
click at [547, 250] on span "Cancelled" at bounding box center [547, 251] width 21 height 7
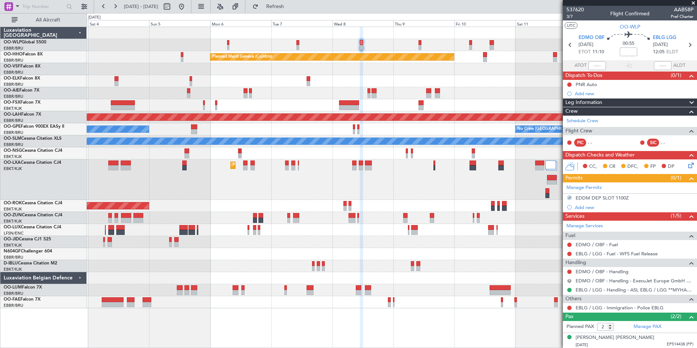
click at [568, 281] on button "R" at bounding box center [569, 280] width 4 height 4
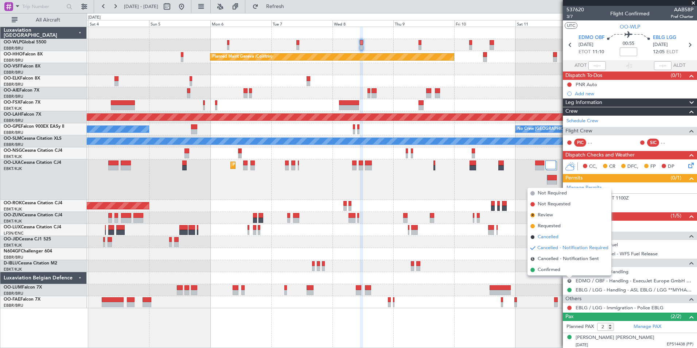
click at [553, 236] on span "Cancelled" at bounding box center [548, 236] width 21 height 7
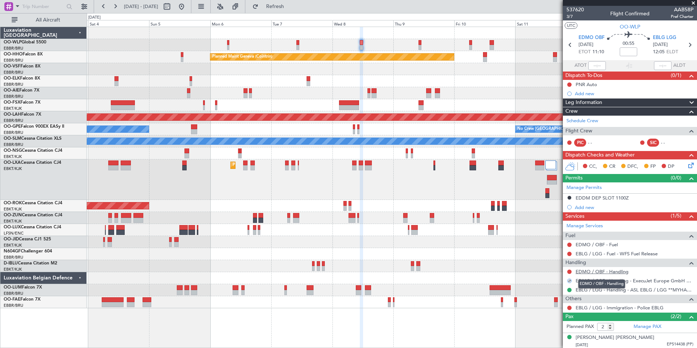
click at [606, 273] on link "EDMO / OBF - Handling" at bounding box center [602, 271] width 53 height 6
click at [410, 205] on div "AOG Maint Kortrijk-[GEOGRAPHIC_DATA]" at bounding box center [392, 206] width 610 height 12
drag, startPoint x: 592, startPoint y: 206, endPoint x: 592, endPoint y: 211, distance: 5.5
click at [592, 206] on mat-tooltip-component "EDDM DEP SLOT 1100Z" at bounding box center [602, 209] width 58 height 19
click at [594, 209] on div "Add new" at bounding box center [631, 207] width 112 height 6
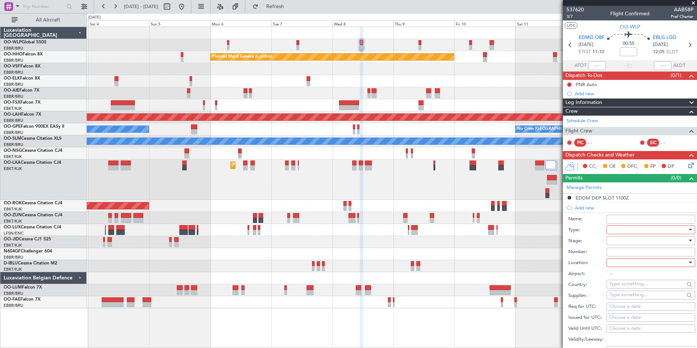
click at [615, 229] on div at bounding box center [648, 229] width 78 height 11
click at [622, 263] on span "PPR" at bounding box center [648, 265] width 77 height 11
click at [623, 236] on div at bounding box center [648, 240] width 78 height 11
click at [626, 288] on span "Requested" at bounding box center [648, 288] width 77 height 11
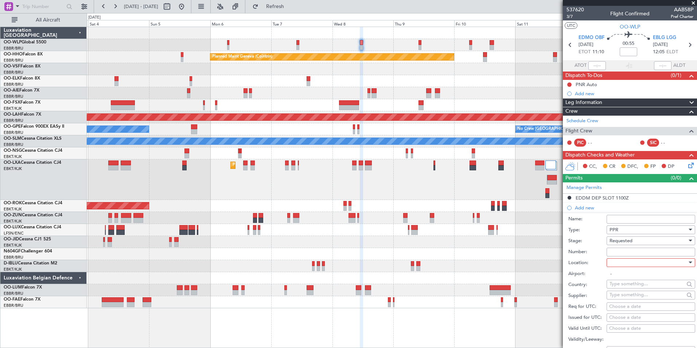
click at [623, 266] on div at bounding box center [648, 262] width 78 height 11
click at [625, 277] on span "Departure" at bounding box center [648, 277] width 77 height 11
type input "EDMO / OBF"
click at [624, 304] on div "Choose a date" at bounding box center [650, 306] width 83 height 7
select select "10"
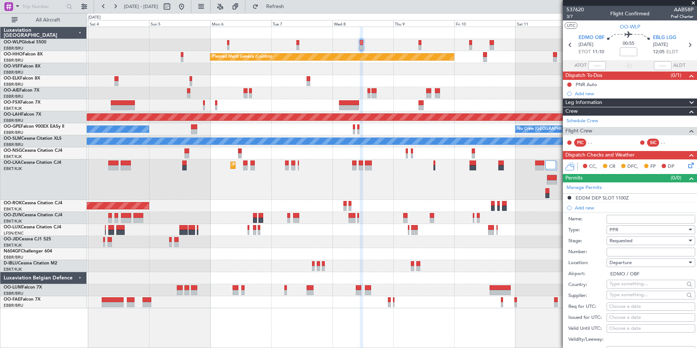
select select "2025"
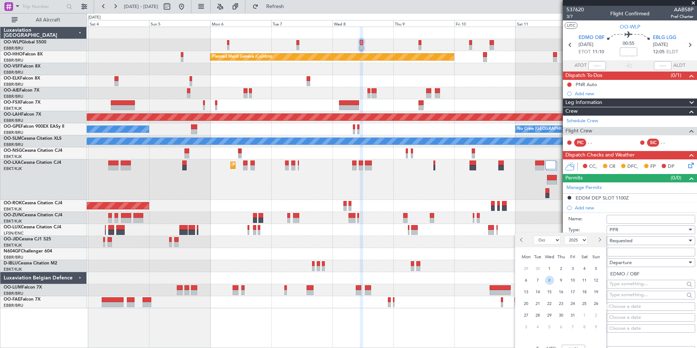
click at [548, 281] on span "8" at bounding box center [549, 280] width 9 height 9
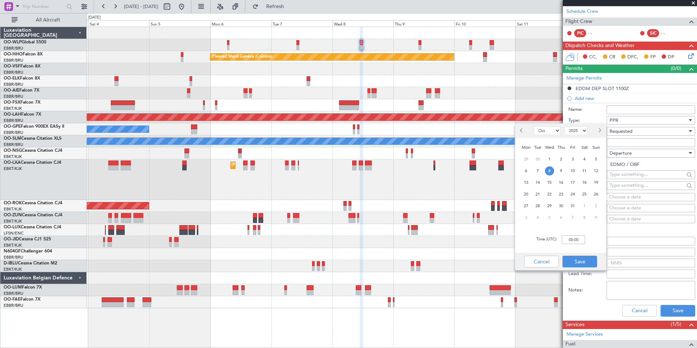
drag, startPoint x: 568, startPoint y: 230, endPoint x: 569, endPoint y: 235, distance: 5.0
click at [569, 233] on div "Time (UTC): 00:00" at bounding box center [560, 239] width 91 height 26
click at [573, 240] on input "00:00" at bounding box center [573, 239] width 23 height 9
type input "11:00"
click at [576, 263] on button "Save" at bounding box center [579, 262] width 35 height 12
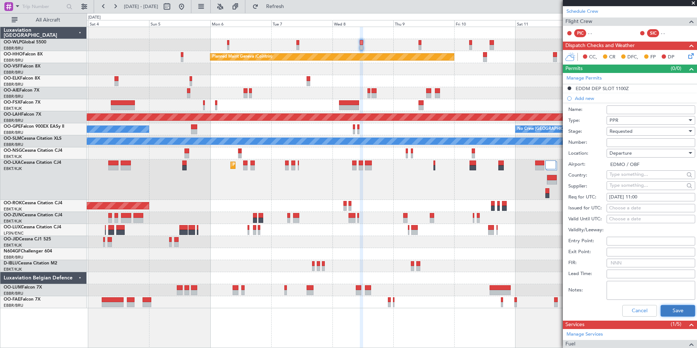
click at [665, 315] on button "Save" at bounding box center [678, 311] width 35 height 12
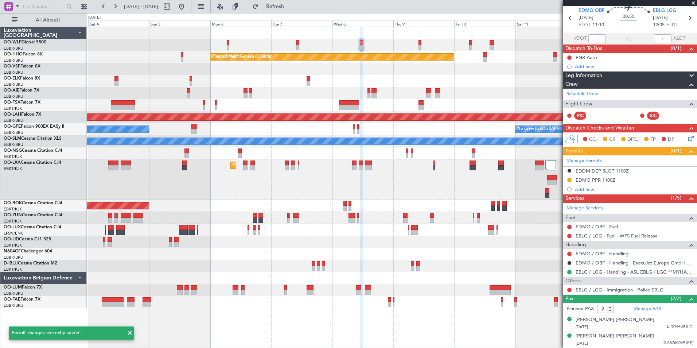
scroll to position [27, 0]
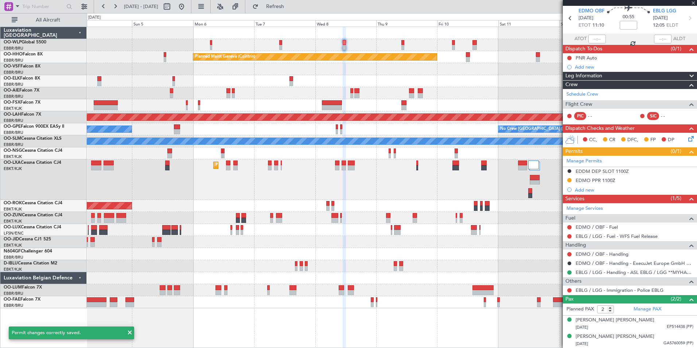
click at [429, 51] on div "Planned Maint Milan (Linate) Planned Maint Geneva (Cointrin) Planned Maint Alto…" at bounding box center [392, 167] width 610 height 281
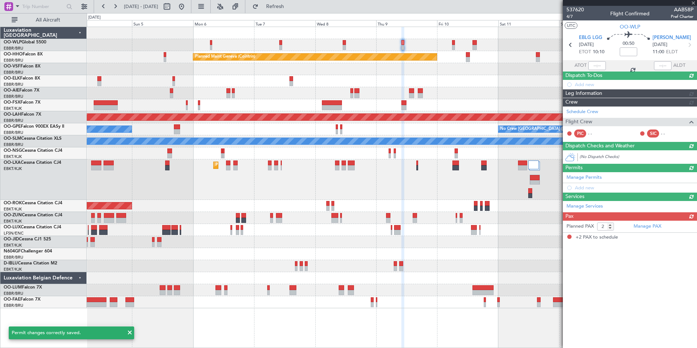
scroll to position [0, 0]
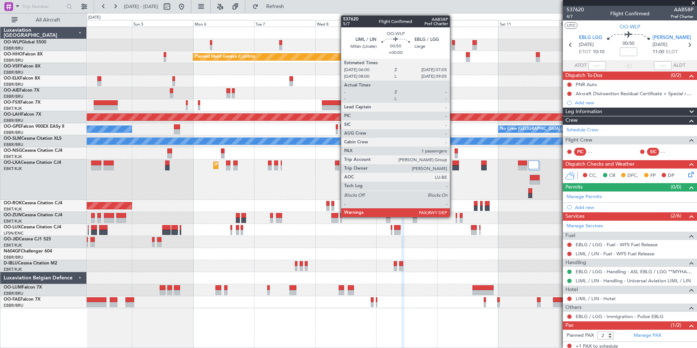
click at [453, 46] on div at bounding box center [453, 47] width 3 height 5
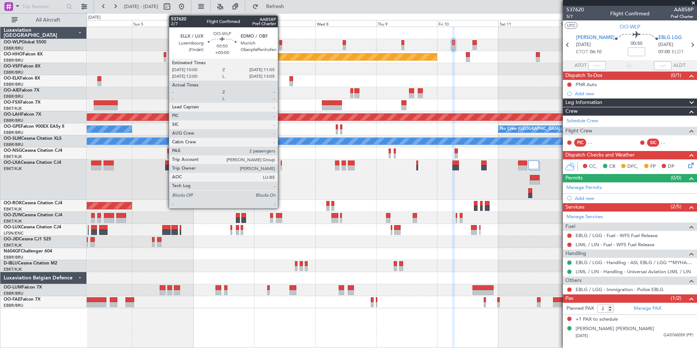
click at [281, 47] on div at bounding box center [280, 47] width 3 height 5
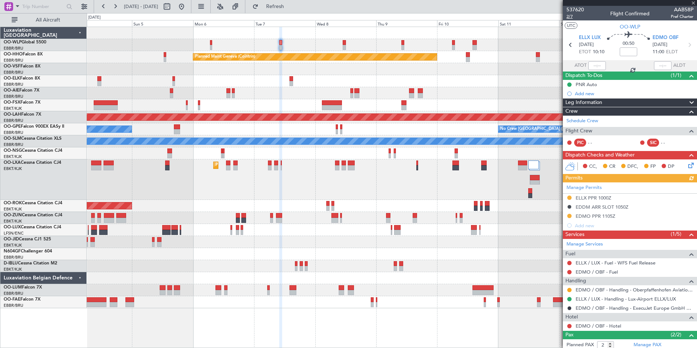
click at [571, 17] on span "2/7" at bounding box center [574, 16] width 17 height 6
click at [686, 45] on icon at bounding box center [689, 44] width 9 height 9
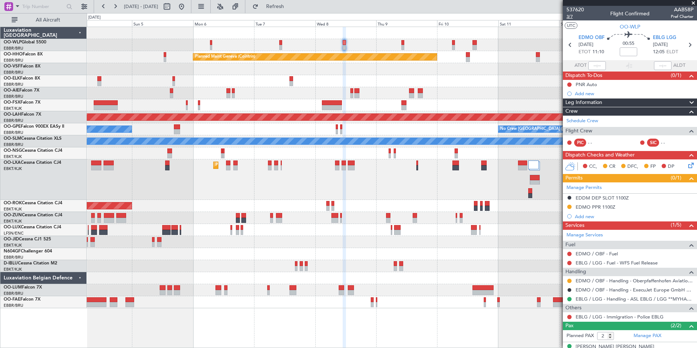
click at [571, 18] on span "3/7" at bounding box center [574, 16] width 17 height 6
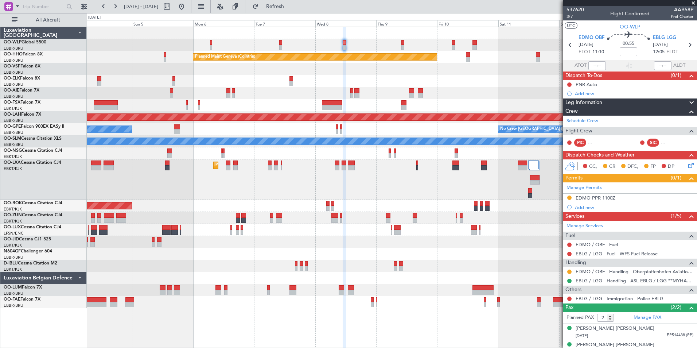
click at [693, 132] on article "537620 3/7 Flight Confirmed AAB58P Pref Charter UTC OO-WLP EDMO OBF 08/10/2025 …" at bounding box center [630, 177] width 134 height 342
click at [187, 4] on button at bounding box center [182, 7] width 12 height 12
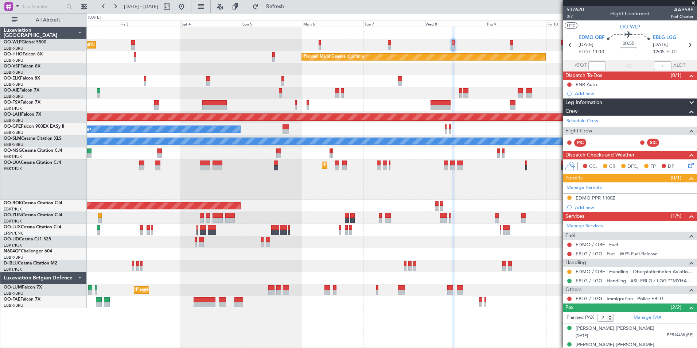
click at [235, 55] on div "Planned Maint Milan (Linate) Planned Maint Geneva (Cointrin) Planned Maint Alto…" at bounding box center [392, 167] width 610 height 281
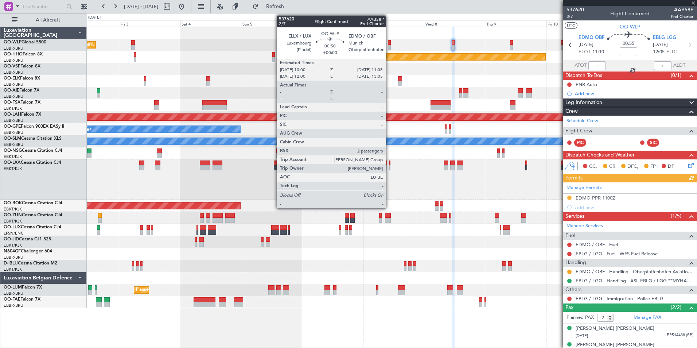
click at [389, 46] on div at bounding box center [389, 47] width 3 height 5
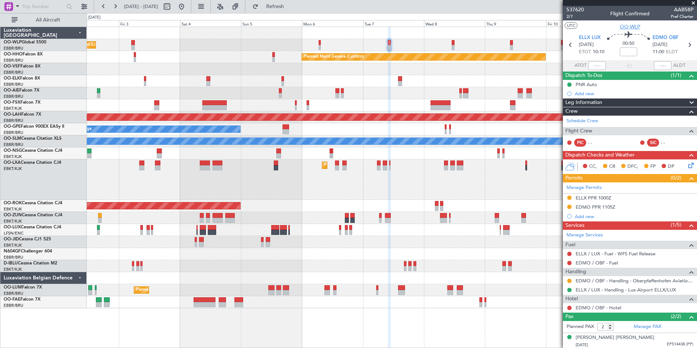
click at [631, 26] on span "OO-WLP" at bounding box center [630, 27] width 20 height 8
click at [569, 198] on button at bounding box center [569, 197] width 4 height 4
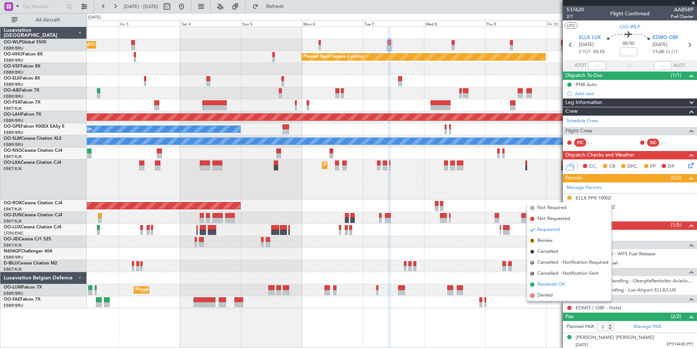
click at [558, 285] on span "Received OK" at bounding box center [551, 284] width 28 height 7
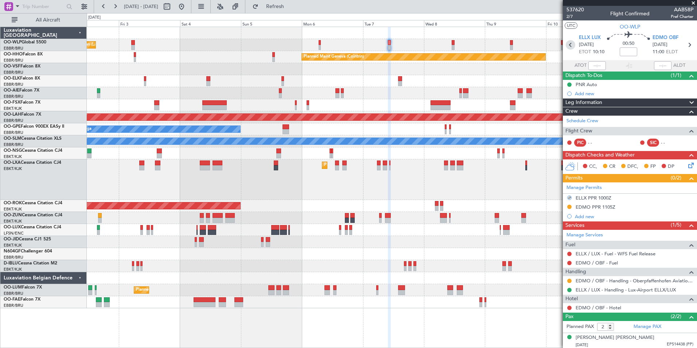
click at [567, 46] on icon at bounding box center [570, 44] width 9 height 9
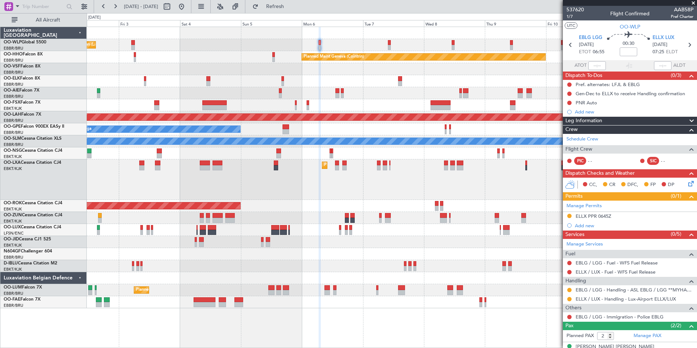
click at [573, 298] on div "ELLX / LUX - Handling - Lux-Airport ELLX/LUX" at bounding box center [630, 298] width 134 height 9
click at [570, 298] on button at bounding box center [569, 299] width 4 height 4
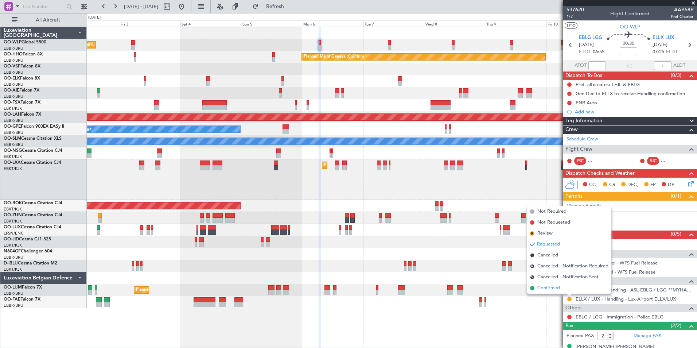
click at [541, 287] on span "Confirmed" at bounding box center [548, 287] width 23 height 7
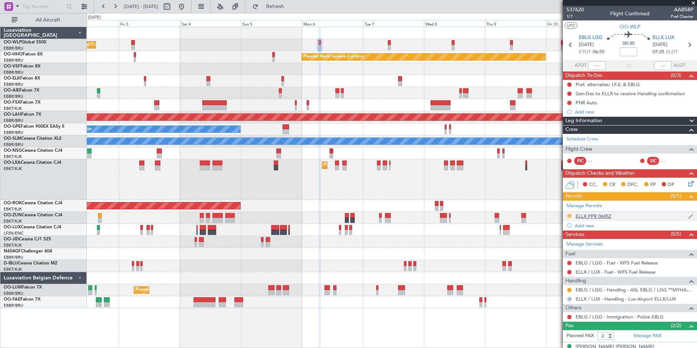
click at [571, 215] on button at bounding box center [569, 216] width 4 height 4
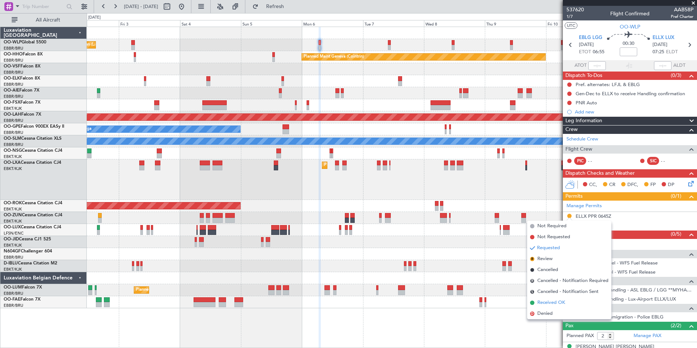
click at [552, 301] on span "Received OK" at bounding box center [551, 302] width 28 height 7
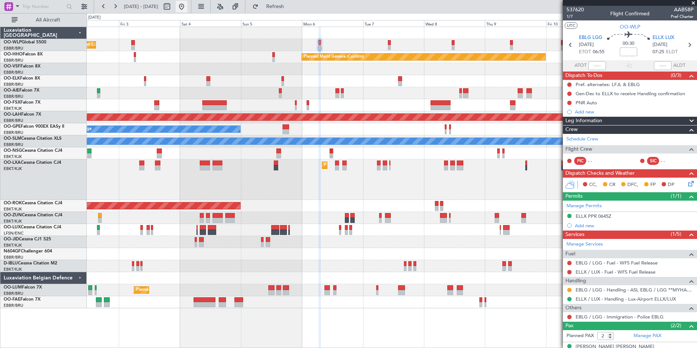
click at [187, 7] on button at bounding box center [182, 7] width 12 height 12
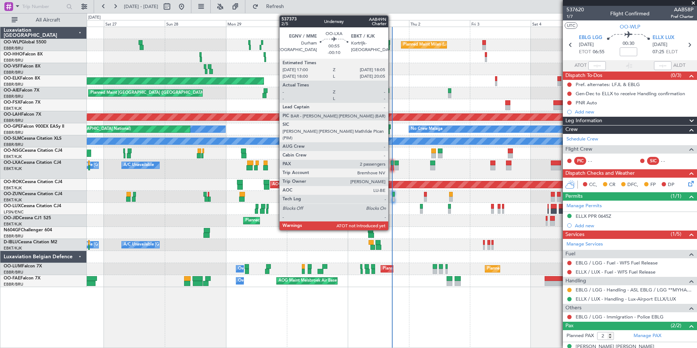
click at [391, 167] on div at bounding box center [392, 167] width 3 height 5
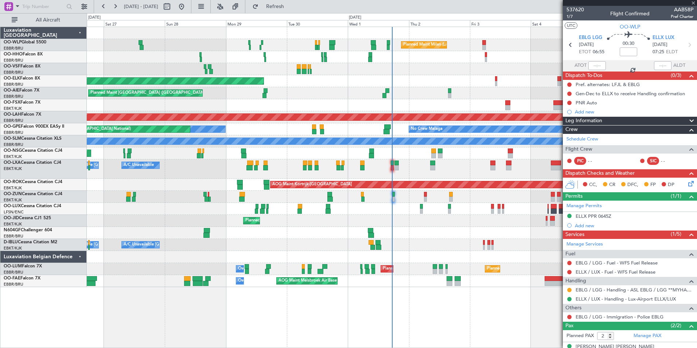
type input "-00:10"
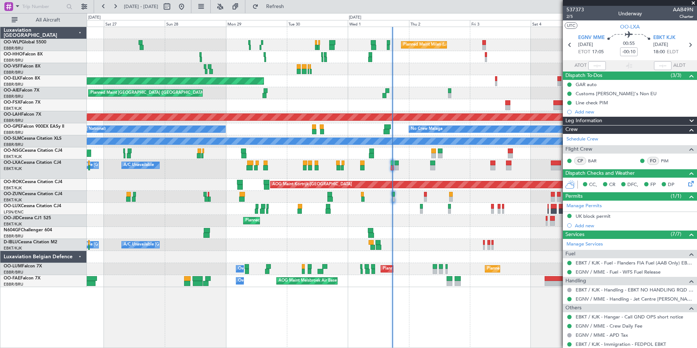
click at [415, 40] on div "Planned Maint Milan (Linate)" at bounding box center [392, 45] width 610 height 12
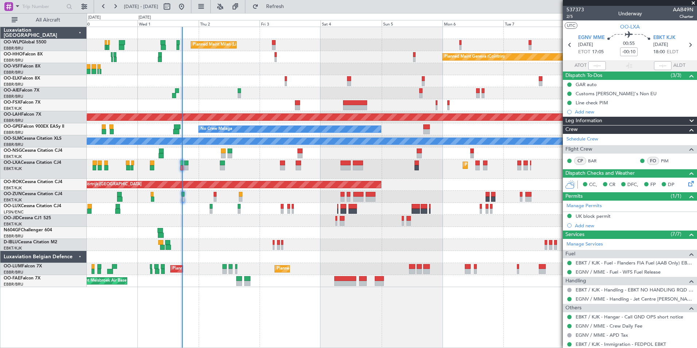
click at [411, 38] on div "Planned Maint Milan (Linate) Planned Maint Geneva ([GEOGRAPHIC_DATA]) Planned M…" at bounding box center [392, 157] width 610 height 260
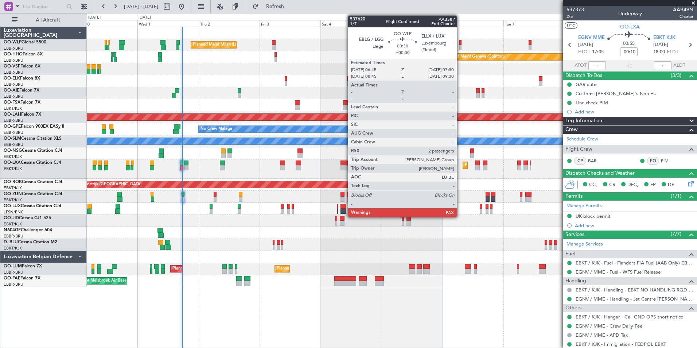
click at [460, 45] on div at bounding box center [460, 47] width 2 height 5
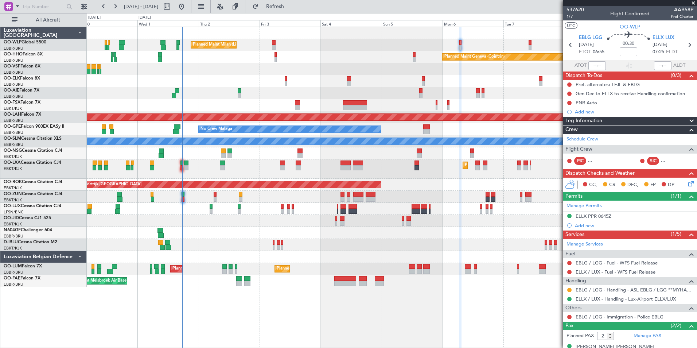
click at [503, 96] on div "Planned Maint [GEOGRAPHIC_DATA] ([GEOGRAPHIC_DATA])" at bounding box center [392, 93] width 610 height 12
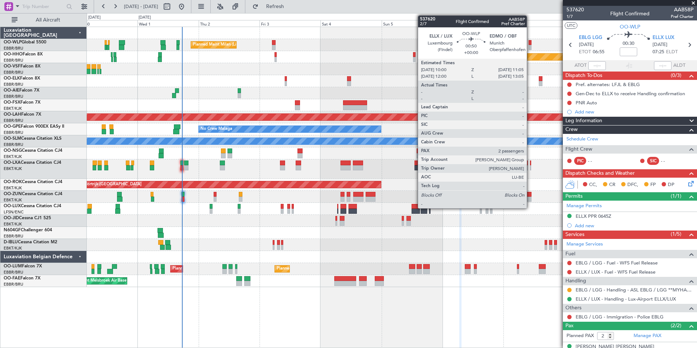
click at [530, 43] on div at bounding box center [530, 42] width 3 height 5
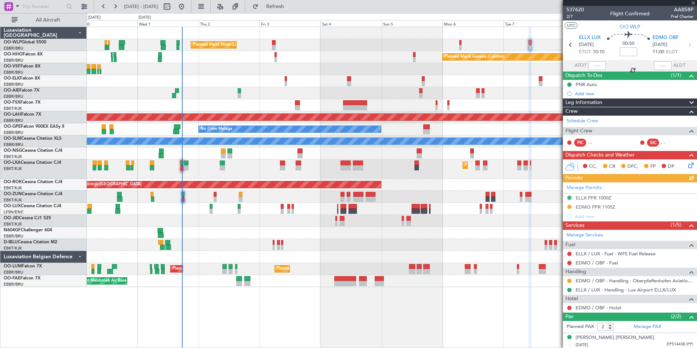
click at [598, 208] on div "Manage Permits ELLX PPR 1000Z EDMO PPR 1105Z Add new" at bounding box center [630, 201] width 134 height 39
click at [595, 205] on div "Manage Permits ELLX PPR 1000Z EDMO PPR 1105Z Add new" at bounding box center [630, 201] width 134 height 39
click at [595, 205] on div "EDMO PPR 1105Z" at bounding box center [596, 207] width 40 height 6
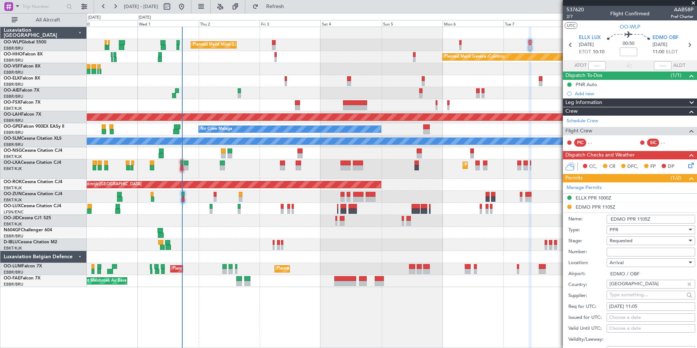
drag, startPoint x: 595, startPoint y: 205, endPoint x: 624, endPoint y: 252, distance: 54.8
click at [624, 252] on input "Number:" at bounding box center [651, 252] width 89 height 9
type input "approved"
click at [623, 239] on span "Requested" at bounding box center [620, 240] width 23 height 7
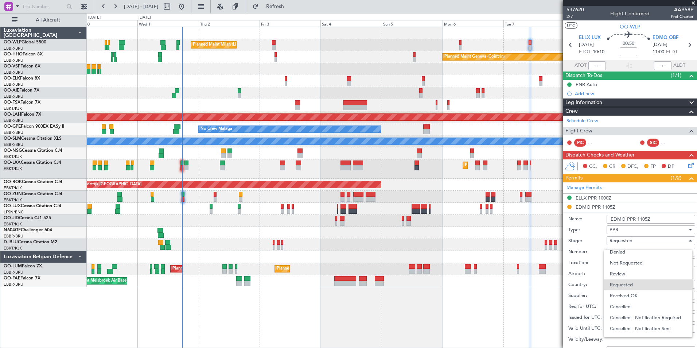
click at [631, 292] on span "Received OK" at bounding box center [648, 295] width 77 height 11
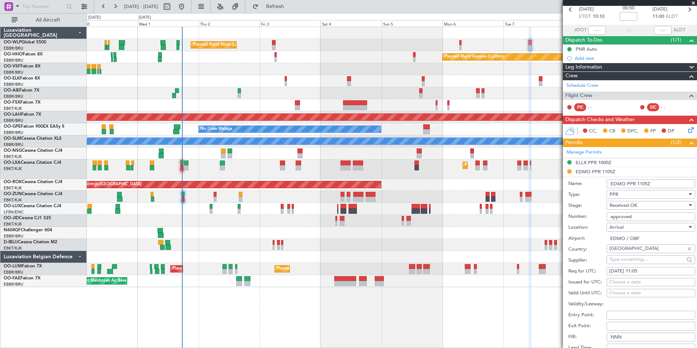
scroll to position [73, 0]
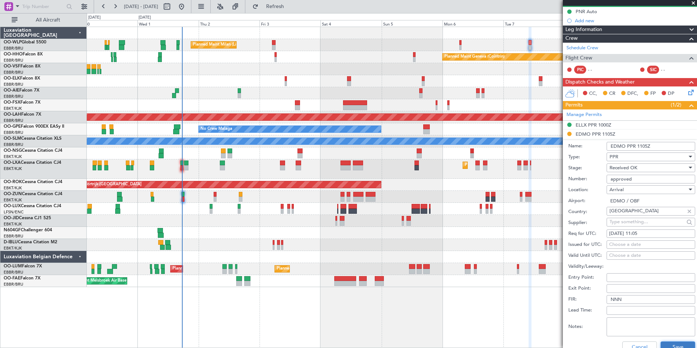
click at [674, 347] on button "Save" at bounding box center [678, 347] width 35 height 12
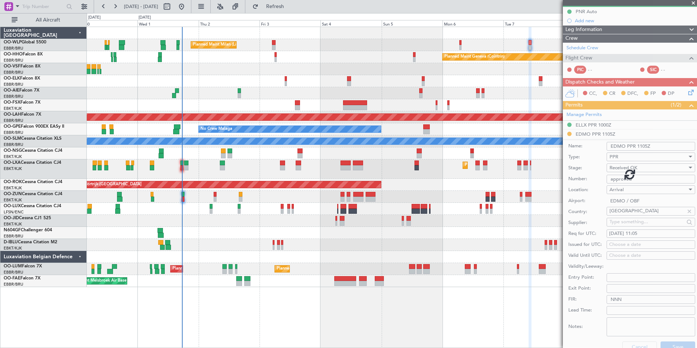
scroll to position [17, 0]
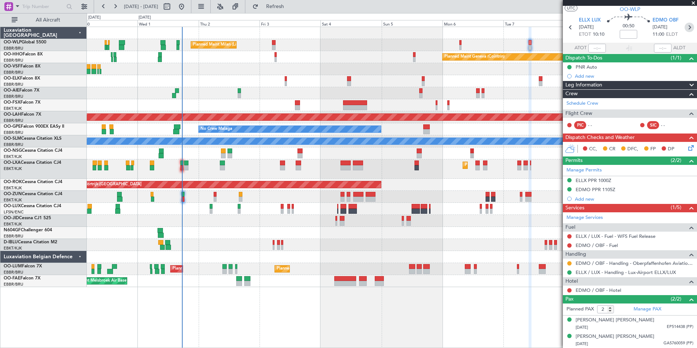
click at [685, 31] on icon at bounding box center [689, 27] width 9 height 9
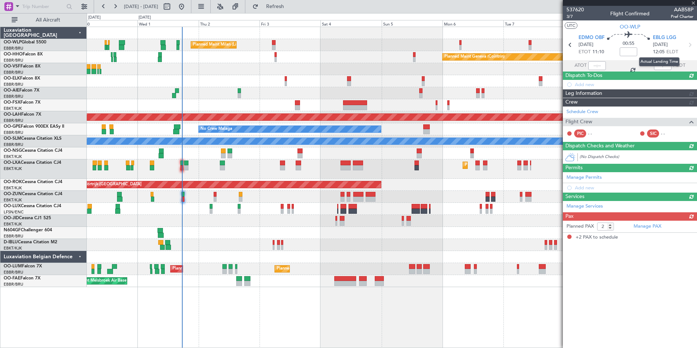
scroll to position [0, 0]
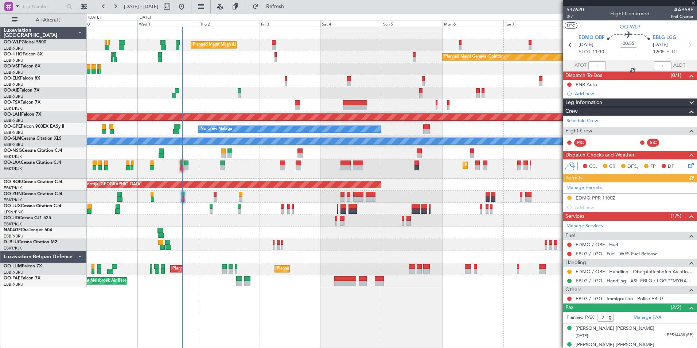
click at [595, 194] on div "Manage Permits EDMO PPR 1100Z Add new" at bounding box center [630, 197] width 134 height 30
click at [586, 199] on div "EDMO PPR 1100Z" at bounding box center [596, 198] width 40 height 6
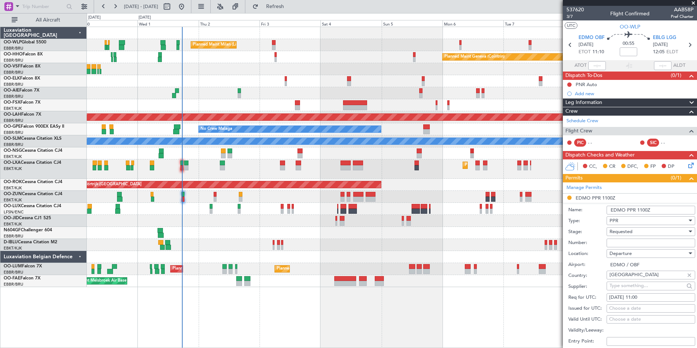
click at [618, 243] on input "Number:" at bounding box center [651, 242] width 89 height 9
type input "approved"
click at [621, 232] on span "Requested" at bounding box center [620, 231] width 23 height 7
click at [623, 285] on span "Received OK" at bounding box center [648, 286] width 77 height 11
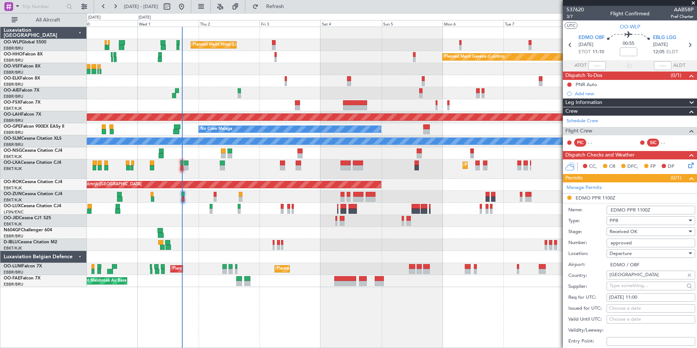
scroll to position [109, 0]
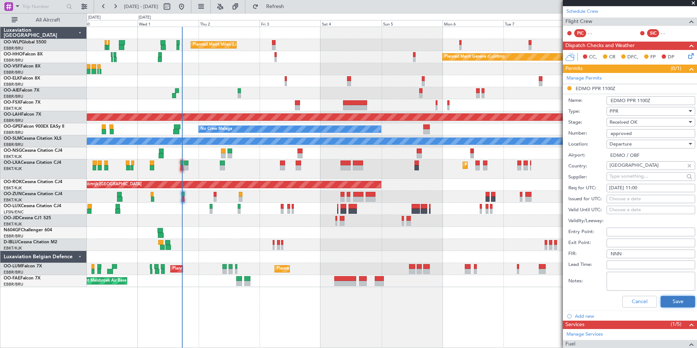
click at [673, 302] on button "Save" at bounding box center [678, 302] width 35 height 12
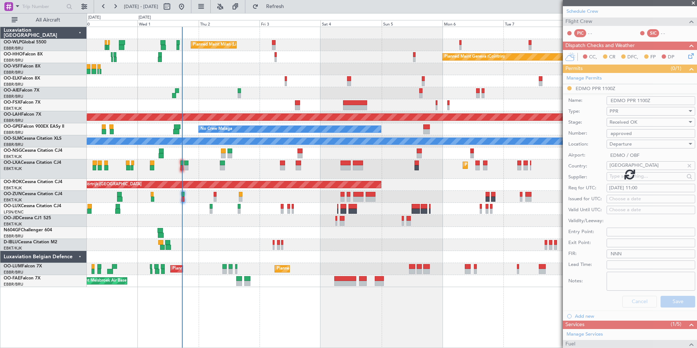
scroll to position [8, 0]
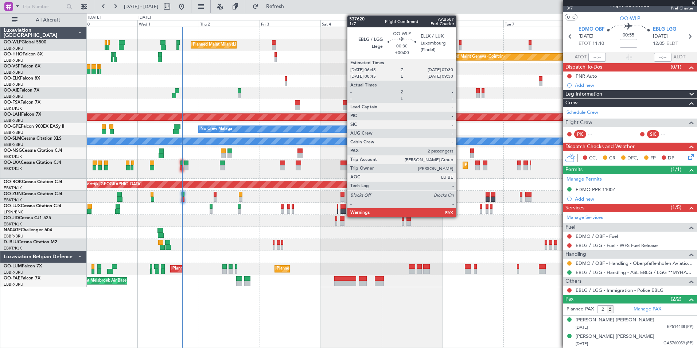
click at [459, 41] on div at bounding box center [460, 42] width 2 height 5
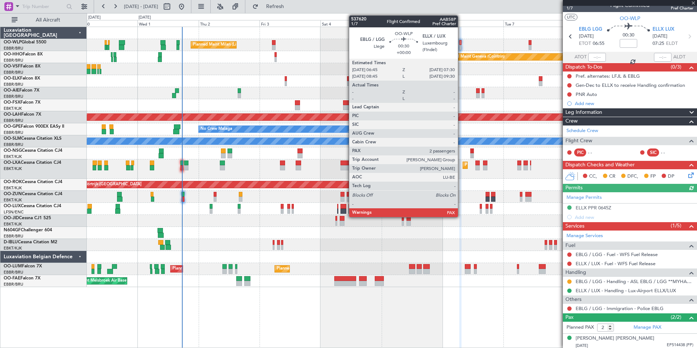
scroll to position [0, 0]
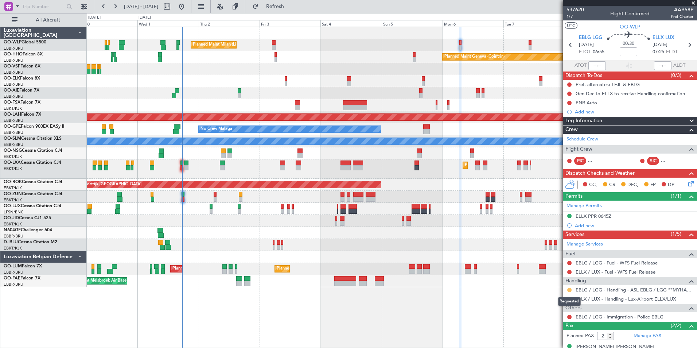
click at [569, 290] on button at bounding box center [569, 290] width 4 height 4
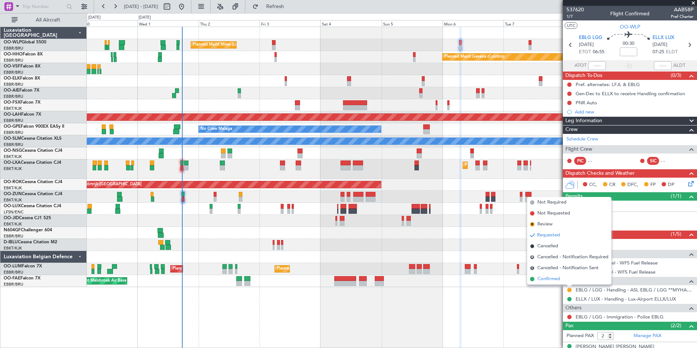
click at [533, 276] on li "Confirmed" at bounding box center [569, 278] width 84 height 11
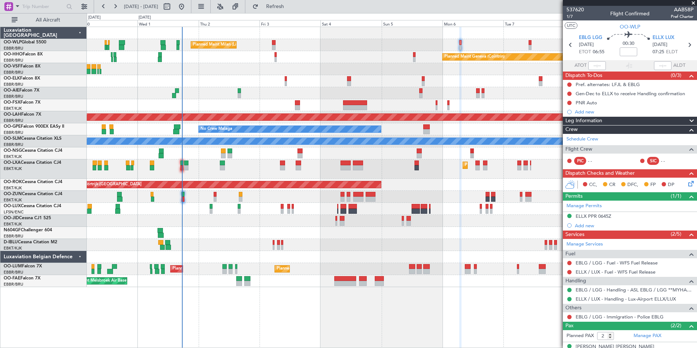
click at [346, 78] on div "Planned Maint Milan (Linate) Planned Maint Geneva ([GEOGRAPHIC_DATA]) Planned M…" at bounding box center [392, 157] width 610 height 260
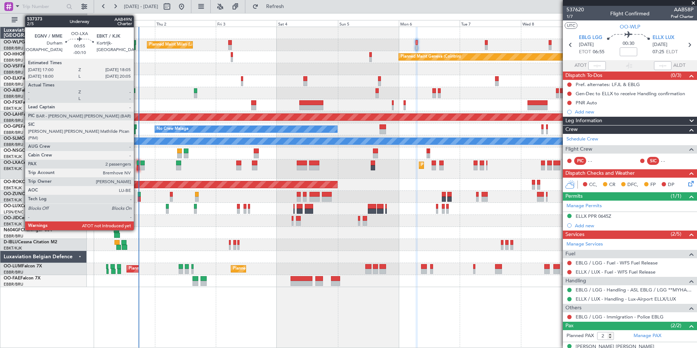
click at [137, 166] on div at bounding box center [138, 167] width 3 height 5
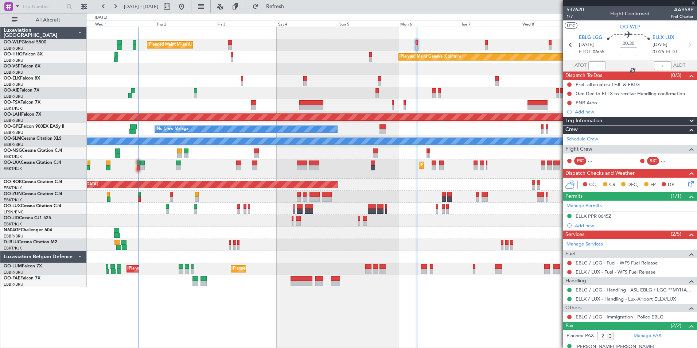
type input "-00:10"
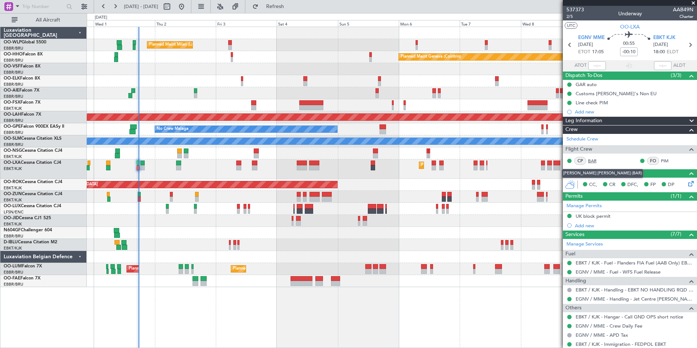
click at [594, 157] on link "BAR" at bounding box center [596, 160] width 16 height 7
click at [608, 293] on div "EBKT / KJK - Handling - EBKT NO HANDLING RQD FOR CJ" at bounding box center [630, 289] width 134 height 9
click at [608, 288] on link "EBKT / KJK - Handling - EBKT NO HANDLING RQD FOR CJ" at bounding box center [635, 290] width 118 height 6
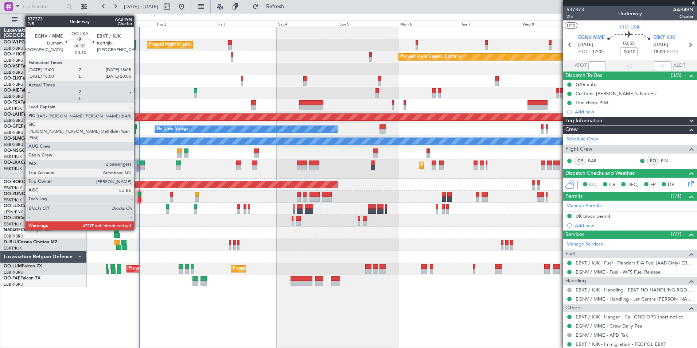
click at [137, 166] on div at bounding box center [138, 167] width 3 height 5
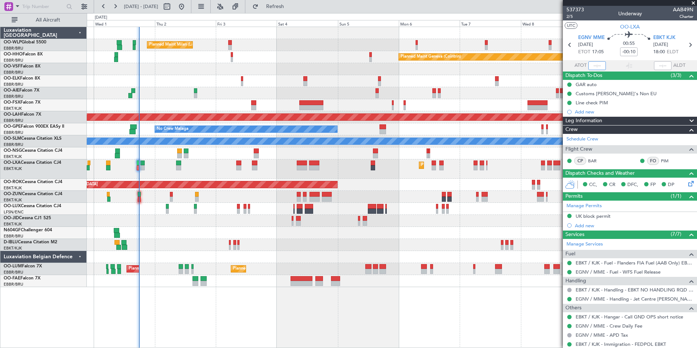
click at [589, 65] on input "text" at bounding box center [596, 65] width 17 height 9
click at [536, 79] on div "Planned Maint Kortrijk-[GEOGRAPHIC_DATA]" at bounding box center [392, 81] width 610 height 12
type input "17:42"
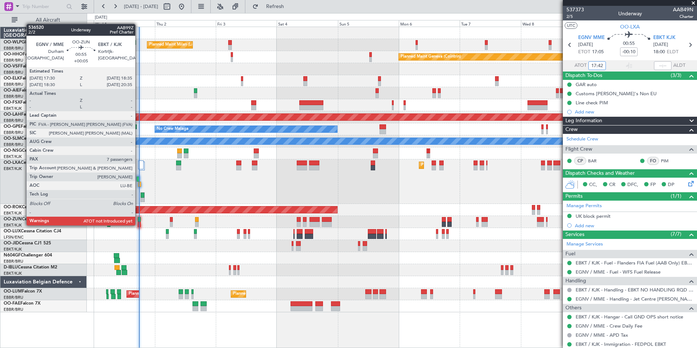
click at [139, 225] on div at bounding box center [139, 224] width 3 height 5
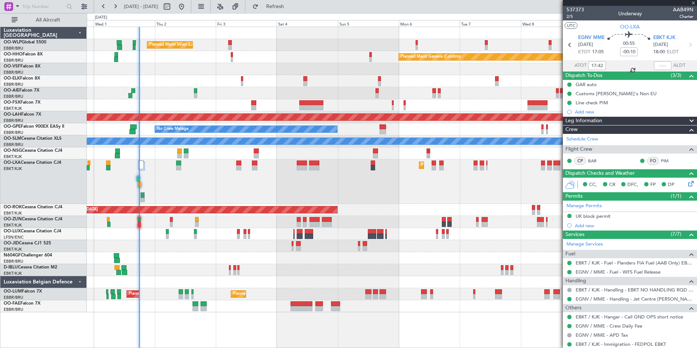
type input "+00:05"
type input "7"
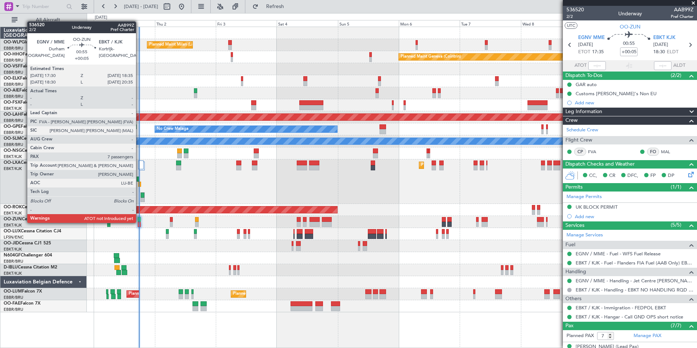
click at [139, 222] on div at bounding box center [139, 224] width 3 height 5
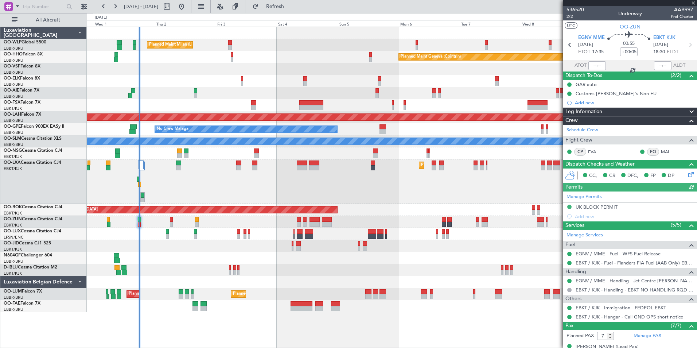
click at [597, 66] on div at bounding box center [596, 65] width 17 height 9
click at [595, 66] on input "text" at bounding box center [596, 65] width 17 height 9
click at [523, 92] on div "Planned Maint [GEOGRAPHIC_DATA] ([GEOGRAPHIC_DATA])" at bounding box center [392, 93] width 610 height 12
type input "17:44"
